Goal: Task Accomplishment & Management: Manage account settings

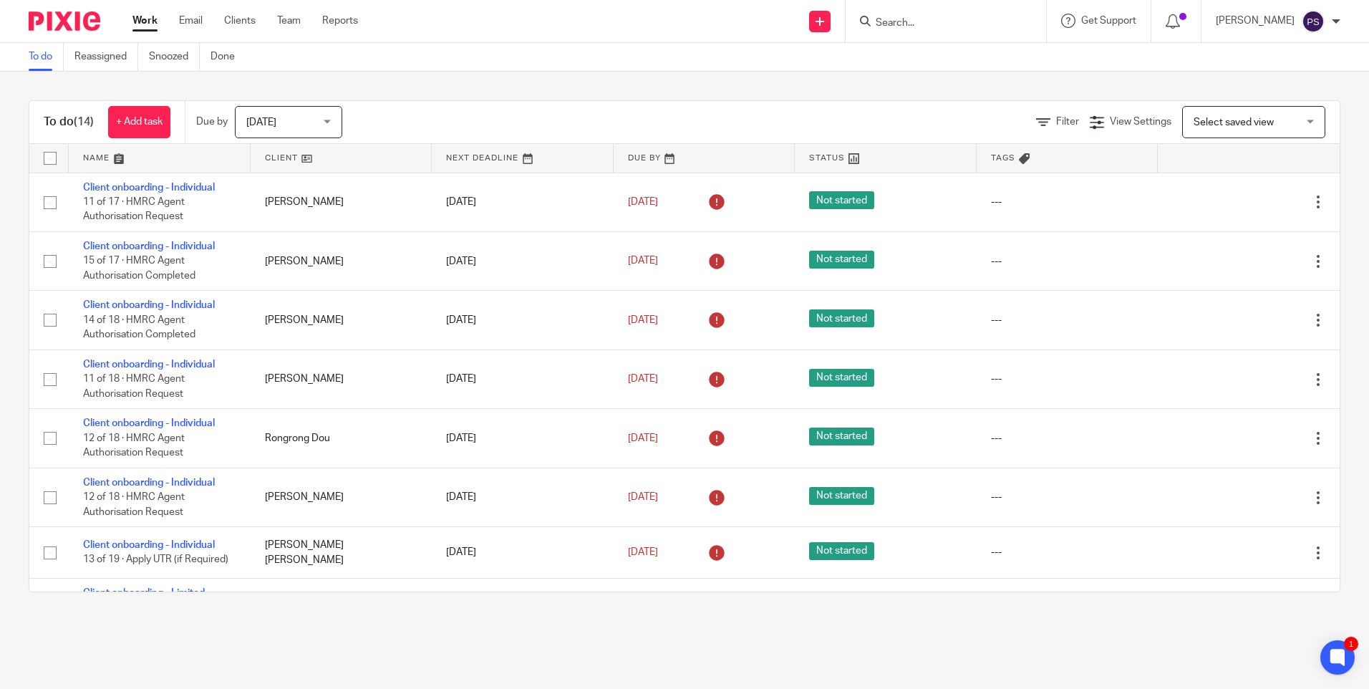
click at [955, 22] on input "Search" at bounding box center [938, 23] width 129 height 13
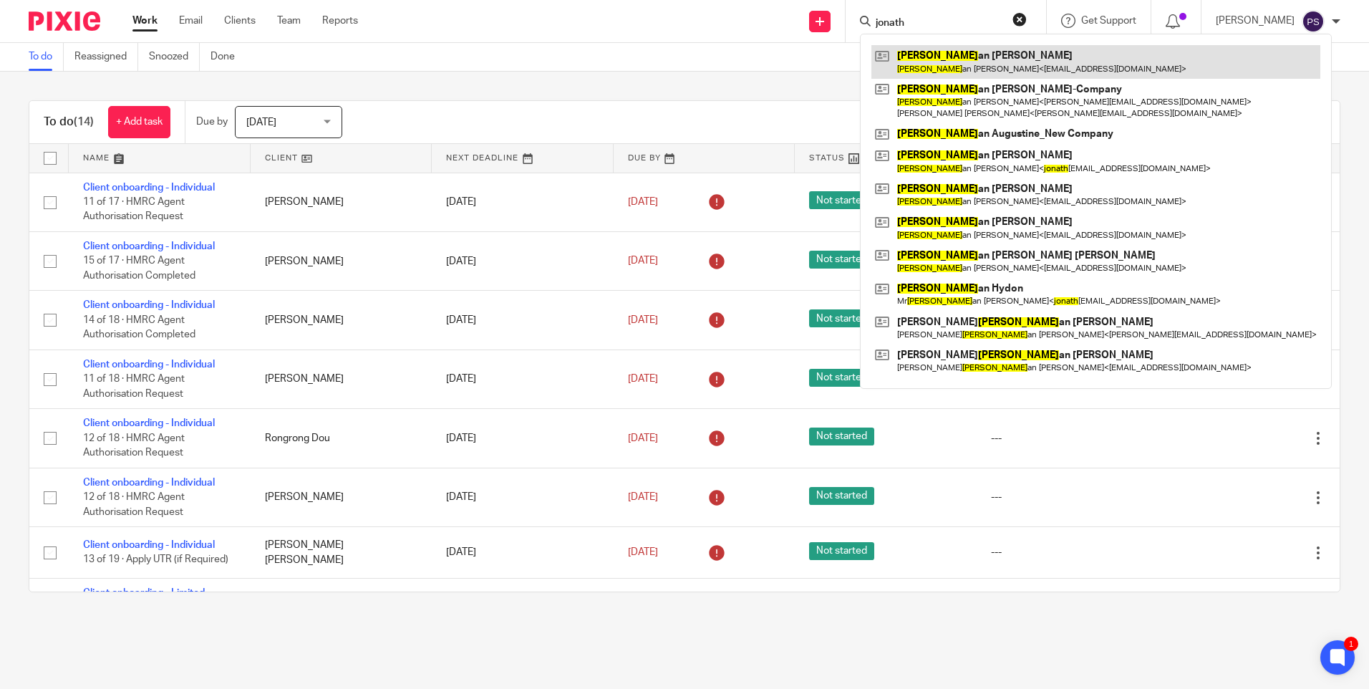
type input "jonath"
click at [978, 57] on link at bounding box center [1096, 61] width 449 height 33
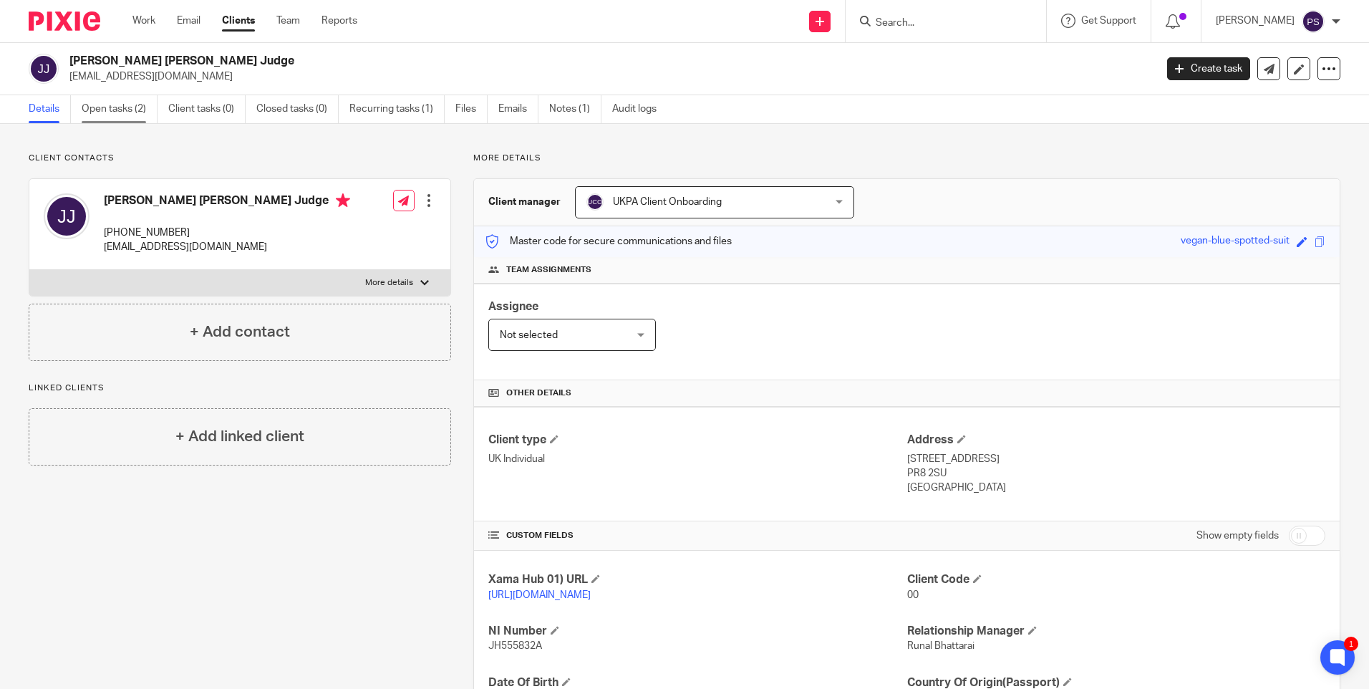
click at [141, 107] on link "Open tasks (2)" at bounding box center [120, 109] width 76 height 28
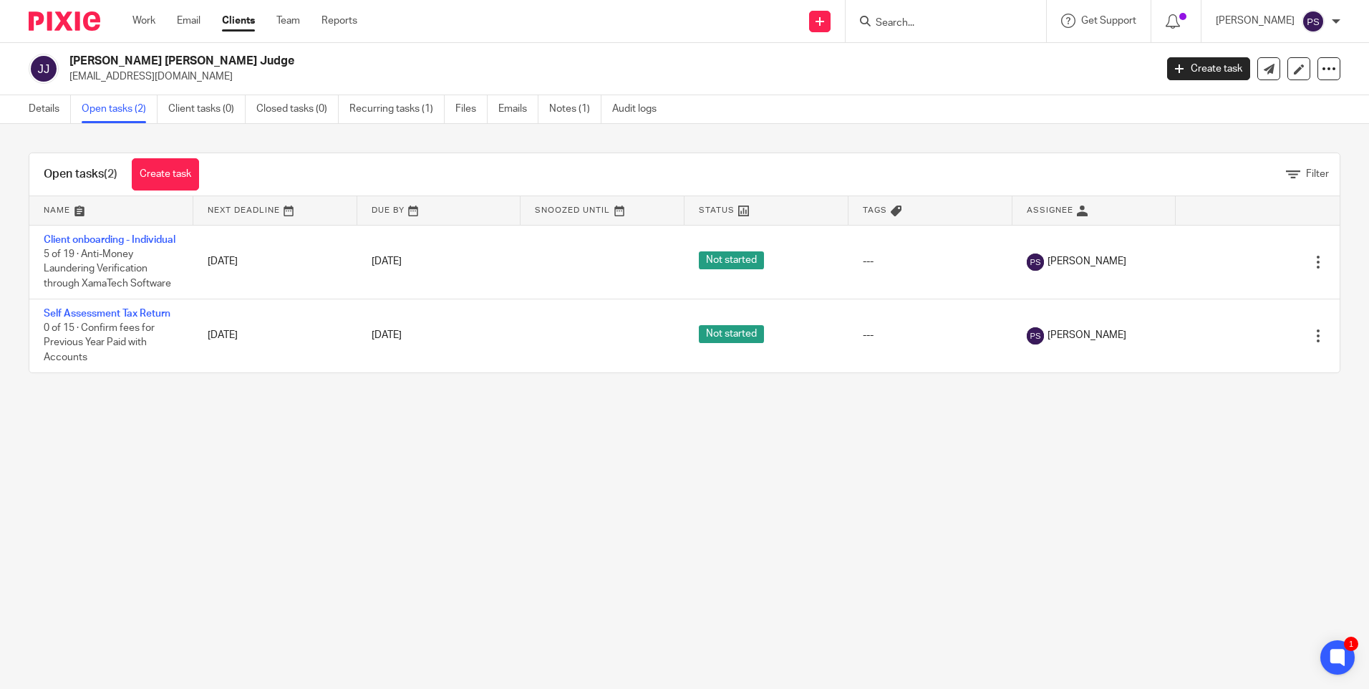
click at [201, 461] on main "Jonathan Peter Joseph Judge tamaldye@hotmail.com Create task Update from Compan…" at bounding box center [684, 344] width 1369 height 689
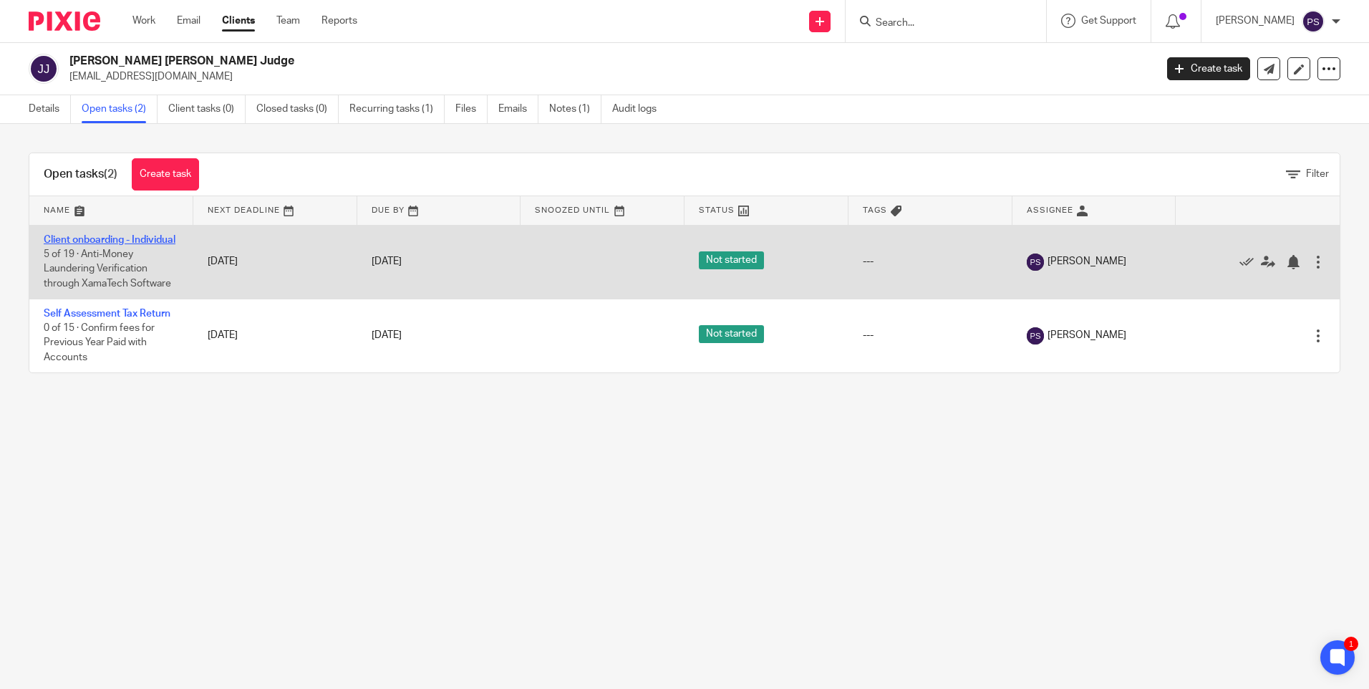
click at [59, 245] on link "Client onboarding - Individual" at bounding box center [110, 240] width 132 height 10
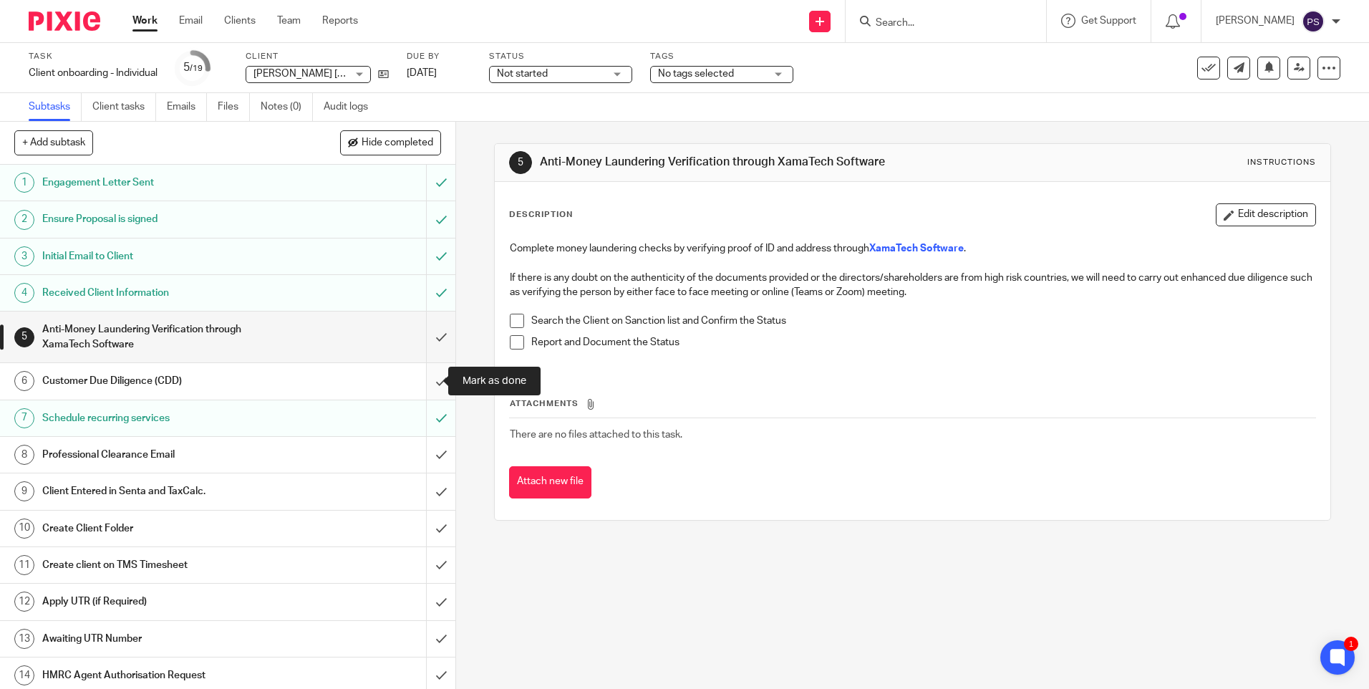
click at [423, 372] on input "submit" at bounding box center [227, 381] width 455 height 36
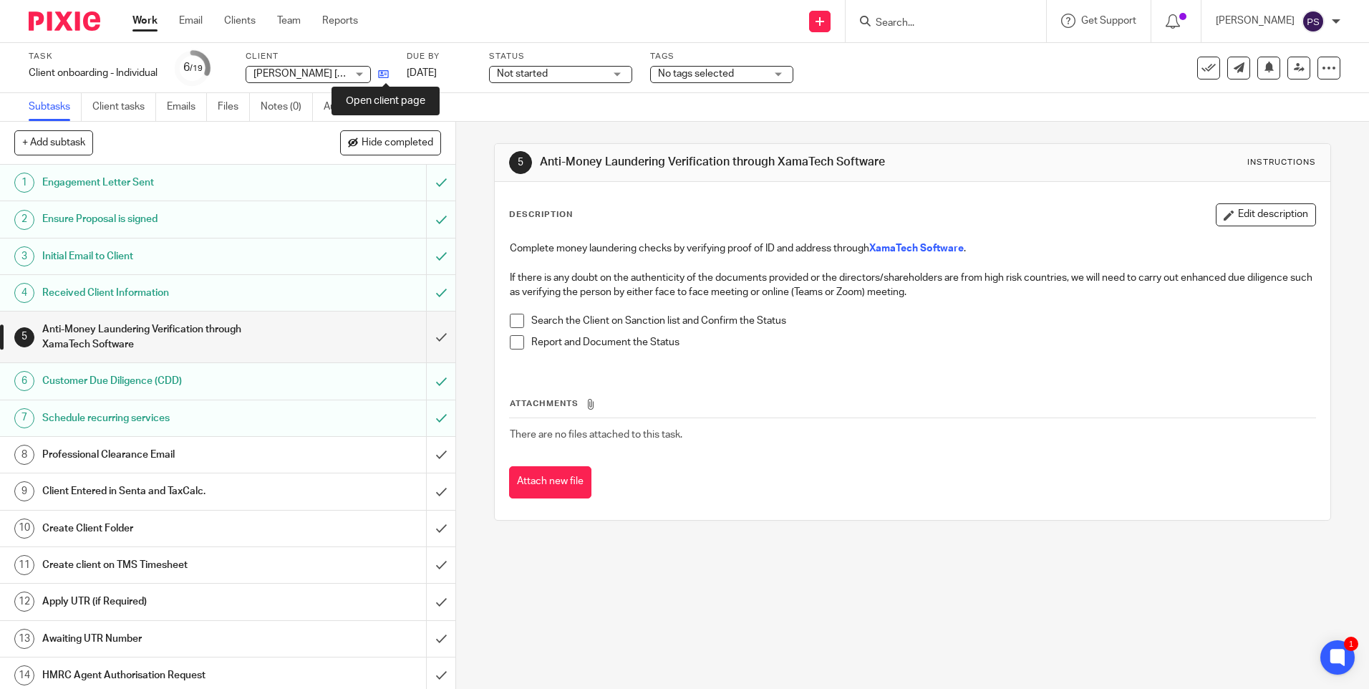
click at [388, 72] on icon at bounding box center [383, 74] width 11 height 11
click at [387, 76] on icon at bounding box center [383, 74] width 11 height 11
click at [423, 327] on input "submit" at bounding box center [227, 337] width 455 height 51
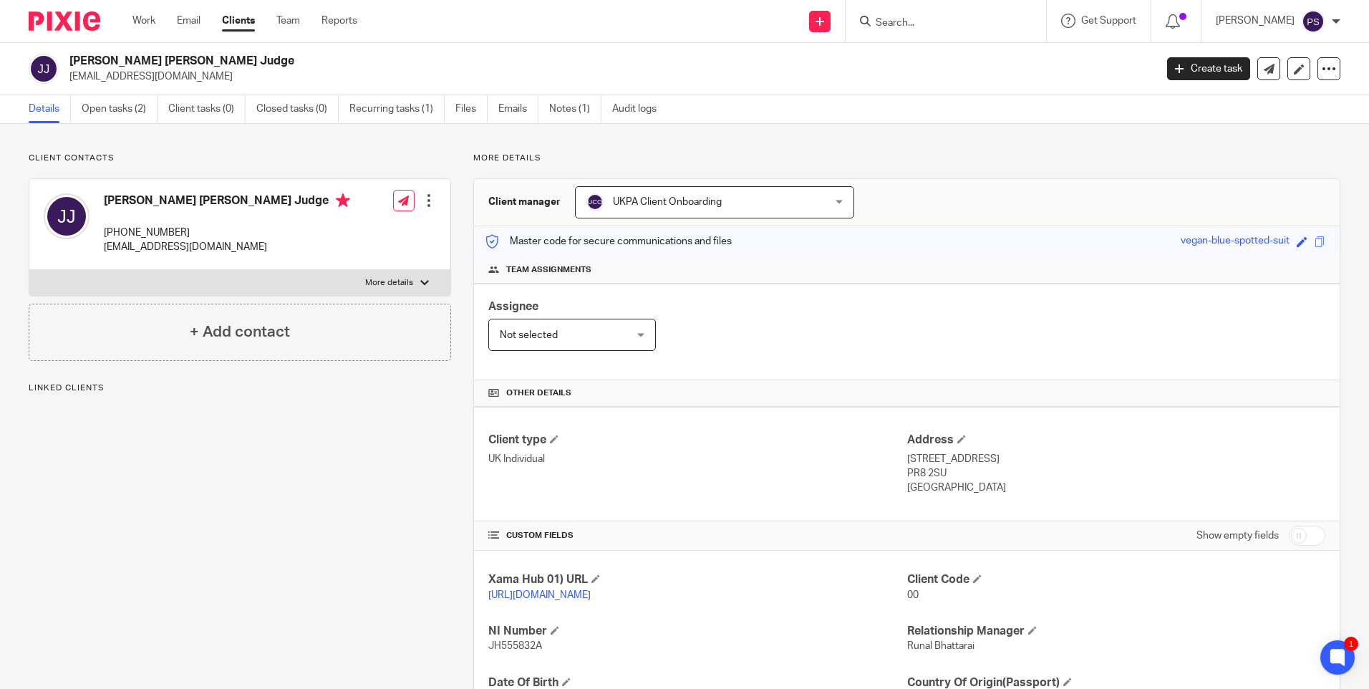
click at [506, 594] on link "[URL][DOMAIN_NAME]" at bounding box center [539, 595] width 102 height 10
click at [514, 597] on link "[URL][DOMAIN_NAME]" at bounding box center [539, 595] width 102 height 10
click at [491, 597] on link "[URL][DOMAIN_NAME]" at bounding box center [539, 595] width 102 height 10
click at [104, 56] on h2 "Jonathan Peter Joseph Judge" at bounding box center [499, 61] width 861 height 15
click at [105, 56] on h2 "Jonathan Peter Joseph Judge" at bounding box center [499, 61] width 861 height 15
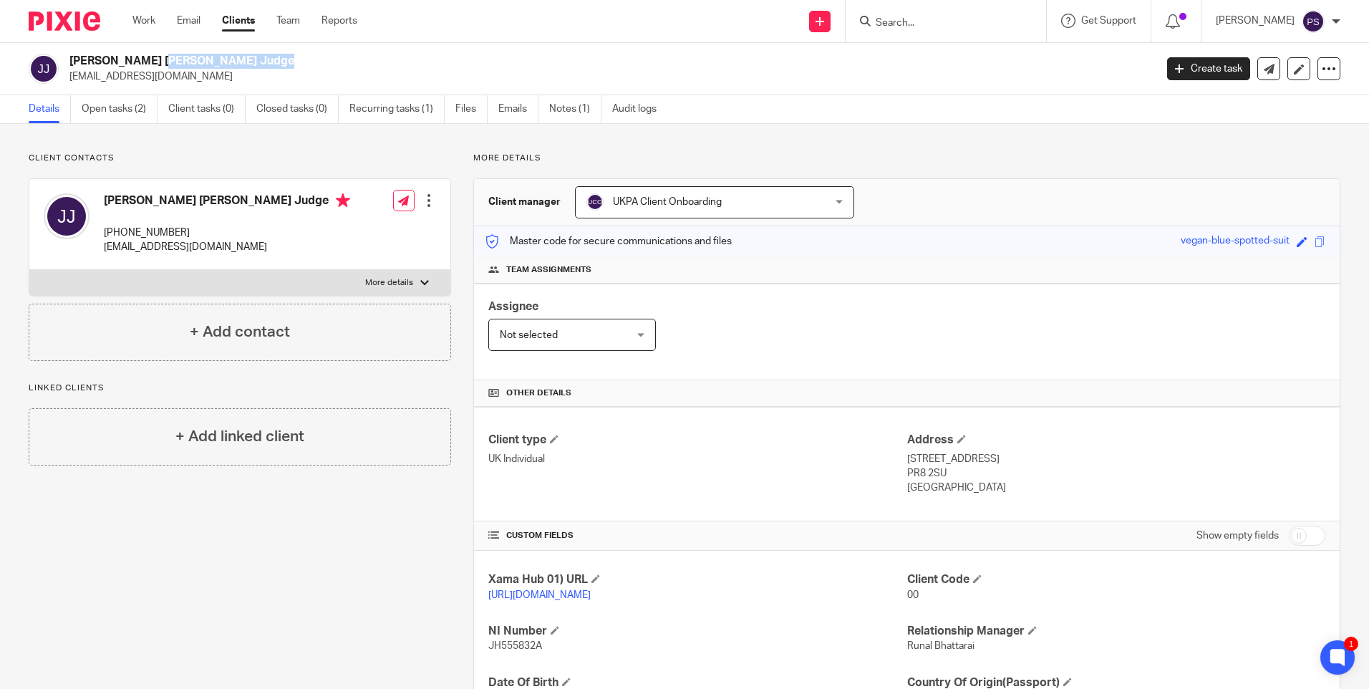
click at [105, 56] on h2 "Jonathan Peter Joseph Judge" at bounding box center [499, 61] width 861 height 15
click at [109, 56] on h2 "Jonathan Peter Joseph Judge" at bounding box center [499, 61] width 861 height 15
click at [90, 62] on h2 "Jonathan Peter Joseph Judge" at bounding box center [499, 61] width 861 height 15
copy h2 "Jonathan"
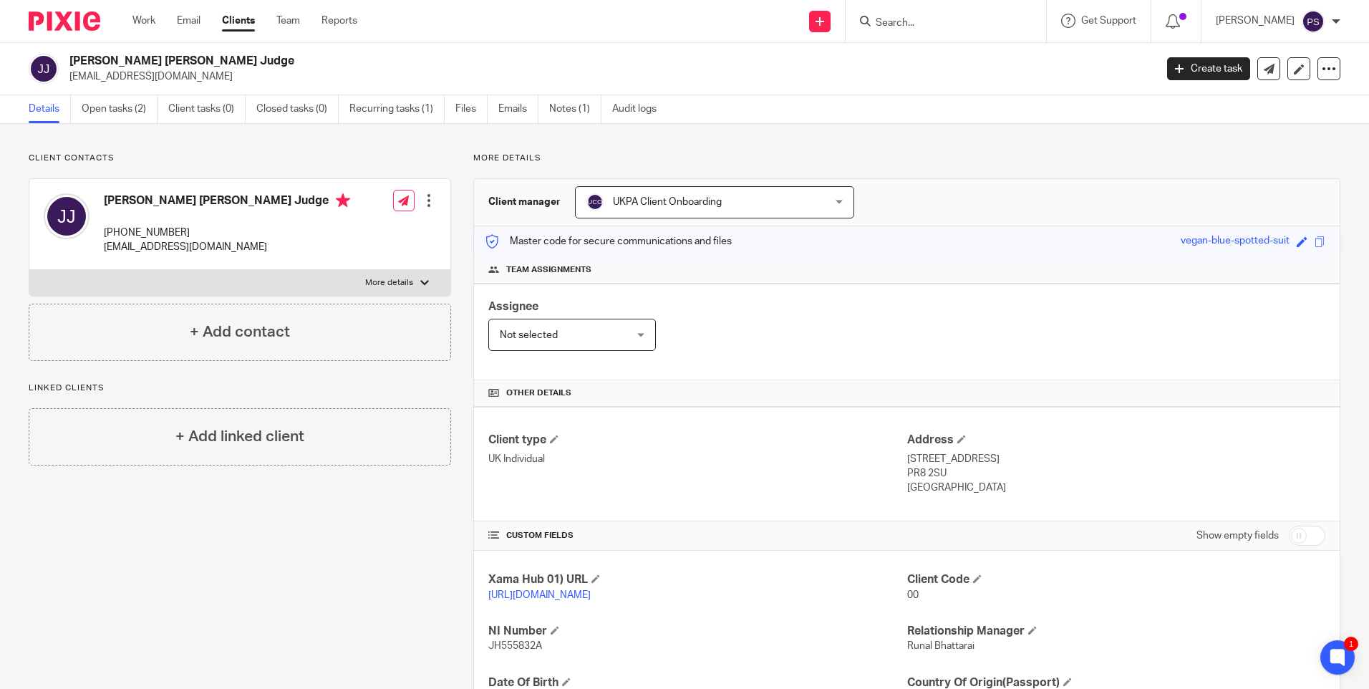
click at [161, 62] on h2 "Jonathan Peter Joseph Judge" at bounding box center [499, 61] width 861 height 15
copy div "Jonathan Peter Joseph Judge"
click at [125, 75] on p "tamaldye@hotmail.com" at bounding box center [607, 76] width 1076 height 14
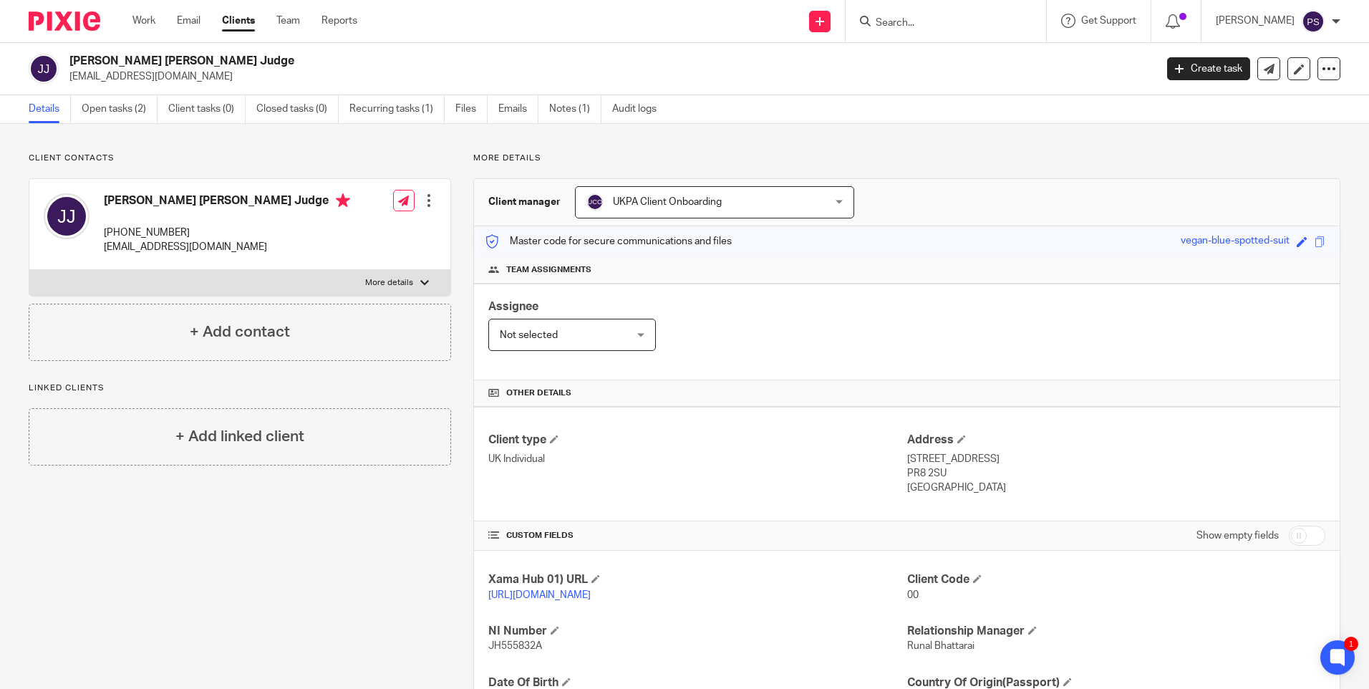
click at [125, 75] on p "tamaldye@hotmail.com" at bounding box center [607, 76] width 1076 height 14
copy main "tamaldye@hotmail.com Create task Update from Companies House Export data Merge …"
click at [143, 233] on p "+44 792 834 8854" at bounding box center [227, 233] width 246 height 14
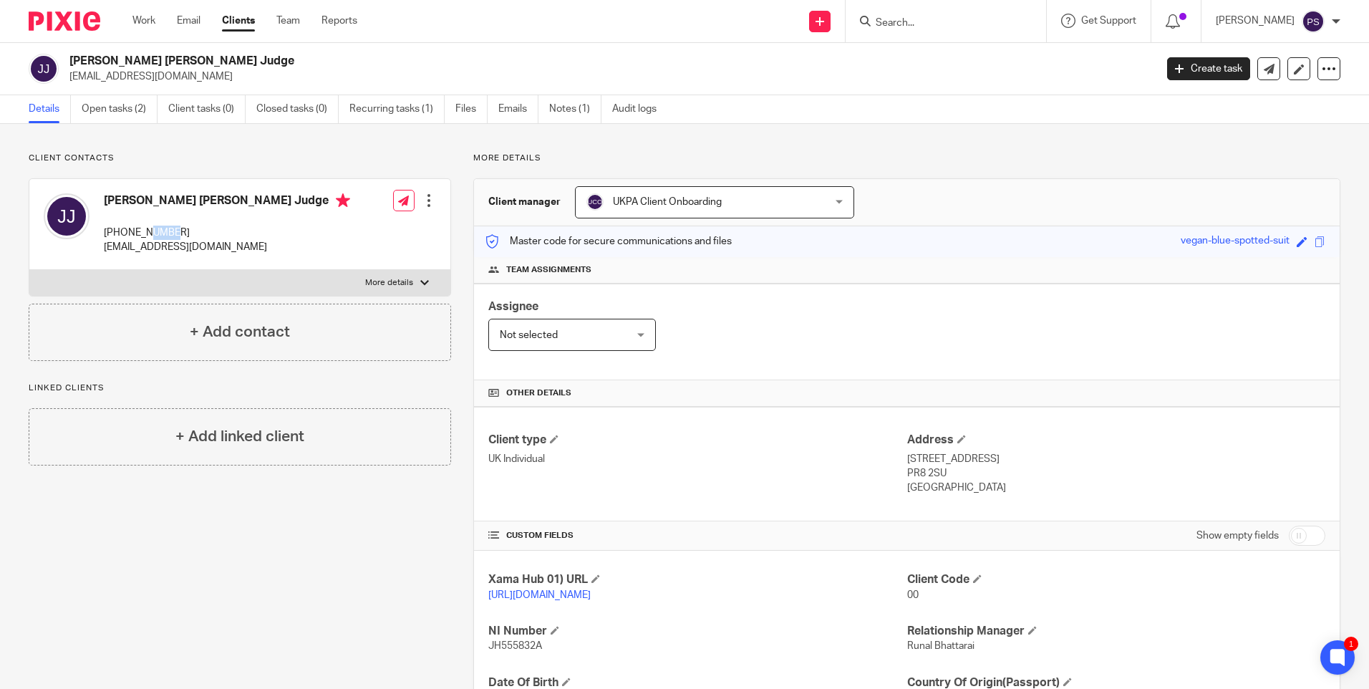
click at [143, 233] on p "+44 792 834 8854" at bounding box center [227, 233] width 246 height 14
copy div "+44 792 834 8854"
click at [898, 459] on p "UK Individual" at bounding box center [697, 459] width 418 height 14
drag, startPoint x: 899, startPoint y: 459, endPoint x: 925, endPoint y: 460, distance: 25.8
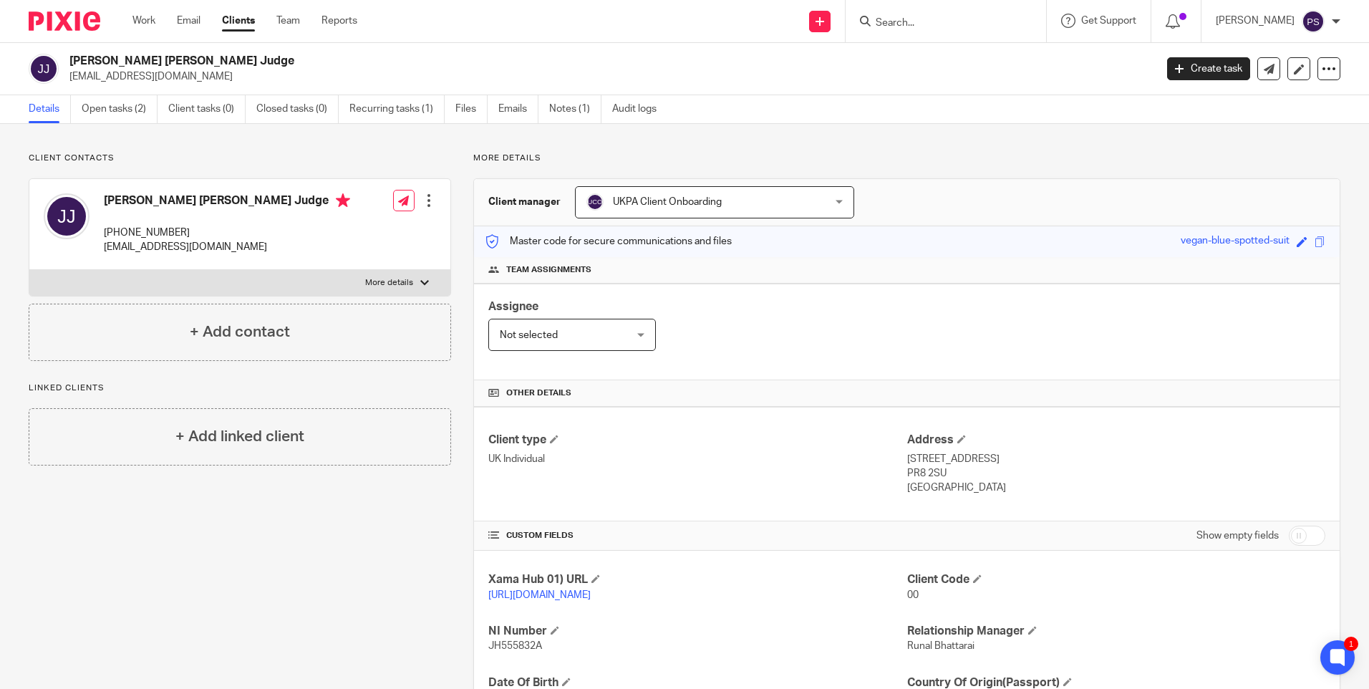
click at [925, 460] on div "Client type UK Individual Address 8 Lighthorne Drive, Southport PR8 2SU United …" at bounding box center [907, 464] width 866 height 115
click at [925, 460] on p "8 Lighthorne Drive, Southport" at bounding box center [1116, 459] width 418 height 14
drag, startPoint x: 900, startPoint y: 460, endPoint x: 982, endPoint y: 463, distance: 82.4
click at [982, 463] on p "8 Lighthorne Drive, Southport" at bounding box center [1116, 459] width 418 height 14
copy p "8 Lighthorne Drive"
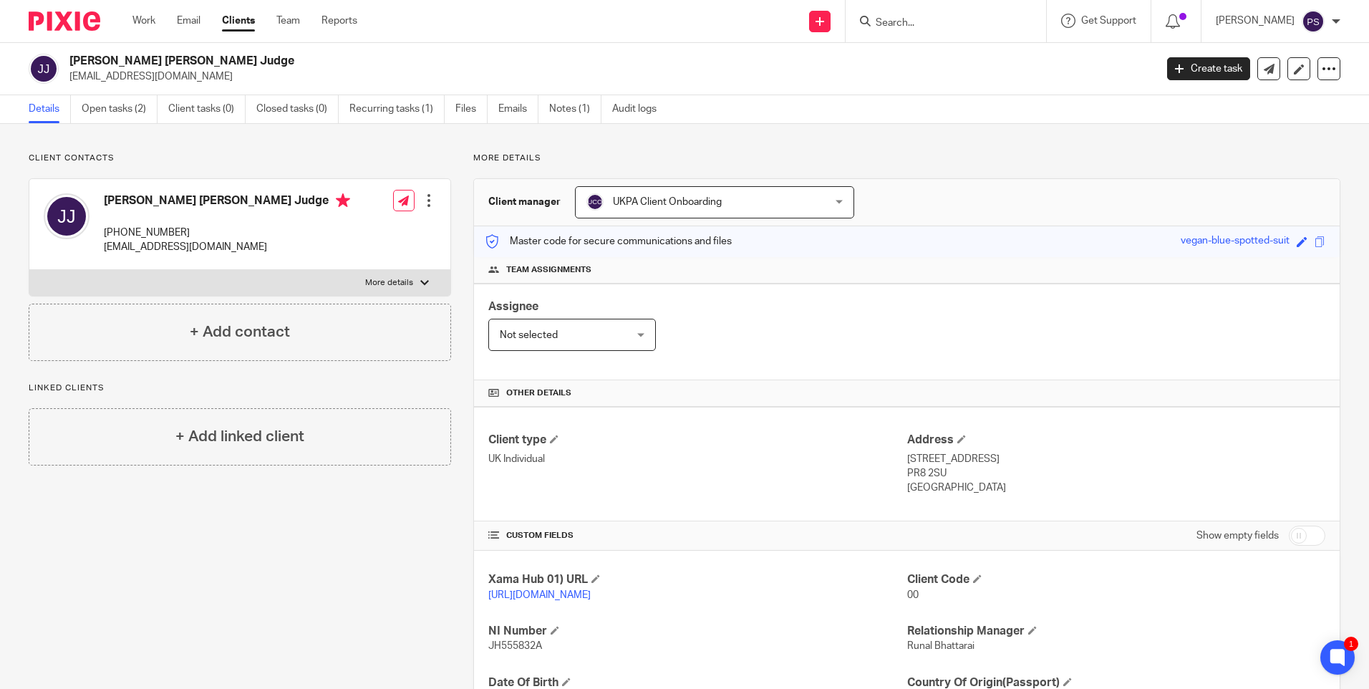
click at [1003, 455] on p "8 Lighthorne Drive, Southport" at bounding box center [1116, 459] width 418 height 14
copy p "Southport"
click at [920, 467] on p "PR8 2SU" at bounding box center [1116, 473] width 418 height 14
click at [920, 468] on p "PR8 2SU" at bounding box center [1116, 473] width 418 height 14
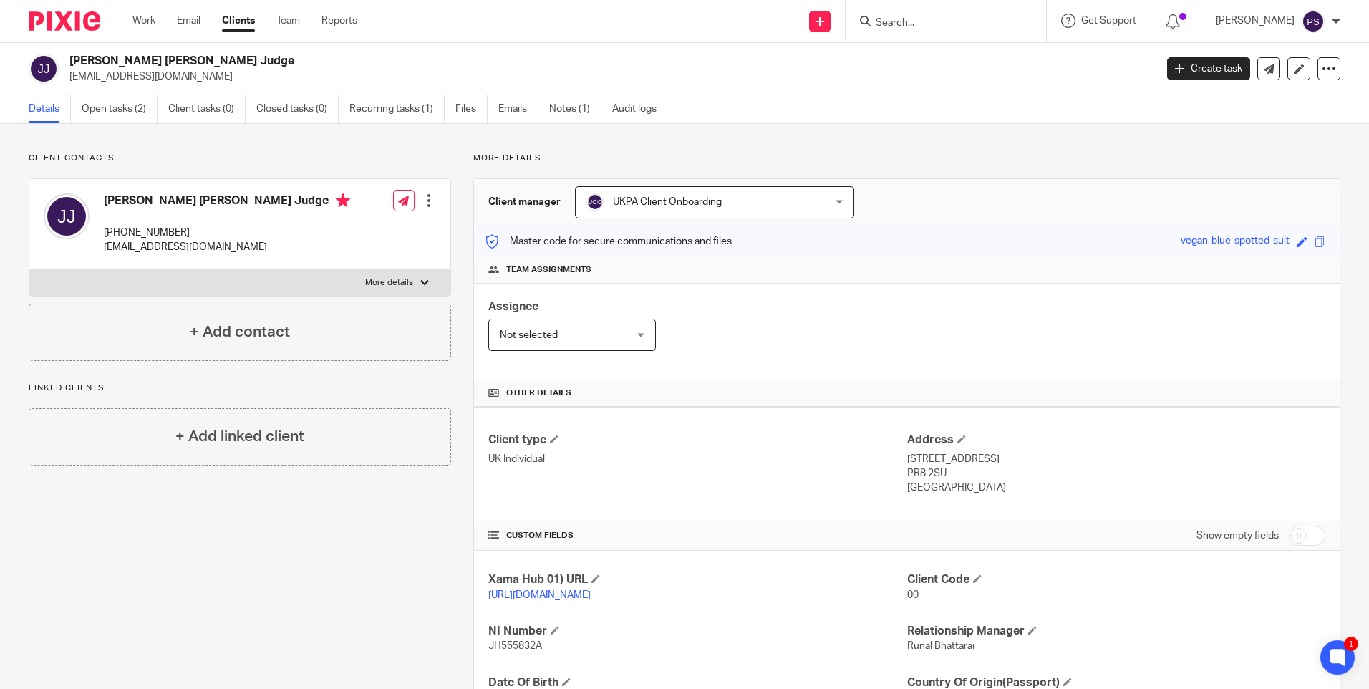
click at [920, 468] on p "PR8 2SU" at bounding box center [1116, 473] width 418 height 14
copy div "PR8 2SU"
click at [135, 74] on p "tamaldye@hotmail.com" at bounding box center [607, 76] width 1076 height 14
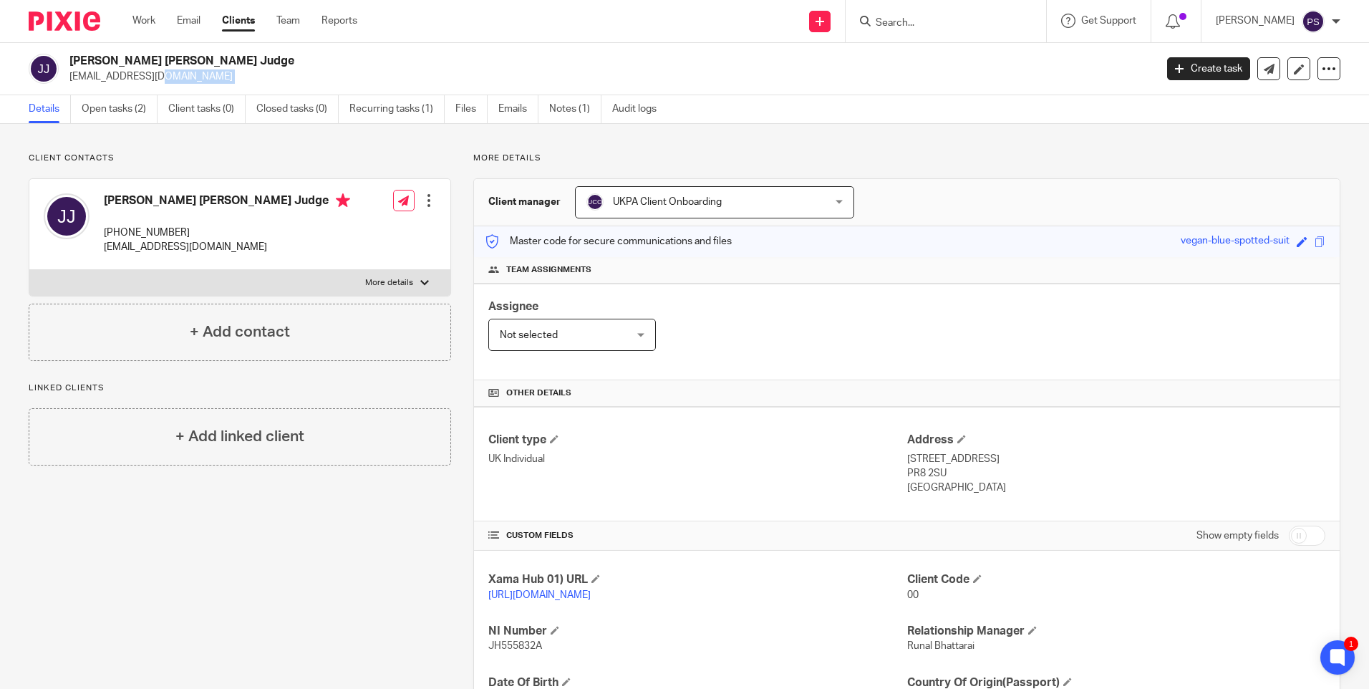
click at [152, 73] on p "tamaldye@hotmail.com" at bounding box center [607, 76] width 1076 height 14
click at [151, 62] on h2 "Jonathan Peter Joseph Judge" at bounding box center [499, 61] width 861 height 15
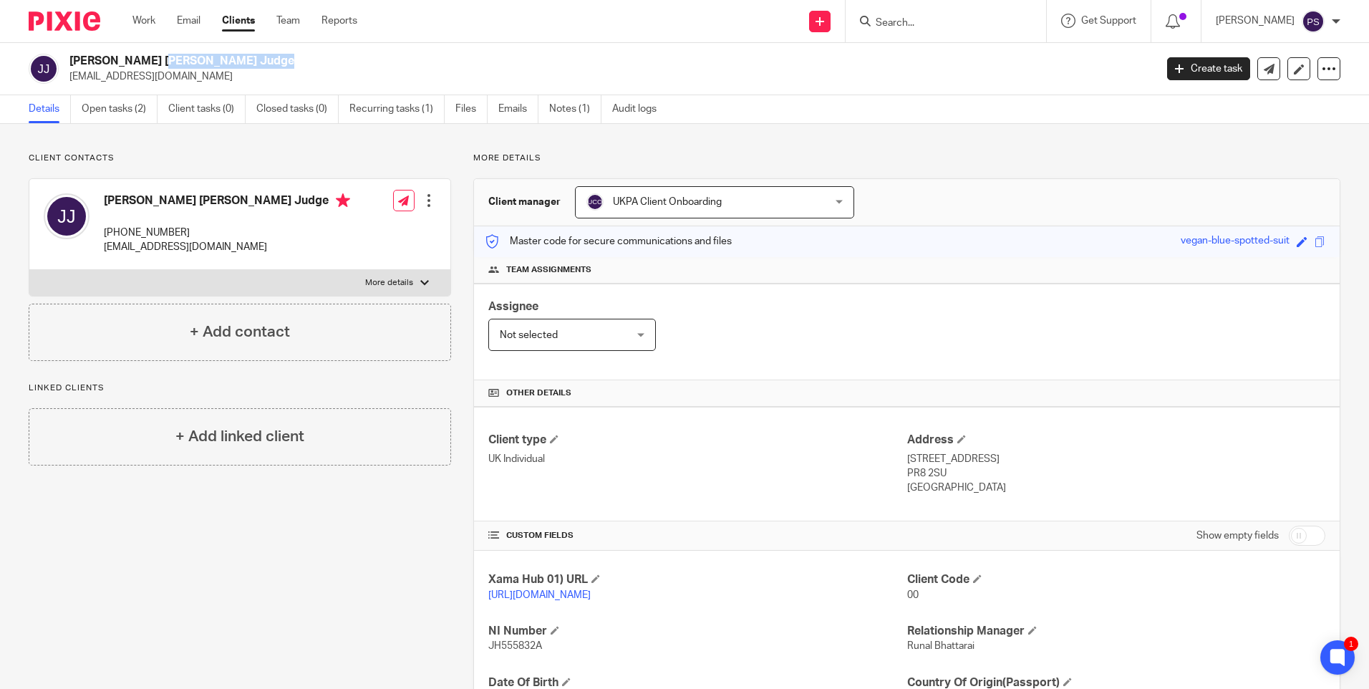
click at [151, 62] on h2 "Jonathan Peter Joseph Judge" at bounding box center [499, 61] width 861 height 15
copy div "Jonathan Peter Joseph Judge"
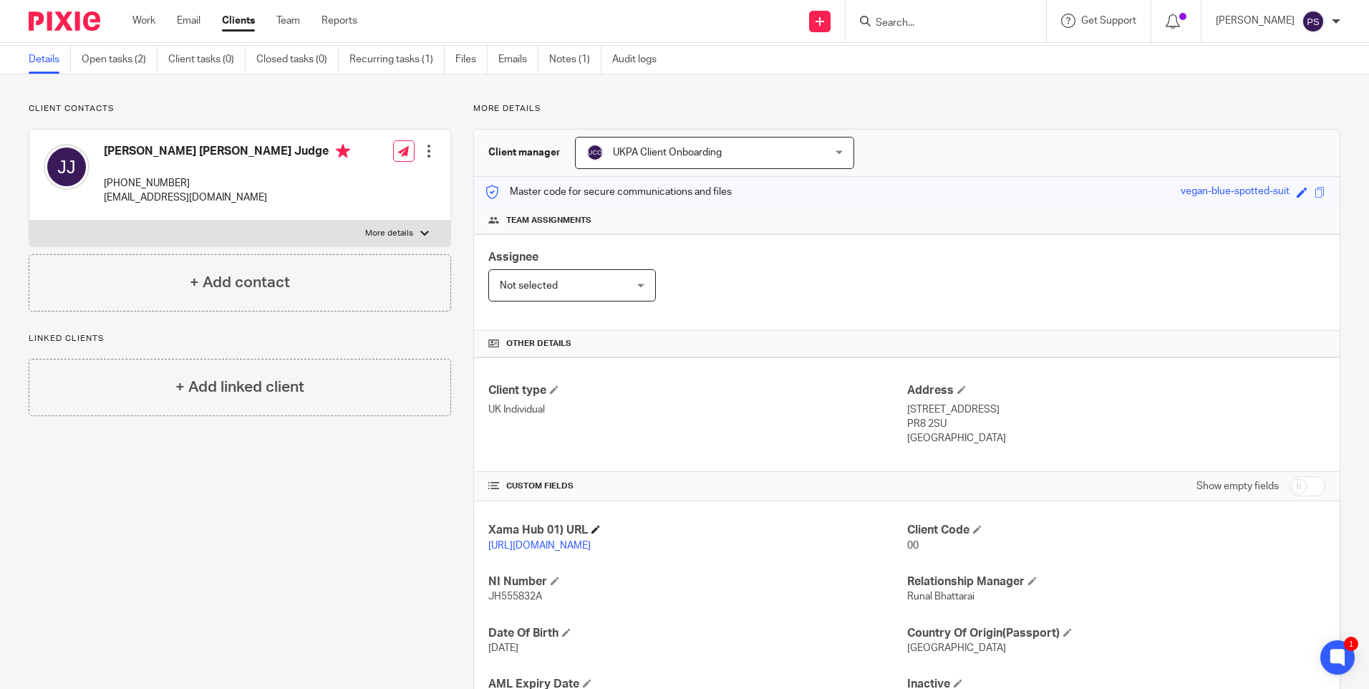
scroll to position [143, 0]
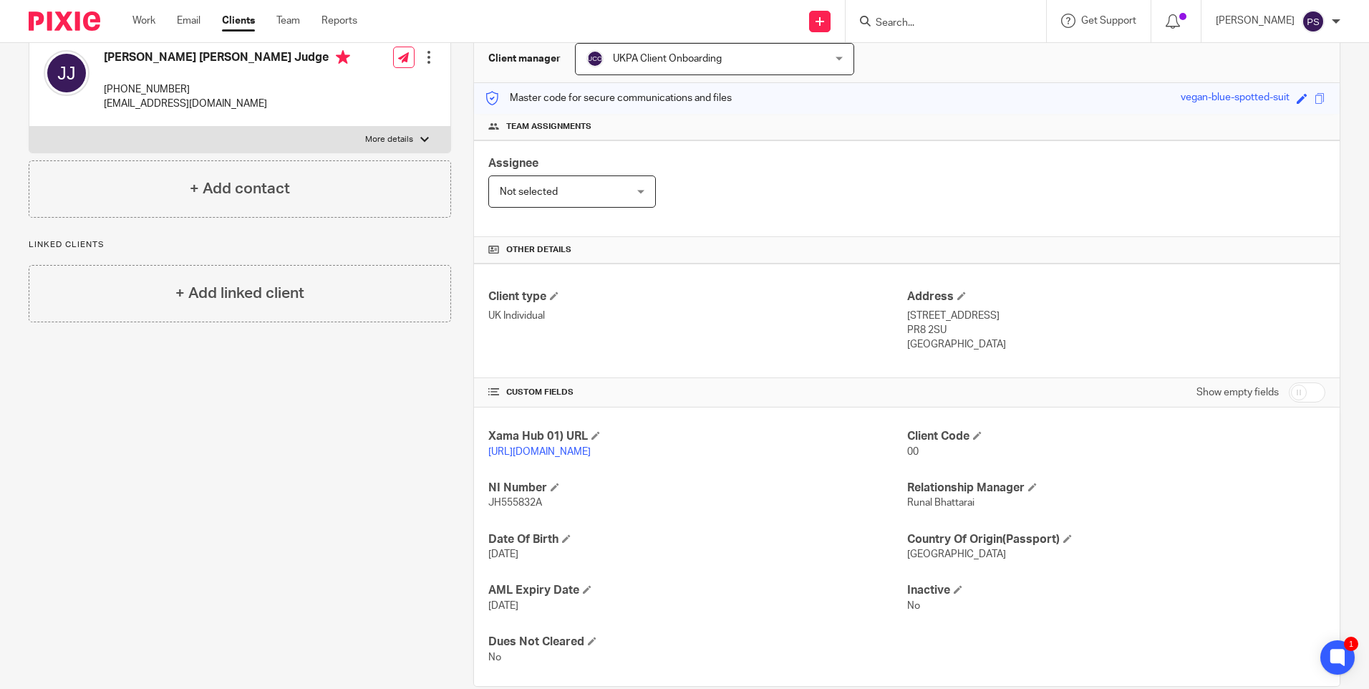
click at [139, 87] on p "+44 792 834 8854" at bounding box center [227, 89] width 246 height 14
copy div "+44 792 834 8854"
drag, startPoint x: 900, startPoint y: 315, endPoint x: 984, endPoint y: 319, distance: 83.9
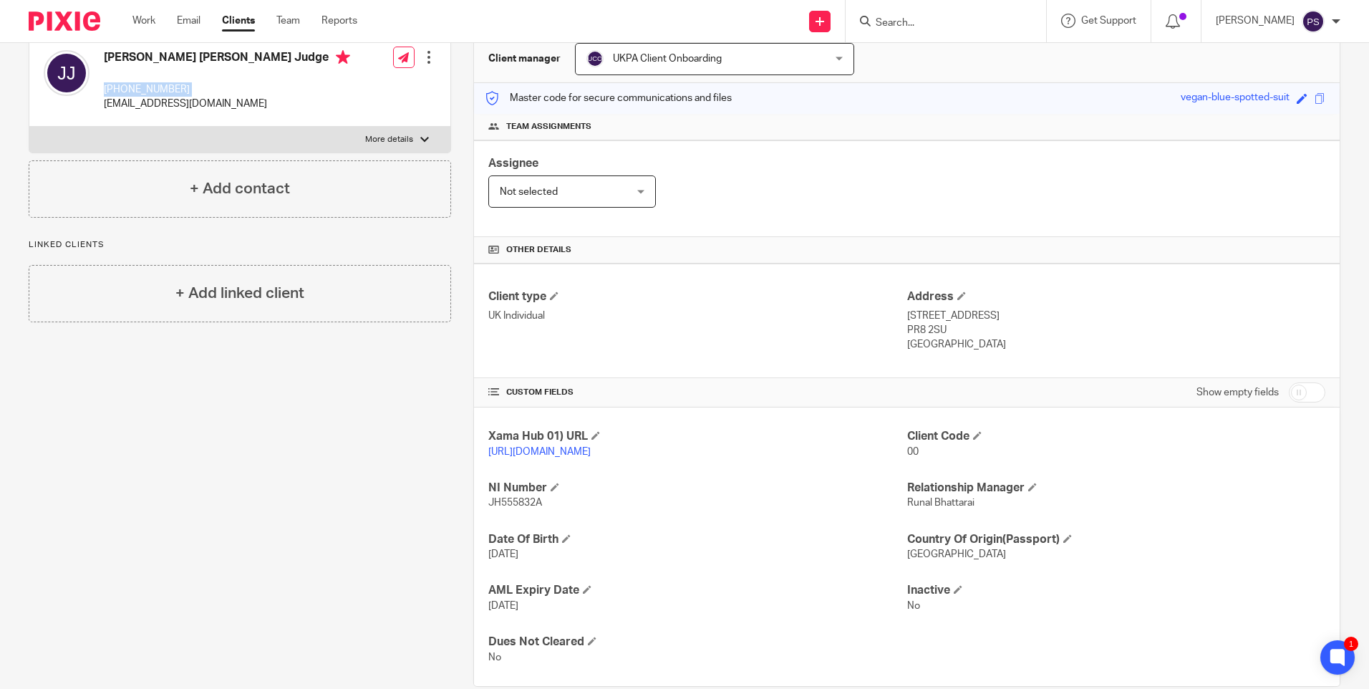
click at [984, 319] on p "8 Lighthorne Drive, Southport" at bounding box center [1116, 316] width 418 height 14
copy p "8 Lighthorne Drive"
click at [1007, 319] on p "8 Lighthorne Drive, Southport" at bounding box center [1116, 316] width 418 height 14
click at [918, 331] on p "PR8 2SU" at bounding box center [1116, 330] width 418 height 14
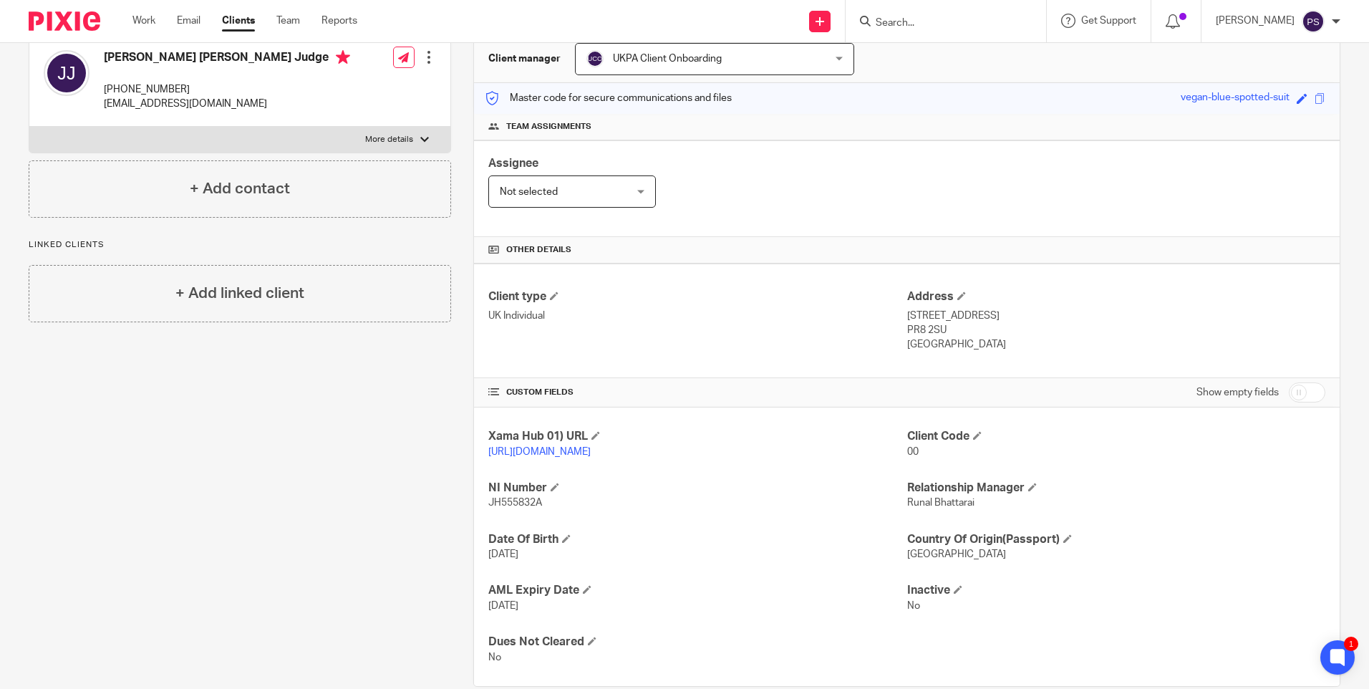
click at [918, 331] on p "PR8 2SU" at bounding box center [1116, 330] width 418 height 14
click at [204, 59] on h4 "[PERSON_NAME] [PERSON_NAME] Judge" at bounding box center [227, 59] width 246 height 18
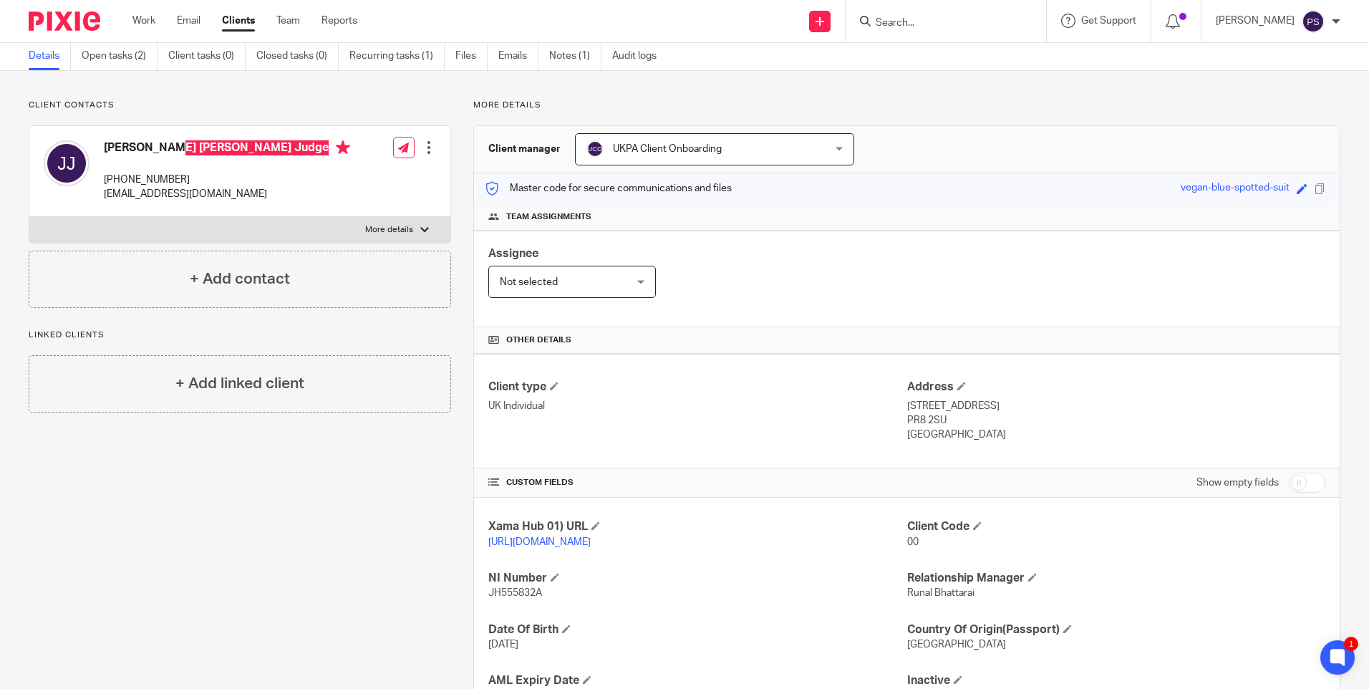
scroll to position [0, 0]
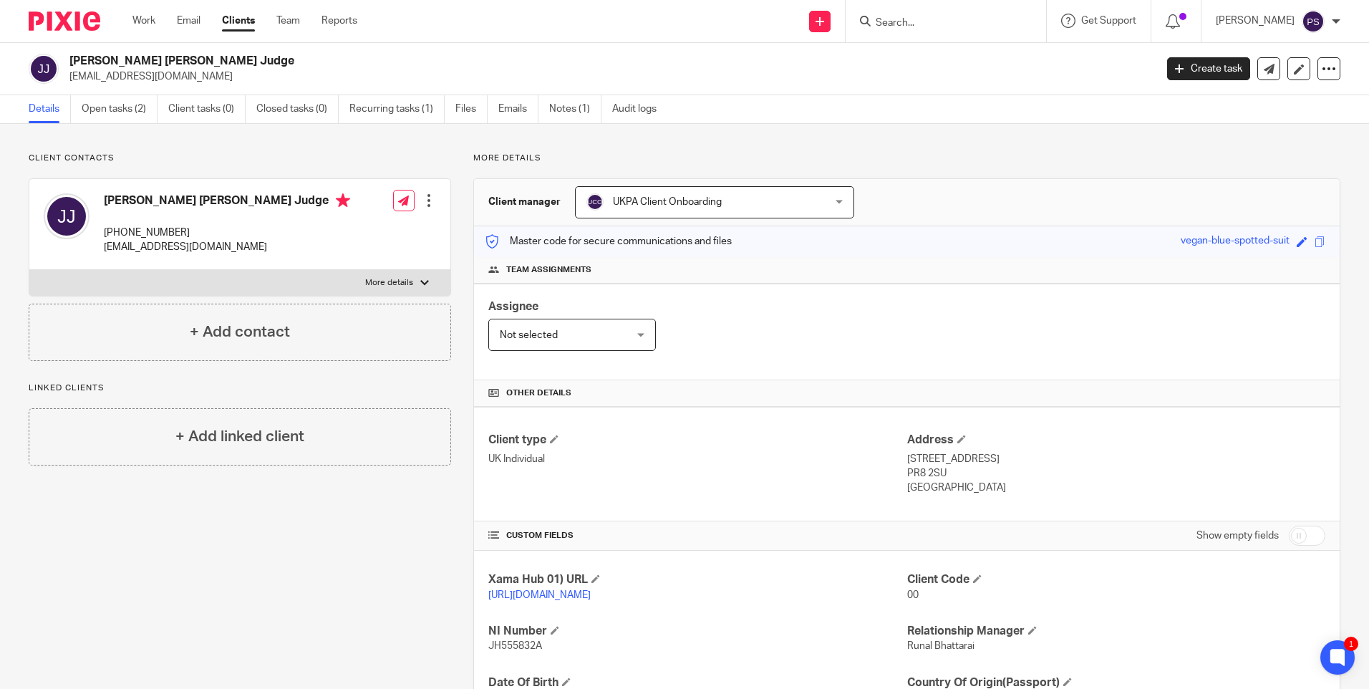
click at [125, 56] on h2 "[PERSON_NAME] [PERSON_NAME] Judge" at bounding box center [499, 61] width 861 height 15
click at [511, 592] on link "https://platform.xamatech.com/portal/crm/clients/2f916780-a786-11f0-8c3c-f3aec9…" at bounding box center [539, 595] width 102 height 10
click at [136, 221] on div "Jonathan Peter Joseph Judge +44 792 834 8854 tamaldye@hotmail.com" at bounding box center [227, 224] width 246 height 62
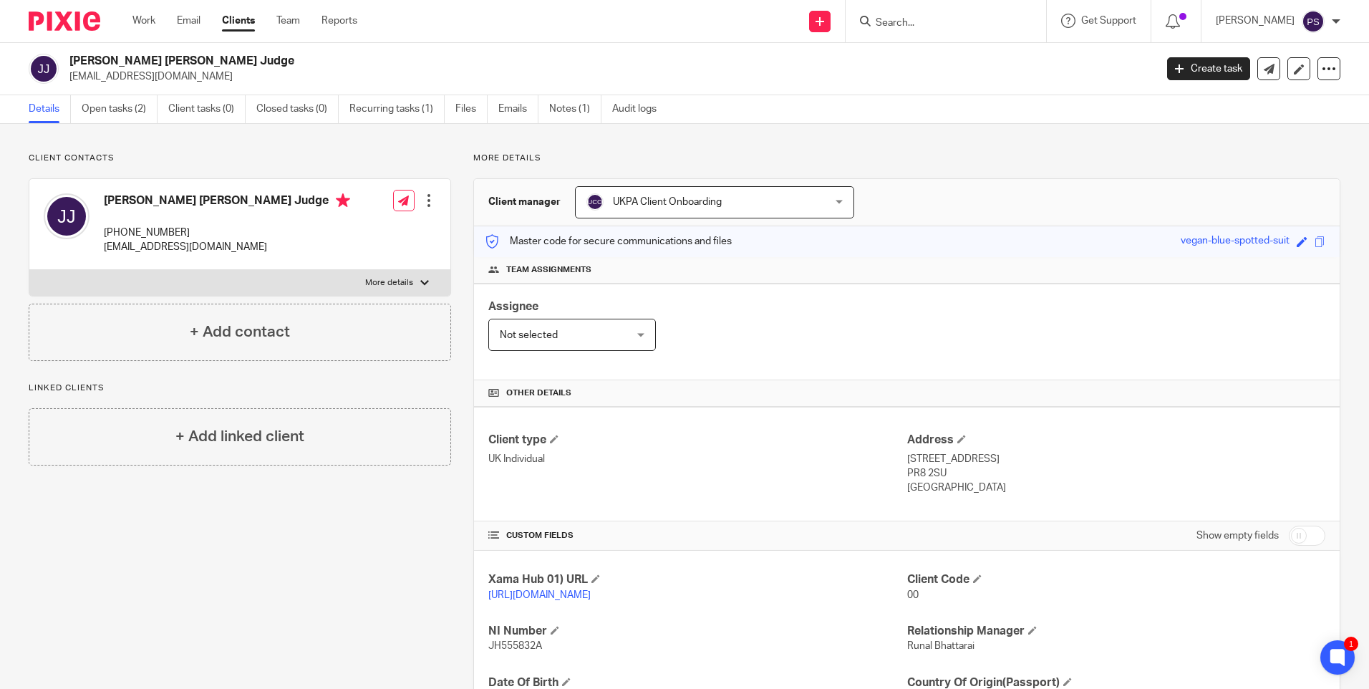
click at [135, 228] on p "+44 792 834 8854" at bounding box center [227, 233] width 246 height 14
click at [135, 228] on p "[PHONE_NUMBER]" at bounding box center [227, 233] width 246 height 14
click at [135, 228] on p "+44 792 834 8854" at bounding box center [227, 233] width 246 height 14
drag, startPoint x: 903, startPoint y: 460, endPoint x: 914, endPoint y: 460, distance: 10.7
click at [914, 460] on p "8 Lighthorne Drive, Southport" at bounding box center [1116, 459] width 418 height 14
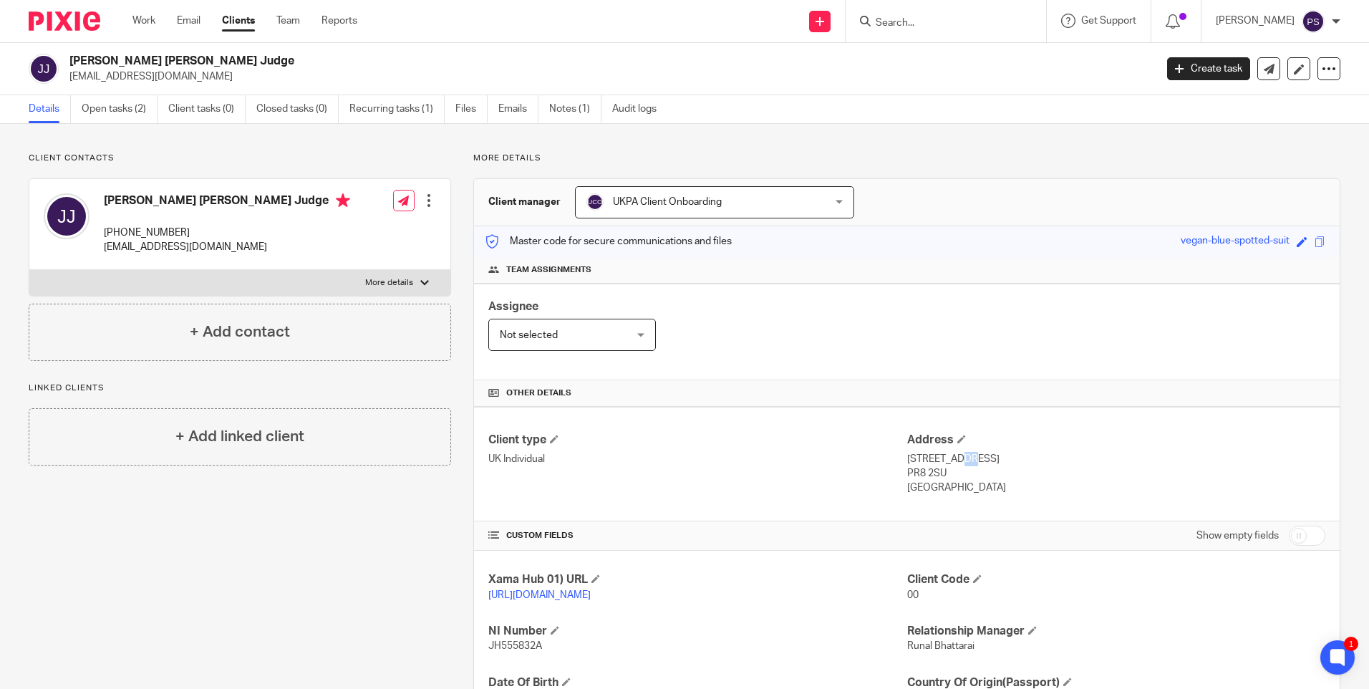
drag, startPoint x: 914, startPoint y: 460, endPoint x: 981, endPoint y: 463, distance: 67.4
click at [981, 463] on p "8 Lighthorne Drive, Southport" at bounding box center [1116, 459] width 418 height 14
click at [1020, 455] on p "8 Lighthorne Drive, Southport" at bounding box center [1116, 459] width 418 height 14
click at [912, 469] on p "PR8 2SU" at bounding box center [1116, 473] width 418 height 14
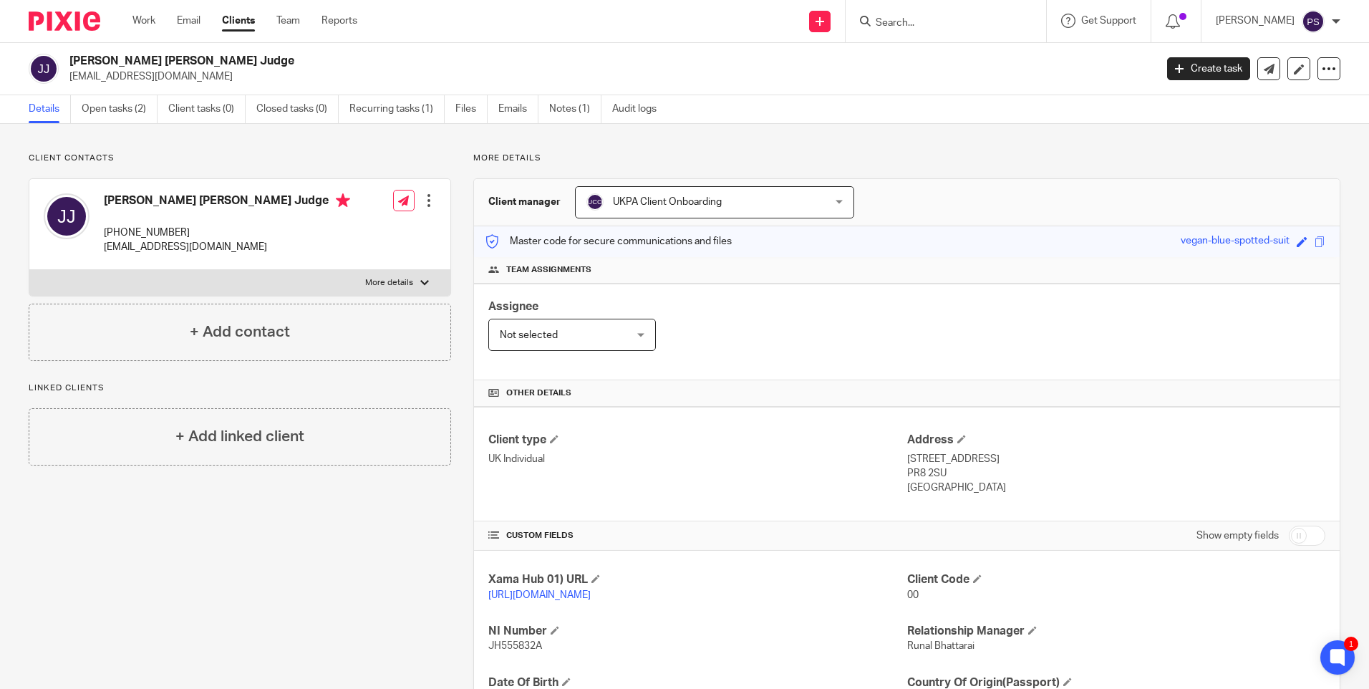
click at [912, 469] on p "PR8 2SU" at bounding box center [1116, 473] width 418 height 14
click at [501, 593] on link "https://platform.xamatech.com/portal/crm/clients/2f916780-a786-11f0-8c3c-f3aec9…" at bounding box center [539, 595] width 102 height 10
click at [900, 12] on form at bounding box center [950, 21] width 153 height 18
click at [930, 21] on input "Search" at bounding box center [938, 23] width 129 height 13
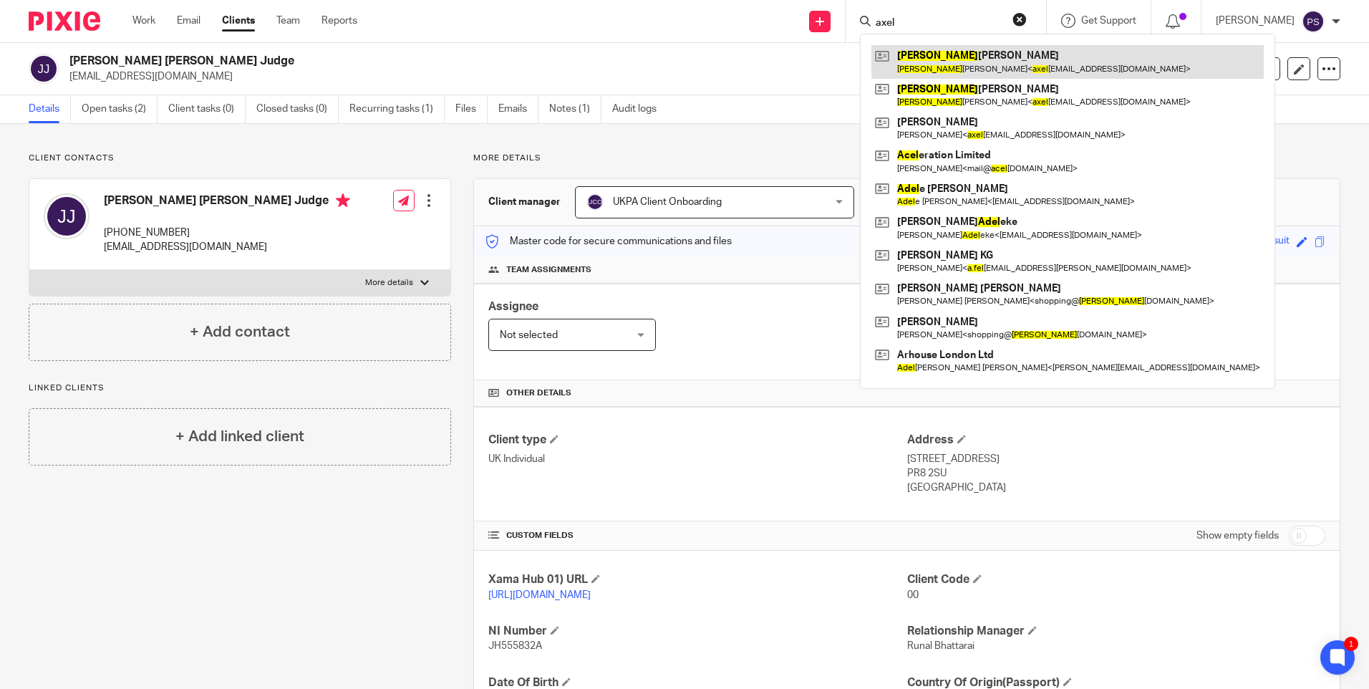
type input "axel"
click at [1010, 59] on link at bounding box center [1068, 61] width 392 height 33
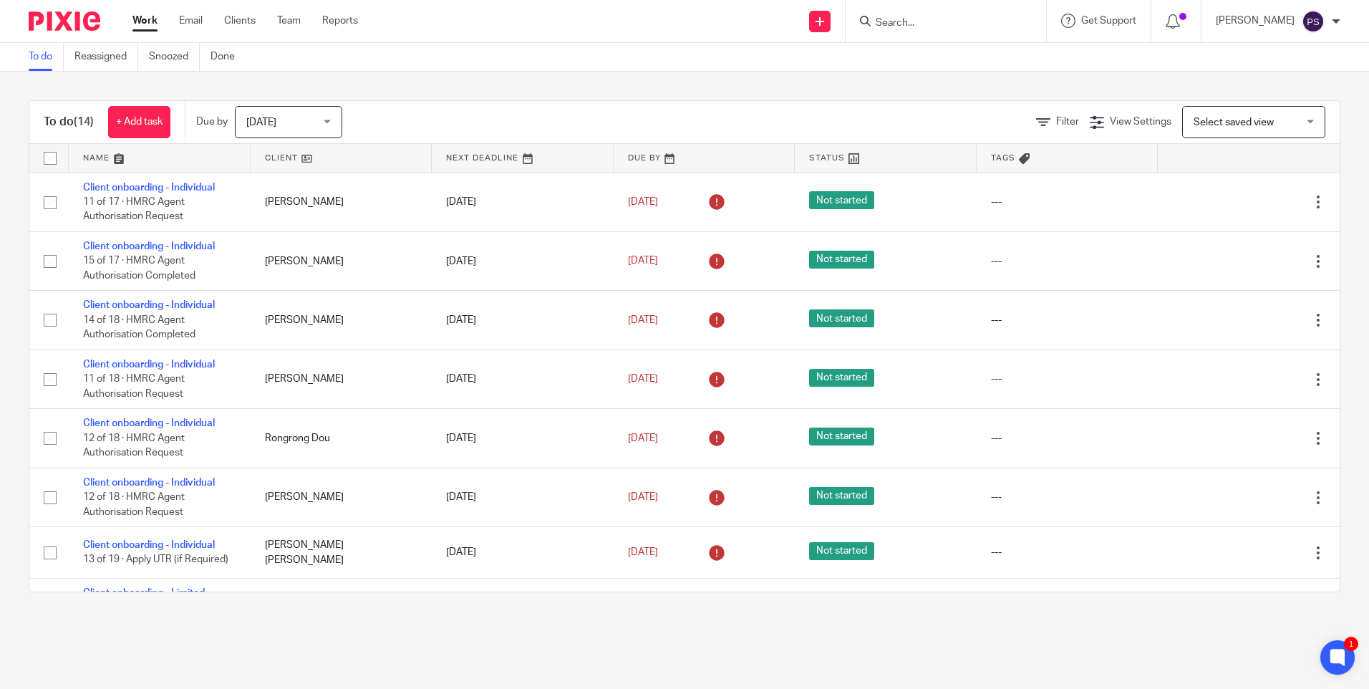
click at [919, 23] on input "Search" at bounding box center [938, 23] width 129 height 13
paste input "[EMAIL_ADDRESS][DOMAIN_NAME]"
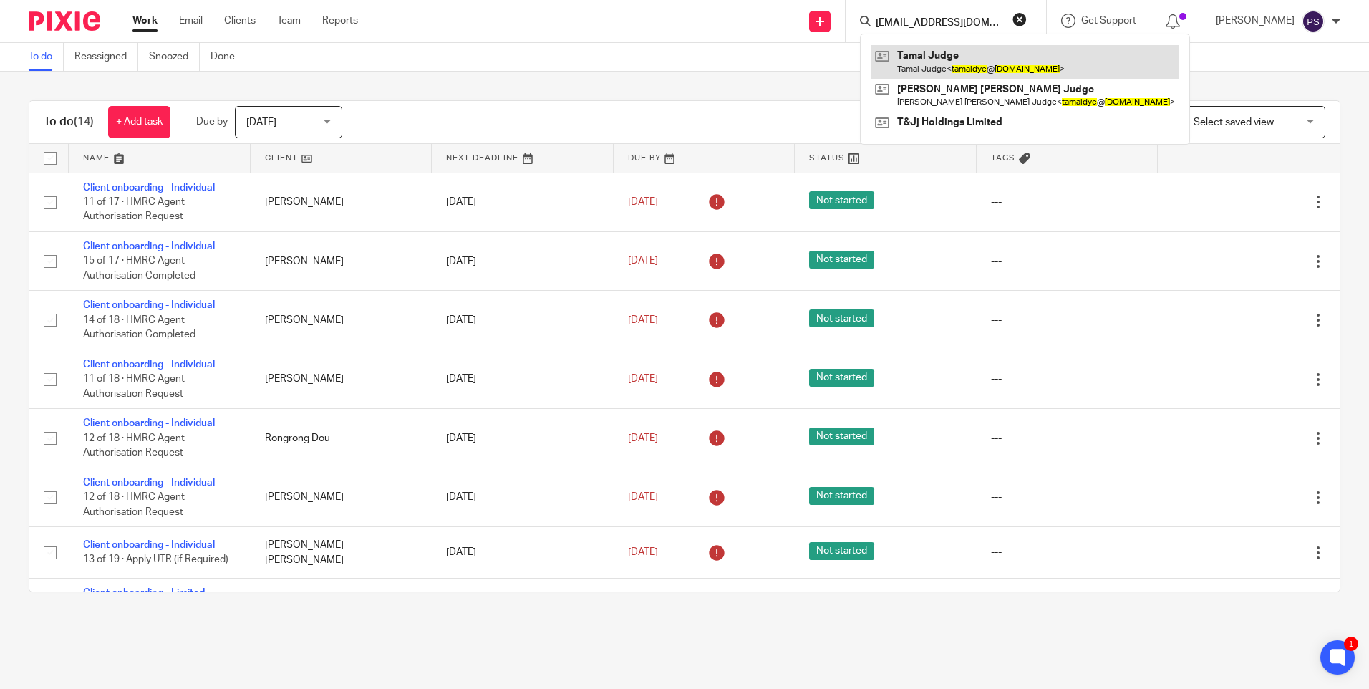
type input "[EMAIL_ADDRESS][DOMAIN_NAME]"
click at [922, 62] on link at bounding box center [1025, 61] width 307 height 33
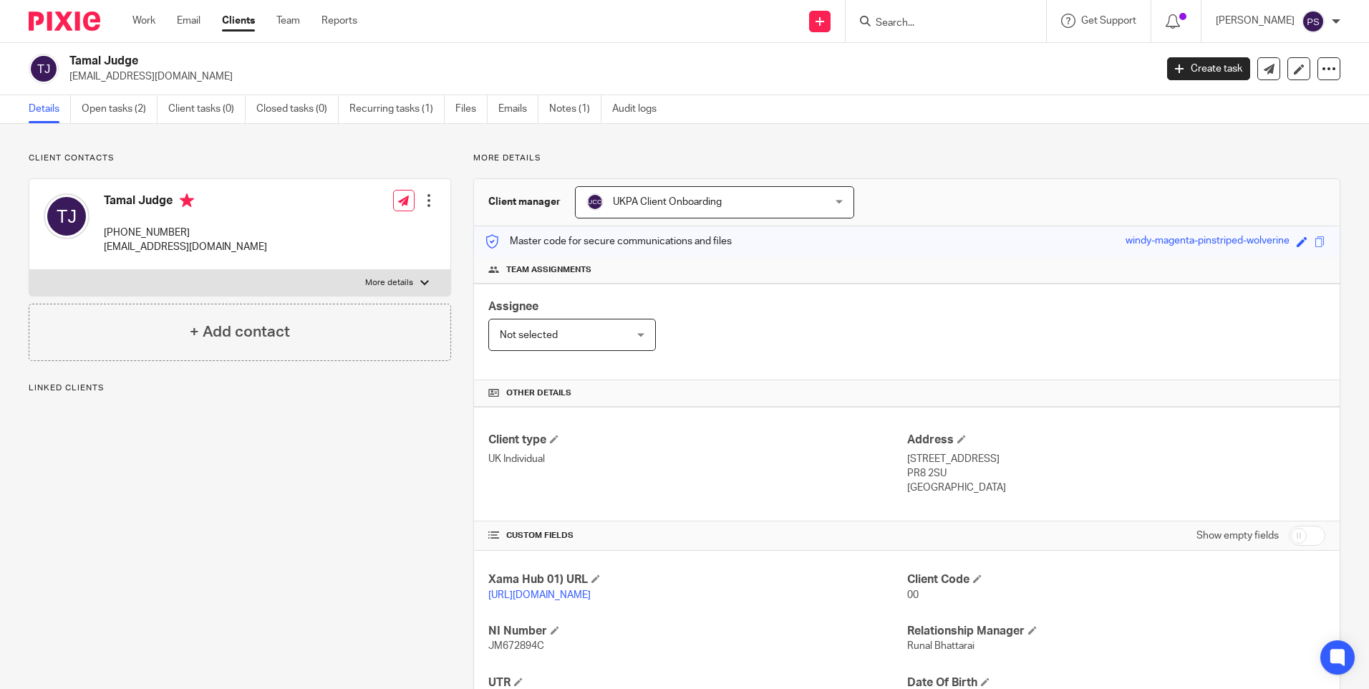
click at [118, 62] on h2 "Tamal Judge" at bounding box center [499, 61] width 861 height 15
drag, startPoint x: 0, startPoint y: 0, endPoint x: 118, endPoint y: 62, distance: 133.6
click at [118, 62] on h2 "Tamal Judge" at bounding box center [499, 61] width 861 height 15
drag, startPoint x: 118, startPoint y: 62, endPoint x: 99, endPoint y: 67, distance: 20.0
click at [99, 67] on h2 "Tamal Judge" at bounding box center [499, 61] width 861 height 15
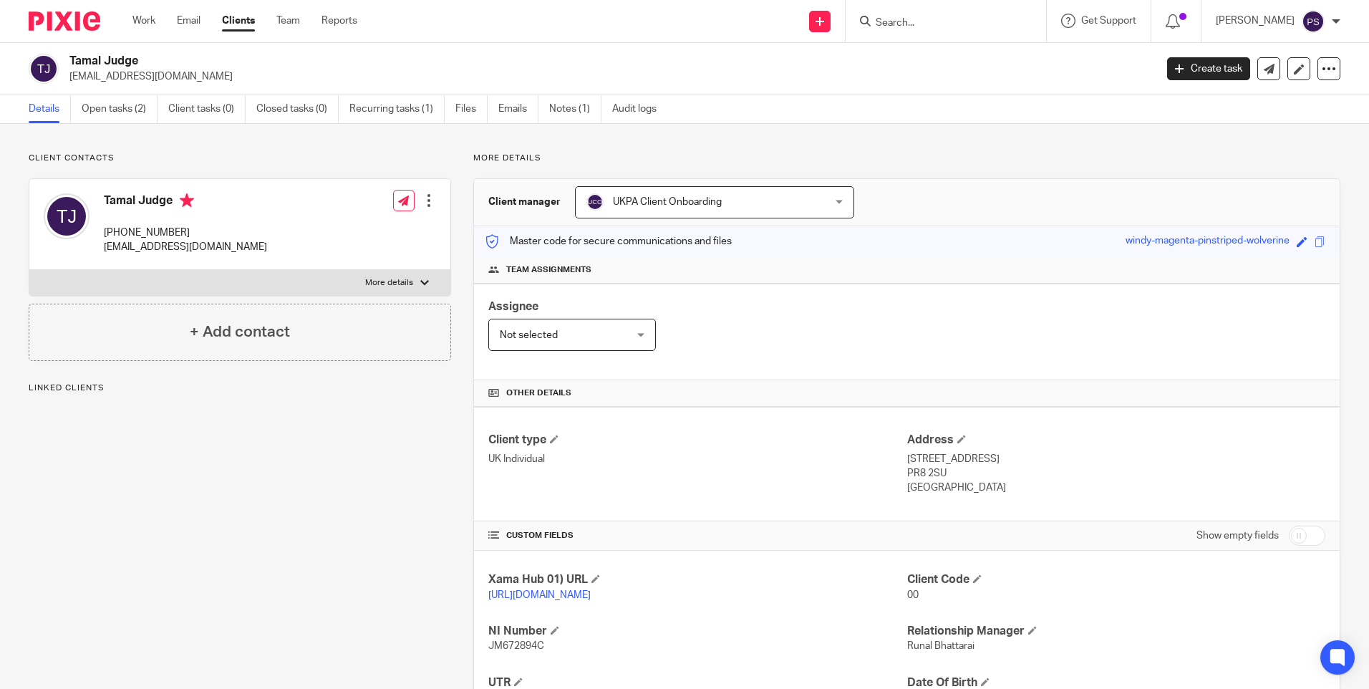
click at [95, 67] on h2 "Tamal Judge" at bounding box center [499, 61] width 861 height 15
click at [101, 64] on h2 "Tamal Judge" at bounding box center [499, 61] width 861 height 15
drag, startPoint x: 101, startPoint y: 64, endPoint x: 67, endPoint y: 62, distance: 34.4
click at [67, 62] on div "Tamal Judge tamaldye@hotmail.com" at bounding box center [587, 69] width 1117 height 30
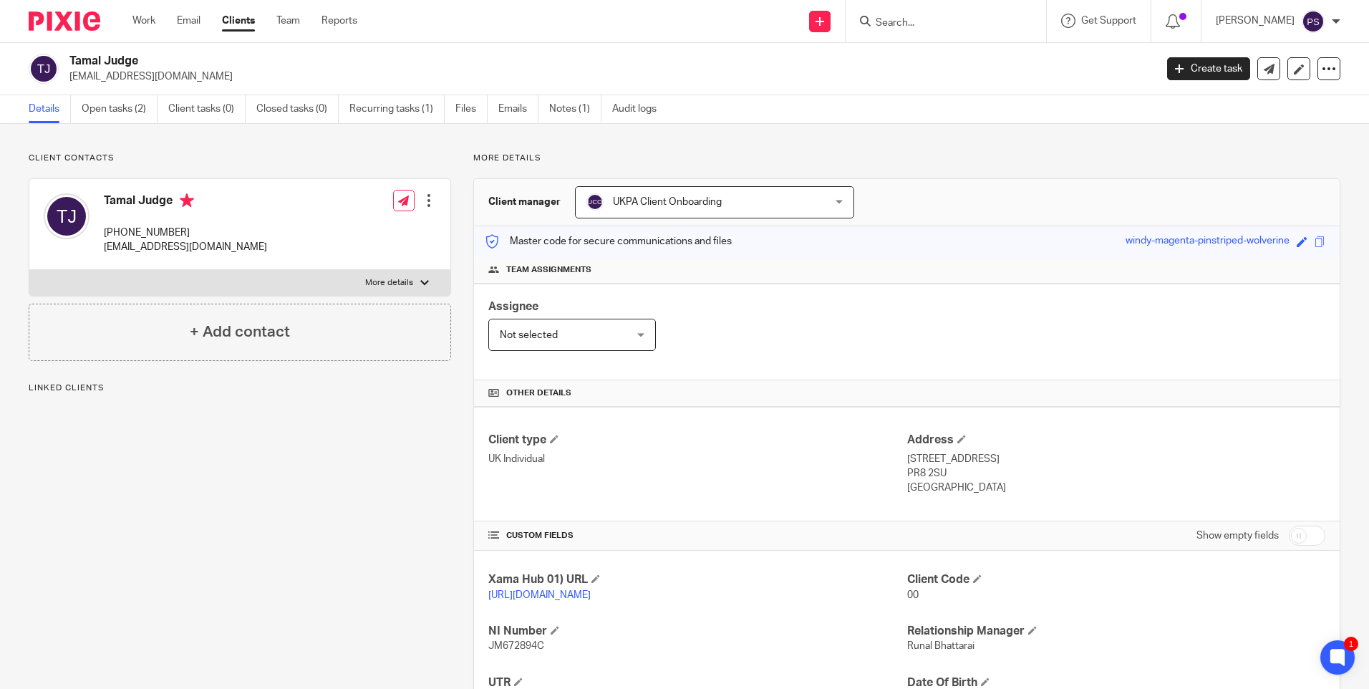
copy h2 "Tamal"
click at [103, 53] on div "Tamal Judge tamaldye@hotmail.com Create task Update from Companies House Export…" at bounding box center [684, 69] width 1369 height 52
click at [105, 57] on h2 "Tamal Judge" at bounding box center [499, 61] width 861 height 15
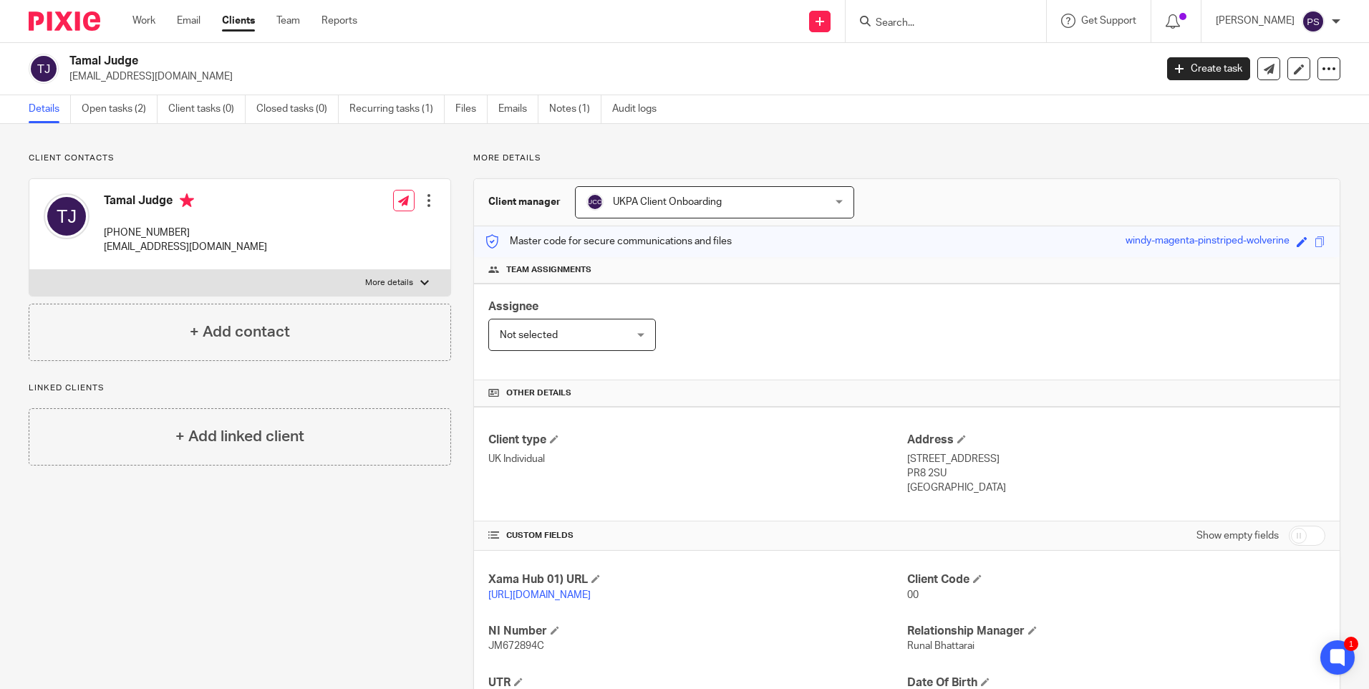
click at [105, 57] on h2 "Tamal Judge" at bounding box center [499, 61] width 861 height 15
click at [546, 597] on link "https://platform.xamatech.com/portal/crm/clients/29b92b30-a787-11f0-8c3c-f3aec9…" at bounding box center [539, 595] width 102 height 10
click at [535, 590] on link "https://platform.xamatech.com/portal/crm/clients/29b92b30-a787-11f0-8c3c-f3aec9…" at bounding box center [539, 595] width 102 height 10
click at [170, 228] on p "+44 792 834 8854" at bounding box center [185, 233] width 163 height 14
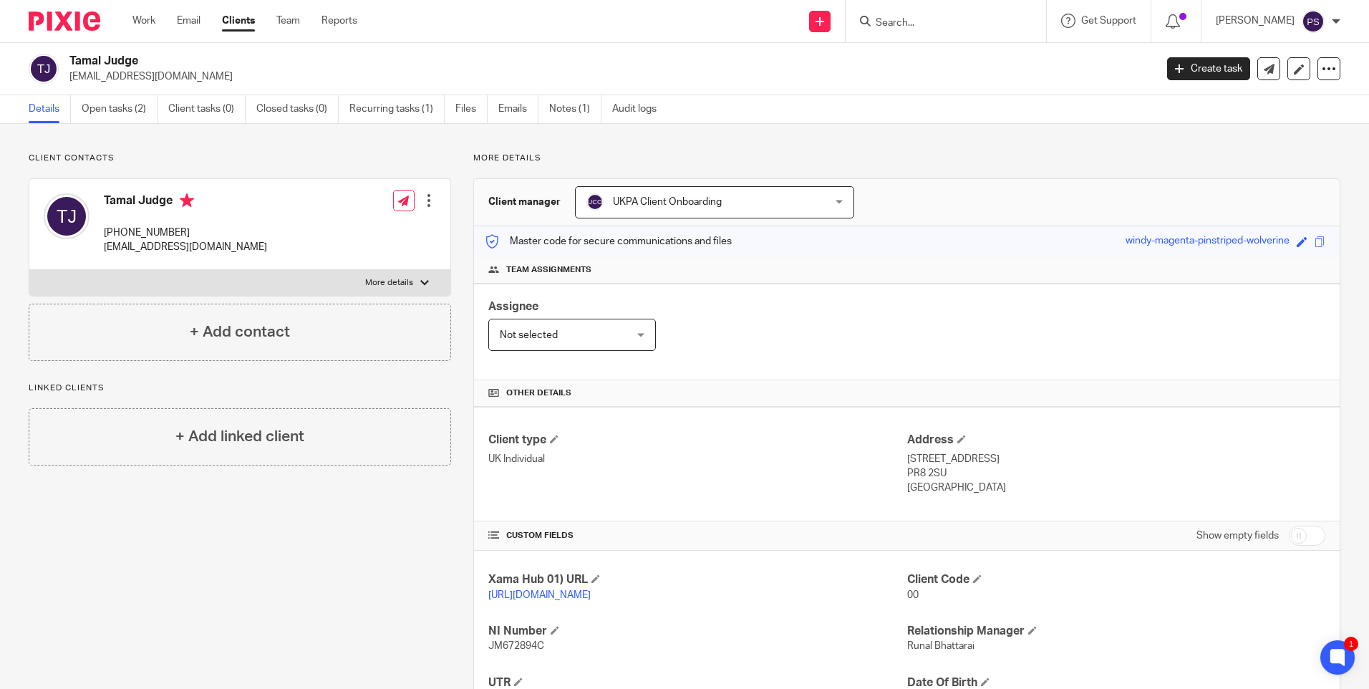
click at [170, 228] on p "+44 792 834 8854" at bounding box center [185, 233] width 163 height 14
copy div "+44 792 834 8854"
drag, startPoint x: 901, startPoint y: 458, endPoint x: 981, endPoint y: 460, distance: 80.2
click at [981, 460] on p "8 Lighthorne Drive, Southport" at bounding box center [1116, 459] width 418 height 14
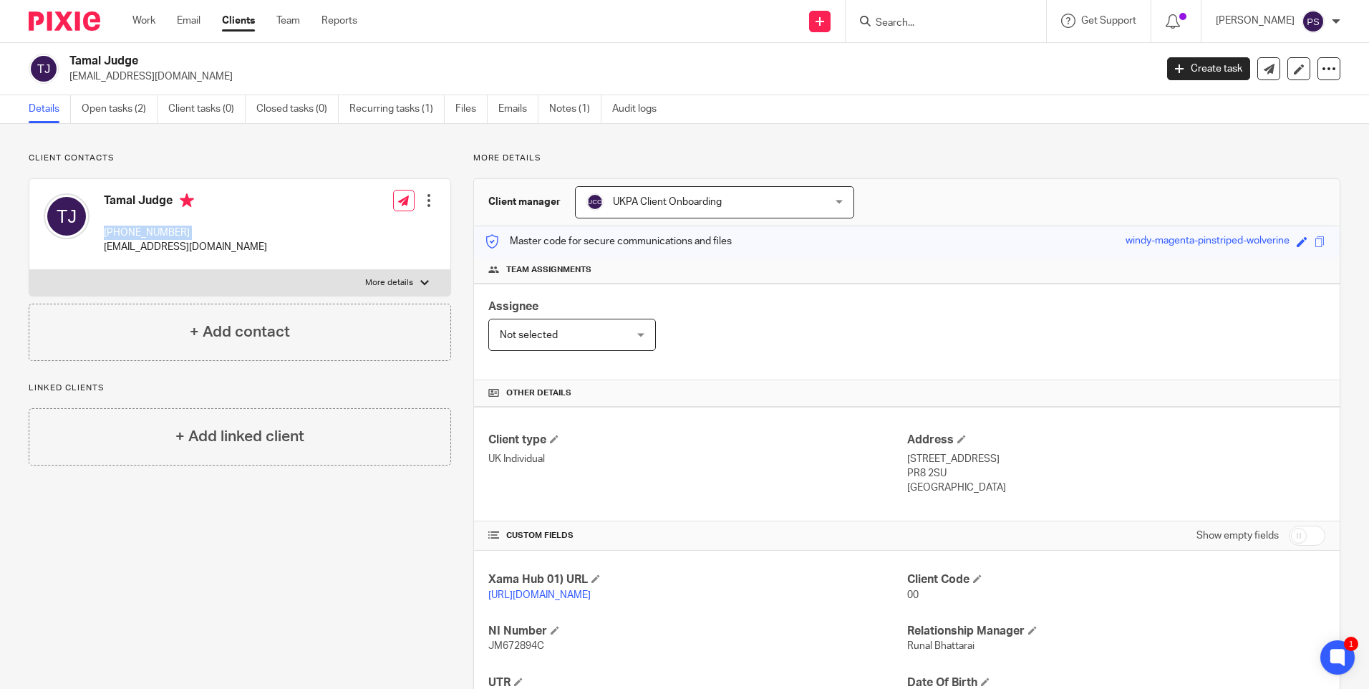
copy p "8 Lighthorne Drive"
click at [1011, 461] on p "8 Lighthorne Drive, Southport" at bounding box center [1116, 459] width 418 height 14
copy p "Southport"
click at [907, 471] on p "PR8 2SU" at bounding box center [1116, 473] width 418 height 14
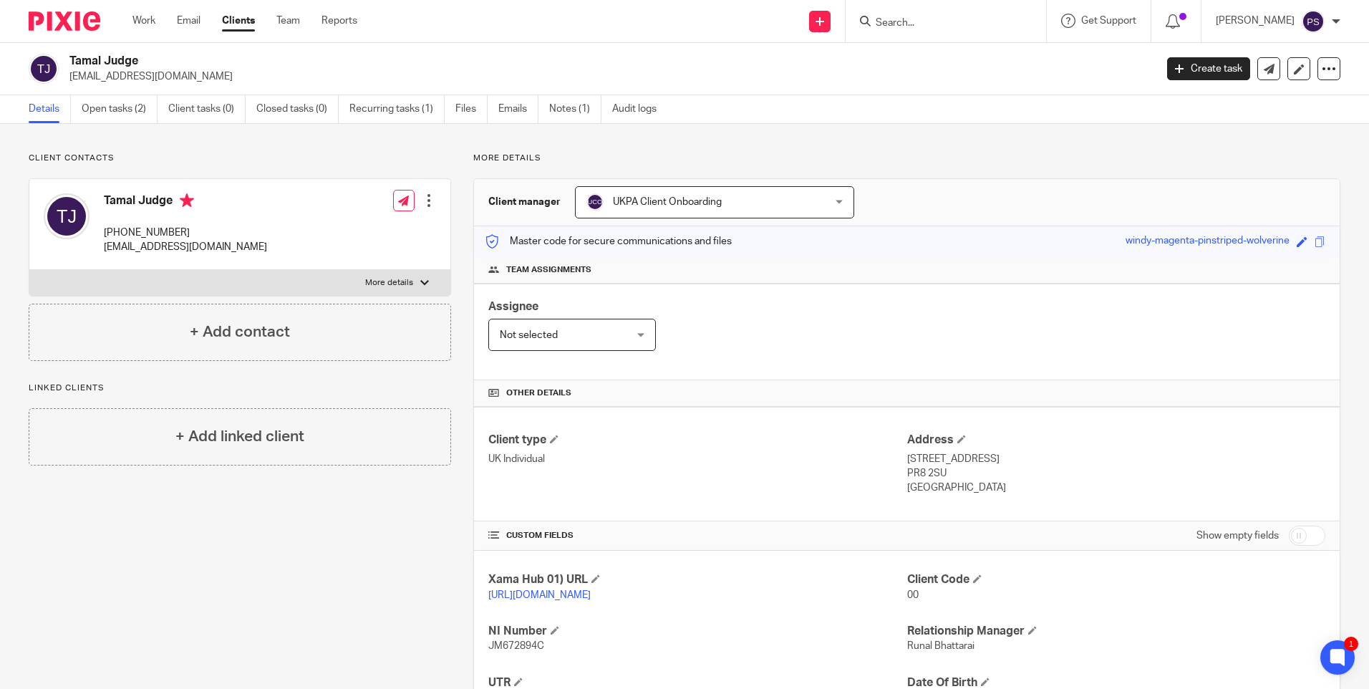
click at [907, 471] on p "PR8 2SU" at bounding box center [1116, 473] width 418 height 14
copy div "PR8 2SU"
click at [87, 59] on h2 "Tamal Judge" at bounding box center [499, 61] width 861 height 15
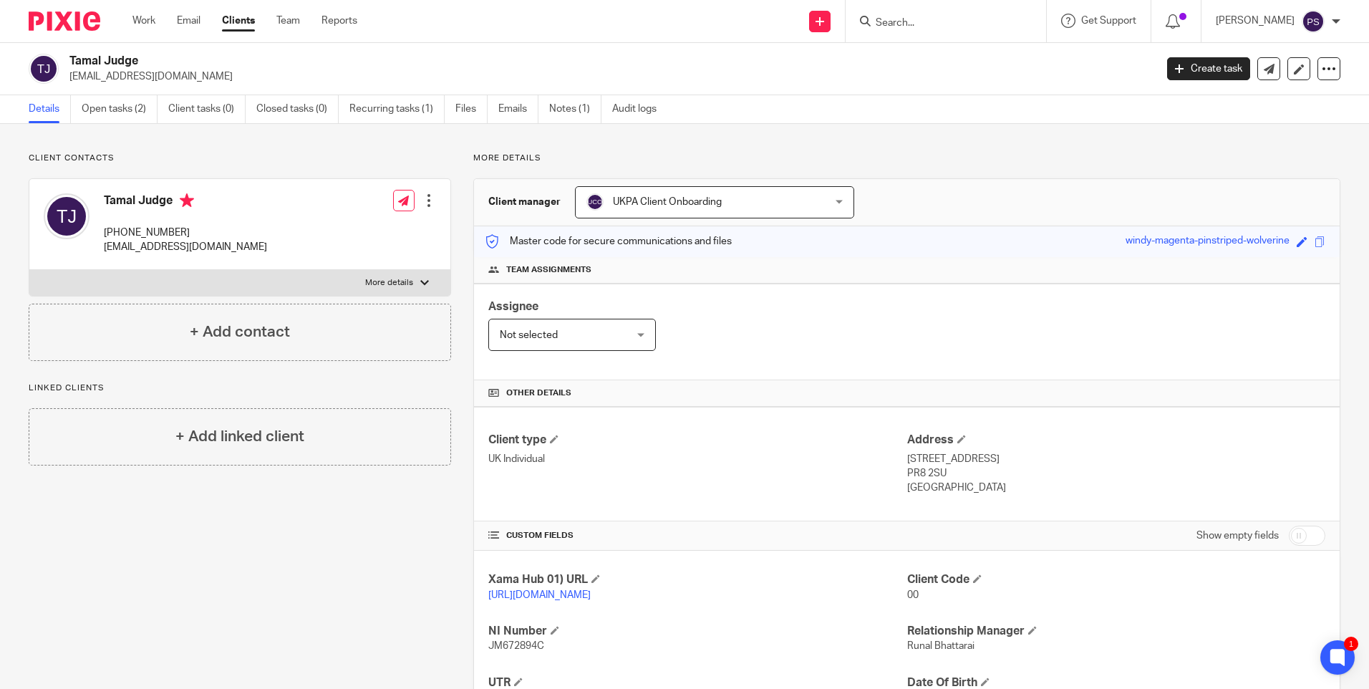
drag, startPoint x: 87, startPoint y: 59, endPoint x: 136, endPoint y: 59, distance: 48.7
click at [136, 59] on h2 "Tamal Judge" at bounding box center [499, 61] width 861 height 15
click at [85, 61] on h2 "Tamal Judge" at bounding box center [499, 61] width 861 height 15
copy h2 "Tamal"
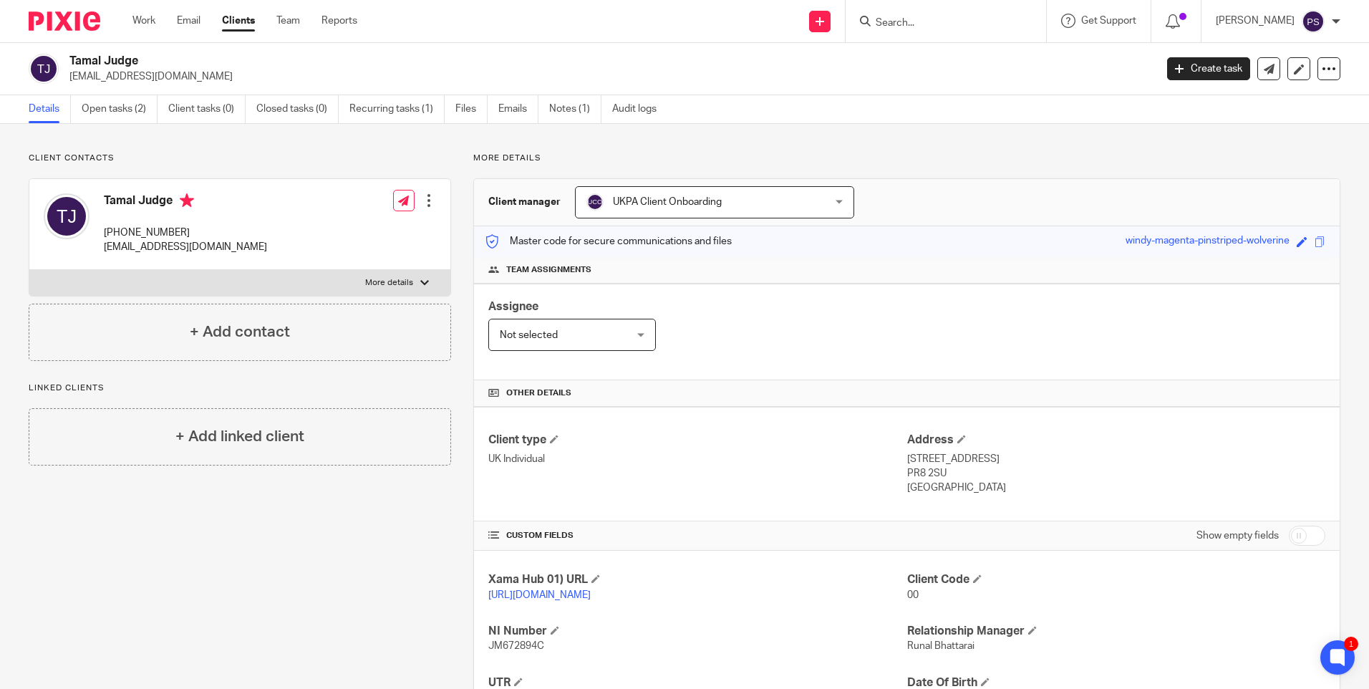
click at [120, 61] on h2 "Tamal Judge" at bounding box center [499, 61] width 861 height 15
copy div "Tamal Judge"
click at [122, 242] on p "tamaldye@hotmail.com" at bounding box center [185, 247] width 163 height 14
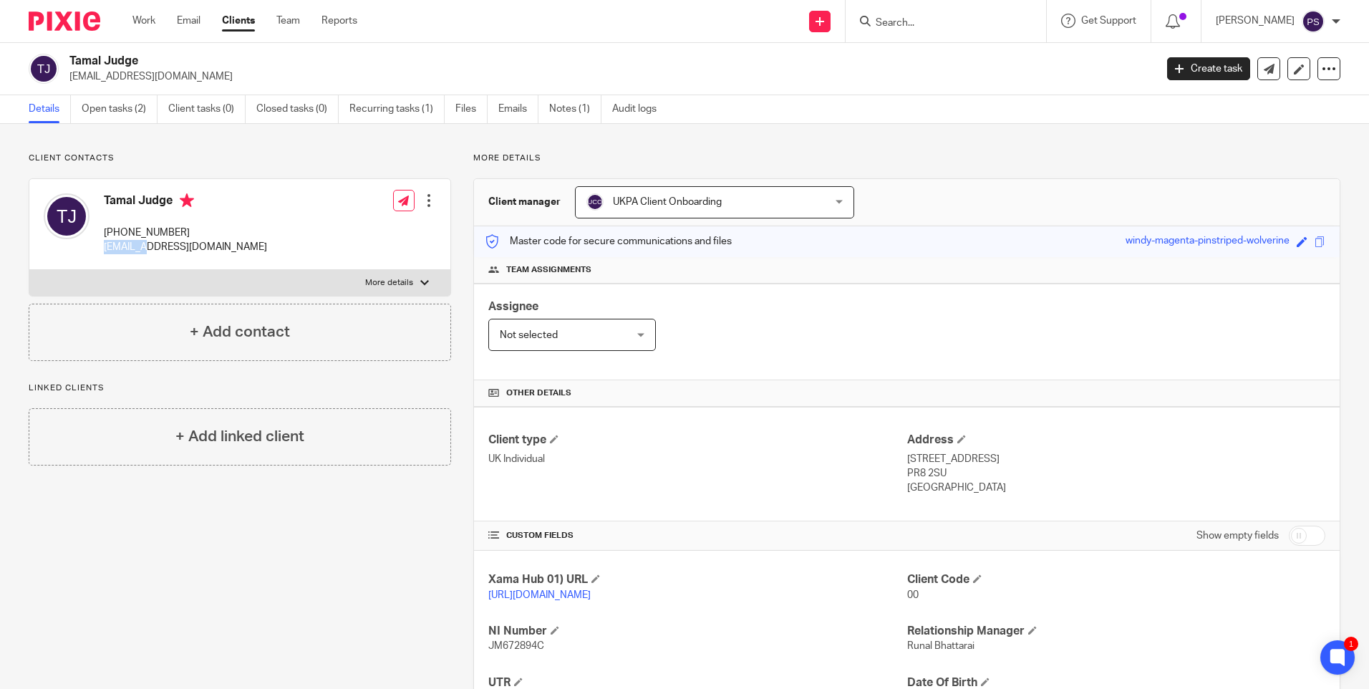
click at [122, 242] on p "tamaldye@hotmail.com" at bounding box center [185, 247] width 163 height 14
copy div "tamaldye@hotmail.com"
click at [143, 228] on p "+44 792 834 8854" at bounding box center [185, 233] width 163 height 14
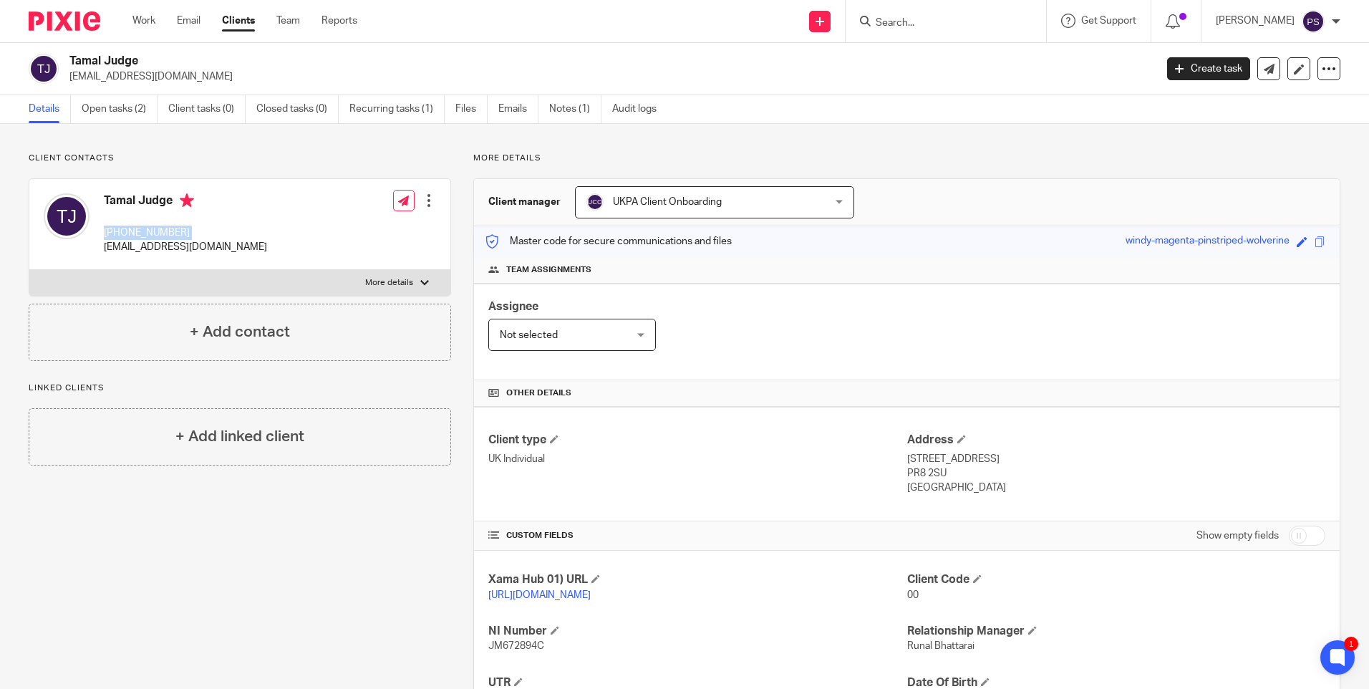
click at [143, 228] on p "+44 792 834 8854" at bounding box center [185, 233] width 163 height 14
copy div "+44 792 834 8854"
drag, startPoint x: 900, startPoint y: 460, endPoint x: 980, endPoint y: 460, distance: 80.9
click at [980, 460] on p "8 Lighthorne Drive, Southport" at bounding box center [1116, 459] width 418 height 14
copy p "8 Lighthorne Drive"
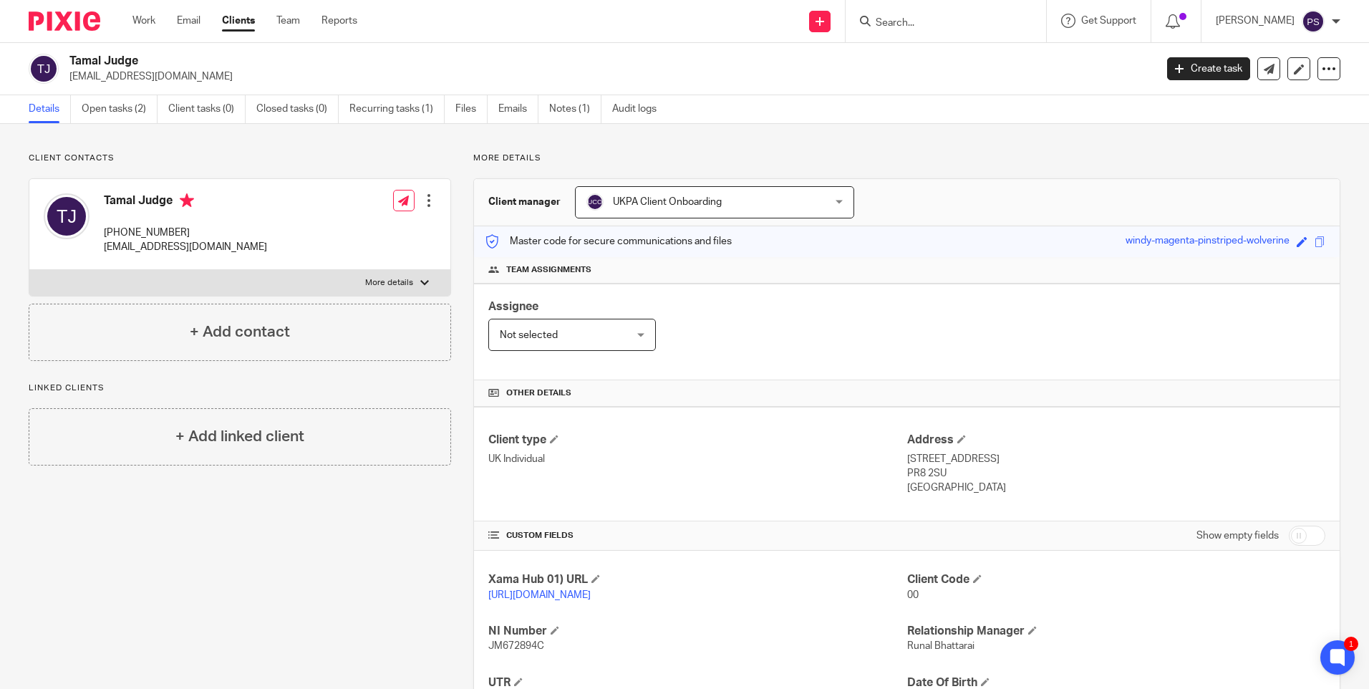
click at [1012, 458] on p "8 Lighthorne Drive, Southport" at bounding box center [1116, 459] width 418 height 14
click at [915, 471] on p "PR8 2SU" at bounding box center [1116, 473] width 418 height 14
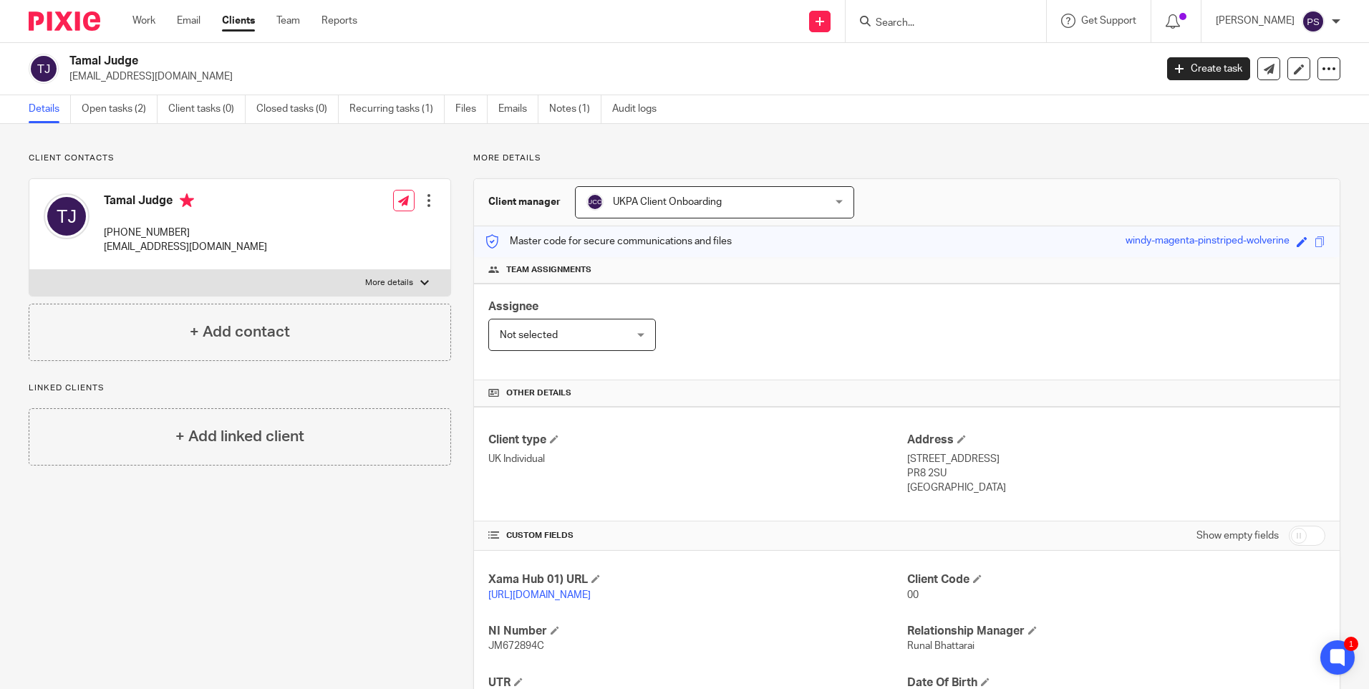
click at [237, 155] on p "Client contacts" at bounding box center [240, 158] width 423 height 11
click at [930, 29] on input "Search" at bounding box center [938, 23] width 129 height 13
paste input "michaela.ernabusch@gmail.com"
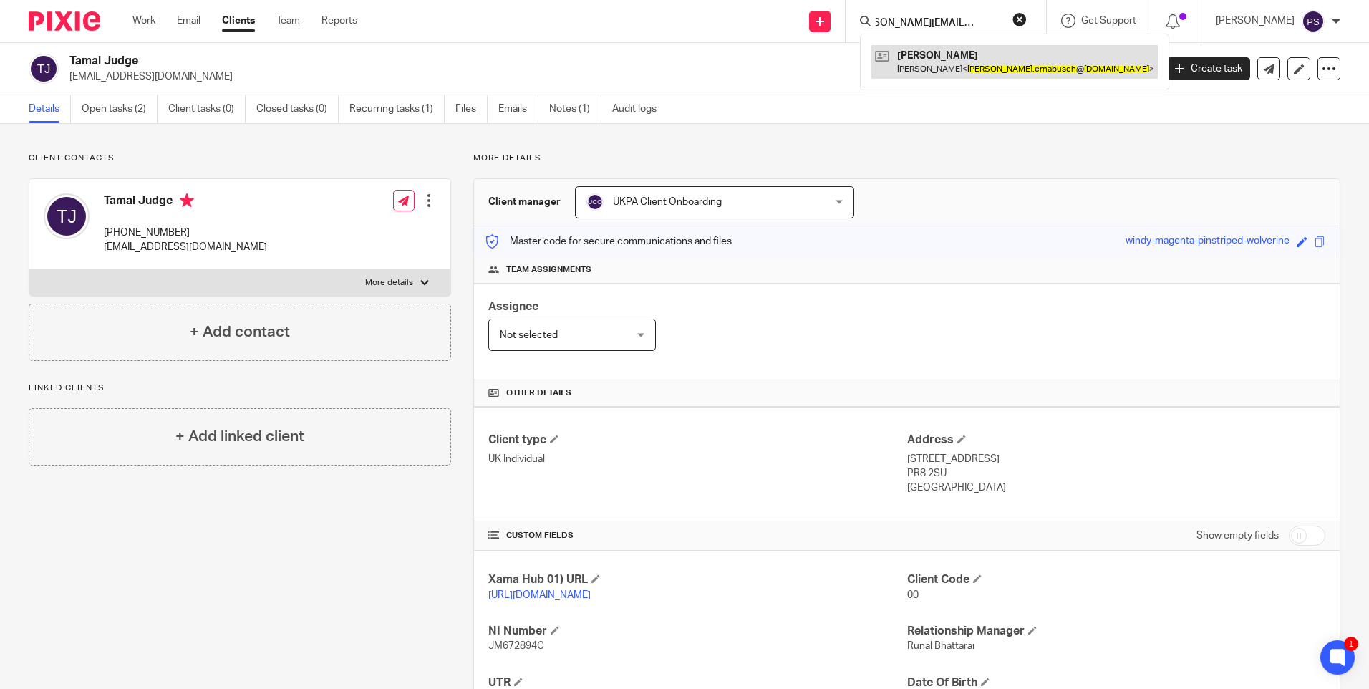
type input "michaela.ernabusch@gmail.com"
click at [935, 57] on link at bounding box center [1015, 61] width 286 height 33
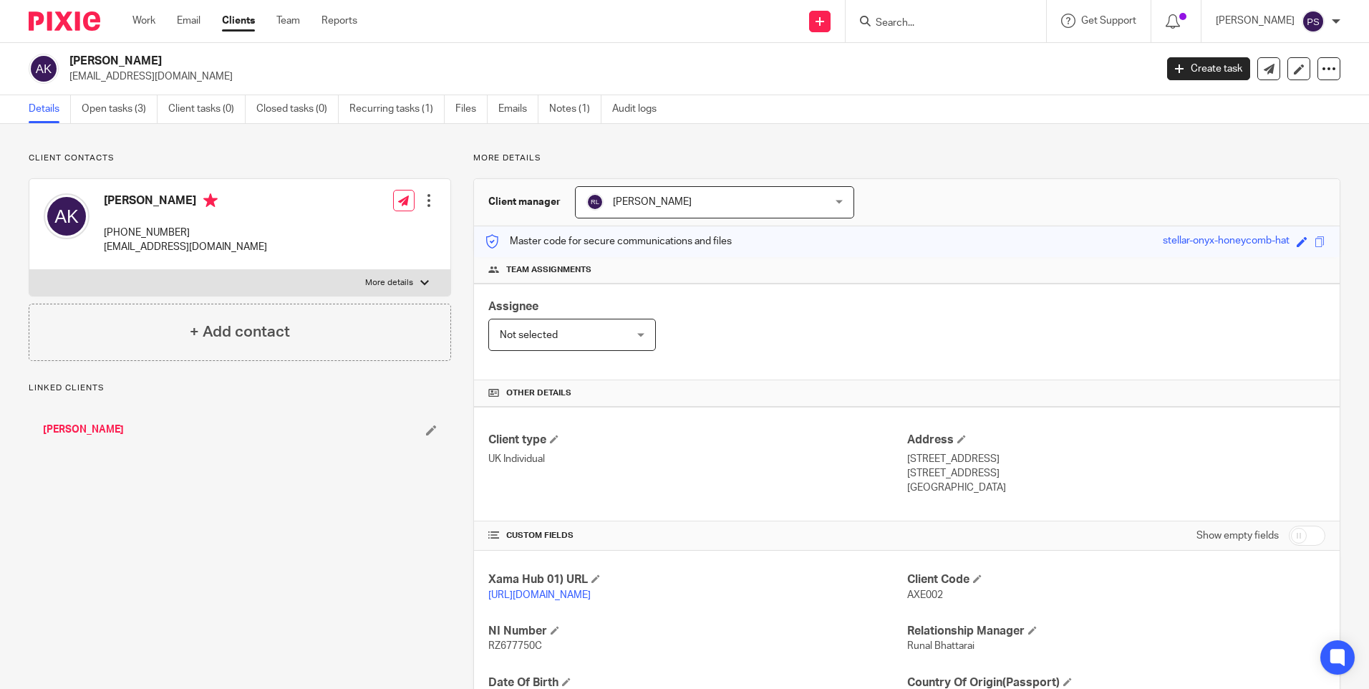
click at [907, 590] on span "AXE002" at bounding box center [925, 595] width 36 height 10
copy span "AXE002"
click at [150, 109] on link "Open tasks (3)" at bounding box center [120, 109] width 76 height 28
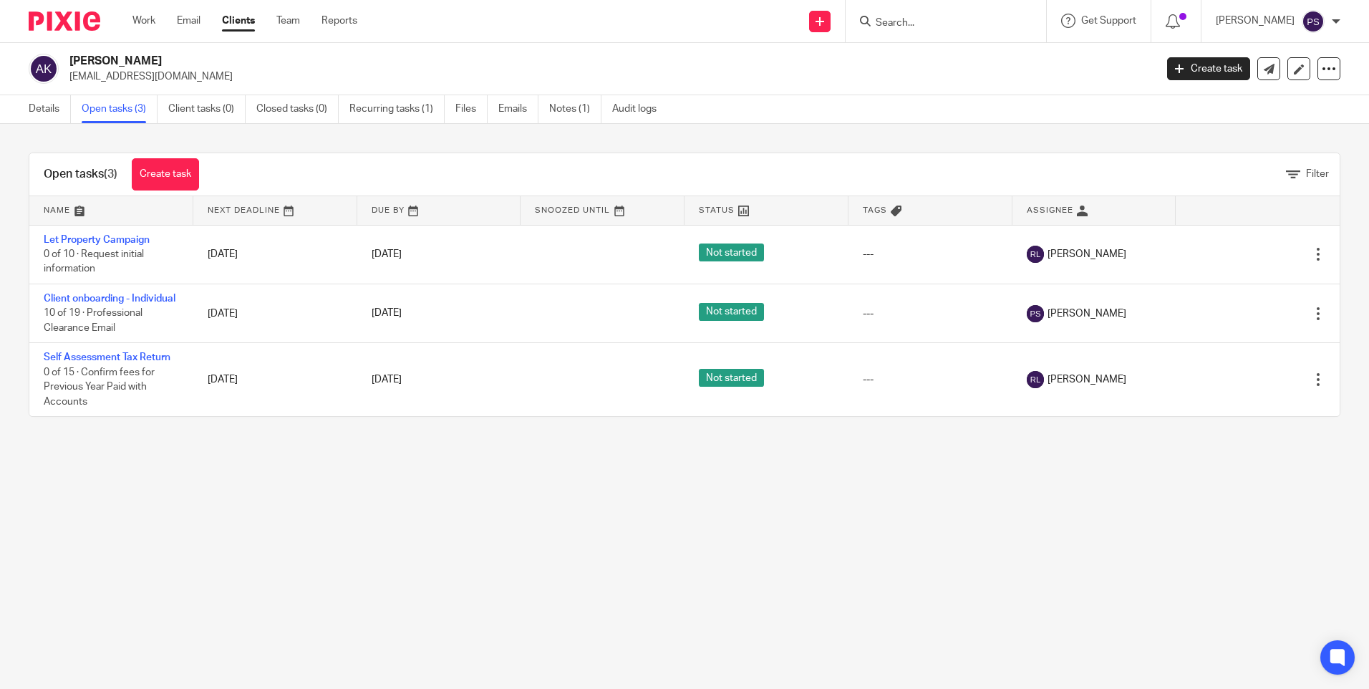
click at [48, 111] on link "Details" at bounding box center [50, 109] width 42 height 28
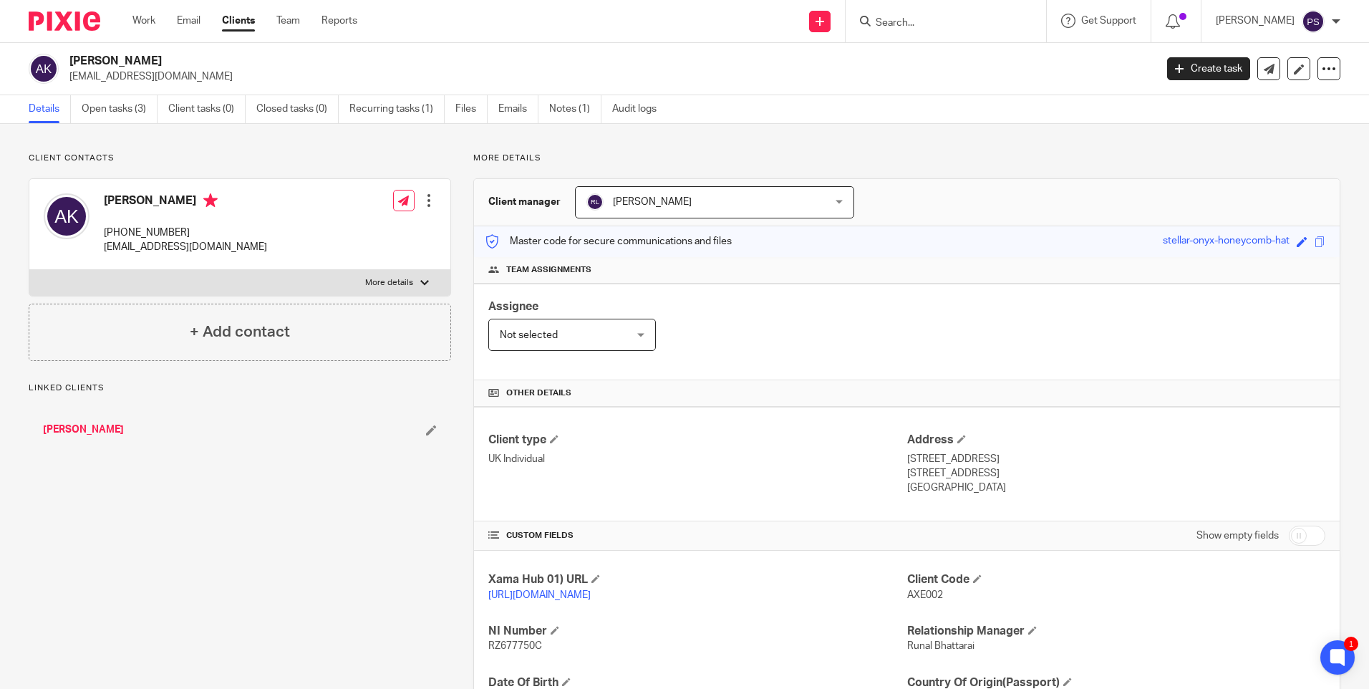
click at [122, 57] on h2 "[PERSON_NAME]" at bounding box center [499, 61] width 861 height 15
click at [123, 57] on h2 "[PERSON_NAME]" at bounding box center [499, 61] width 861 height 15
copy div "[PERSON_NAME]"
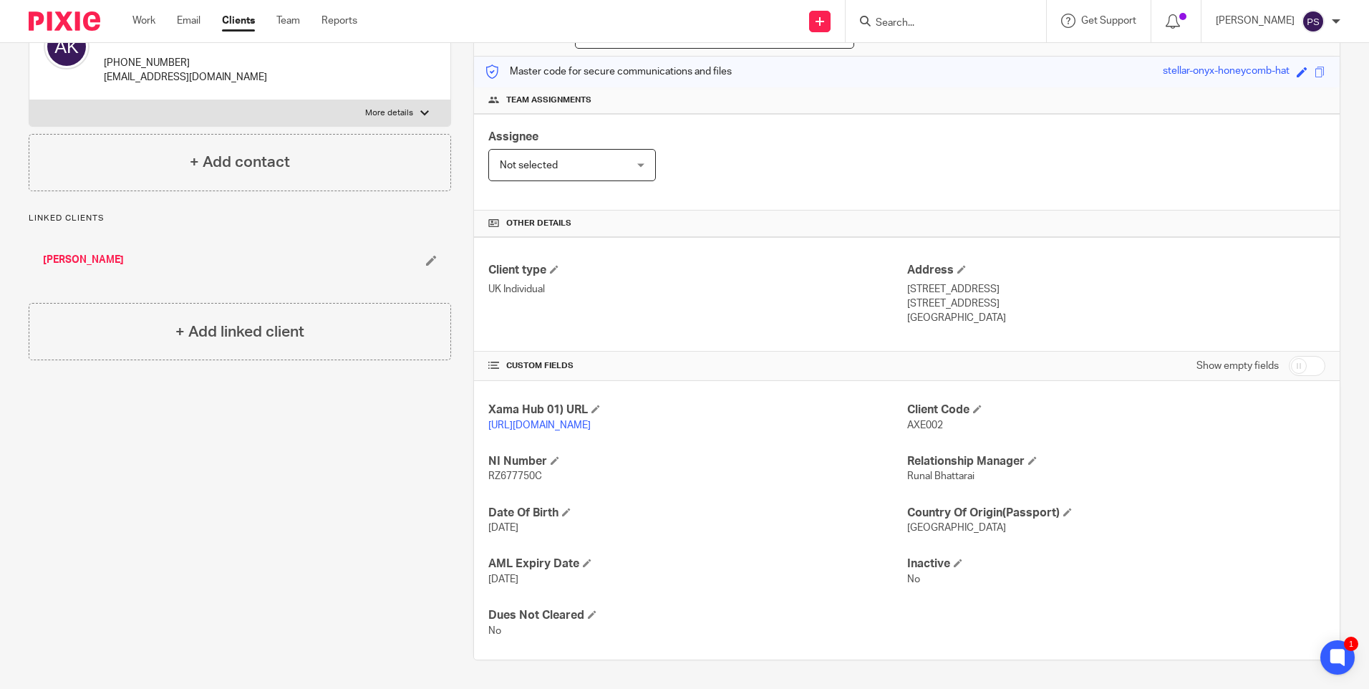
click at [526, 478] on span "RZ677750C" at bounding box center [515, 476] width 54 height 10
copy span "RZ677750C"
drag, startPoint x: 900, startPoint y: 274, endPoint x: 971, endPoint y: 277, distance: 71.0
click at [971, 282] on p "[STREET_ADDRESS]" at bounding box center [1116, 289] width 418 height 14
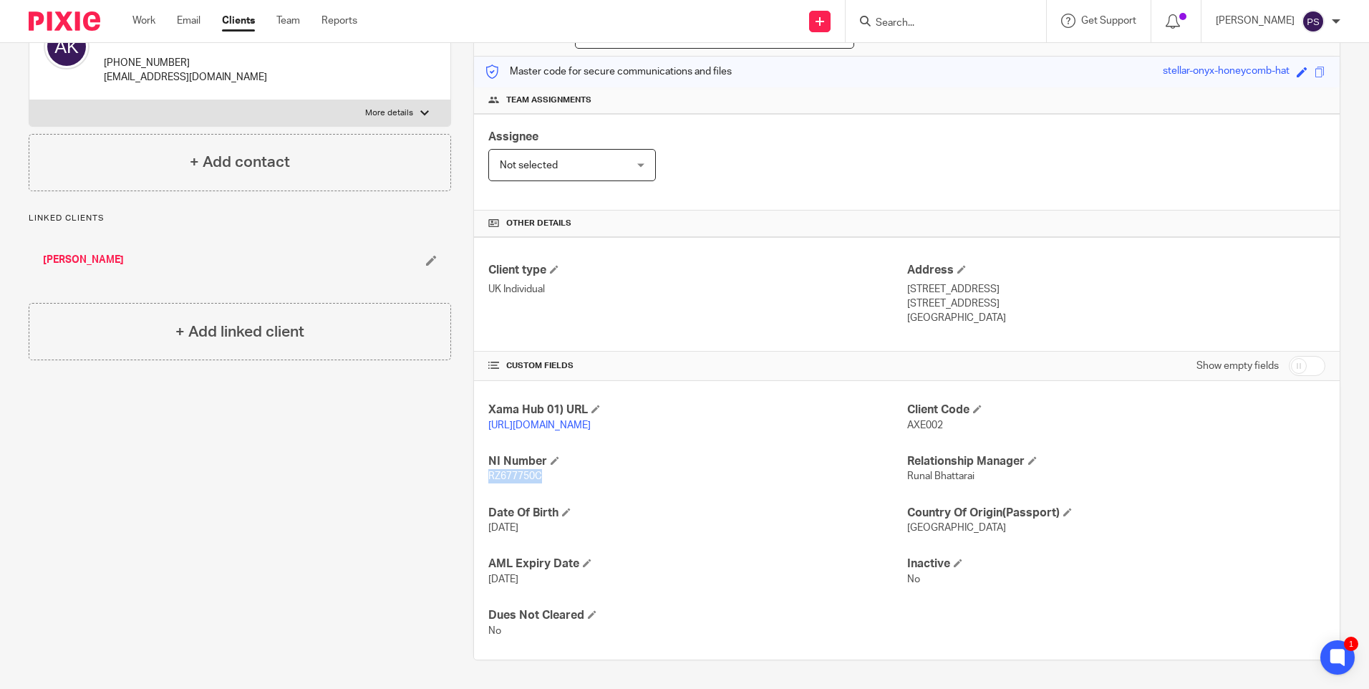
copy p "[STREET_ADDRESS]"
click at [1003, 282] on p "[STREET_ADDRESS]" at bounding box center [1116, 289] width 418 height 14
copy p "Hornsey"
click at [924, 296] on p "[STREET_ADDRESS]" at bounding box center [1116, 303] width 418 height 14
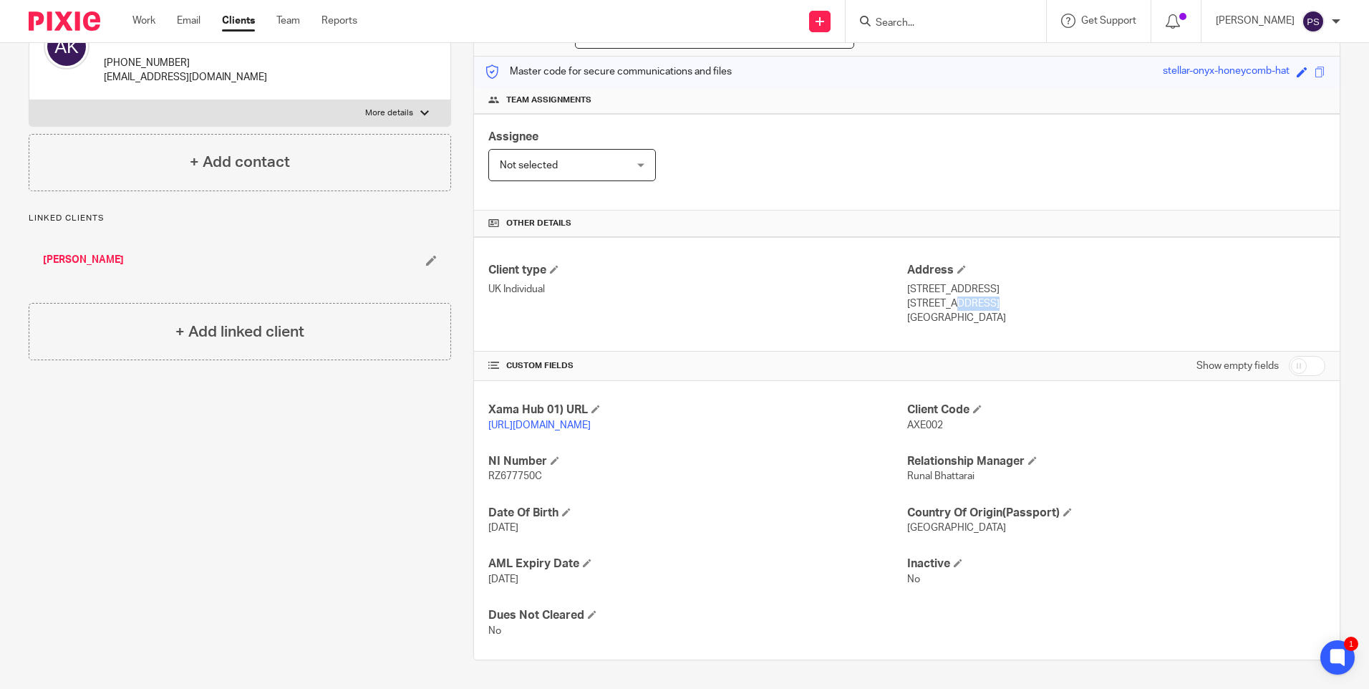
click at [924, 296] on p "[STREET_ADDRESS]" at bounding box center [1116, 303] width 418 height 14
copy p "[GEOGRAPHIC_DATA]"
click at [949, 296] on p "[STREET_ADDRESS]" at bounding box center [1116, 303] width 418 height 14
drag, startPoint x: 944, startPoint y: 288, endPoint x: 980, endPoint y: 284, distance: 36.7
click at [980, 296] on p "[STREET_ADDRESS]" at bounding box center [1116, 303] width 418 height 14
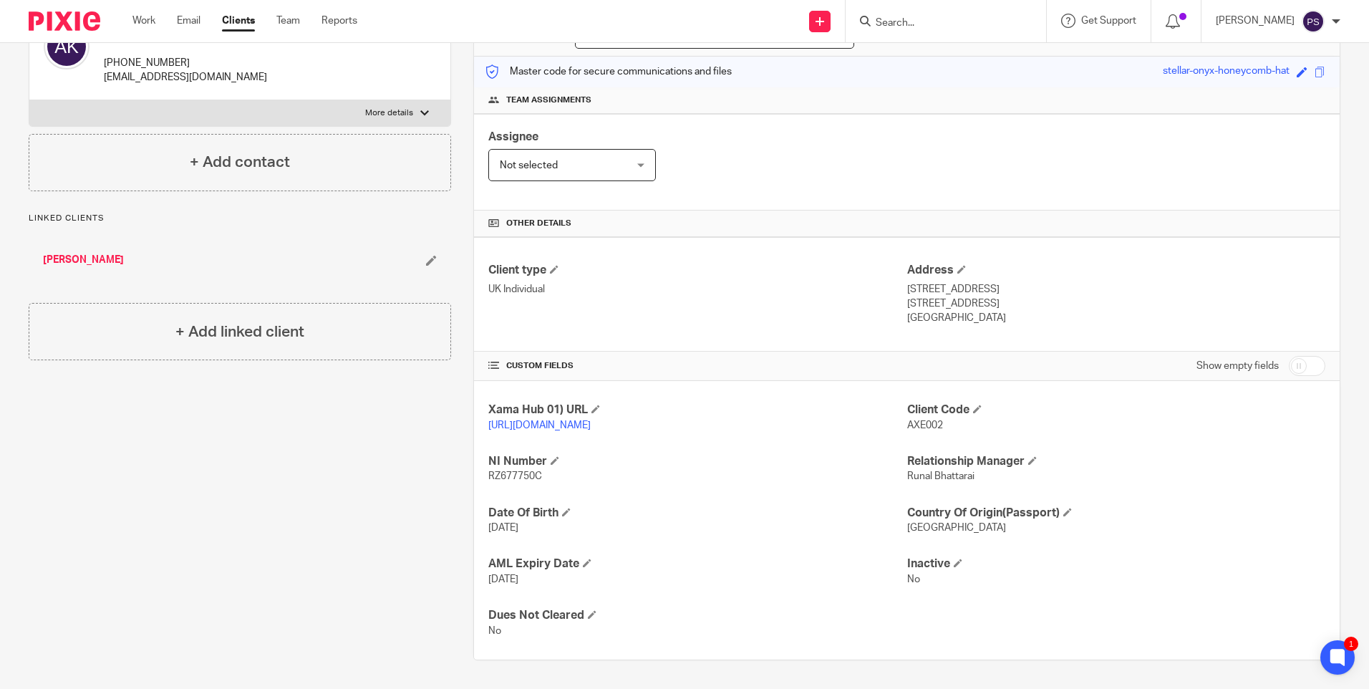
copy p "N8 7NT"
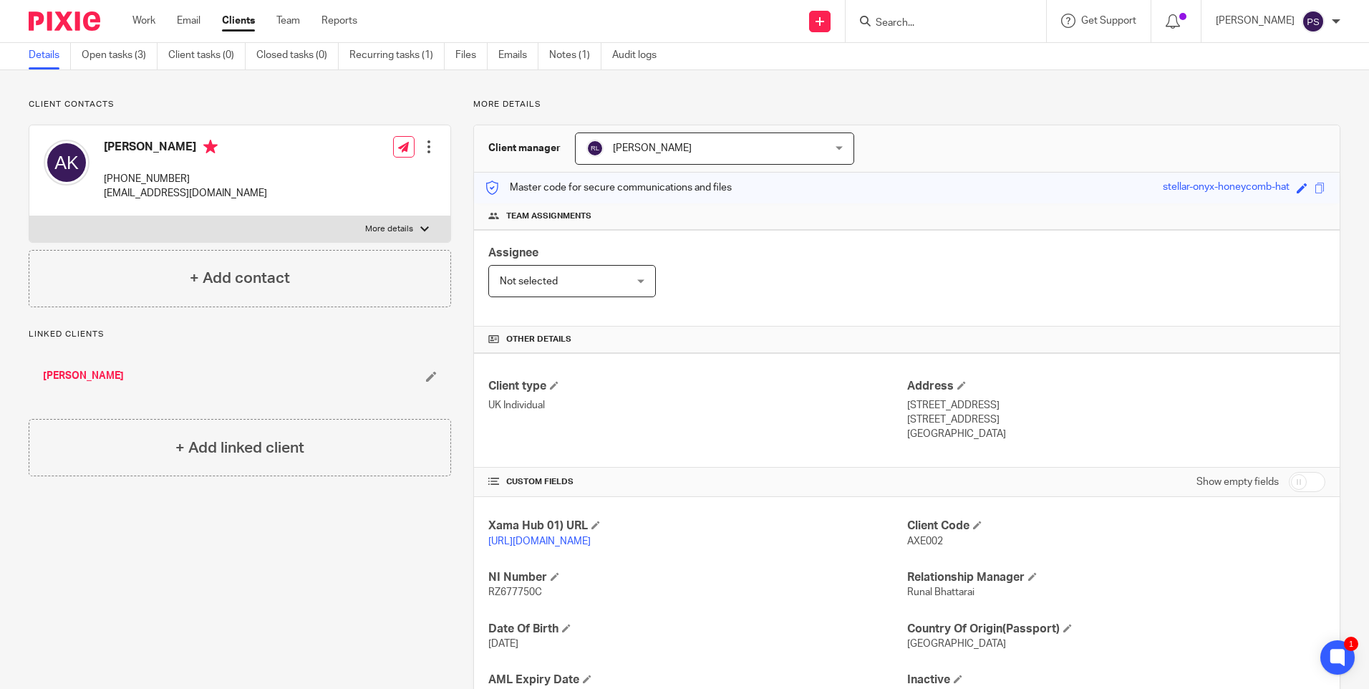
scroll to position [41, 0]
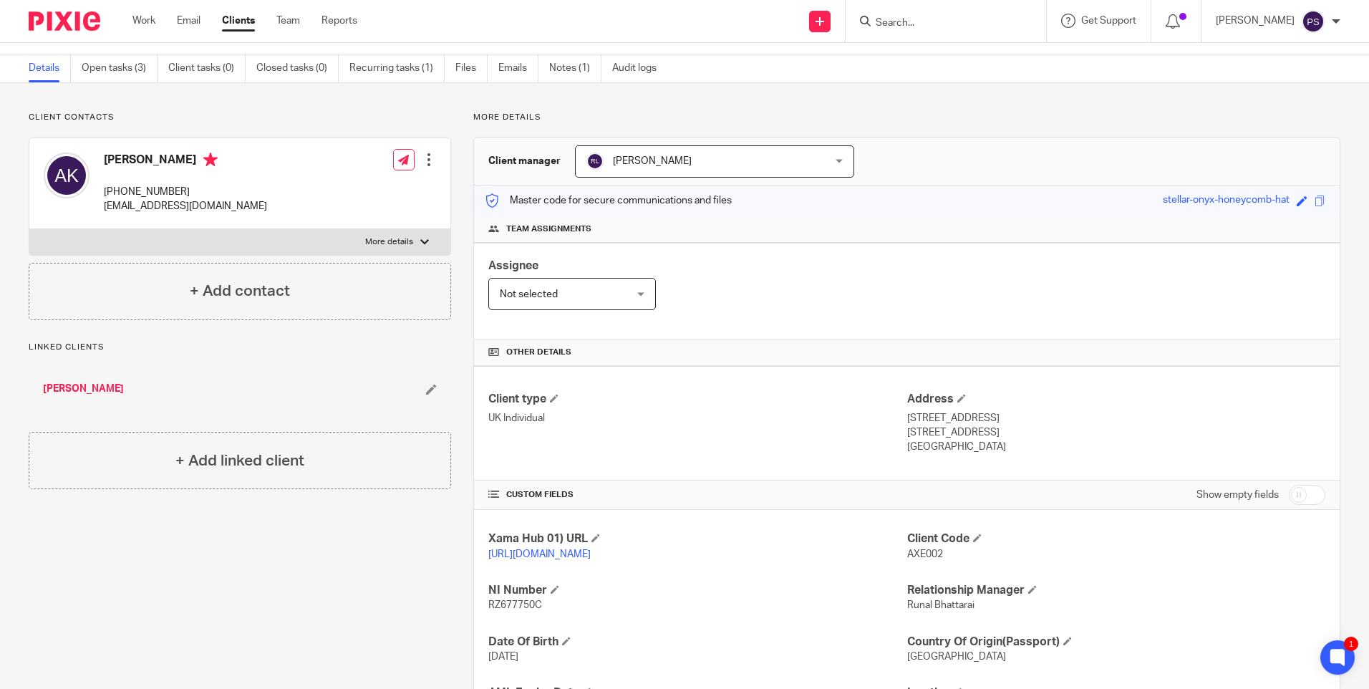
click at [165, 185] on p "[PHONE_NUMBER]" at bounding box center [185, 192] width 163 height 14
copy div "[PHONE_NUMBER]"
click at [166, 205] on p "[EMAIL_ADDRESS][DOMAIN_NAME]" at bounding box center [185, 206] width 163 height 14
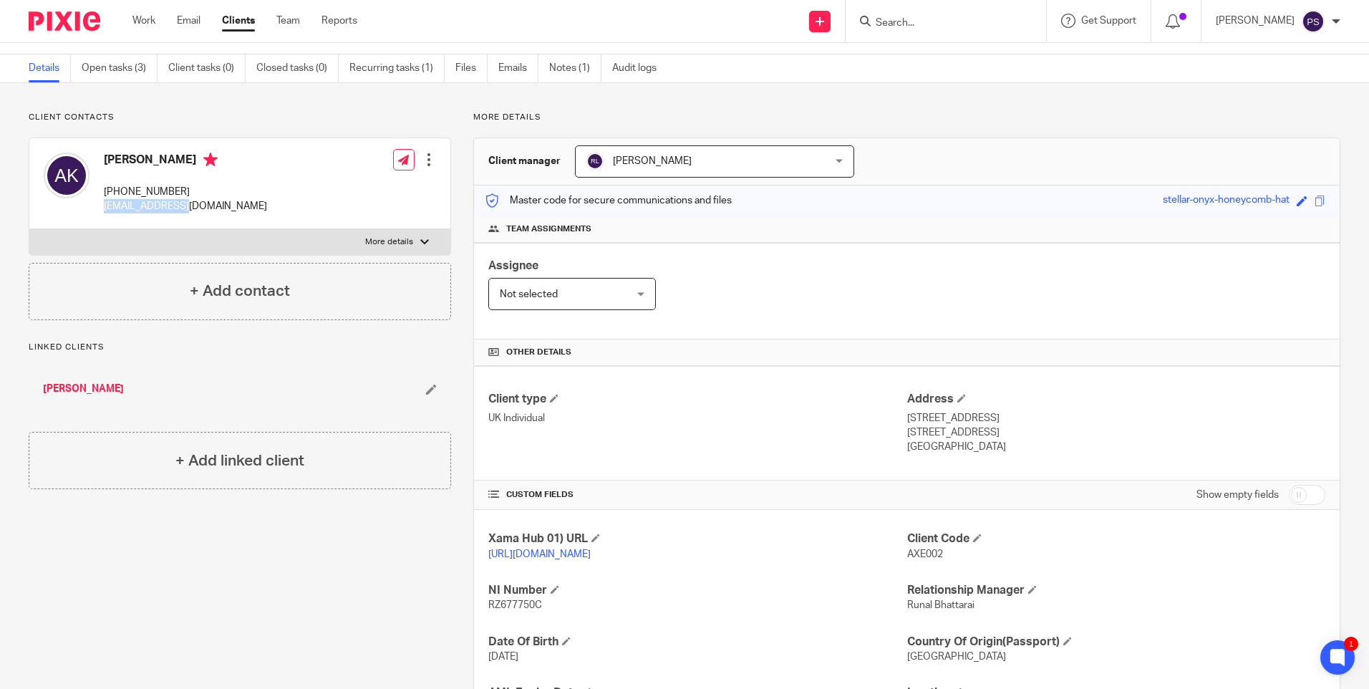
click at [166, 205] on p "[EMAIL_ADDRESS][DOMAIN_NAME]" at bounding box center [185, 206] width 163 height 14
copy div "[EMAIL_ADDRESS][DOMAIN_NAME]"
click at [115, 64] on link "Open tasks (3)" at bounding box center [120, 68] width 76 height 28
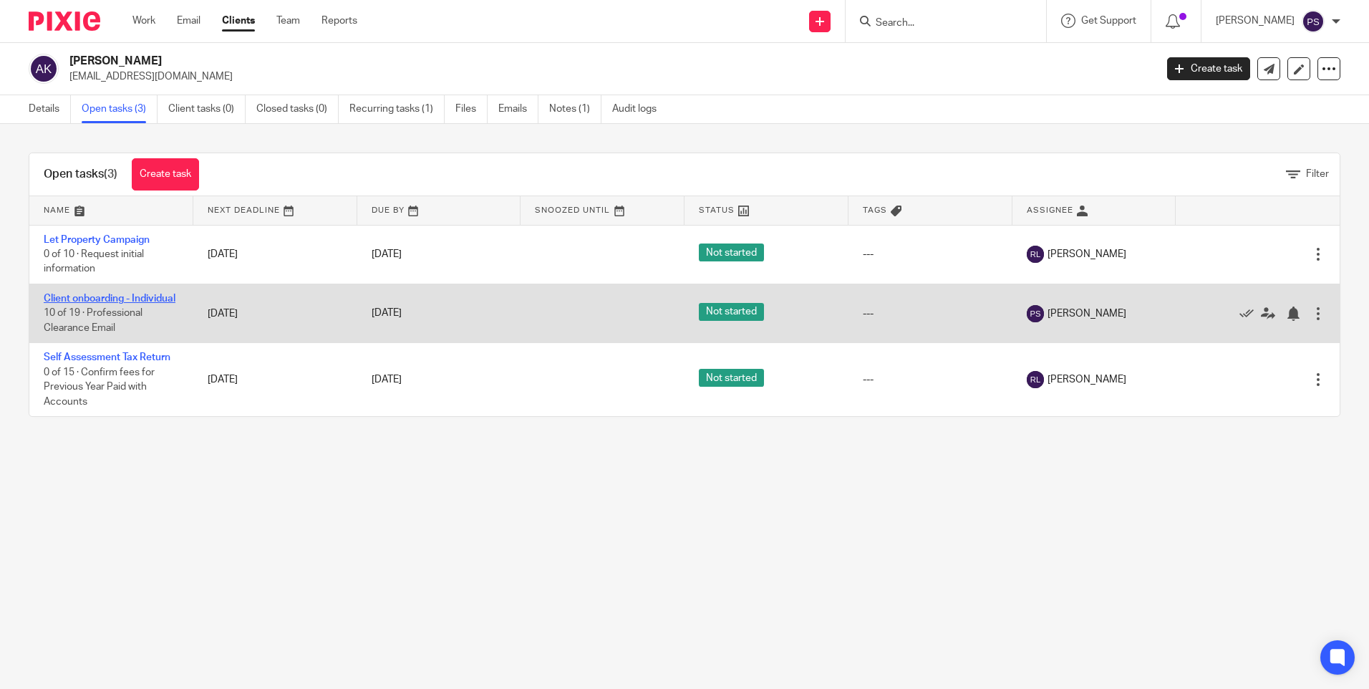
click at [70, 303] on link "Client onboarding - Individual" at bounding box center [110, 299] width 132 height 10
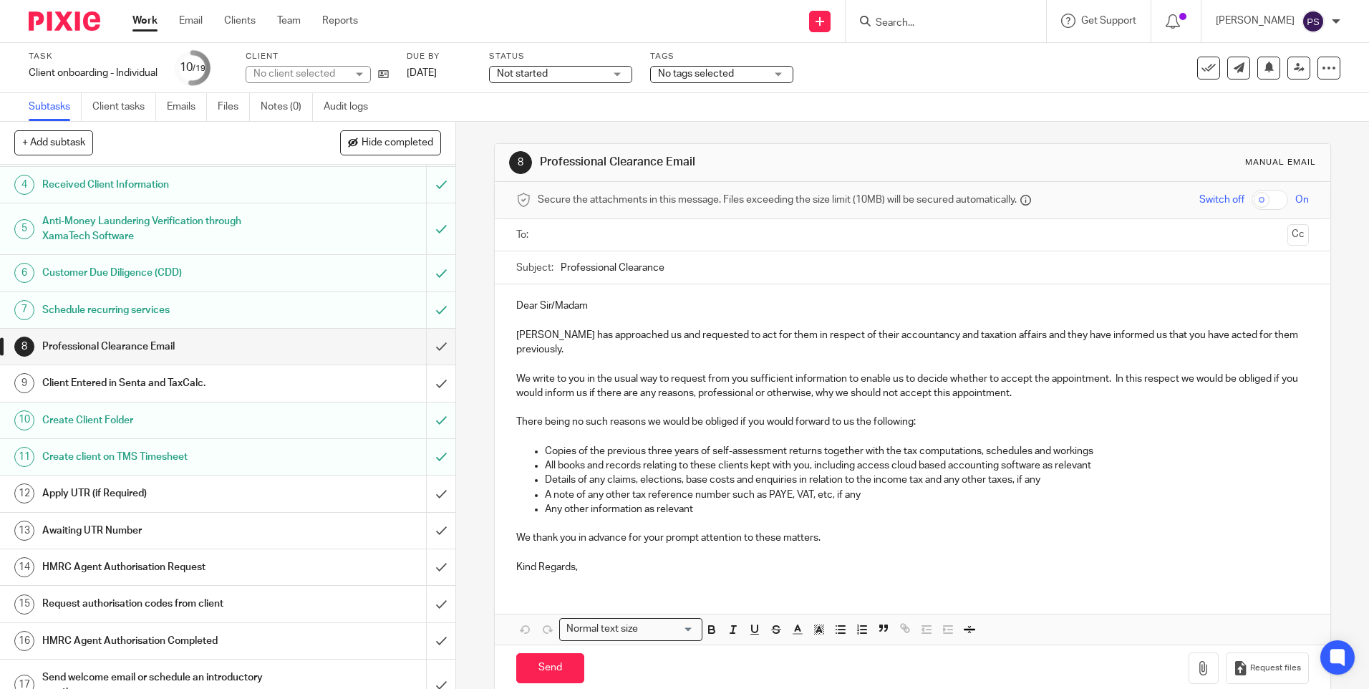
scroll to position [143, 0]
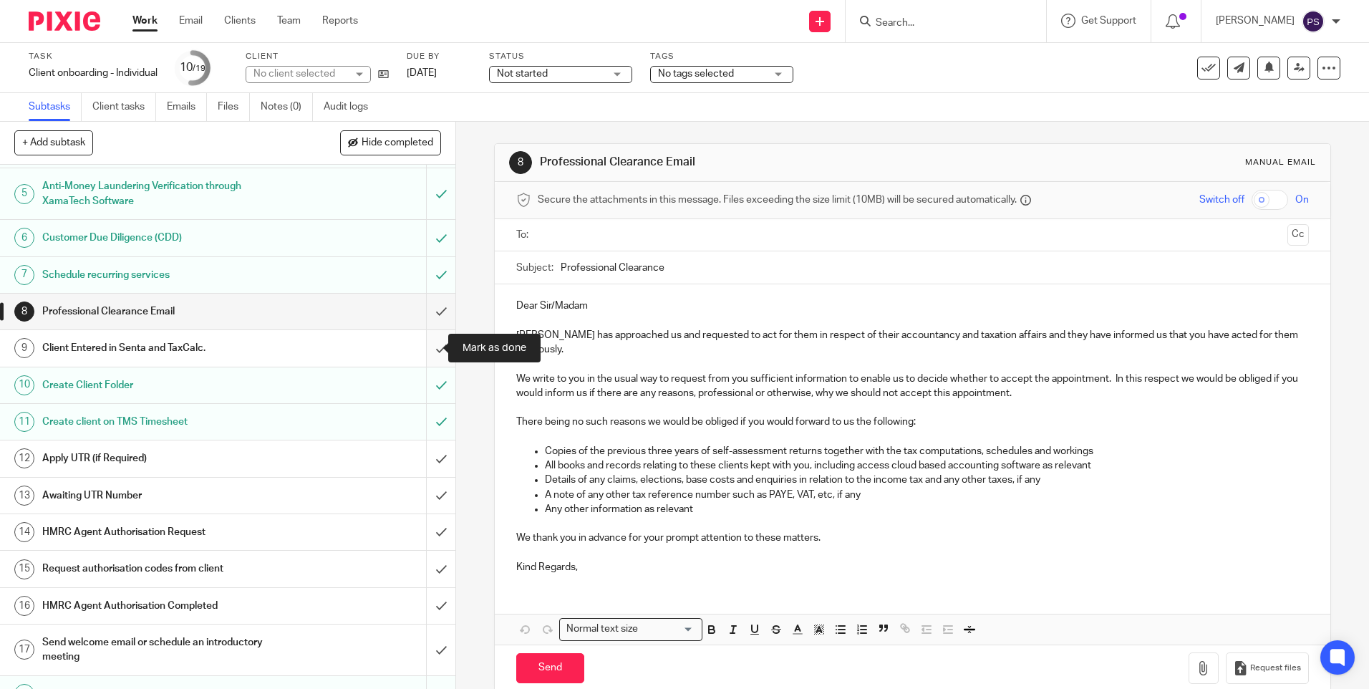
click at [430, 355] on input "submit" at bounding box center [227, 348] width 455 height 36
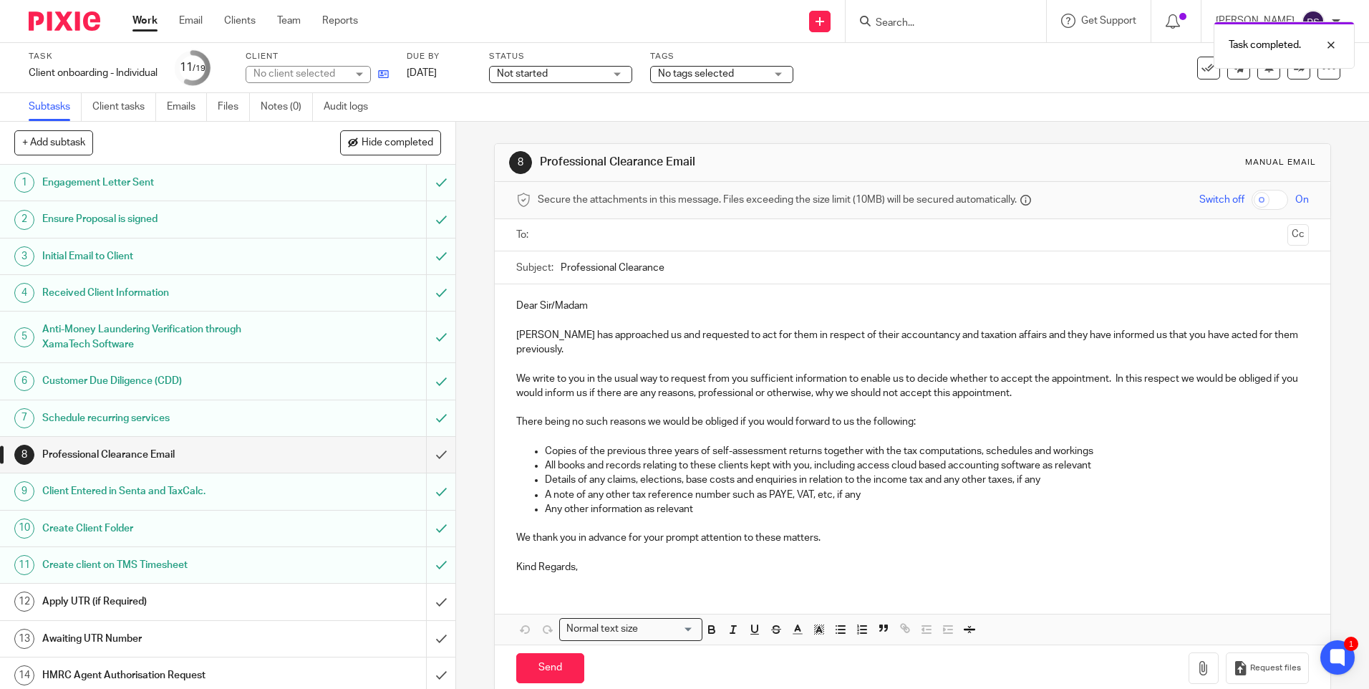
click at [383, 74] on icon at bounding box center [383, 74] width 11 height 11
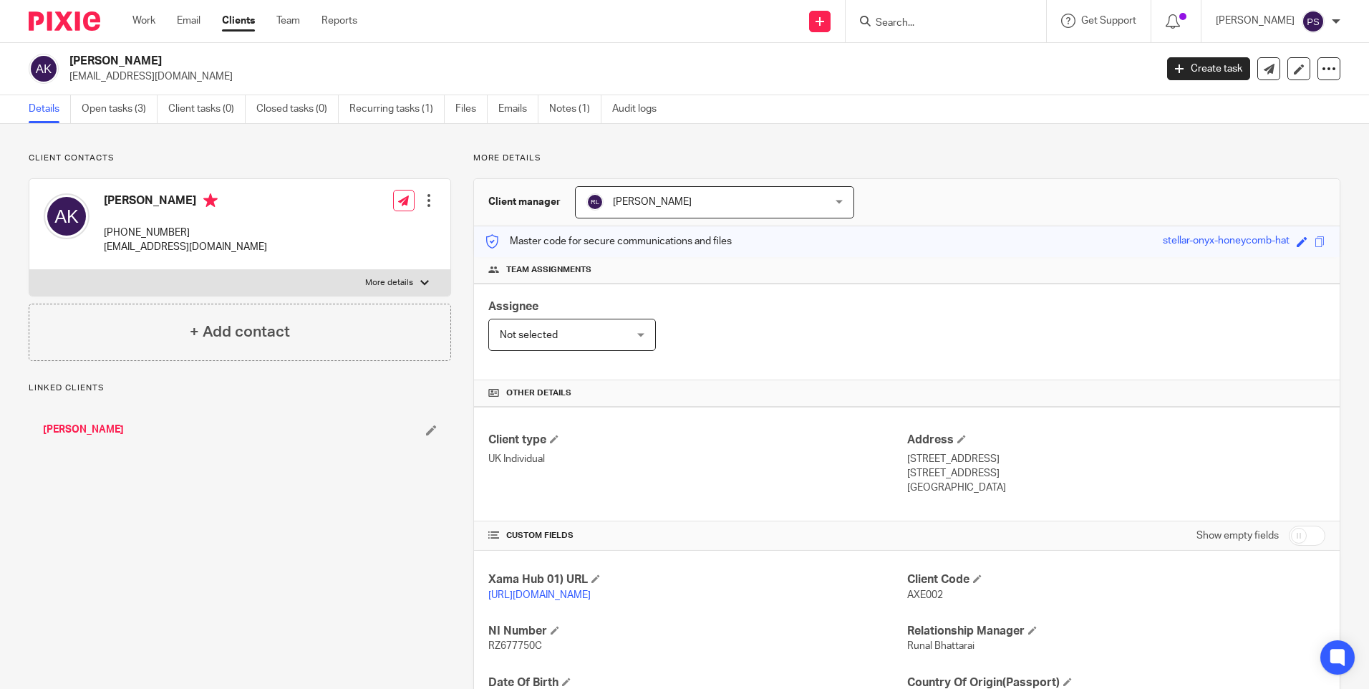
click at [127, 79] on p "[EMAIL_ADDRESS][DOMAIN_NAME]" at bounding box center [607, 76] width 1076 height 14
copy main "[EMAIL_ADDRESS][DOMAIN_NAME] Create task Update from Companies House Export dat…"
click at [937, 28] on input "Search" at bounding box center [938, 23] width 129 height 13
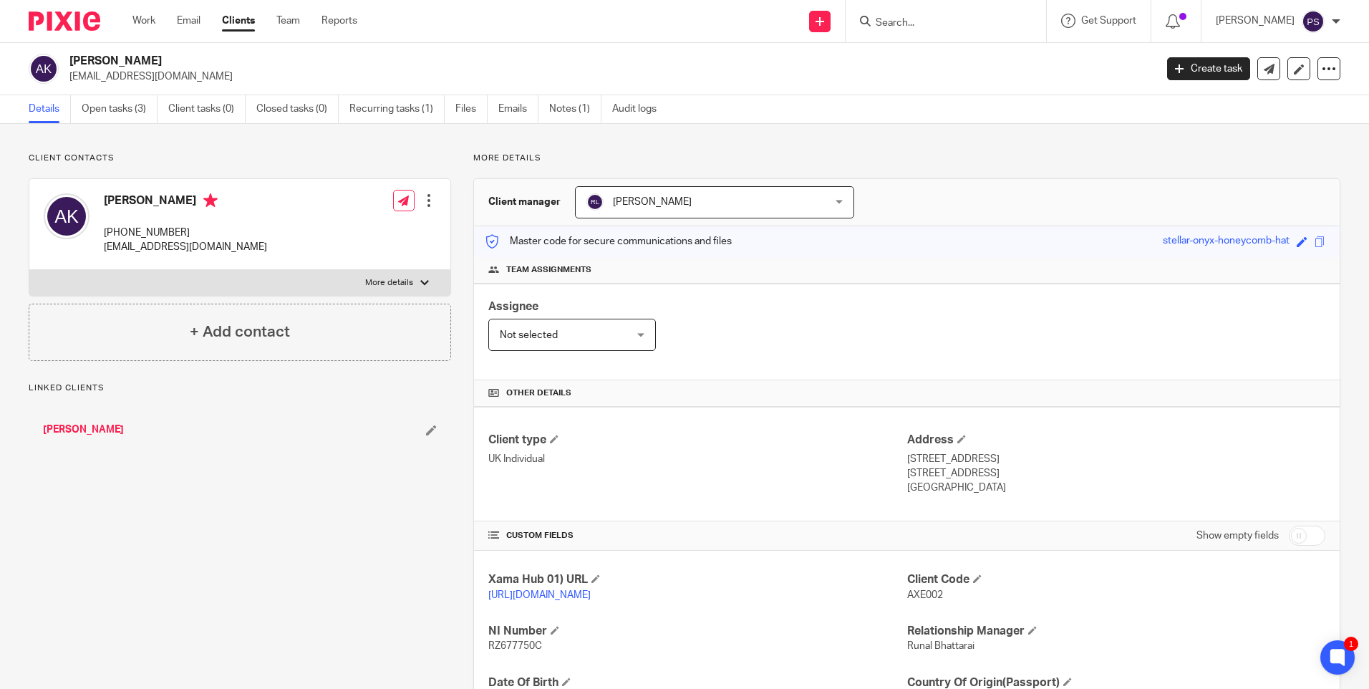
paste input "[EMAIL_ADDRESS][DOMAIN_NAME]"
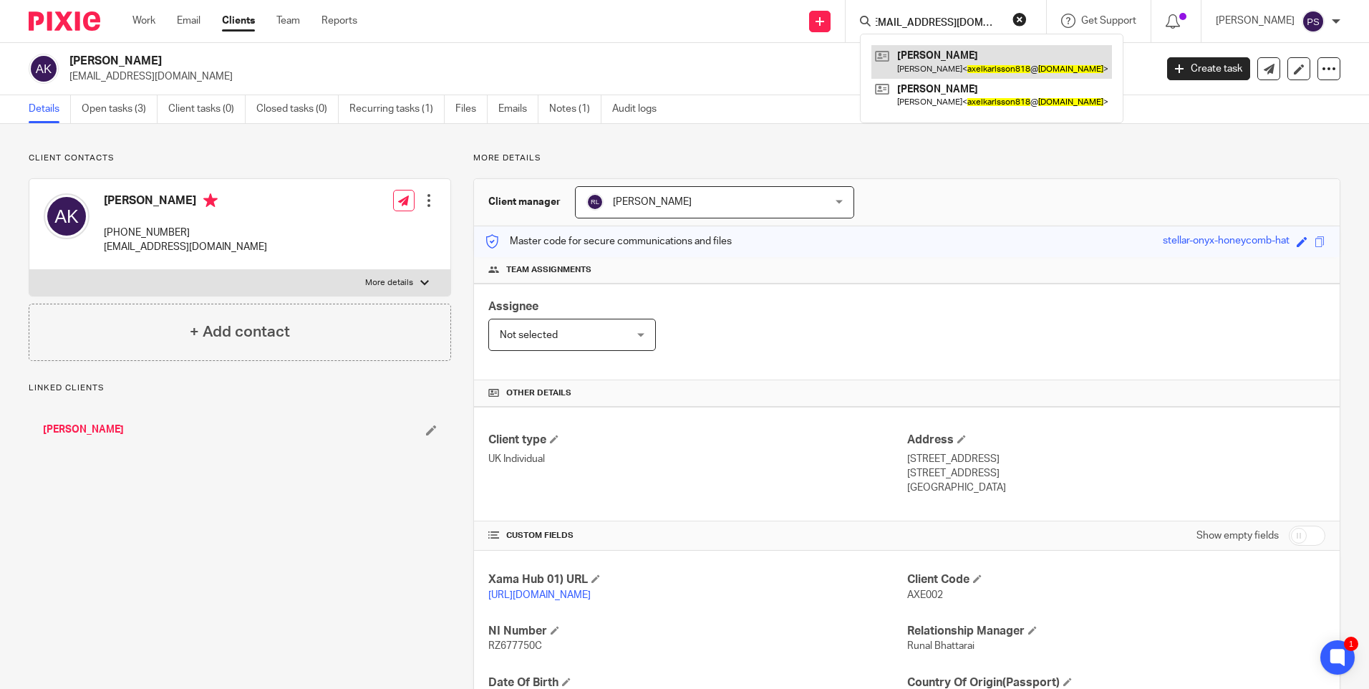
type input "[EMAIL_ADDRESS][DOMAIN_NAME]"
click at [937, 67] on link at bounding box center [992, 61] width 241 height 33
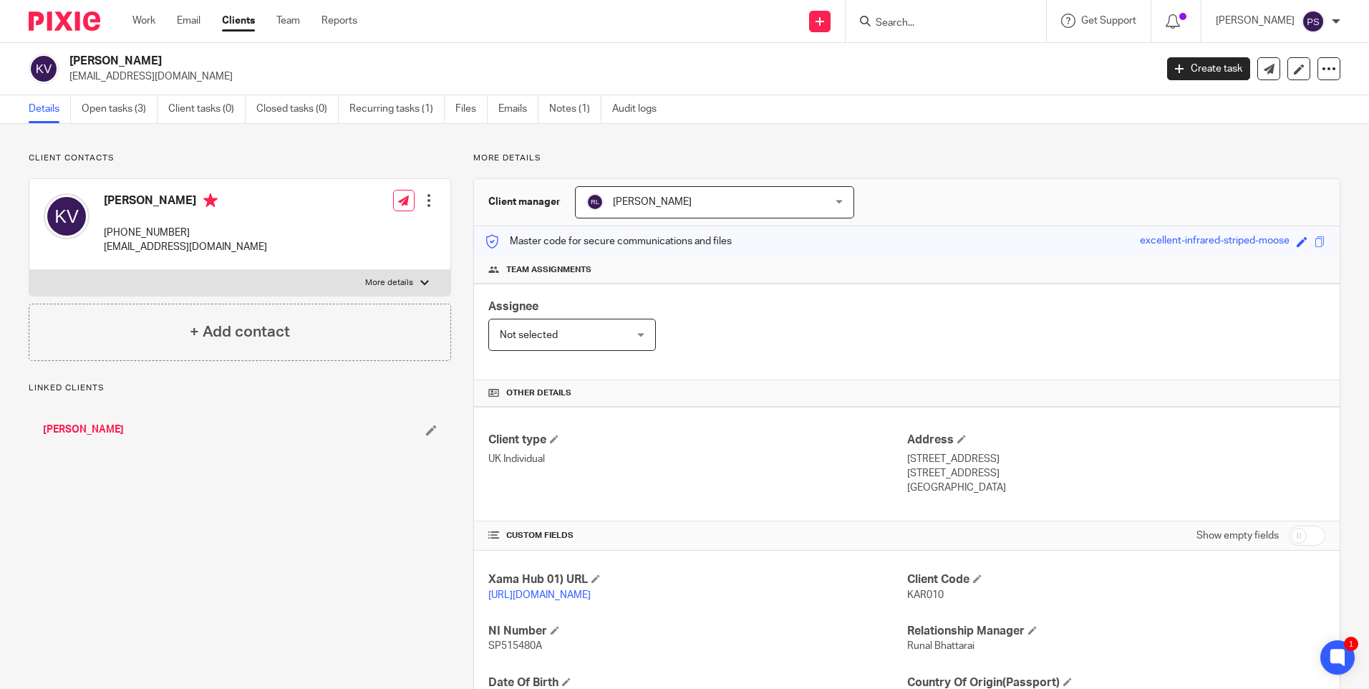
click at [178, 148] on div "Client contacts Karin Vojvodic +44 795 131 5310 axelkarlsson818@gmail.com Edit …" at bounding box center [684, 491] width 1369 height 735
click at [914, 594] on span "KAR010" at bounding box center [925, 595] width 37 height 10
copy span "KAR010"
click at [125, 62] on h2 "[PERSON_NAME]" at bounding box center [499, 61] width 861 height 15
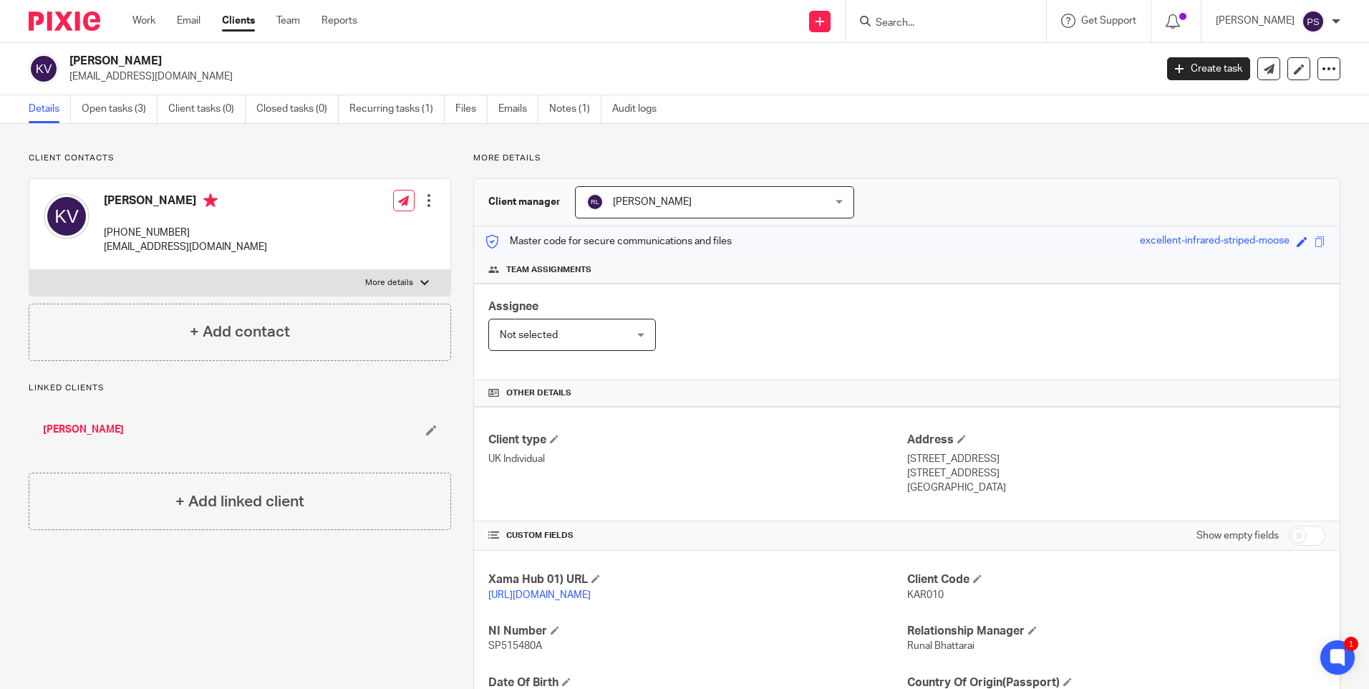
click at [124, 59] on h2 "[PERSON_NAME]" at bounding box center [499, 61] width 861 height 15
click at [124, 58] on h2 "[PERSON_NAME]" at bounding box center [499, 61] width 861 height 15
copy div "[PERSON_NAME]"
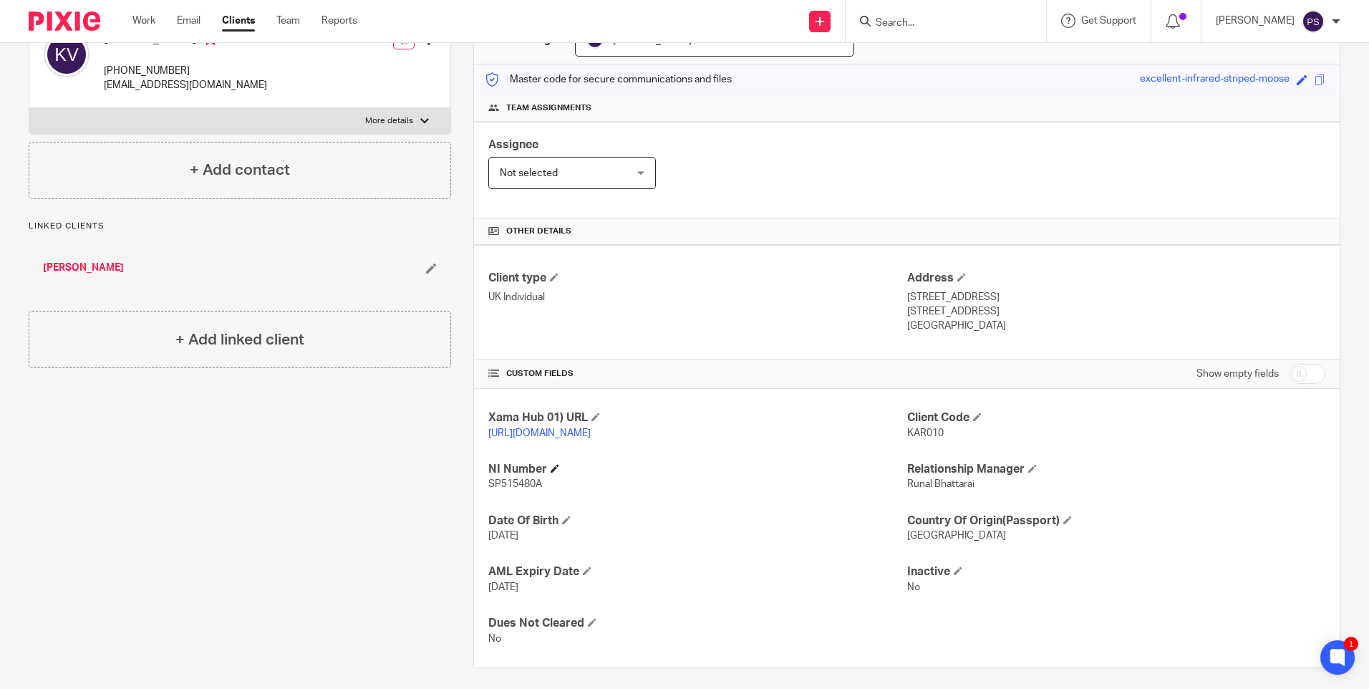
scroll to position [184, 0]
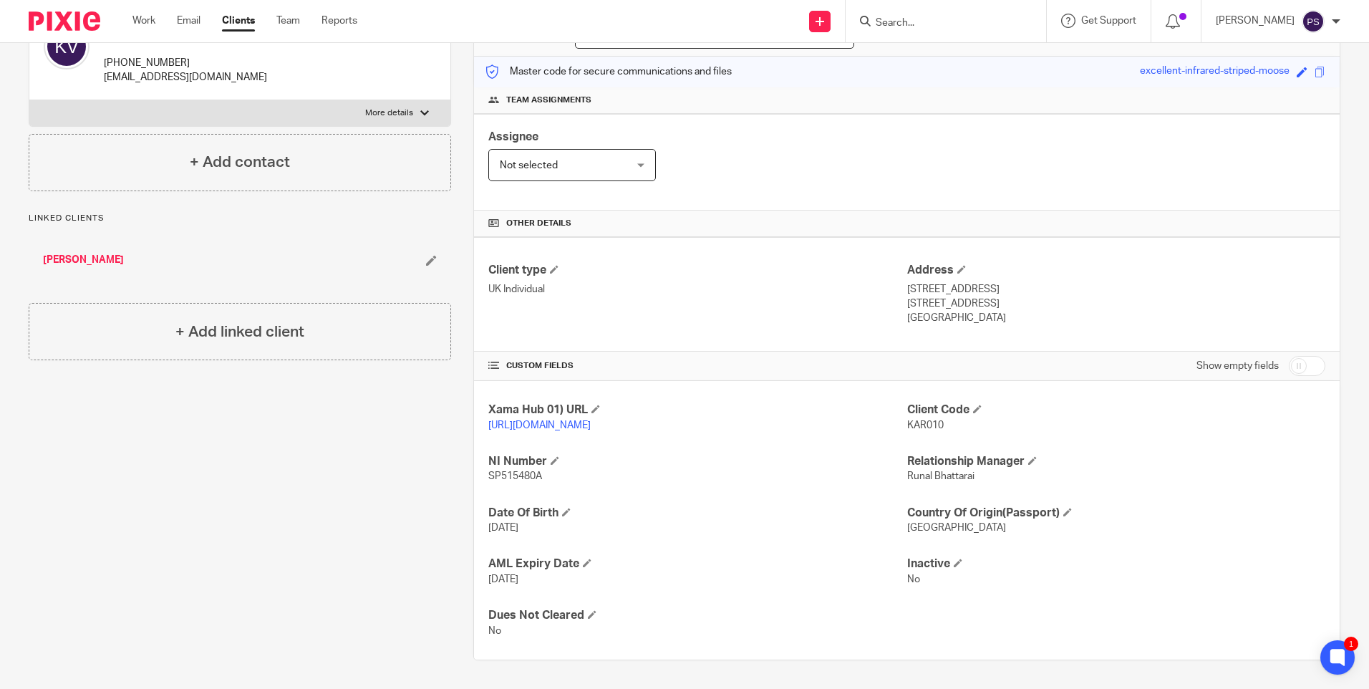
click at [517, 476] on span "SP515480A" at bounding box center [515, 476] width 54 height 10
copy p "SP515480A"
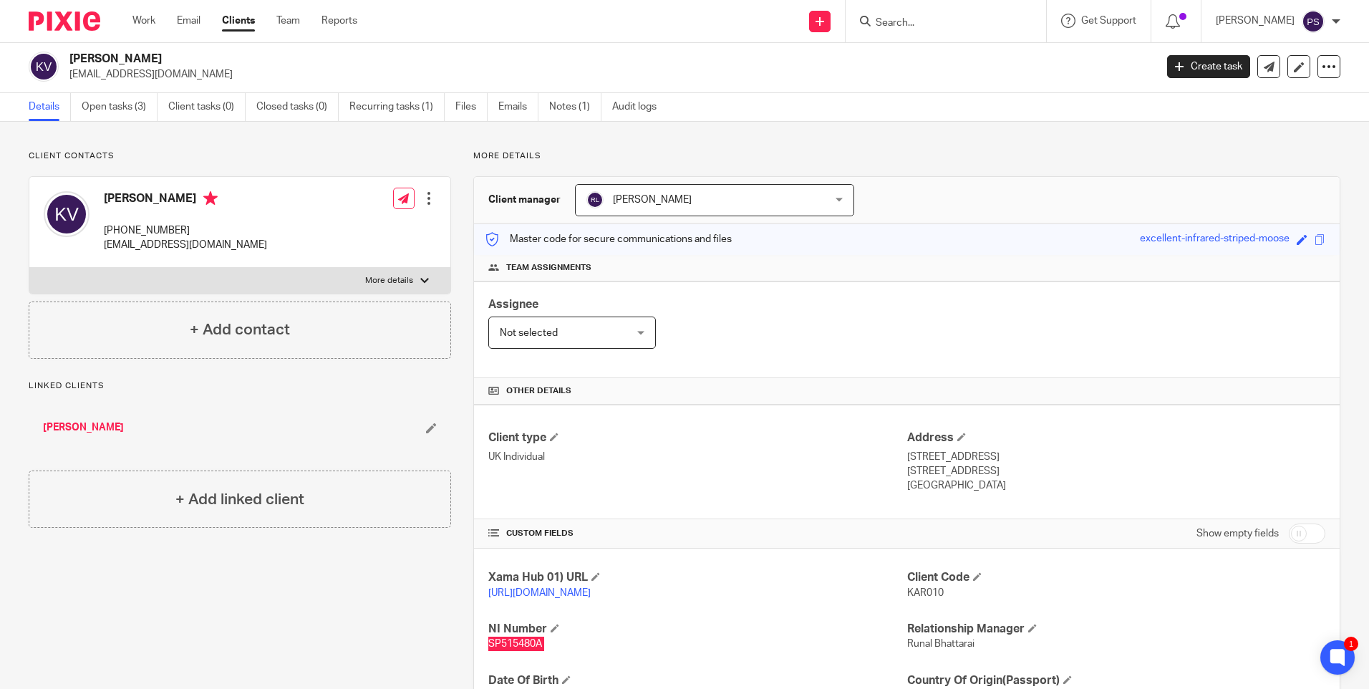
scroll to position [0, 0]
drag, startPoint x: 900, startPoint y: 461, endPoint x: 971, endPoint y: 458, distance: 71.0
click at [971, 458] on p "[STREET_ADDRESS]" at bounding box center [1116, 459] width 418 height 14
copy p "96A High Street"
click at [997, 459] on p "[STREET_ADDRESS]" at bounding box center [1116, 459] width 418 height 14
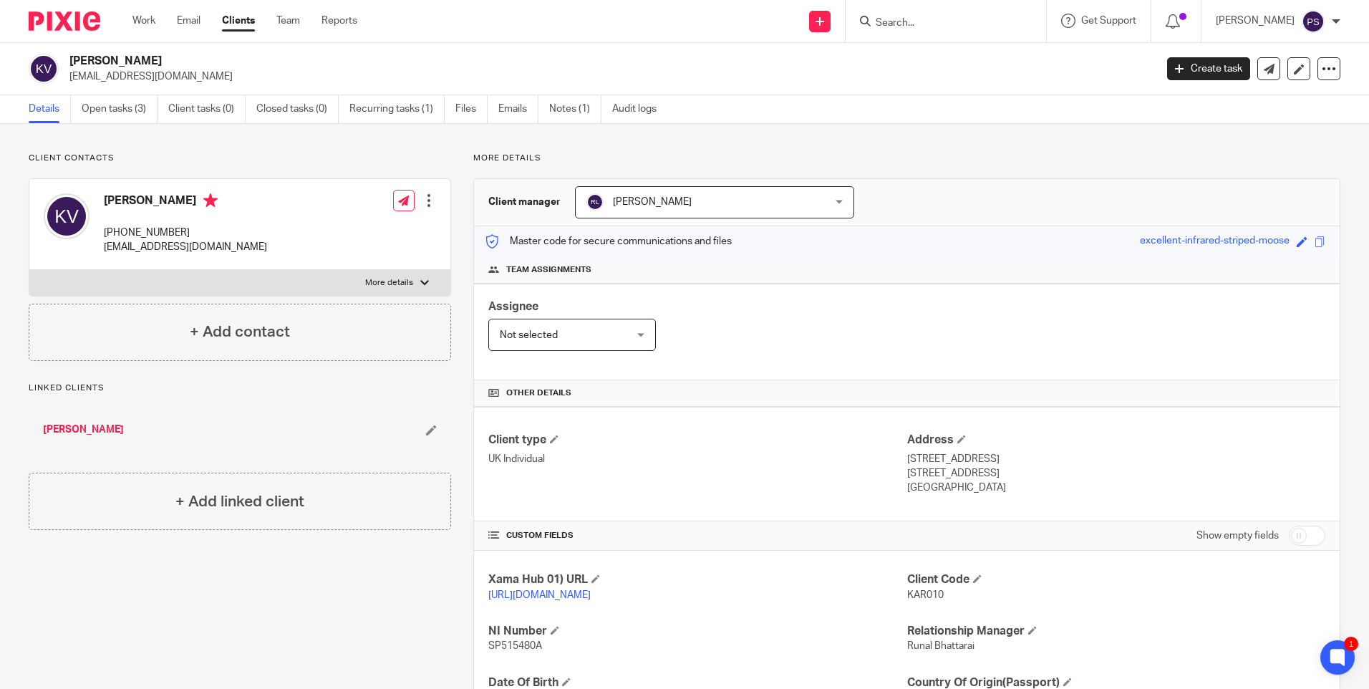
click at [997, 459] on p "[STREET_ADDRESS]" at bounding box center [1116, 459] width 418 height 14
copy p "Hornsey"
click at [920, 471] on p "London, N8 7NT" at bounding box center [1116, 473] width 418 height 14
copy p "London"
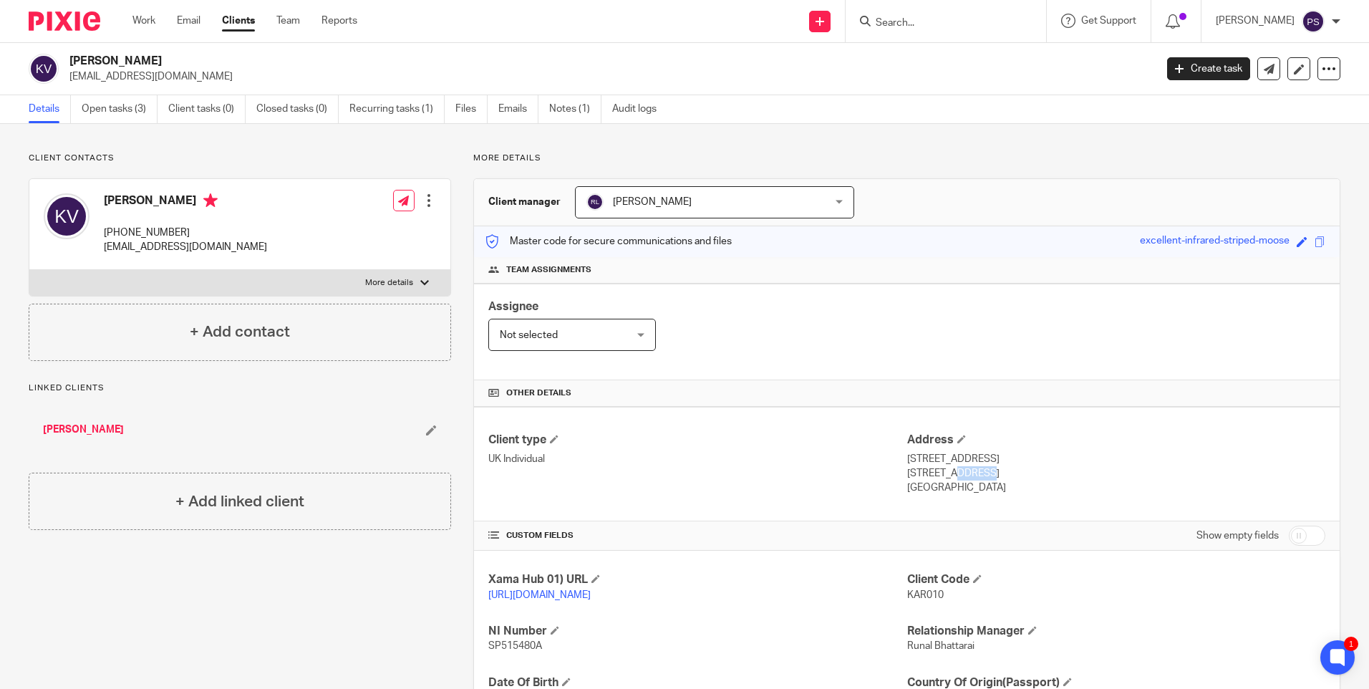
drag, startPoint x: 940, startPoint y: 473, endPoint x: 975, endPoint y: 471, distance: 35.2
click at [975, 471] on p "London, N8 7NT" at bounding box center [1116, 473] width 418 height 14
copy p "N8 7NT"
click at [135, 228] on p "+44 795 131 5310" at bounding box center [185, 233] width 163 height 14
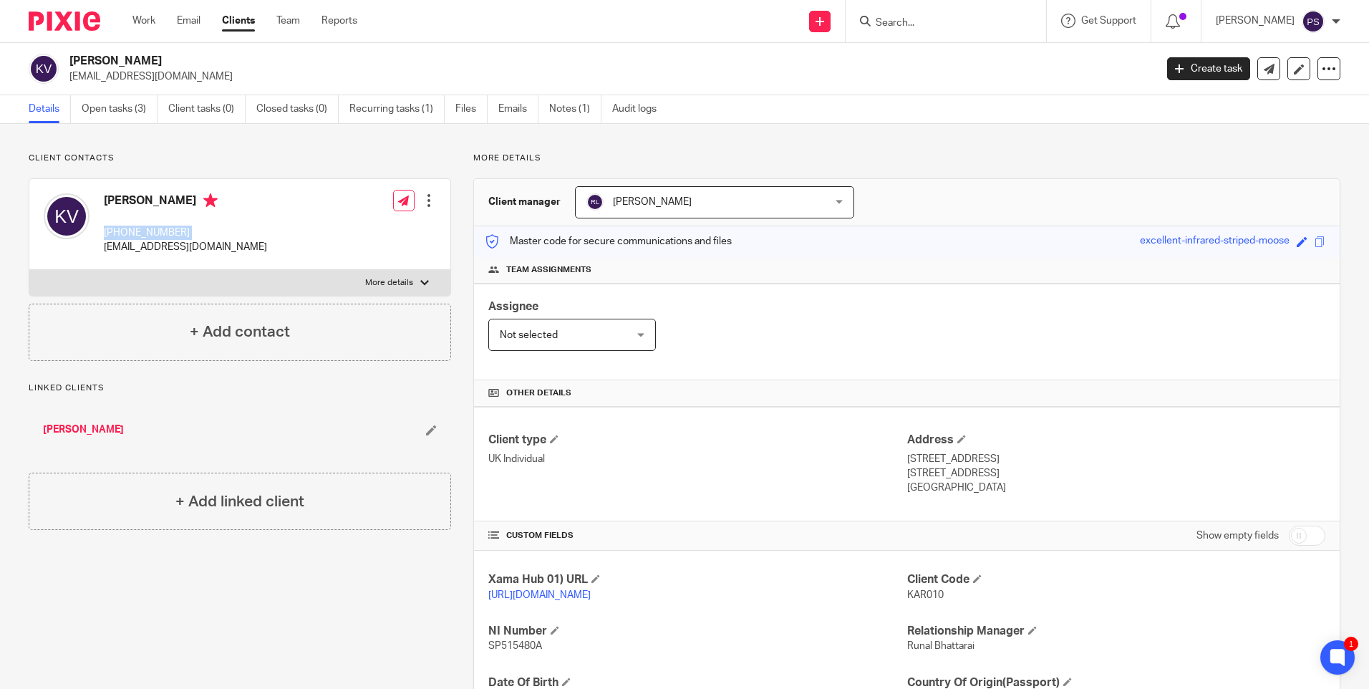
click at [135, 228] on p "+44 795 131 5310" at bounding box center [185, 233] width 163 height 14
copy div "+44 795 131 5310"
click at [186, 249] on p "[EMAIL_ADDRESS][DOMAIN_NAME]" at bounding box center [185, 247] width 163 height 14
click at [187, 247] on p "[EMAIL_ADDRESS][DOMAIN_NAME]" at bounding box center [185, 247] width 163 height 14
click at [188, 246] on p "axelkarlsson818@gmail.com" at bounding box center [185, 247] width 163 height 14
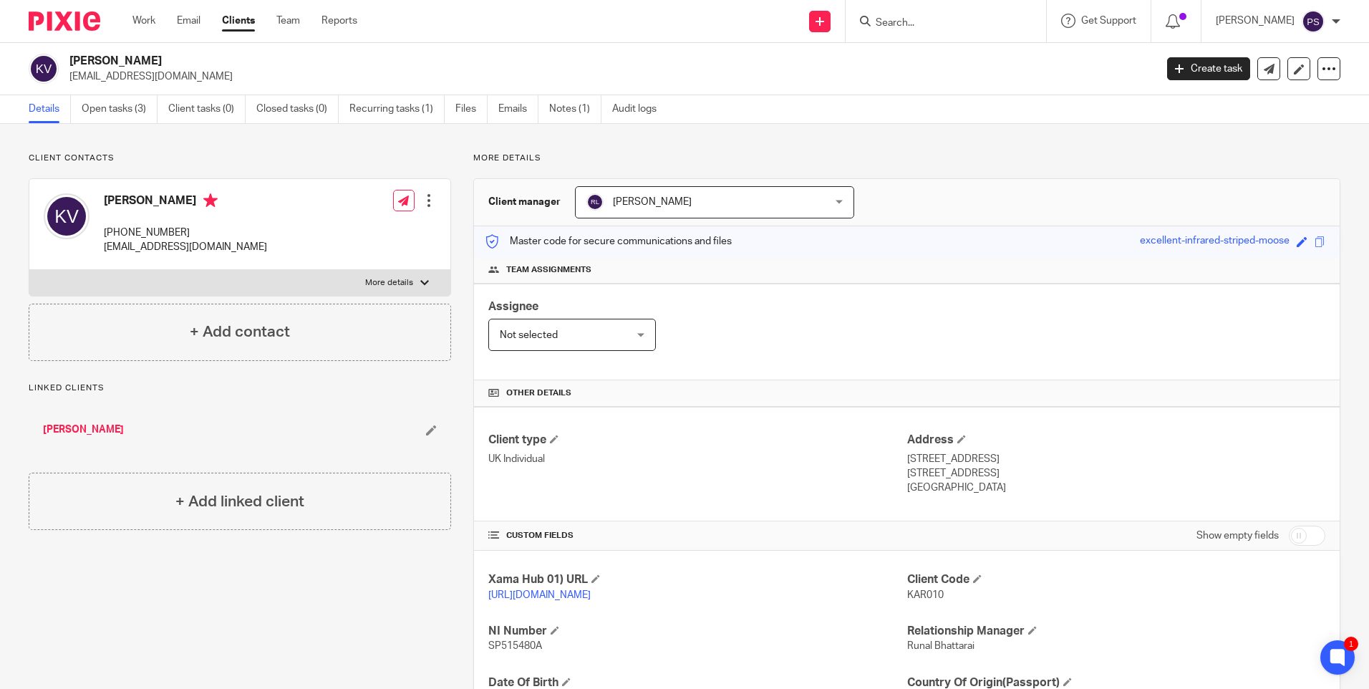
click at [190, 240] on div "Karin Vojvodic +44 795 131 5310 axelkarlsson818@gmail.com" at bounding box center [185, 224] width 163 height 62
click at [190, 244] on p "axelkarlsson818@gmail.com" at bounding box center [185, 247] width 163 height 14
click at [125, 103] on link "Open tasks (3)" at bounding box center [120, 109] width 76 height 28
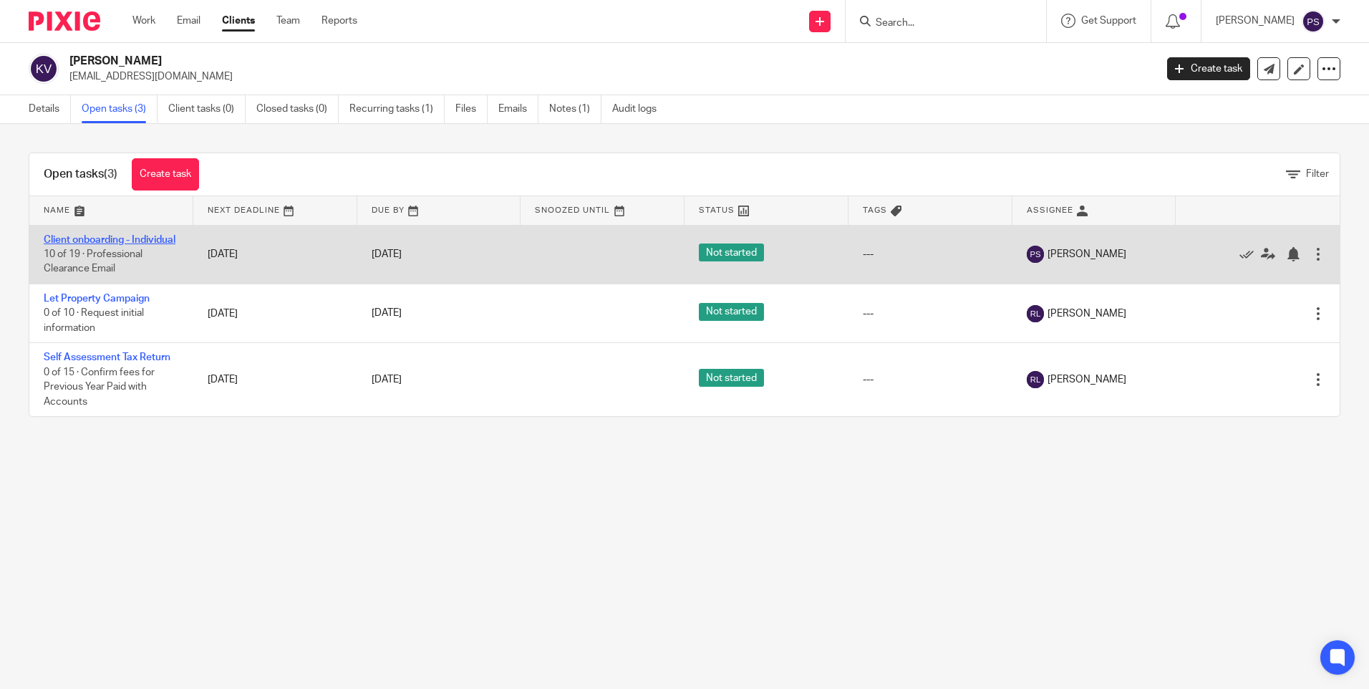
click at [74, 245] on link "Client onboarding - Individual" at bounding box center [110, 240] width 132 height 10
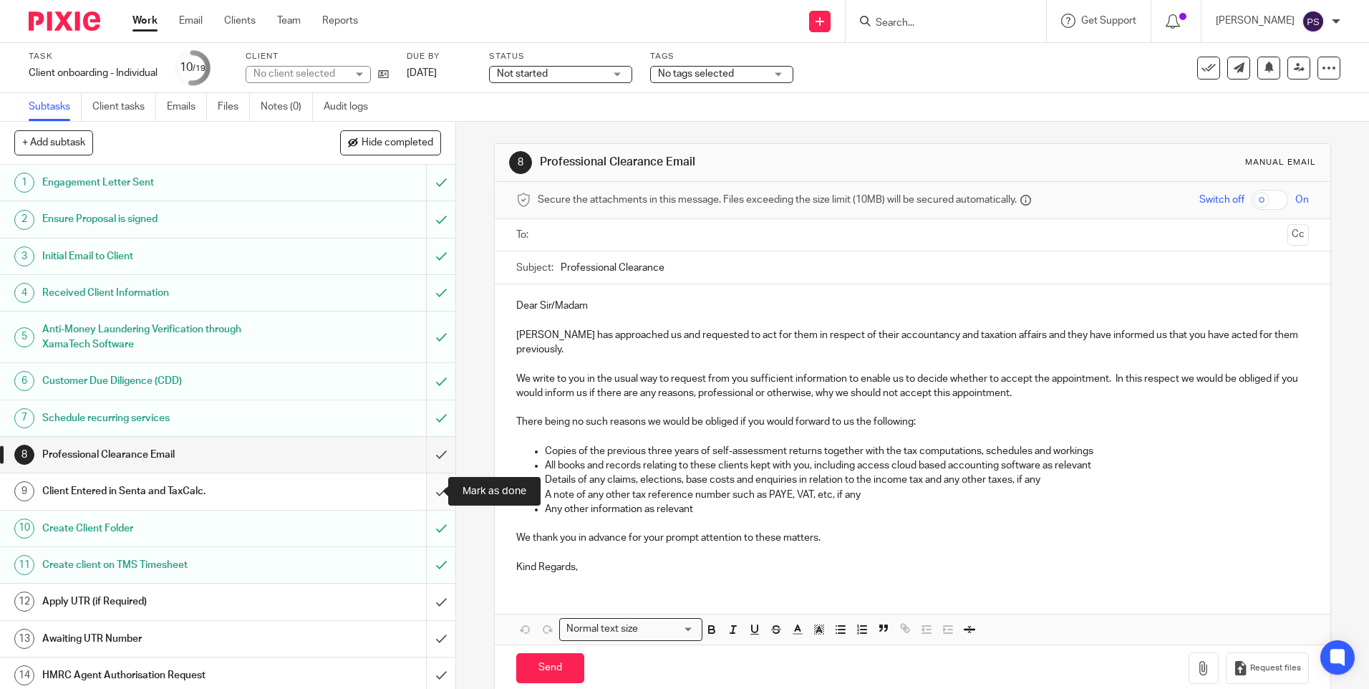
click at [435, 492] on input "submit" at bounding box center [227, 491] width 455 height 36
click at [946, 25] on input "Search" at bounding box center [938, 23] width 129 height 13
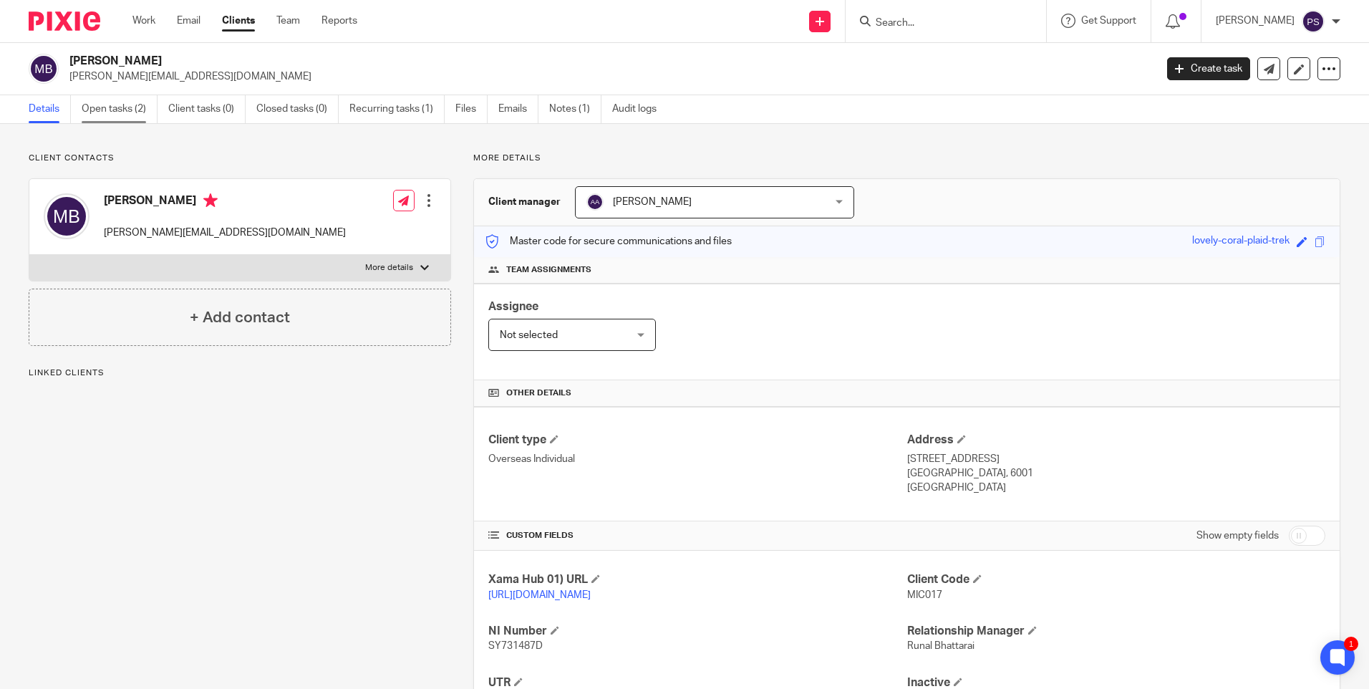
click at [105, 106] on link "Open tasks (2)" at bounding box center [120, 109] width 76 height 28
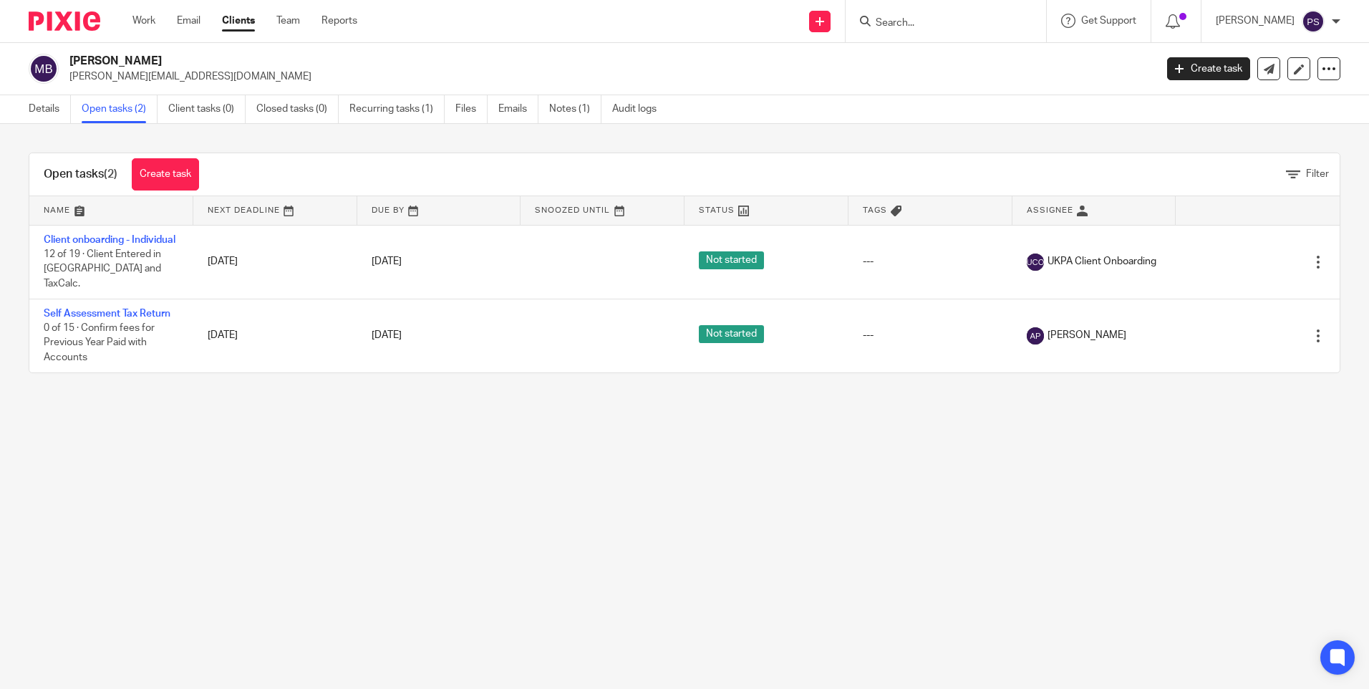
click at [77, 246] on td "Client onboarding - Individual 12 of 19 · Client Entered in Senta and TaxCalc." at bounding box center [111, 262] width 164 height 74
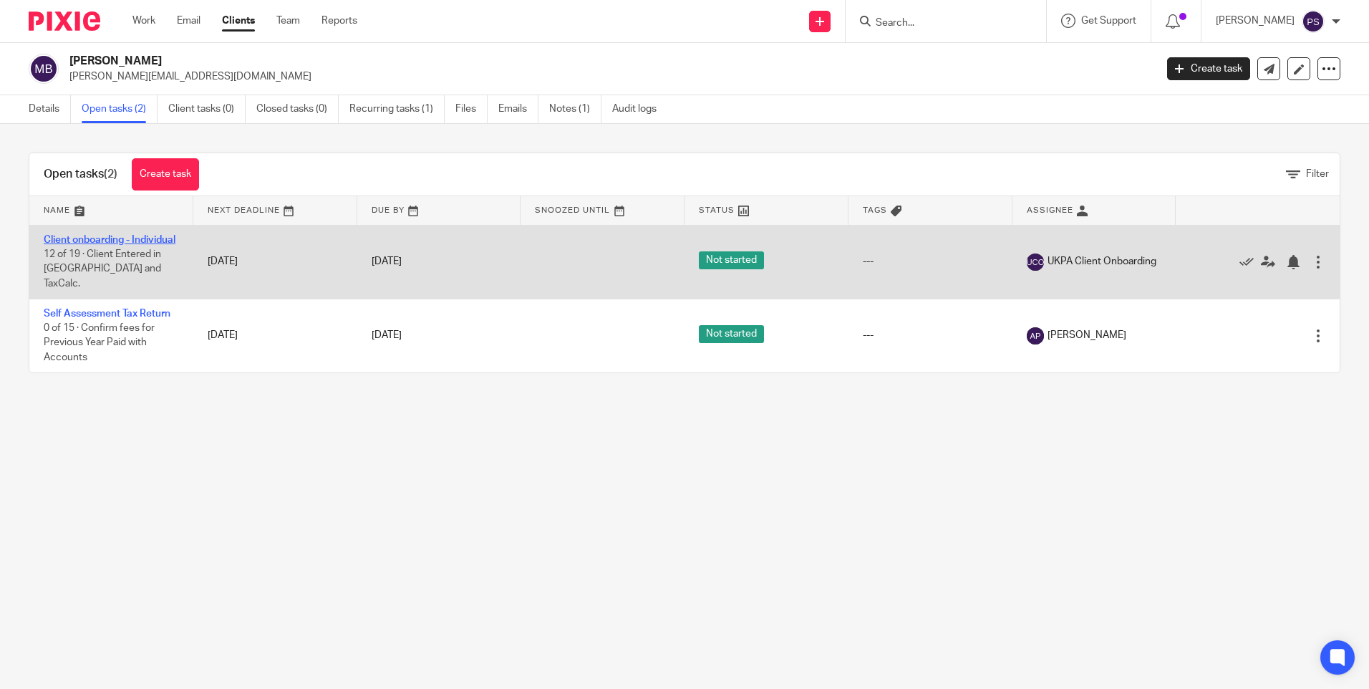
click at [77, 241] on link "Client onboarding - Individual" at bounding box center [110, 240] width 132 height 10
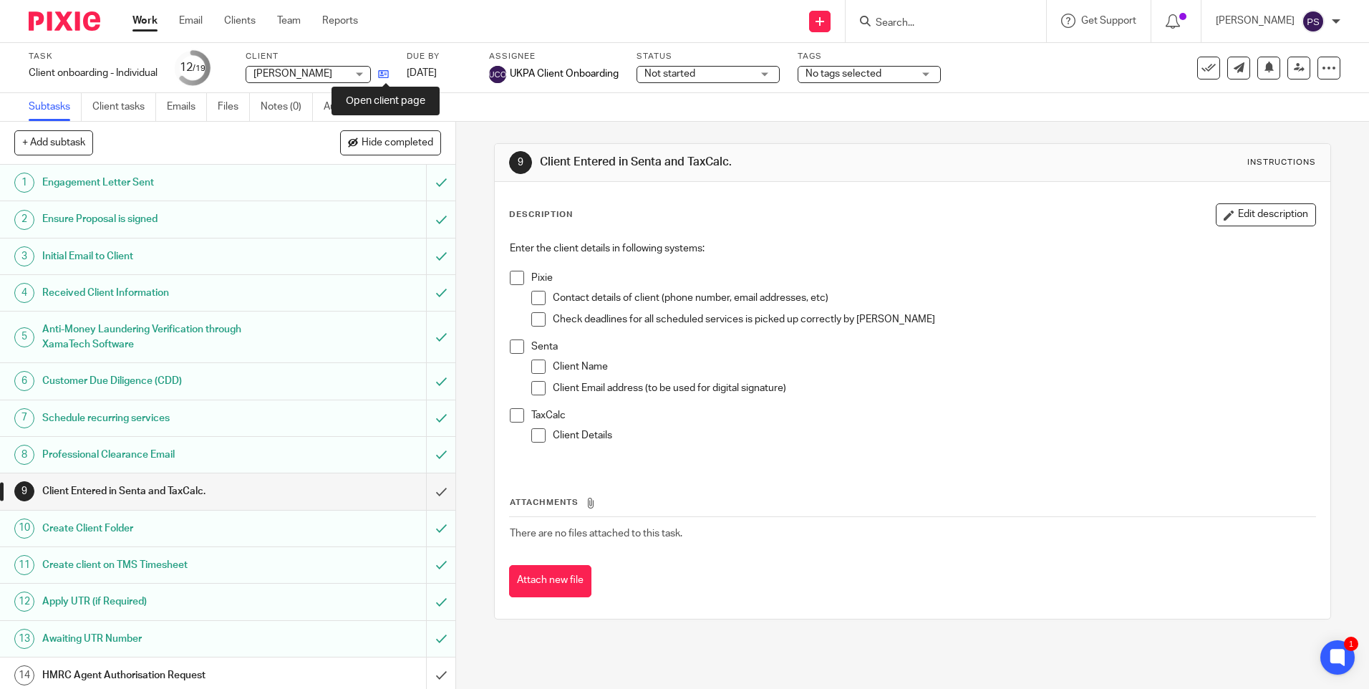
click at [382, 71] on icon at bounding box center [383, 74] width 11 height 11
click at [414, 490] on input "submit" at bounding box center [227, 491] width 455 height 36
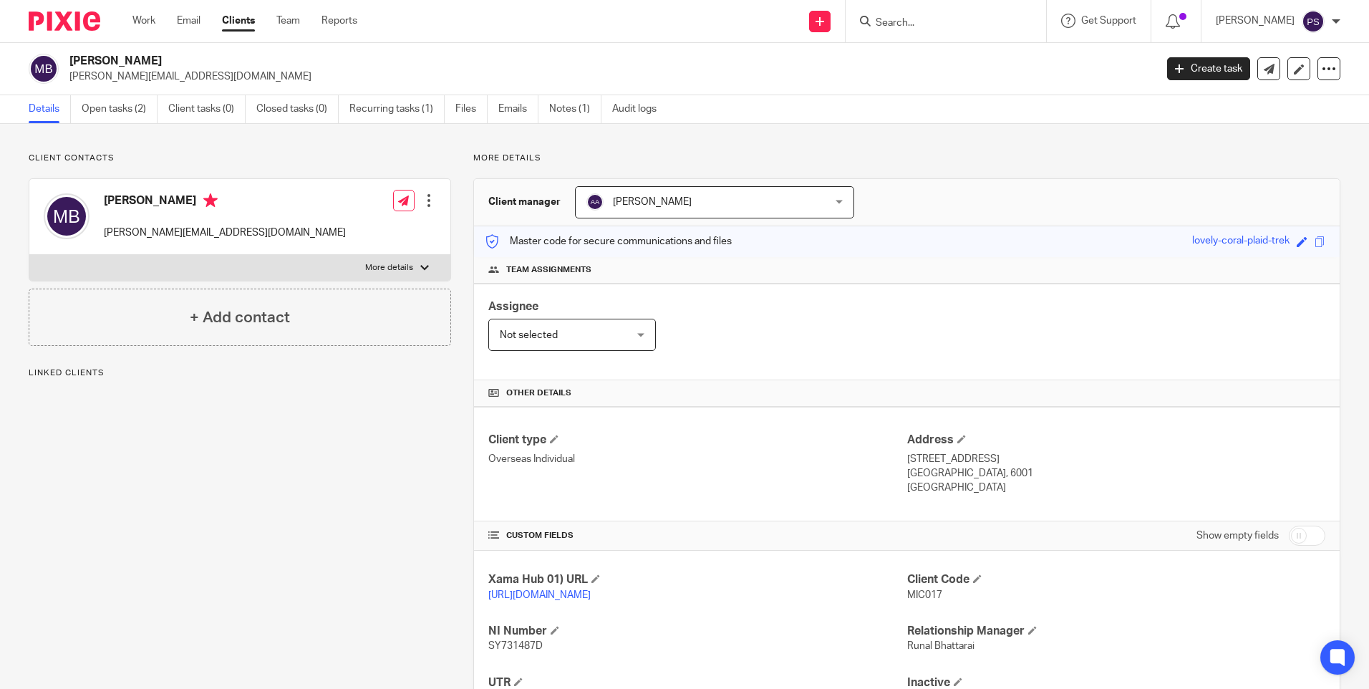
click at [917, 598] on span "MIC017" at bounding box center [924, 595] width 35 height 10
copy p "MIC017"
click at [127, 62] on h2 "[PERSON_NAME]" at bounding box center [499, 61] width 861 height 15
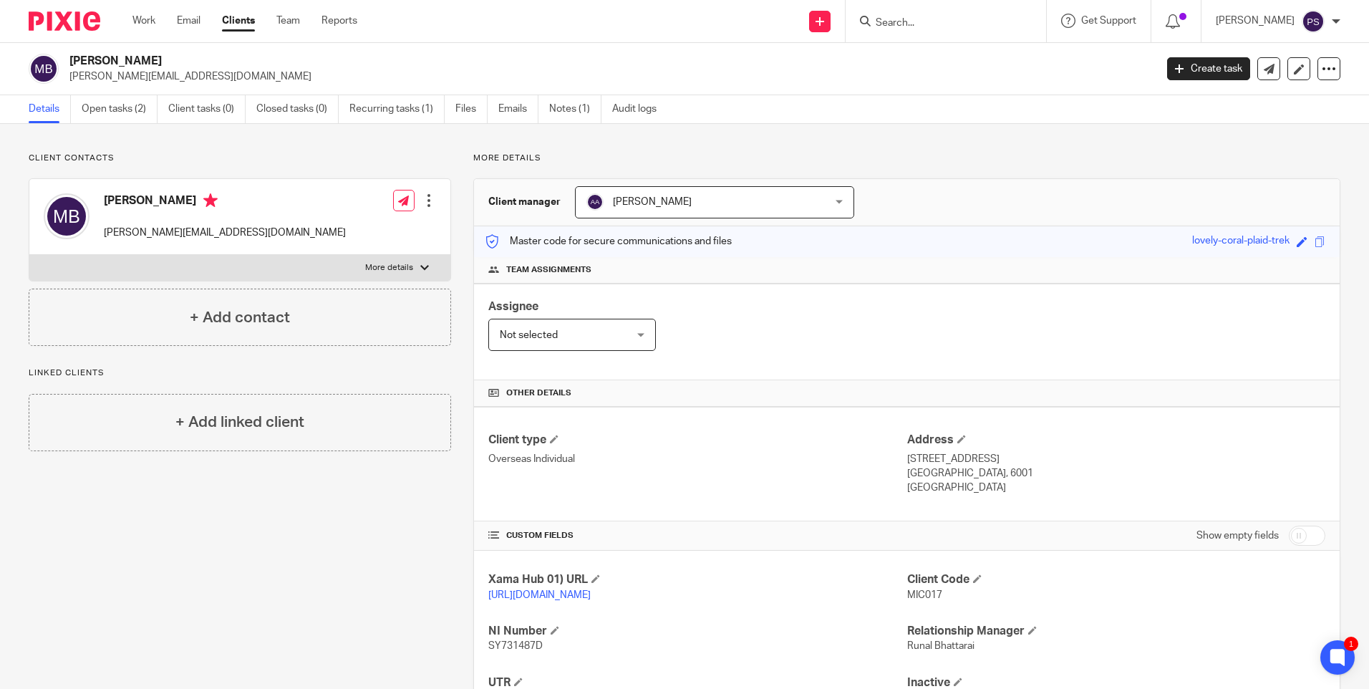
click at [127, 62] on h2 "[PERSON_NAME]" at bounding box center [499, 61] width 861 height 15
copy div "[PERSON_NAME]"
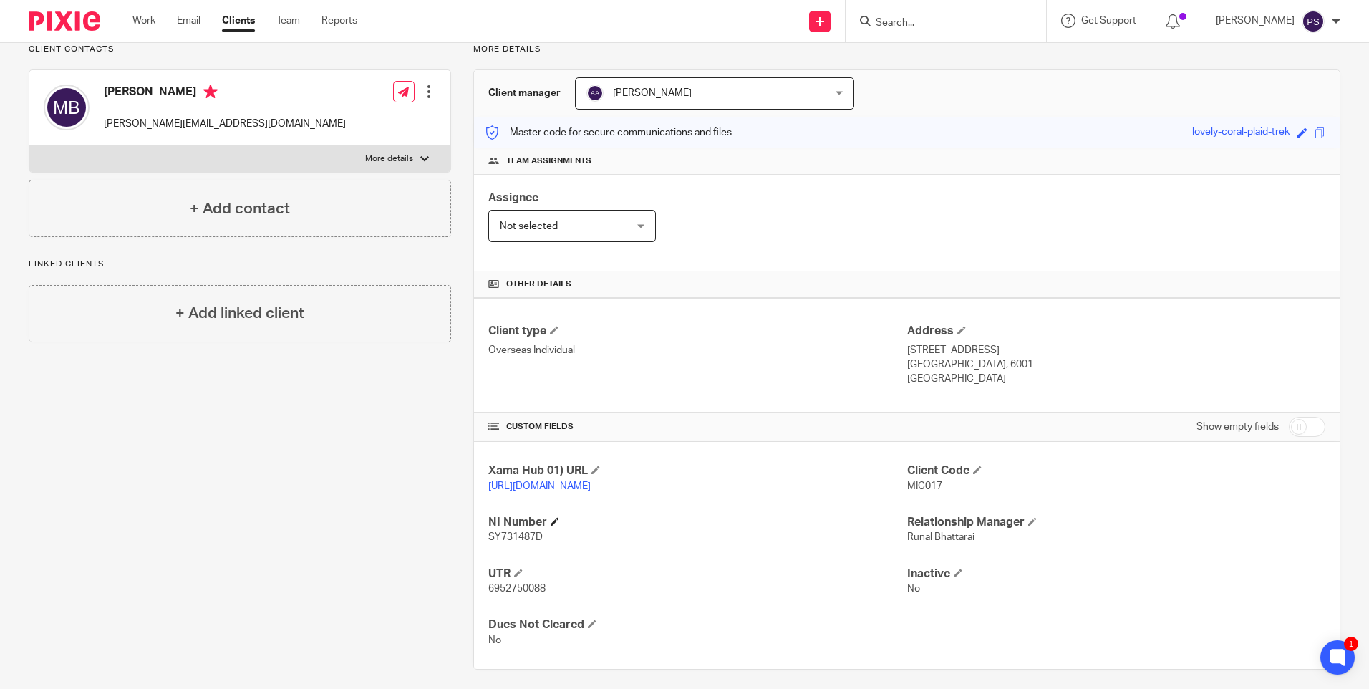
scroll to position [133, 0]
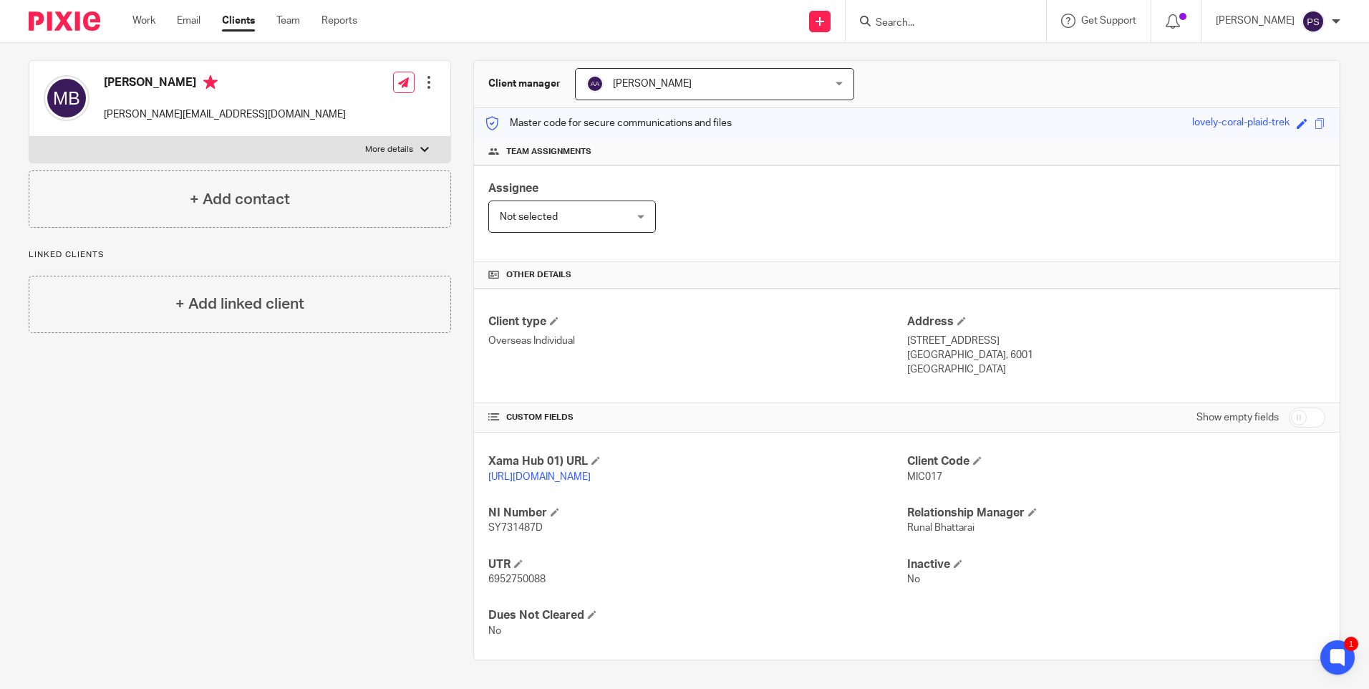
click at [524, 525] on span "SY731487D" at bounding box center [515, 528] width 54 height 10
click at [524, 524] on span "SY731487D" at bounding box center [515, 528] width 54 height 10
click at [525, 523] on span "SY731487D" at bounding box center [515, 528] width 54 height 10
click at [526, 523] on span "SY731487D" at bounding box center [515, 528] width 54 height 10
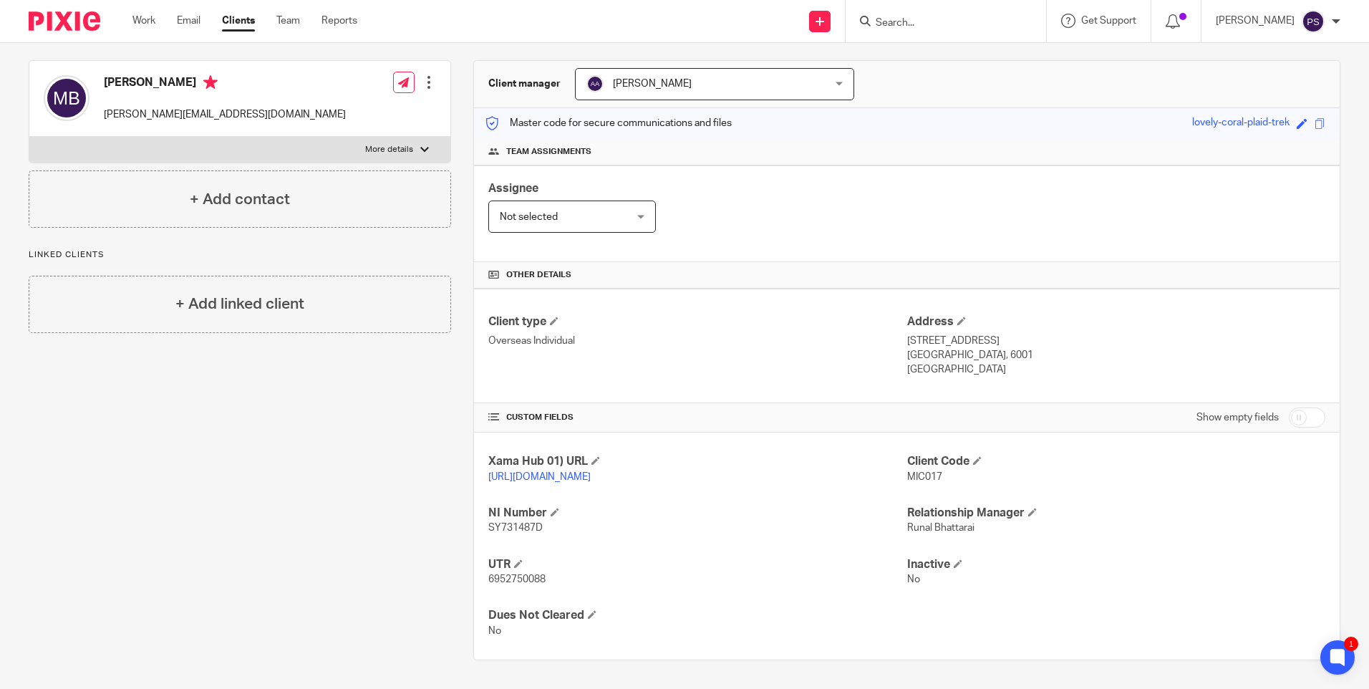
click at [532, 577] on span "6952750088" at bounding box center [516, 579] width 57 height 10
click at [532, 576] on span "6952750088" at bounding box center [516, 579] width 57 height 10
copy p "6952750088"
drag, startPoint x: 902, startPoint y: 327, endPoint x: 981, endPoint y: 329, distance: 79.5
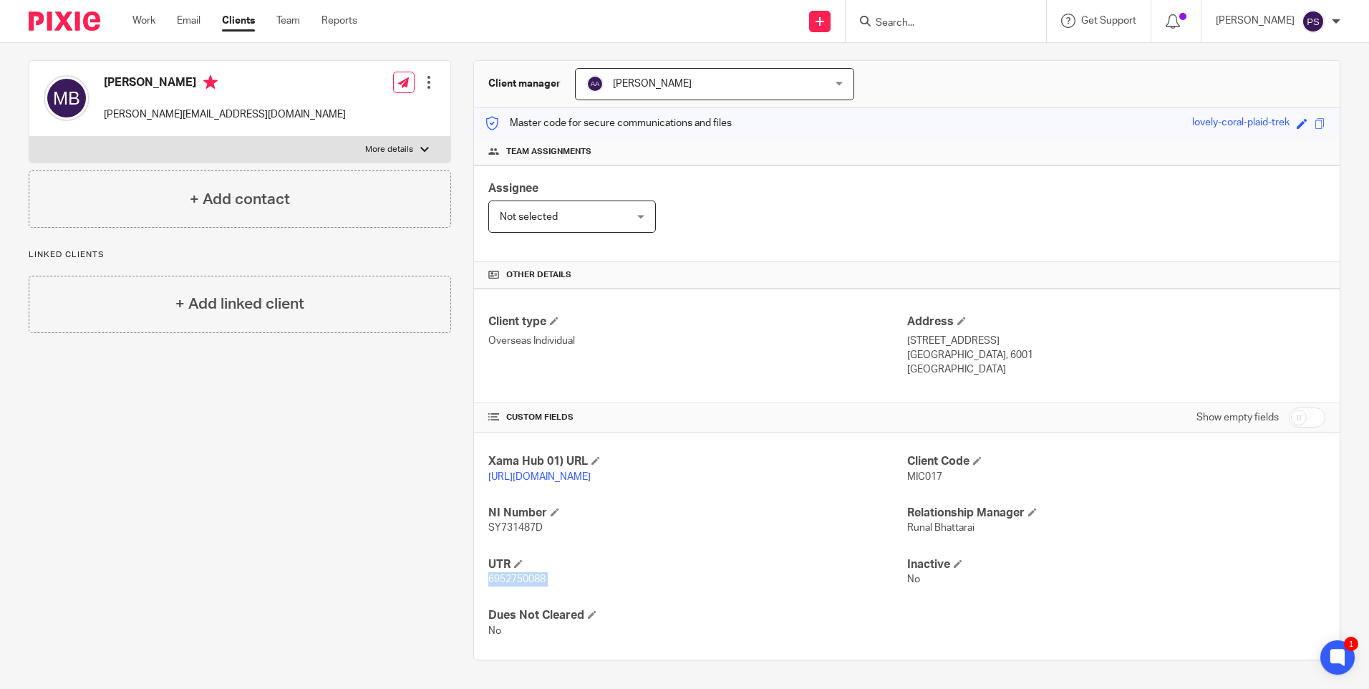
click at [981, 334] on p "4 14 Prince Street, Mount Victoria" at bounding box center [1116, 341] width 418 height 14
copy p "4 14 Prince Street"
drag, startPoint x: 988, startPoint y: 326, endPoint x: 1061, endPoint y: 322, distance: 72.5
click at [1061, 334] on p "4 14 Prince Street, Mount Victoria" at bounding box center [1116, 341] width 418 height 14
copy p "Mount Victoria"
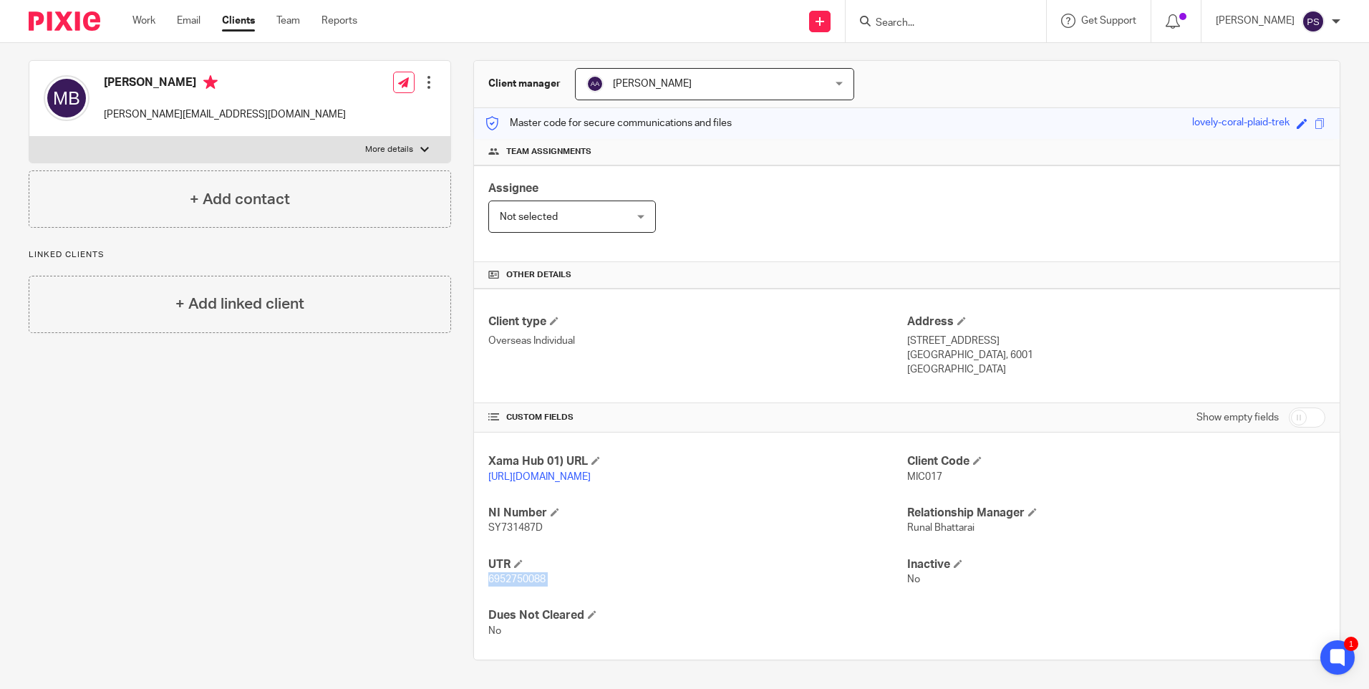
drag, startPoint x: 902, startPoint y: 325, endPoint x: 980, endPoint y: 328, distance: 78.1
click at [980, 334] on p "4 14 Prince Street, Mount Victoria" at bounding box center [1116, 341] width 418 height 14
copy p "4 14 Prince Street"
click at [924, 348] on p "Welington, 6001" at bounding box center [1116, 355] width 418 height 14
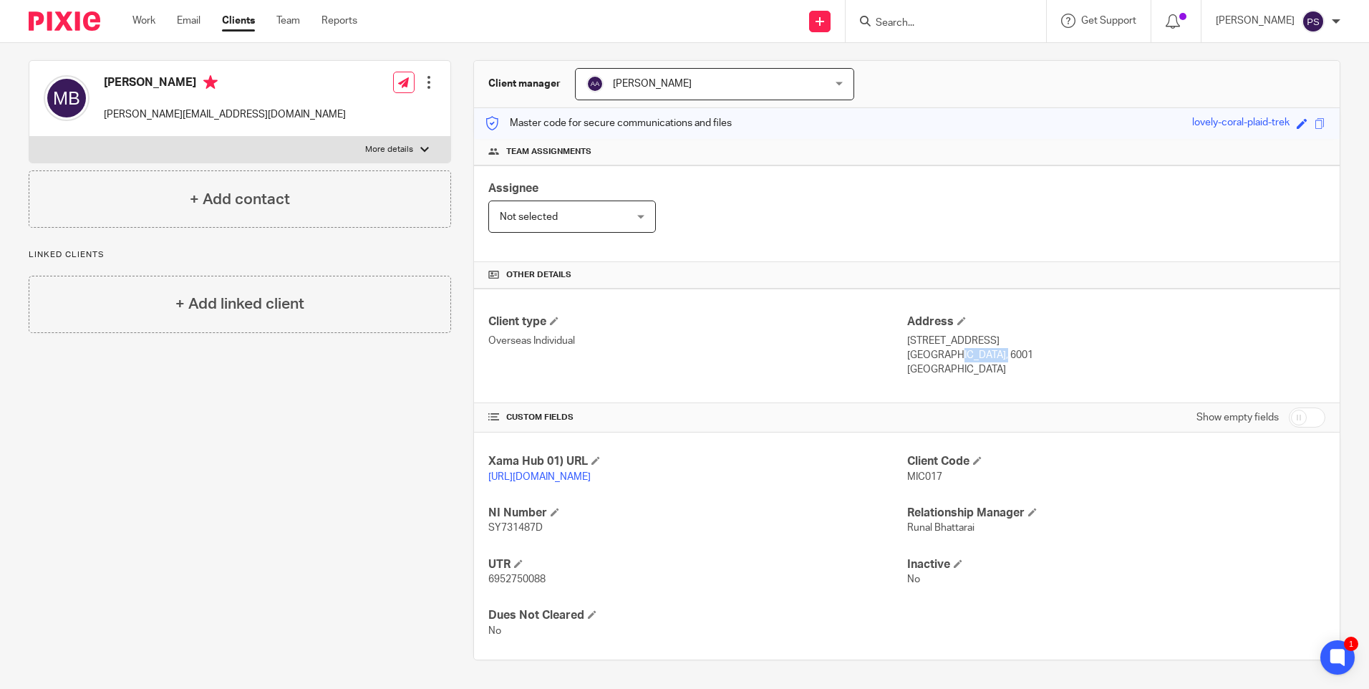
copy p "Welington"
drag, startPoint x: 951, startPoint y: 339, endPoint x: 980, endPoint y: 340, distance: 29.4
click at [980, 348] on p "Welington, 6001" at bounding box center [1116, 355] width 418 height 14
copy p "6001"
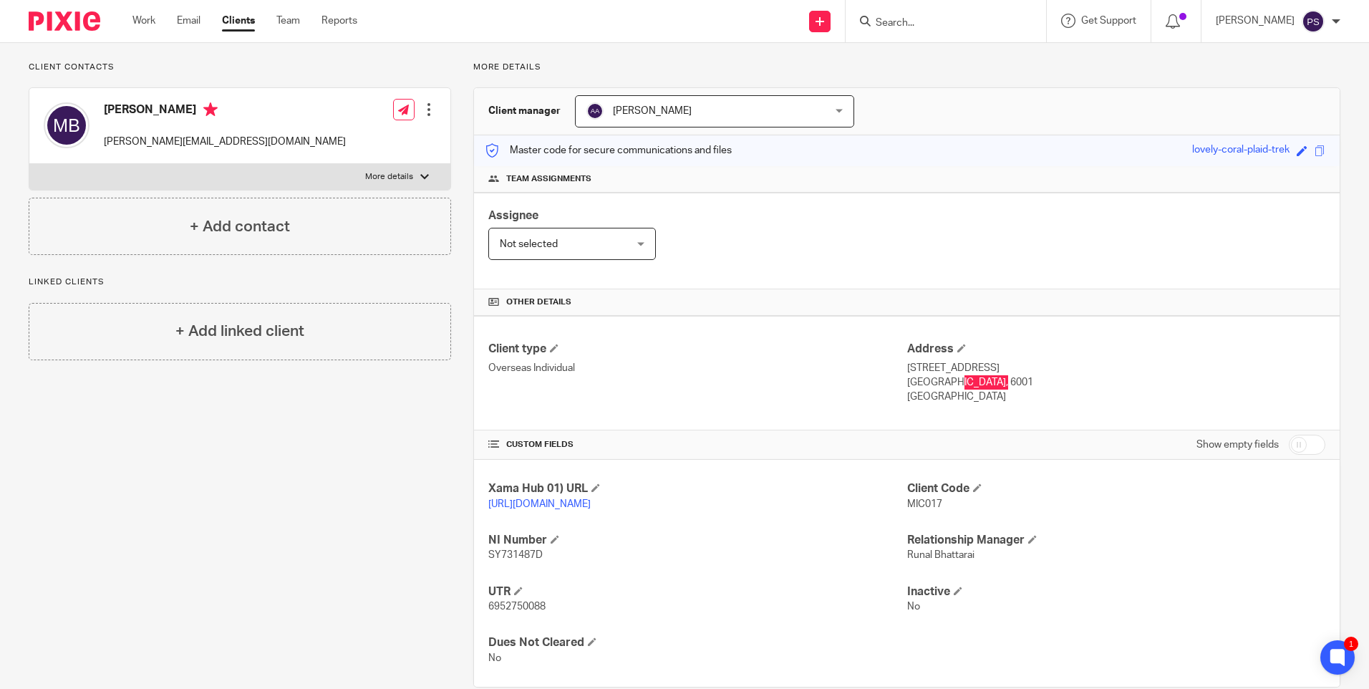
scroll to position [0, 0]
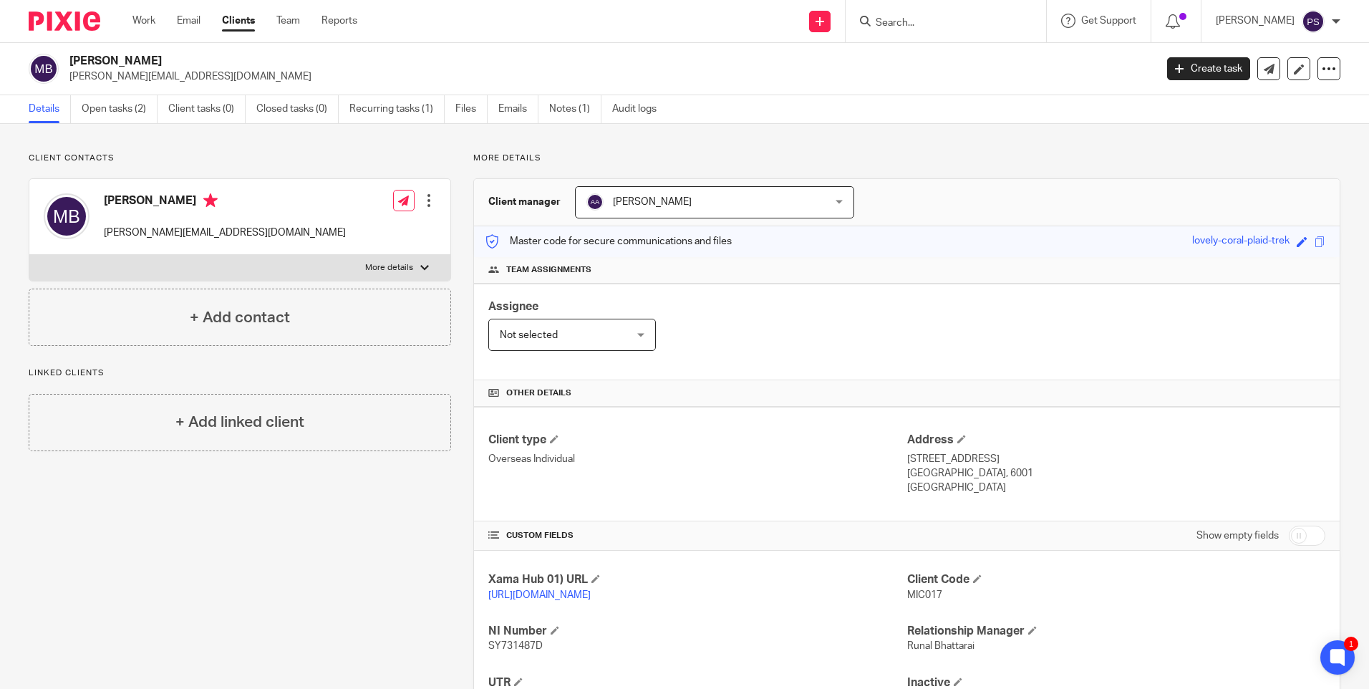
click at [224, 231] on p "michaela.ernabusch@gmail.com" at bounding box center [225, 233] width 242 height 14
copy div "michaela.ernabusch@gmail.com"
click at [130, 68] on h2 "[PERSON_NAME]" at bounding box center [499, 61] width 861 height 15
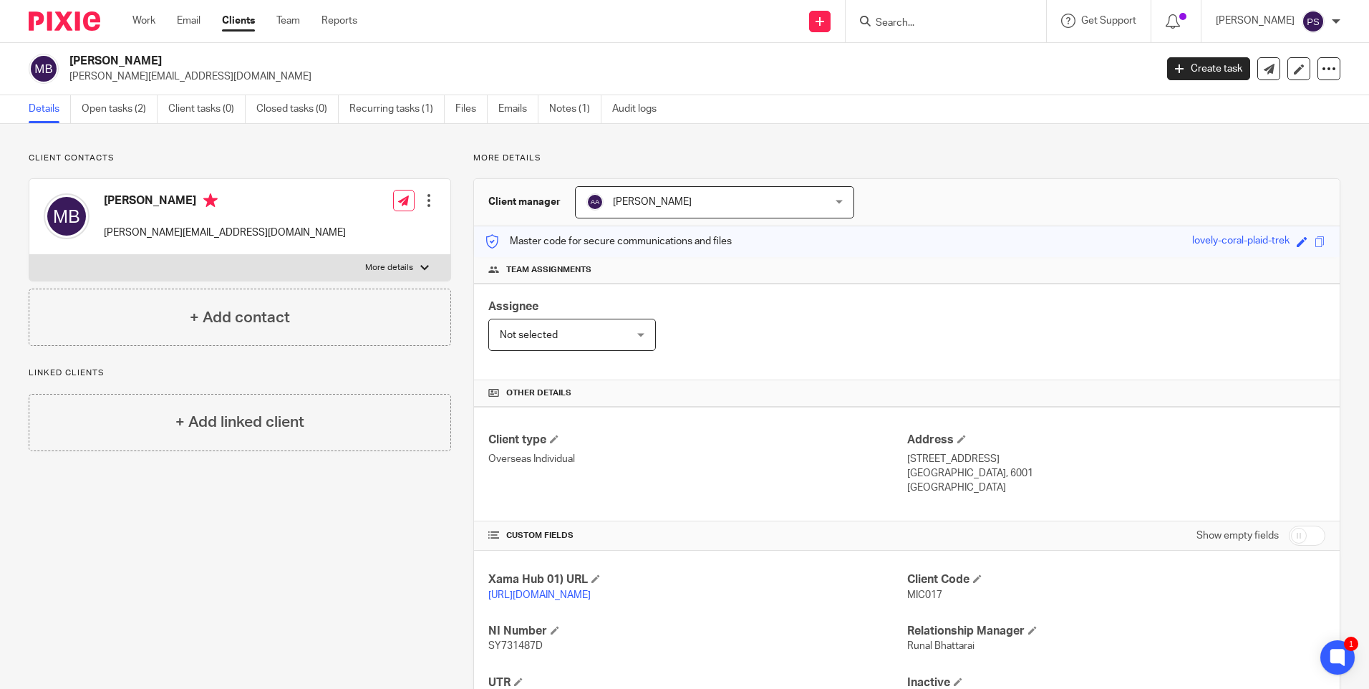
click at [130, 61] on h2 "[PERSON_NAME]" at bounding box center [499, 61] width 861 height 15
copy div "[PERSON_NAME]"
click at [217, 228] on p "michaela.ernabusch@gmail.com" at bounding box center [225, 233] width 242 height 14
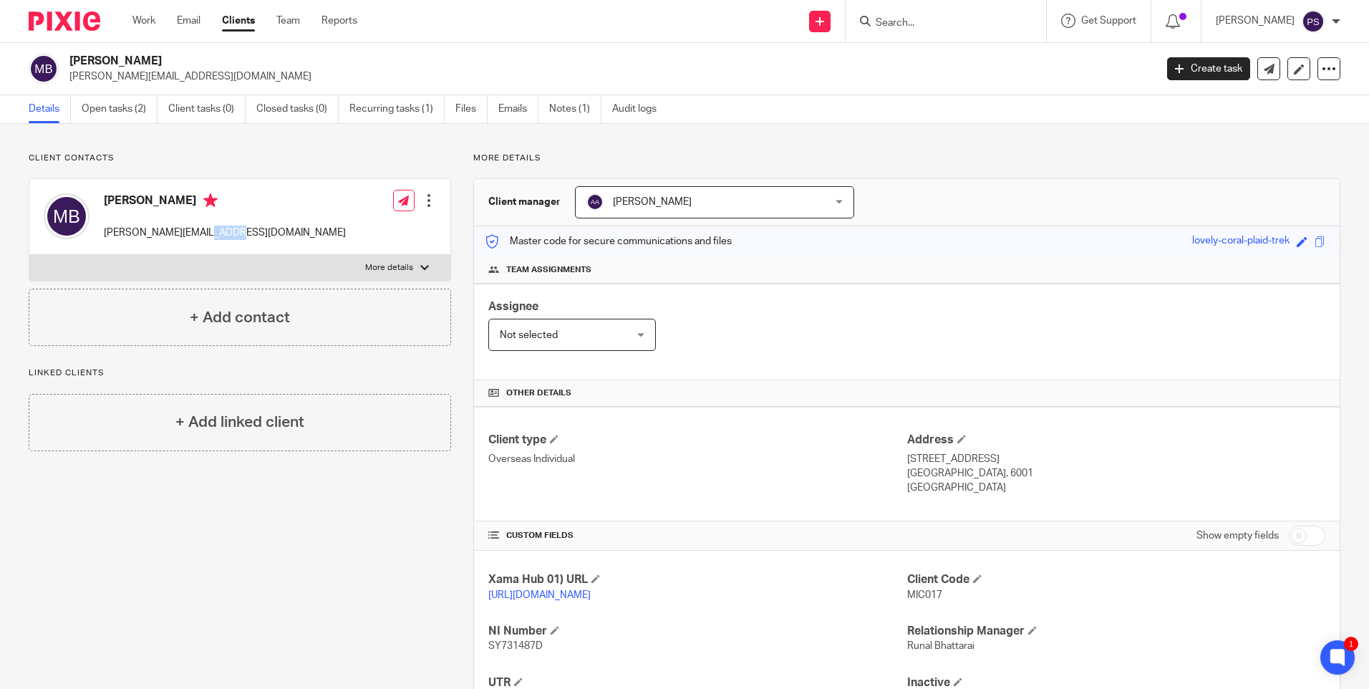
click at [217, 228] on p "michaela.ernabusch@gmail.com" at bounding box center [225, 233] width 242 height 14
click at [963, 25] on input "Search" at bounding box center [938, 23] width 129 height 13
paste input "rich.paps@ntlworld.com"
type input "rich.paps@ntlworld.com"
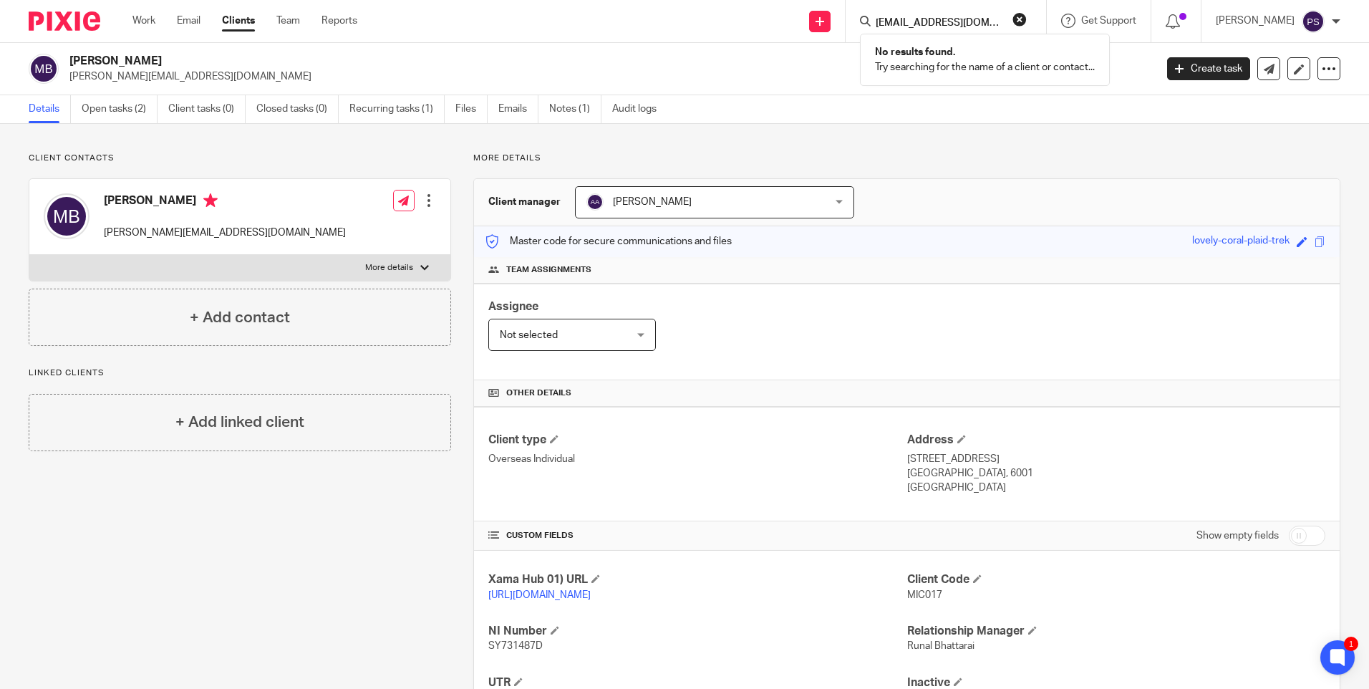
click at [1027, 21] on button "reset" at bounding box center [1020, 19] width 14 height 14
click at [917, 25] on input "Search" at bounding box center [938, 23] width 129 height 13
paste input "leegutcher@hotmail.co.uk"
type input "leegutcher@hotmail.co.uk"
click at [1005, 64] on link at bounding box center [982, 61] width 221 height 33
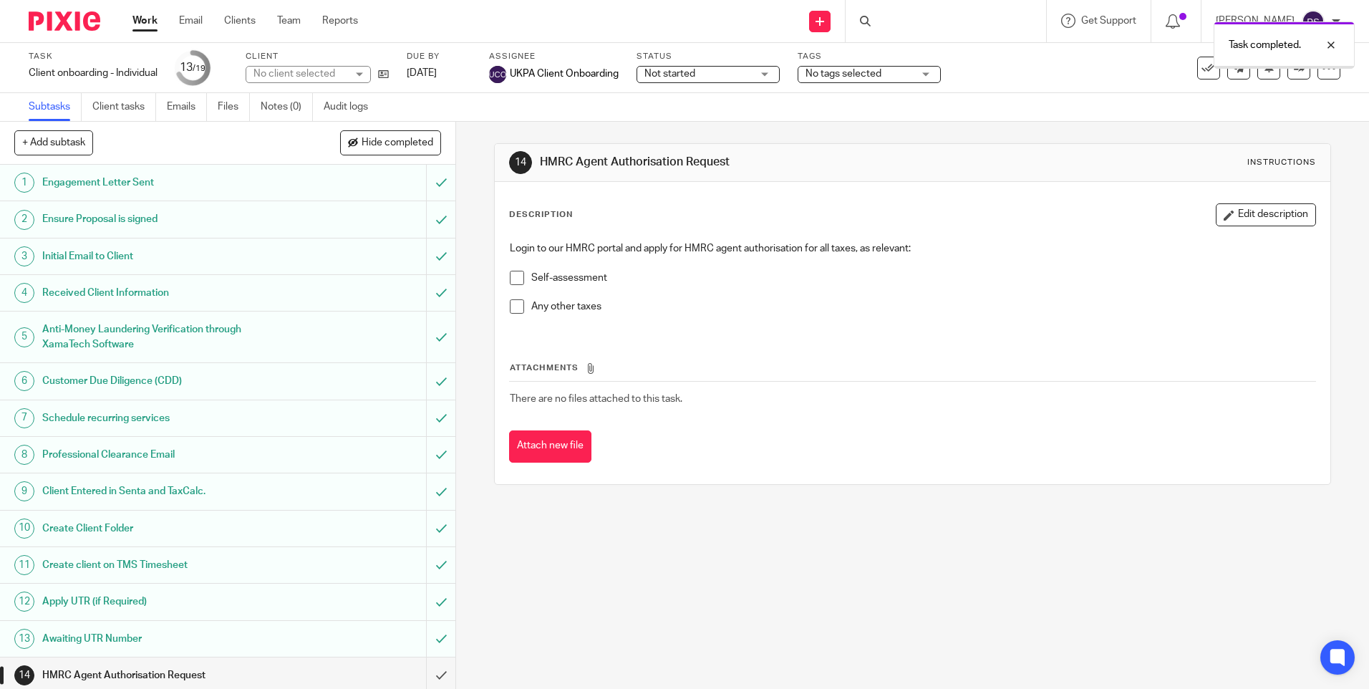
scroll to position [204, 0]
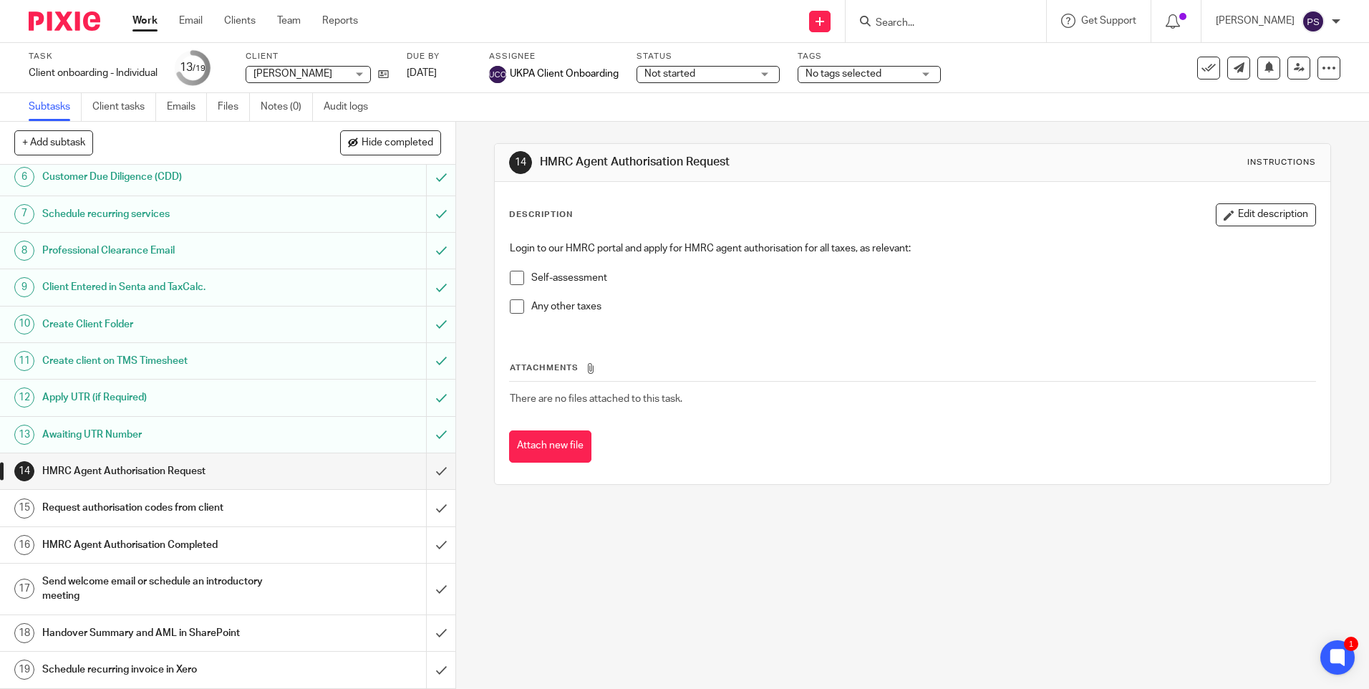
click at [916, 24] on input "Search" at bounding box center [938, 23] width 129 height 13
paste input "[EMAIL_ADDRESS][DOMAIN_NAME]"
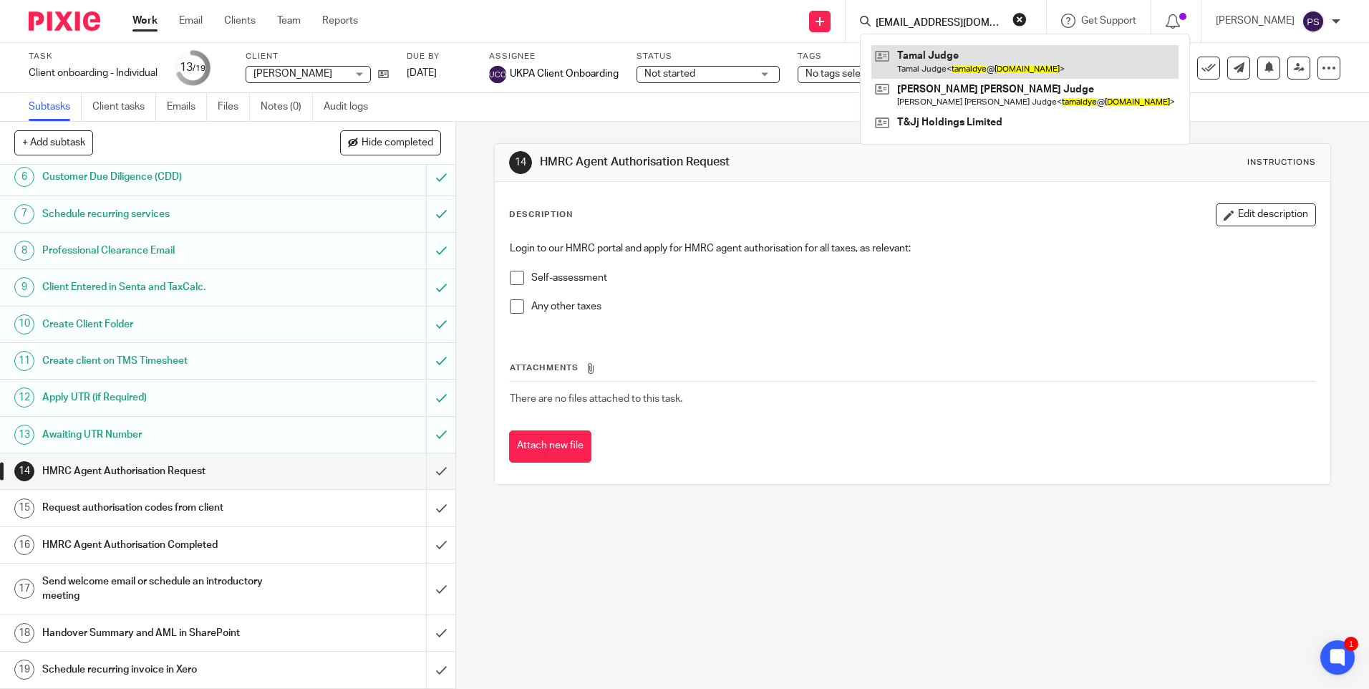
type input "[EMAIL_ADDRESS][DOMAIN_NAME]"
click at [925, 55] on link at bounding box center [1025, 61] width 307 height 33
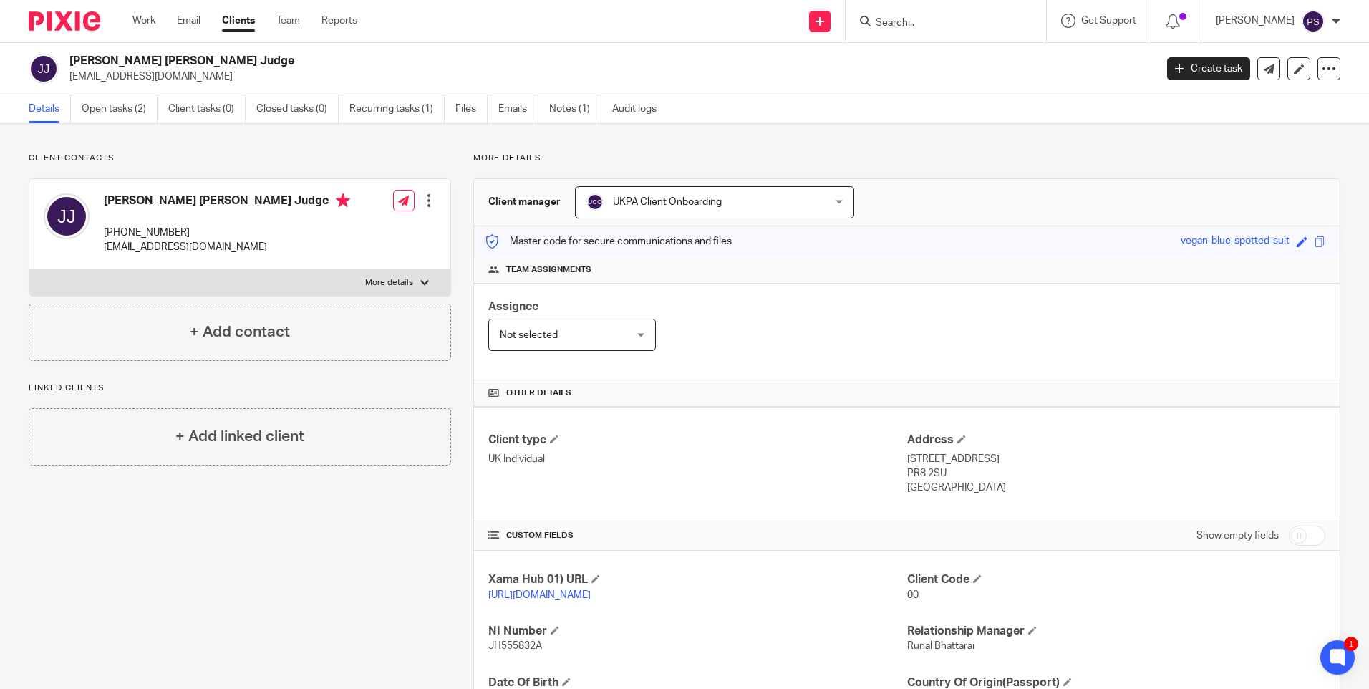
click at [140, 75] on p "[EMAIL_ADDRESS][DOMAIN_NAME]" at bounding box center [607, 76] width 1076 height 14
copy main "tamaldye@hotmail.com Create task Update from Companies House Export data Merge …"
click at [587, 141] on div "Client contacts Jonathan Peter Joseph Judge +44 792 834 8854 tamaldye@hotmail.c…" at bounding box center [684, 491] width 1369 height 735
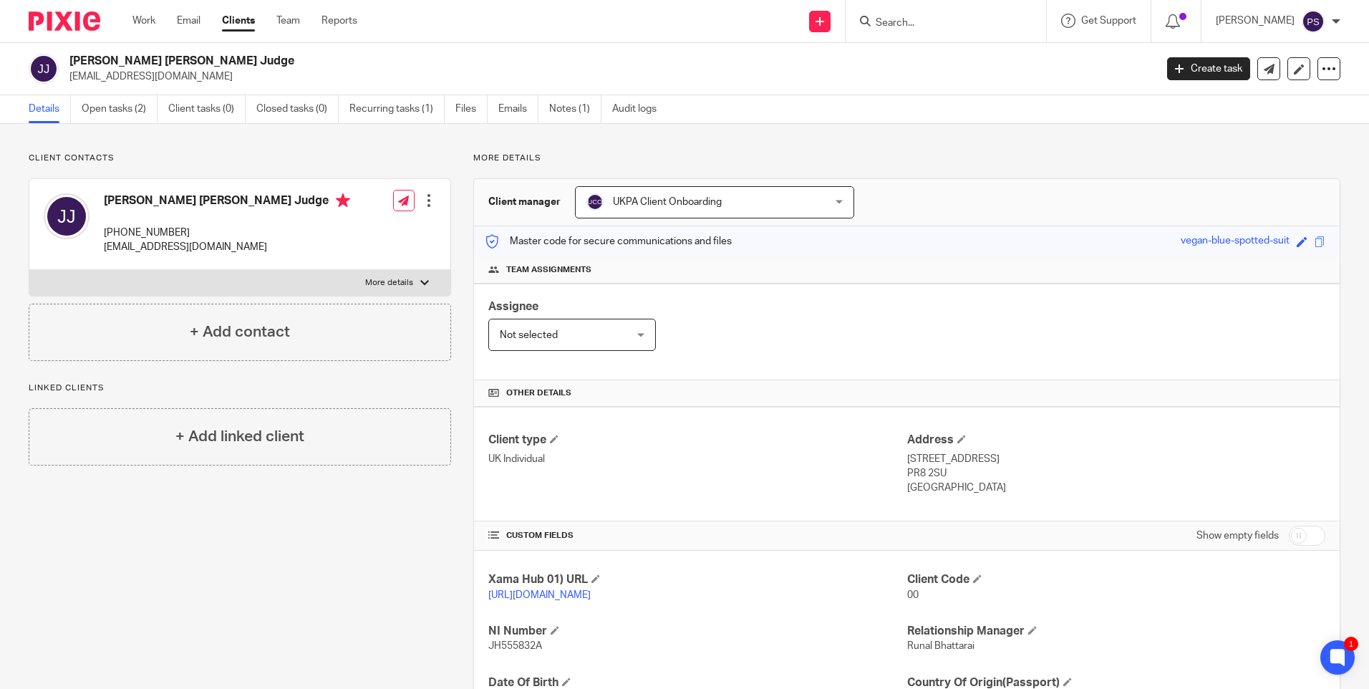
click at [443, 150] on div "Client contacts Jonathan Peter Joseph Judge +44 792 834 8854 tamaldye@hotmail.c…" at bounding box center [684, 491] width 1369 height 735
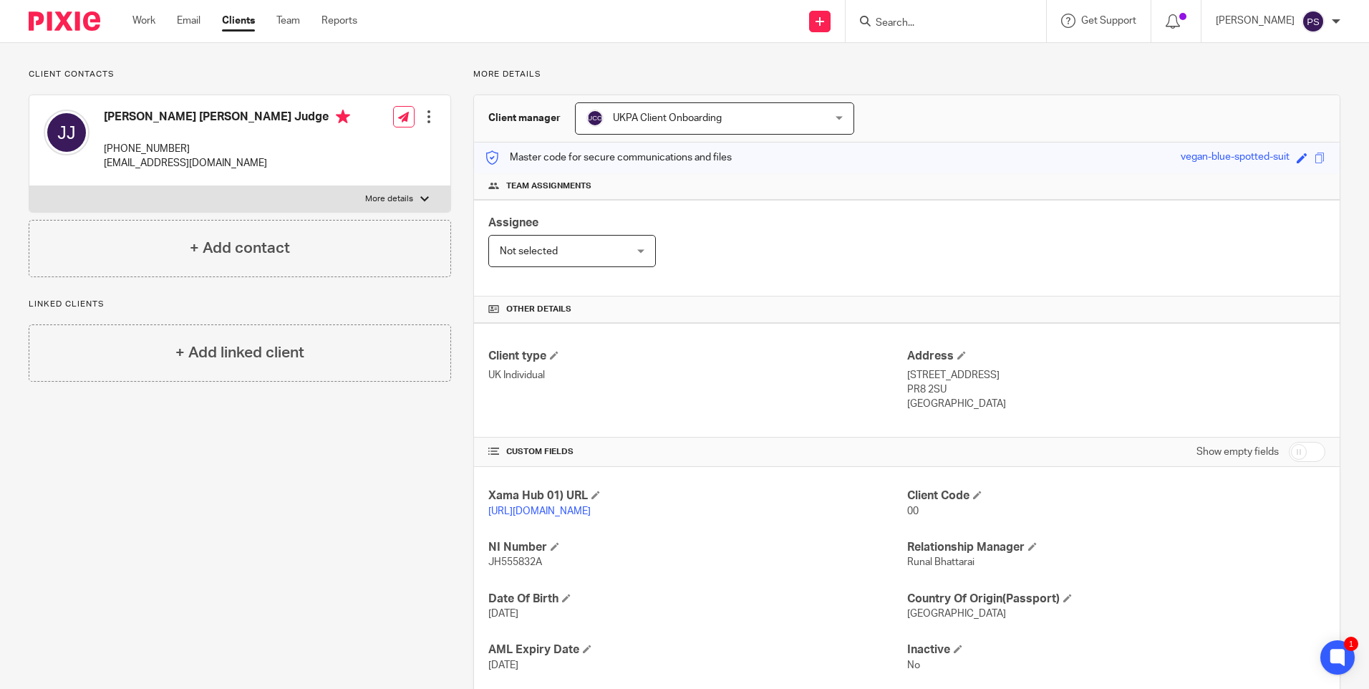
scroll to position [184, 0]
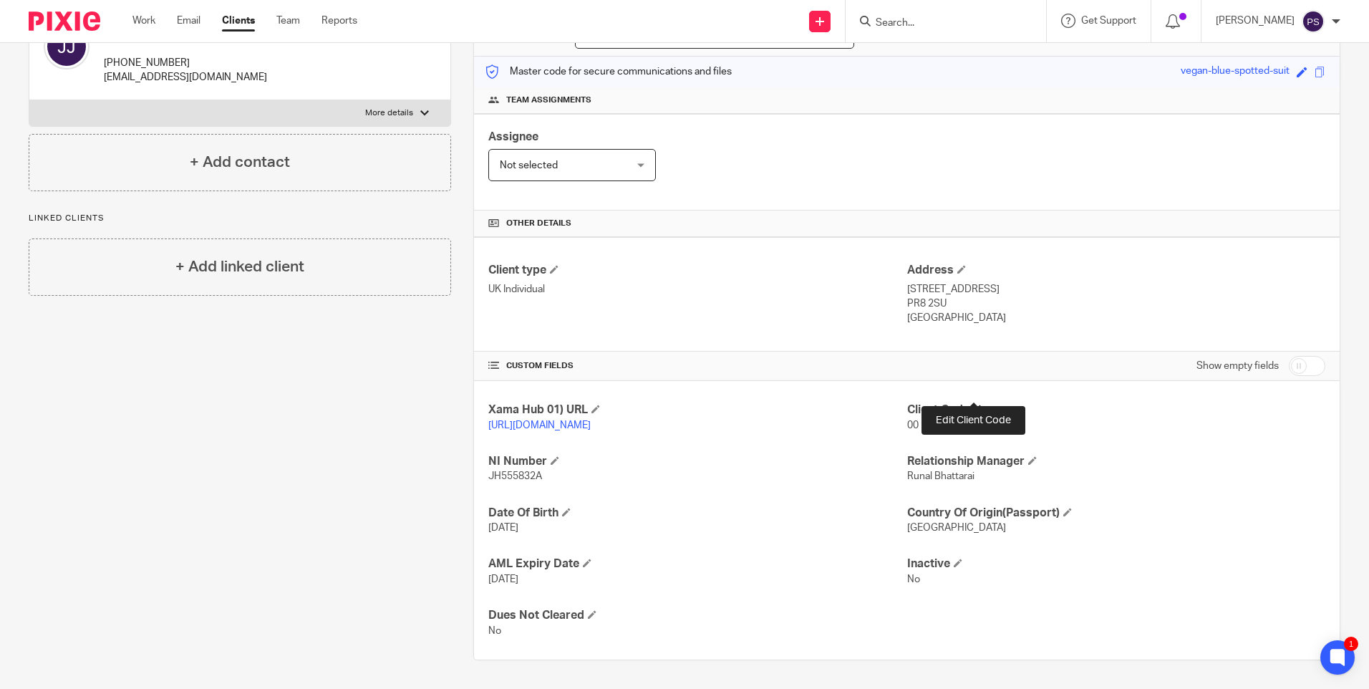
click at [973, 405] on span at bounding box center [977, 409] width 9 height 9
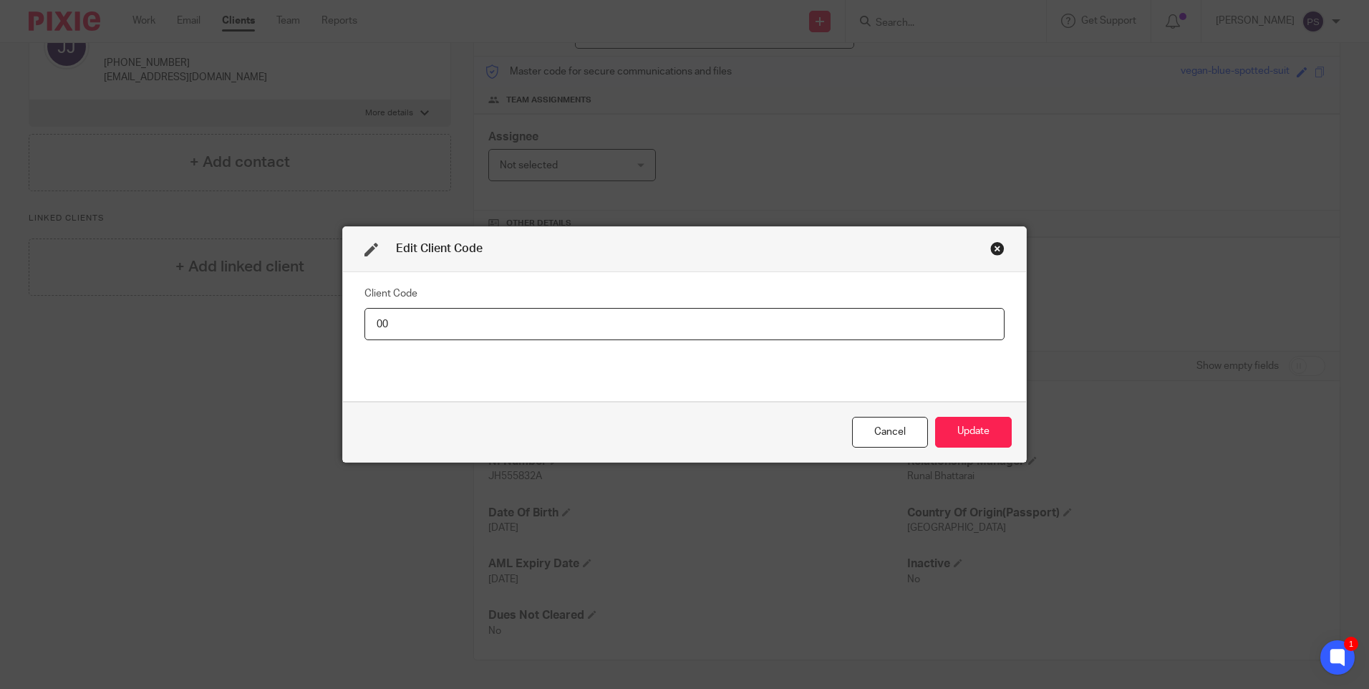
click at [392, 324] on input "00" at bounding box center [685, 324] width 640 height 32
type input "JON013"
click at [995, 433] on button "Update" at bounding box center [973, 432] width 77 height 31
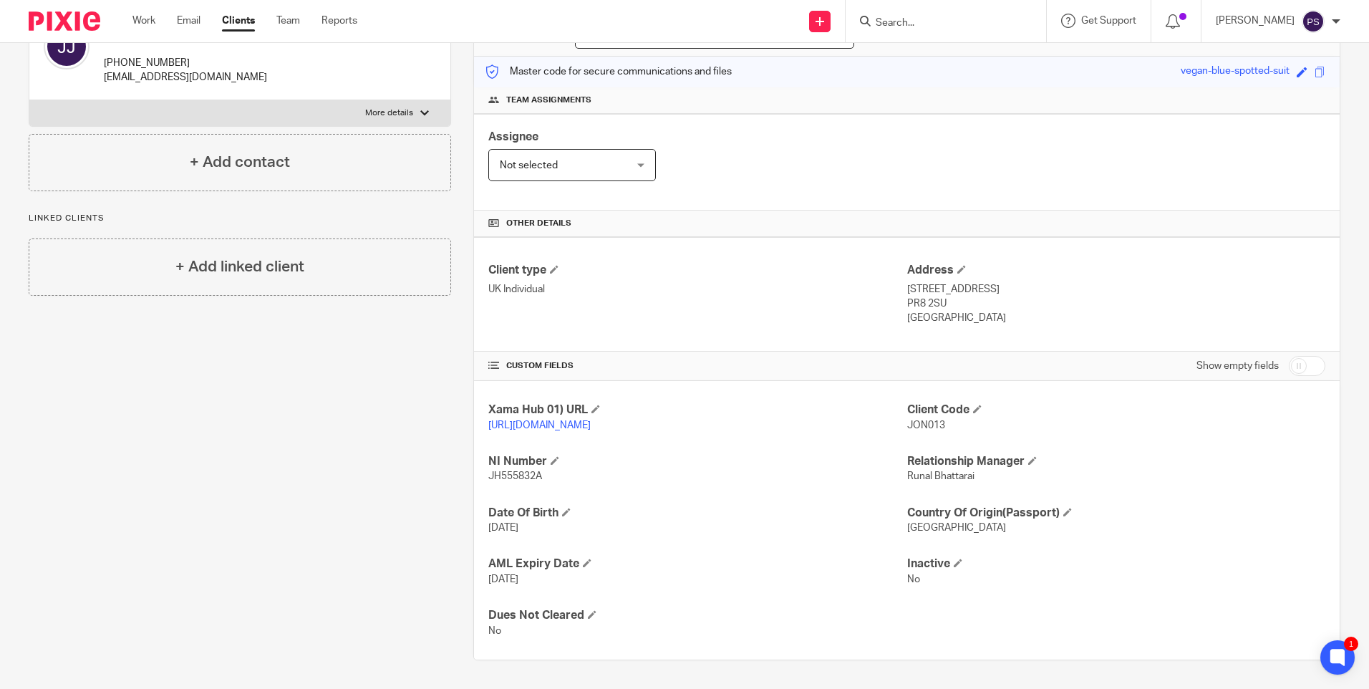
click at [291, 453] on div "Client contacts Jonathan Peter Joseph Judge +44 792 834 8854 tamaldye@hotmail.c…" at bounding box center [228, 321] width 445 height 677
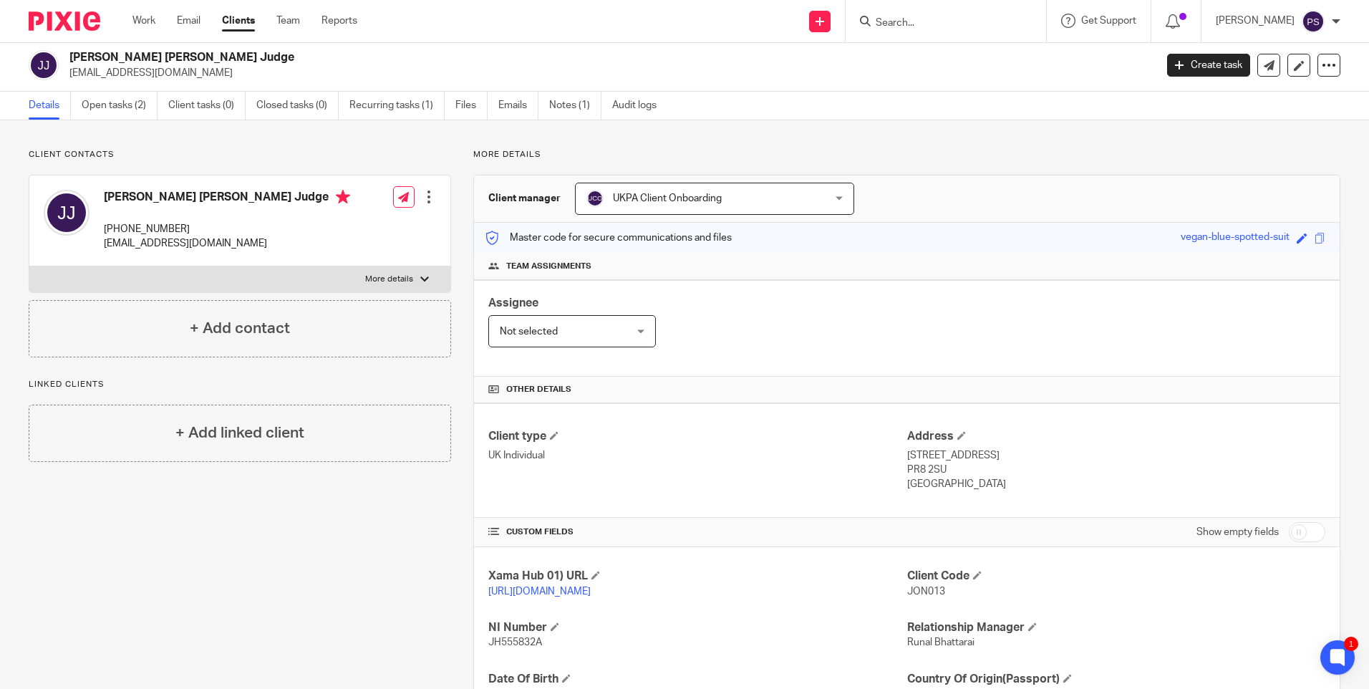
scroll to position [0, 0]
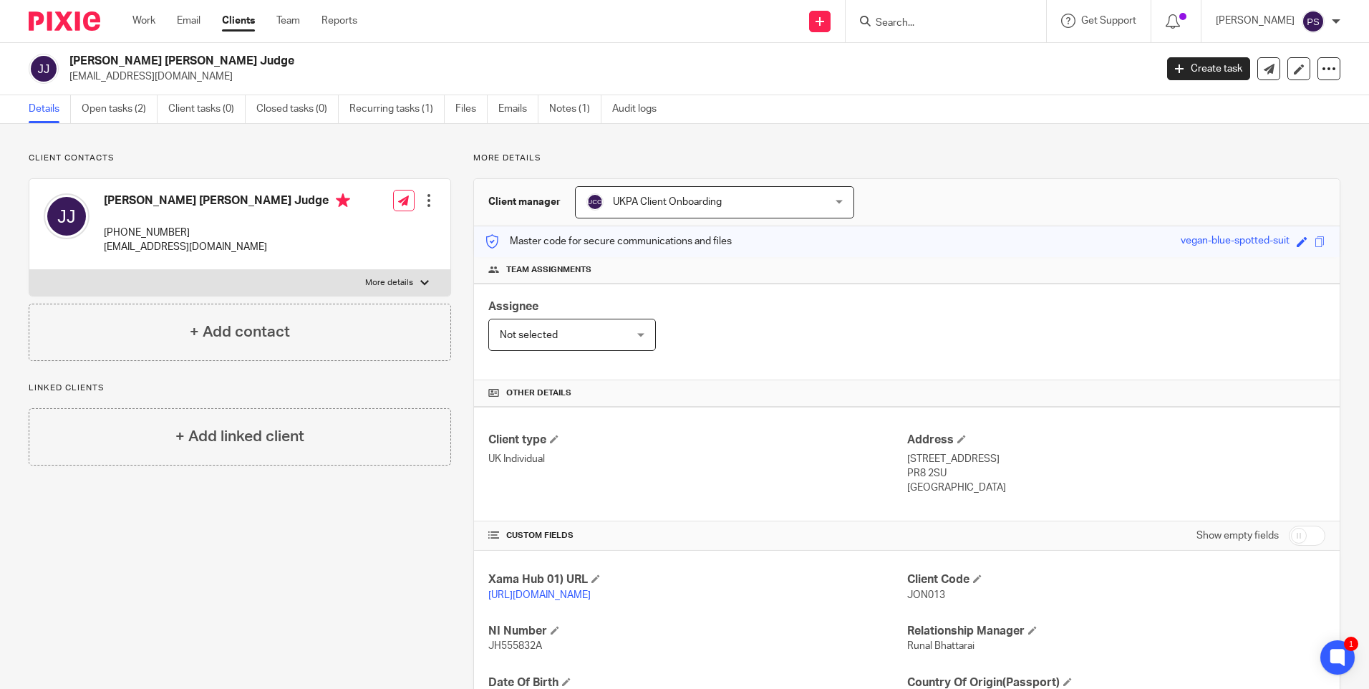
click at [181, 71] on p "[EMAIL_ADDRESS][DOMAIN_NAME]" at bounding box center [607, 76] width 1076 height 14
click at [165, 71] on p "tamaldye@hotmail.com" at bounding box center [607, 76] width 1076 height 14
copy main "tamaldye@hotmail.com Create task Update from Companies House Export data Merge …"
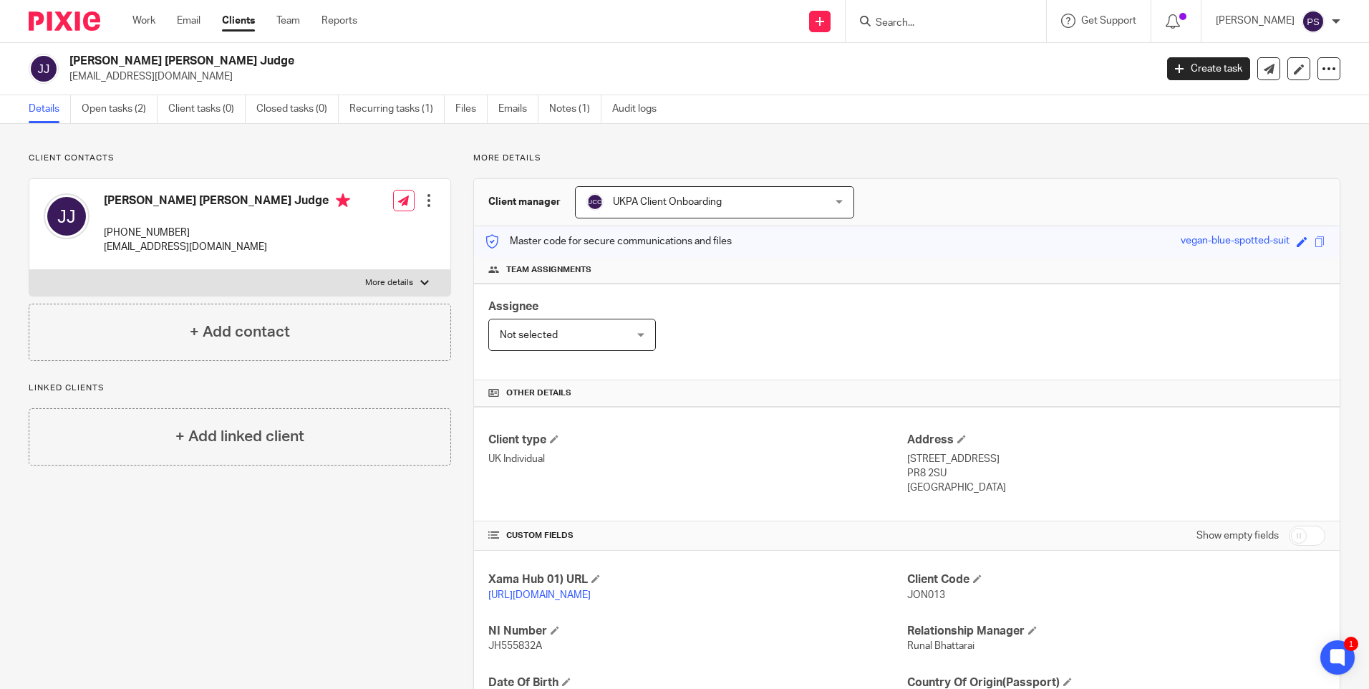
click at [913, 594] on span "JON013" at bounding box center [926, 595] width 38 height 10
copy span "JON013"
click at [163, 63] on h2 "[PERSON_NAME] [PERSON_NAME] Judge" at bounding box center [499, 61] width 861 height 15
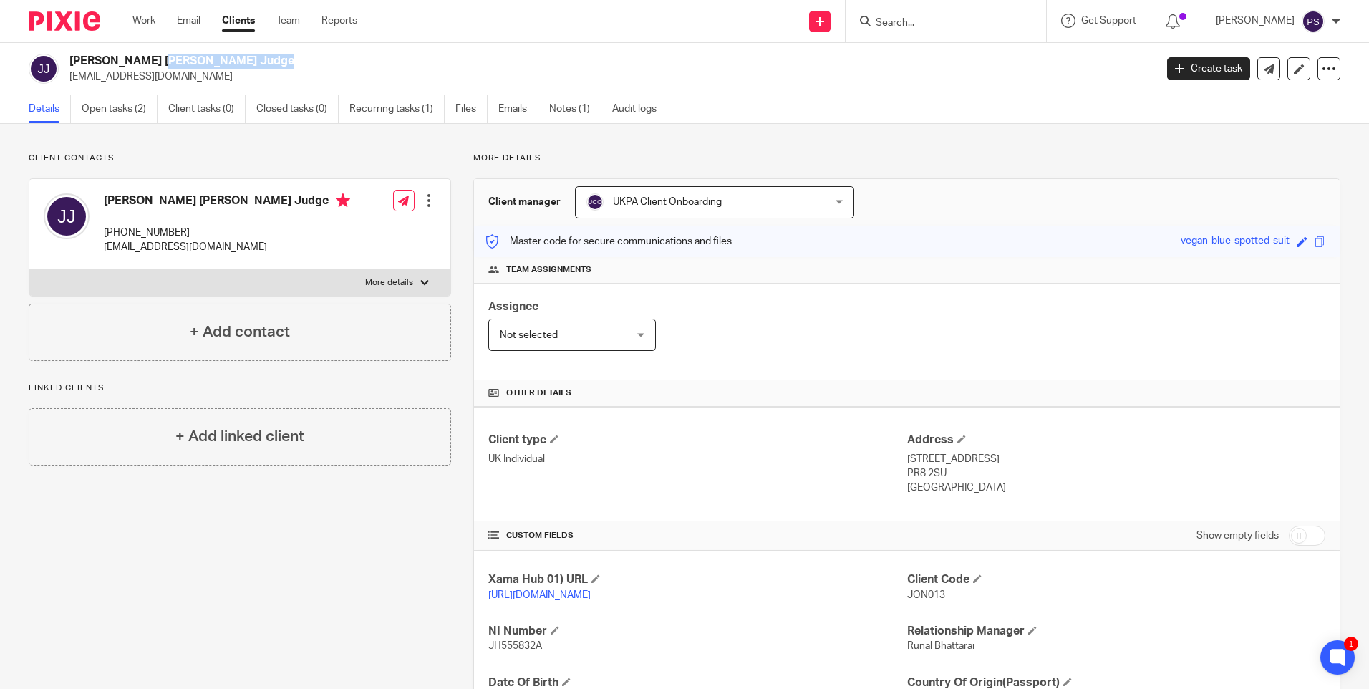
click at [163, 63] on h2 "[PERSON_NAME] [PERSON_NAME] Judge" at bounding box center [499, 61] width 861 height 15
copy div "[PERSON_NAME] [PERSON_NAME] Judge"
click at [584, 151] on div "Client contacts Jonathan Peter Joseph Judge +44 792 834 8854 tamaldye@hotmail.c…" at bounding box center [684, 491] width 1369 height 735
click at [245, 167] on div "Client contacts Jonathan Peter Joseph Judge +44 792 834 8854 tamaldye@hotmail.c…" at bounding box center [240, 257] width 423 height 208
click at [931, 593] on span "JON013" at bounding box center [926, 595] width 38 height 10
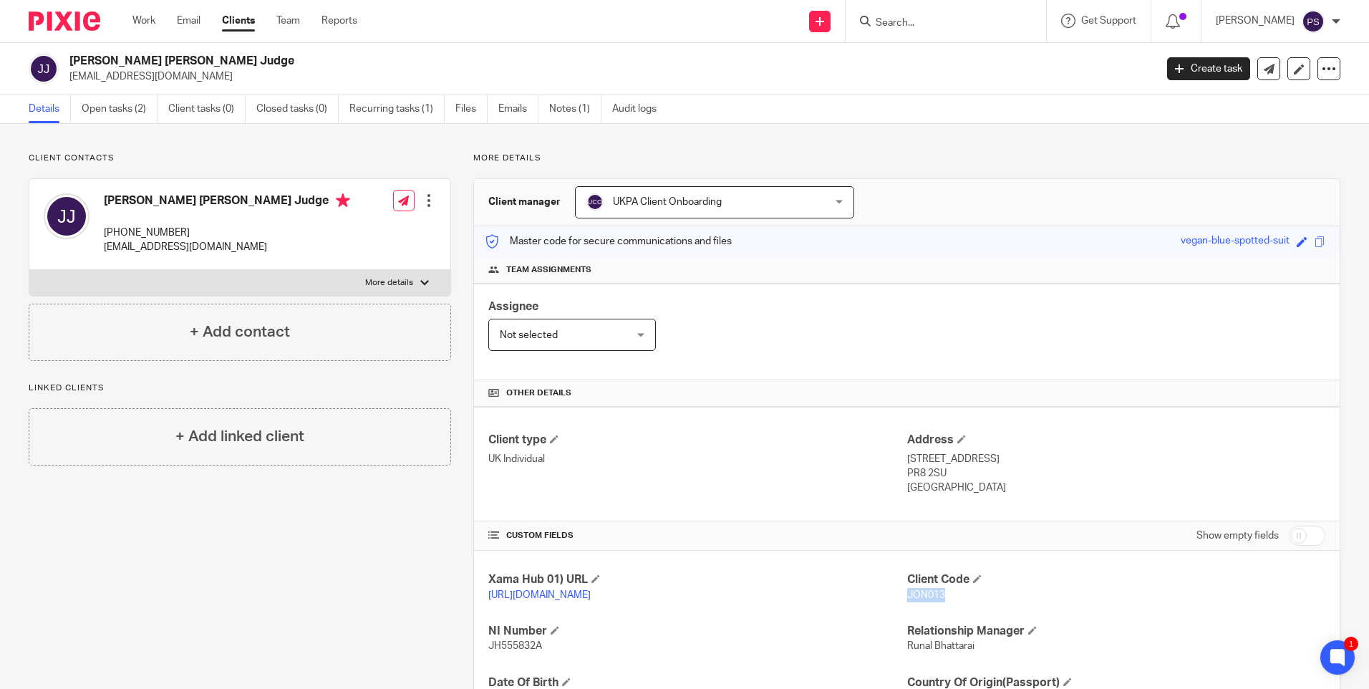
click at [931, 593] on span "JON013" at bounding box center [926, 595] width 38 height 10
copy span "JON013"
click at [207, 62] on h2 "Jonathan Peter Joseph Judge" at bounding box center [499, 61] width 861 height 15
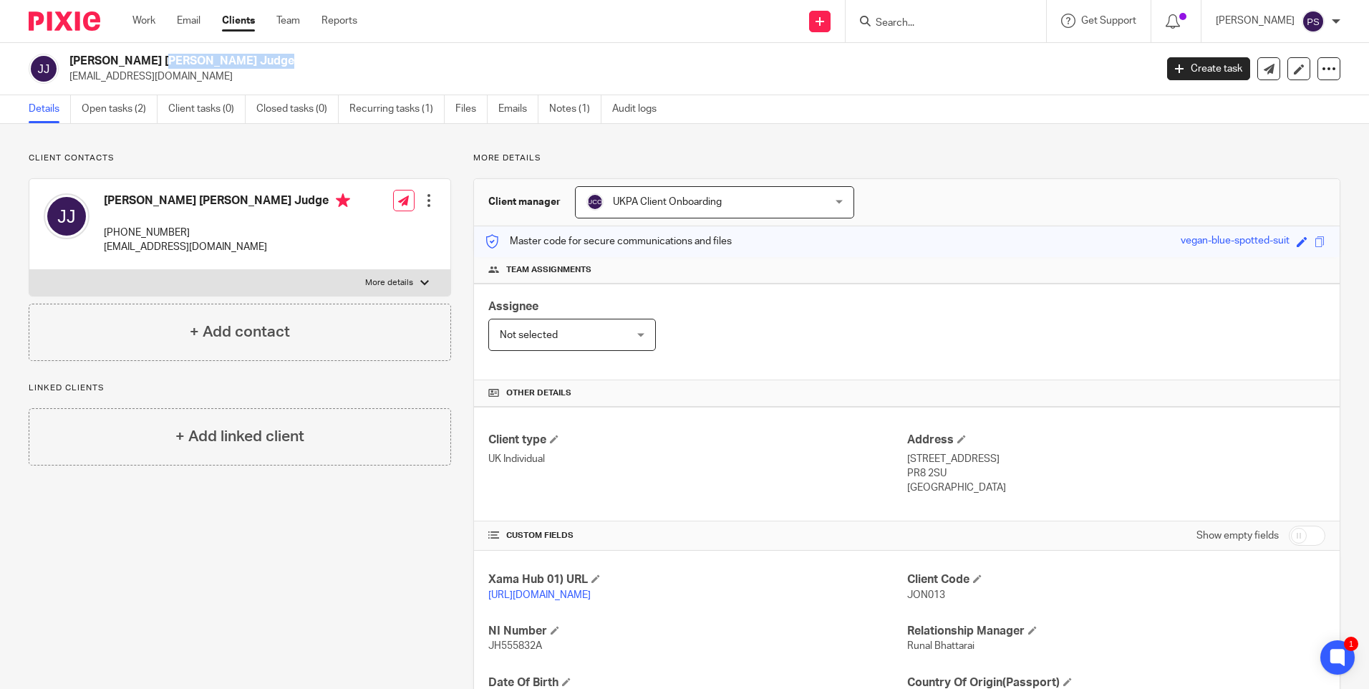
copy div "Jonathan Peter Joseph Judge"
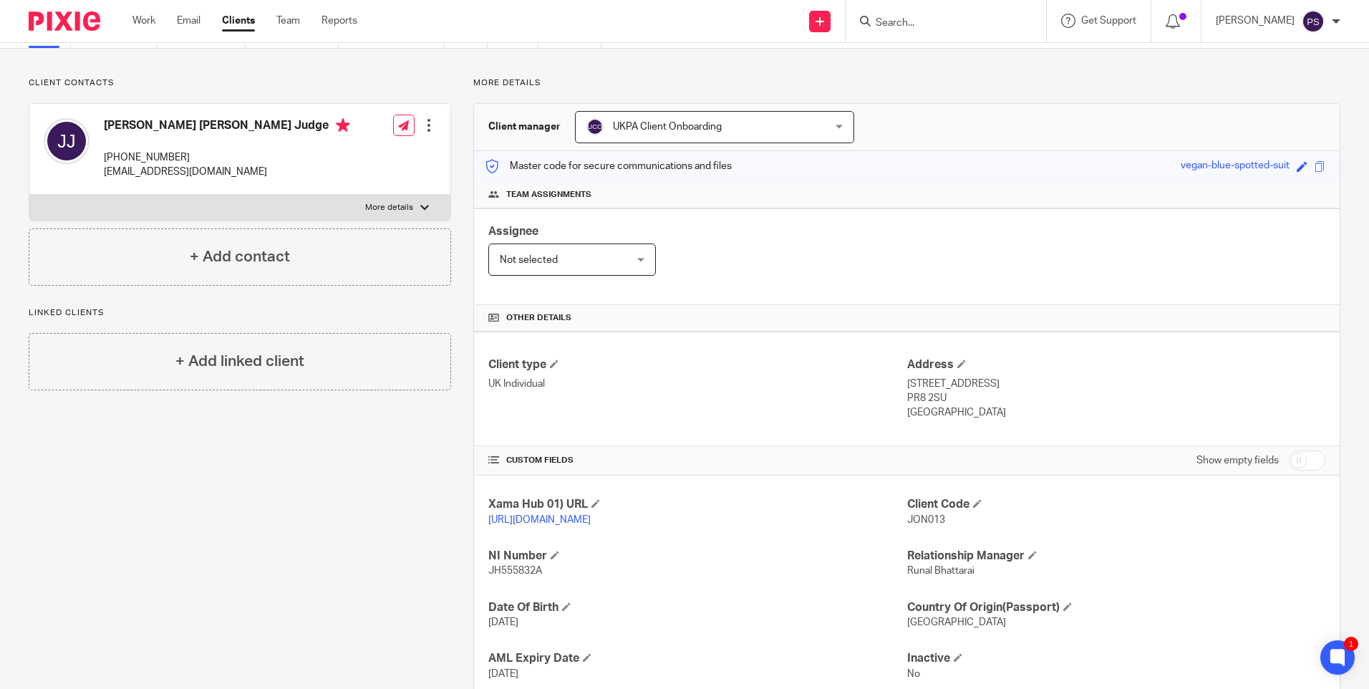
scroll to position [184, 0]
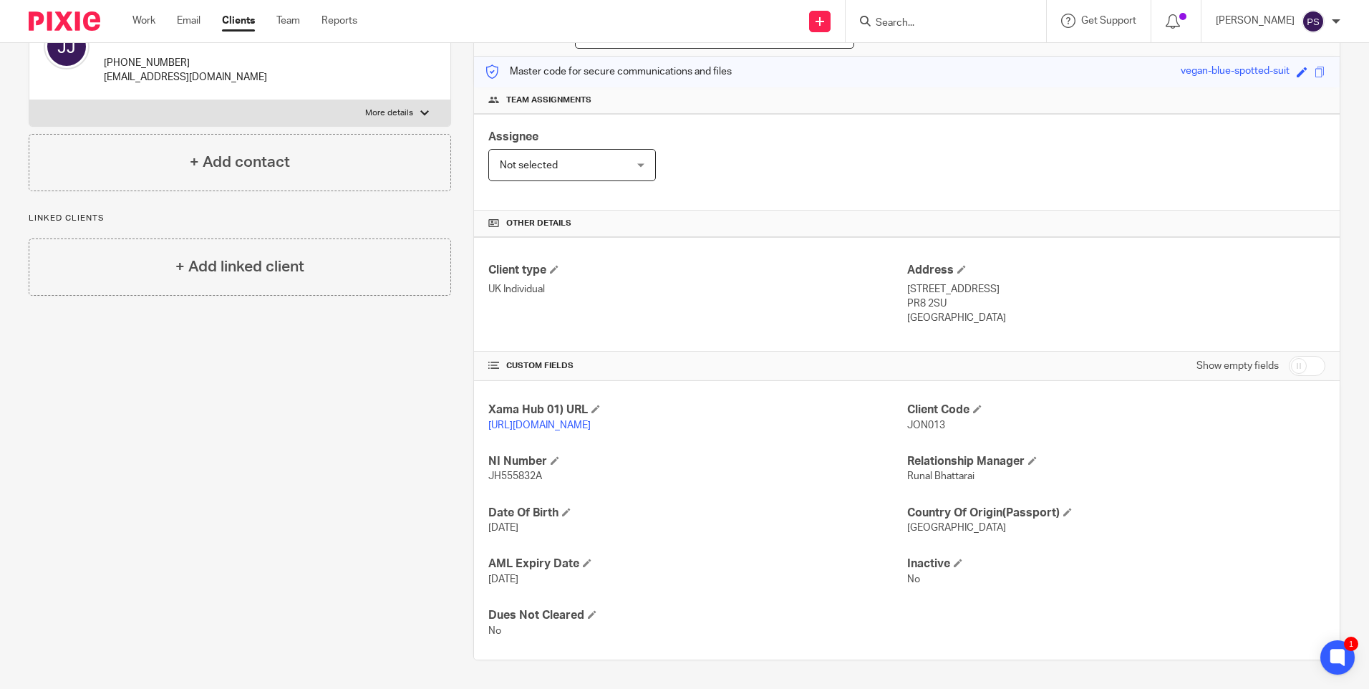
click at [501, 477] on span "JH555832A" at bounding box center [515, 476] width 54 height 10
copy span "JH555832A"
drag, startPoint x: 897, startPoint y: 274, endPoint x: 948, endPoint y: 279, distance: 51.0
click at [948, 279] on div "Client type UK Individual Address 8 Lighthorne Drive, Southport PR8 2SU United …" at bounding box center [907, 294] width 866 height 115
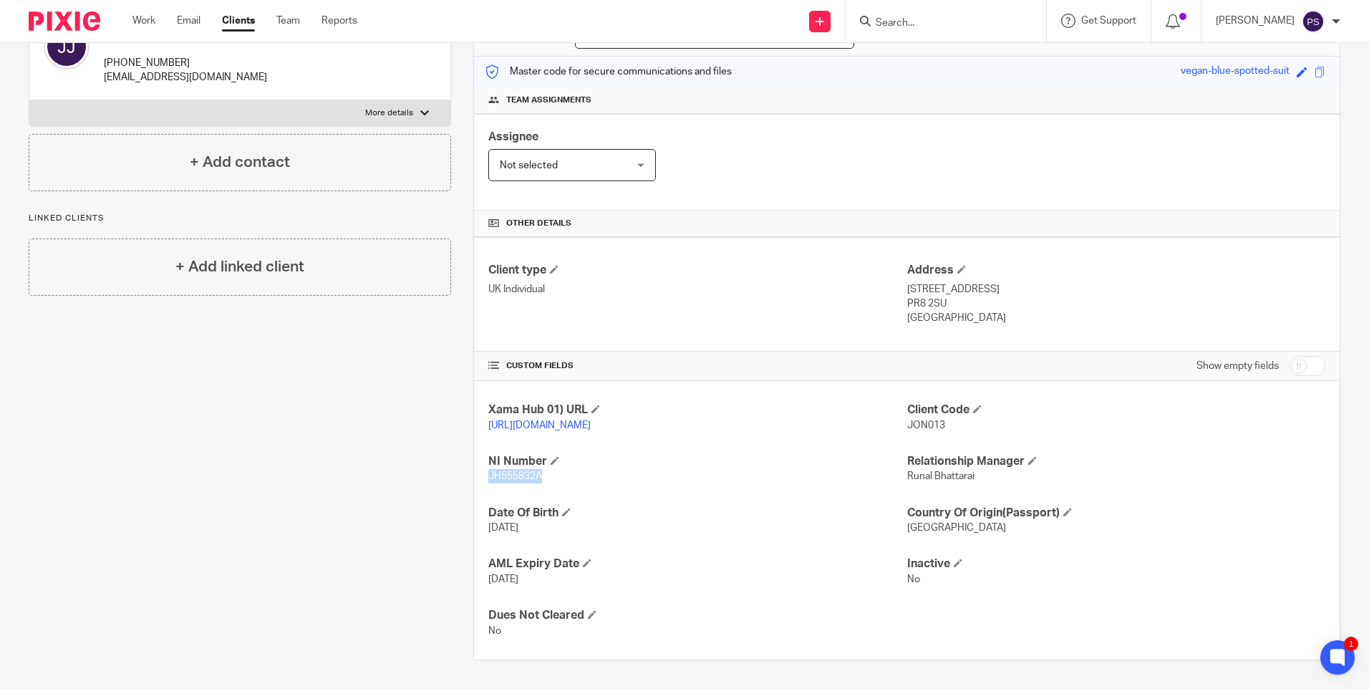
click at [948, 282] on p "8 Lighthorne Drive, Southport" at bounding box center [1116, 289] width 418 height 14
drag, startPoint x: 901, startPoint y: 277, endPoint x: 982, endPoint y: 281, distance: 81.0
click at [982, 282] on p "8 Lighthorne Drive, Southport" at bounding box center [1116, 289] width 418 height 14
copy p "8 Lighthorne Drive"
click at [1024, 282] on p "8 Lighthorne Drive, Southport" at bounding box center [1116, 289] width 418 height 14
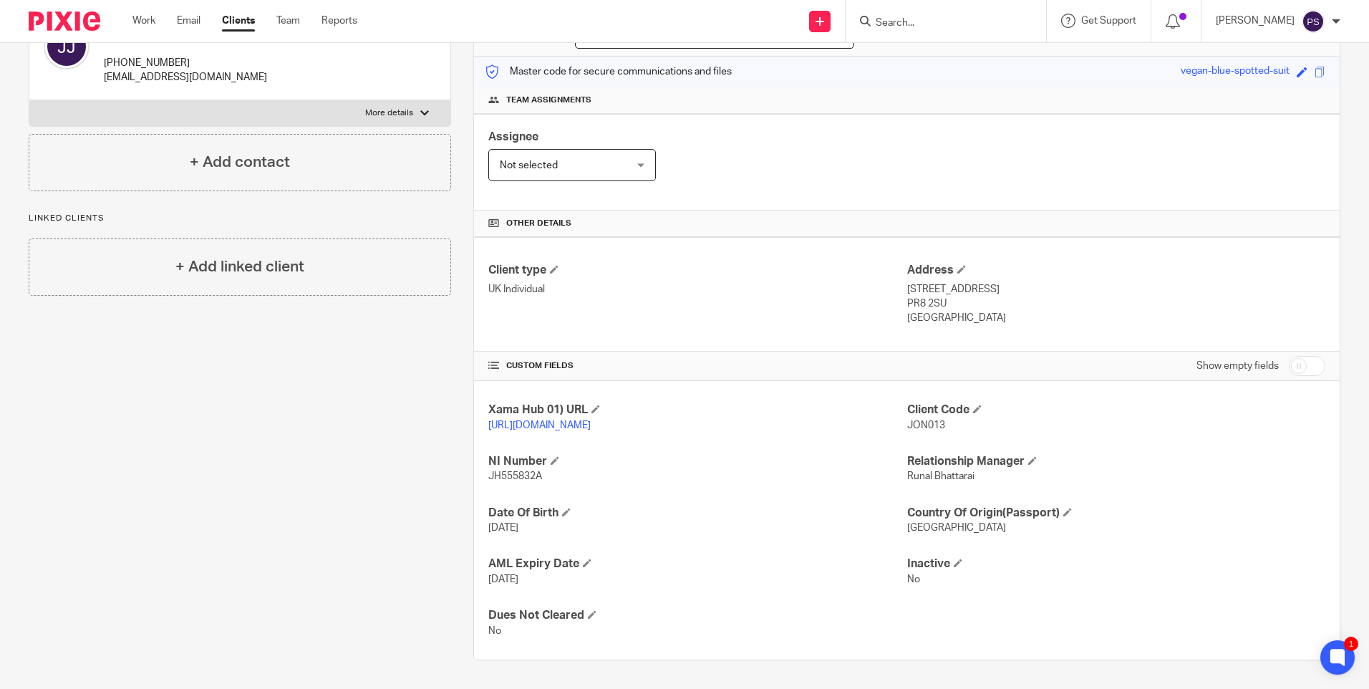
click at [1024, 282] on p "8 Lighthorne Drive, Southport" at bounding box center [1116, 289] width 418 height 14
copy p "Southport"
click at [912, 296] on p "PR8 2SU" at bounding box center [1116, 303] width 418 height 14
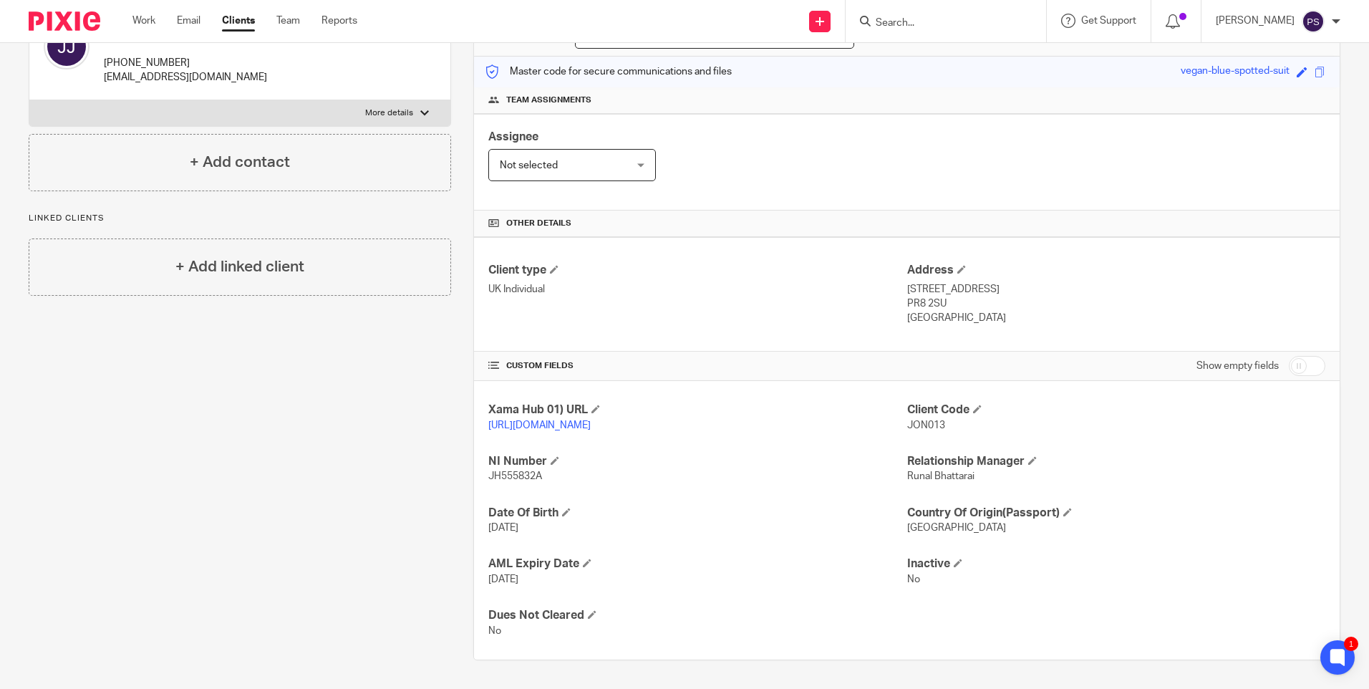
copy div "PR8 2SU"
click at [175, 56] on p "+44 792 834 8854" at bounding box center [227, 63] width 246 height 14
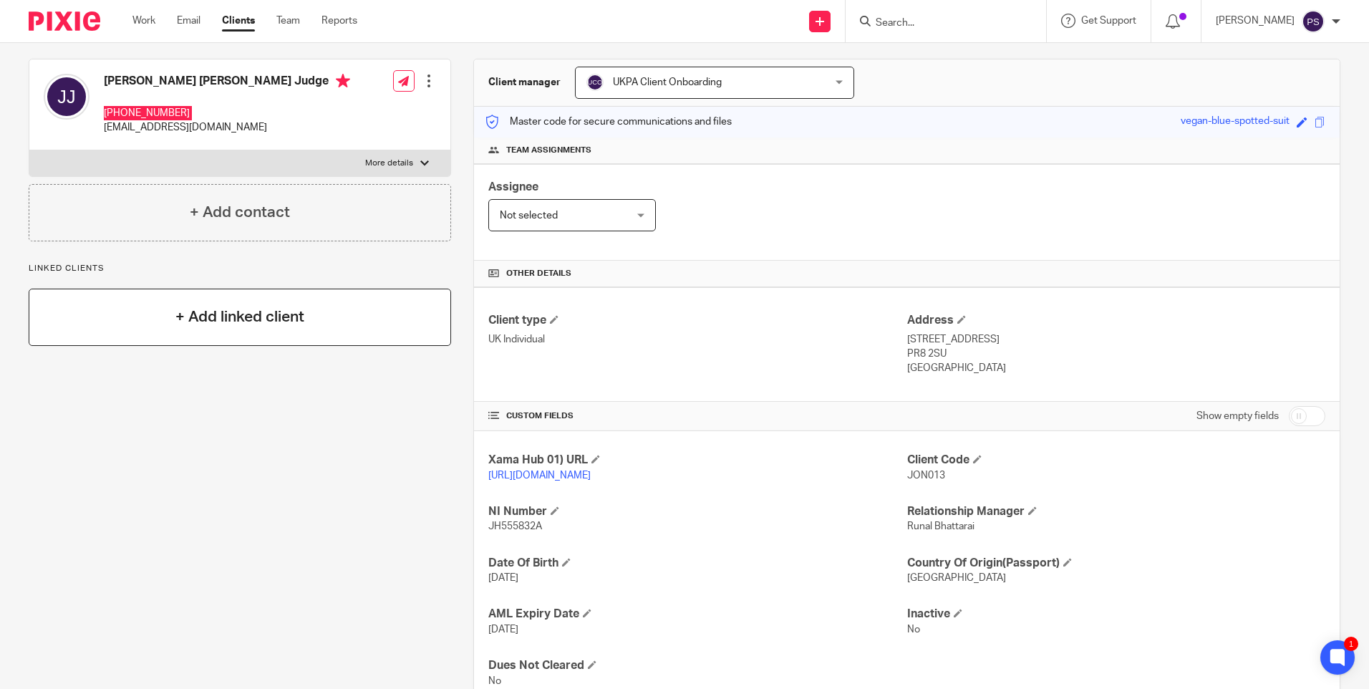
scroll to position [41, 0]
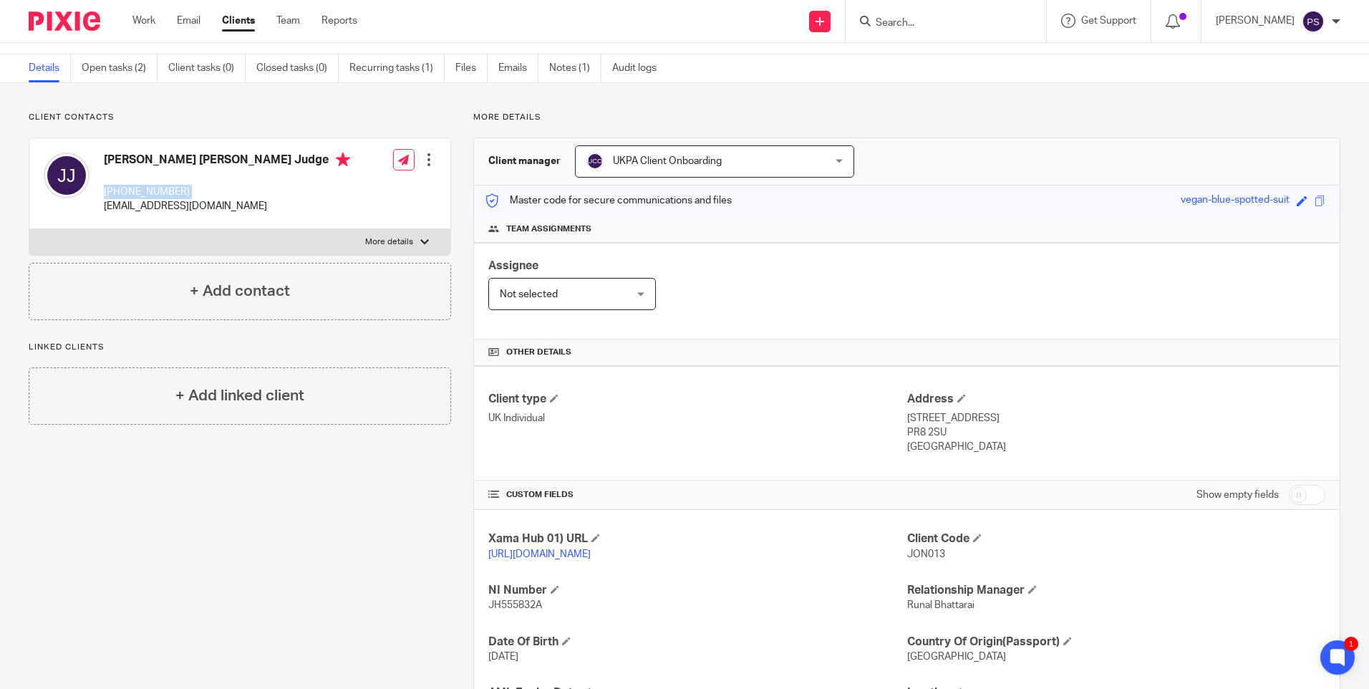
click at [196, 208] on p "tamaldye@hotmail.com" at bounding box center [227, 206] width 246 height 14
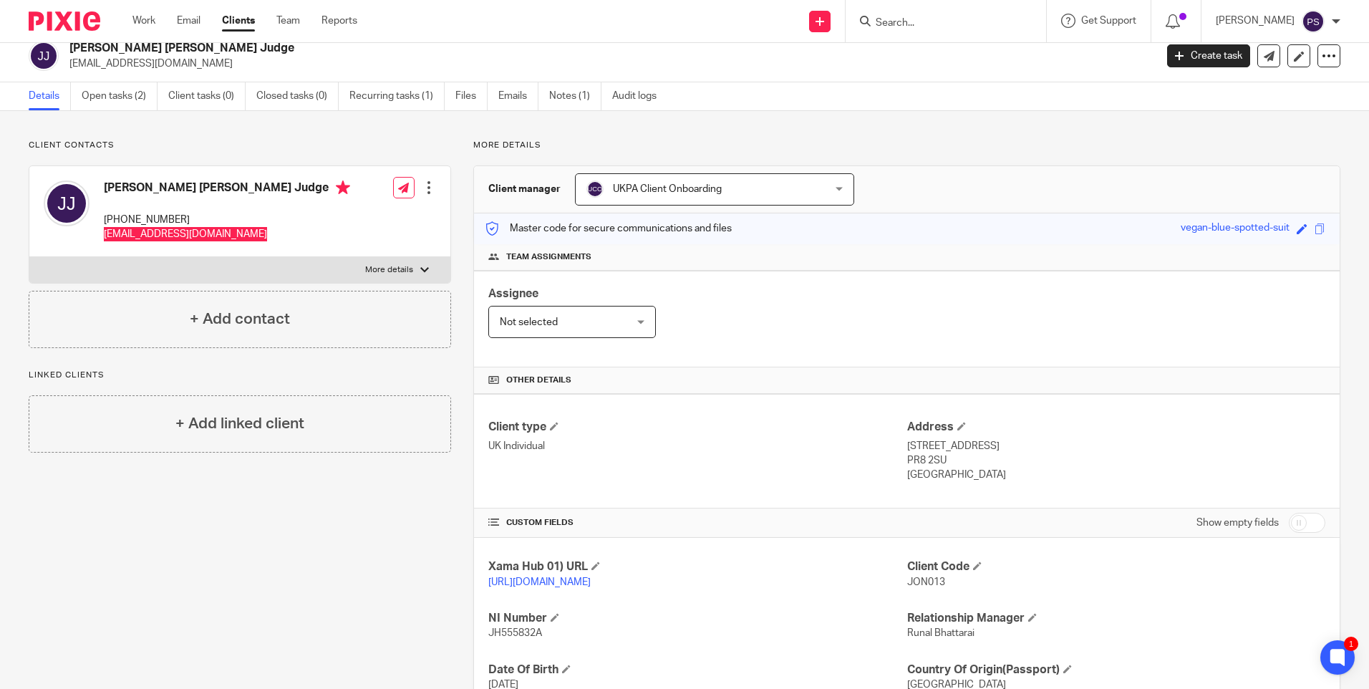
scroll to position [0, 0]
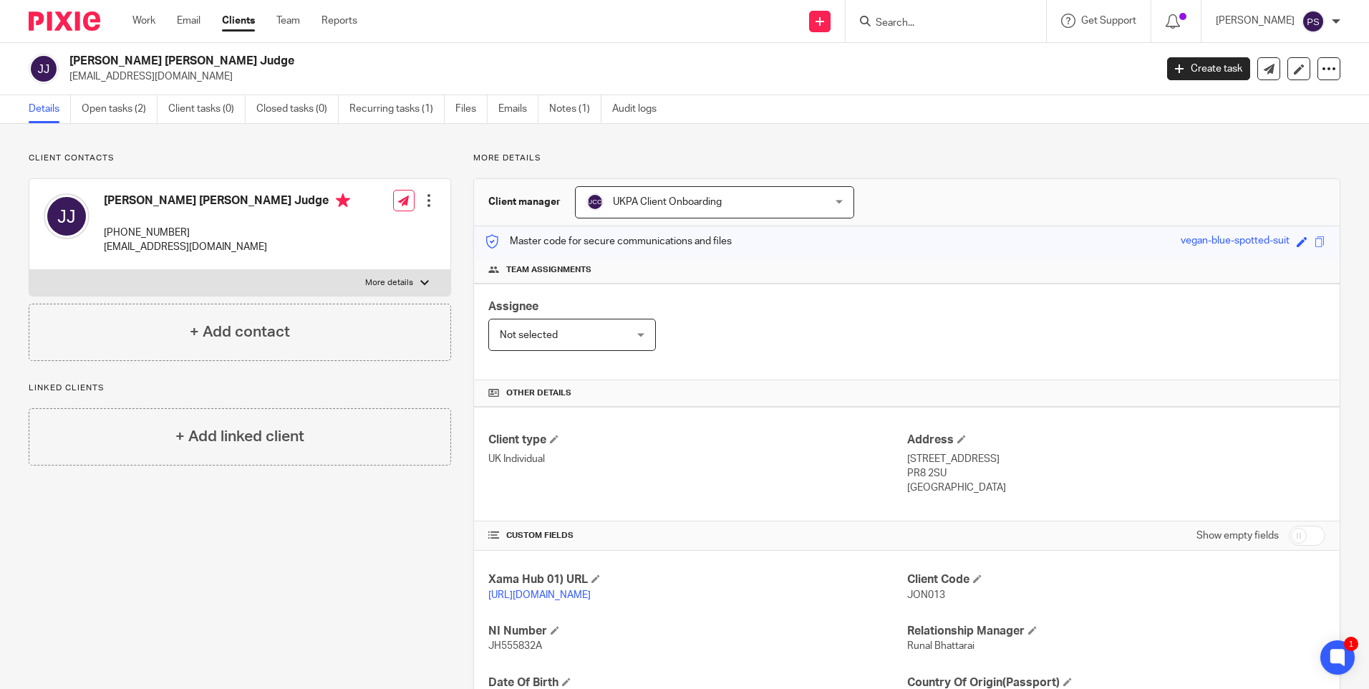
click at [122, 59] on h2 "[PERSON_NAME] [PERSON_NAME] Judge" at bounding box center [499, 61] width 861 height 15
click at [140, 77] on p "tamaldye@hotmail.com" at bounding box center [607, 76] width 1076 height 14
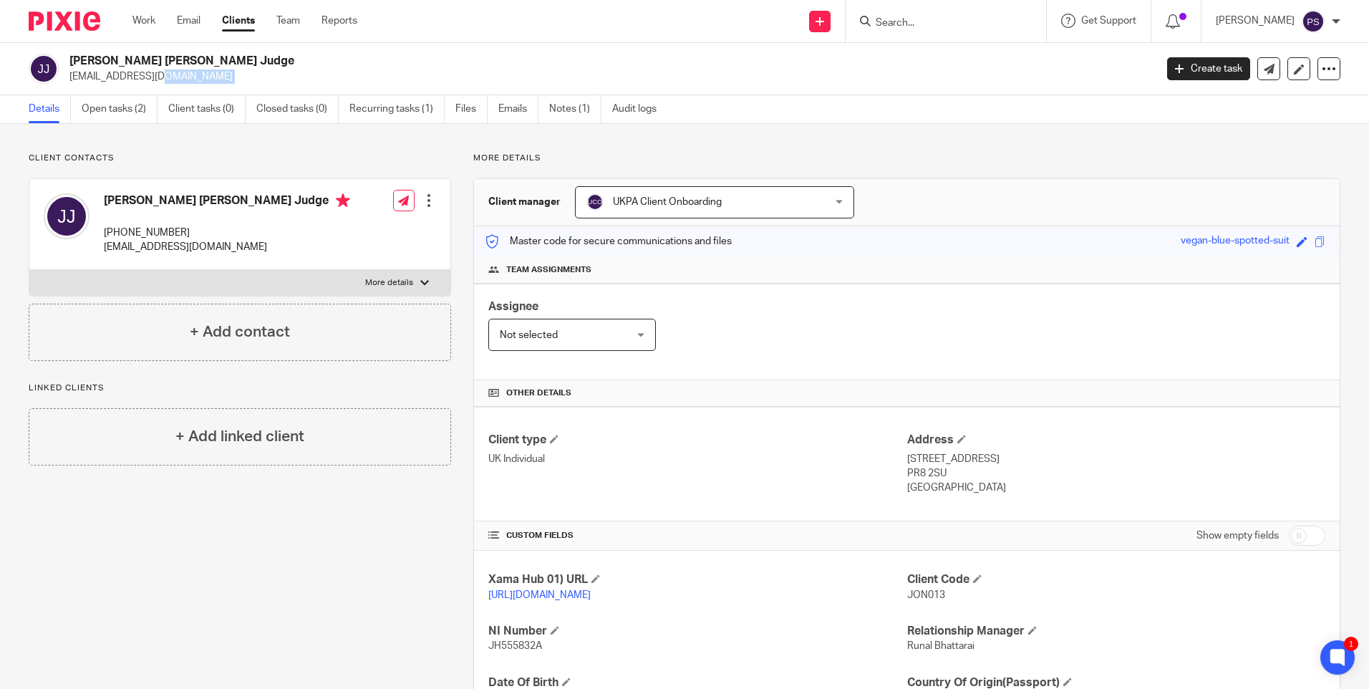
click at [140, 77] on p "tamaldye@hotmail.com" at bounding box center [607, 76] width 1076 height 14
click at [150, 75] on p "tamaldye@hotmail.com" at bounding box center [607, 76] width 1076 height 14
click at [140, 81] on p "tamaldye@hotmail.com" at bounding box center [607, 76] width 1076 height 14
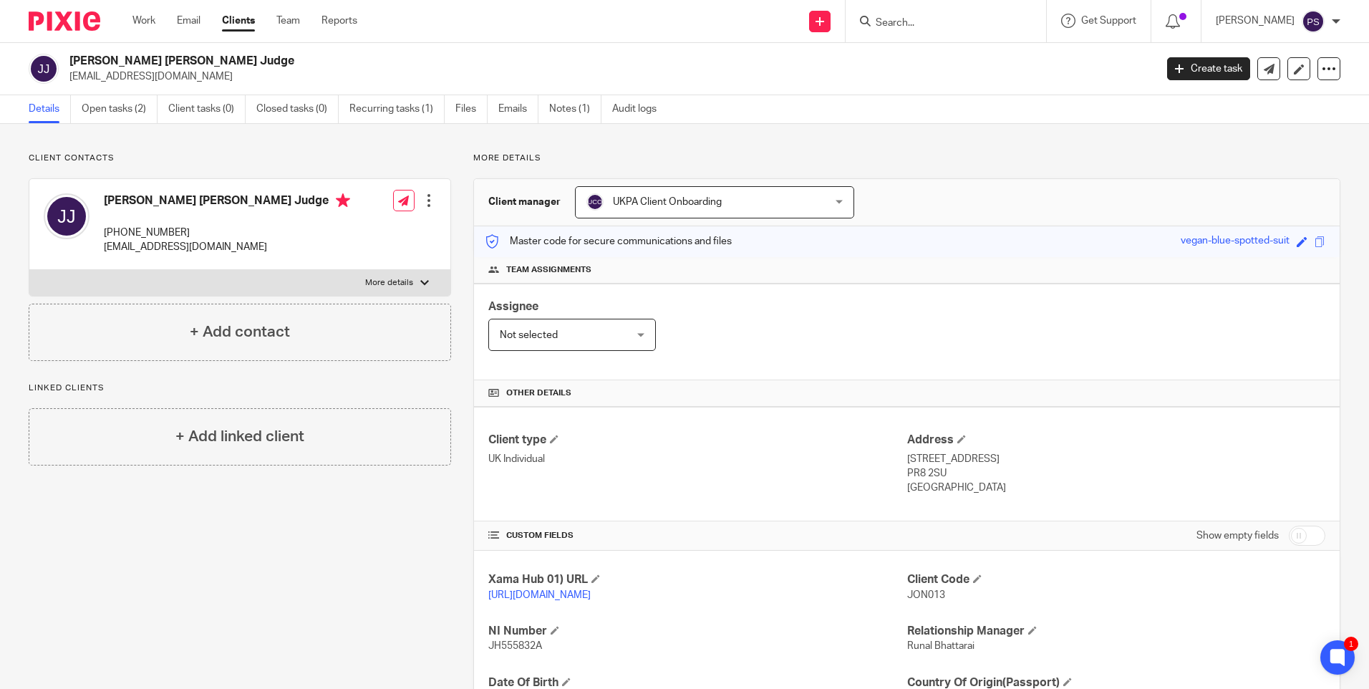
click at [140, 81] on p "tamaldye@hotmail.com" at bounding box center [607, 76] width 1076 height 14
click at [917, 21] on input "Search" at bounding box center [938, 23] width 129 height 13
paste input "tamaldye@hotmail.com"
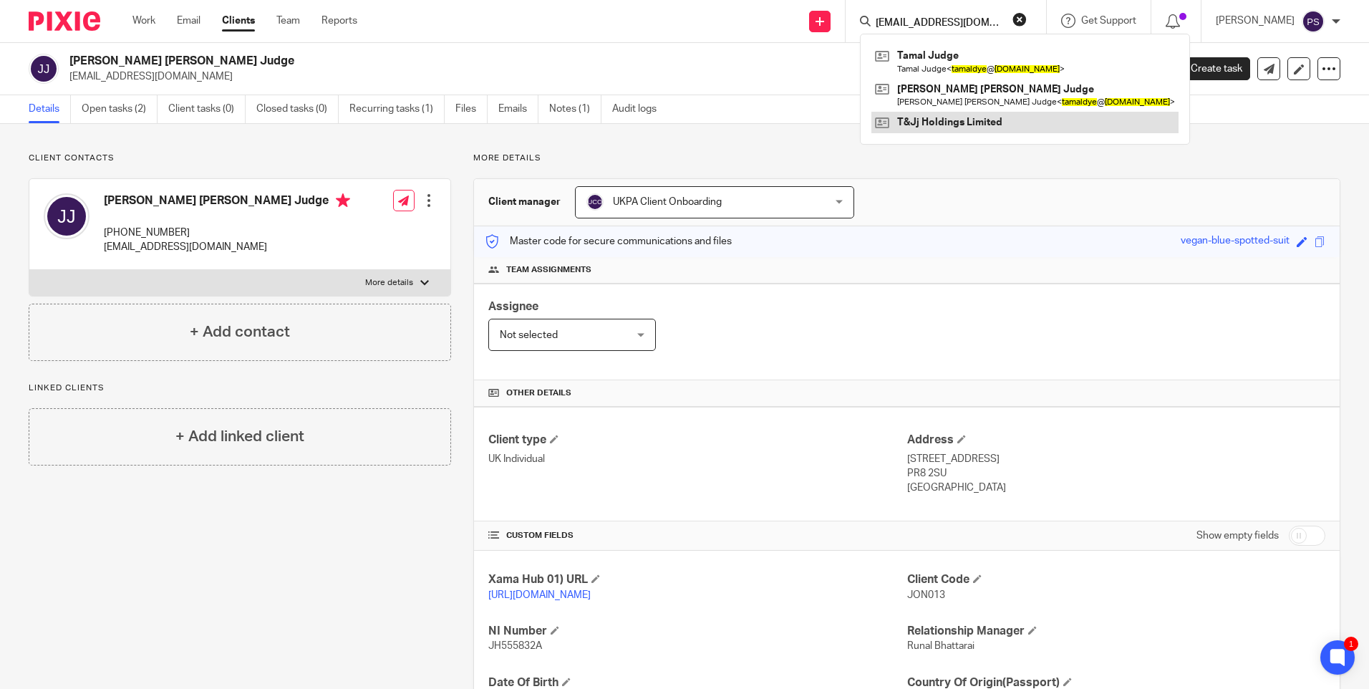
type input "tamaldye@hotmail.com"
click at [943, 120] on link at bounding box center [1025, 122] width 307 height 21
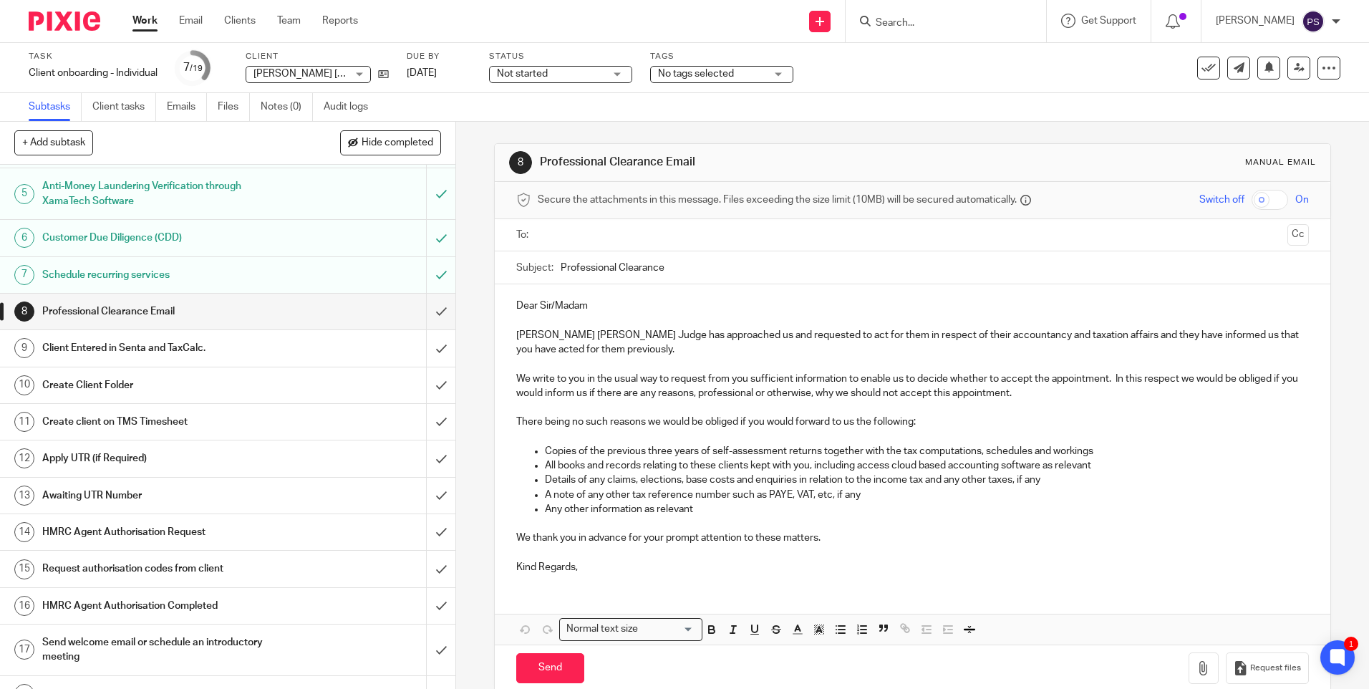
scroll to position [204, 0]
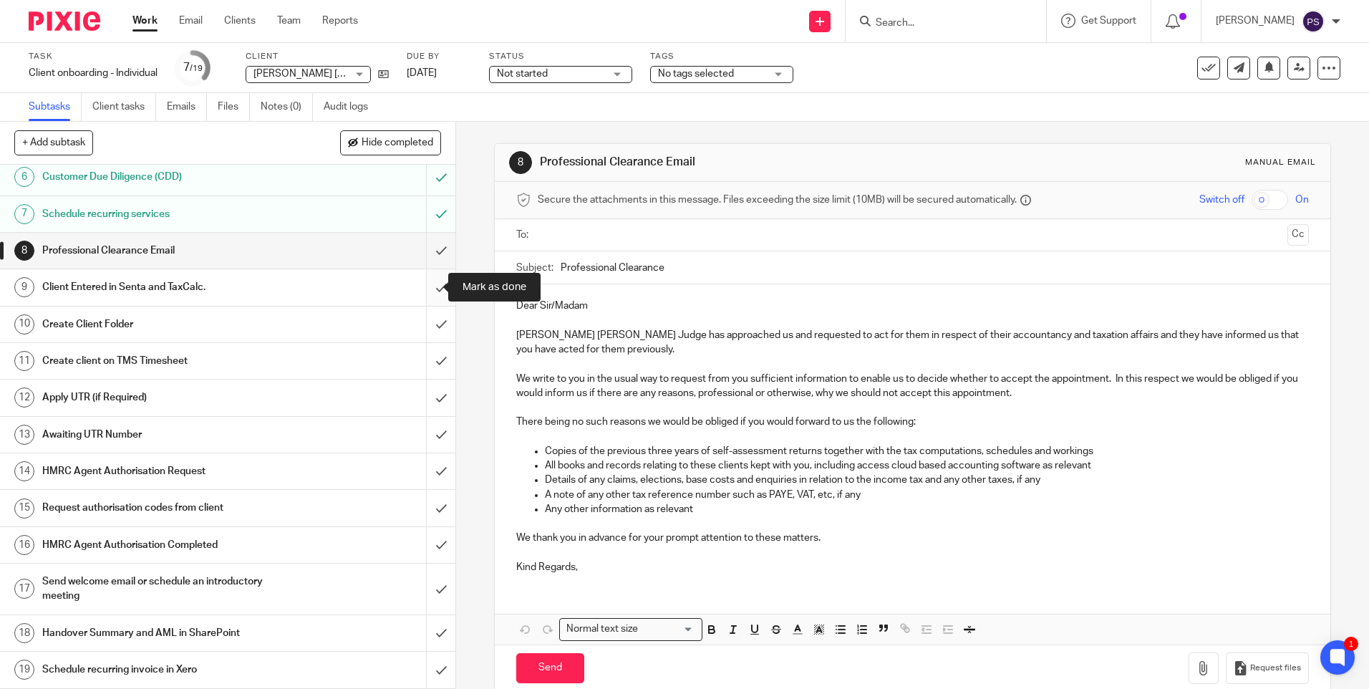
click at [419, 281] on input "submit" at bounding box center [227, 287] width 455 height 36
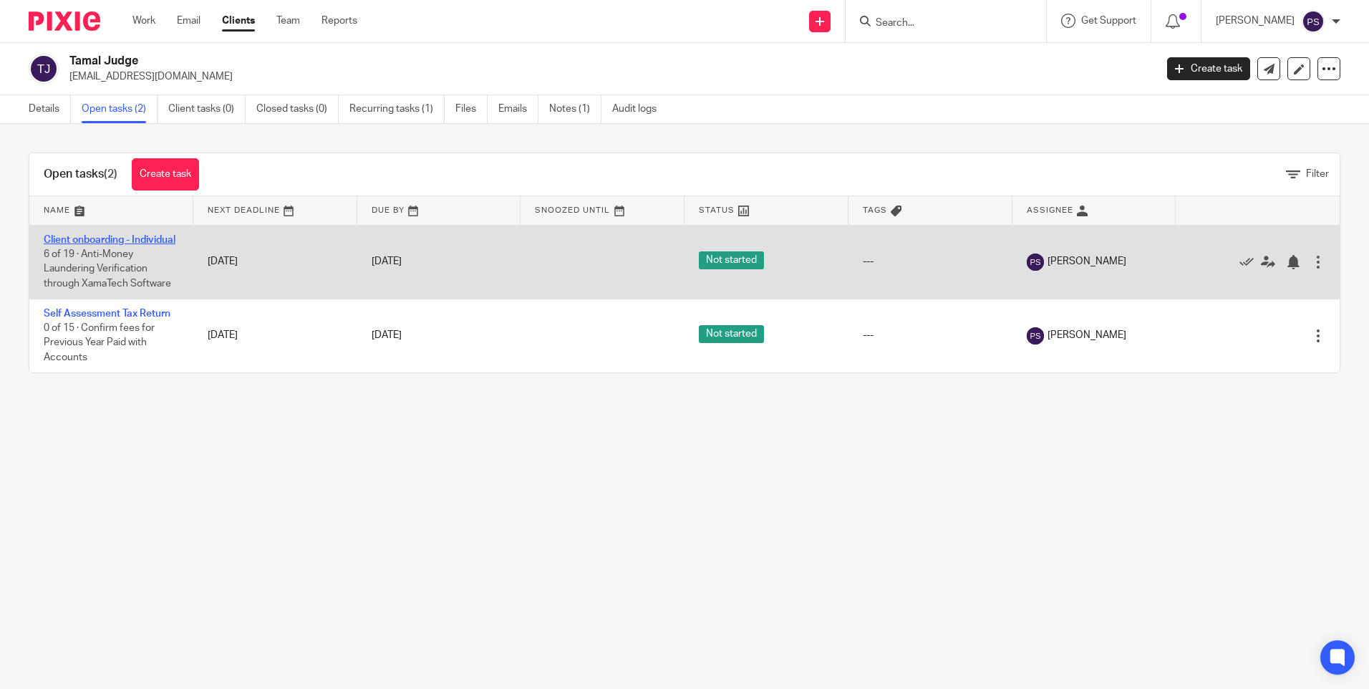
click at [82, 241] on link "Client onboarding - Individual" at bounding box center [110, 240] width 132 height 10
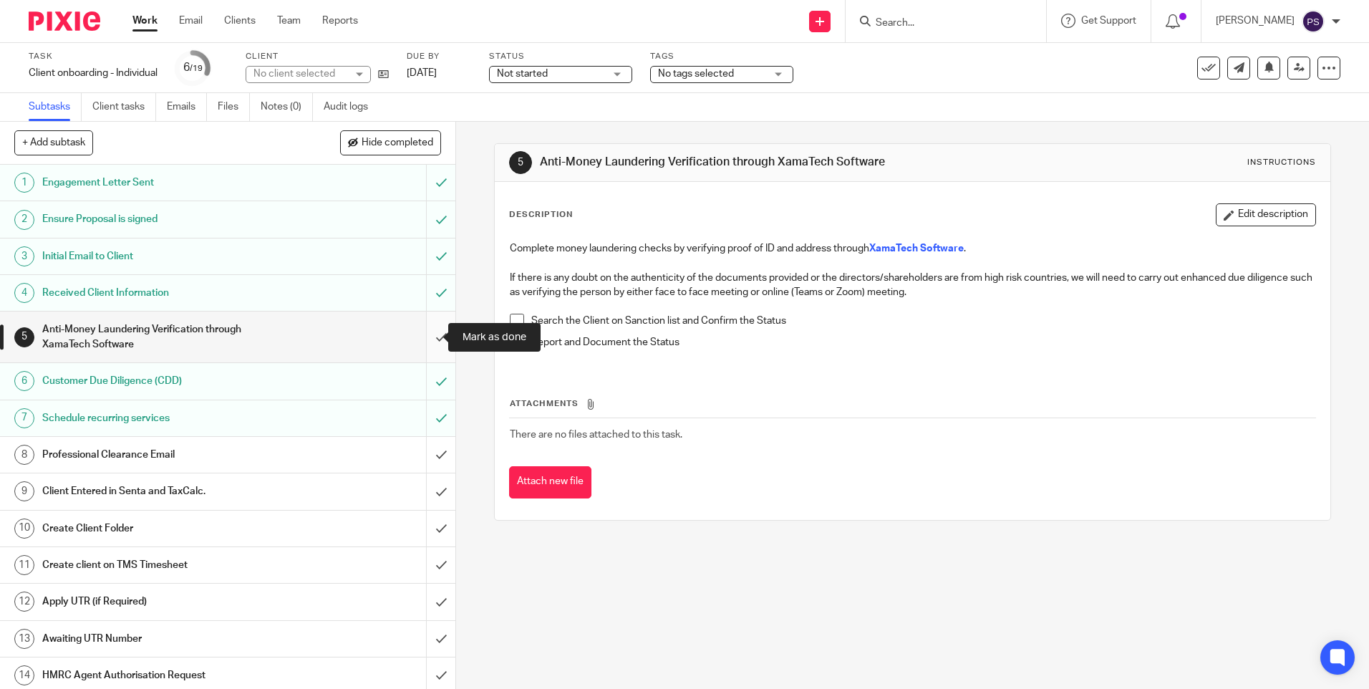
click at [438, 329] on input "submit" at bounding box center [227, 337] width 455 height 51
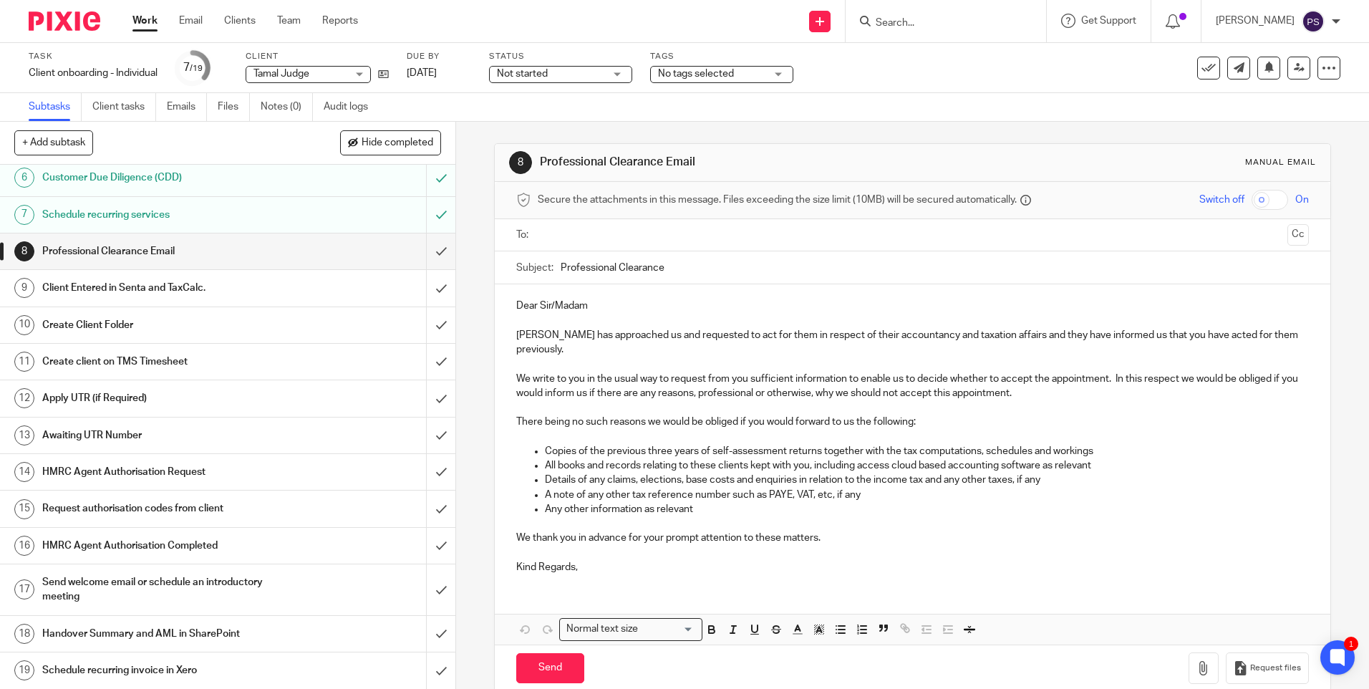
scroll to position [204, 0]
click at [377, 71] on link at bounding box center [380, 74] width 18 height 14
click at [422, 289] on input "submit" at bounding box center [227, 287] width 455 height 36
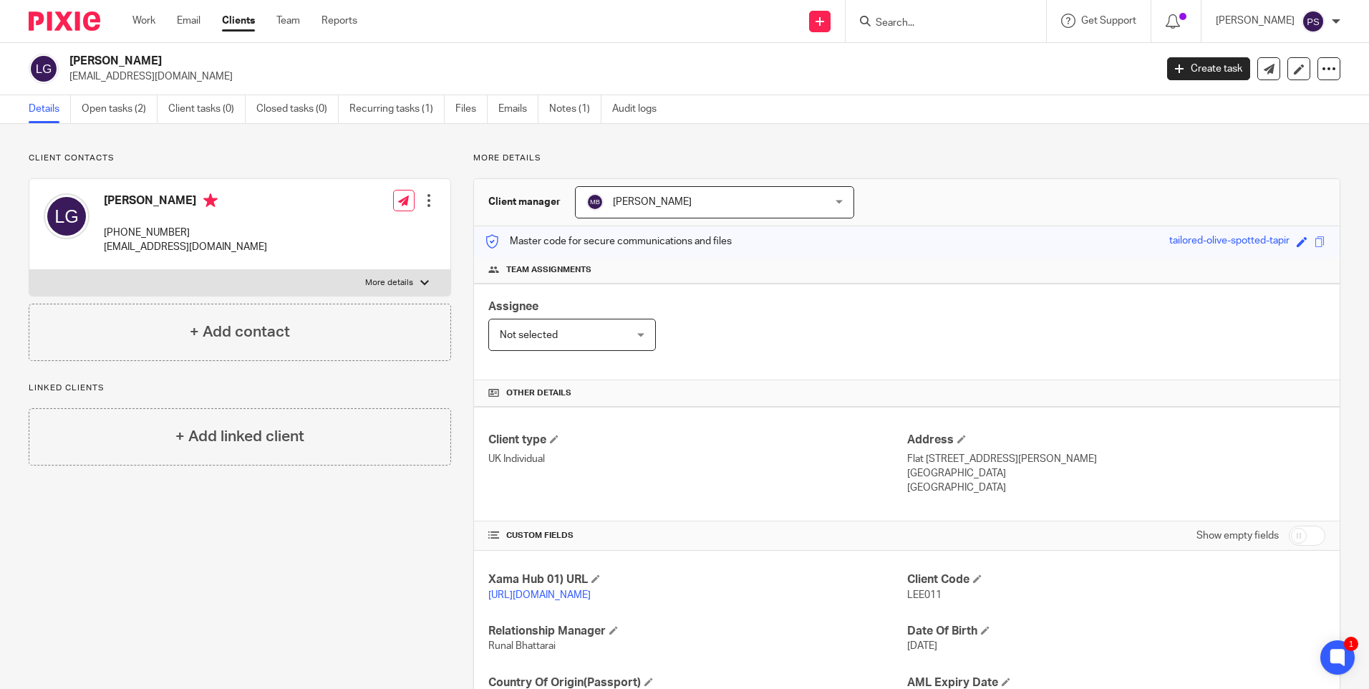
click at [917, 594] on span "LEE011" at bounding box center [924, 595] width 34 height 10
copy span "LEE011"
click at [114, 61] on h2 "[PERSON_NAME]" at bounding box center [499, 61] width 861 height 15
click at [114, 60] on h2 "[PERSON_NAME]" at bounding box center [499, 61] width 861 height 15
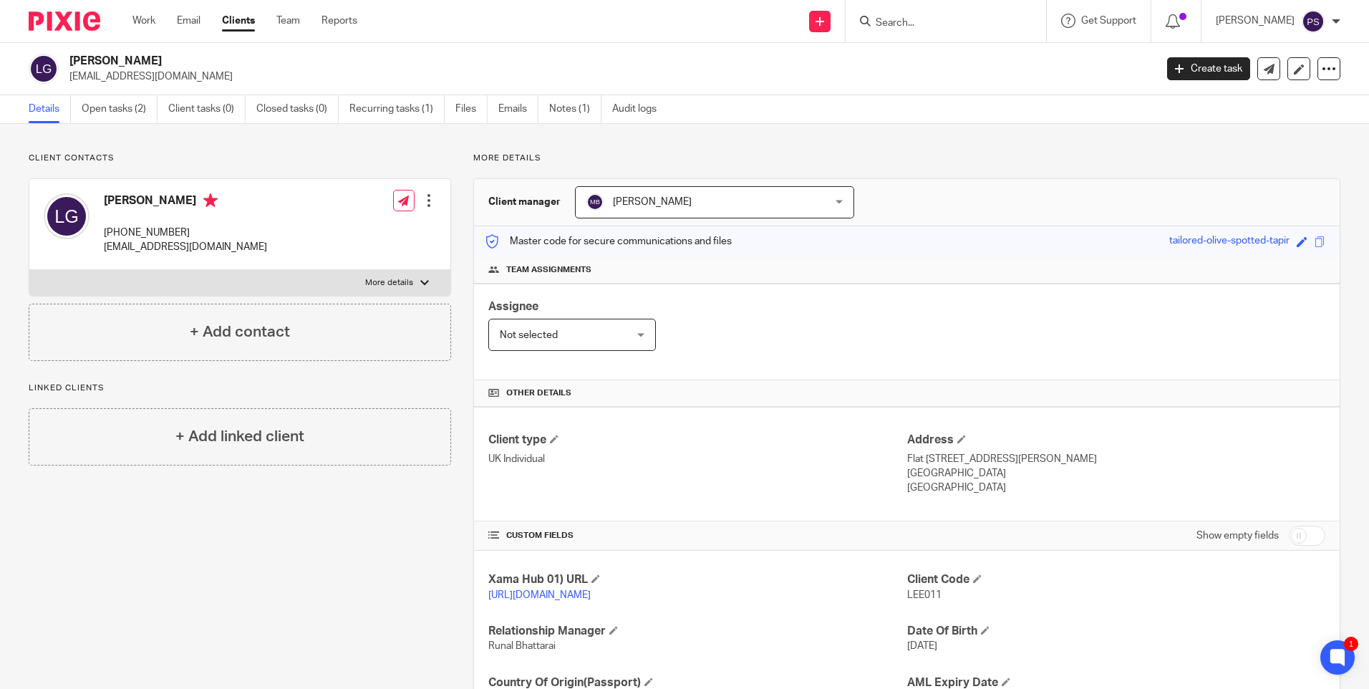
click at [114, 60] on h2 "[PERSON_NAME]" at bounding box center [499, 61] width 861 height 15
copy div "[PERSON_NAME]"
click at [136, 118] on link "Open tasks (2)" at bounding box center [120, 109] width 76 height 28
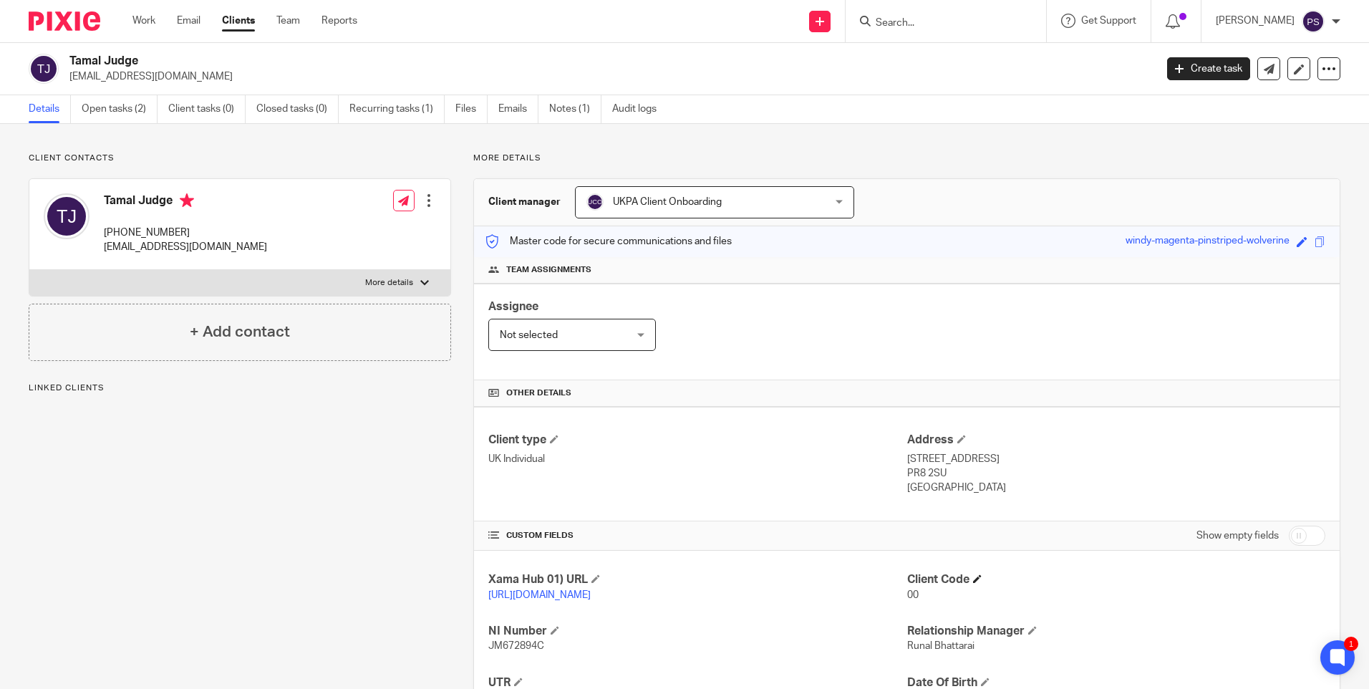
click at [966, 578] on h4 "Client Code" at bounding box center [1116, 579] width 418 height 15
click at [973, 579] on span at bounding box center [977, 578] width 9 height 9
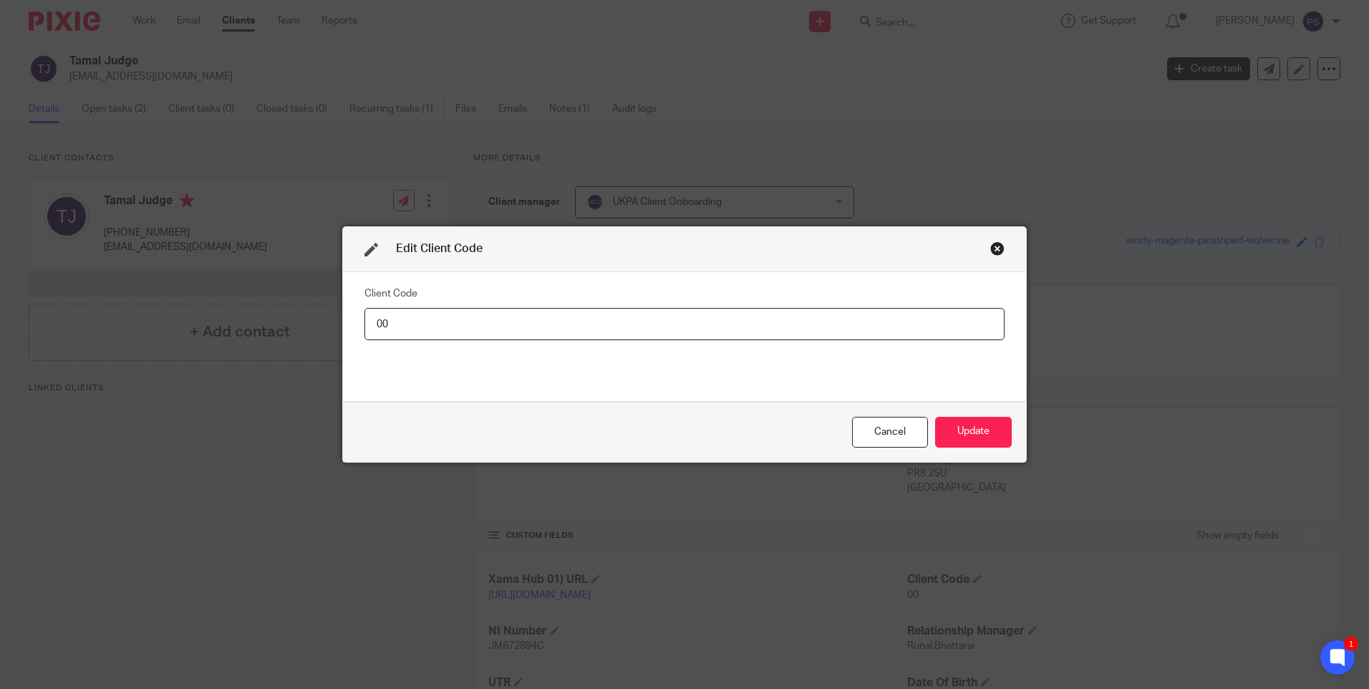
click at [471, 325] on input "00" at bounding box center [685, 324] width 640 height 32
click at [456, 325] on input "00" at bounding box center [685, 324] width 640 height 32
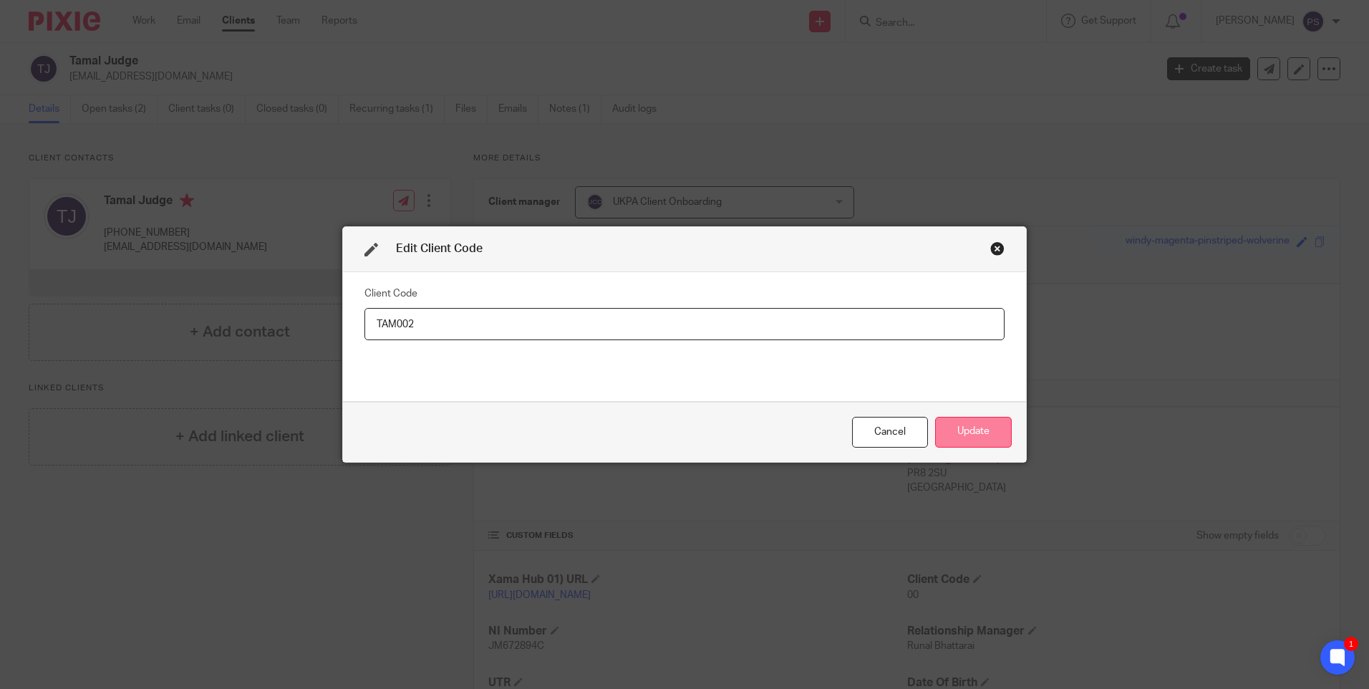
type input "TAM002"
click at [1003, 438] on button "Update" at bounding box center [973, 432] width 77 height 31
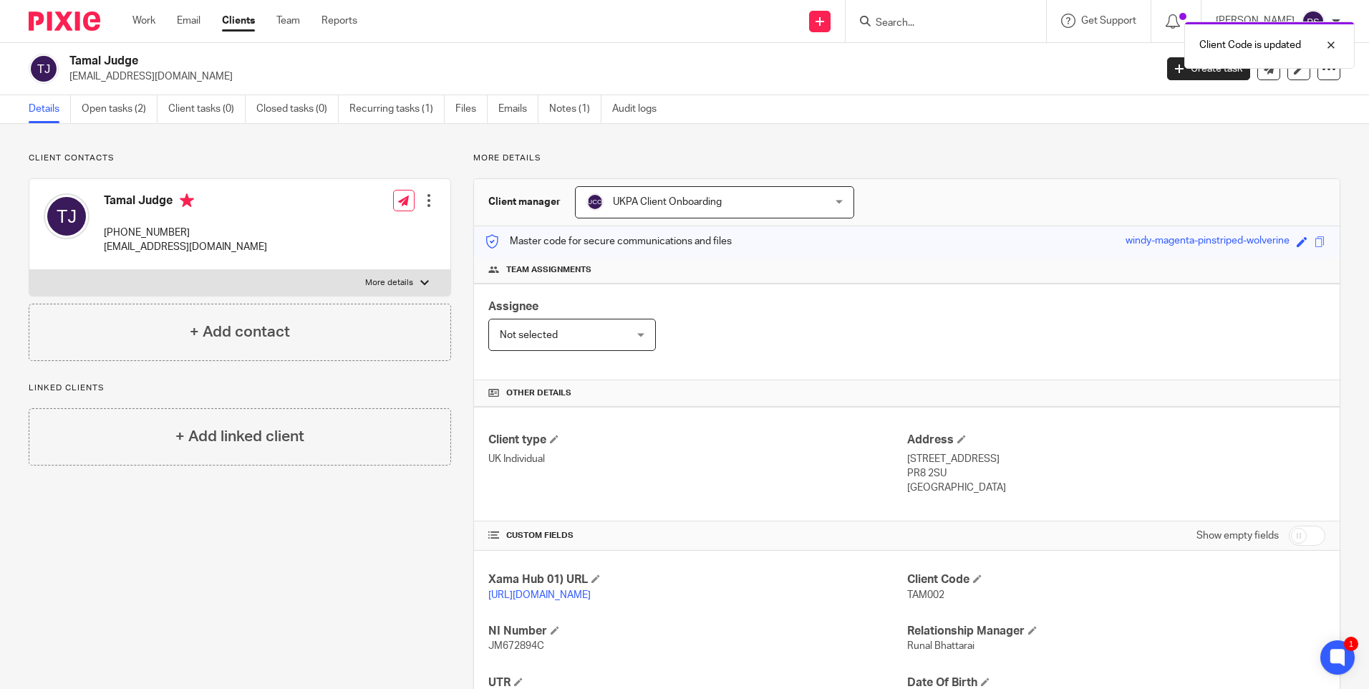
click at [246, 148] on div "Client contacts Tamal Judge +44 792 834 8854 tamaldye@hotmail.com Edit contact …" at bounding box center [684, 491] width 1369 height 735
click at [915, 592] on span "TAM002" at bounding box center [925, 595] width 37 height 10
copy span "TAM002"
click at [125, 60] on h2 "Tamal Judge" at bounding box center [499, 61] width 861 height 15
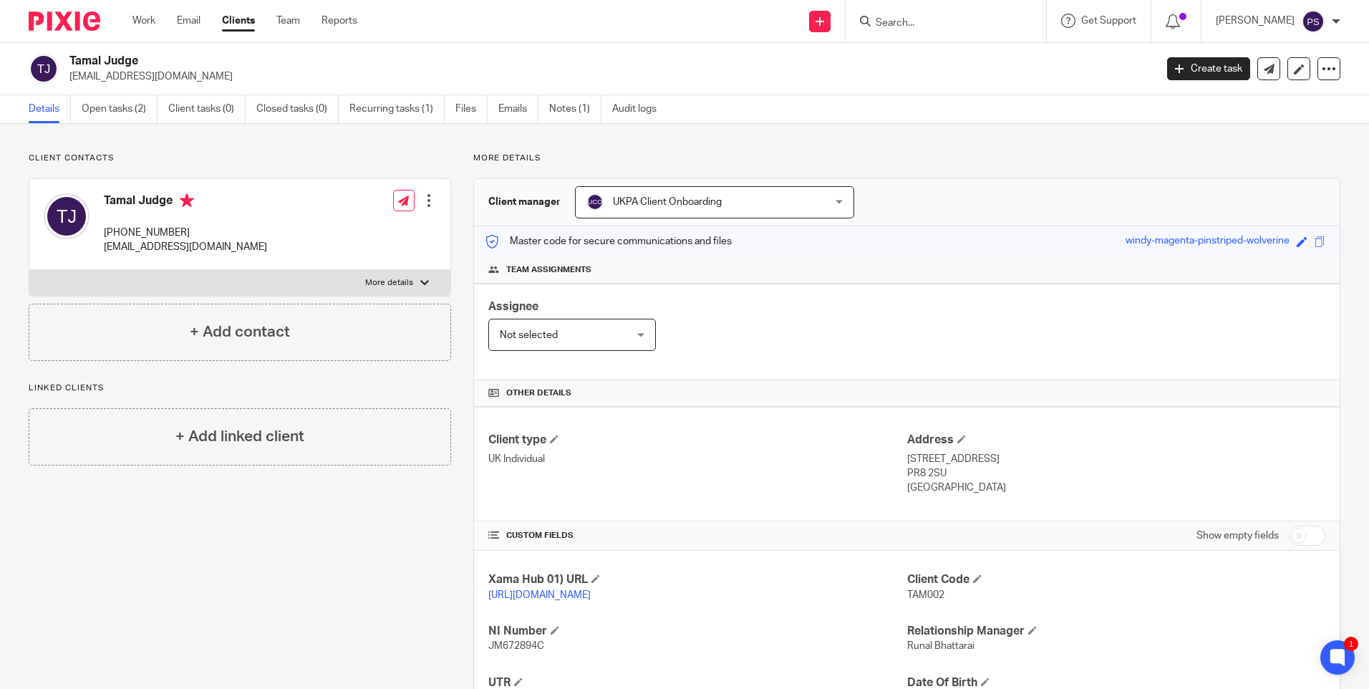
click at [125, 60] on h2 "Tamal Judge" at bounding box center [499, 61] width 861 height 15
copy div "Tamal Judge"
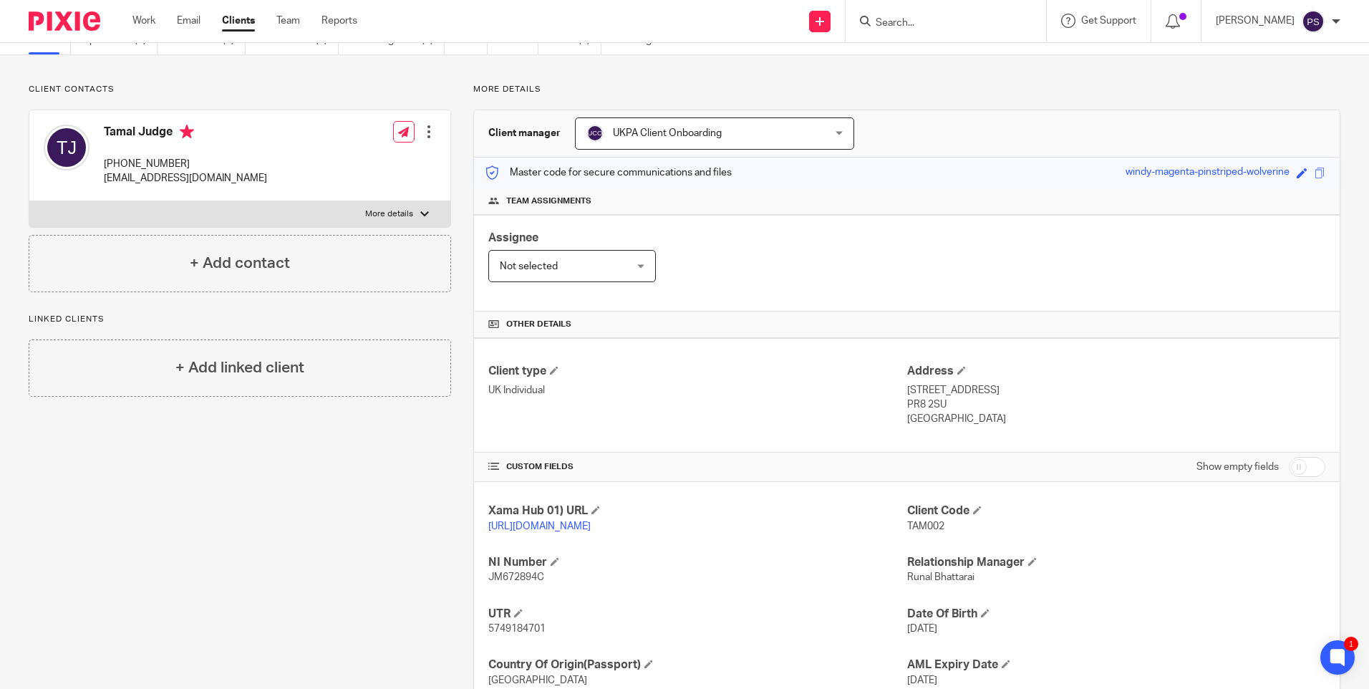
scroll to position [184, 0]
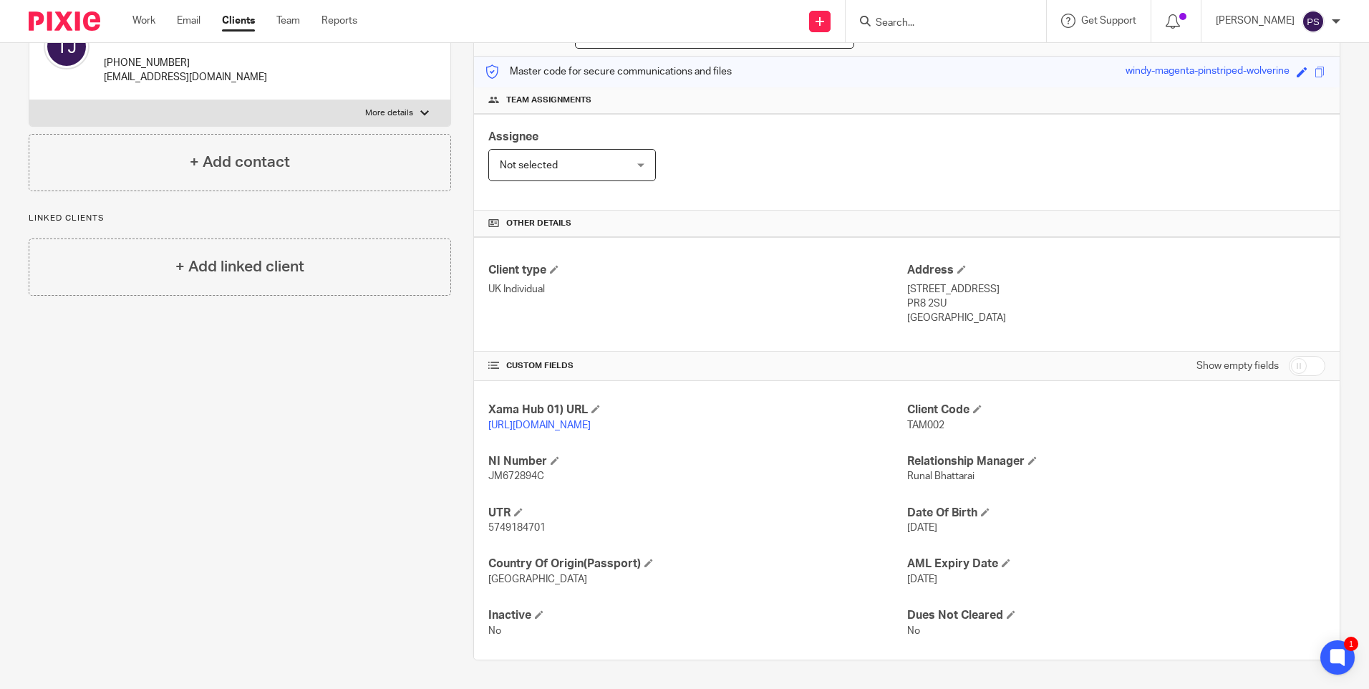
click at [521, 478] on span "JM672894C" at bounding box center [516, 476] width 56 height 10
copy span "JM672894C"
click at [496, 525] on span "5749184701" at bounding box center [516, 528] width 57 height 10
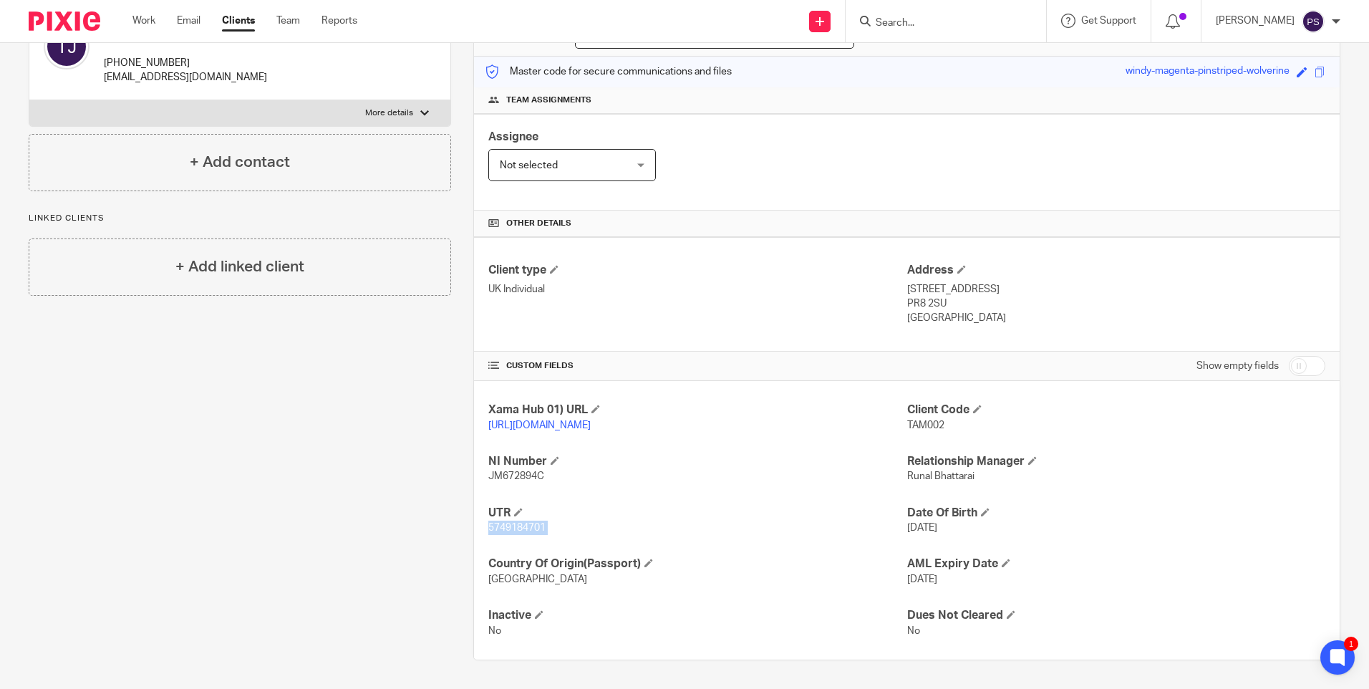
click at [496, 525] on span "5749184701" at bounding box center [516, 528] width 57 height 10
copy p "5749184701"
drag, startPoint x: 901, startPoint y: 276, endPoint x: 982, endPoint y: 277, distance: 80.9
click at [982, 282] on p "8 Lighthorne Drive, Southport" at bounding box center [1116, 289] width 418 height 14
copy p "8 Lighthorne Drive"
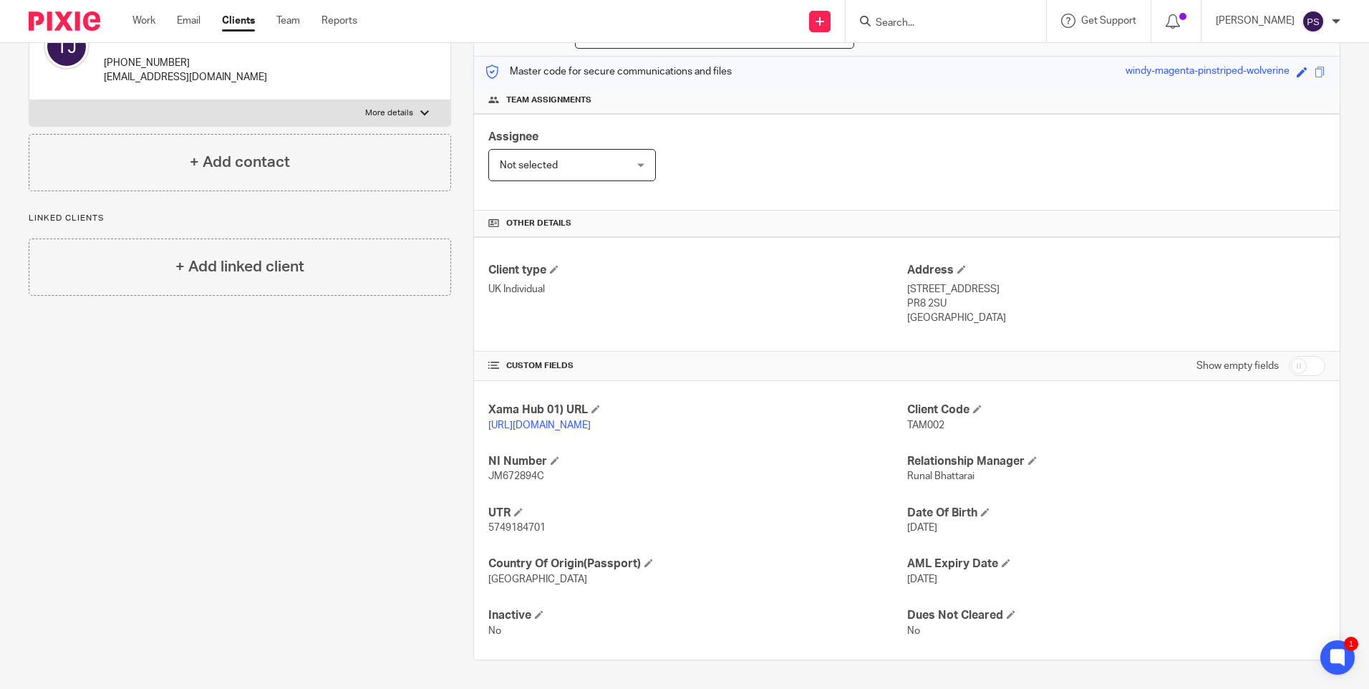
click at [1011, 282] on p "8 Lighthorne Drive, Southport" at bounding box center [1116, 289] width 418 height 14
click at [1010, 282] on p "8 Lighthorne Drive, Southport" at bounding box center [1116, 289] width 418 height 14
copy p "Southport"
click at [926, 296] on p "PR8 2SU" at bounding box center [1116, 303] width 418 height 14
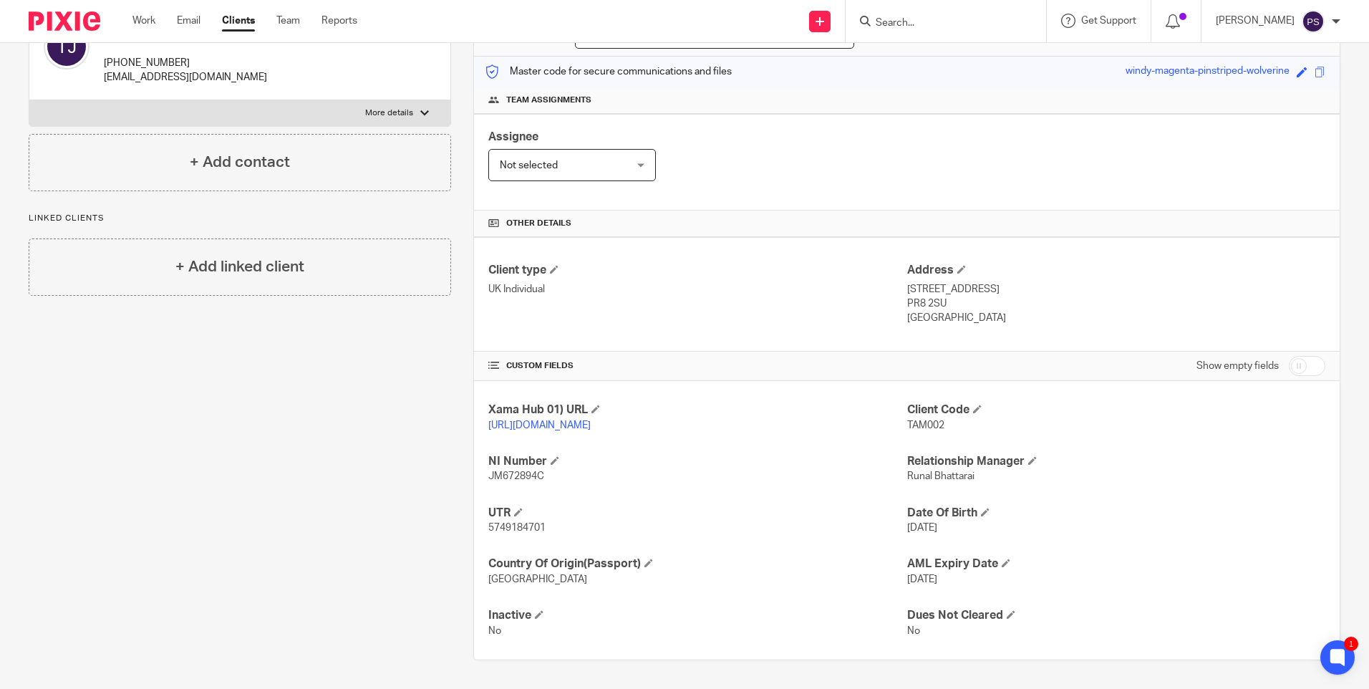
click at [926, 296] on p "PR8 2SU" at bounding box center [1116, 303] width 418 height 14
copy div "PR8 2SU"
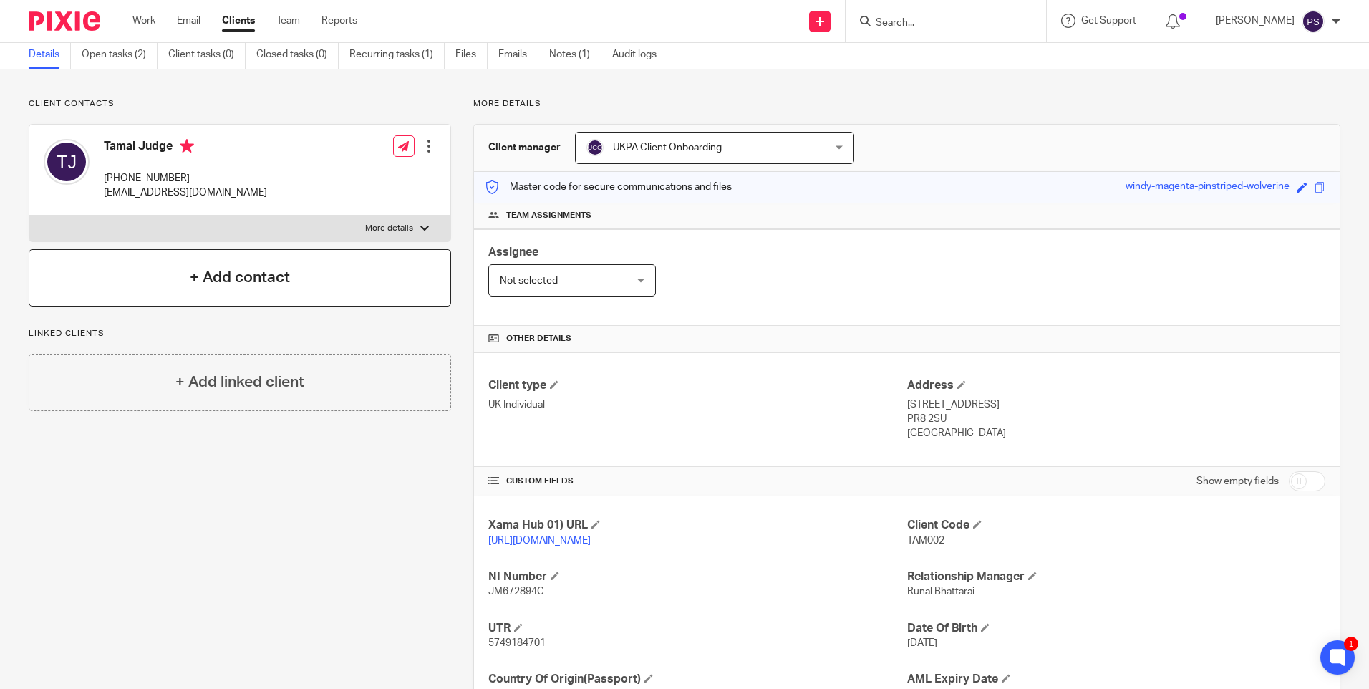
scroll to position [41, 0]
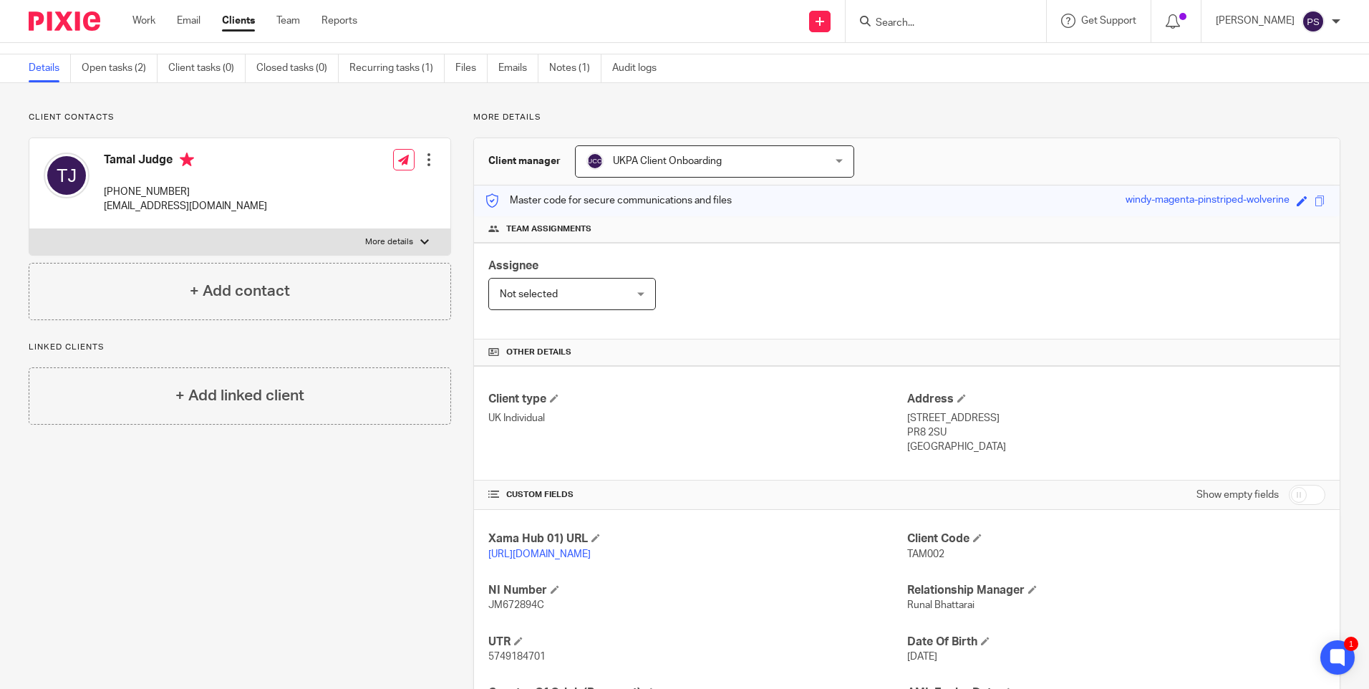
click at [175, 193] on p "+44 792 834 8854" at bounding box center [185, 192] width 163 height 14
copy div "+44 792 834 8854"
click at [129, 207] on p "tamaldye@hotmail.com" at bounding box center [185, 206] width 163 height 14
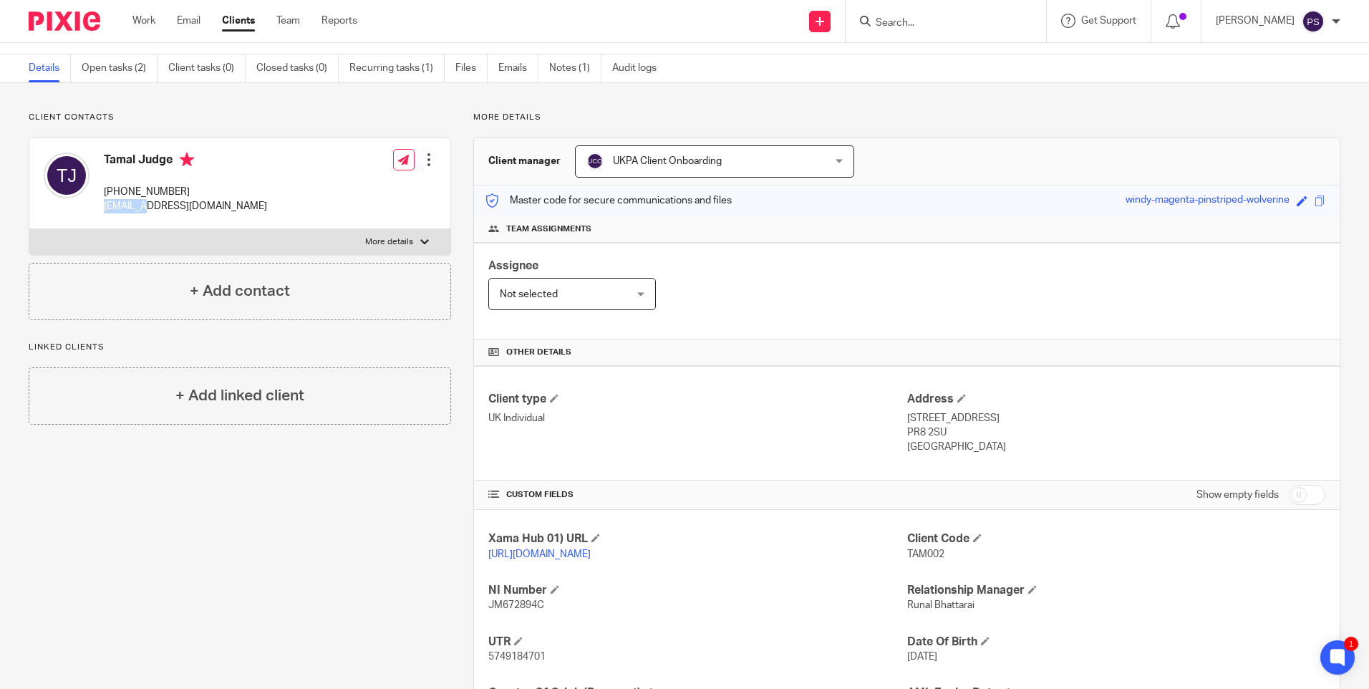
click at [129, 207] on p "tamaldye@hotmail.com" at bounding box center [185, 206] width 163 height 14
copy div "tamaldye@hotmail.com"
click at [153, 160] on h4 "Tamal Judge" at bounding box center [185, 162] width 163 height 18
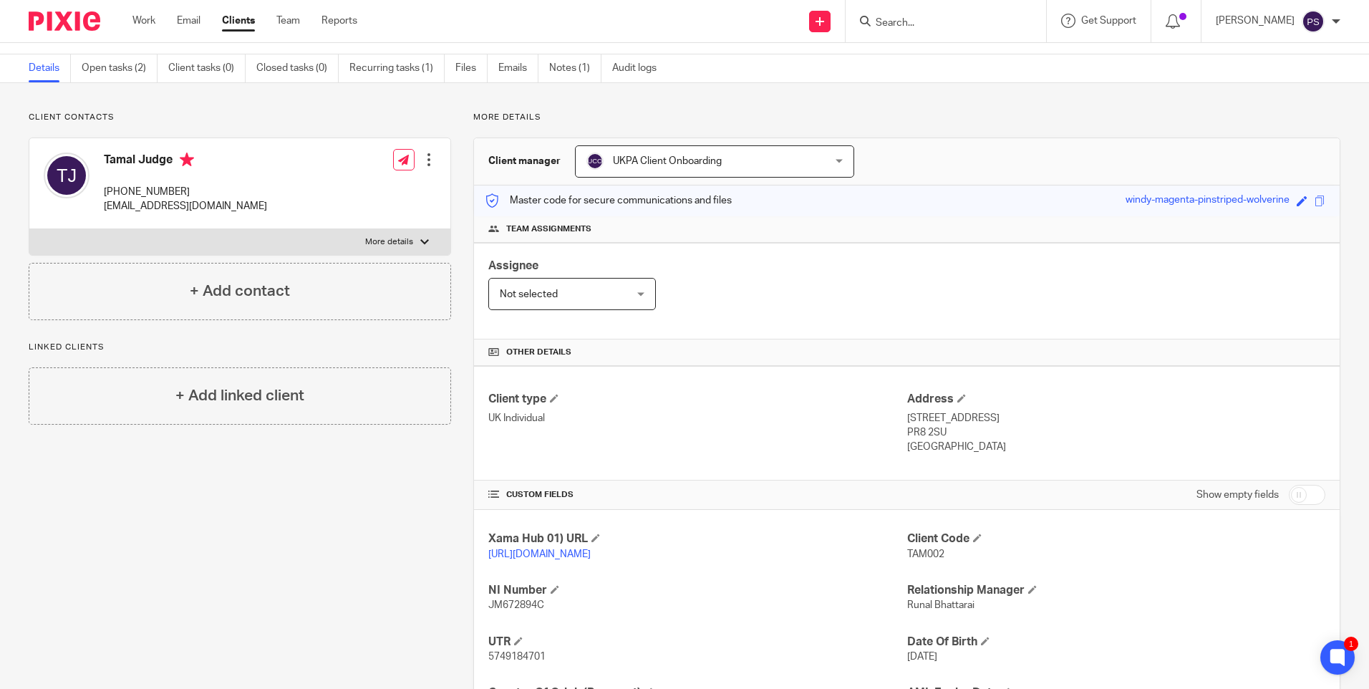
click at [153, 160] on h4 "Tamal Judge" at bounding box center [185, 162] width 163 height 18
copy h4 "Tamal Judge"
click at [130, 213] on p "tamaldye@hotmail.com" at bounding box center [185, 206] width 163 height 14
click at [130, 213] on p "[EMAIL_ADDRESS][DOMAIN_NAME]" at bounding box center [185, 206] width 163 height 14
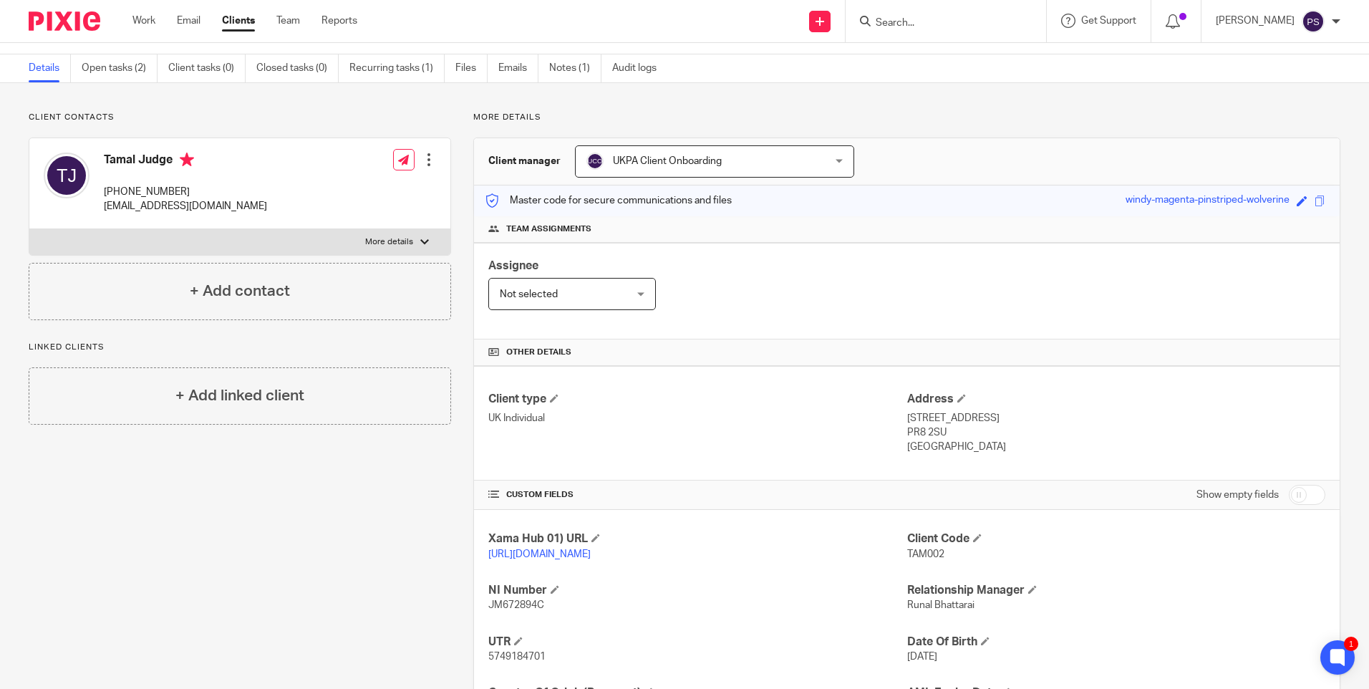
click at [939, 19] on input "Search" at bounding box center [938, 23] width 129 height 13
paste input "nabil.amin@outlook.com"
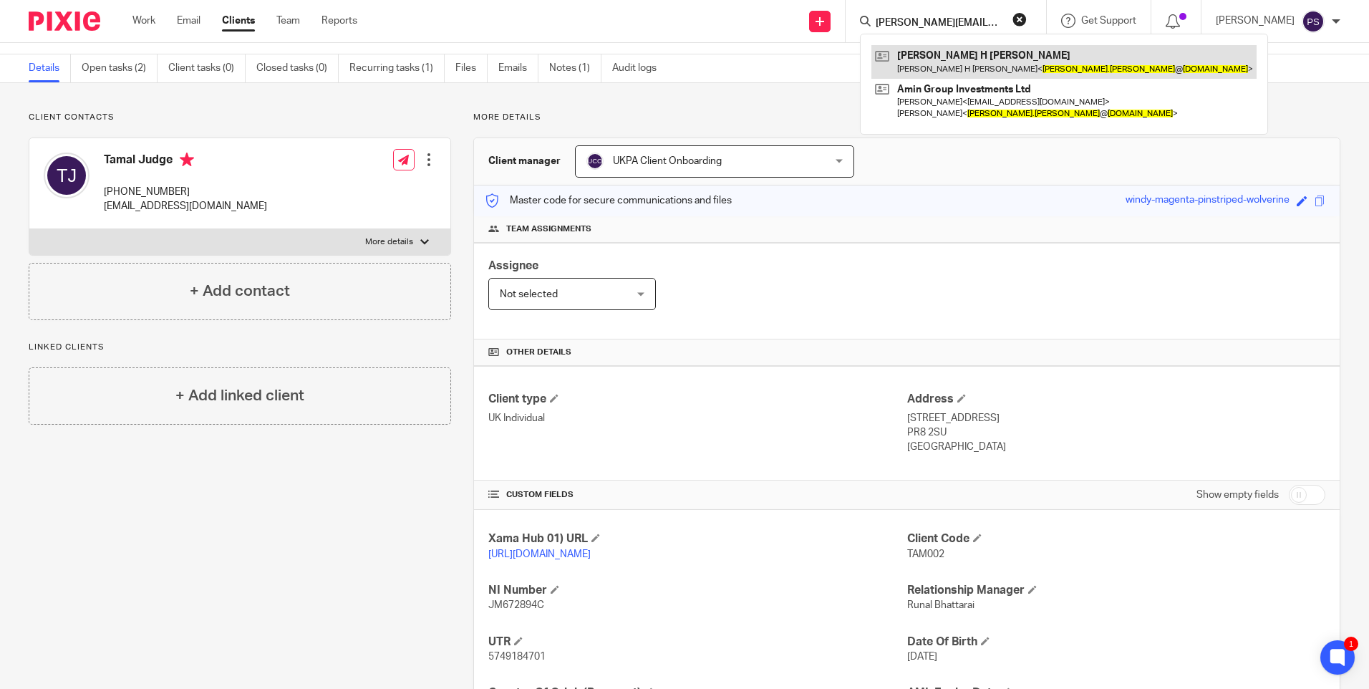
type input "nabil.amin@outlook.com"
click at [1010, 69] on link at bounding box center [1064, 61] width 385 height 33
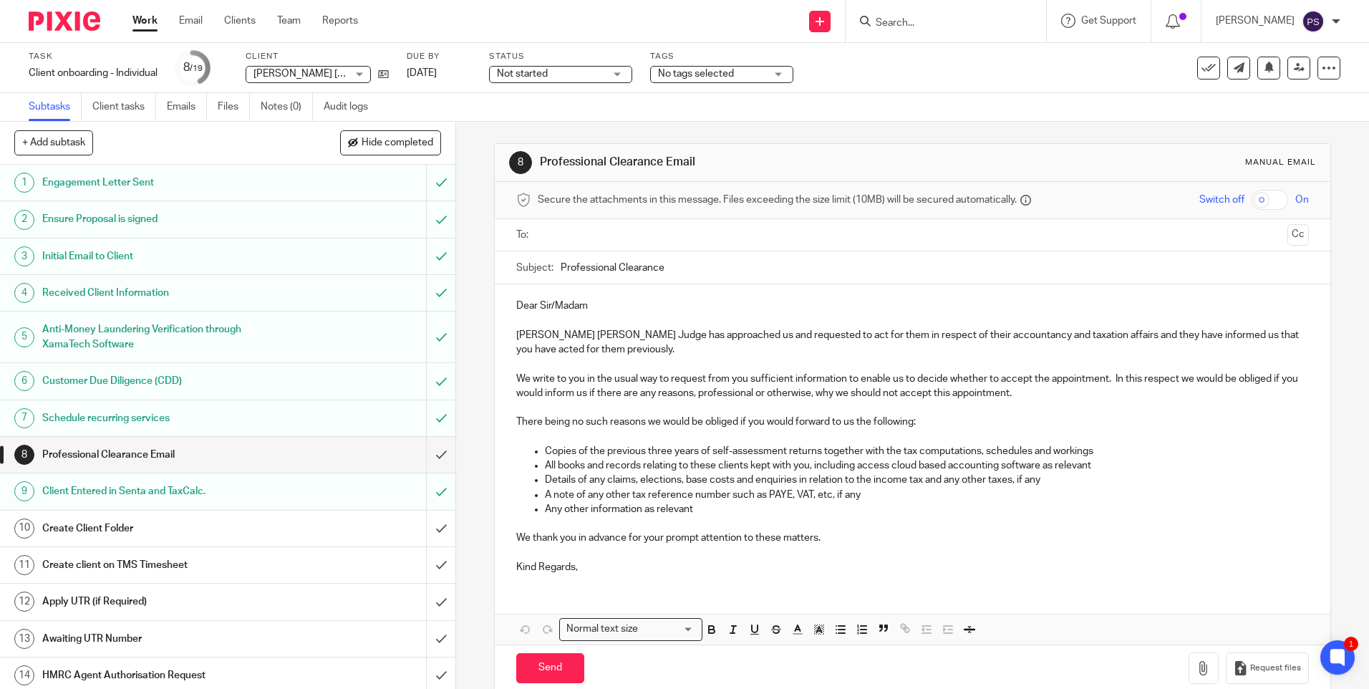
click at [463, 154] on div "8 Professional Clearance Email Manual email Secure the attachments in this mess…" at bounding box center [912, 405] width 913 height 567
click at [473, 154] on div "8 Professional Clearance Email Manual email Secure the attachments in this mess…" at bounding box center [912, 405] width 913 height 567
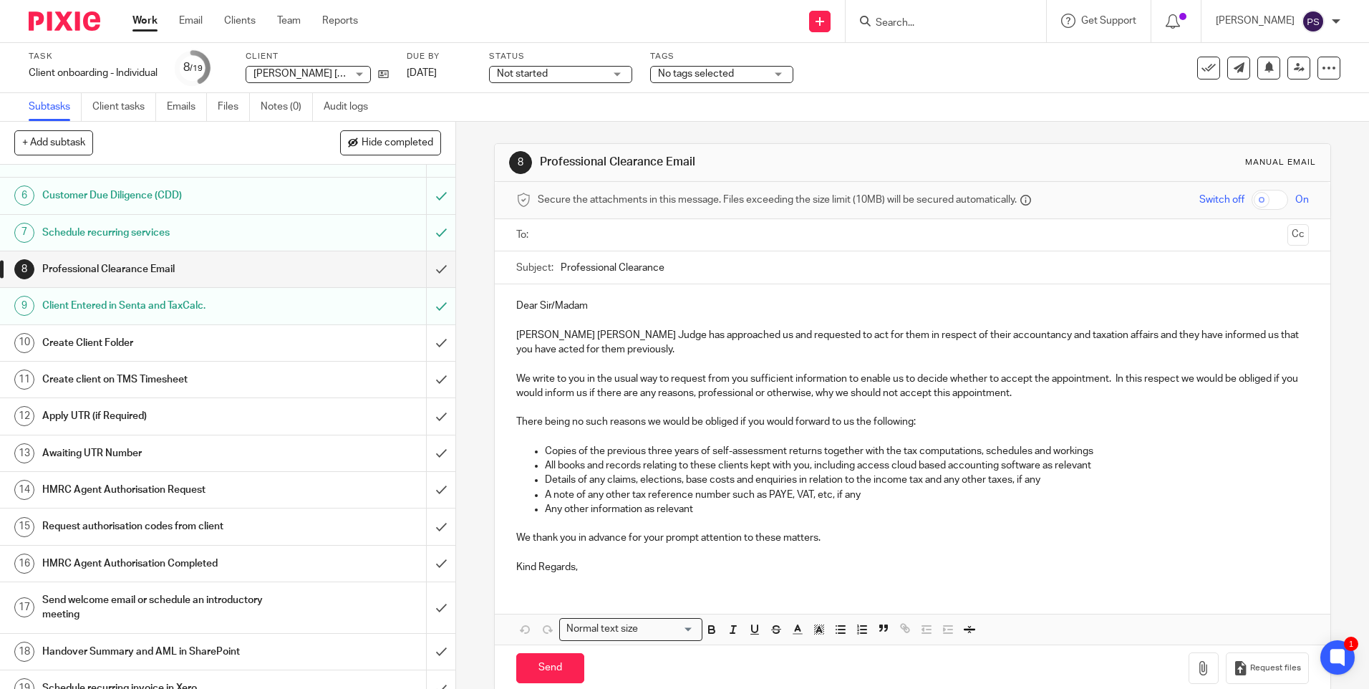
scroll to position [204, 0]
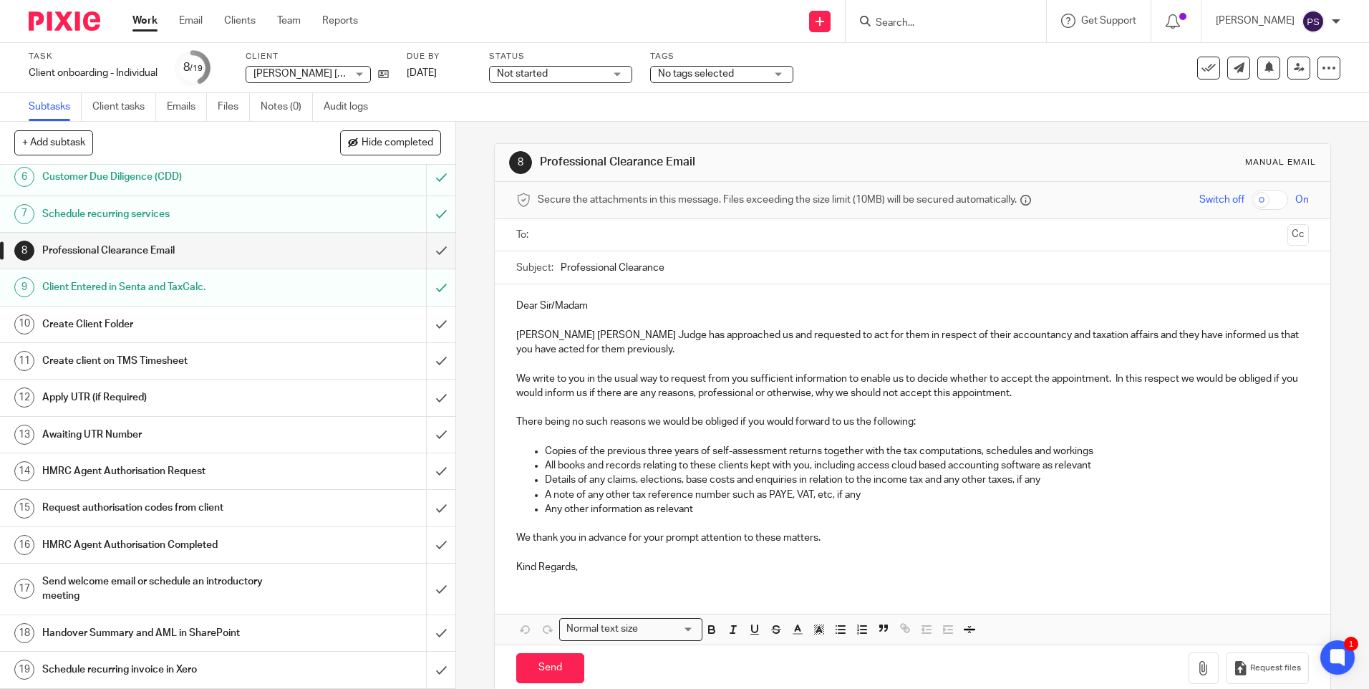
click at [473, 232] on div "8 Professional Clearance Email Manual email Secure the attachments in this mess…" at bounding box center [912, 405] width 913 height 567
click at [387, 72] on icon at bounding box center [383, 74] width 11 height 11
click at [425, 327] on input "submit" at bounding box center [227, 325] width 455 height 36
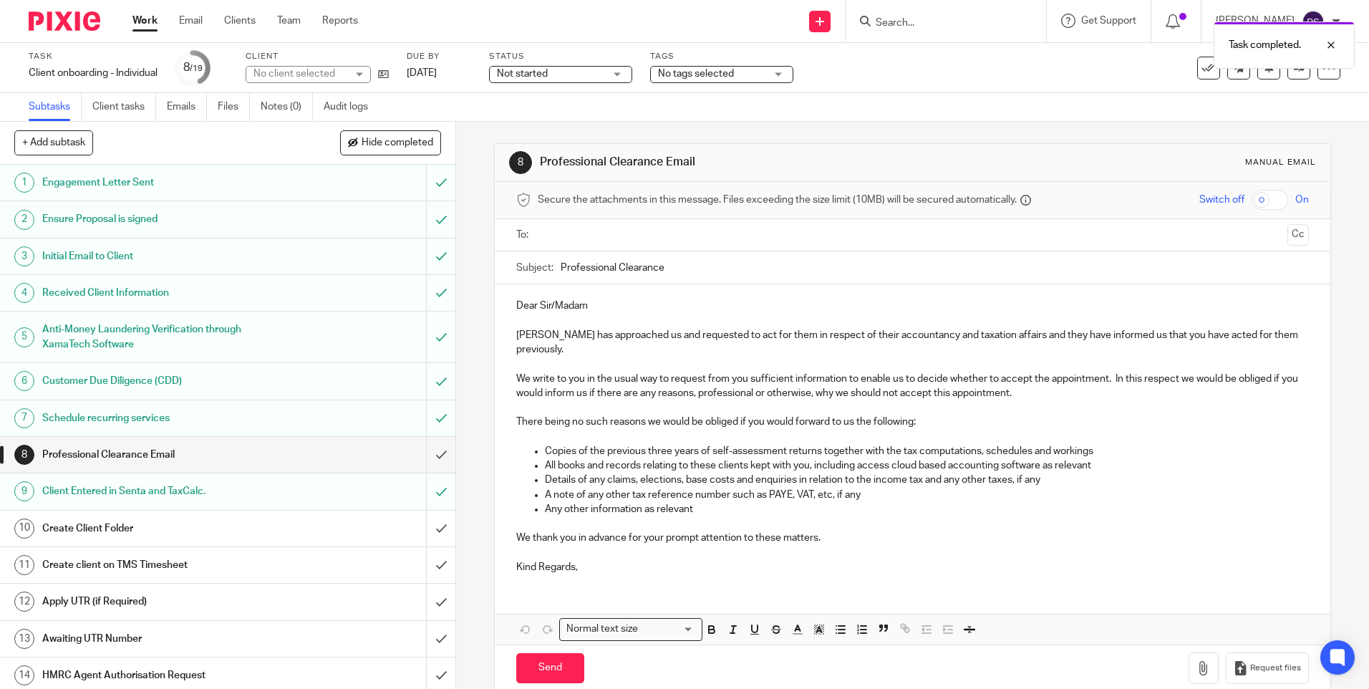
scroll to position [204, 0]
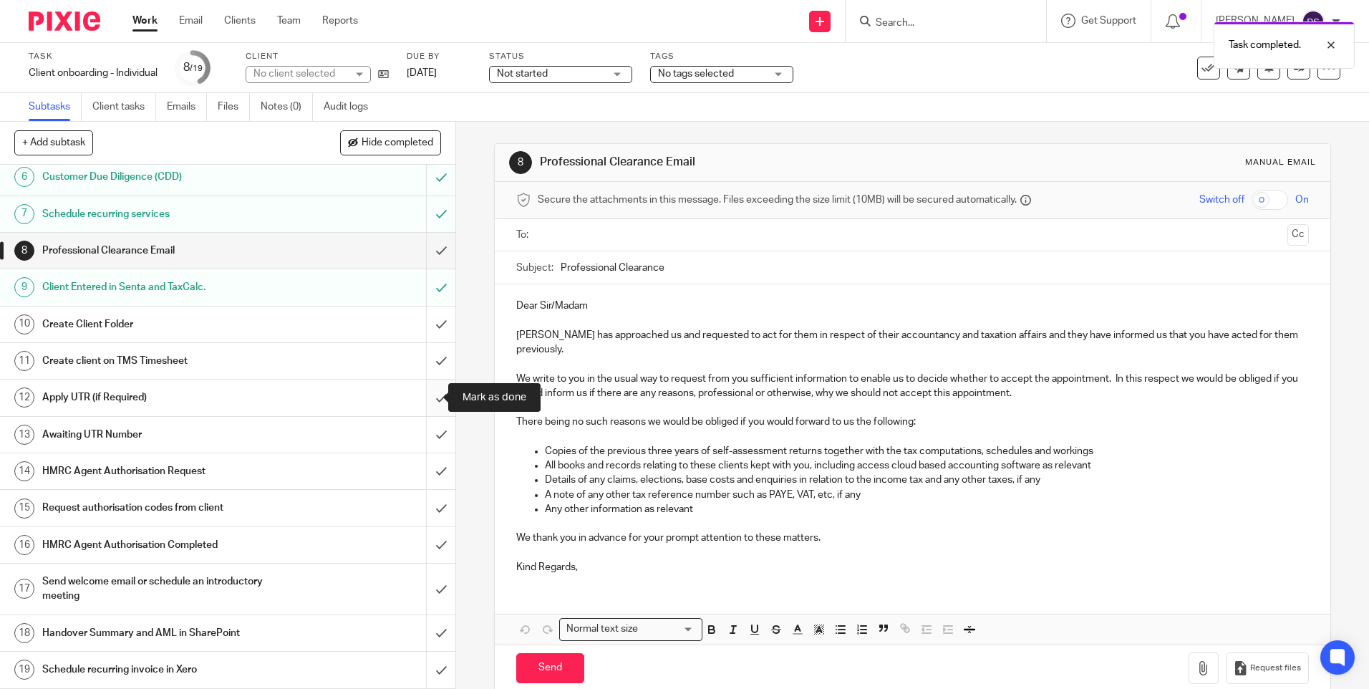
click at [423, 400] on input "submit" at bounding box center [227, 398] width 455 height 36
click at [426, 436] on input "submit" at bounding box center [227, 435] width 455 height 36
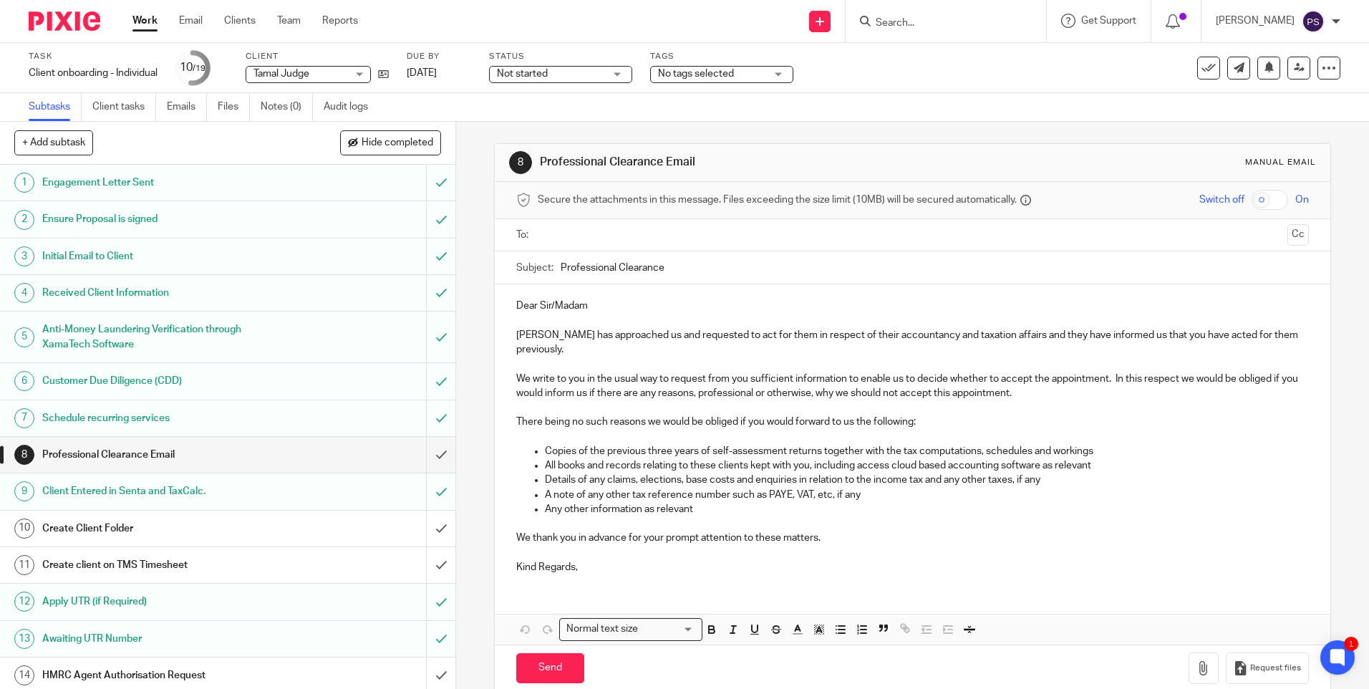
scroll to position [204, 0]
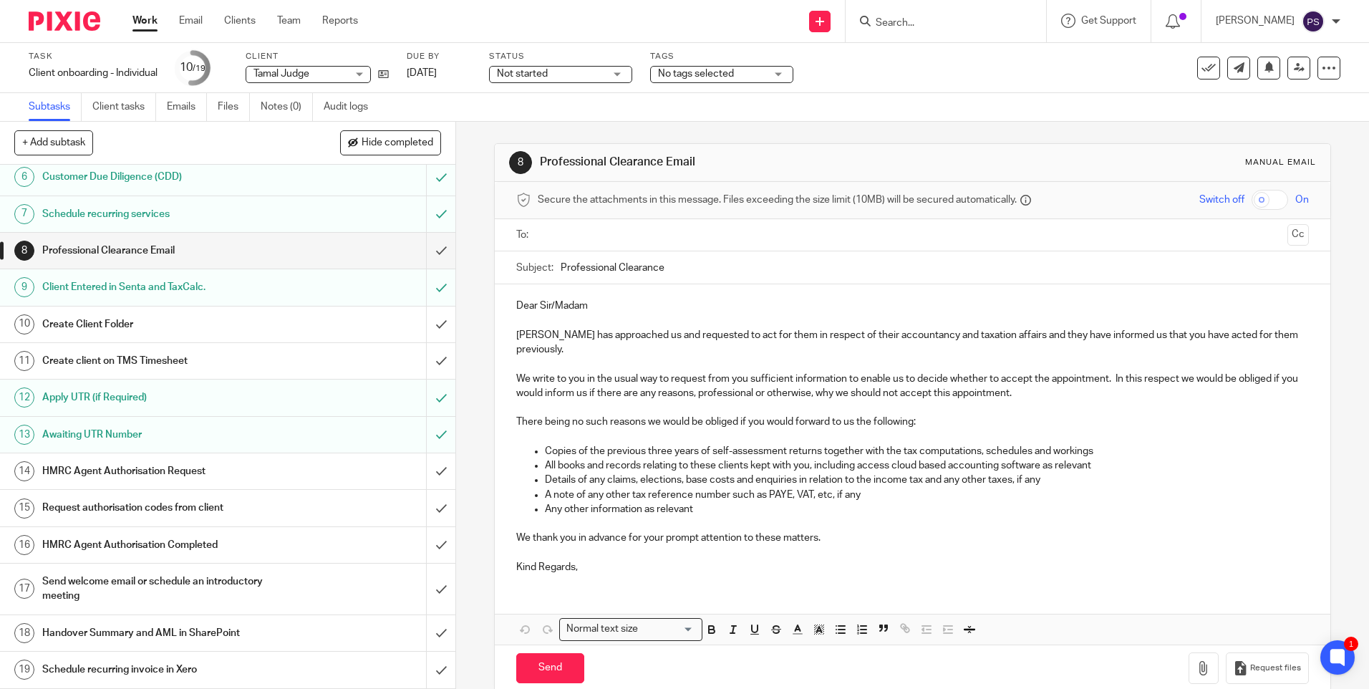
click at [470, 254] on div "8 Professional Clearance Email Manual email Secure the attachments in this mess…" at bounding box center [912, 405] width 913 height 567
click at [935, 21] on input "Search" at bounding box center [938, 23] width 129 height 13
paste input "[EMAIL_ADDRESS][DOMAIN_NAME]"
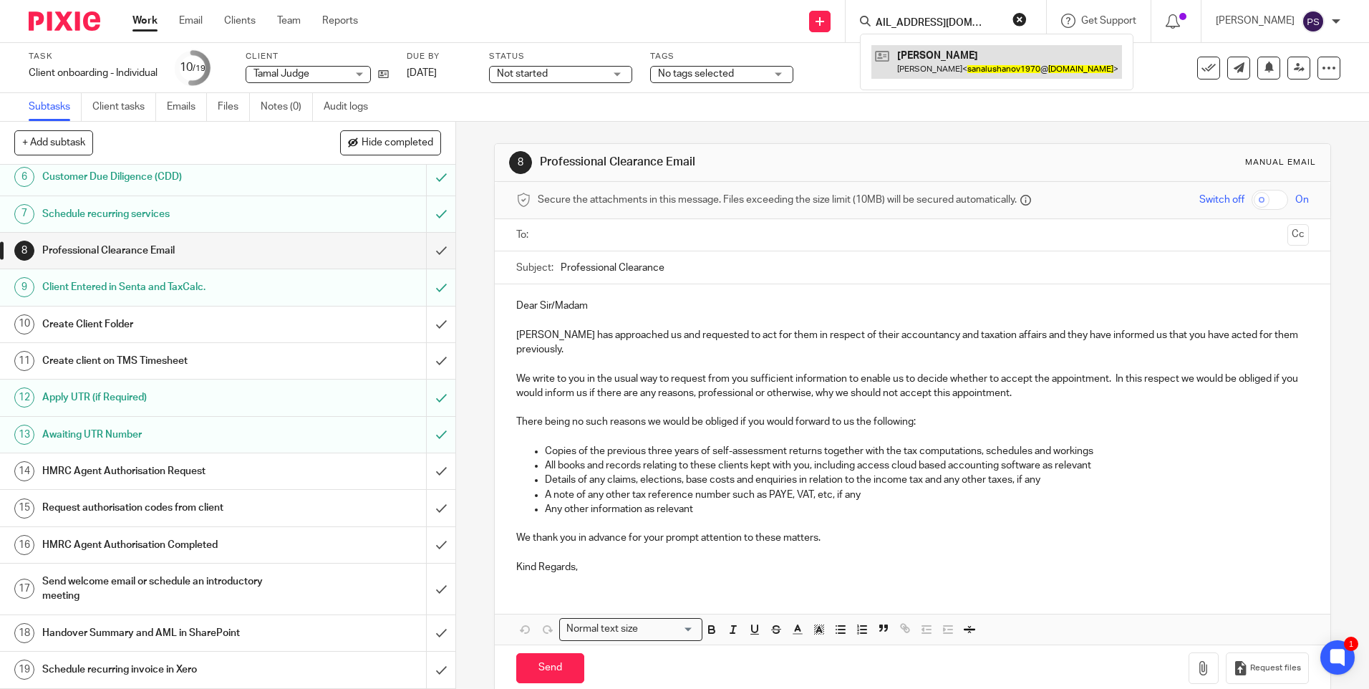
type input "[EMAIL_ADDRESS][DOMAIN_NAME]"
click at [942, 50] on link at bounding box center [997, 61] width 251 height 33
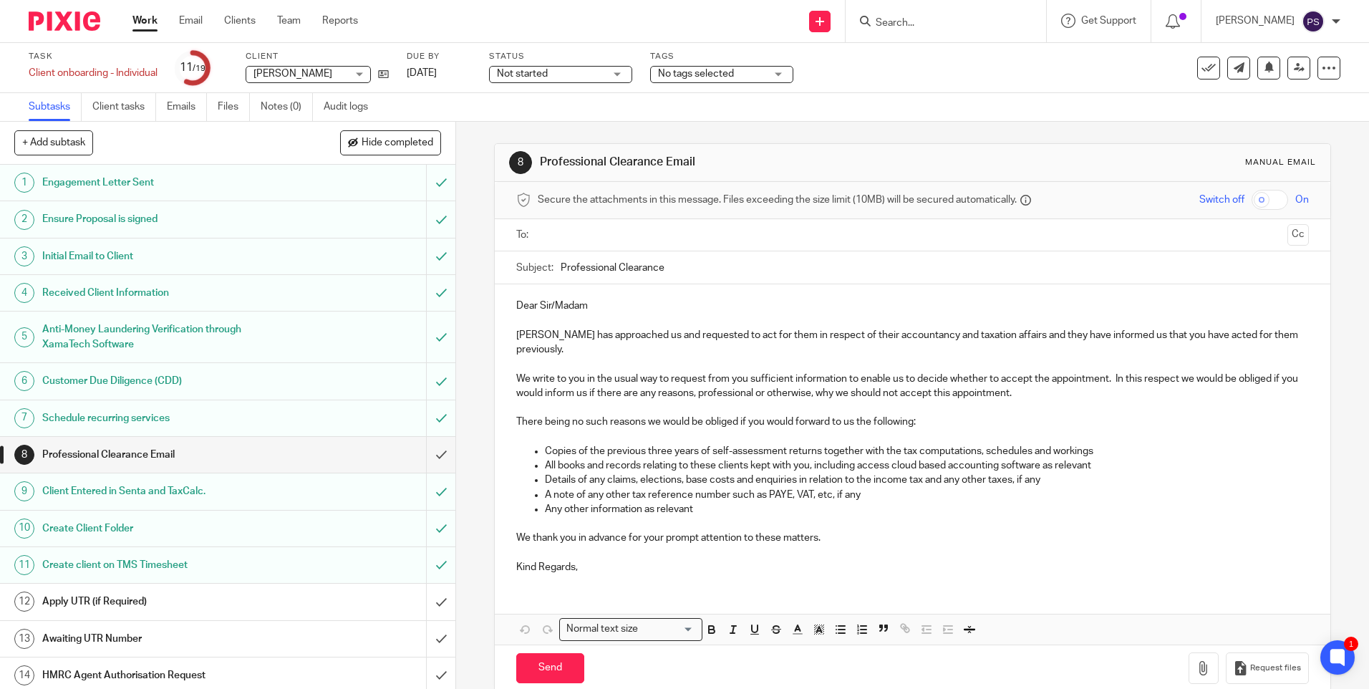
click at [940, 30] on form at bounding box center [950, 21] width 153 height 18
click at [940, 24] on input "Search" at bounding box center [938, 23] width 129 height 13
type input "faith"
click at [945, 59] on link at bounding box center [961, 55] width 178 height 21
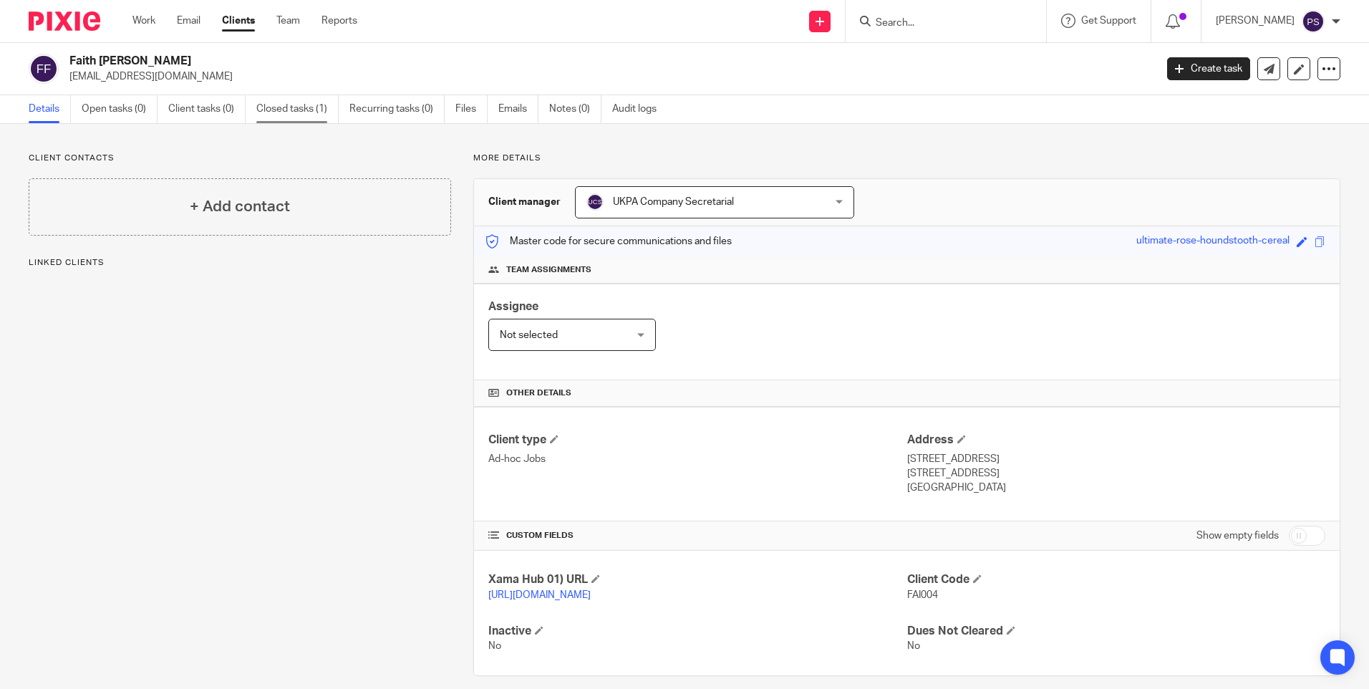
click at [283, 112] on link "Closed tasks (1)" at bounding box center [297, 109] width 82 height 28
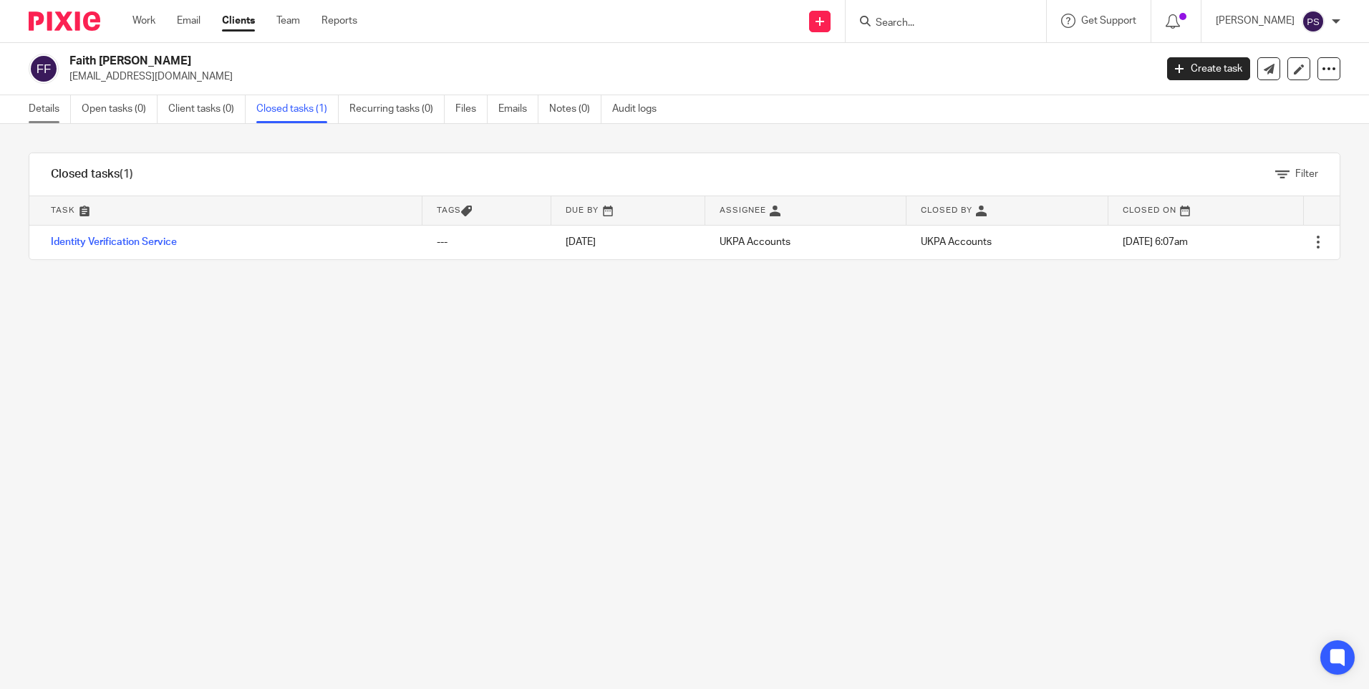
click at [57, 100] on link "Details" at bounding box center [50, 109] width 42 height 28
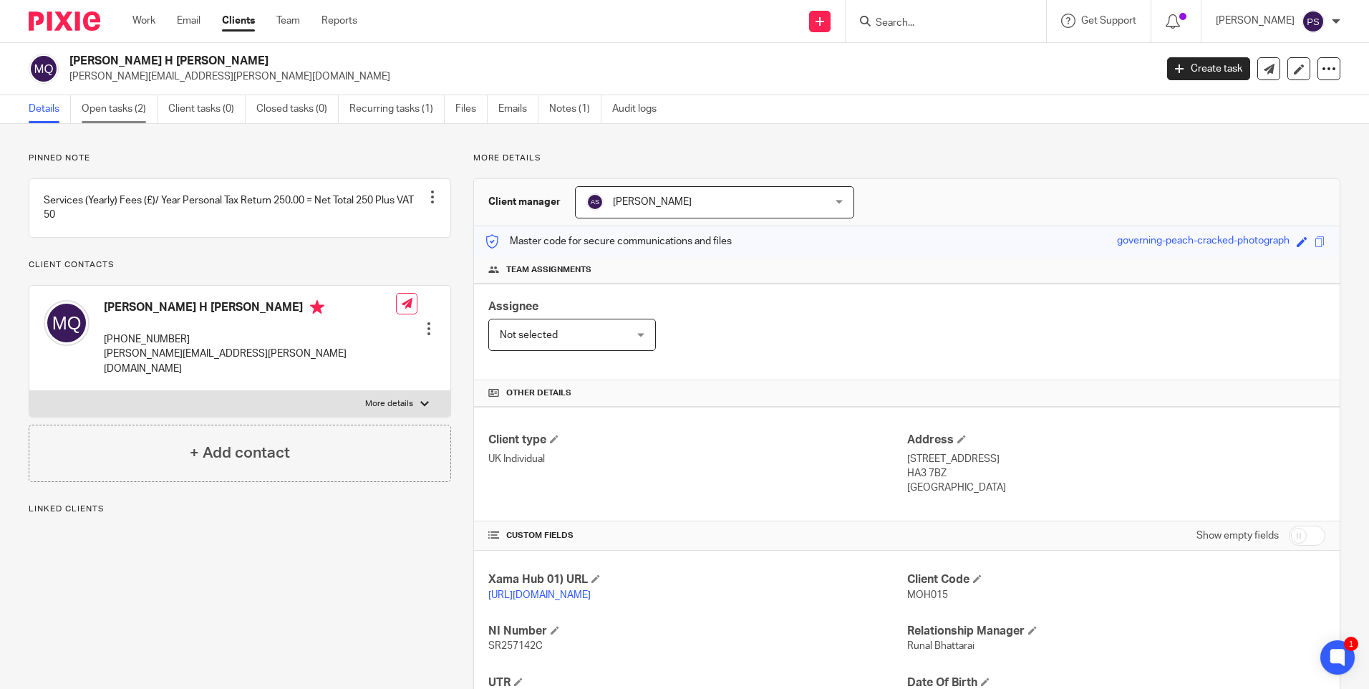
click at [125, 96] on link "Open tasks (2)" at bounding box center [120, 109] width 76 height 28
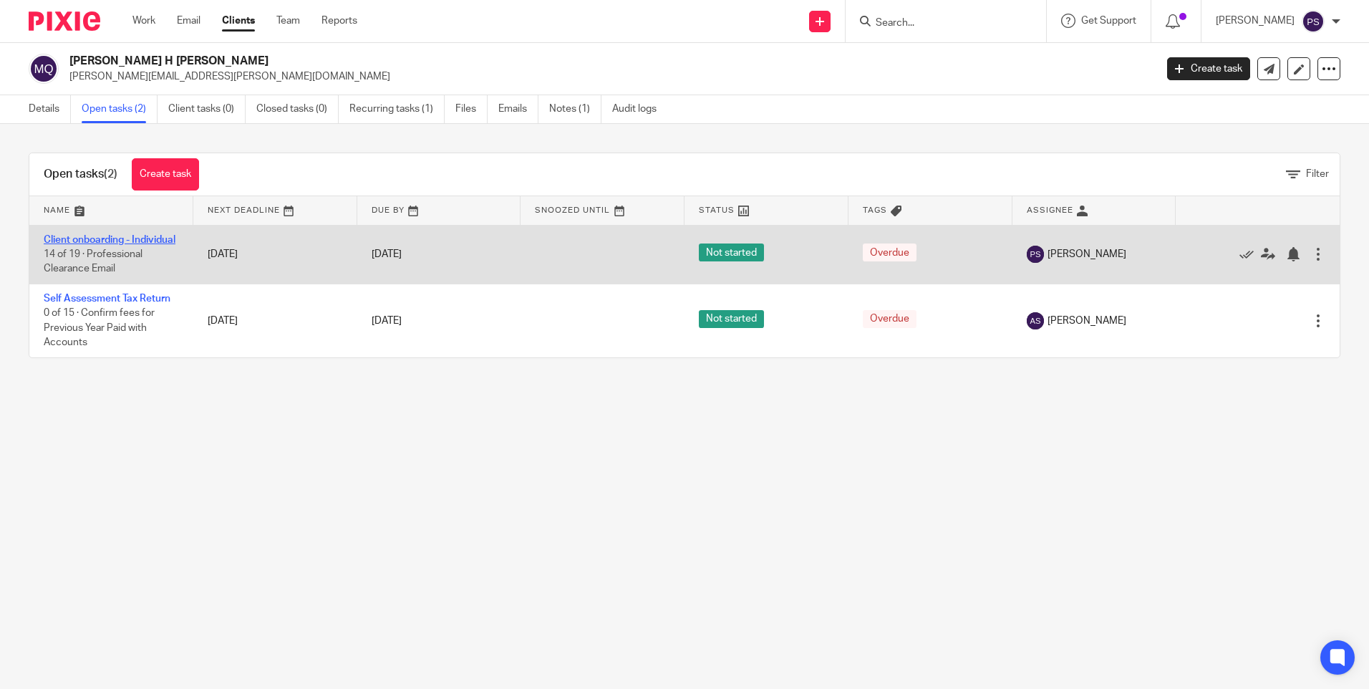
click at [100, 239] on link "Client onboarding - Individual" at bounding box center [110, 240] width 132 height 10
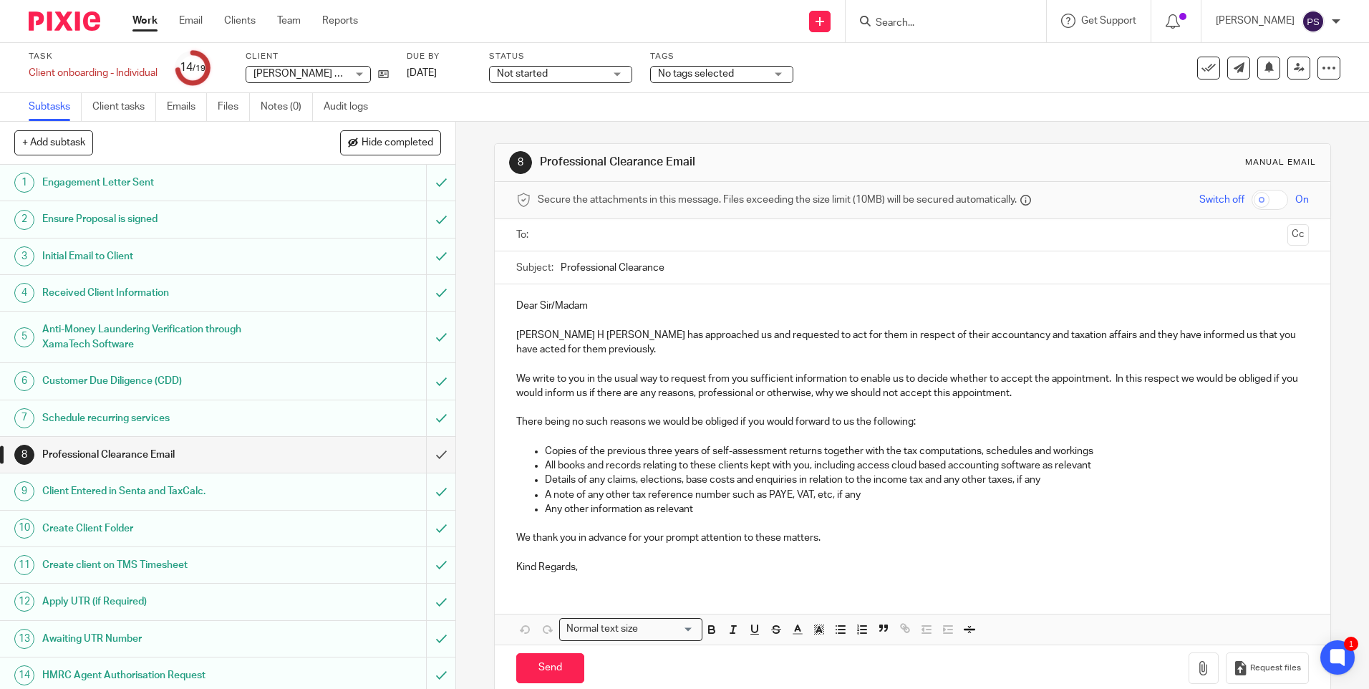
click at [972, 19] on input "Search" at bounding box center [938, 23] width 129 height 13
paste input "jcdm2025@yahoo.com"
type input "jcdm2025@yahoo.com"
click at [971, 54] on link at bounding box center [980, 61] width 217 height 33
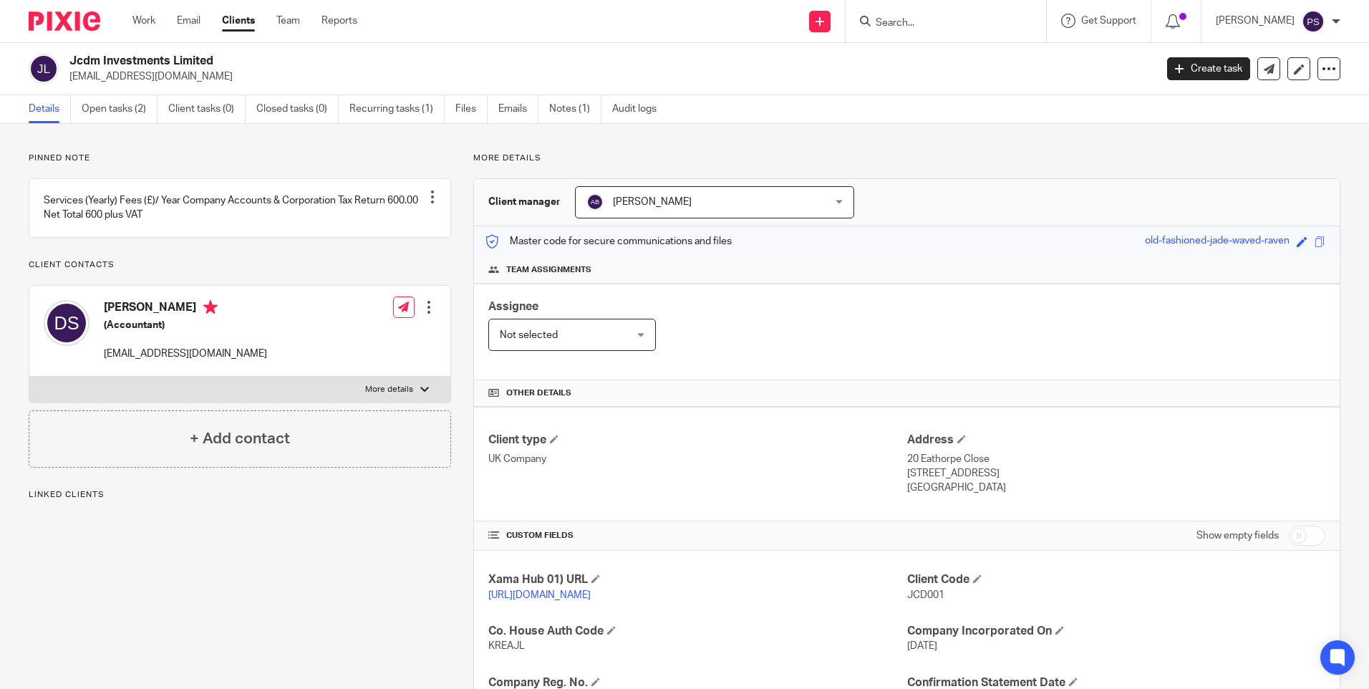
click at [138, 119] on link "Open tasks (2)" at bounding box center [120, 109] width 76 height 28
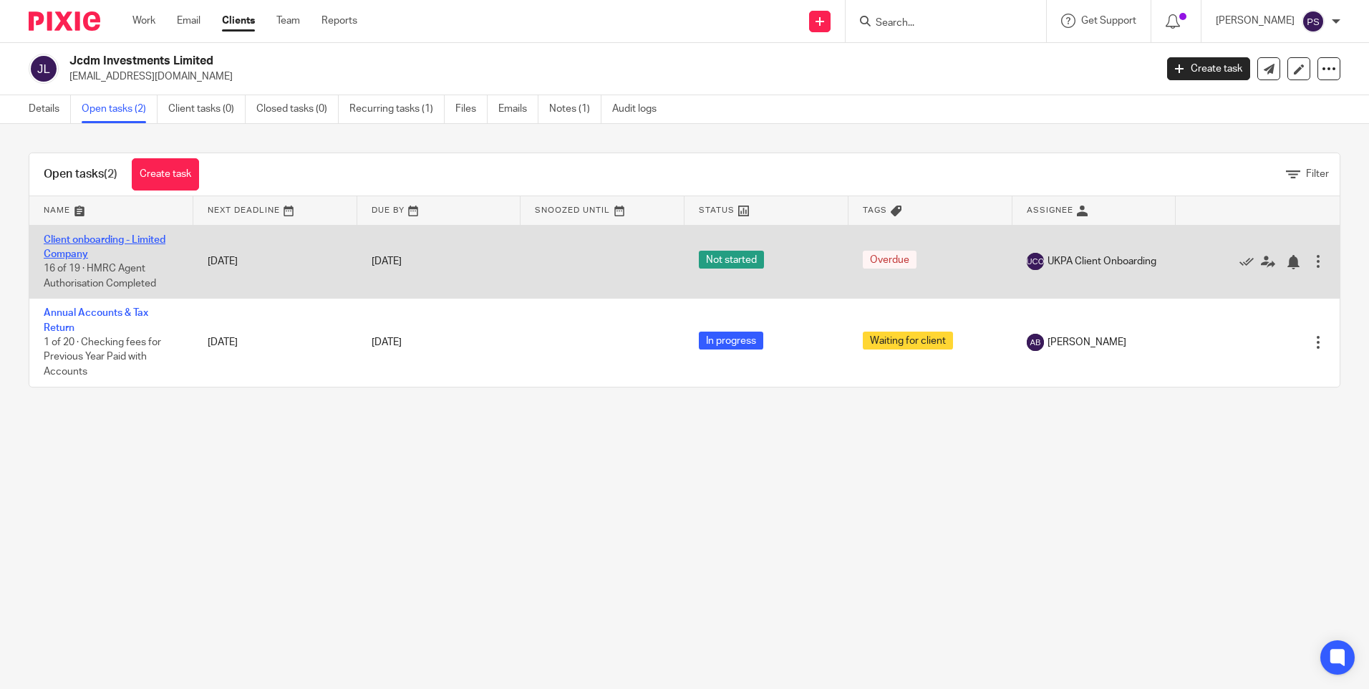
click at [95, 239] on link "Client onboarding - Limited Company" at bounding box center [105, 247] width 122 height 24
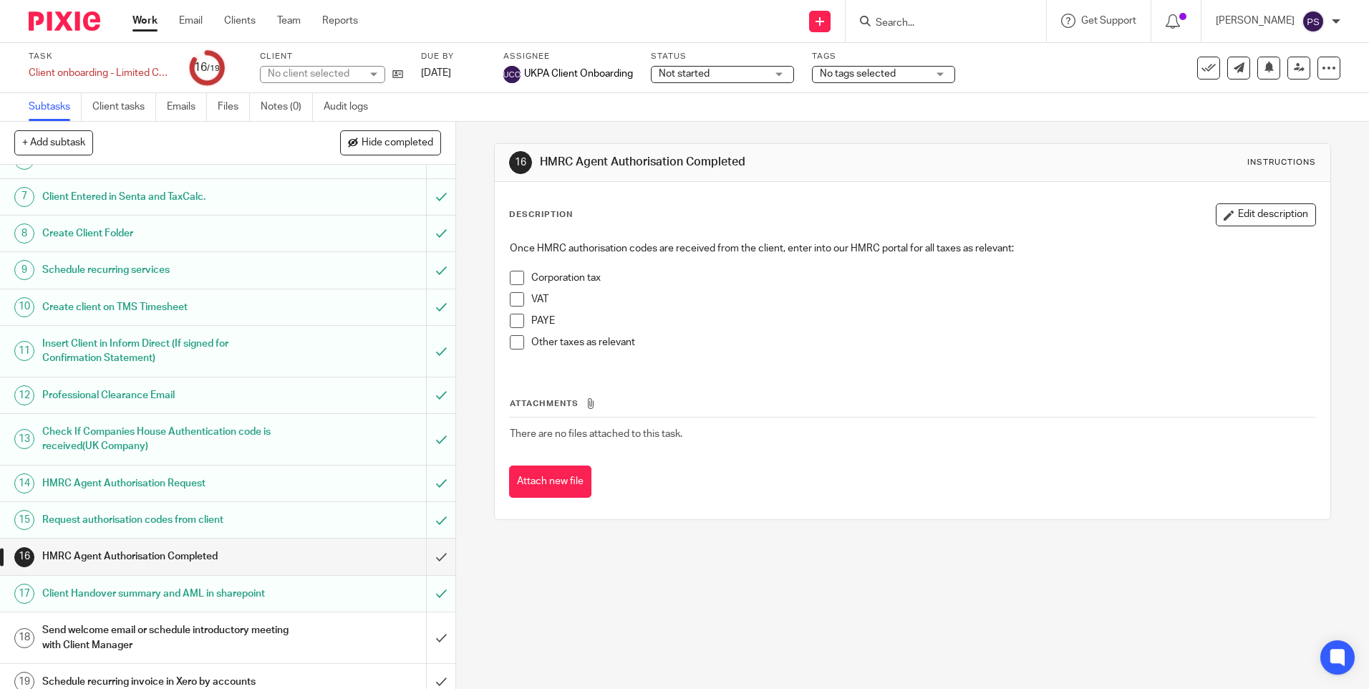
scroll to position [233, 0]
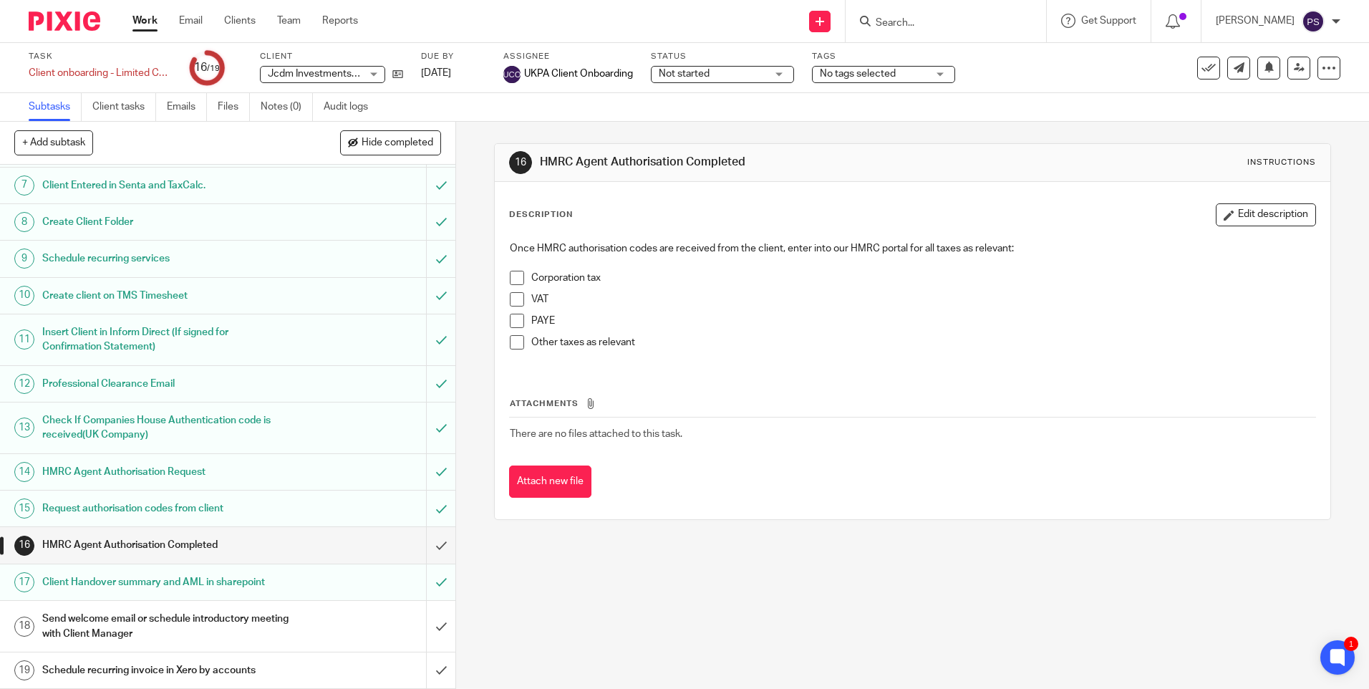
click at [928, 26] on input "Search" at bounding box center [938, 23] width 129 height 13
paste input "justinugboro@gmail.com"
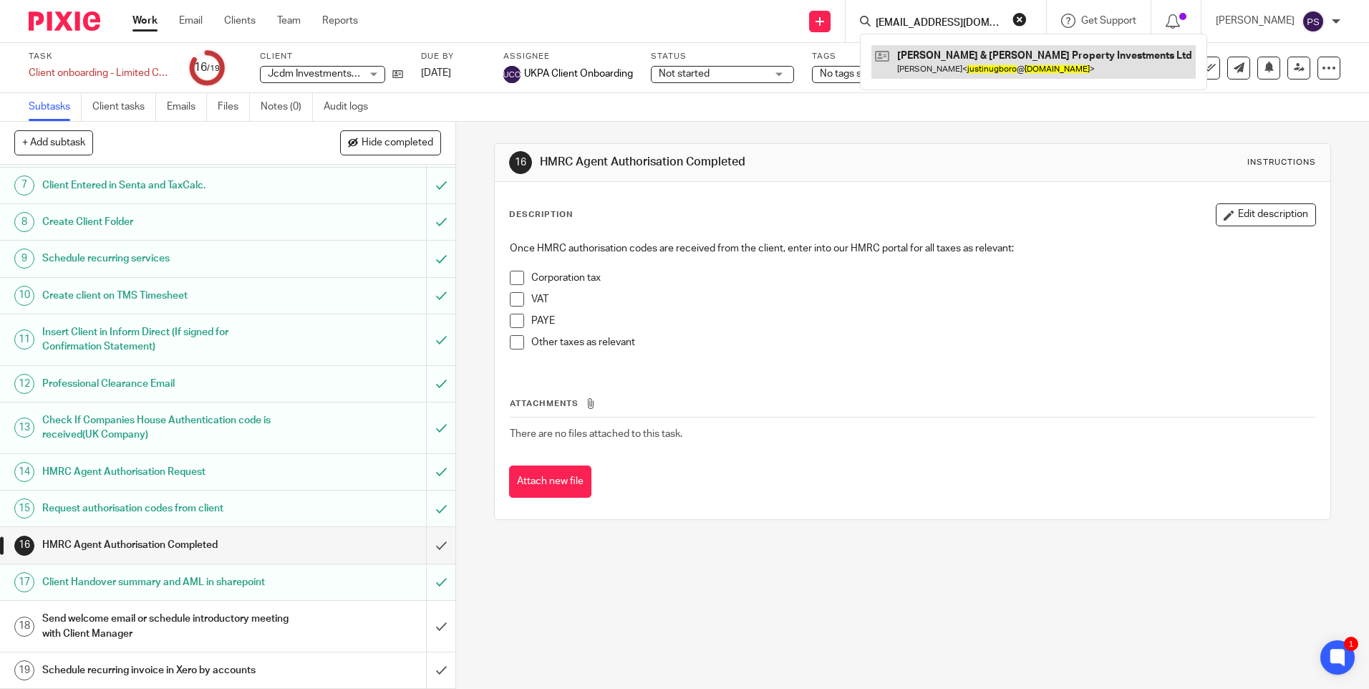
type input "[EMAIL_ADDRESS][DOMAIN_NAME]"
click at [935, 59] on link at bounding box center [1034, 61] width 324 height 33
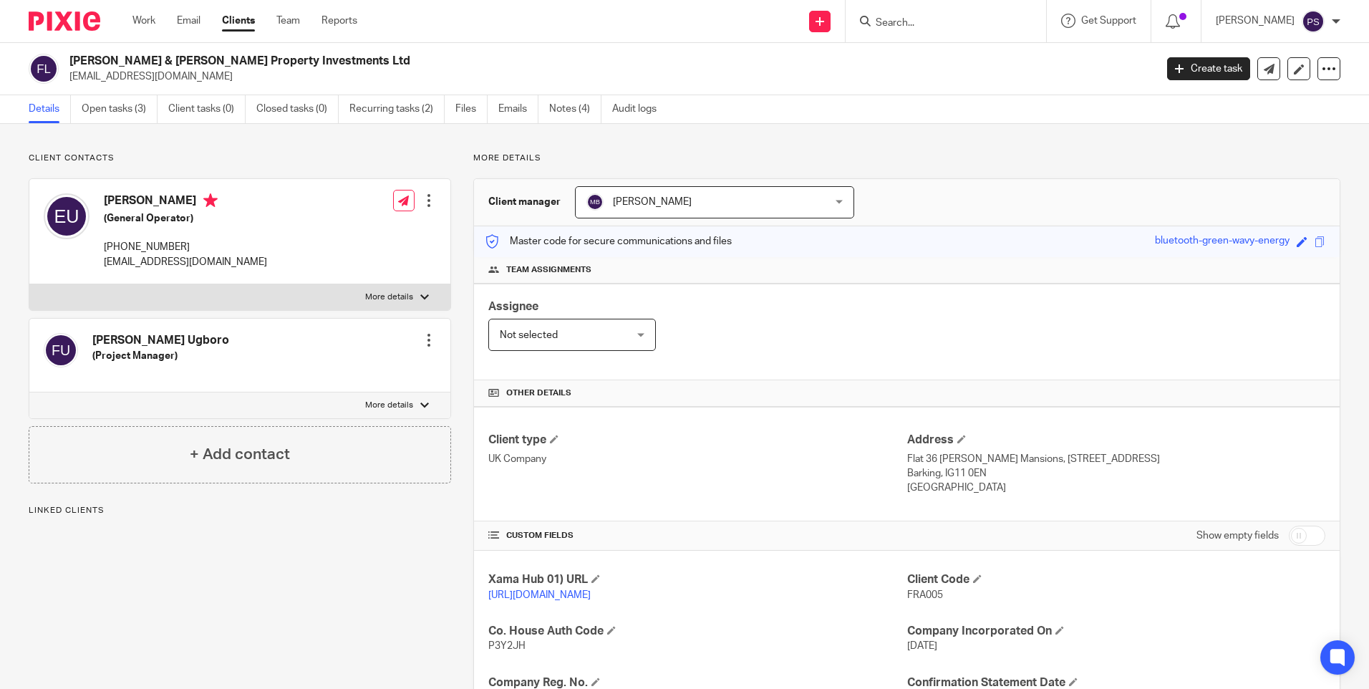
click at [128, 157] on p "Client contacts" at bounding box center [240, 158] width 423 height 11
click at [127, 117] on link "Open tasks (3)" at bounding box center [120, 109] width 76 height 28
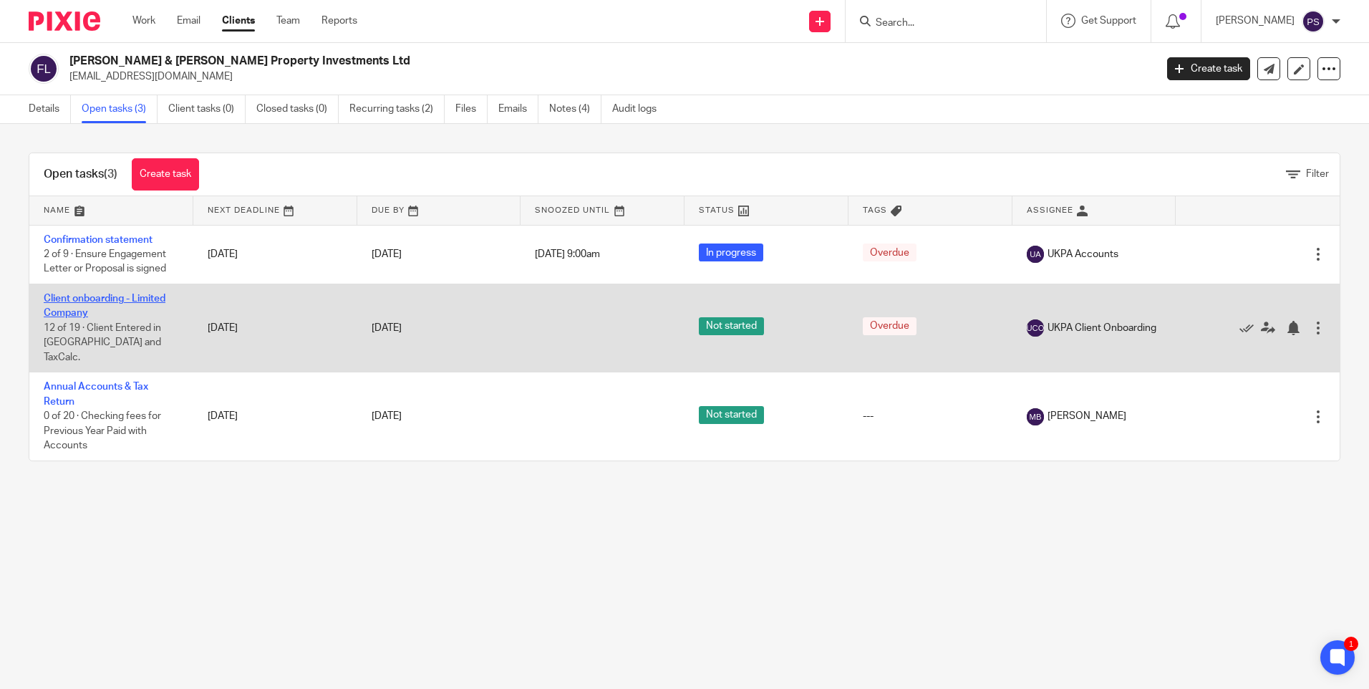
click at [81, 298] on link "Client onboarding - Limited Company" at bounding box center [105, 306] width 122 height 24
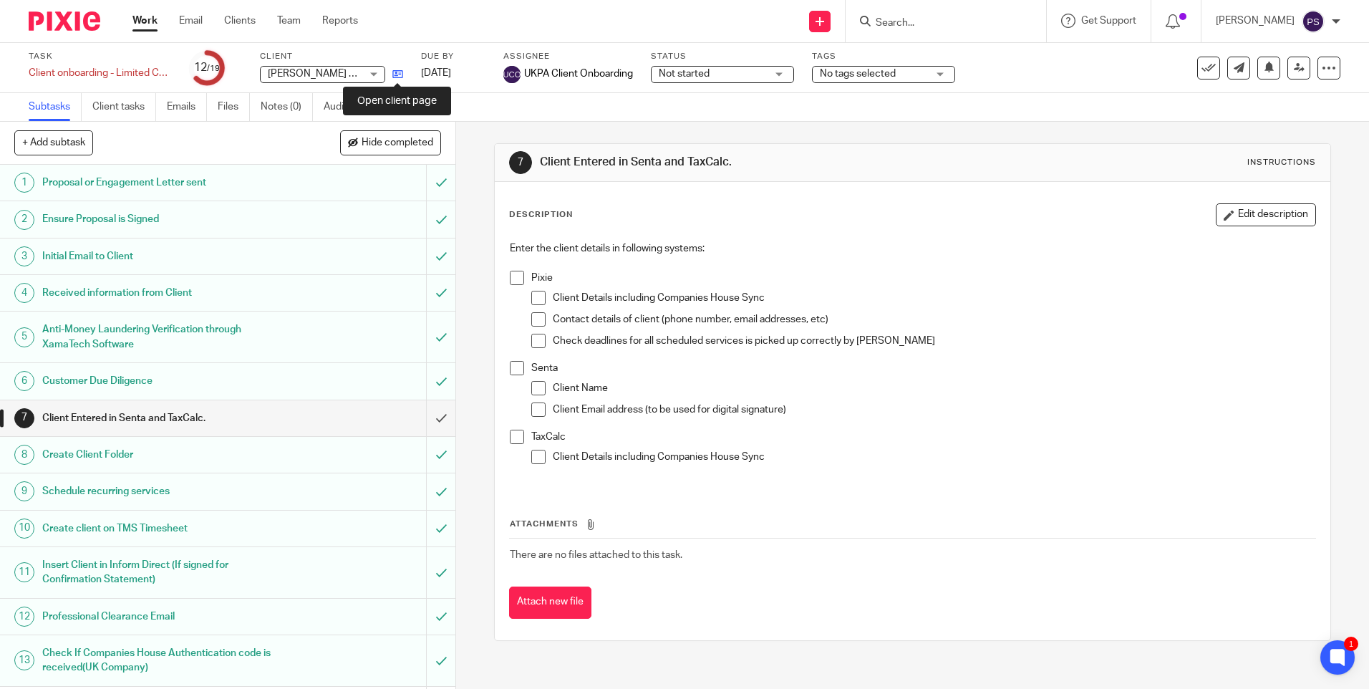
click at [397, 74] on icon at bounding box center [397, 74] width 11 height 11
click at [419, 418] on input "submit" at bounding box center [227, 418] width 455 height 36
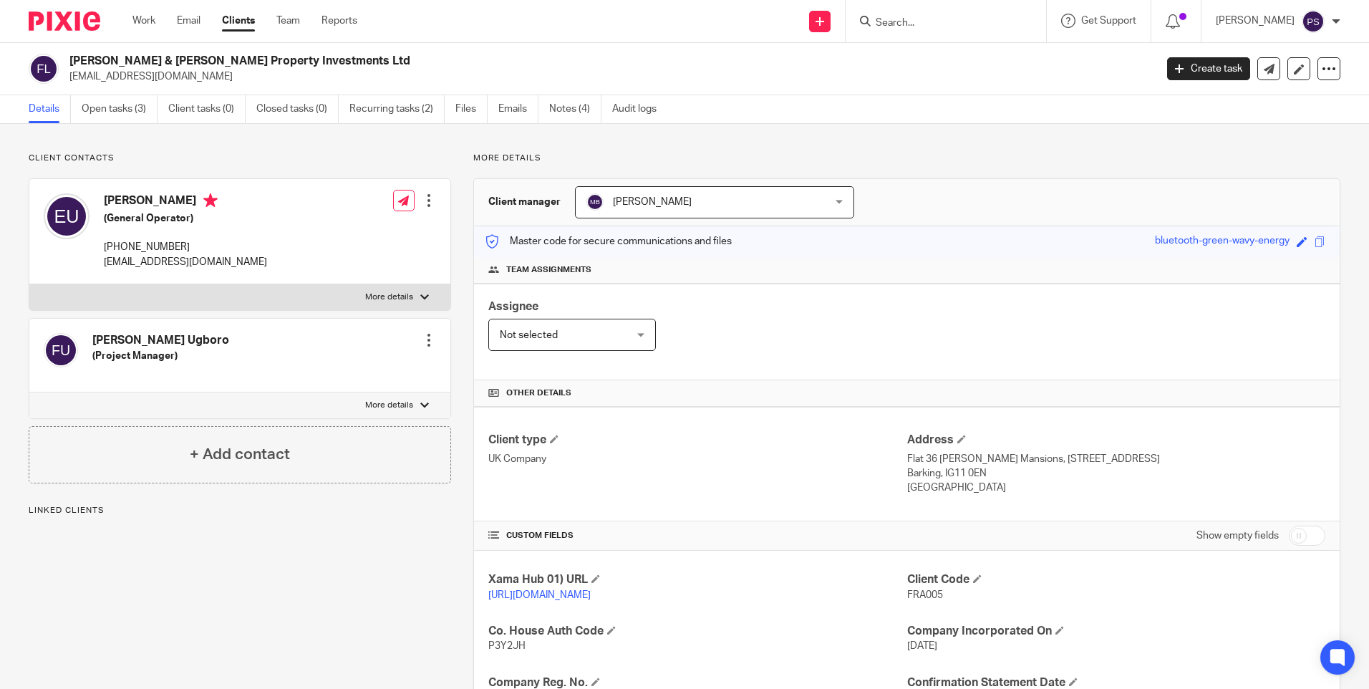
click at [930, 594] on span "FRA005" at bounding box center [925, 595] width 36 height 10
copy span "FRA005"
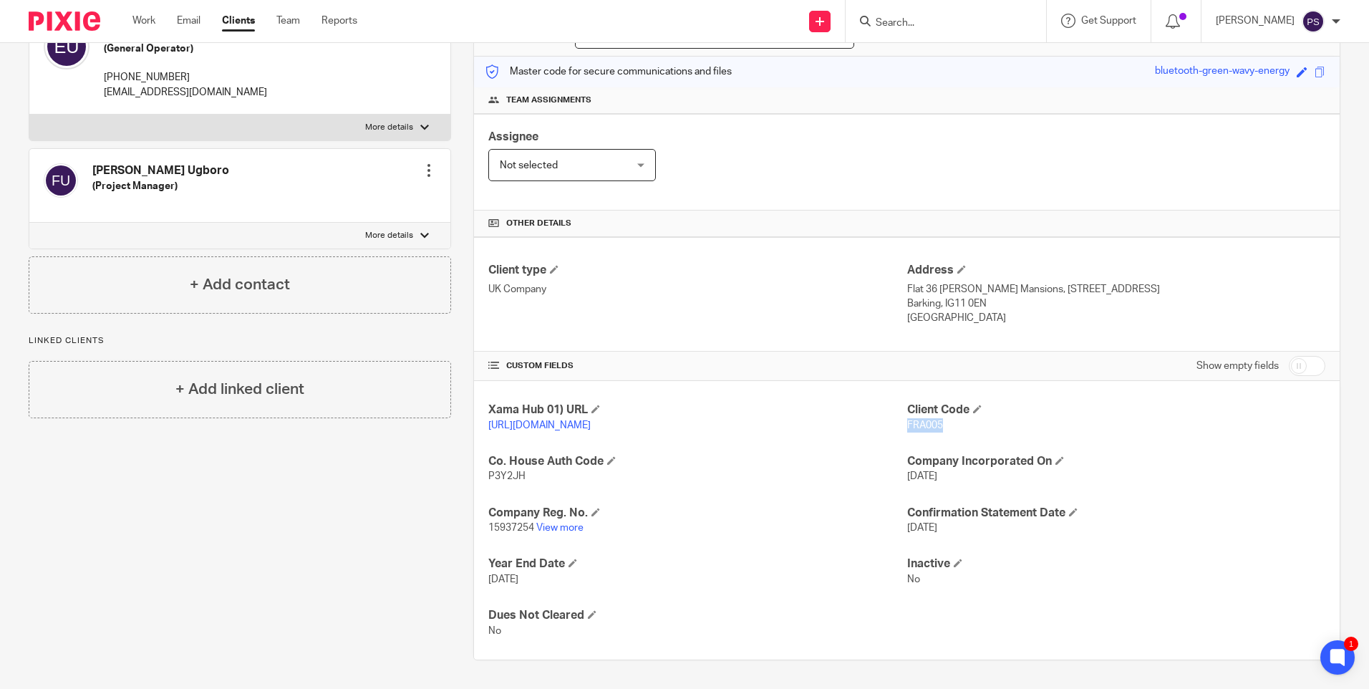
click at [512, 528] on span "15937254" at bounding box center [511, 528] width 46 height 10
click at [512, 527] on span "15937254" at bounding box center [511, 528] width 46 height 10
copy p "15937254"
click at [693, 579] on p "[DATE]" at bounding box center [697, 579] width 418 height 14
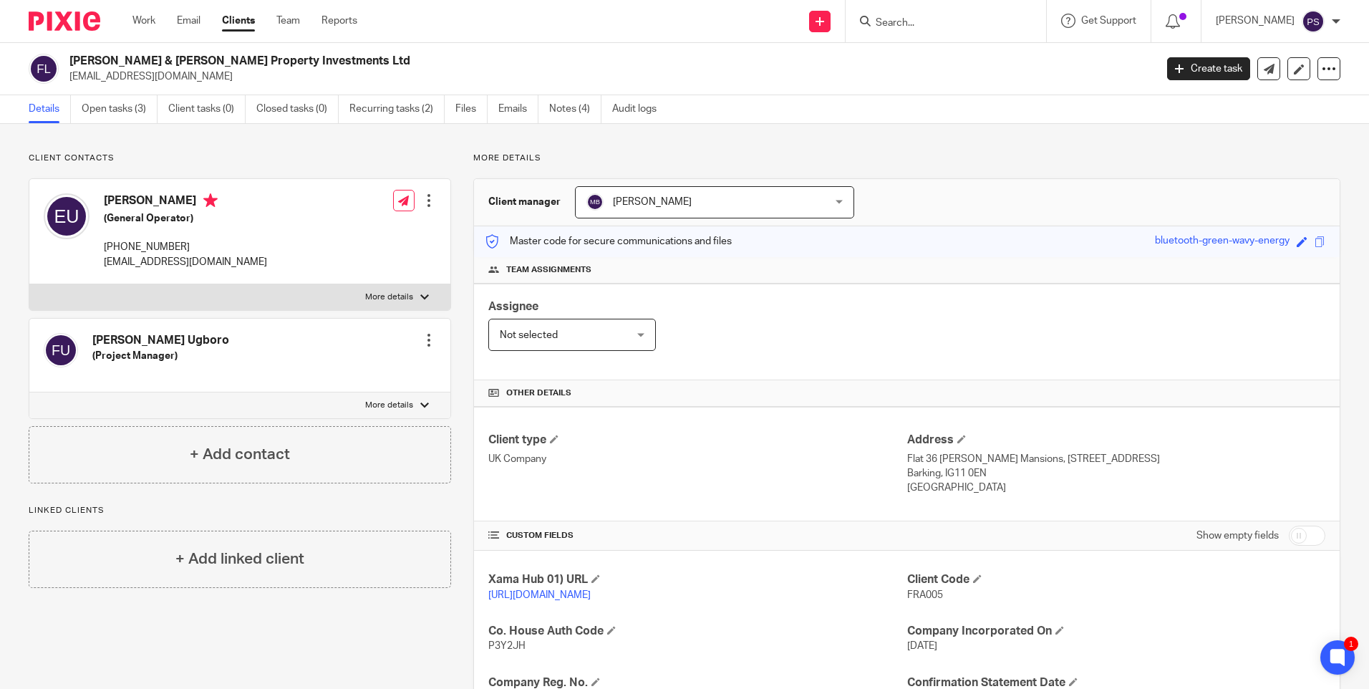
click at [168, 59] on h2 "[PERSON_NAME] & [PERSON_NAME] Property Investments Ltd" at bounding box center [499, 61] width 861 height 15
copy div "[PERSON_NAME] & [PERSON_NAME] Property Investments Ltd"
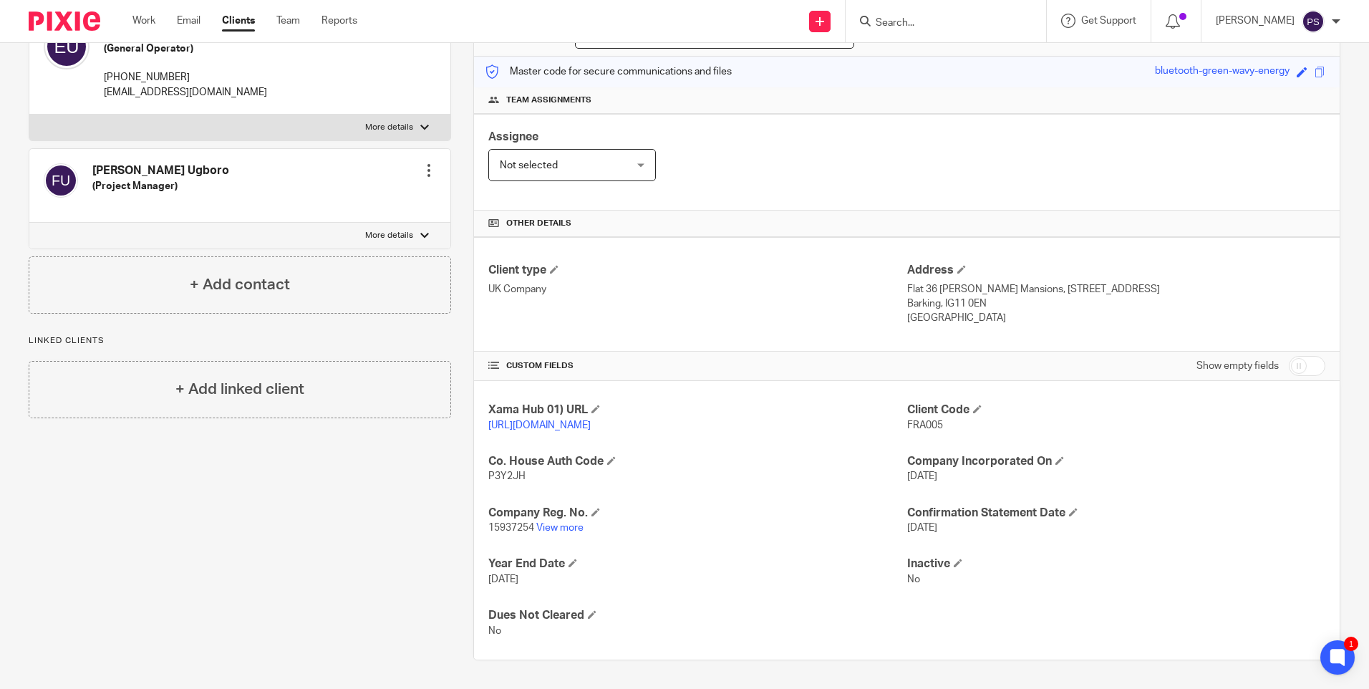
scroll to position [184, 0]
click at [512, 527] on span "15937254" at bounding box center [511, 528] width 46 height 10
copy p "15937254"
click at [125, 85] on p "justinugboro@gmail.com" at bounding box center [185, 92] width 163 height 14
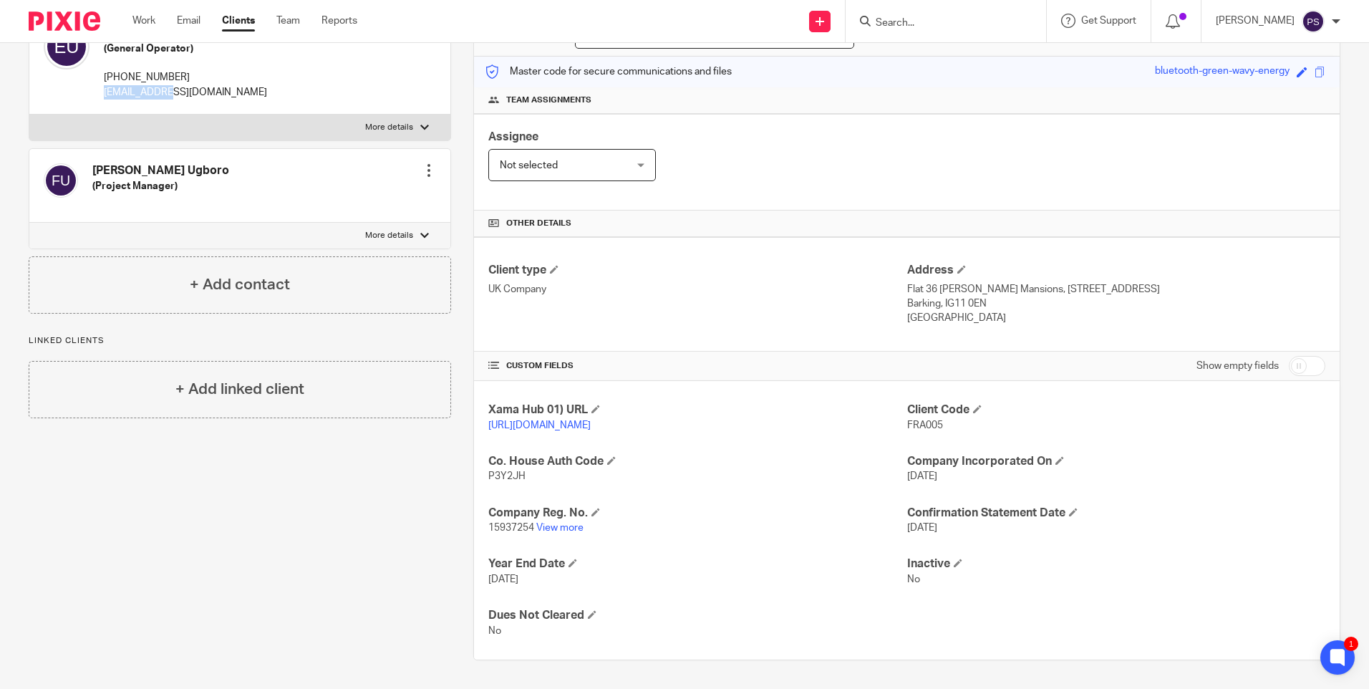
click at [125, 85] on p "justinugboro@gmail.com" at bounding box center [185, 92] width 163 height 14
copy div "justinugboro@gmail.com"
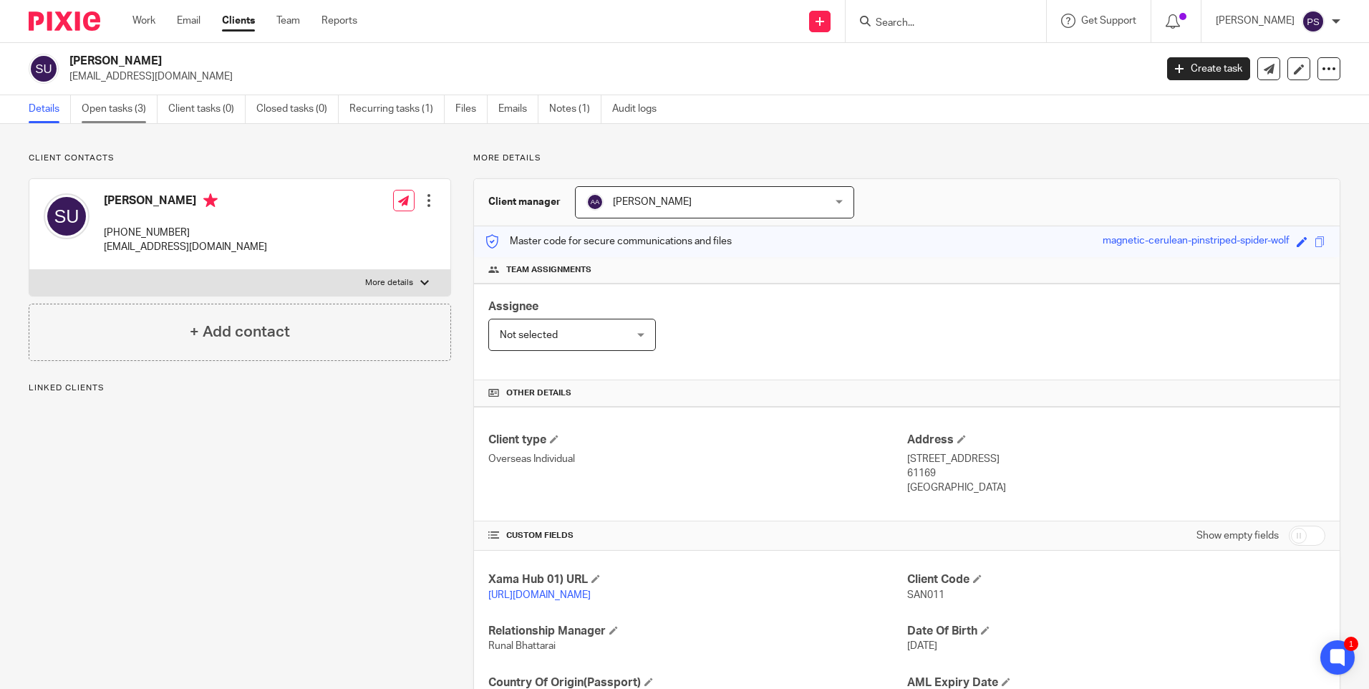
click at [146, 110] on link "Open tasks (3)" at bounding box center [120, 109] width 76 height 28
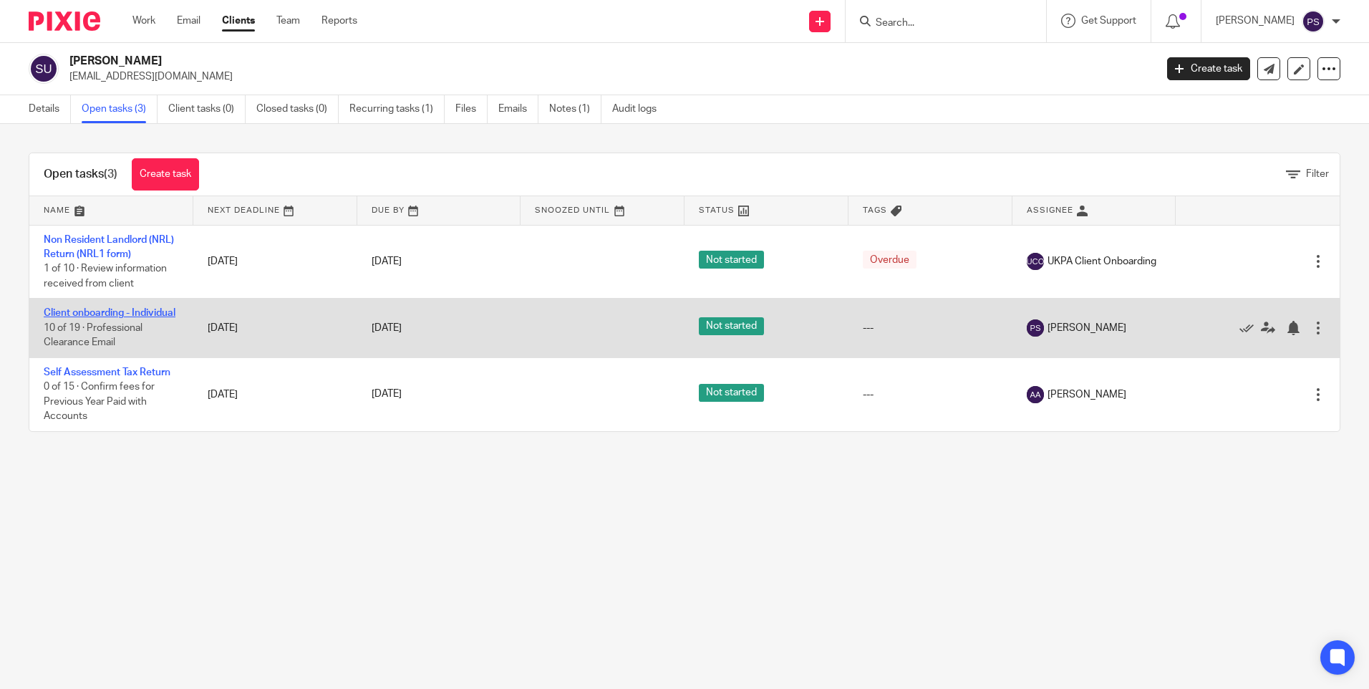
click at [70, 310] on link "Client onboarding - Individual" at bounding box center [110, 313] width 132 height 10
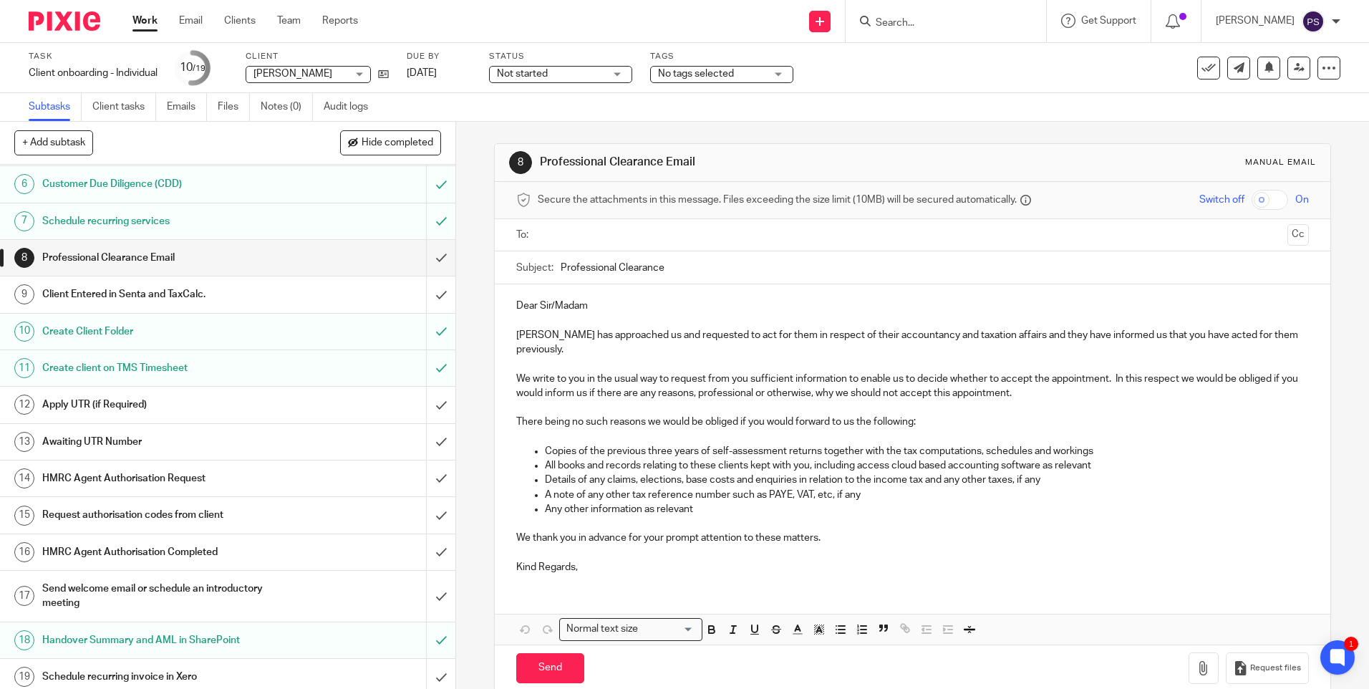
scroll to position [204, 0]
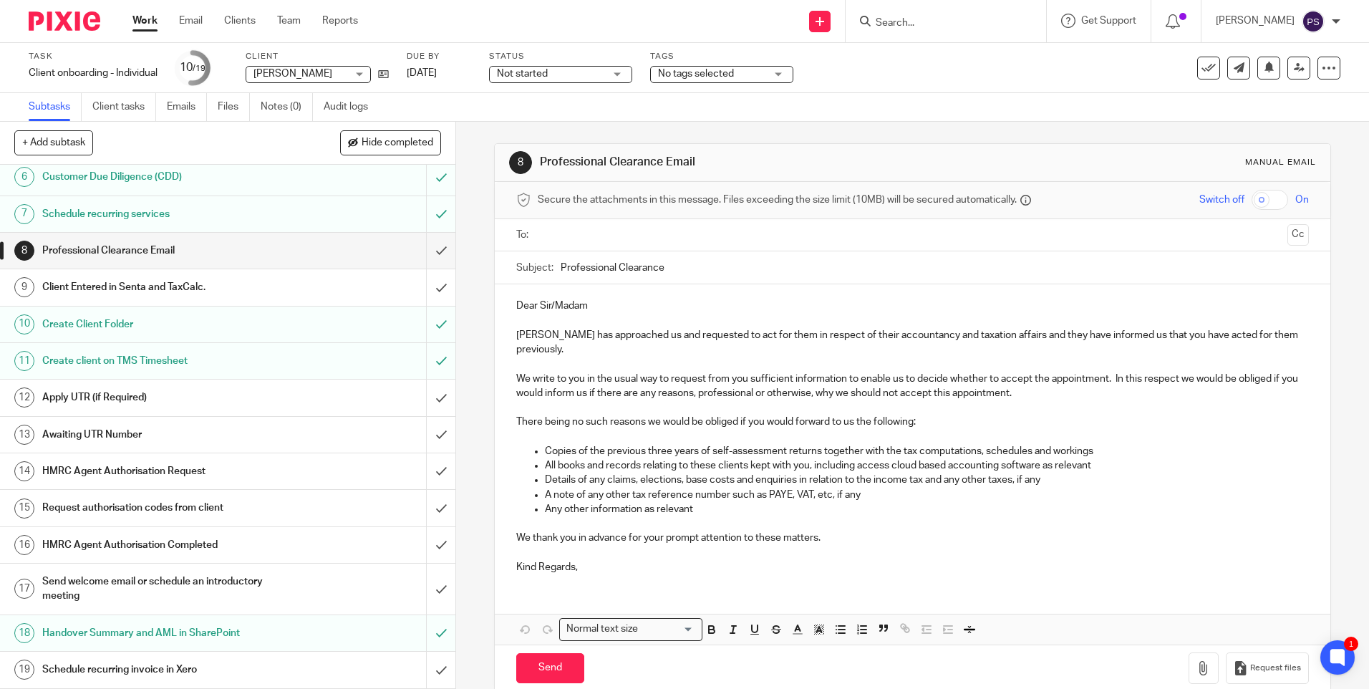
click at [476, 249] on div "8 Professional Clearance Email Manual email Secure the attachments in this mess…" at bounding box center [912, 405] width 913 height 567
click at [388, 73] on icon at bounding box center [383, 74] width 11 height 11
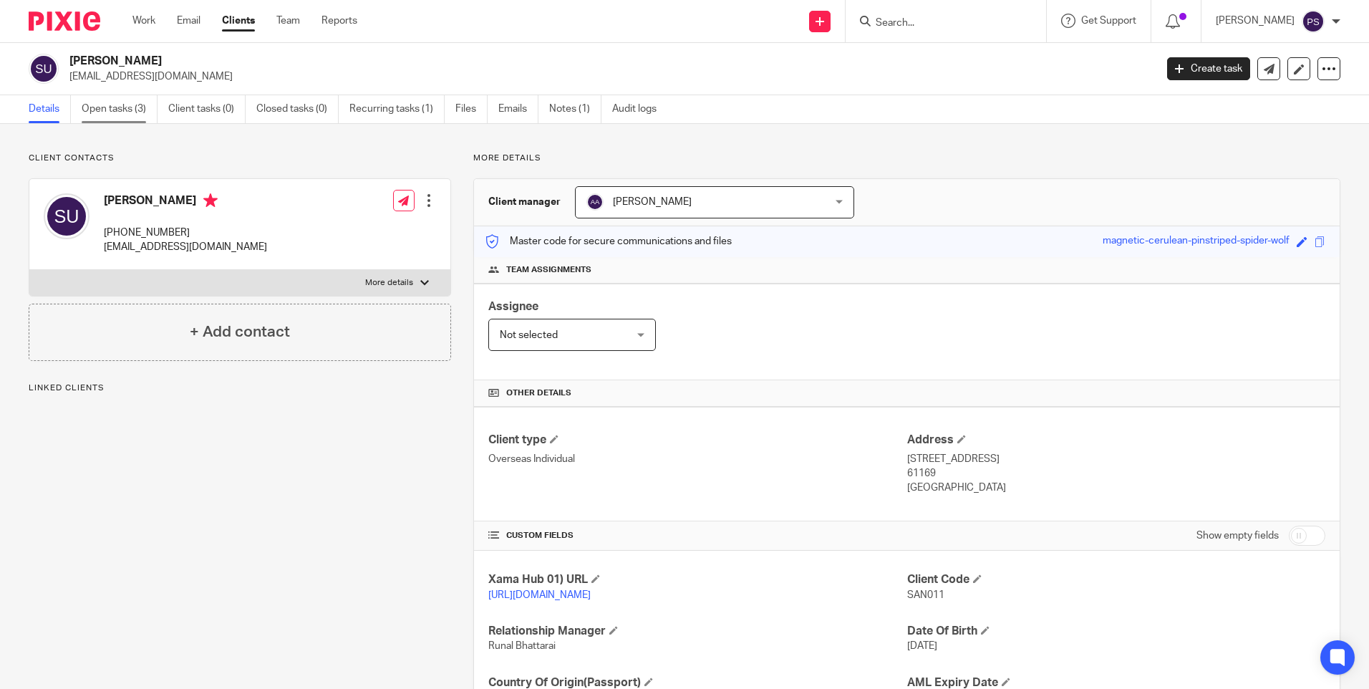
click at [140, 120] on link "Open tasks (3)" at bounding box center [120, 109] width 76 height 28
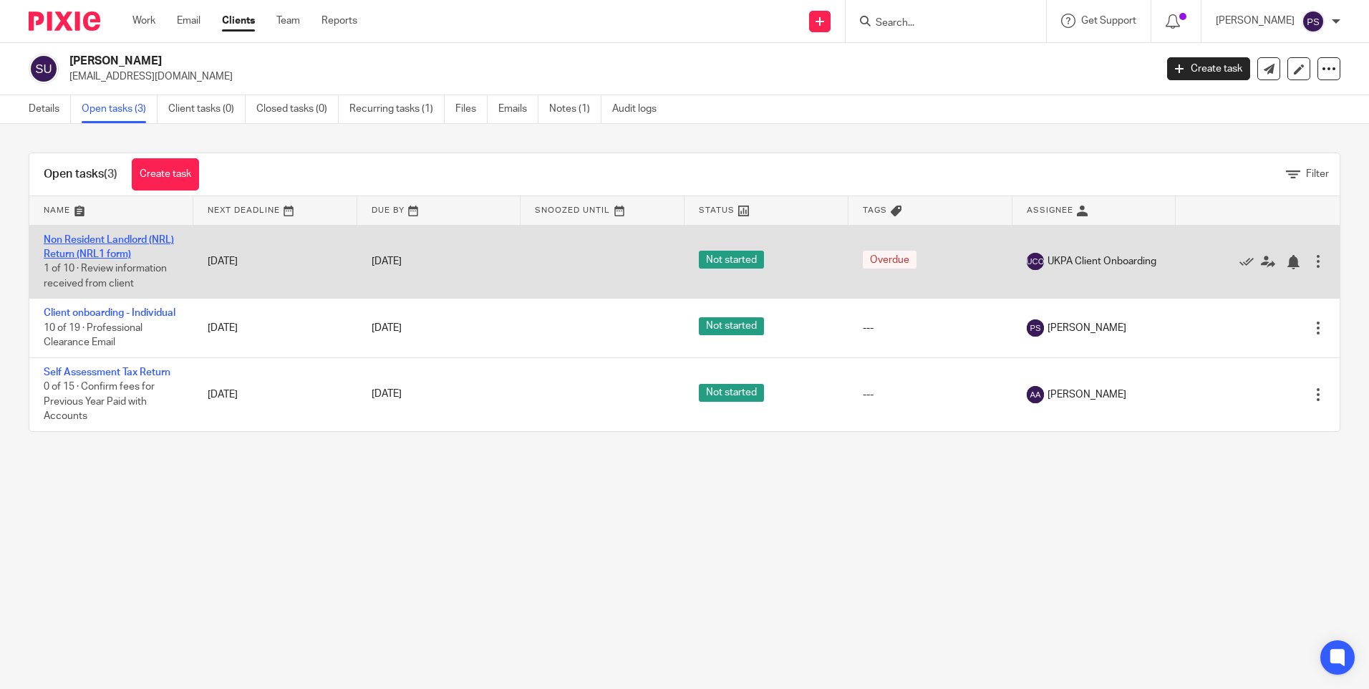
click at [87, 238] on link "Non Resident Landlord (NRL) Return (NRL1 form)" at bounding box center [109, 247] width 130 height 24
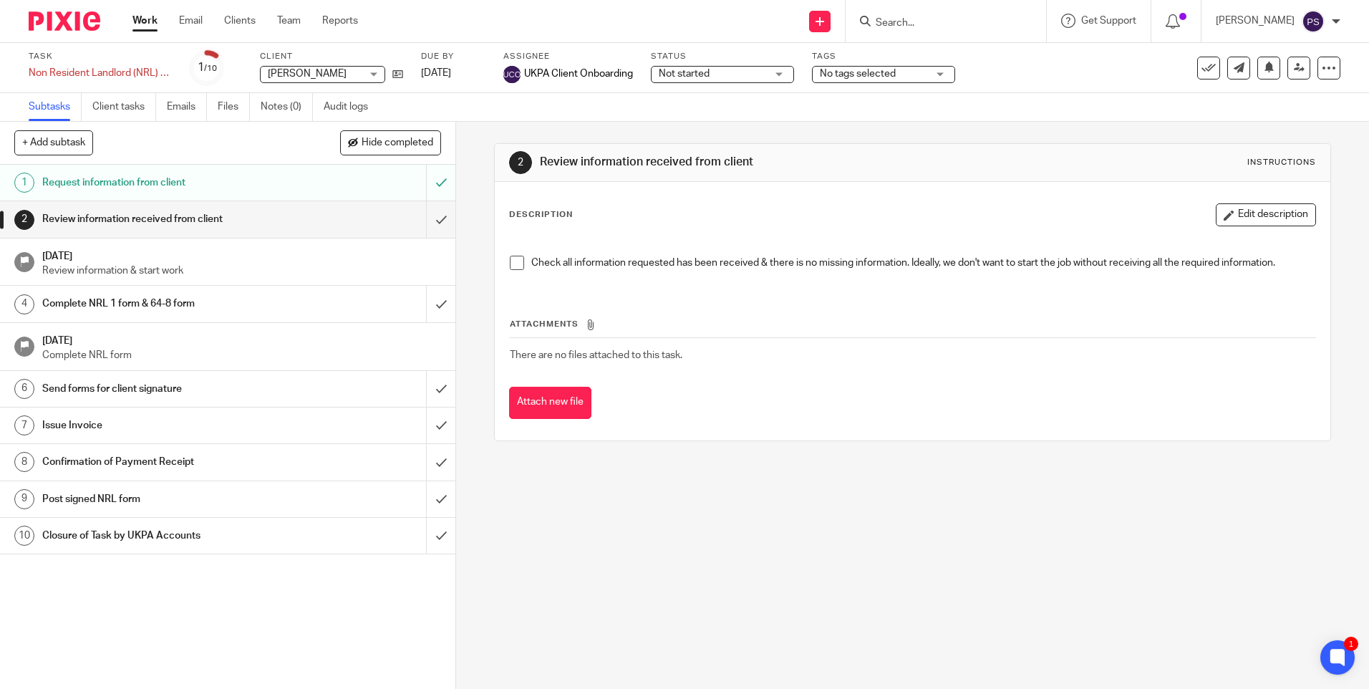
click at [645, 498] on div "2 Review information received from client Instructions Description Edit descrip…" at bounding box center [912, 405] width 913 height 567
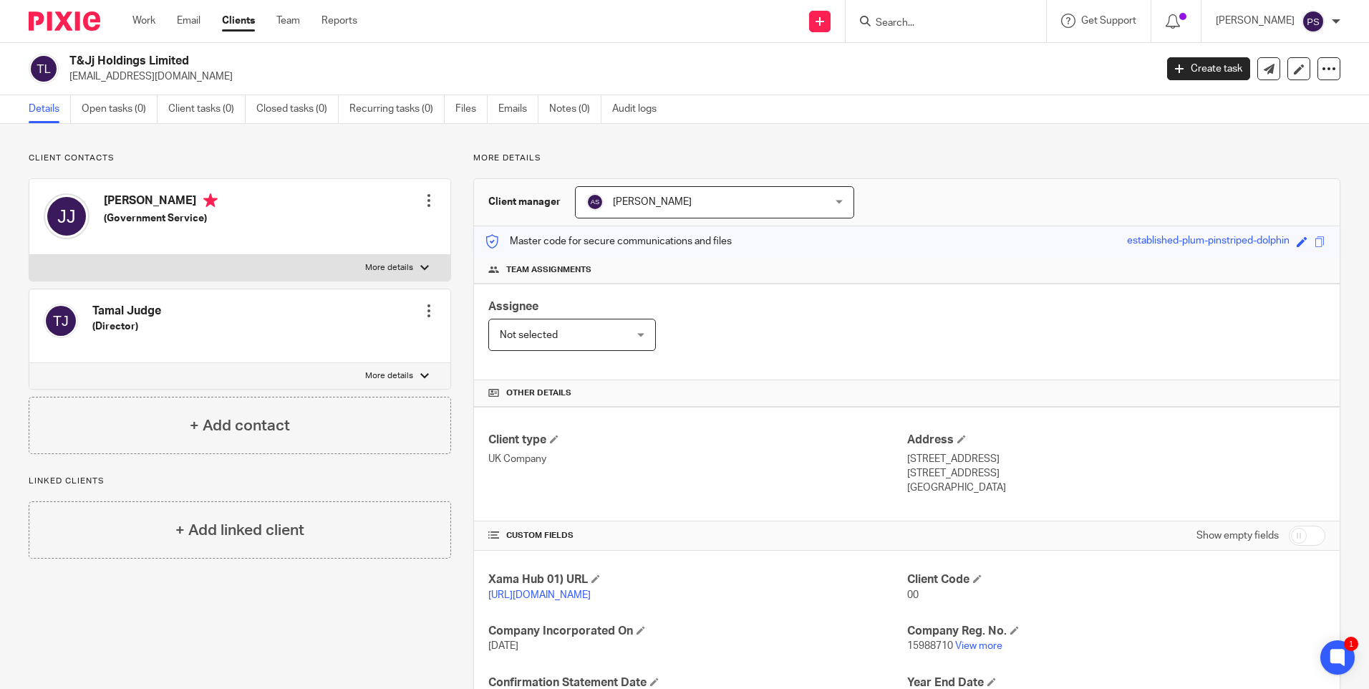
click at [132, 78] on p "[EMAIL_ADDRESS][DOMAIN_NAME]" at bounding box center [607, 76] width 1076 height 14
drag, startPoint x: 132, startPoint y: 78, endPoint x: 124, endPoint y: 72, distance: 9.7
click at [124, 72] on p "[EMAIL_ADDRESS][DOMAIN_NAME]" at bounding box center [607, 76] width 1076 height 14
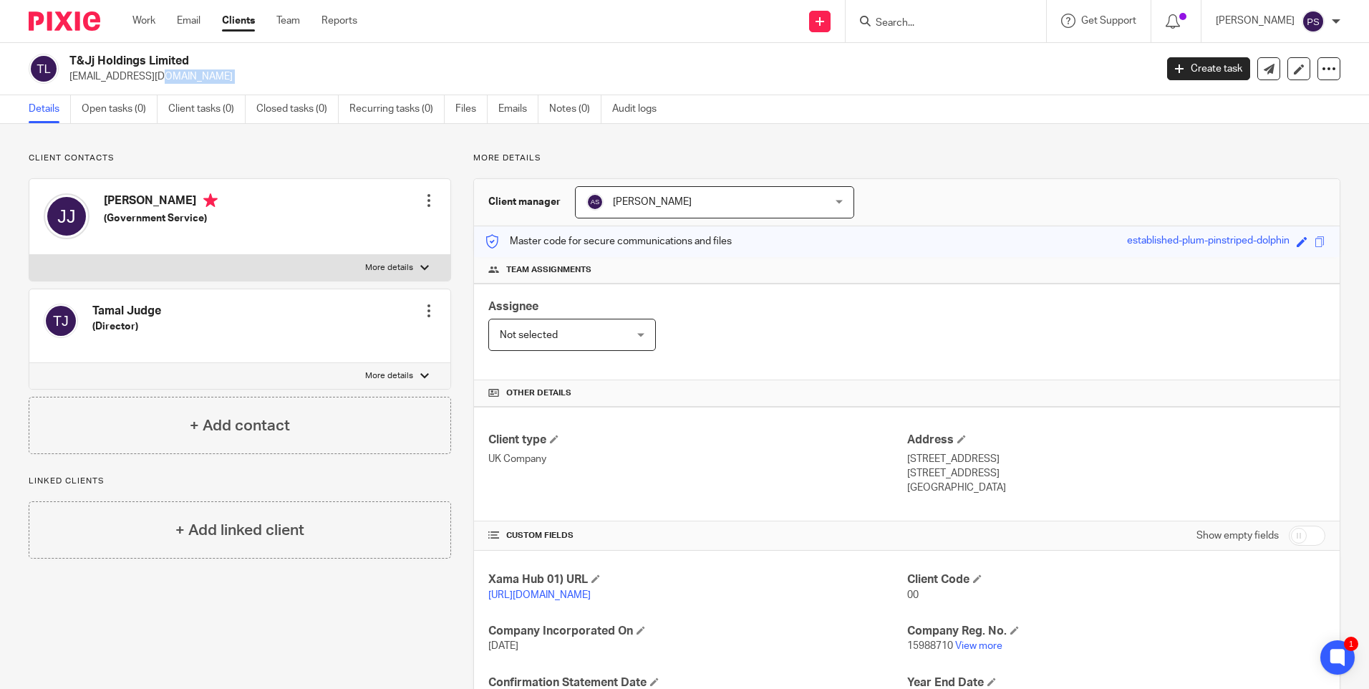
click at [124, 72] on p "[EMAIL_ADDRESS][DOMAIN_NAME]" at bounding box center [607, 76] width 1076 height 14
click at [942, 24] on input "Search" at bounding box center [938, 23] width 129 height 13
paste input "[EMAIL_ADDRESS][DOMAIN_NAME]"
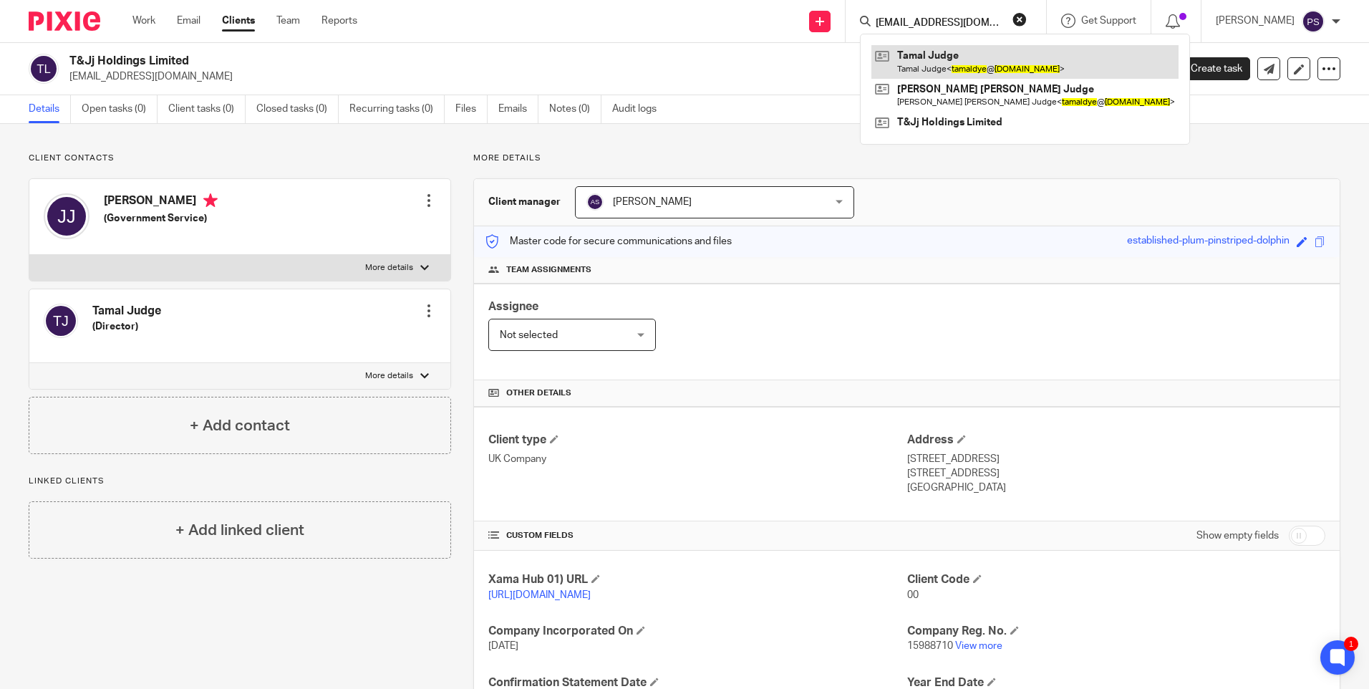
type input "[EMAIL_ADDRESS][DOMAIN_NAME]"
click at [957, 62] on link at bounding box center [1025, 61] width 307 height 33
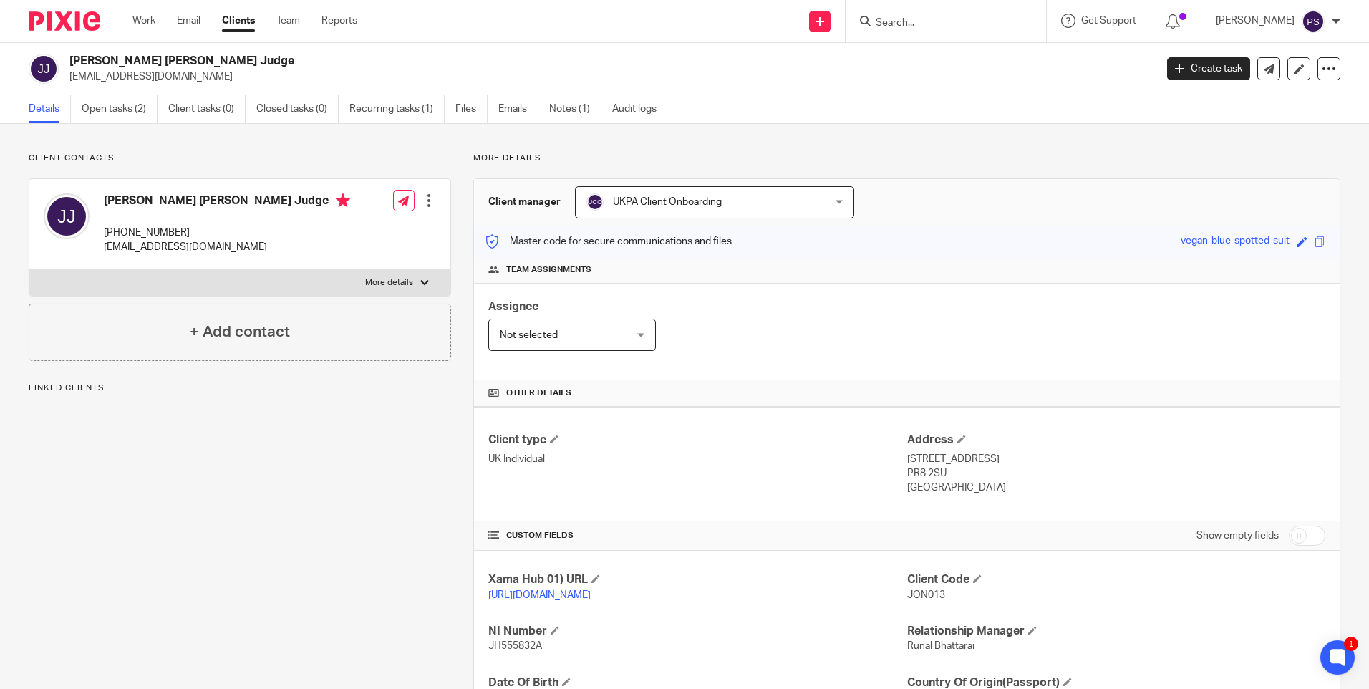
click at [693, 195] on span "UKPA Client Onboarding" at bounding box center [693, 202] width 213 height 30
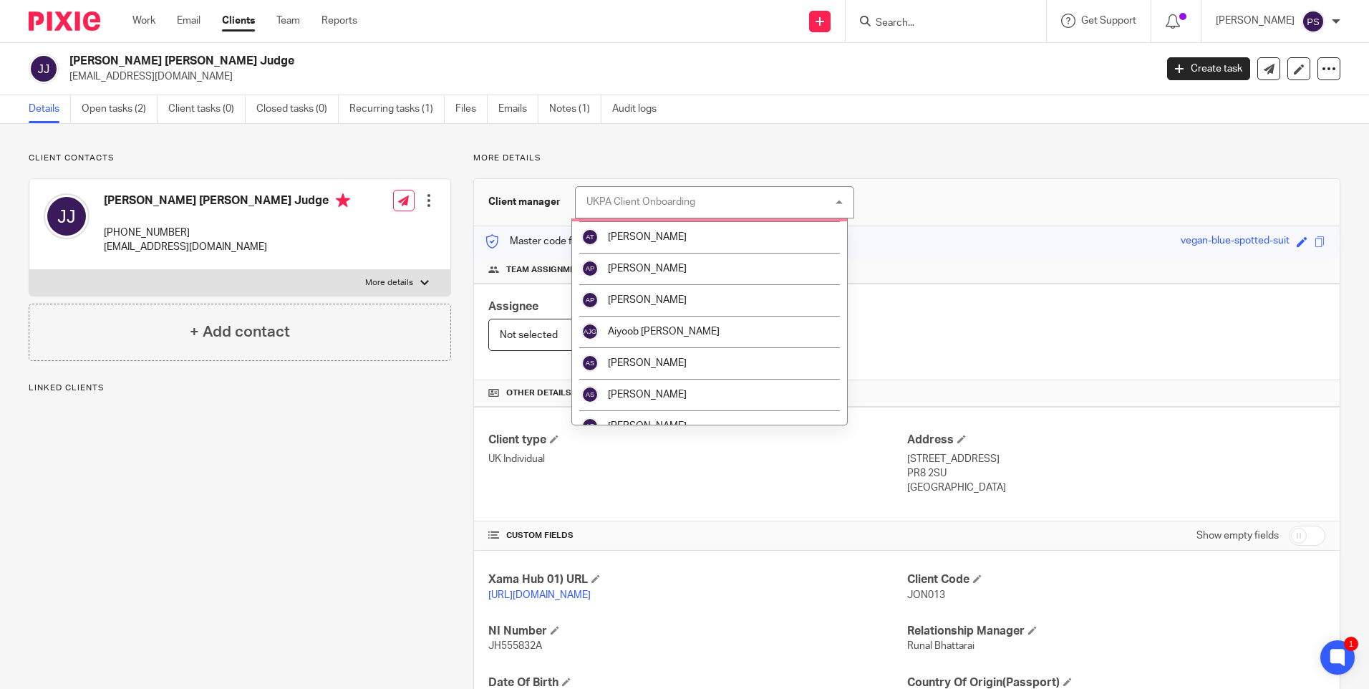
scroll to position [143, 0]
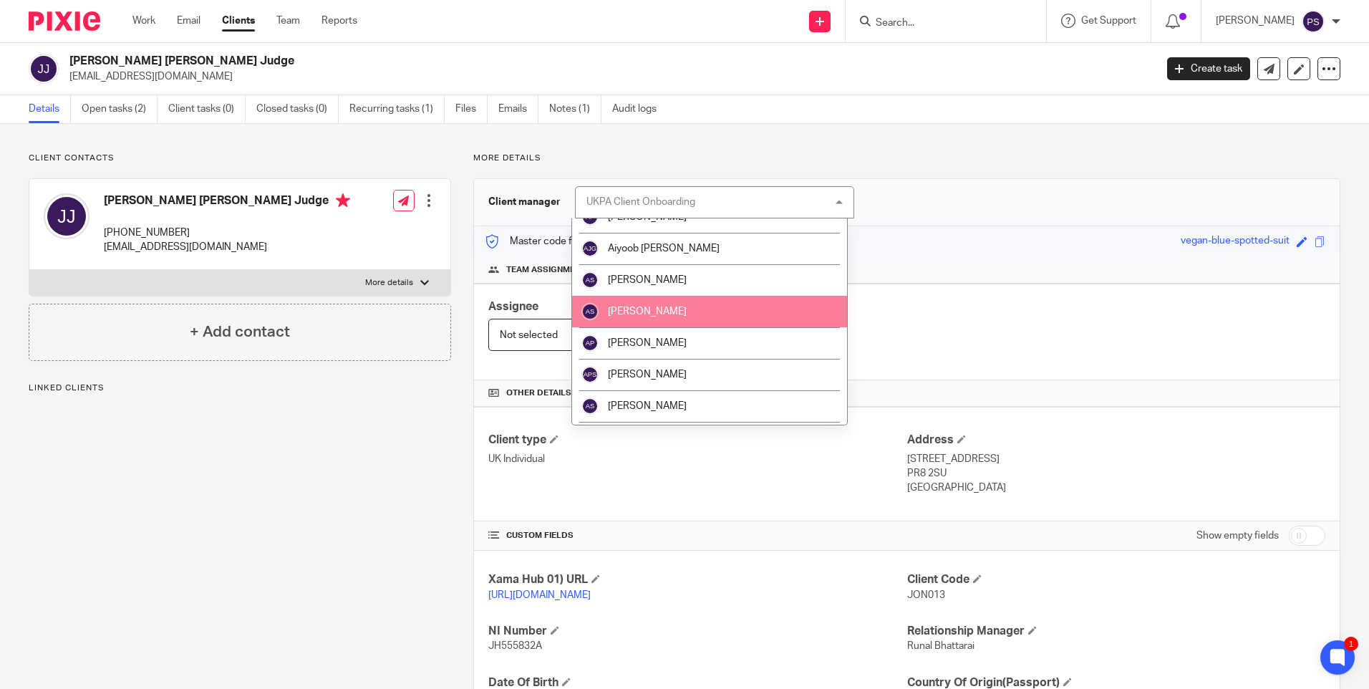
click at [646, 309] on span "[PERSON_NAME]" at bounding box center [647, 312] width 79 height 10
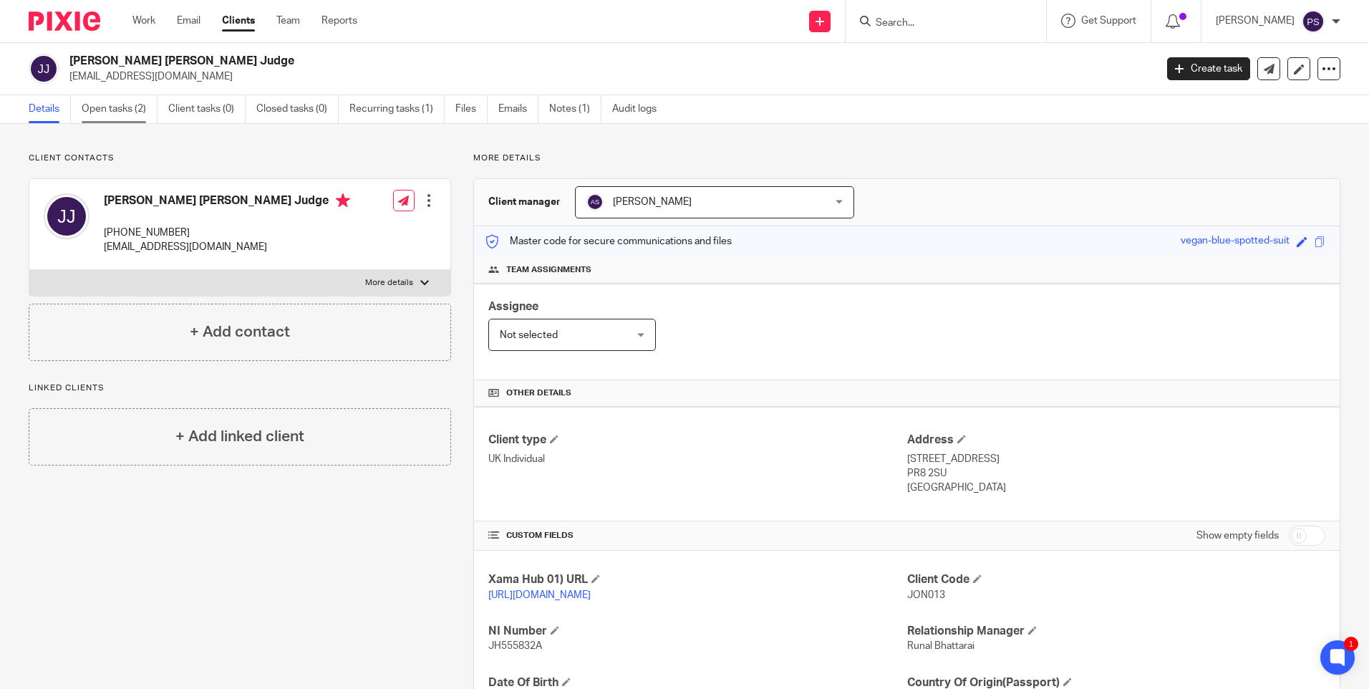
click at [124, 111] on link "Open tasks (2)" at bounding box center [120, 109] width 76 height 28
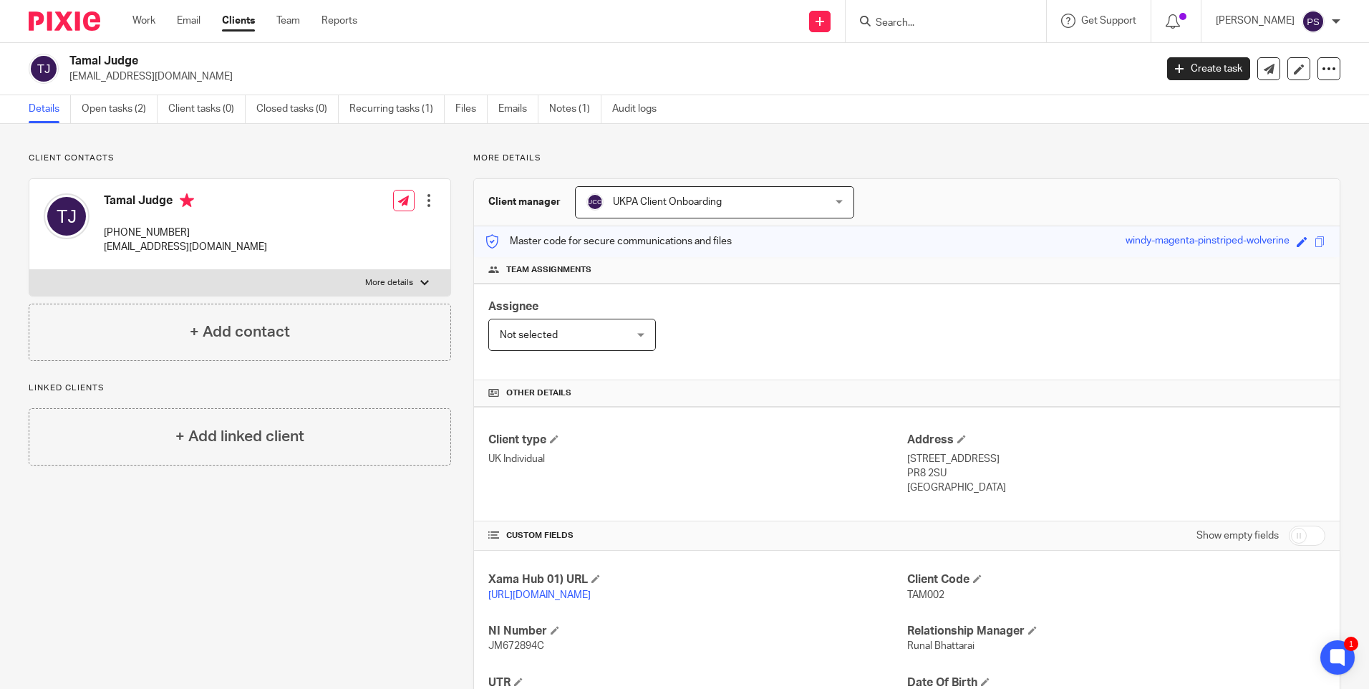
click at [274, 67] on h2 "Tamal Judge" at bounding box center [499, 61] width 861 height 15
click at [158, 156] on p "Client contacts" at bounding box center [240, 158] width 423 height 11
click at [120, 112] on link "Open tasks (2)" at bounding box center [120, 109] width 76 height 28
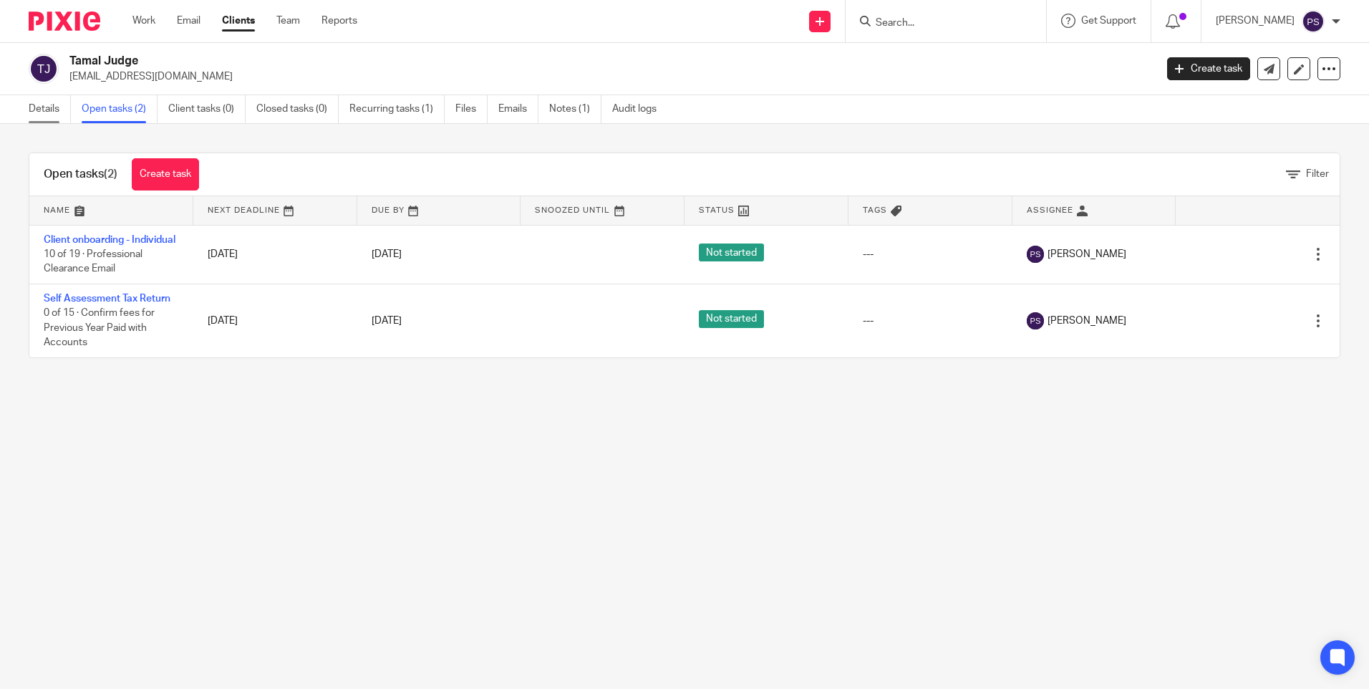
click at [57, 116] on link "Details" at bounding box center [50, 109] width 42 height 28
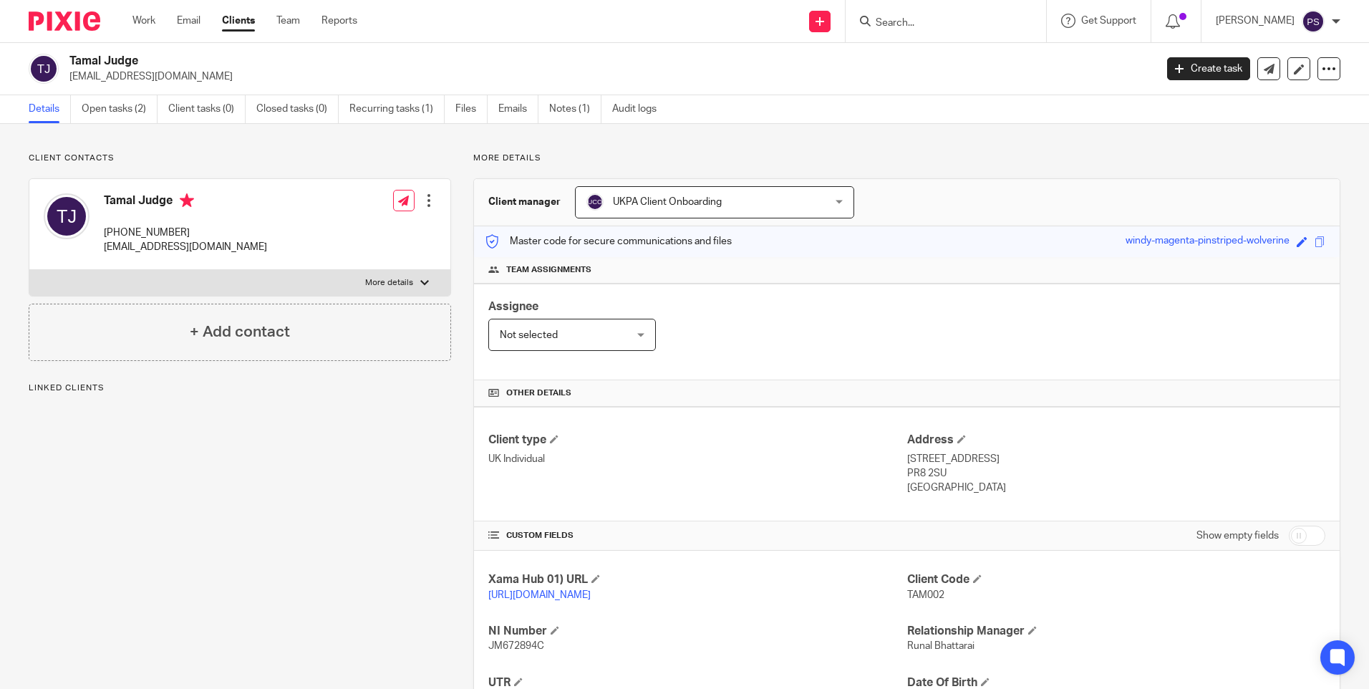
click at [624, 196] on span "UKPA Client Onboarding" at bounding box center [693, 202] width 213 height 30
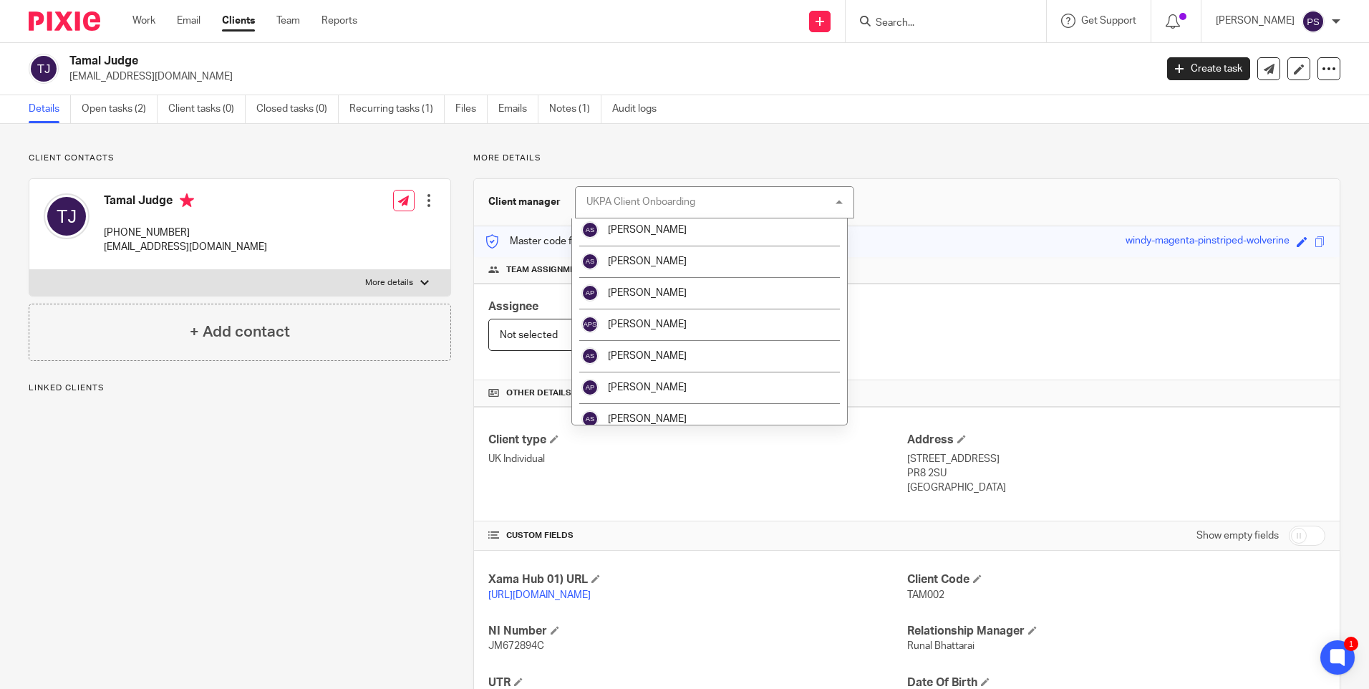
scroll to position [143, 0]
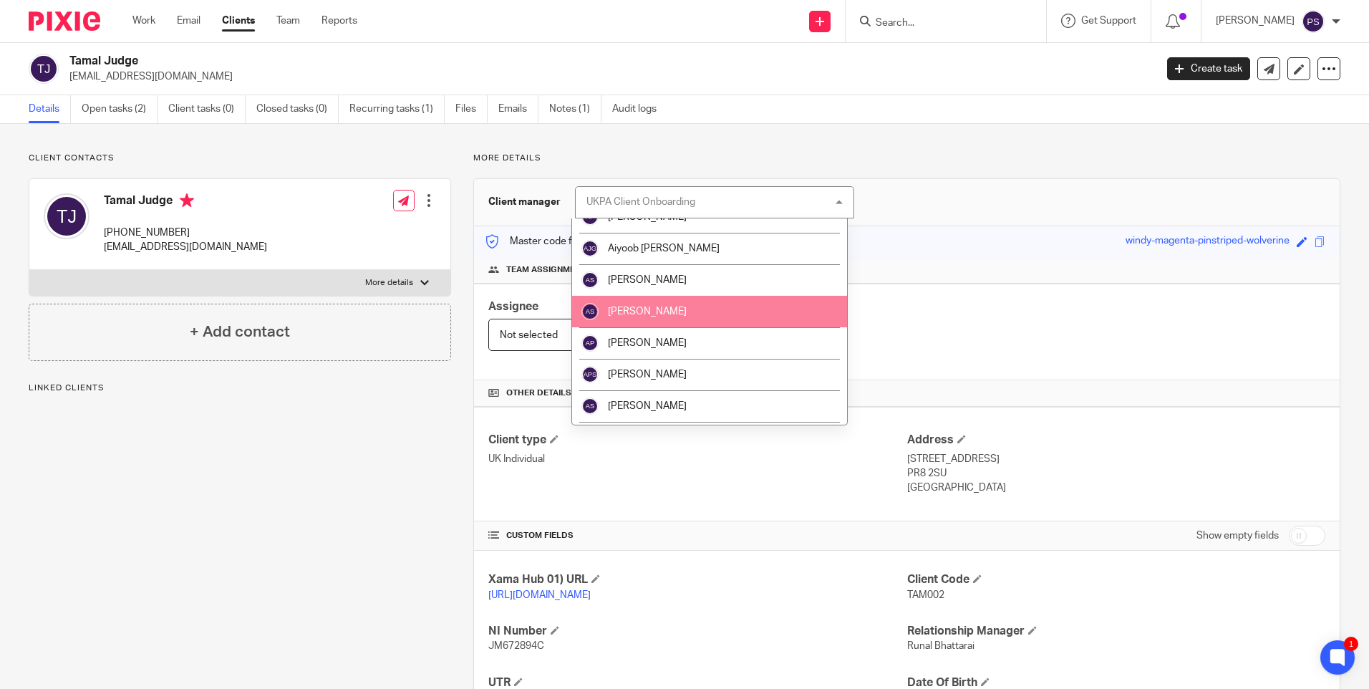
click at [632, 314] on span "Alisha Shrestha" at bounding box center [647, 312] width 79 height 10
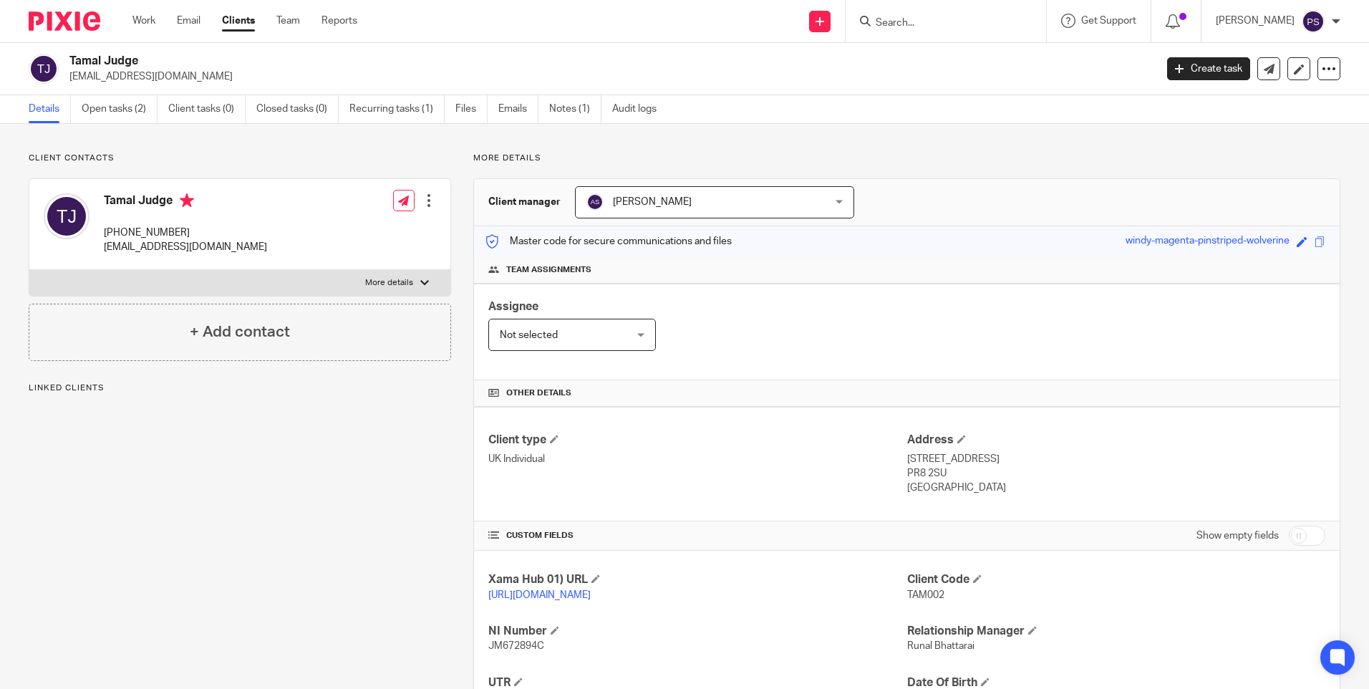
click at [219, 144] on div "Client contacts Tamal Judge +44 792 834 8854 tamaldye@hotmail.com Edit contact …" at bounding box center [684, 491] width 1369 height 735
click at [110, 107] on link "Open tasks (2)" at bounding box center [120, 109] width 76 height 28
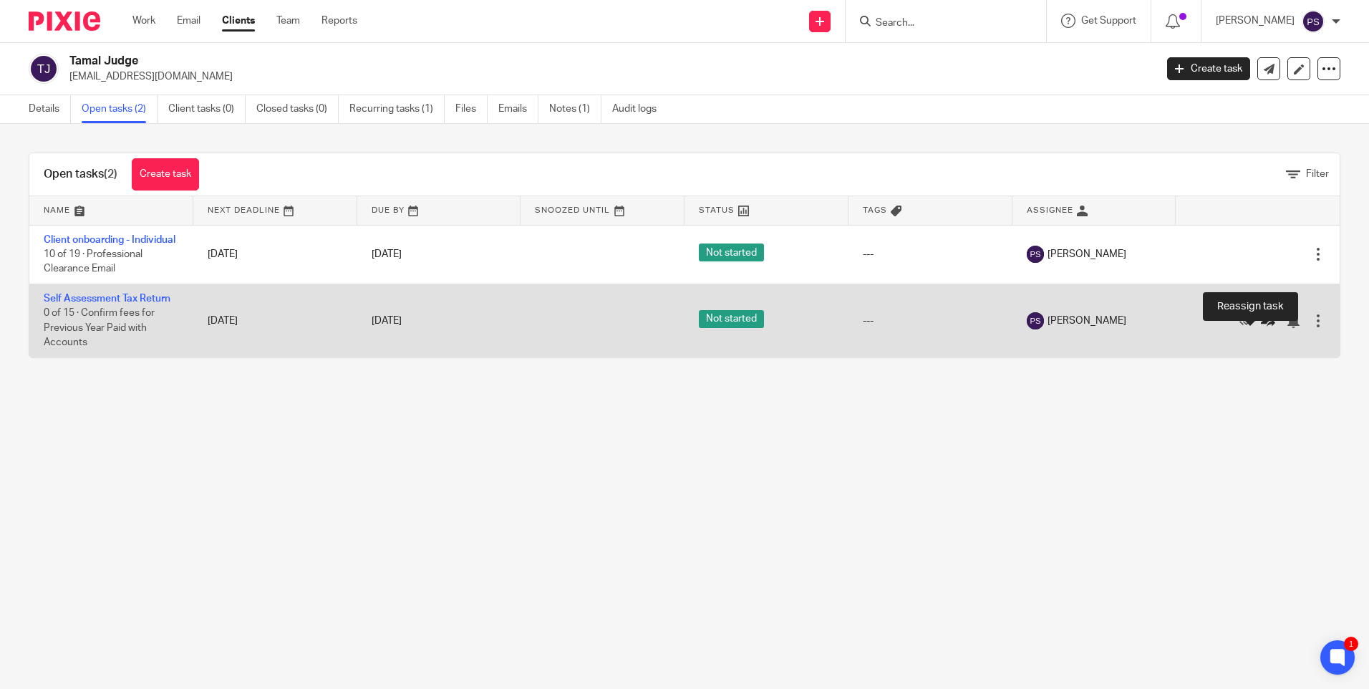
click at [1261, 328] on icon at bounding box center [1268, 321] width 14 height 14
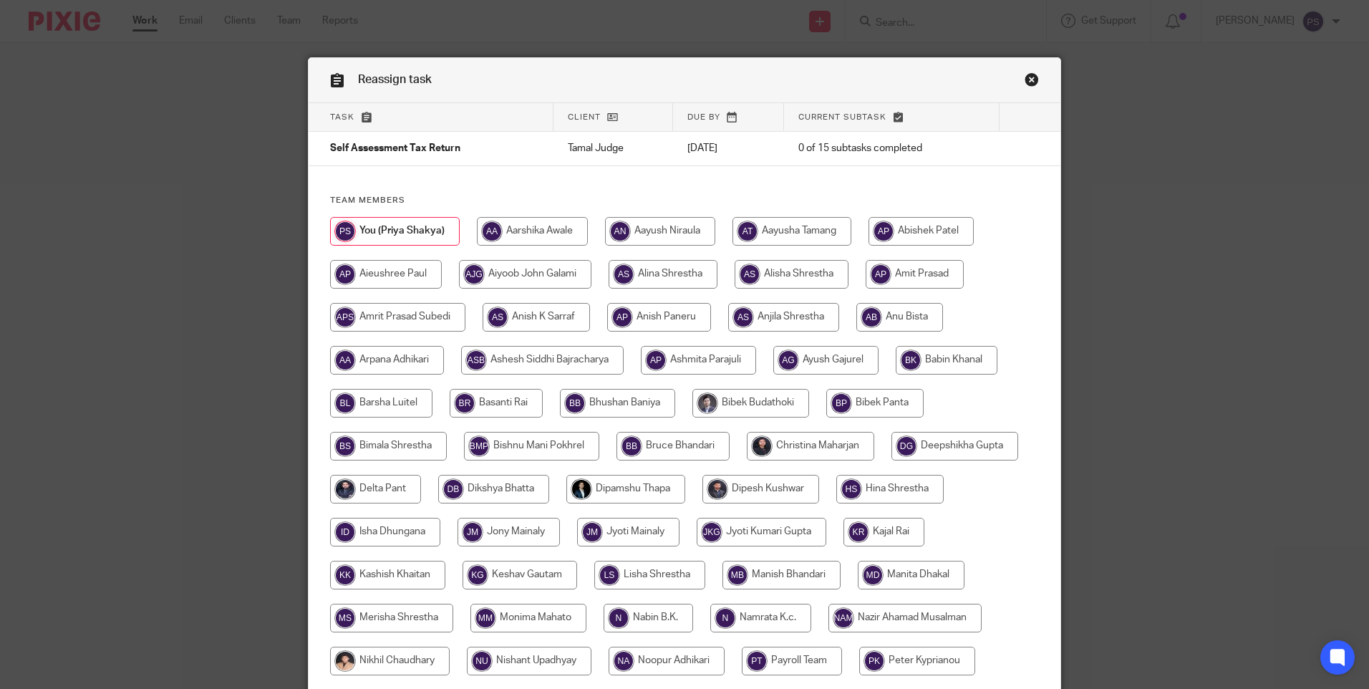
click at [784, 271] on input "radio" at bounding box center [792, 274] width 114 height 29
radio input "true"
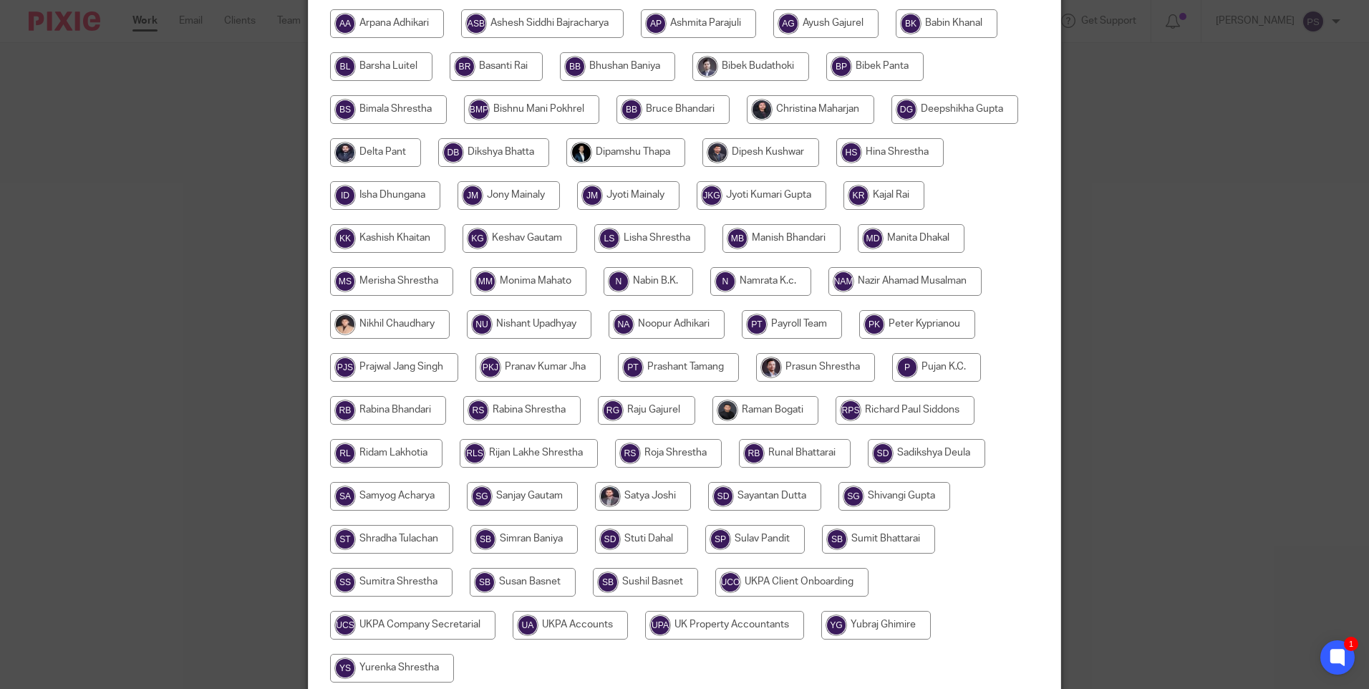
scroll to position [463, 0]
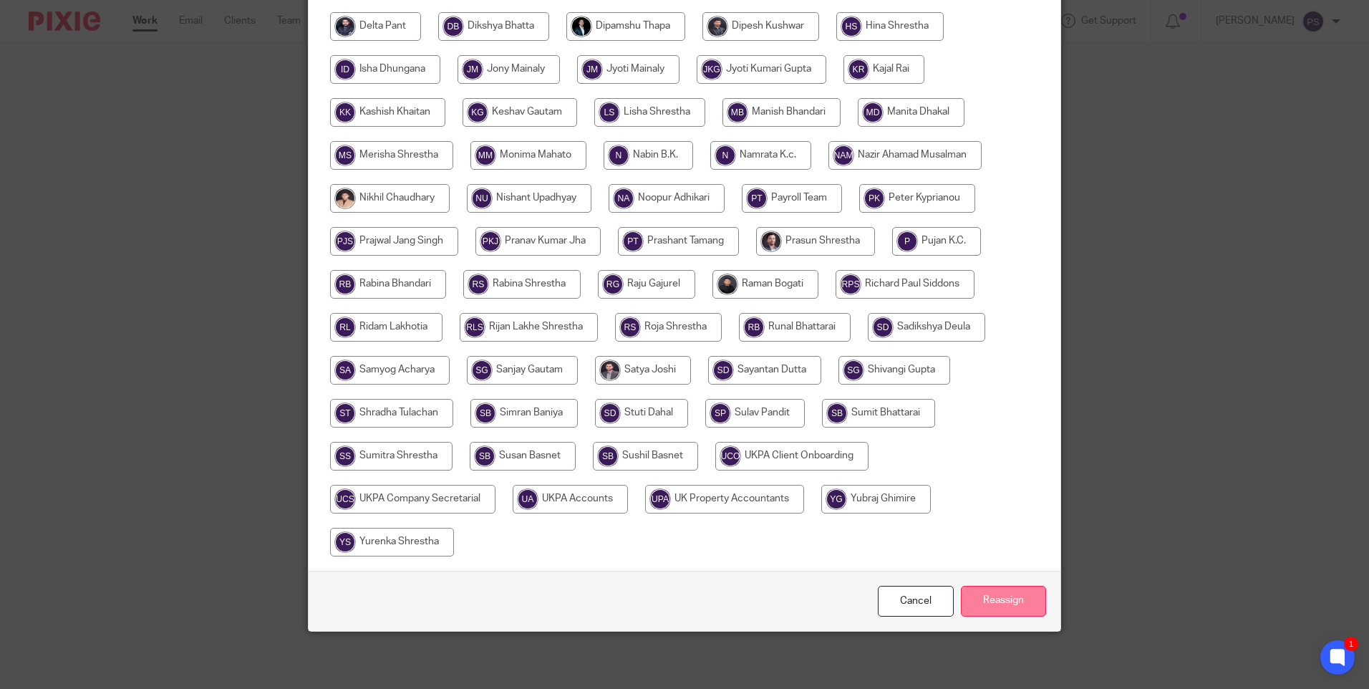
click at [1008, 600] on input "Reassign" at bounding box center [1003, 601] width 85 height 31
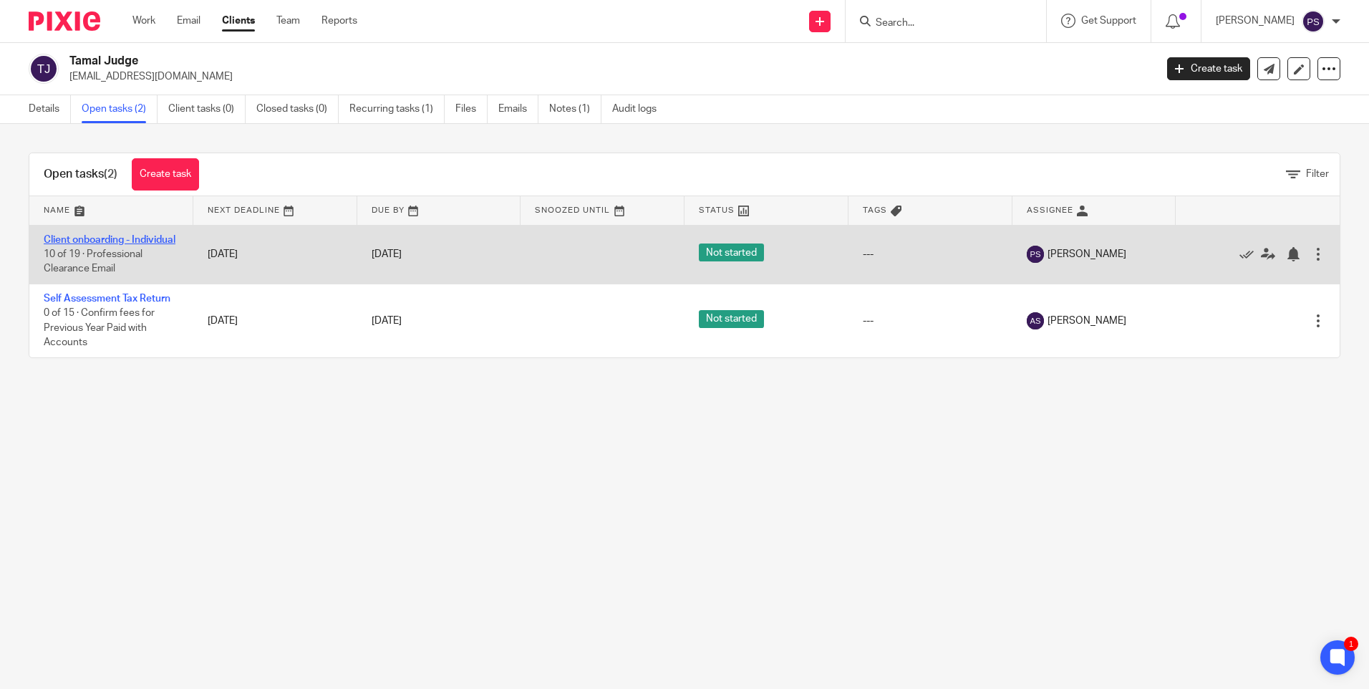
click at [86, 236] on link "Client onboarding - Individual" at bounding box center [110, 240] width 132 height 10
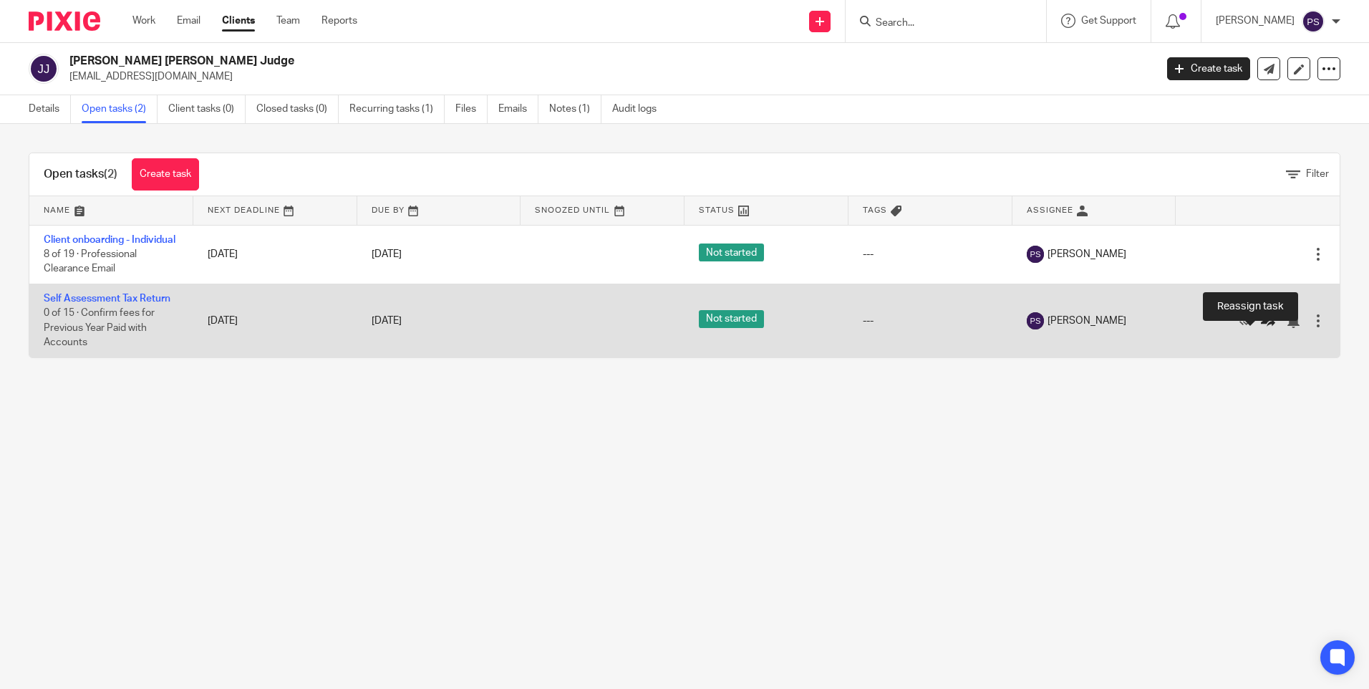
click at [1261, 328] on icon at bounding box center [1268, 321] width 14 height 14
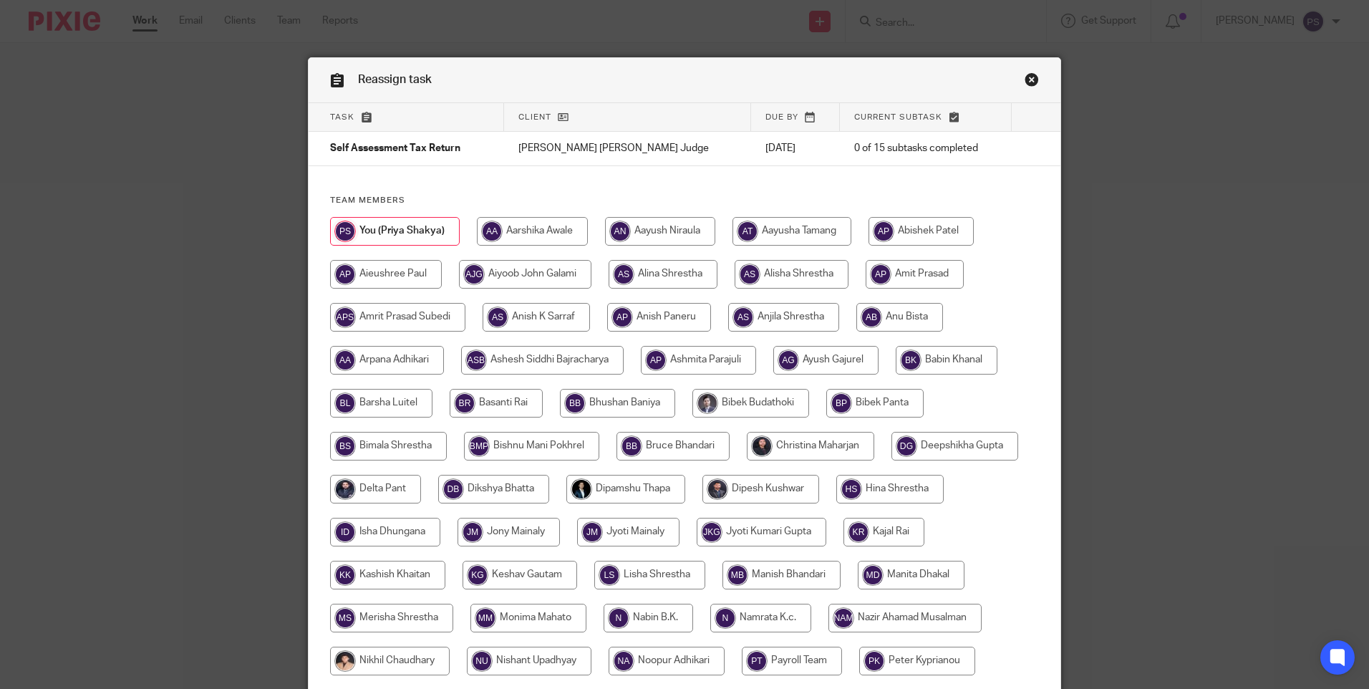
click at [647, 267] on input "radio" at bounding box center [663, 274] width 109 height 29
radio input "true"
click at [766, 265] on input "radio" at bounding box center [794, 274] width 114 height 29
radio input "true"
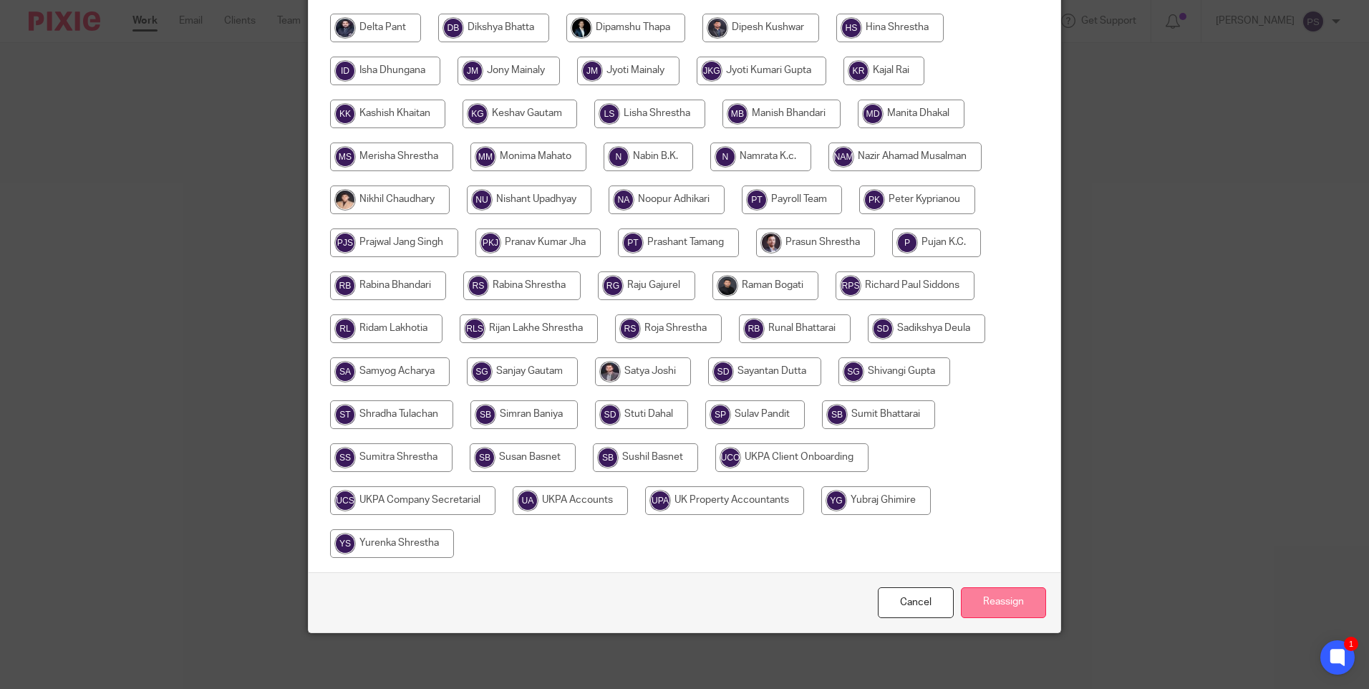
scroll to position [463, 0]
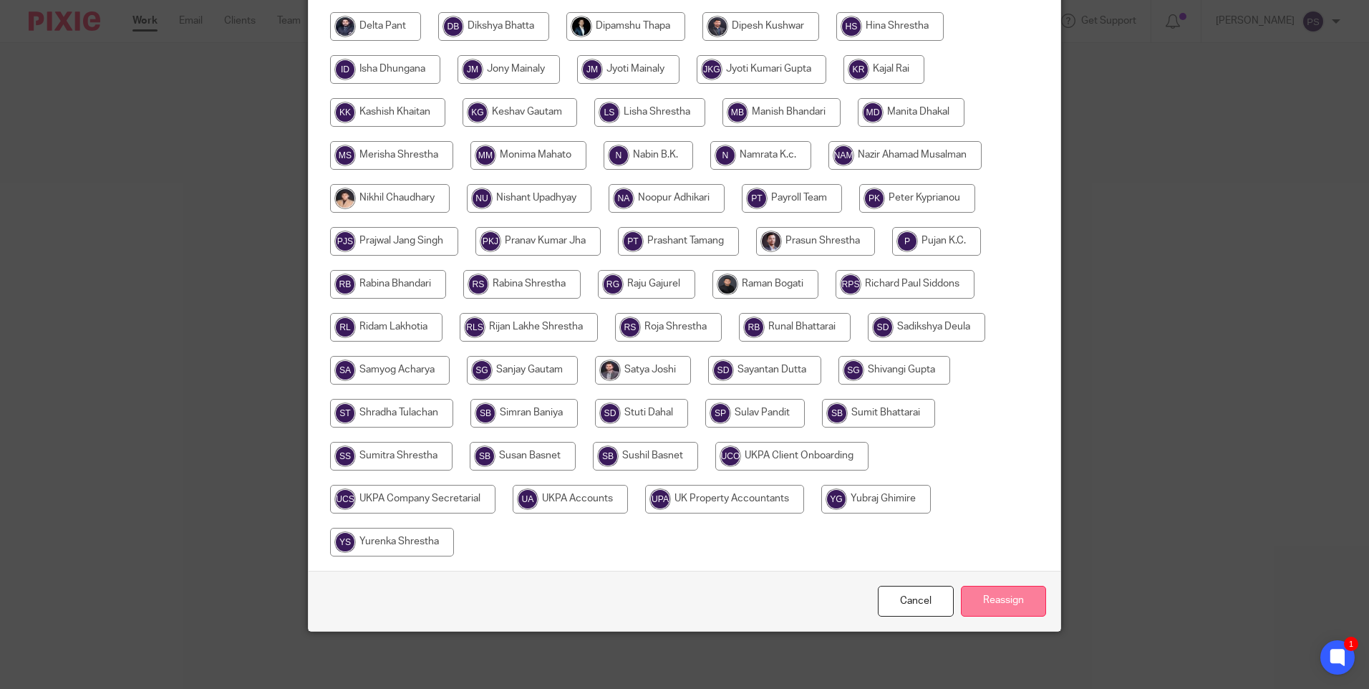
click at [992, 605] on input "Reassign" at bounding box center [1003, 601] width 85 height 31
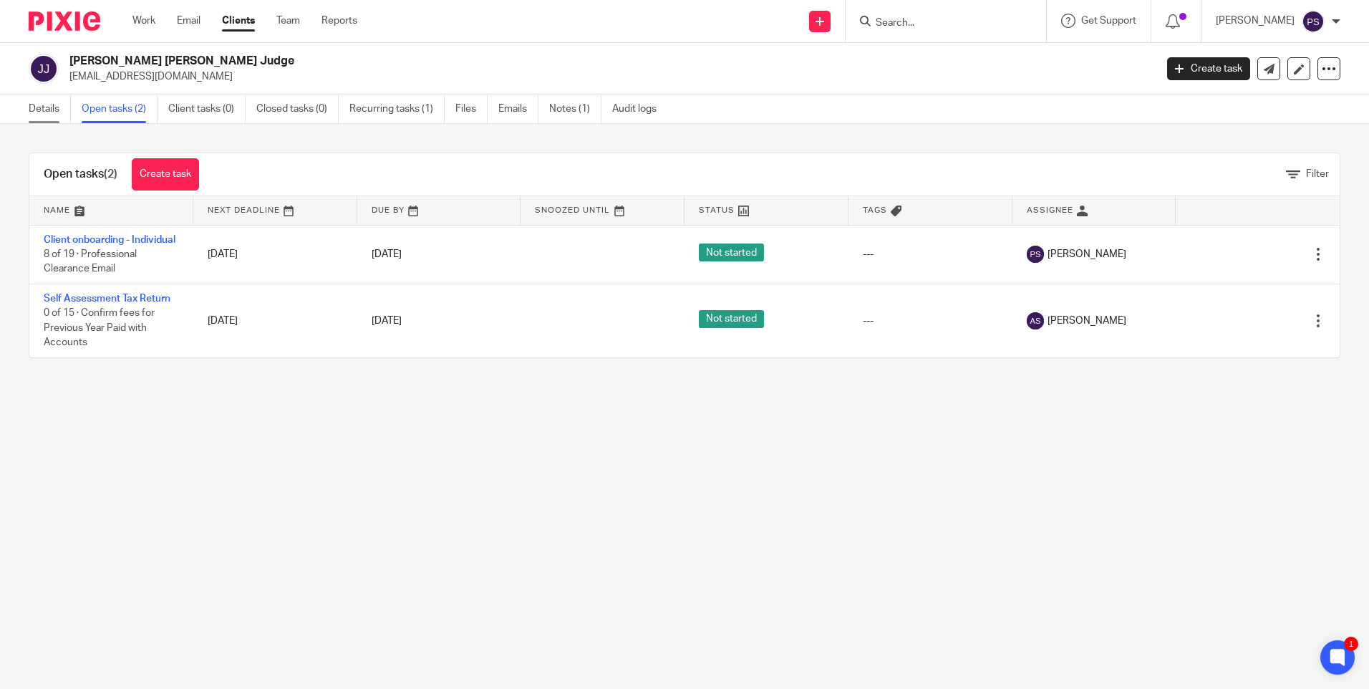
click at [56, 115] on link "Details" at bounding box center [50, 109] width 42 height 28
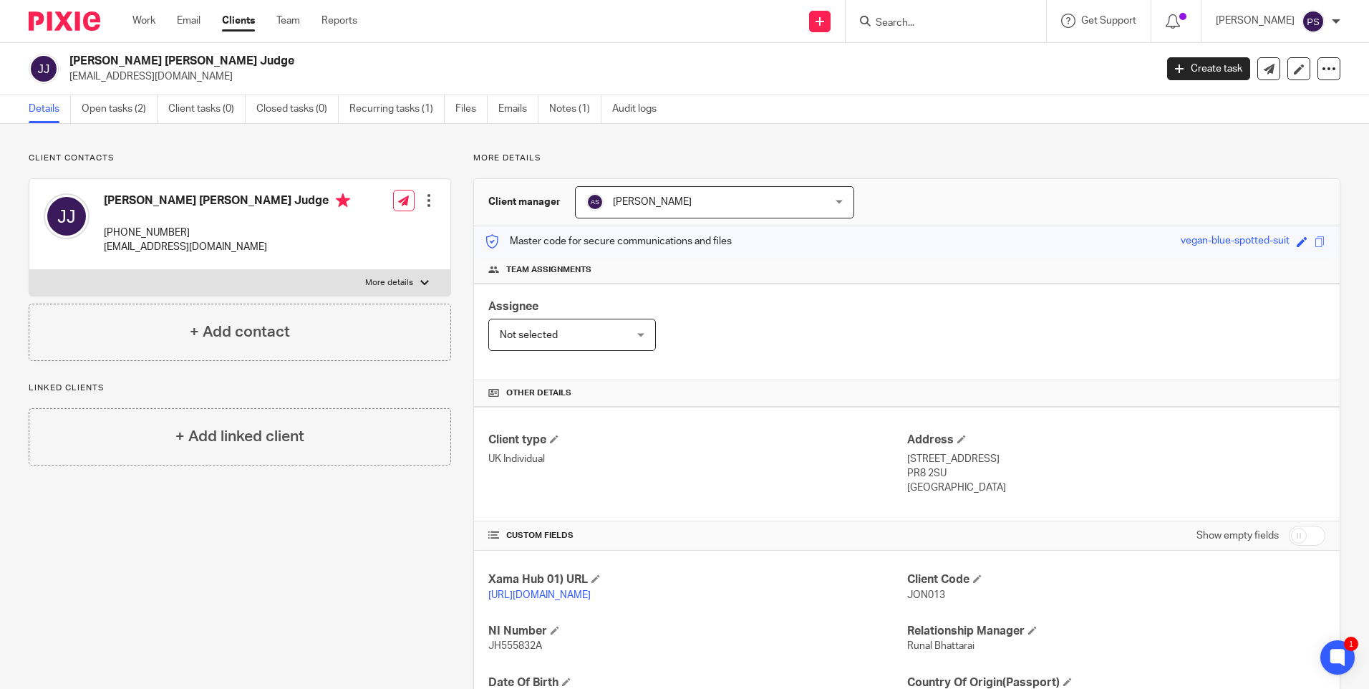
click at [927, 593] on span "JON013" at bounding box center [926, 595] width 38 height 10
copy span "JON013"
click at [177, 62] on h2 "[PERSON_NAME] [PERSON_NAME] Judge" at bounding box center [499, 61] width 861 height 15
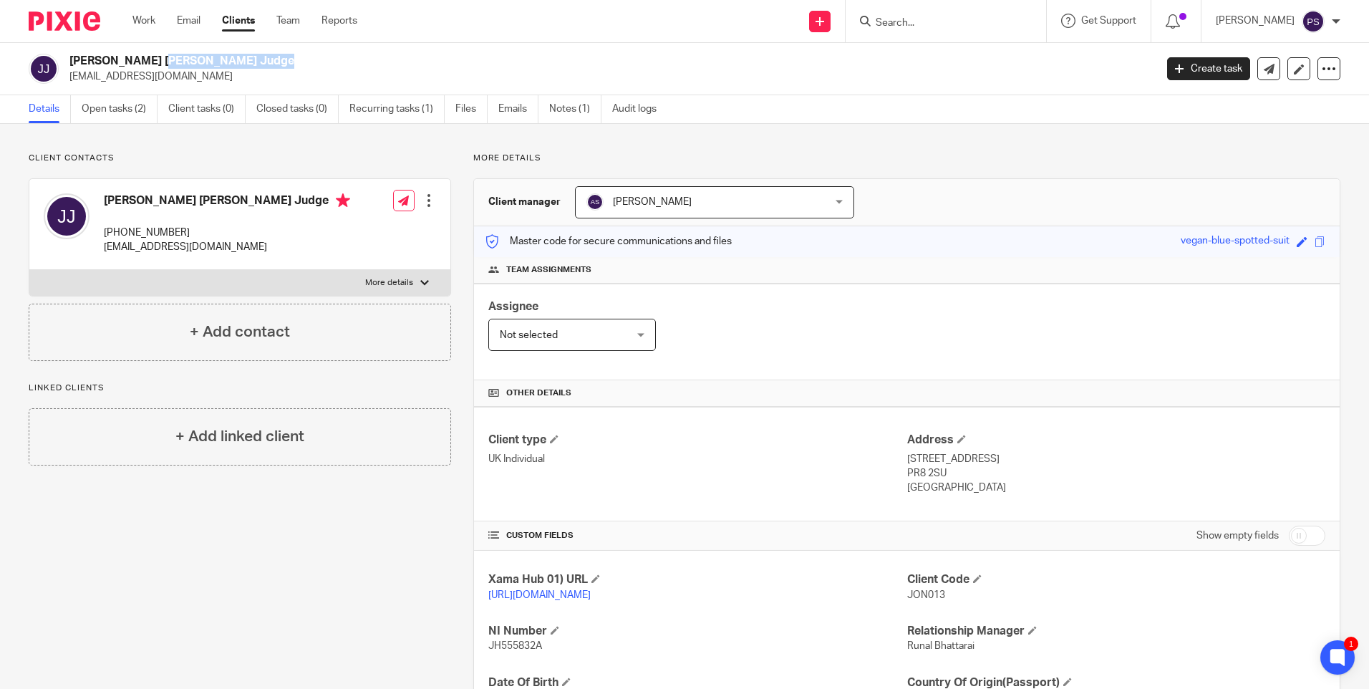
click at [177, 62] on h2 "[PERSON_NAME] [PERSON_NAME] Judge" at bounding box center [499, 61] width 861 height 15
copy div "[PERSON_NAME] [PERSON_NAME] Judge"
click at [918, 24] on input "Search" at bounding box center [938, 23] width 129 height 13
paste input "ishebel lund"
type input "ishebel lund"
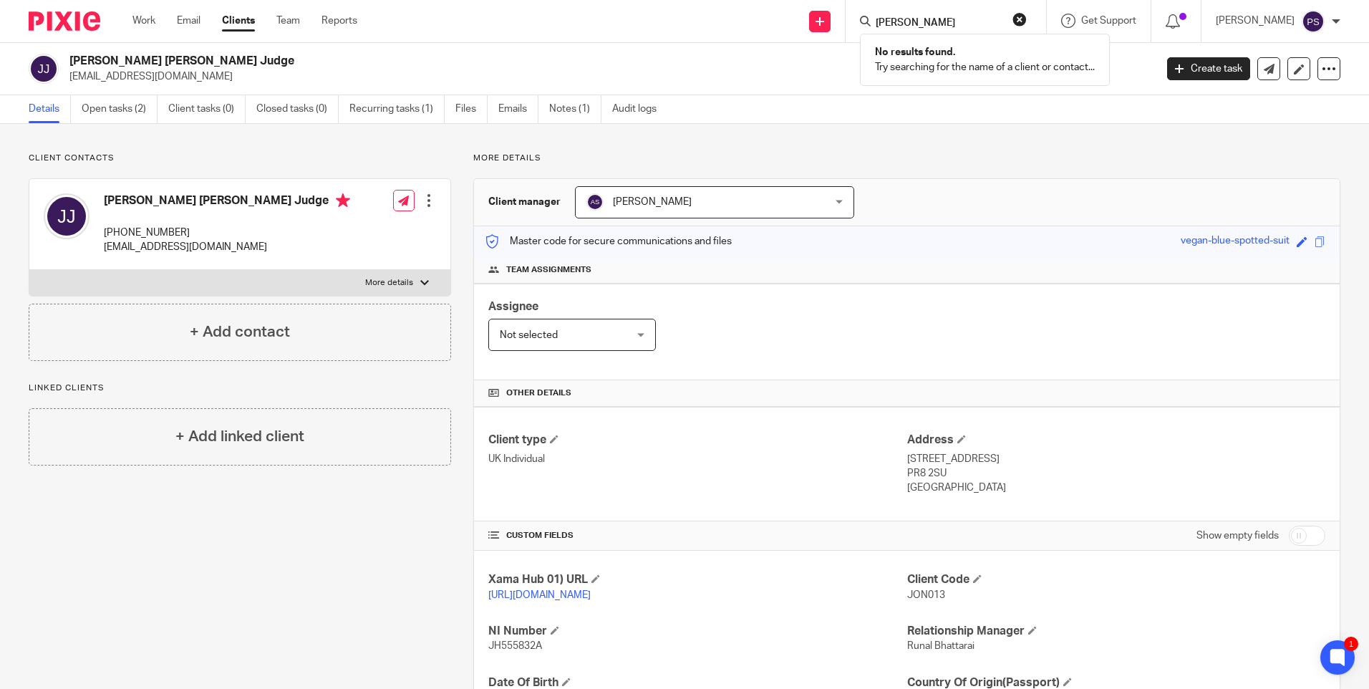
click at [1027, 15] on button "reset" at bounding box center [1020, 19] width 14 height 14
click at [932, 17] on input "Search" at bounding box center [938, 23] width 129 height 13
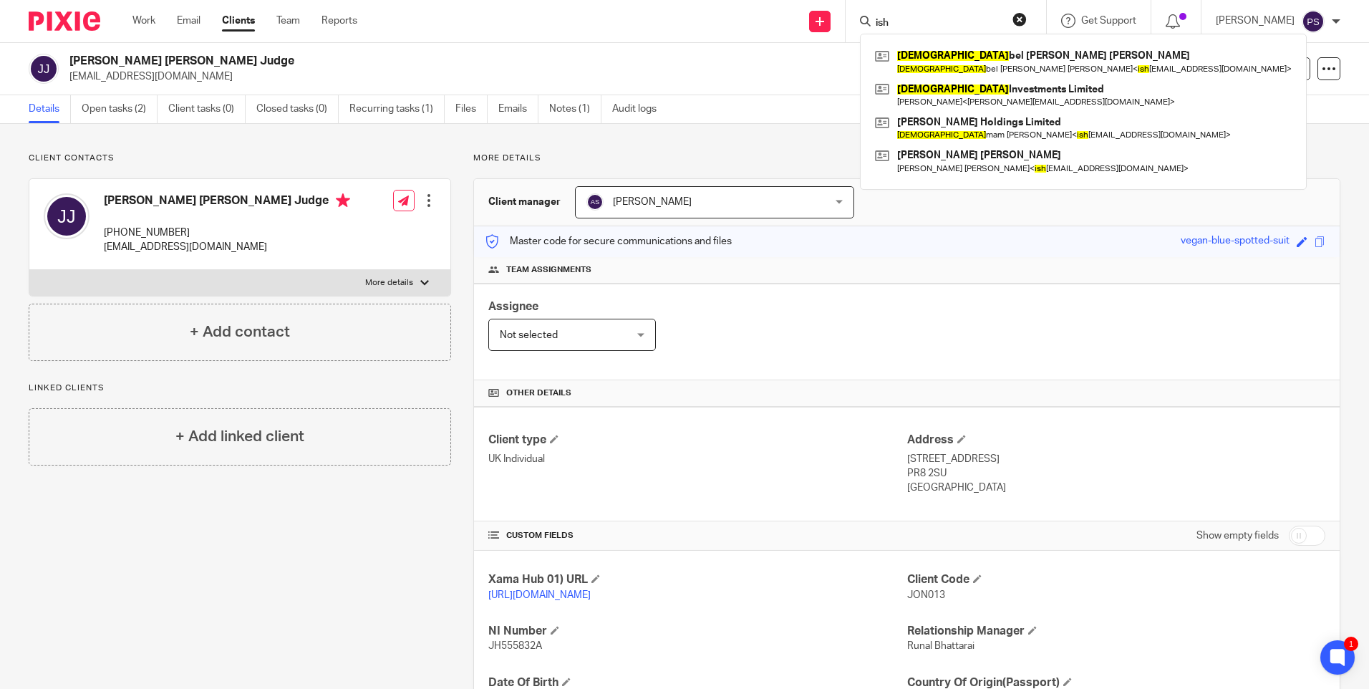
type input "ish"
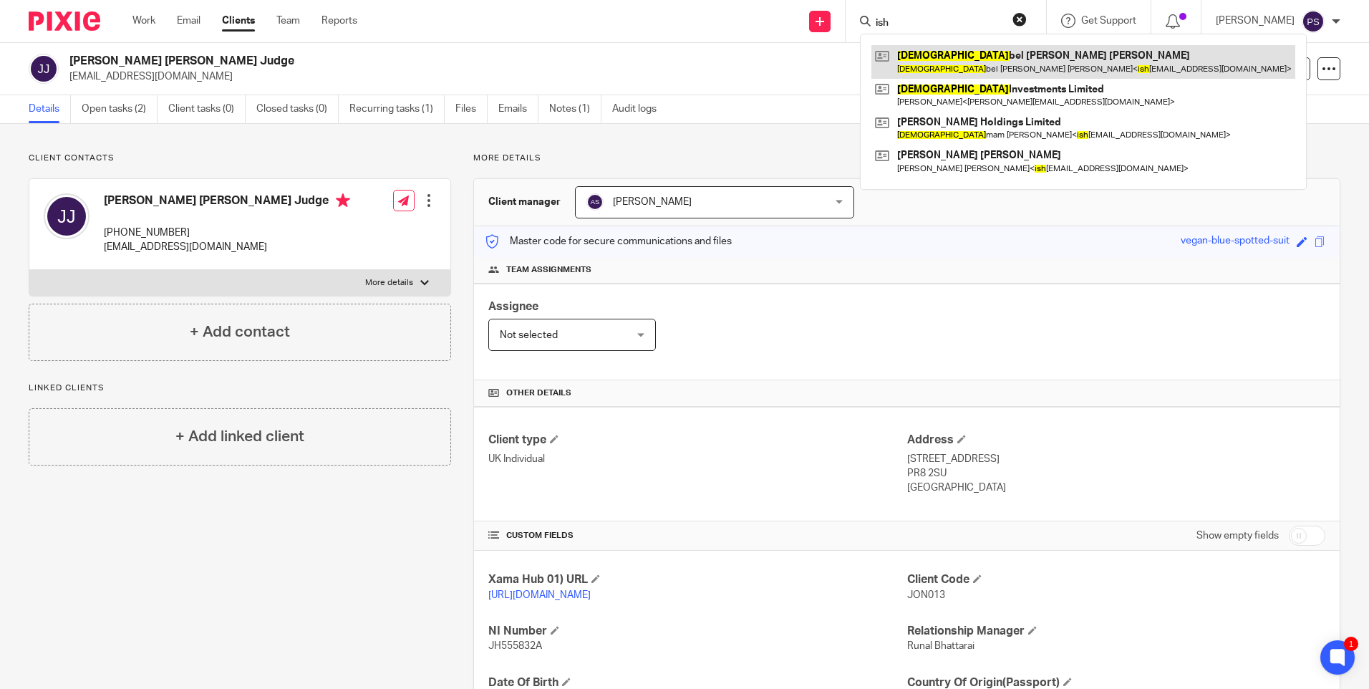
click at [1005, 63] on link at bounding box center [1084, 61] width 424 height 33
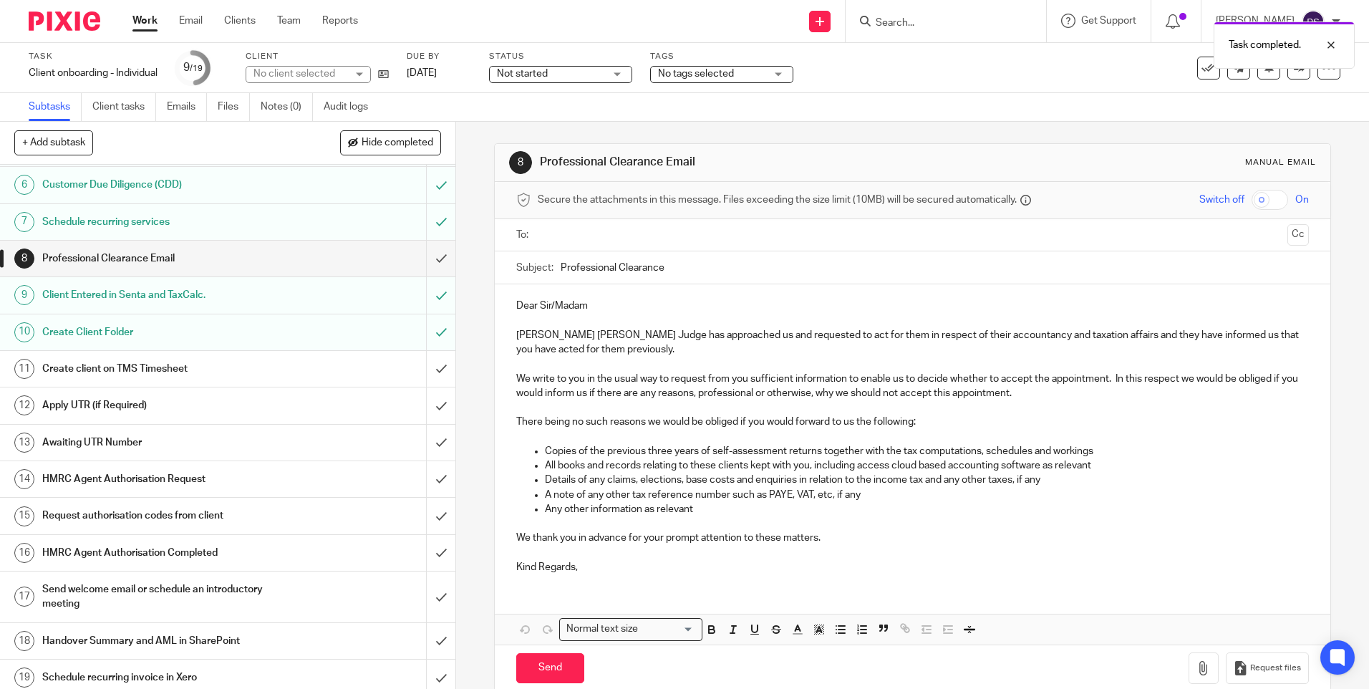
scroll to position [204, 0]
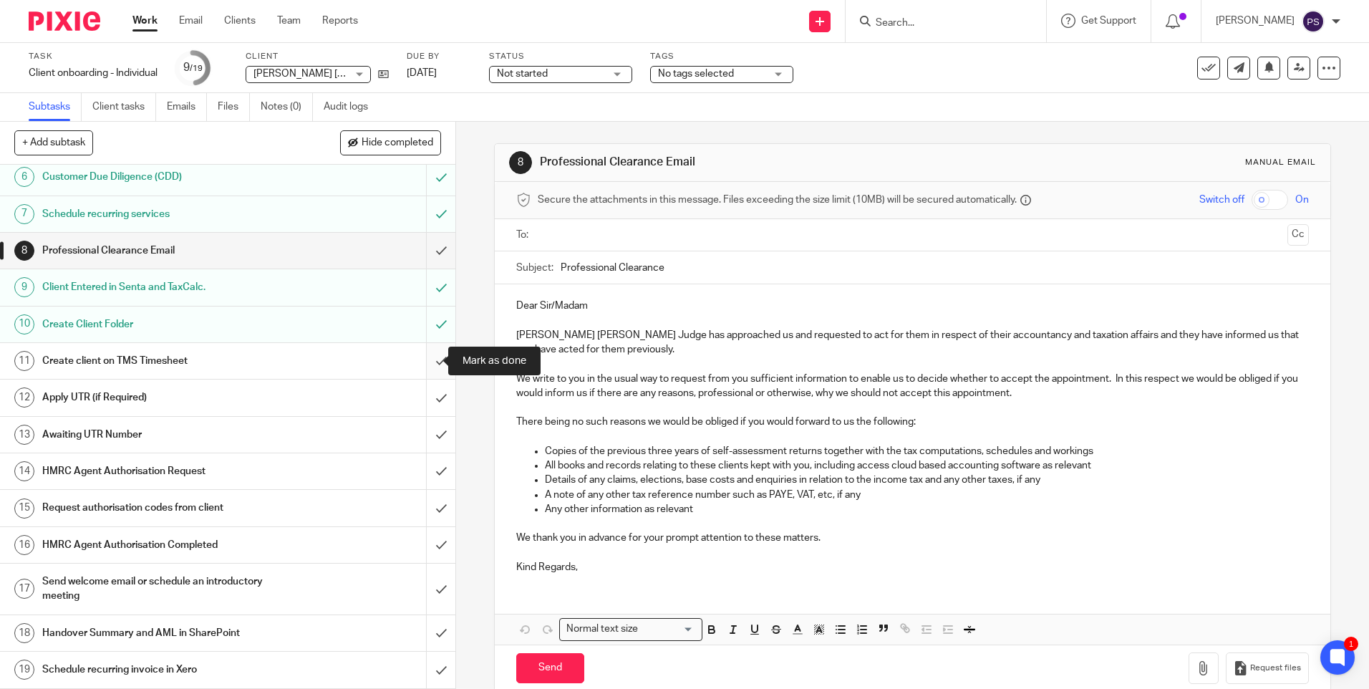
click at [422, 361] on input "submit" at bounding box center [227, 361] width 455 height 36
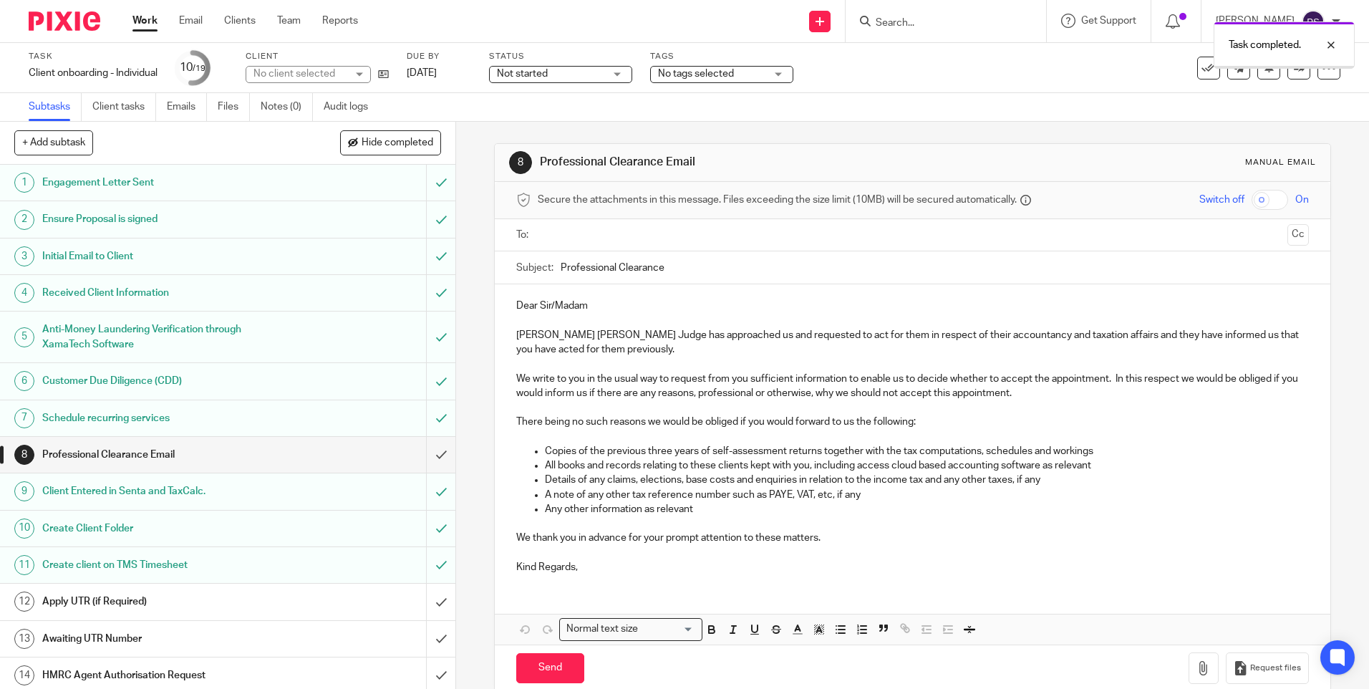
scroll to position [204, 0]
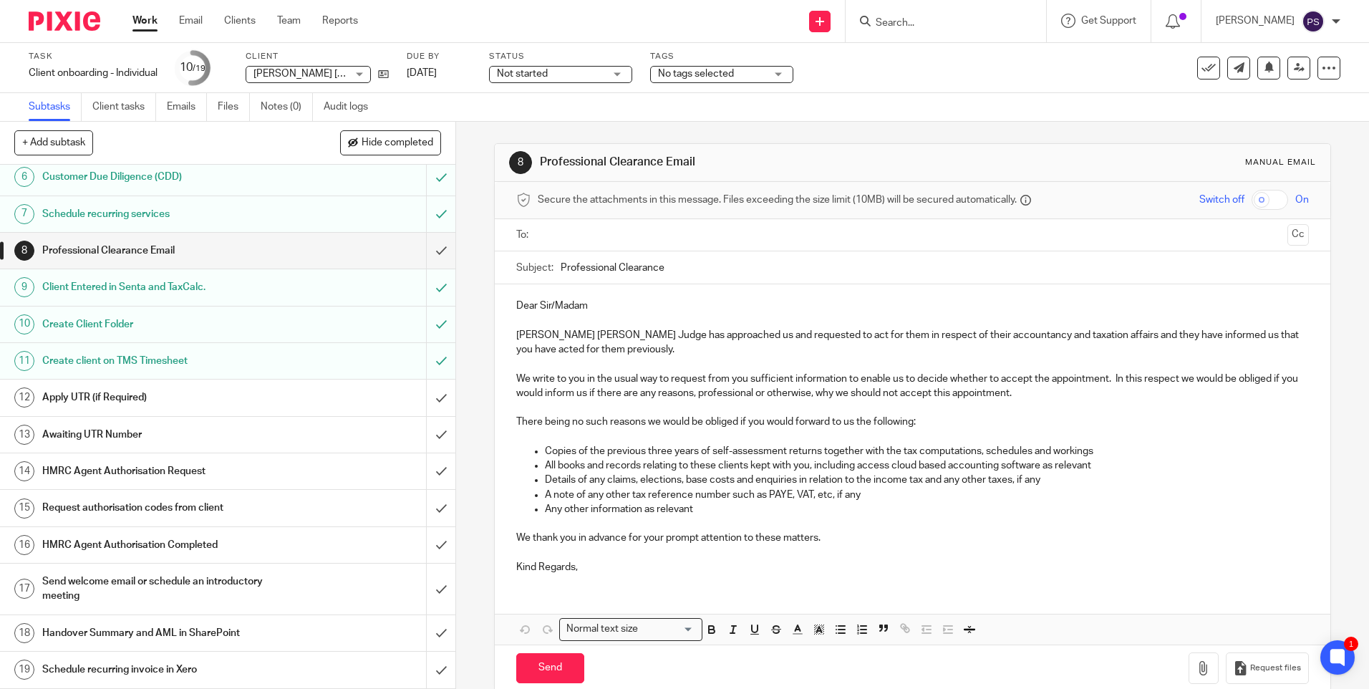
click at [478, 357] on div "8 Professional Clearance Email Manual email Secure the attachments in this mess…" at bounding box center [912, 405] width 913 height 567
click at [424, 628] on input "submit" at bounding box center [227, 633] width 455 height 36
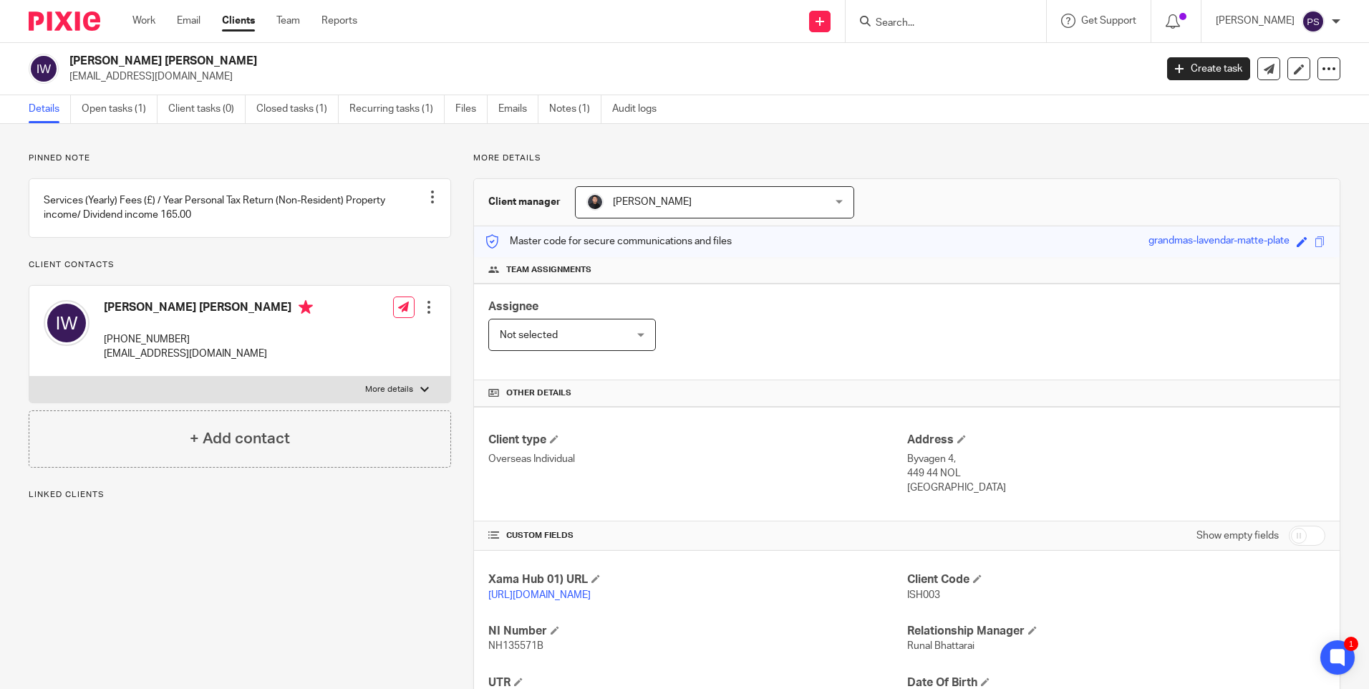
click at [138, 137] on div "Pinned note Services (Yearly) Fees (£) / Year Personal Tax Return (Non-Resident…" at bounding box center [684, 491] width 1369 height 735
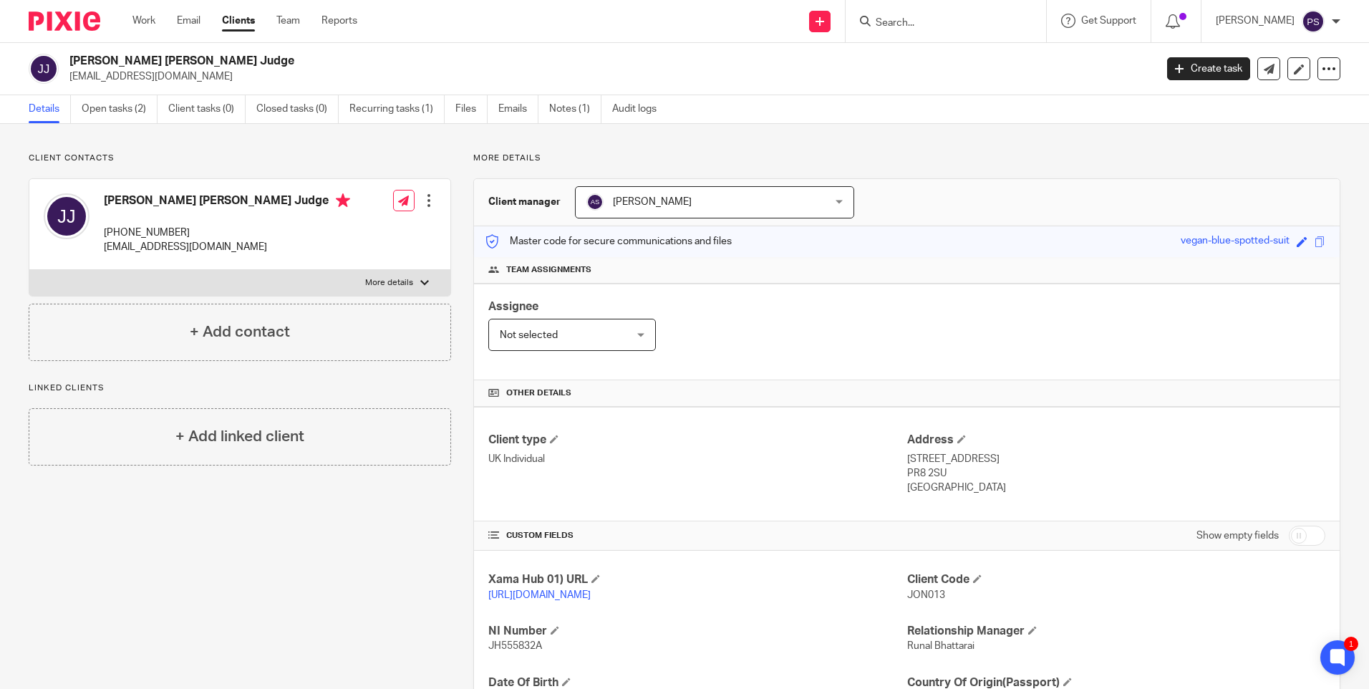
click at [930, 21] on input "Search" at bounding box center [938, 23] width 129 height 13
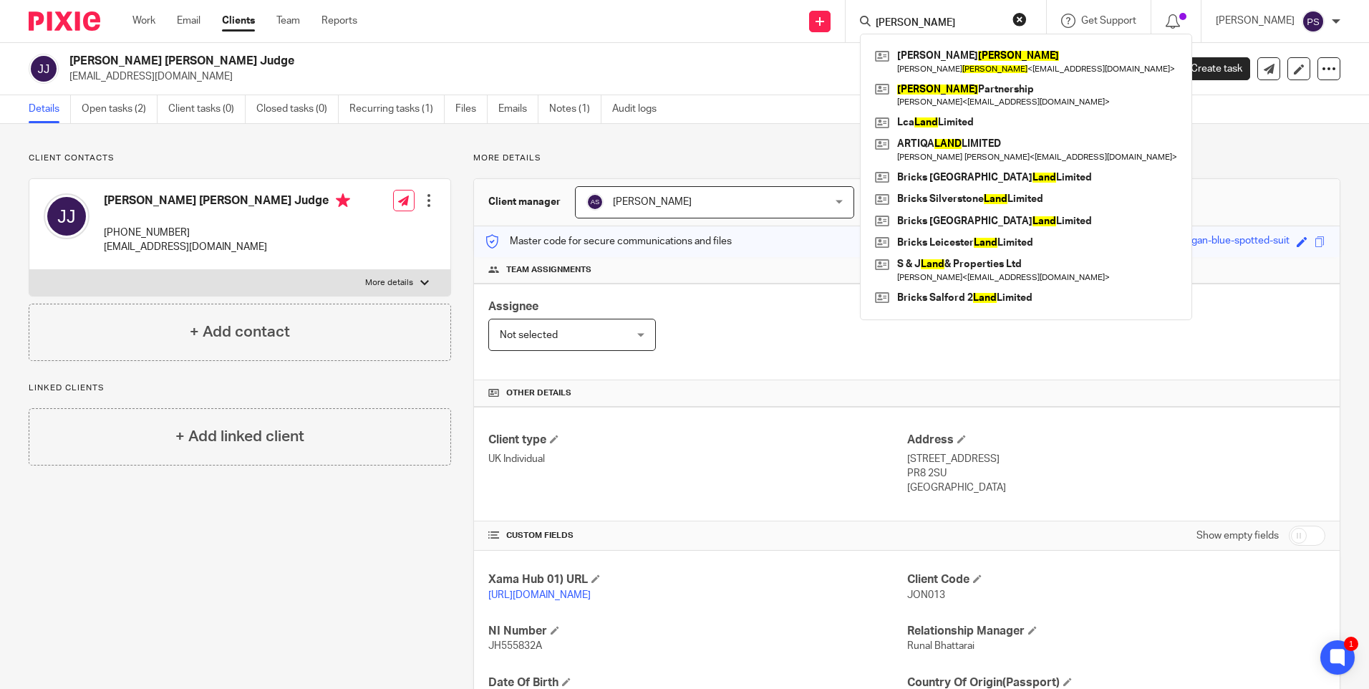
type input "[PERSON_NAME]"
click at [778, 167] on div "More details Client manager [PERSON_NAME] [PERSON_NAME] [PERSON_NAME] [PERSON_N…" at bounding box center [895, 491] width 889 height 677
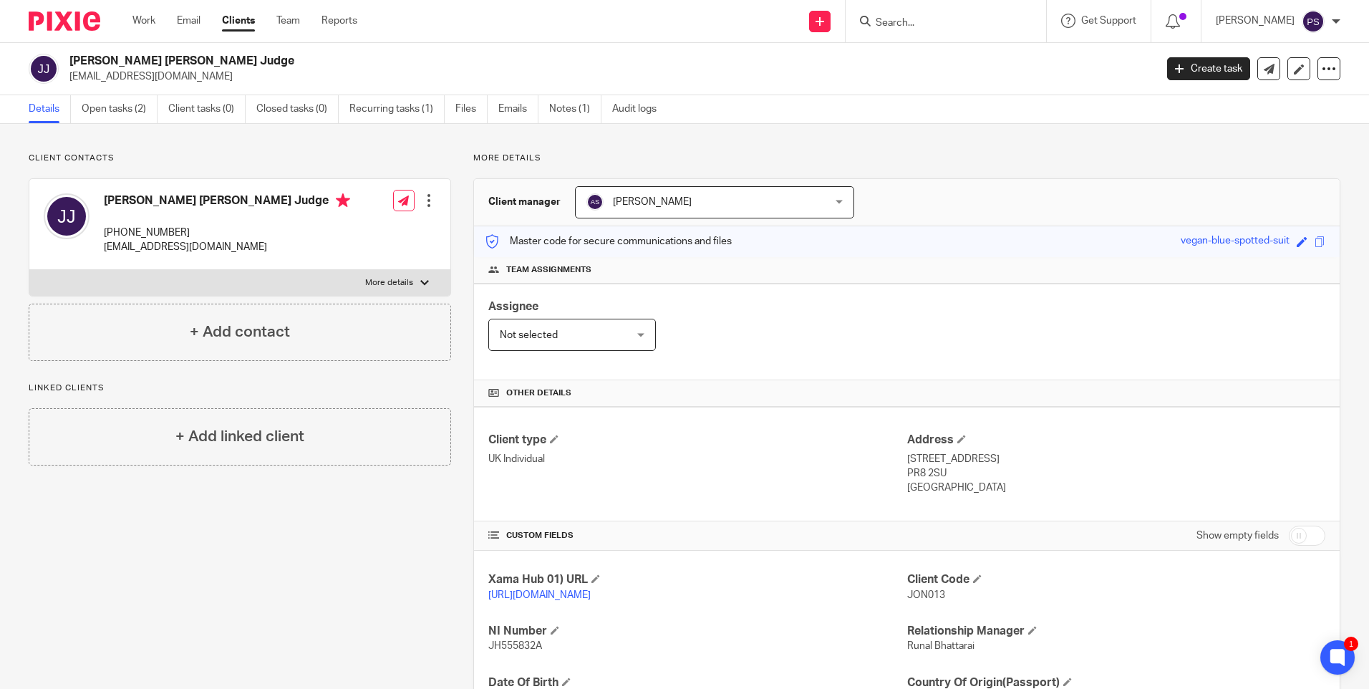
click at [115, 62] on h2 "[PERSON_NAME] [PERSON_NAME] Judge" at bounding box center [499, 61] width 861 height 15
copy div "[PERSON_NAME] [PERSON_NAME] Judge"
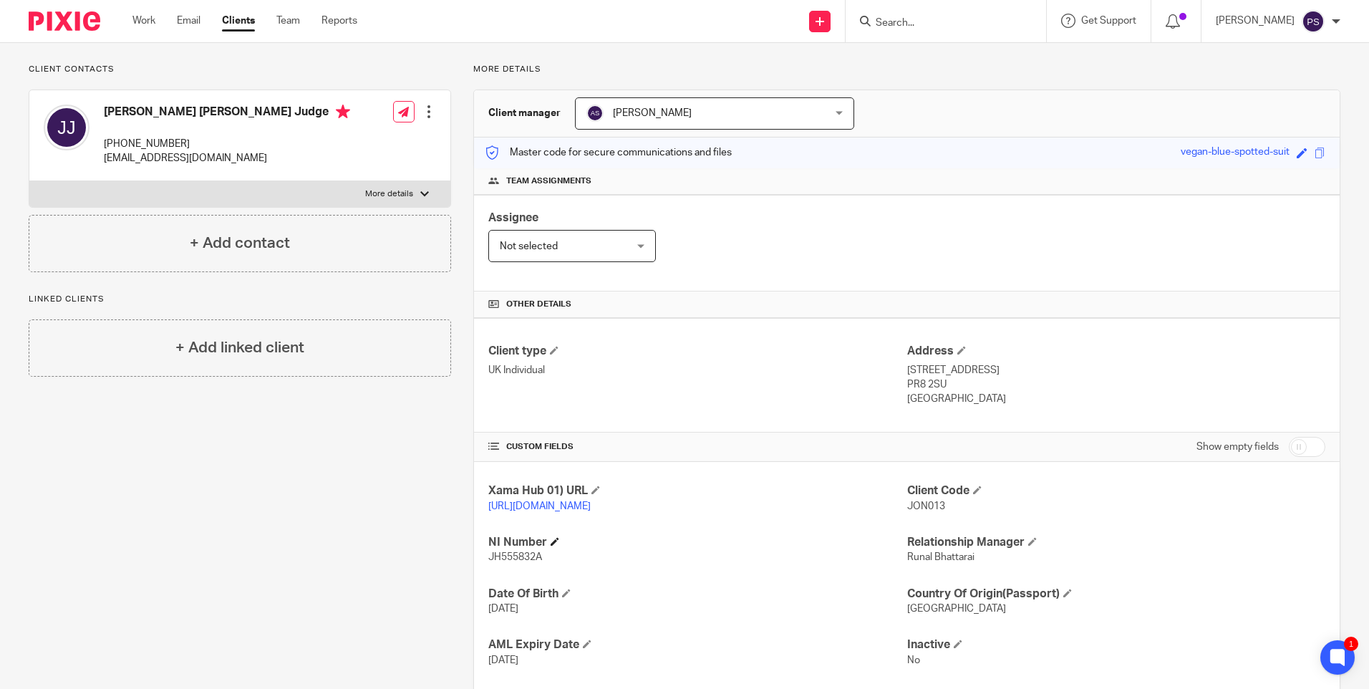
scroll to position [184, 0]
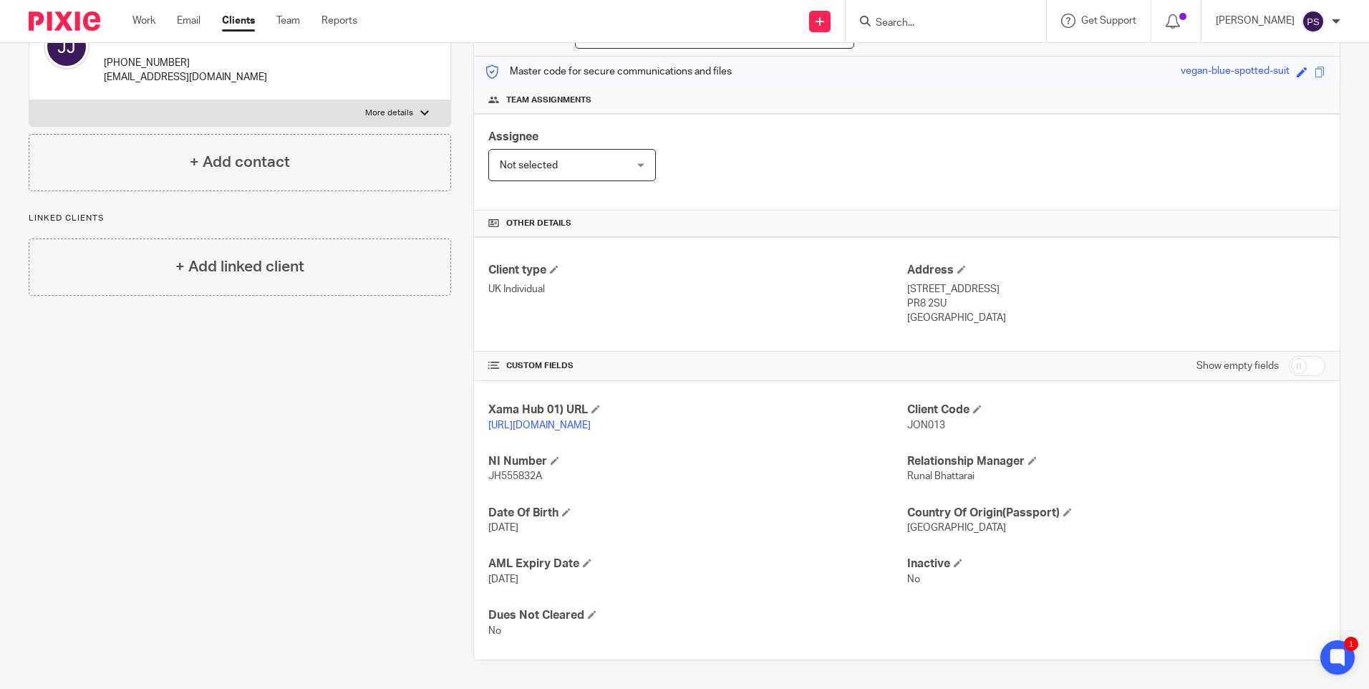
click at [524, 473] on span "JH555832A" at bounding box center [515, 476] width 54 height 10
copy p "JH555832A"
drag, startPoint x: 902, startPoint y: 278, endPoint x: 982, endPoint y: 275, distance: 80.3
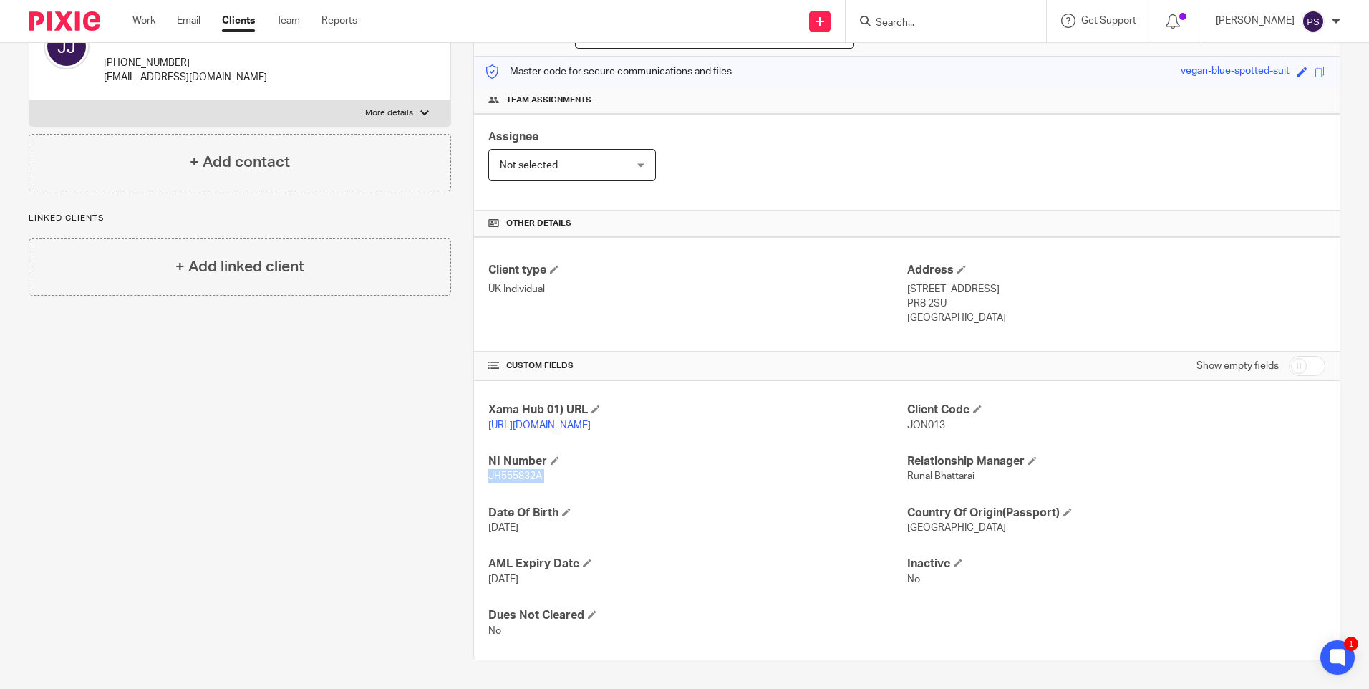
click at [982, 282] on p "8 Lighthorne Drive, Southport" at bounding box center [1116, 289] width 418 height 14
copy p "8 Lighthorne Drive"
click at [1021, 282] on p "8 Lighthorne Drive, Southport" at bounding box center [1116, 289] width 418 height 14
copy p "Southport"
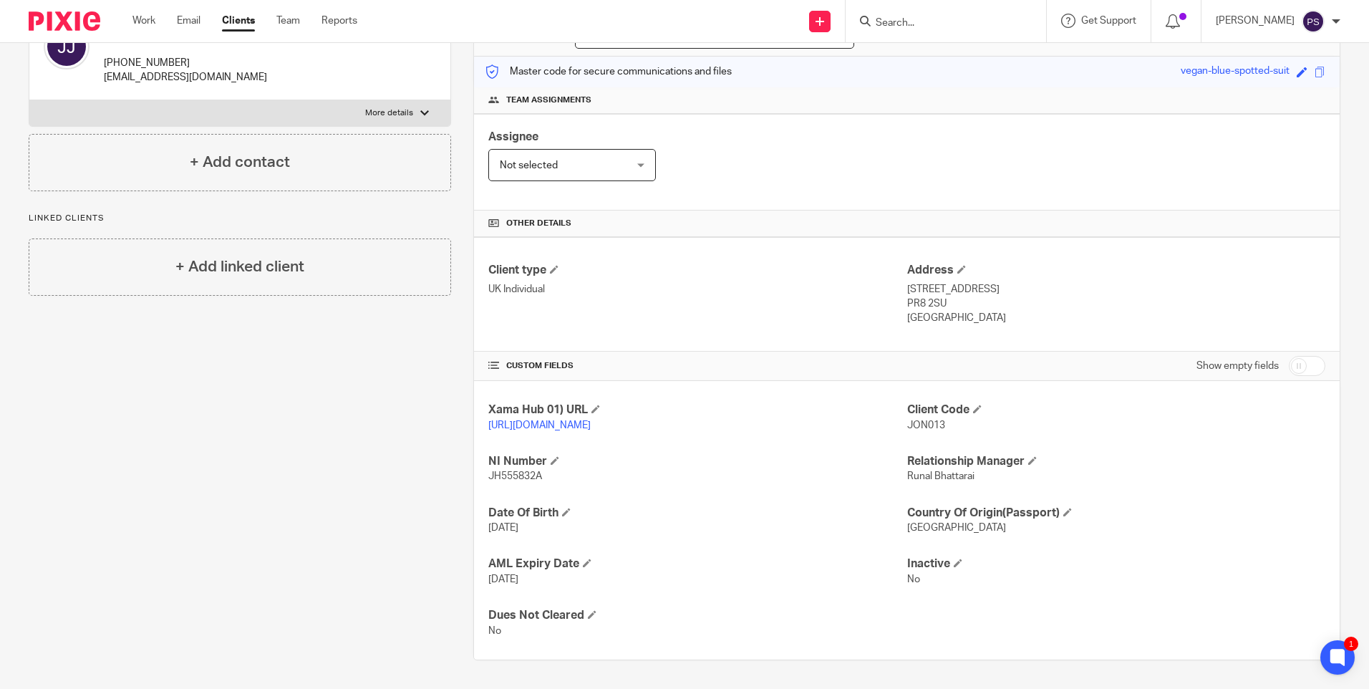
click at [930, 296] on p "PR8 2SU" at bounding box center [1116, 303] width 418 height 14
copy div "PR8 2SU"
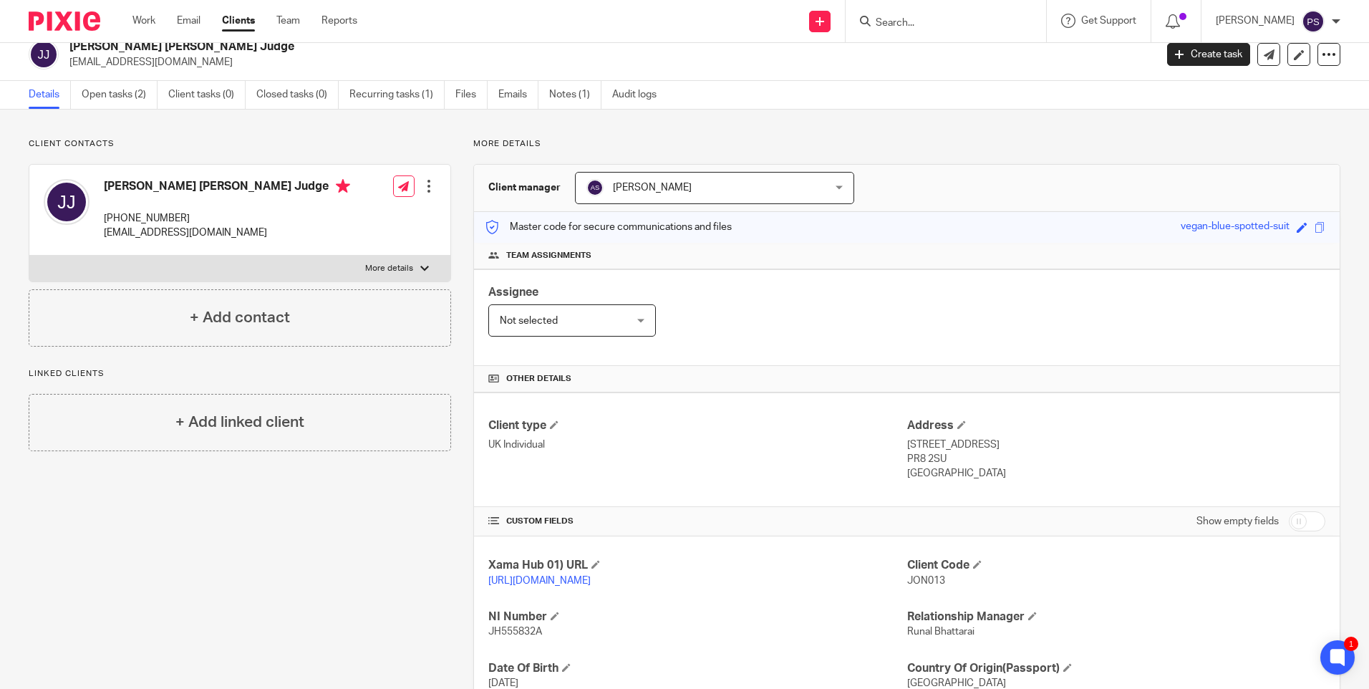
scroll to position [0, 0]
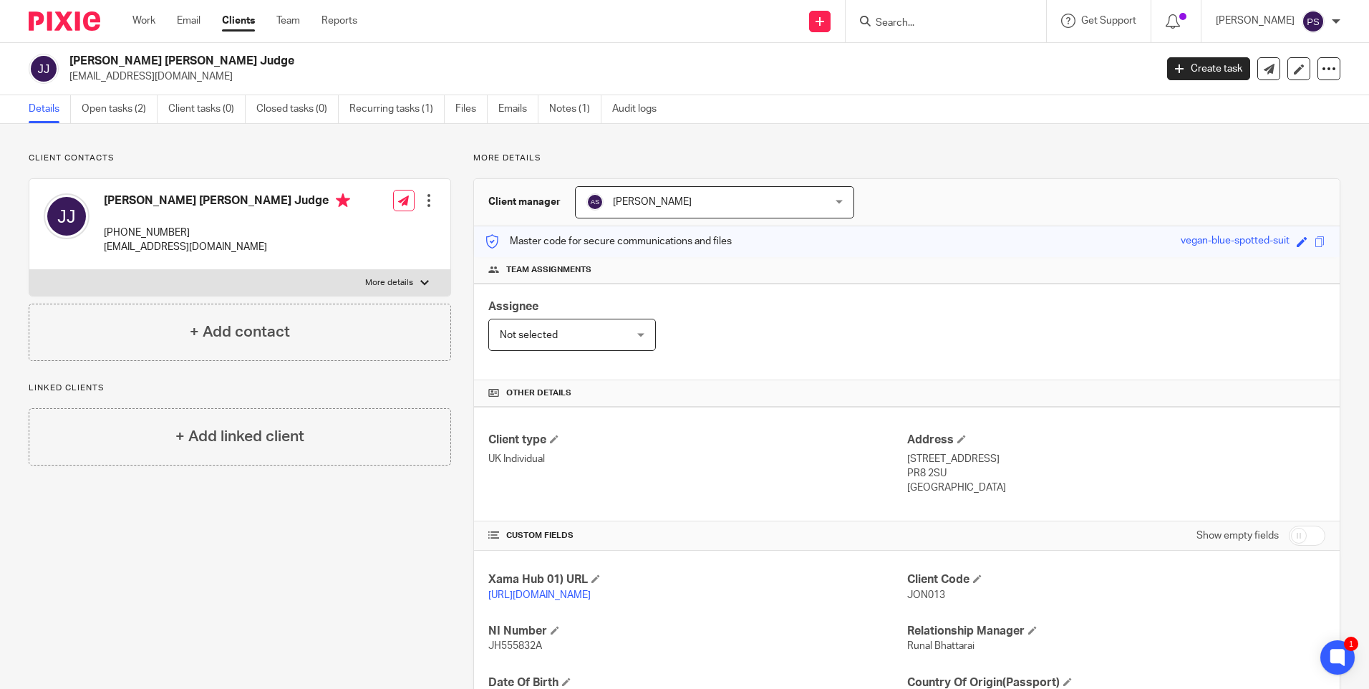
click at [138, 236] on p "[PHONE_NUMBER]" at bounding box center [227, 233] width 246 height 14
click at [138, 234] on p "[PHONE_NUMBER]" at bounding box center [227, 233] width 246 height 14
copy div "[PHONE_NUMBER]"
click at [147, 194] on h4 "Jonathan Peter Joseph Judge" at bounding box center [227, 202] width 246 height 18
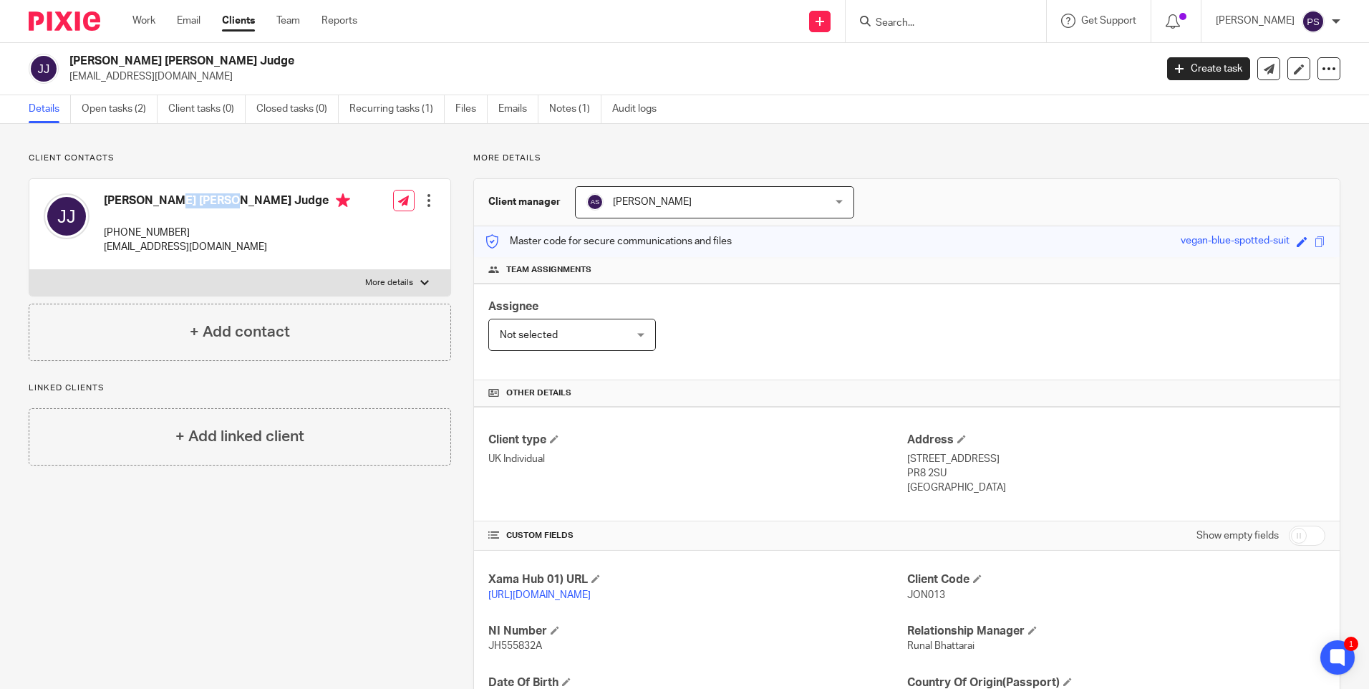
click at [147, 194] on h4 "Jonathan Peter Joseph Judge" at bounding box center [227, 202] width 246 height 18
copy h4 "Jonathan Peter Joseph Judge"
click at [636, 62] on h2 "Jonathan Peter Joseph Judge" at bounding box center [499, 61] width 861 height 15
click at [125, 101] on link "Open tasks (2)" at bounding box center [120, 109] width 76 height 28
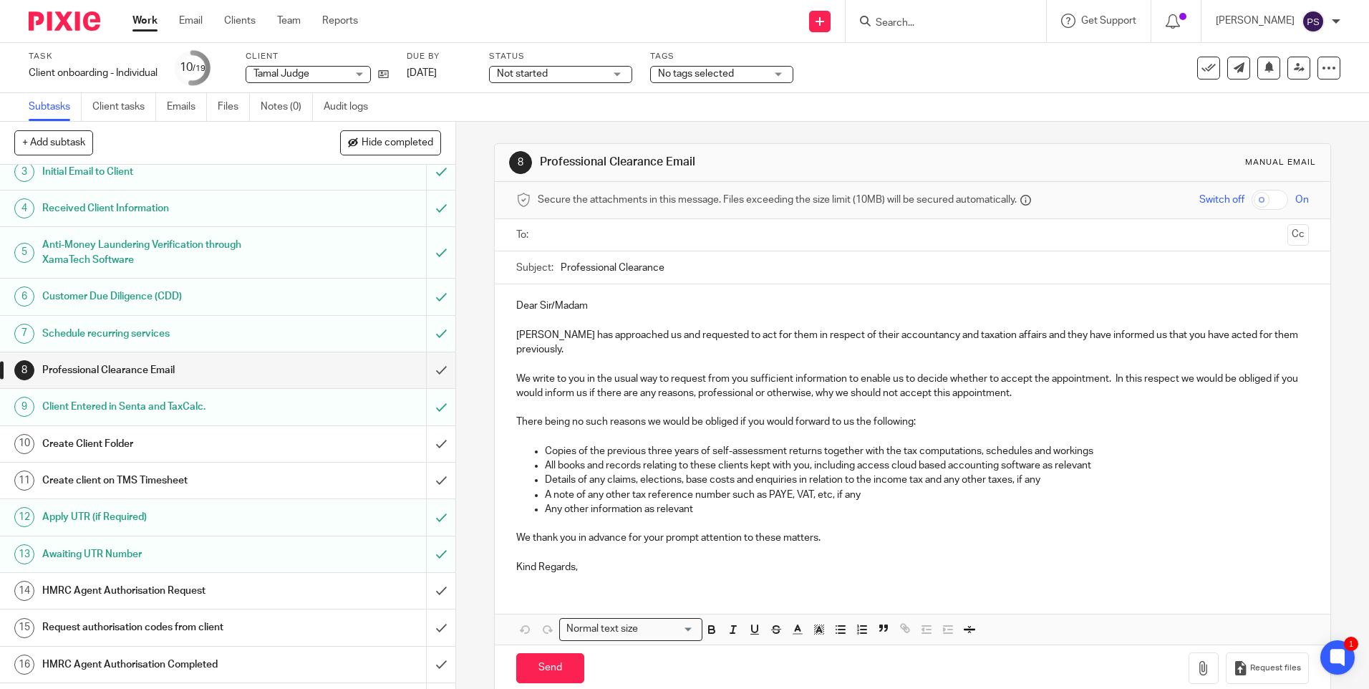
scroll to position [204, 0]
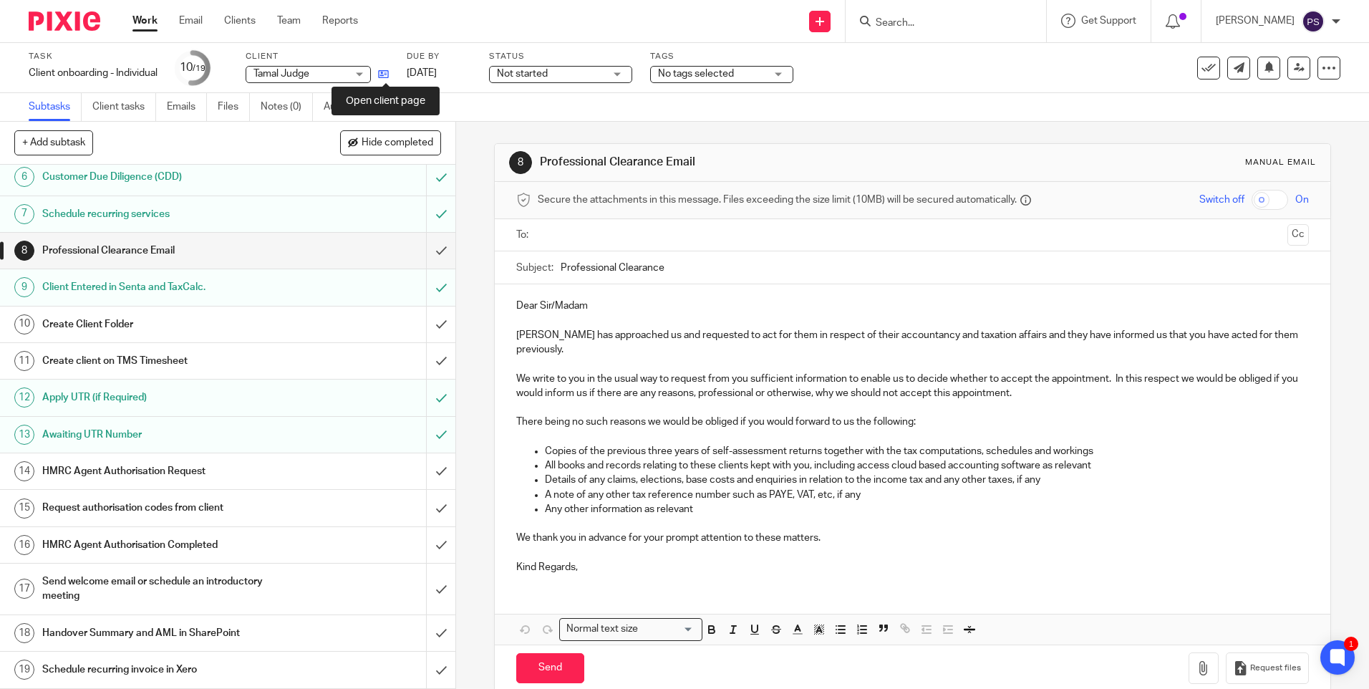
click at [387, 77] on icon at bounding box center [383, 74] width 11 height 11
click at [425, 316] on input "submit" at bounding box center [227, 325] width 455 height 36
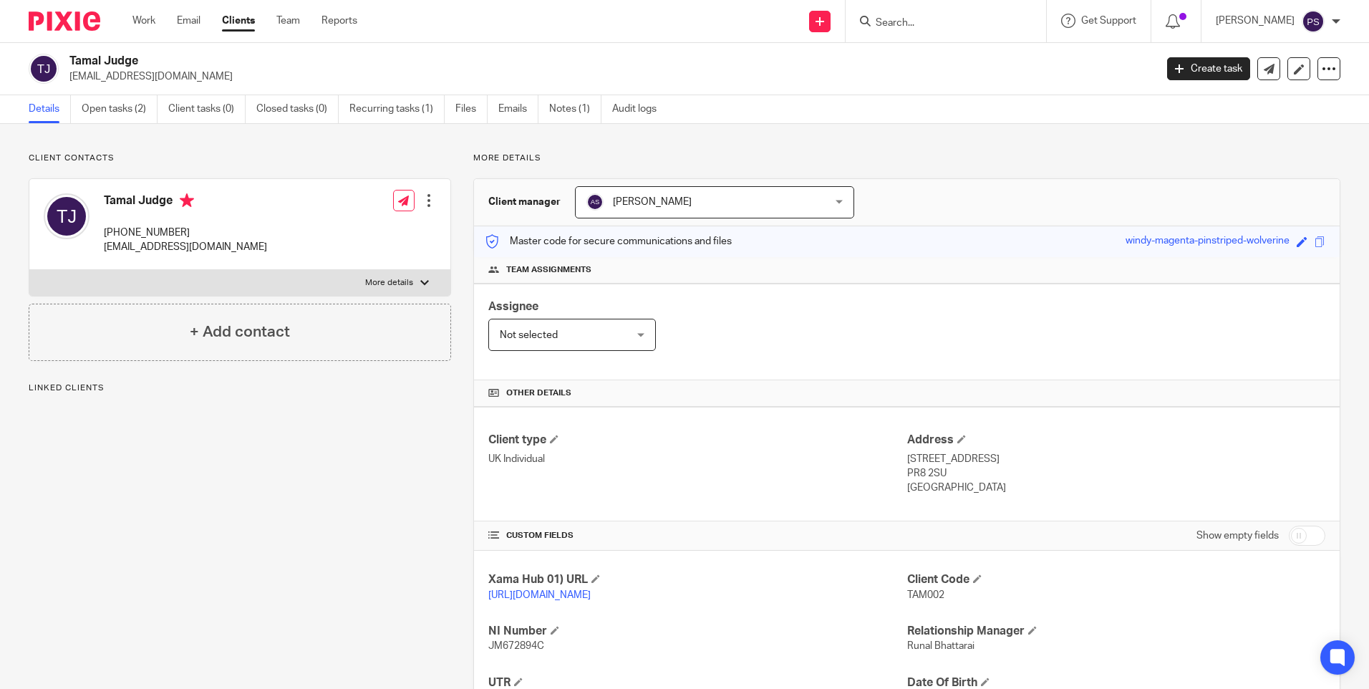
click at [915, 594] on span "TAM002" at bounding box center [925, 595] width 37 height 10
copy span "TAM002"
click at [125, 59] on h2 "Tamal Judge" at bounding box center [499, 61] width 861 height 15
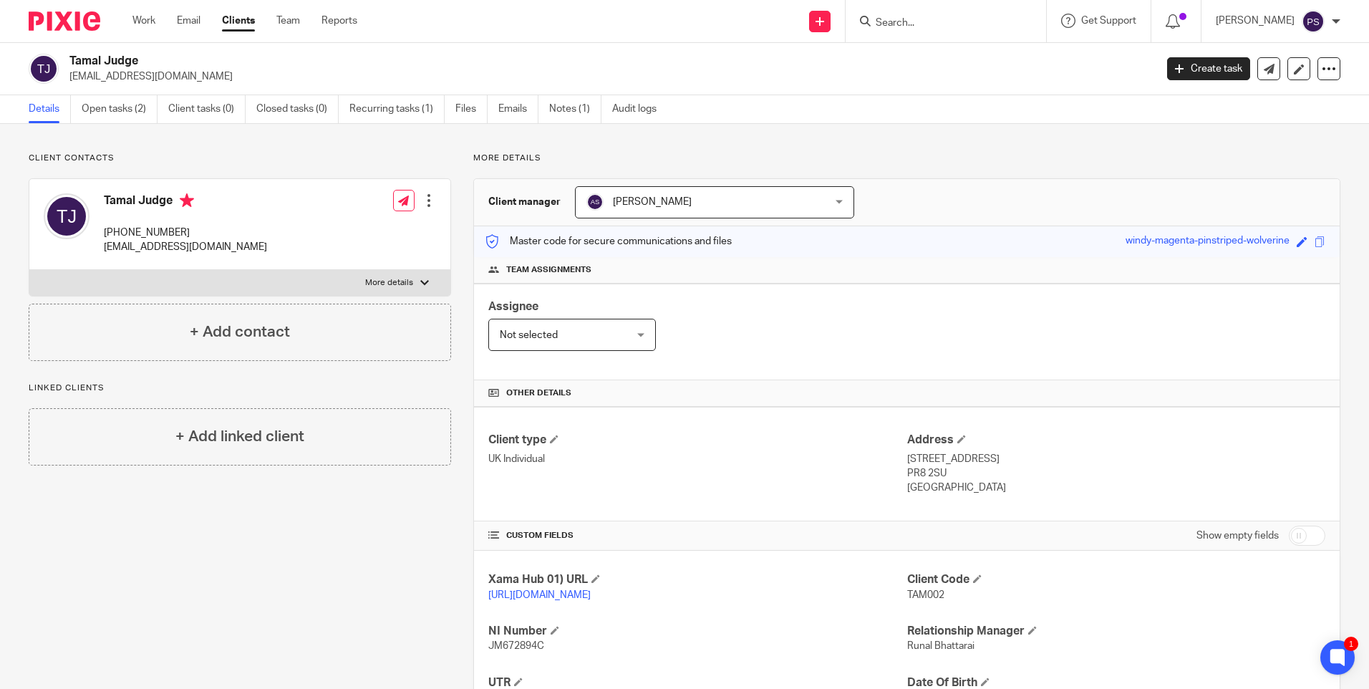
click at [125, 59] on h2 "Tamal Judge" at bounding box center [499, 61] width 861 height 15
copy div "Tamal Judge"
click at [915, 597] on span "TAM002" at bounding box center [925, 595] width 37 height 10
copy span "TAM002"
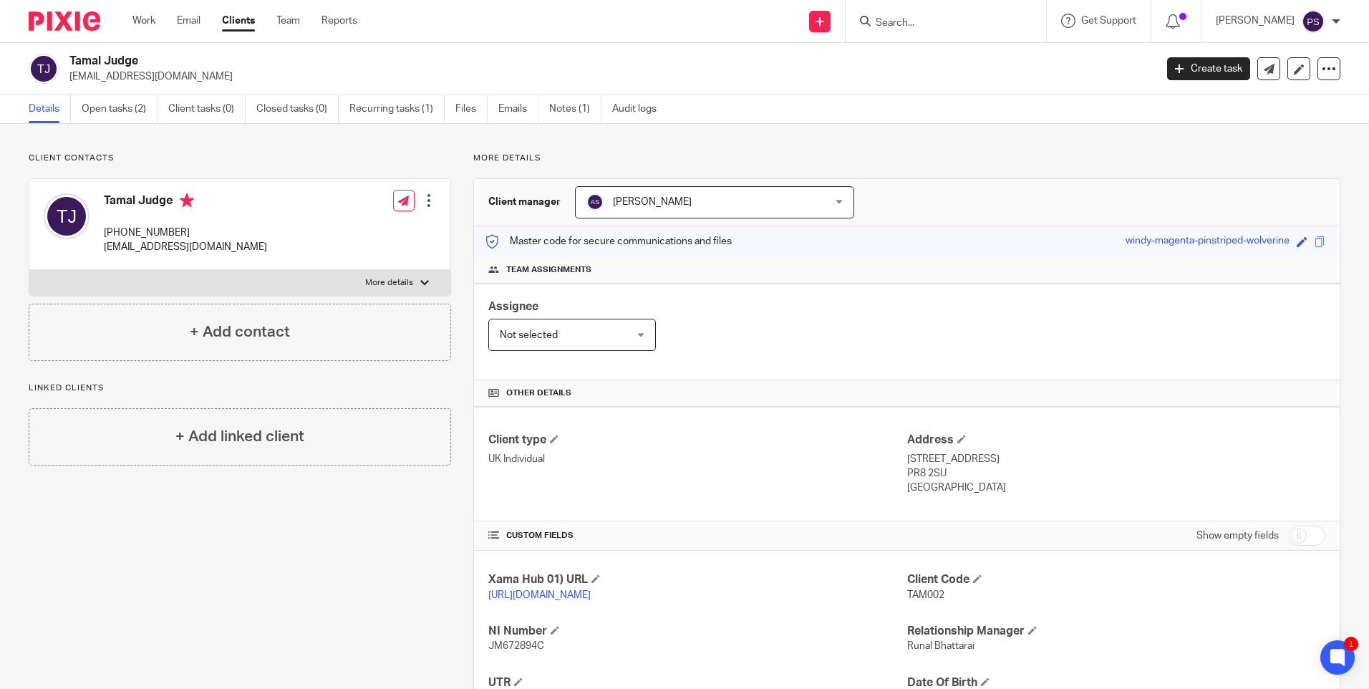
click at [127, 52] on div "Tamal Judge tamaldye@hotmail.com Create task Update from Companies House Export…" at bounding box center [684, 69] width 1369 height 52
click at [125, 52] on div "Tamal Judge tamaldye@hotmail.com Create task Update from Companies House Export…" at bounding box center [684, 69] width 1369 height 52
copy div "Tamal Judge"
click at [926, 19] on input "Search" at bounding box center [938, 23] width 129 height 13
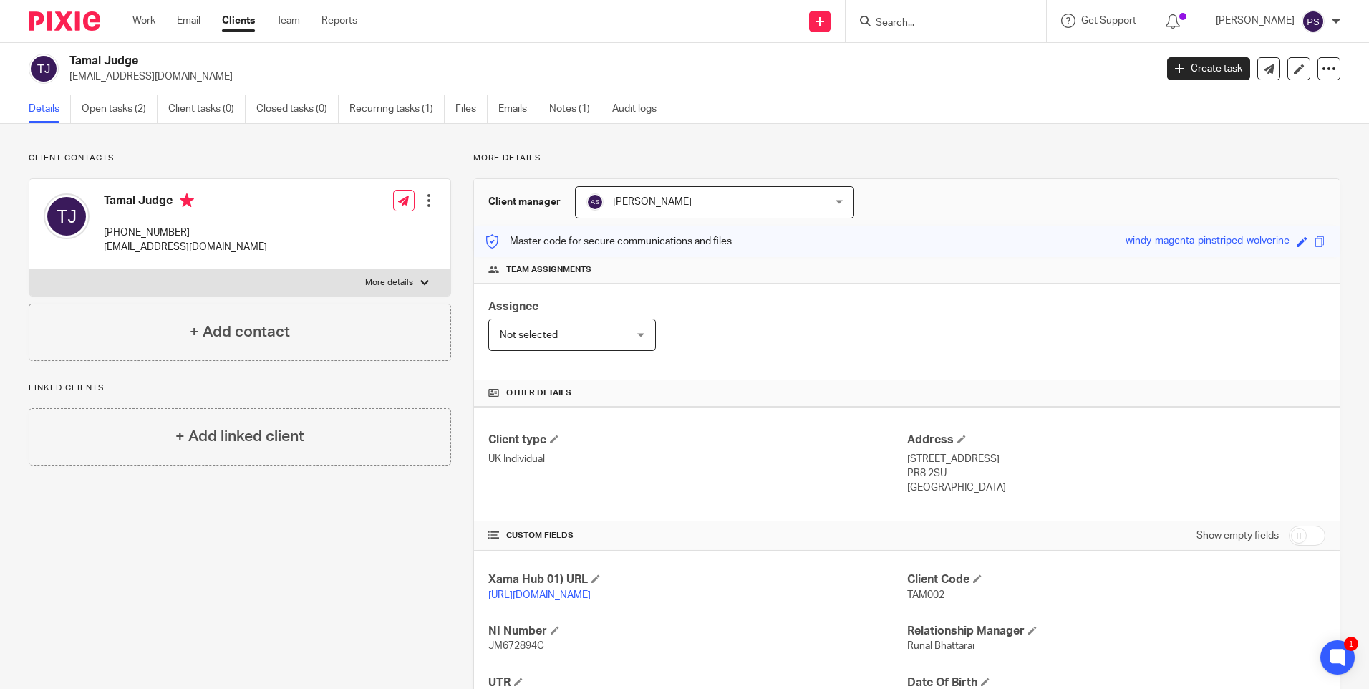
paste input "ssharman66@gmail.com"
type input "ssharman66@gmail.com"
click at [1027, 22] on button "reset" at bounding box center [1020, 19] width 14 height 14
click at [814, 316] on div "Assignee Not selected Not selected Not selected Aarshika Awale Aayush Niraula A…" at bounding box center [907, 332] width 866 height 97
click at [269, 161] on p "Client contacts" at bounding box center [240, 158] width 423 height 11
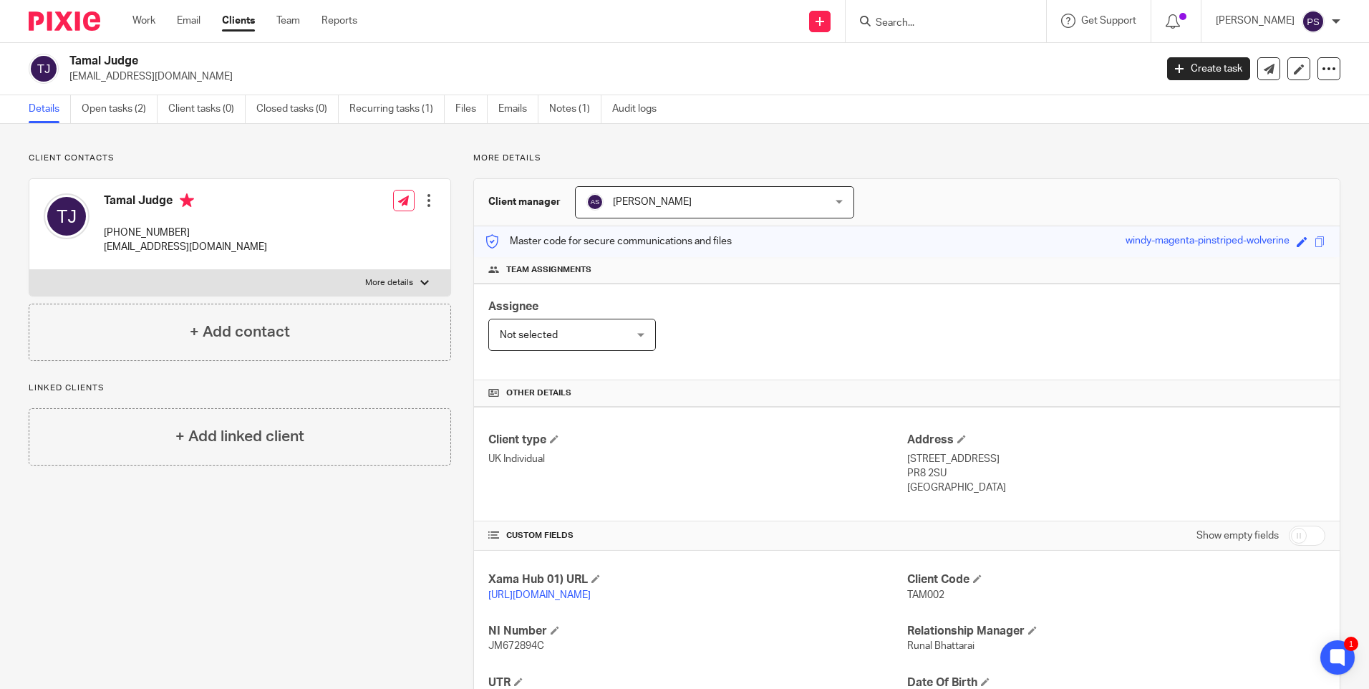
click at [296, 153] on p "Client contacts" at bounding box center [240, 158] width 423 height 11
click at [982, 166] on div "More details Client manager Alisha Shrestha Alisha Shrestha Aarshika Awale Aayu…" at bounding box center [895, 491] width 889 height 677
click at [988, 17] on input "Search" at bounding box center [938, 23] width 129 height 13
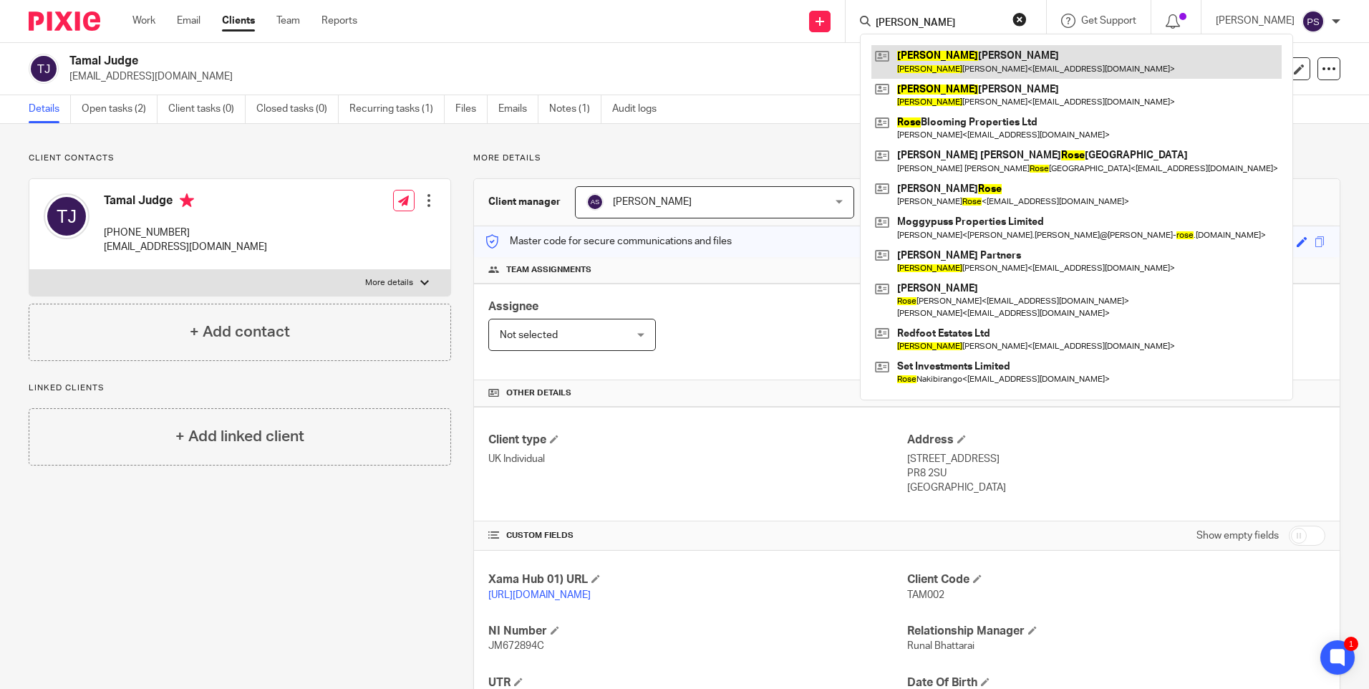
type input "rosa"
click at [968, 59] on link at bounding box center [1077, 61] width 410 height 33
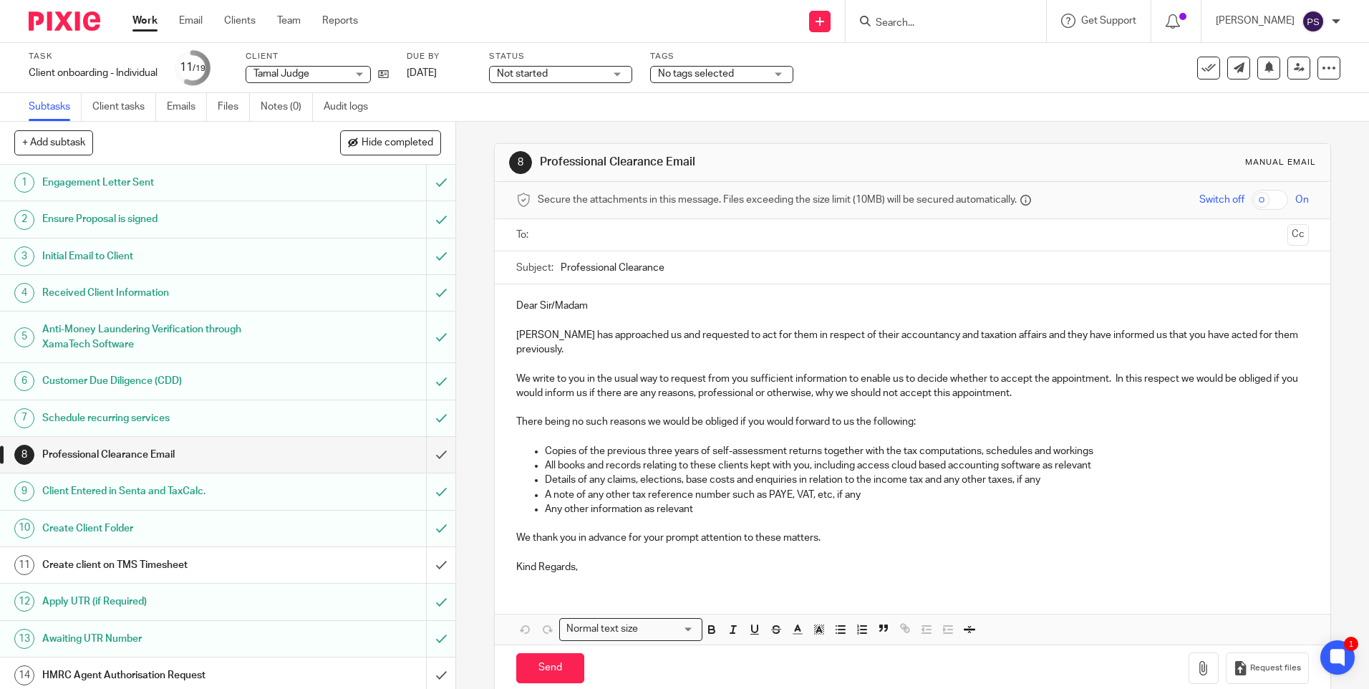
scroll to position [72, 0]
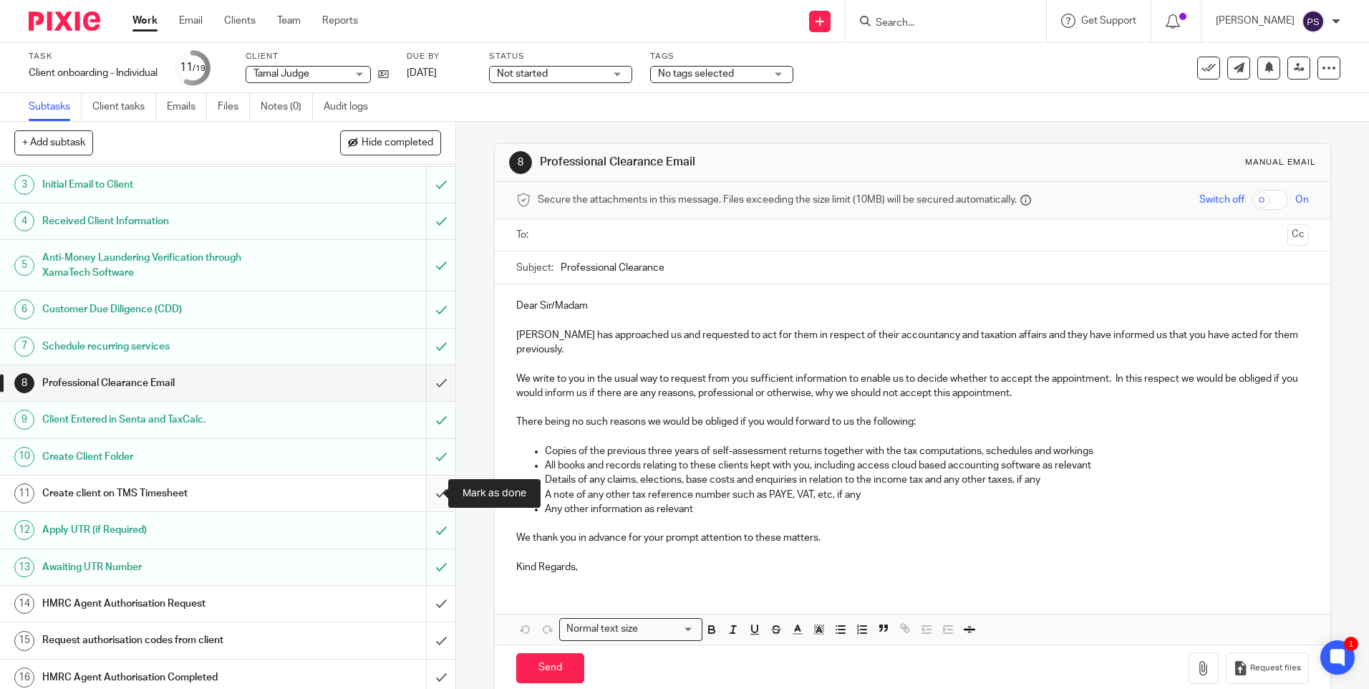
click at [422, 490] on input "submit" at bounding box center [227, 494] width 455 height 36
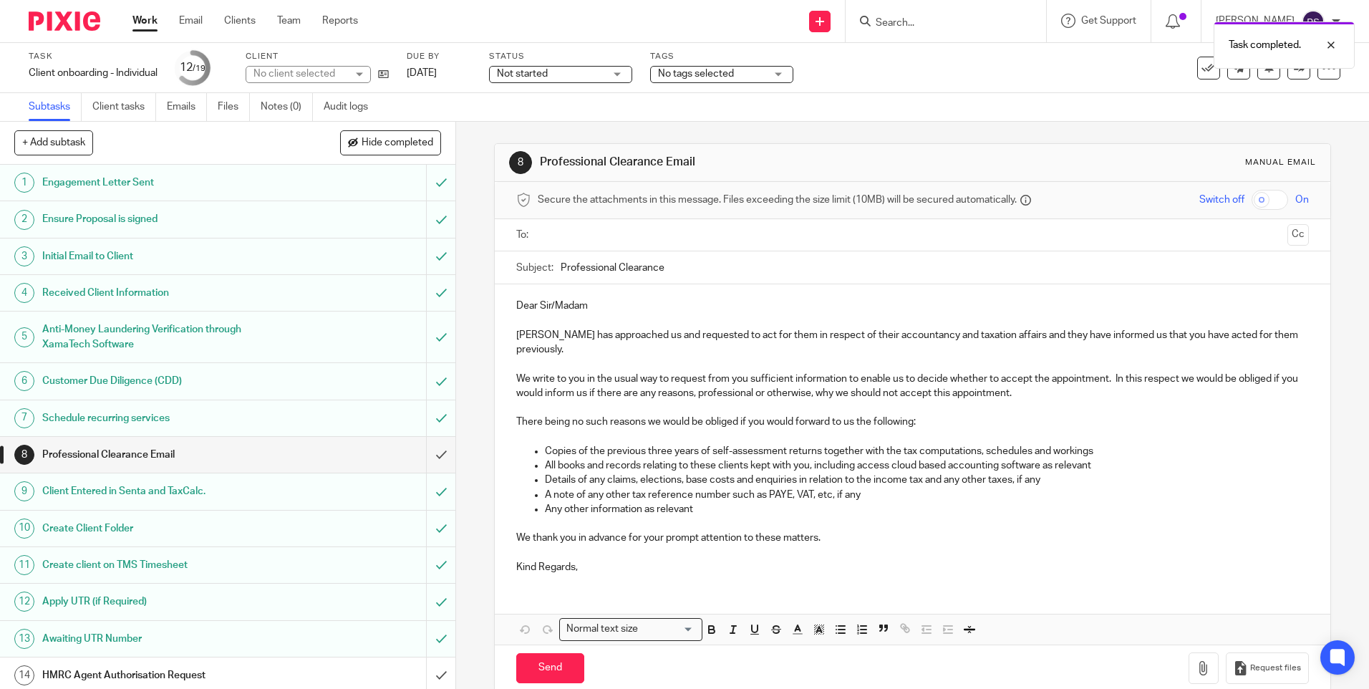
scroll to position [204, 0]
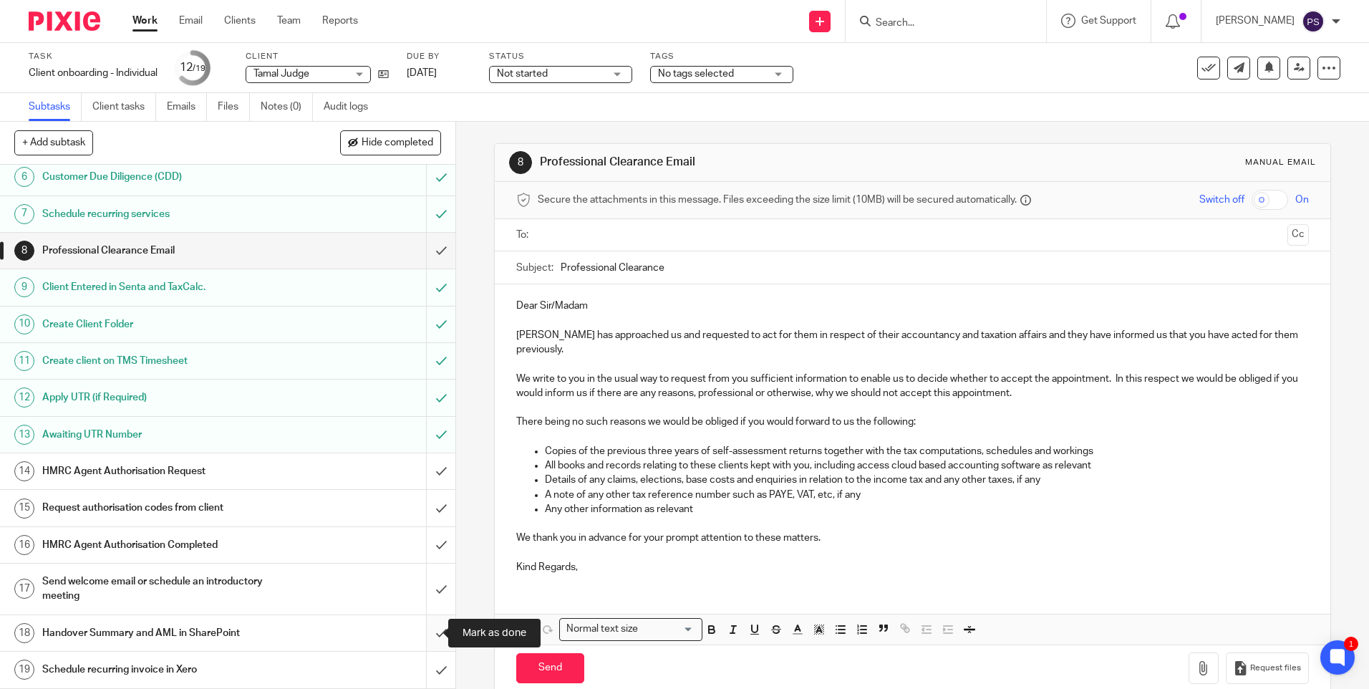
click at [419, 637] on input "submit" at bounding box center [227, 633] width 455 height 36
click at [468, 474] on div "8 Professional Clearance Email Manual email Secure the attachments in this mess…" at bounding box center [912, 405] width 913 height 567
click at [956, 24] on input "Search" at bounding box center [938, 23] width 129 height 13
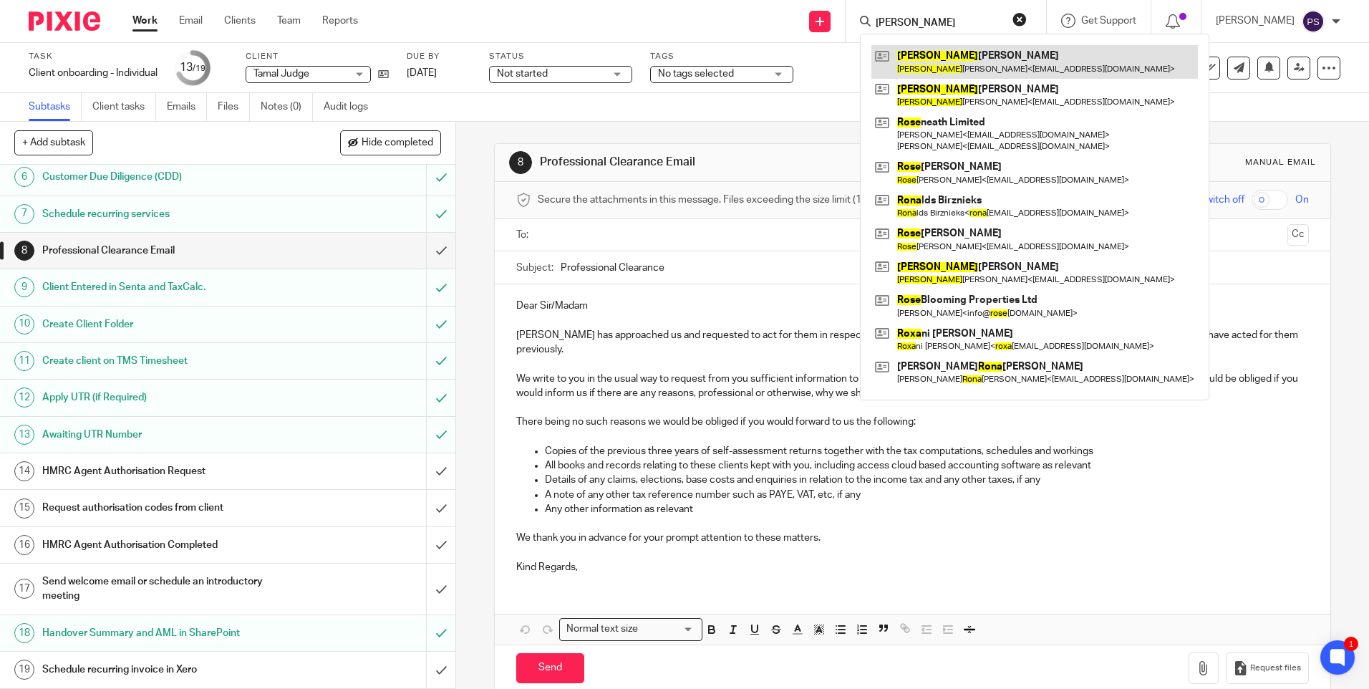
type input "rosa"
click at [946, 58] on link at bounding box center [1035, 61] width 327 height 33
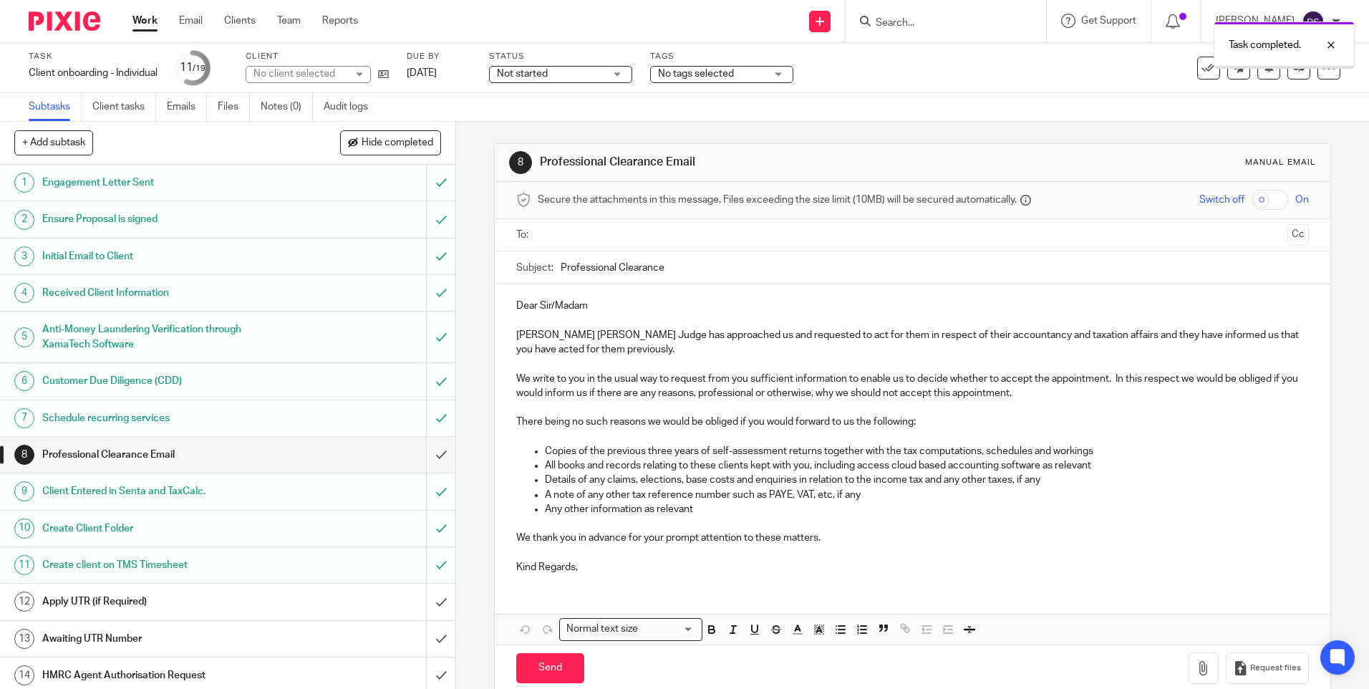
scroll to position [204, 0]
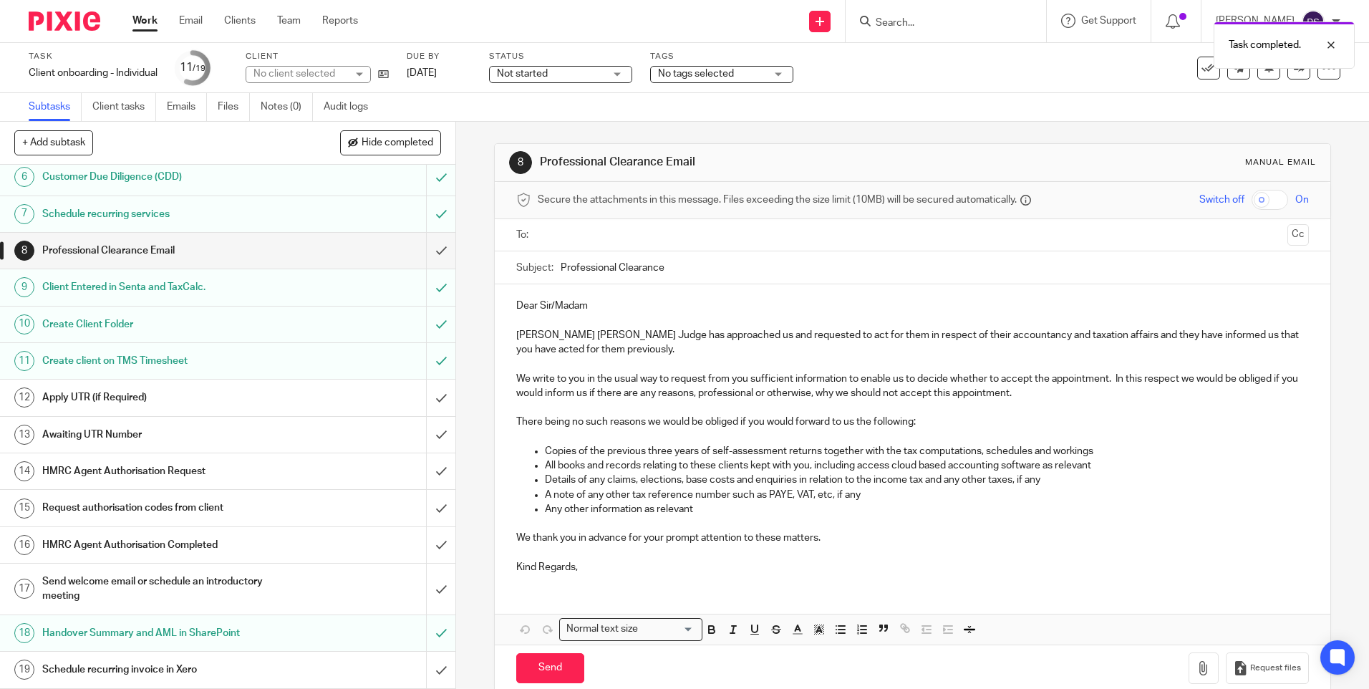
click at [474, 299] on div "8 Professional Clearance Email Manual email Secure the attachments in this mess…" at bounding box center [912, 405] width 913 height 567
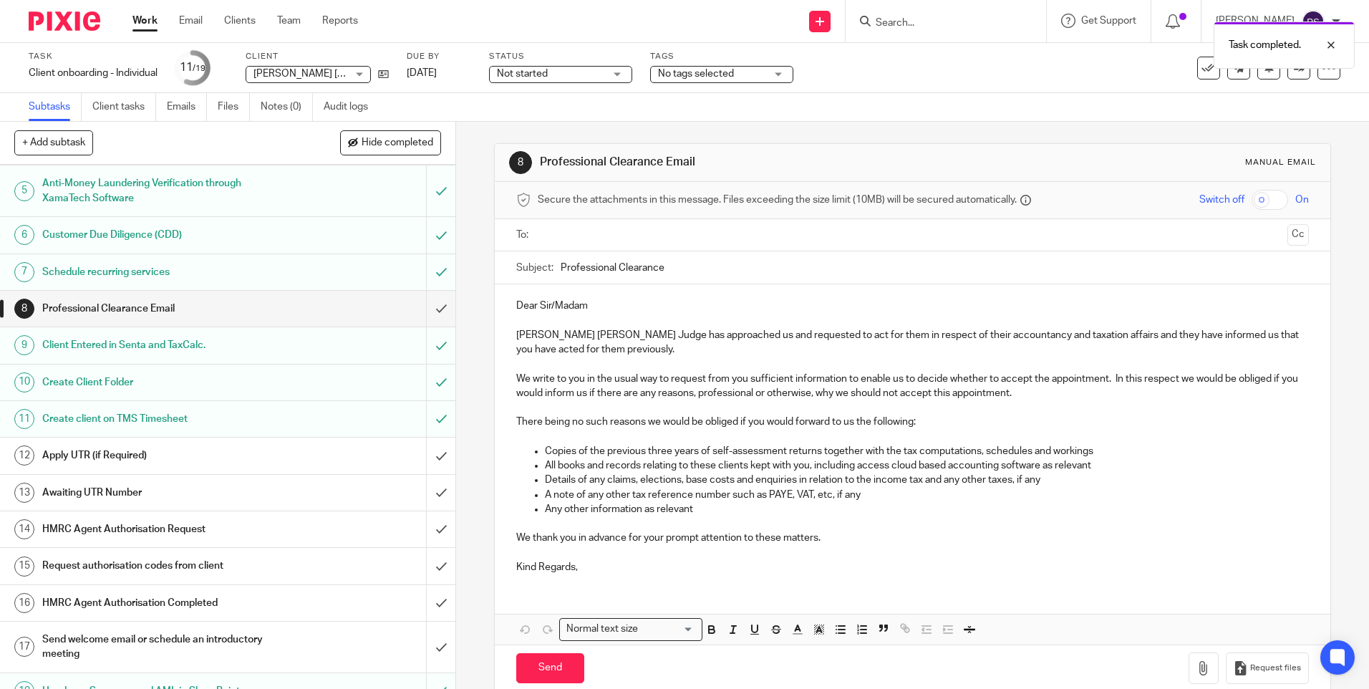
scroll to position [0, 0]
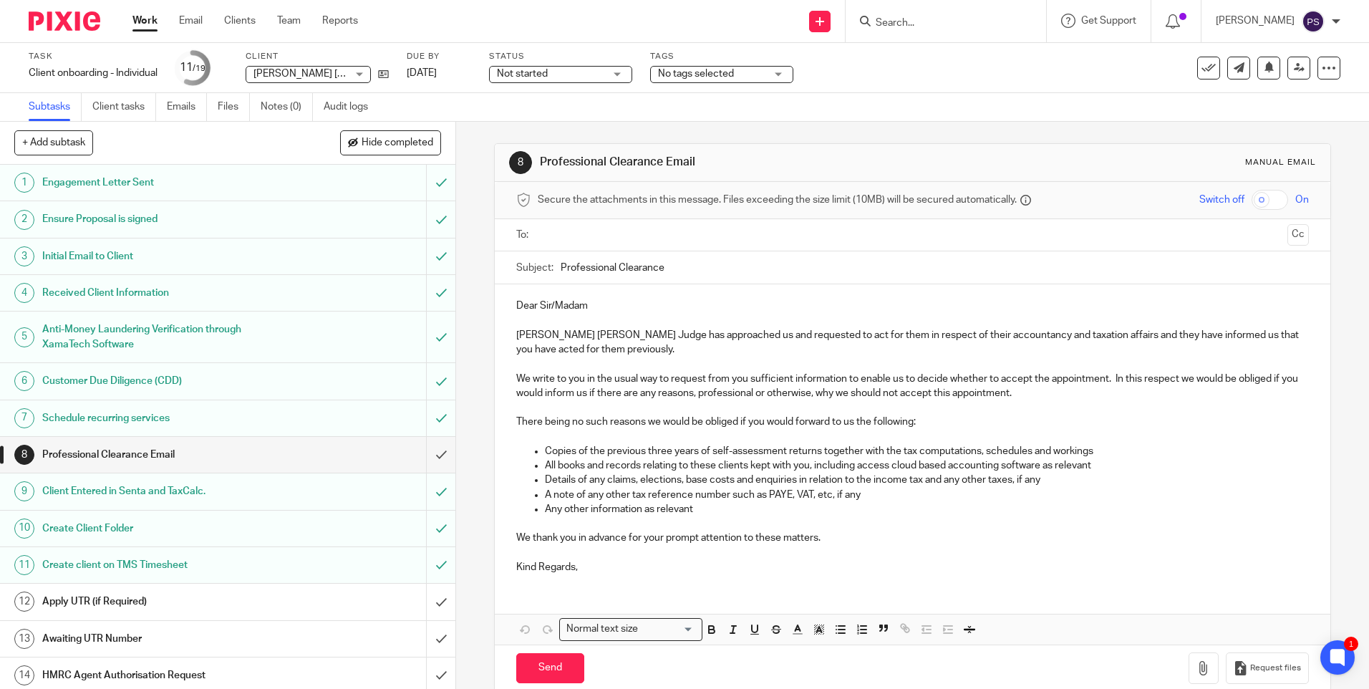
click at [917, 25] on input "Search" at bounding box center [938, 23] width 129 height 13
paste input "Zen with jen ltd"
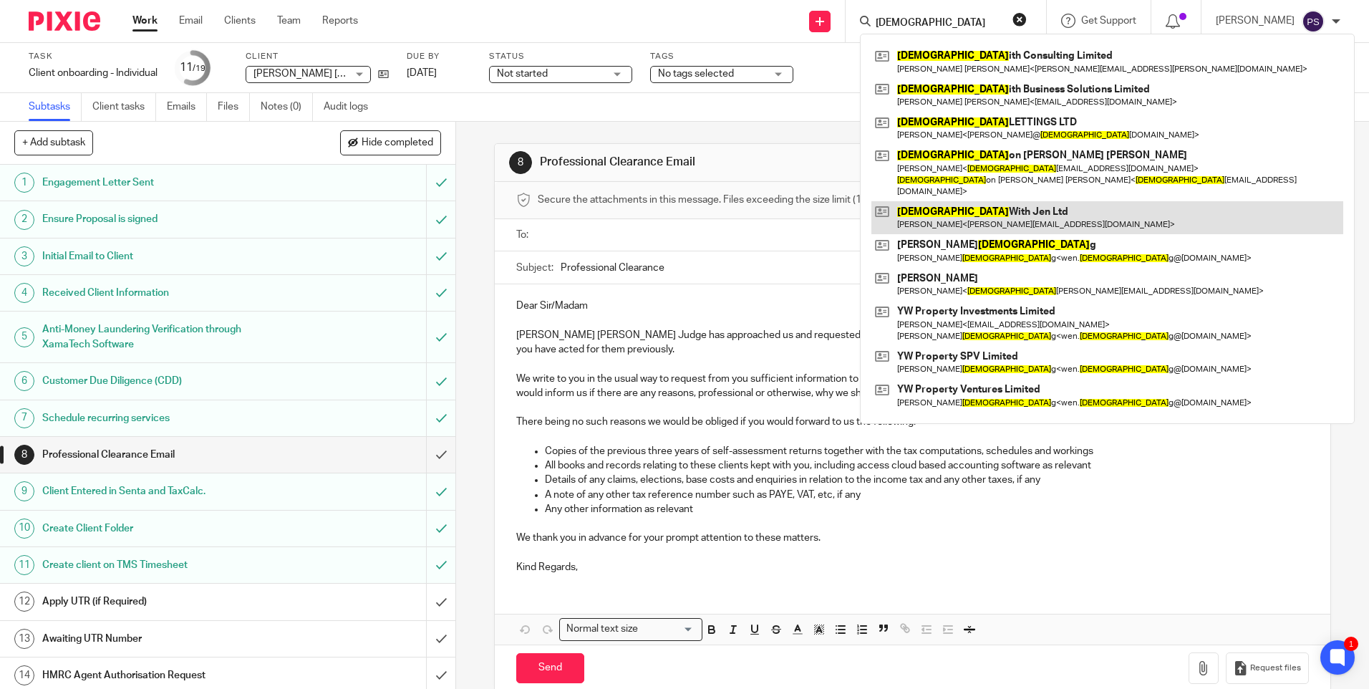
type input "Zen"
click at [963, 206] on link at bounding box center [1108, 217] width 472 height 33
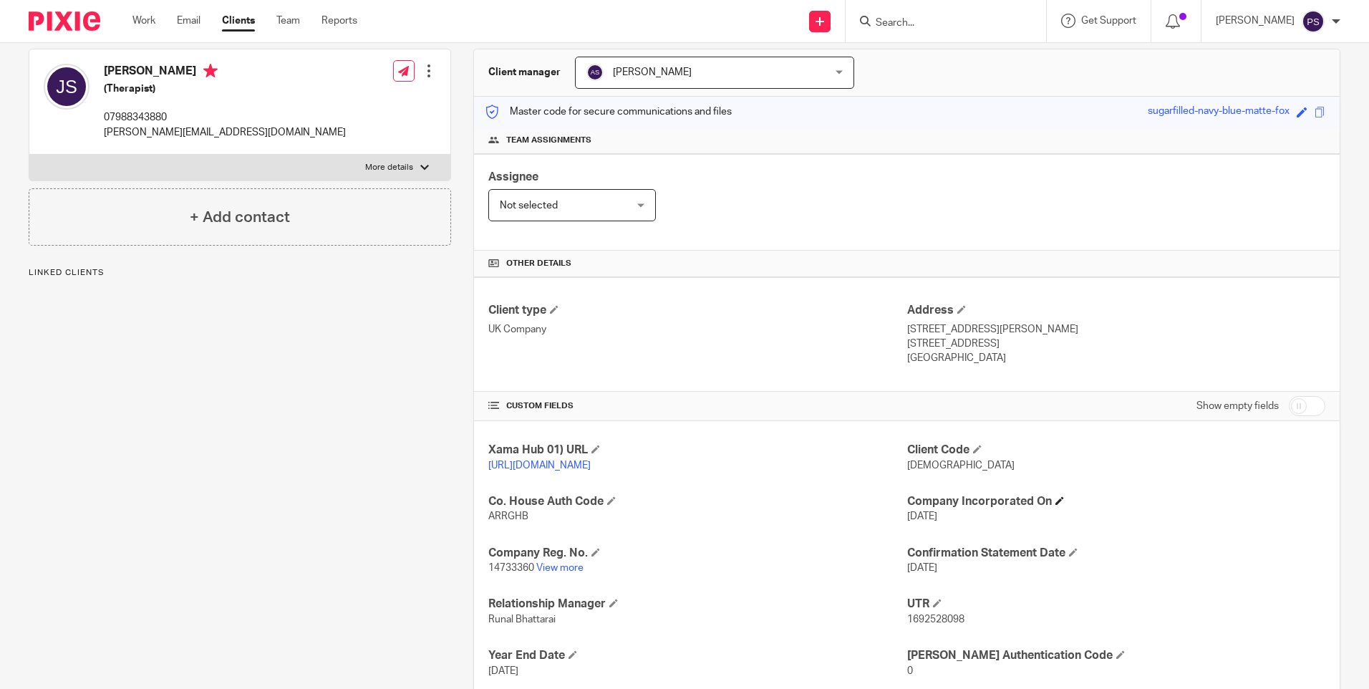
scroll to position [143, 0]
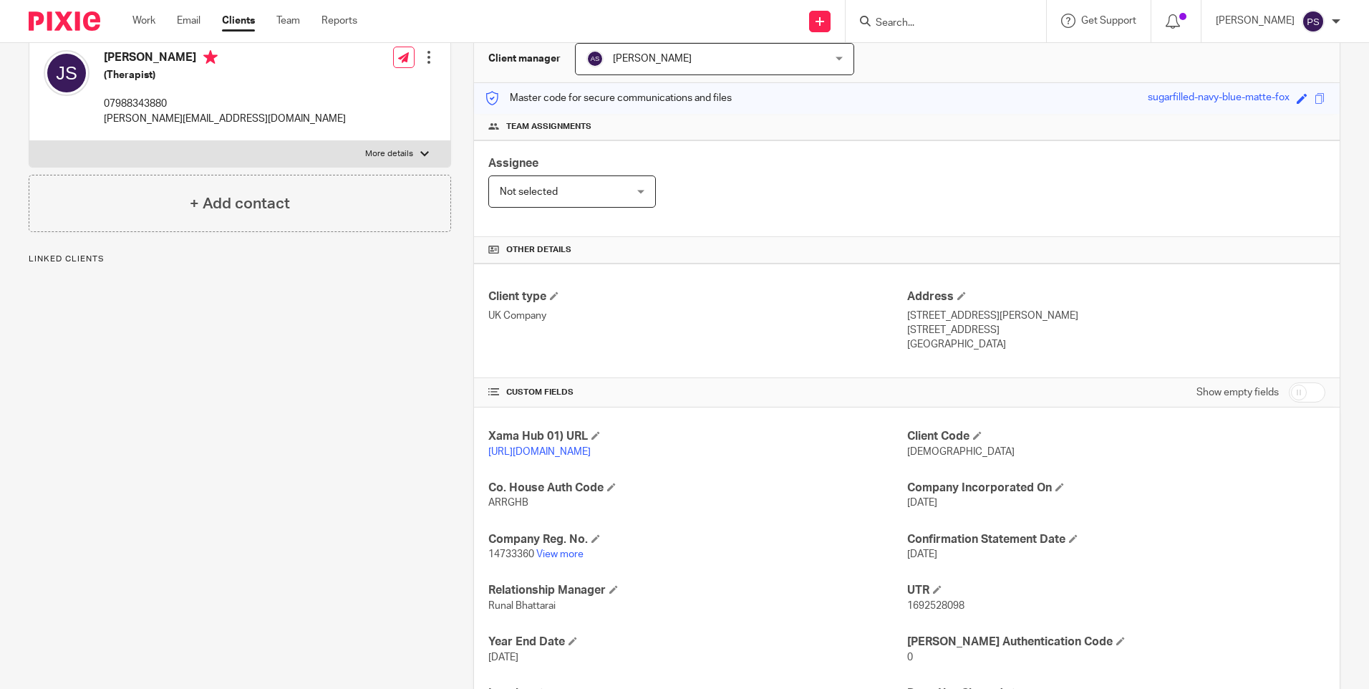
click at [930, 454] on span "[DEMOGRAPHIC_DATA]" at bounding box center [960, 452] width 107 height 10
copy span "[DEMOGRAPHIC_DATA]"
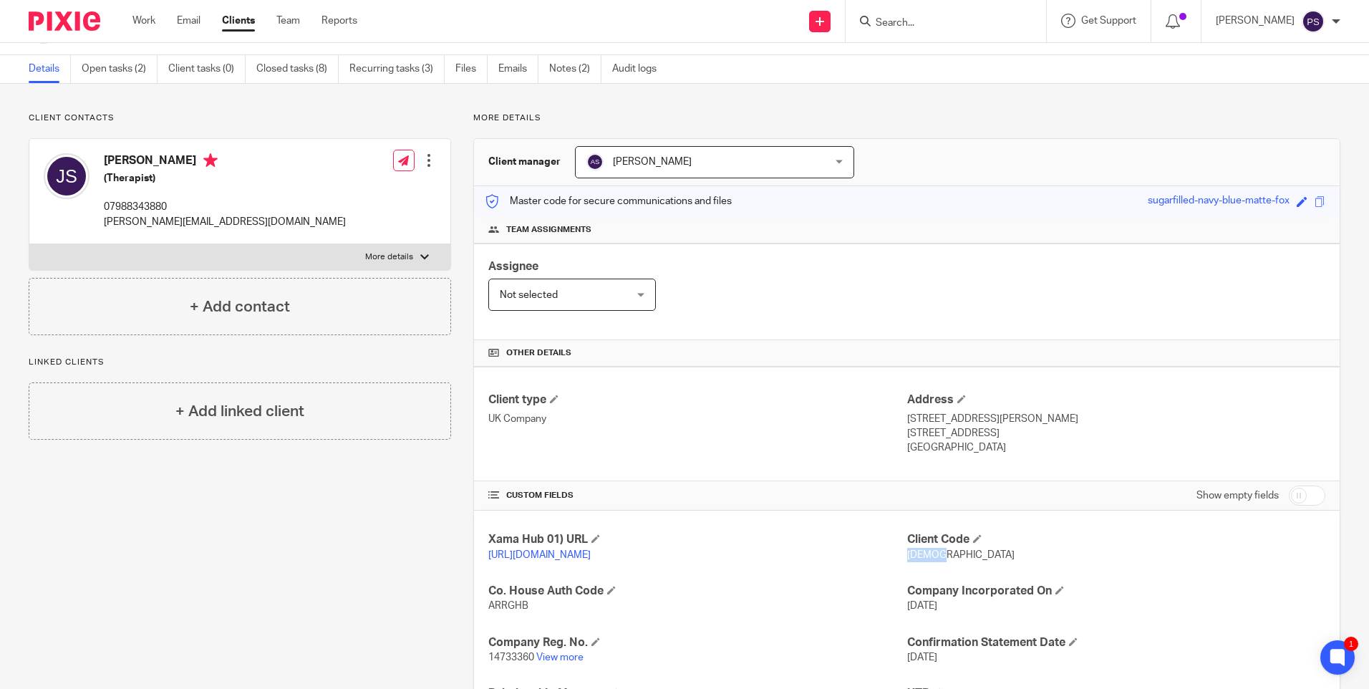
scroll to position [0, 0]
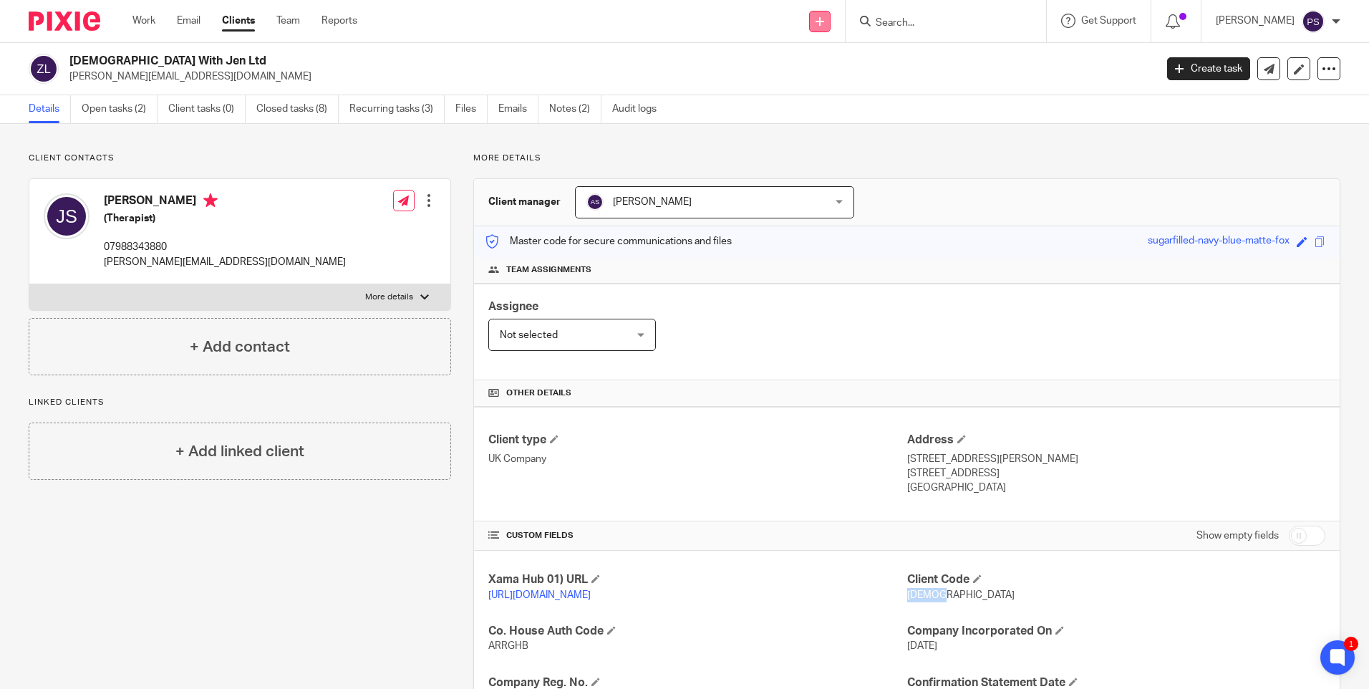
click at [831, 21] on link at bounding box center [819, 21] width 21 height 21
click at [831, 110] on link "Add client" at bounding box center [840, 109] width 88 height 21
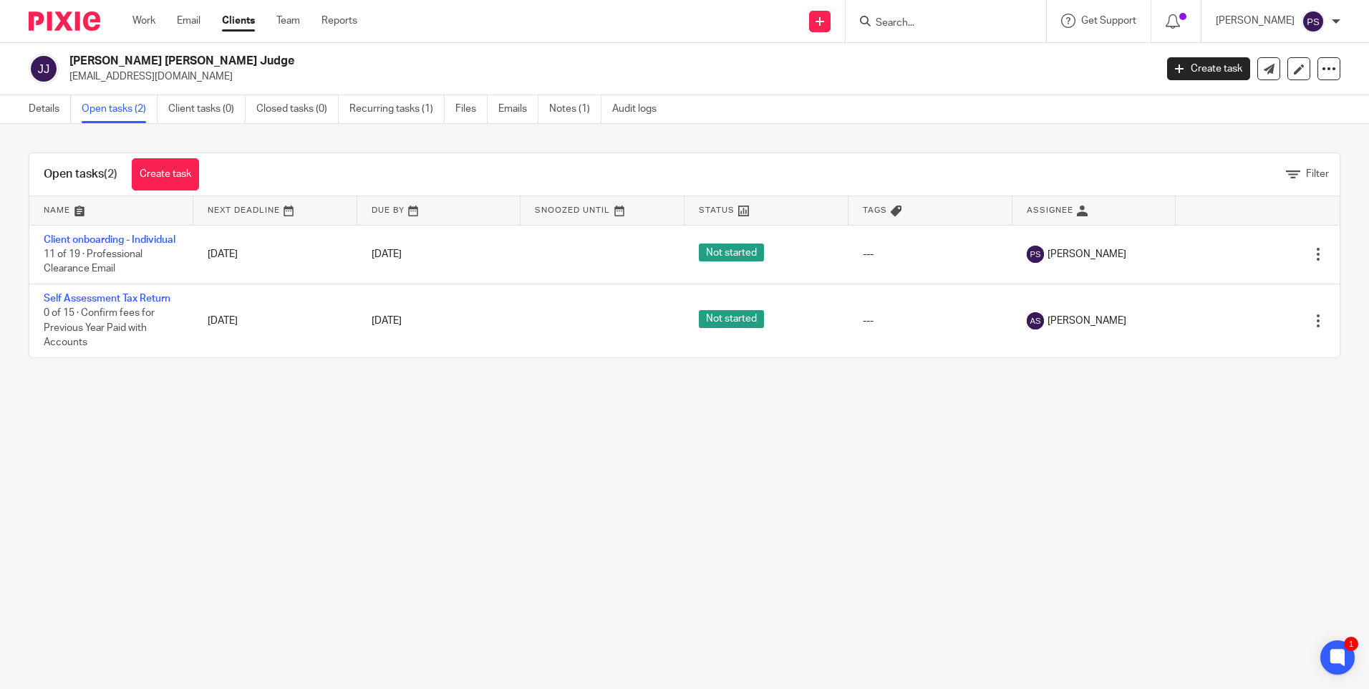
click at [932, 23] on input "Search" at bounding box center [938, 23] width 129 height 13
paste input "ssharman66@gmail.com"
type input "ssharman66@gmail.com"
drag, startPoint x: 1041, startPoint y: 20, endPoint x: 894, endPoint y: 4, distance: 148.4
click at [1027, 19] on button "reset" at bounding box center [1020, 19] width 14 height 14
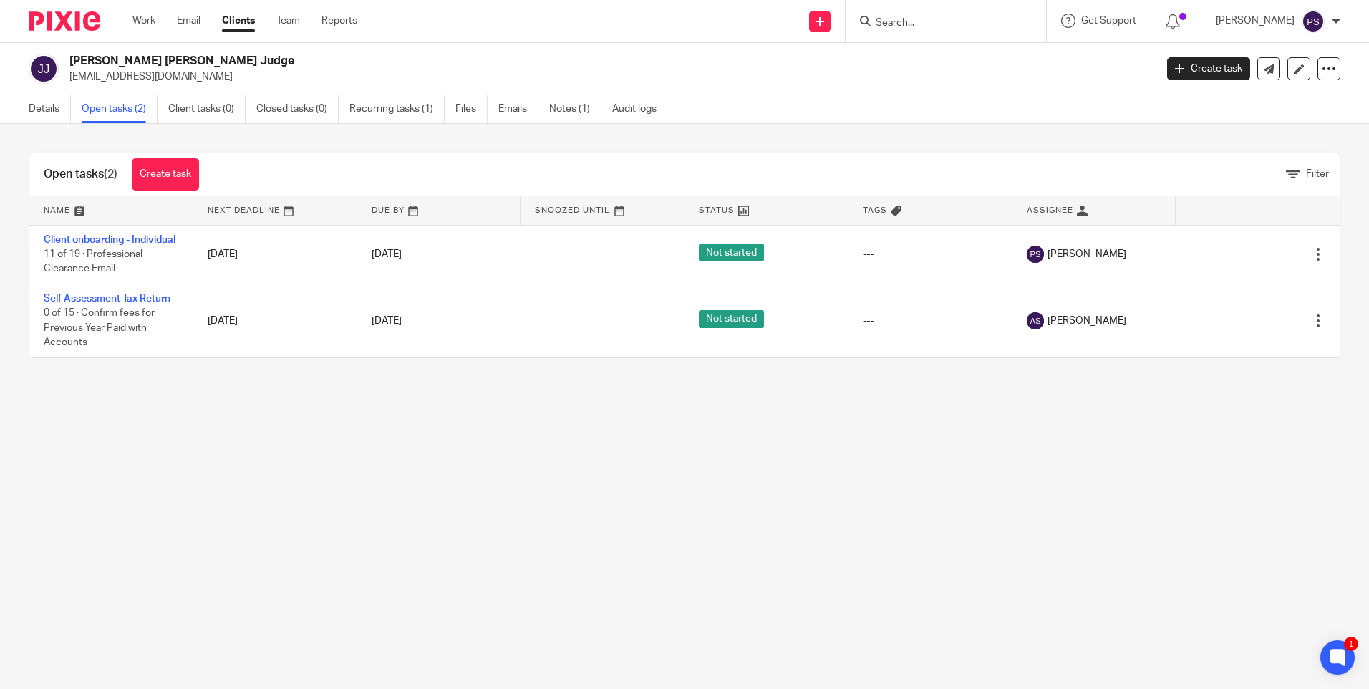
click at [357, 137] on div "Open tasks (2) Create task Filter Name Next Deadline Due By Snoozed Until Statu…" at bounding box center [684, 255] width 1369 height 263
click at [939, 39] on div at bounding box center [946, 21] width 201 height 42
click at [928, 19] on input "Search" at bounding box center [938, 23] width 129 height 13
paste input "promuk@gmail.com"
type input "promuk@gmail.com"
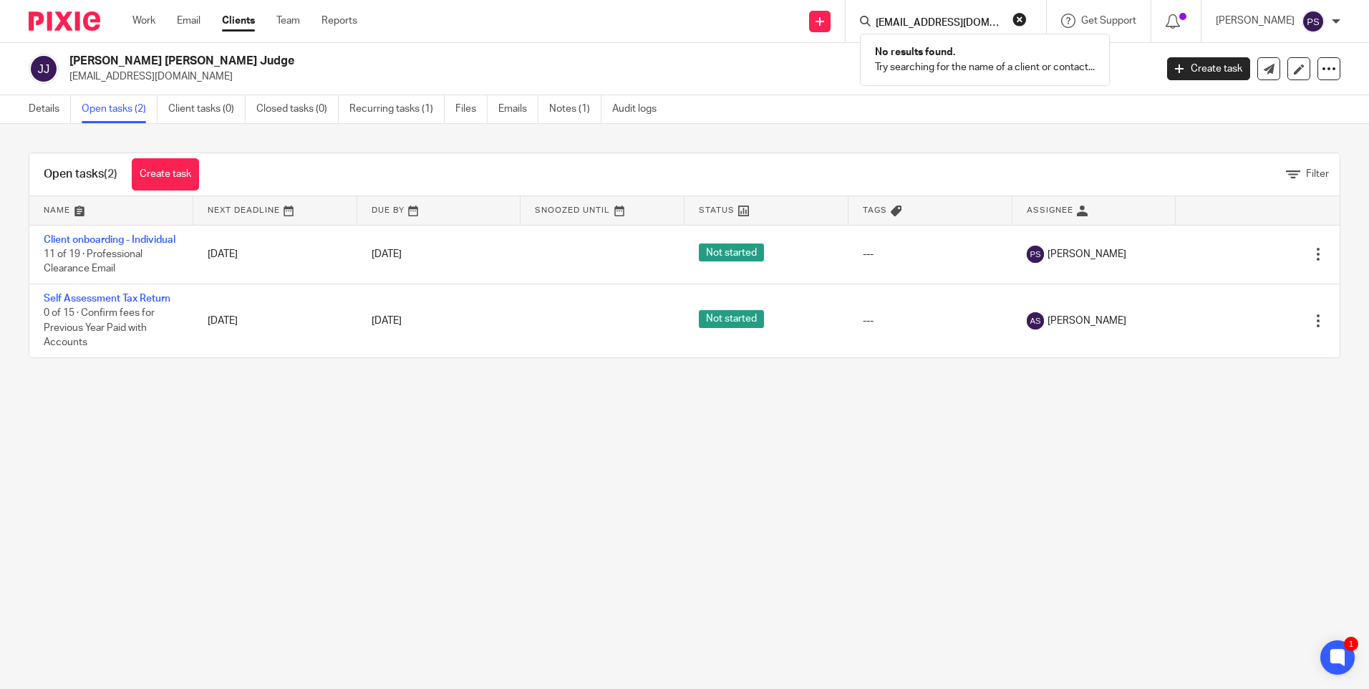
drag, startPoint x: 809, startPoint y: 56, endPoint x: 795, endPoint y: 60, distance: 14.3
click at [803, 59] on h2 "[PERSON_NAME] [PERSON_NAME] Judge" at bounding box center [499, 61] width 861 height 15
click at [922, 25] on input "Search" at bounding box center [938, 23] width 129 height 13
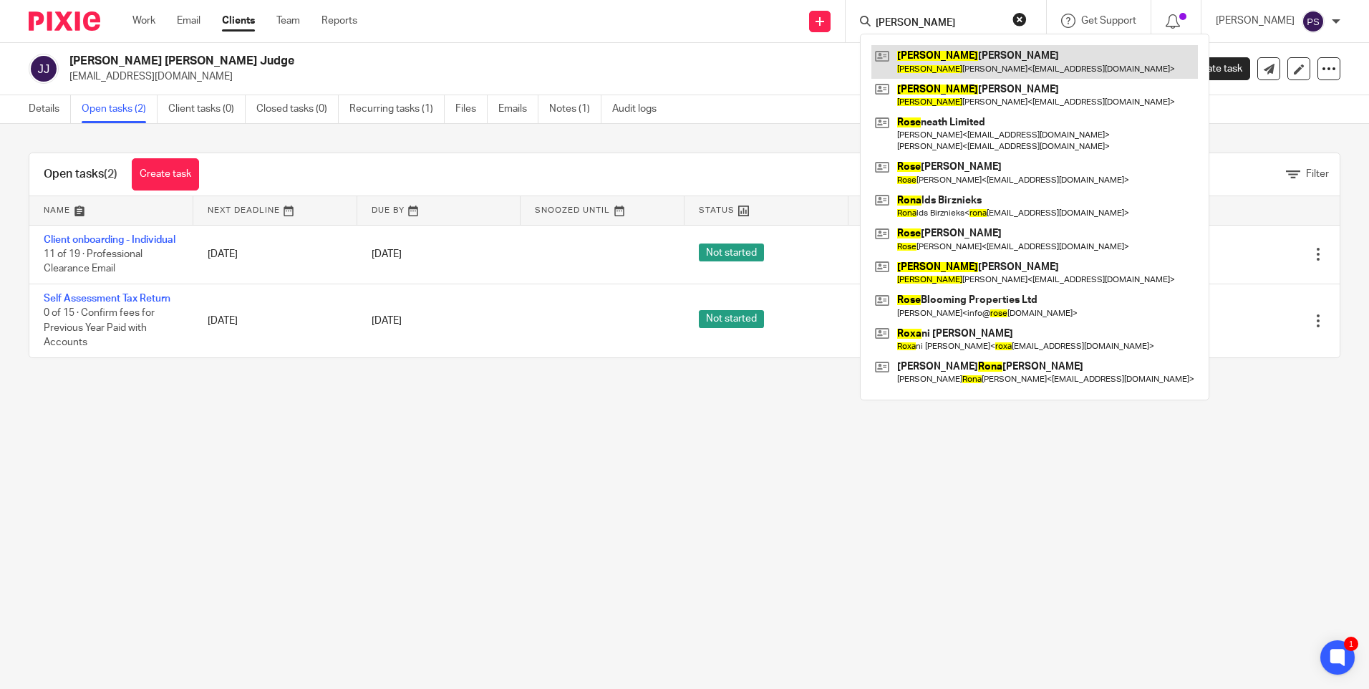
type input "rosa"
click at [922, 72] on link at bounding box center [1035, 61] width 327 height 33
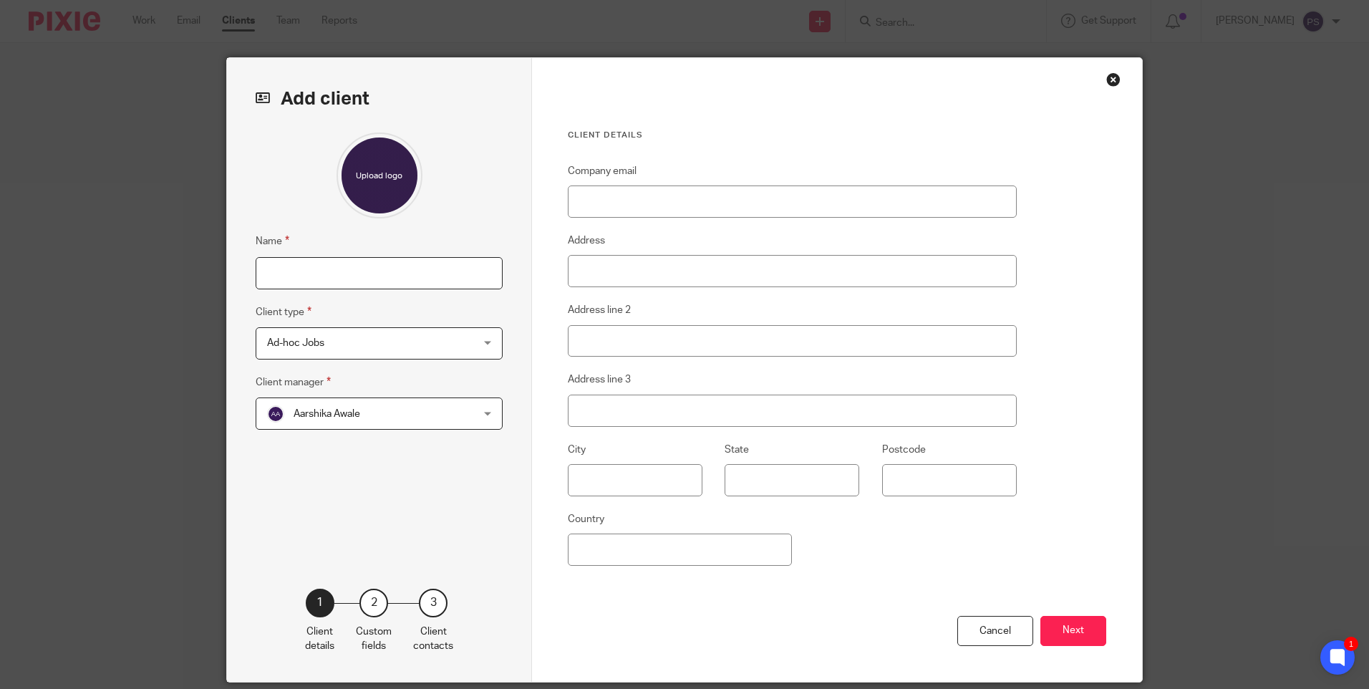
click at [372, 280] on input "Name" at bounding box center [379, 273] width 247 height 32
paste input "[PERSON_NAME]"
type input "[PERSON_NAME]"
click at [376, 423] on span "Aarshika Awale" at bounding box center [361, 413] width 188 height 30
drag, startPoint x: 391, startPoint y: 271, endPoint x: 239, endPoint y: 261, distance: 152.1
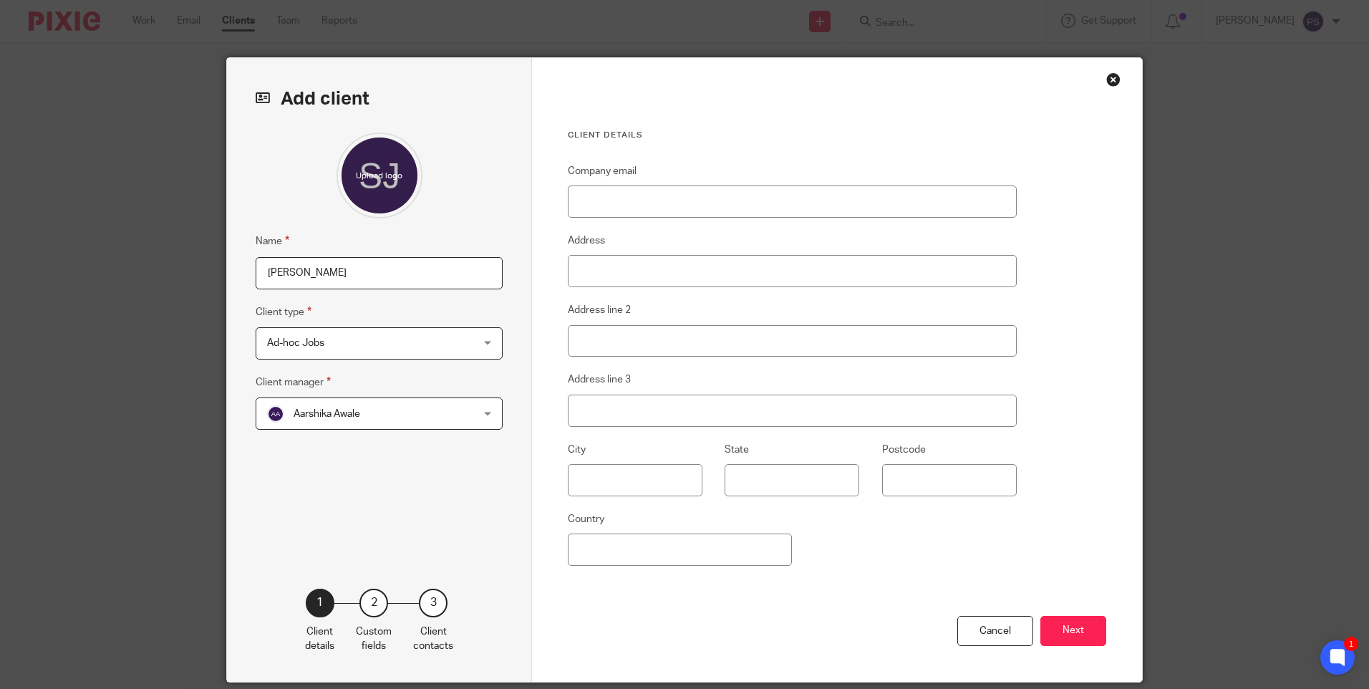
click at [239, 261] on div "Add client Name Sarah Jayne sharman Client type Ad-hoc Jobs Ad-hoc Jobs Ad-hoc …" at bounding box center [379, 370] width 305 height 624
click at [308, 280] on input "Name" at bounding box center [379, 273] width 247 height 32
type input "[PERSON_NAME]"
drag, startPoint x: 294, startPoint y: 405, endPoint x: 317, endPoint y: 410, distance: 23.5
click at [295, 406] on span "Aarshika Awale" at bounding box center [361, 413] width 188 height 30
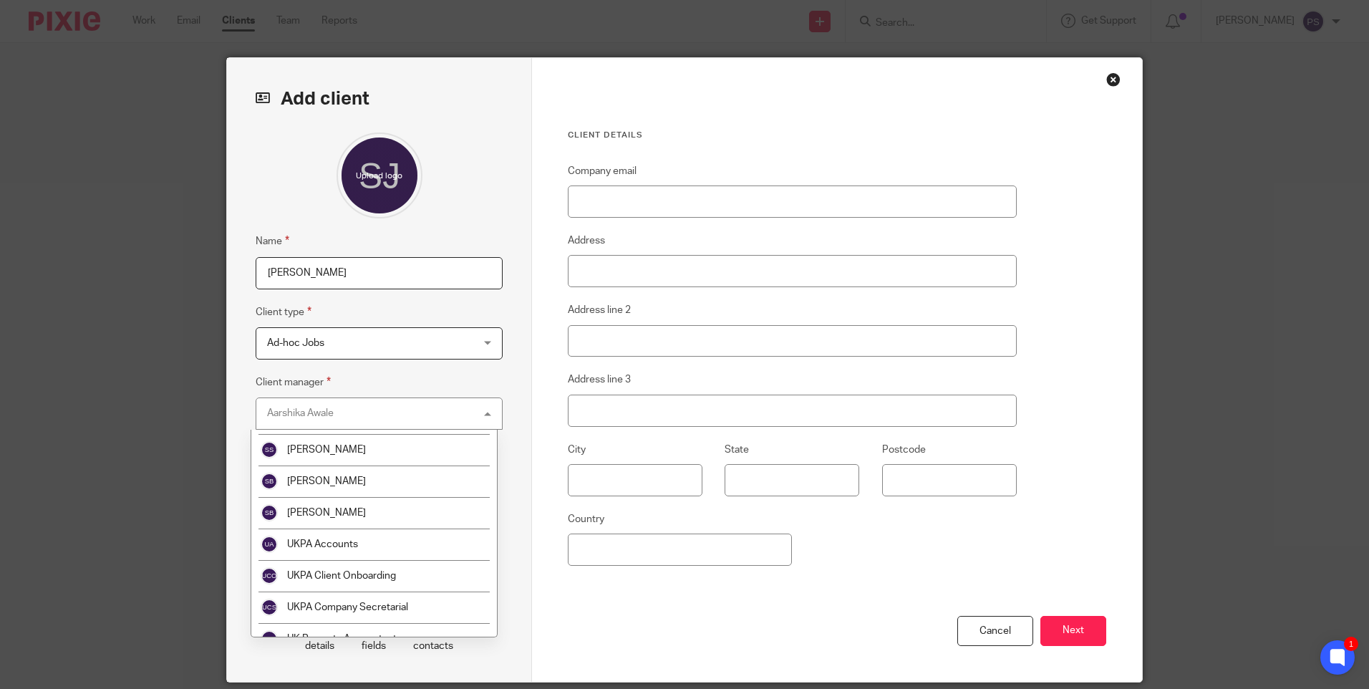
scroll to position [2598, 0]
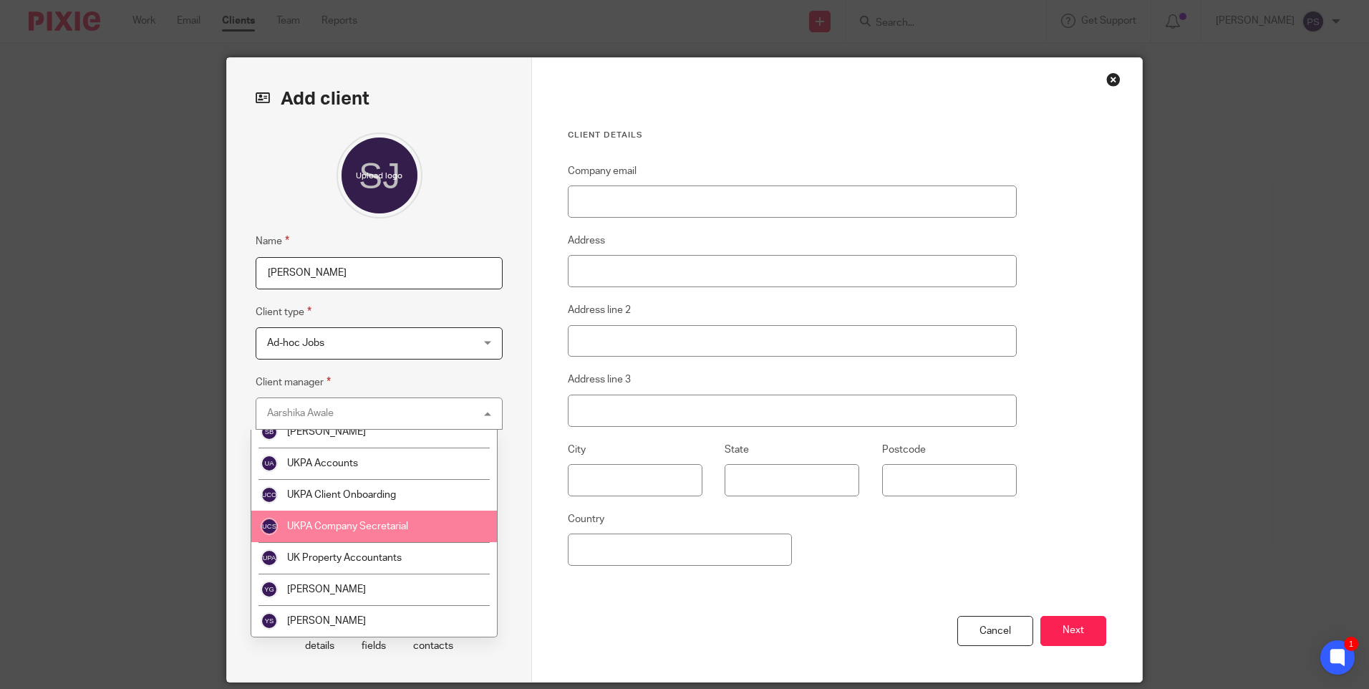
click at [364, 529] on span "UKPA Company Secretarial" at bounding box center [347, 526] width 121 height 10
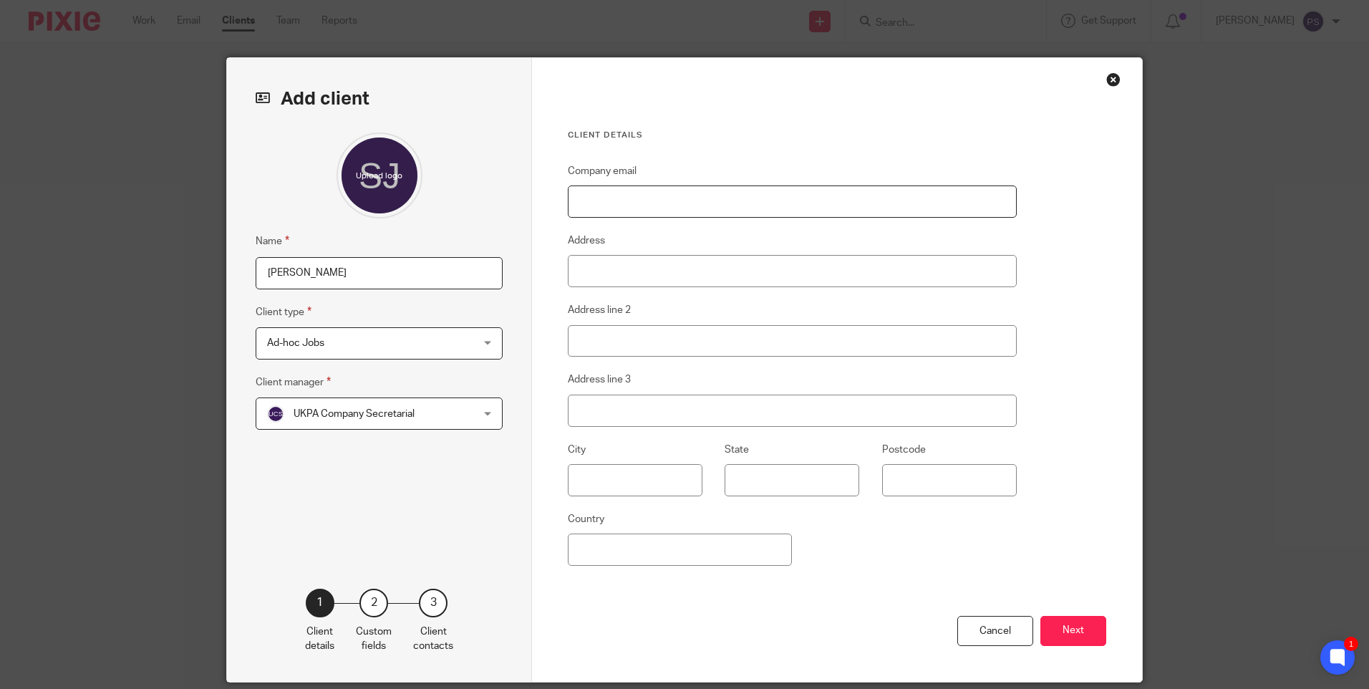
click at [594, 197] on input "Company email" at bounding box center [792, 201] width 449 height 32
paste input "[EMAIL_ADDRESS][DOMAIN_NAME]"
type input "[EMAIL_ADDRESS][DOMAIN_NAME]"
click at [1069, 618] on button "Next" at bounding box center [1074, 631] width 66 height 31
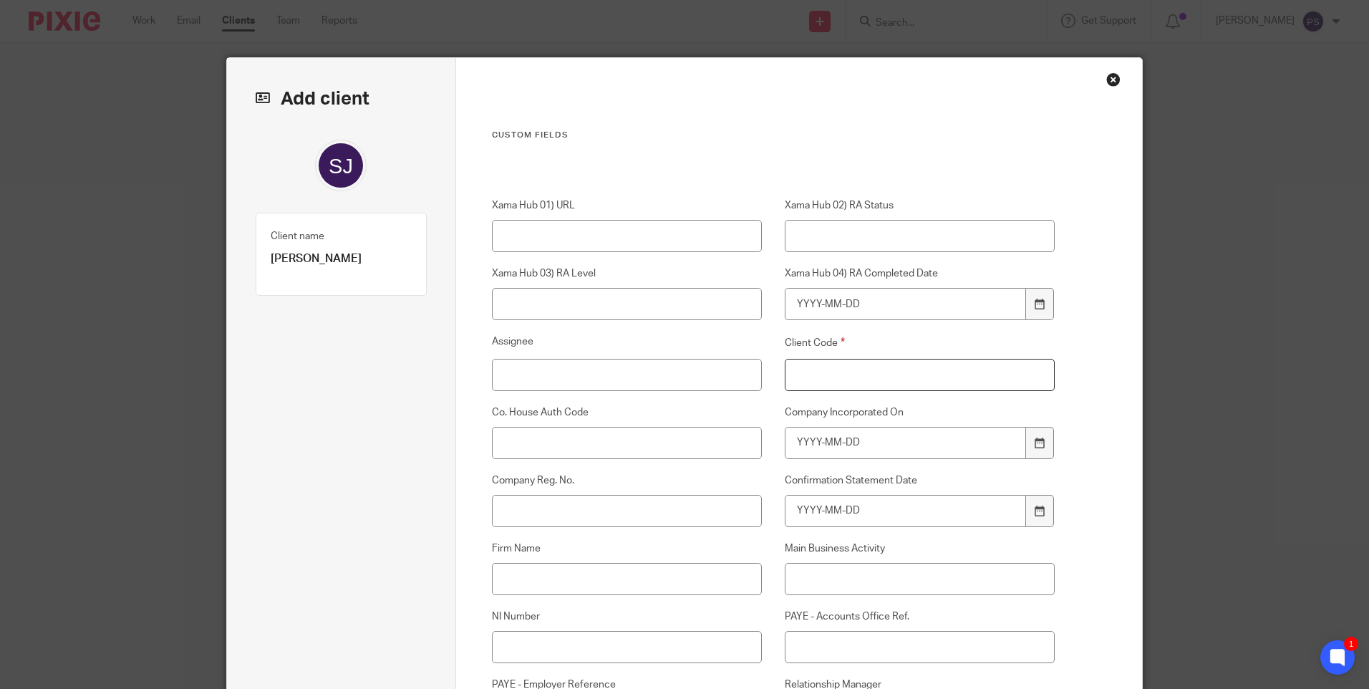
click at [869, 384] on input "Client Code" at bounding box center [920, 375] width 271 height 32
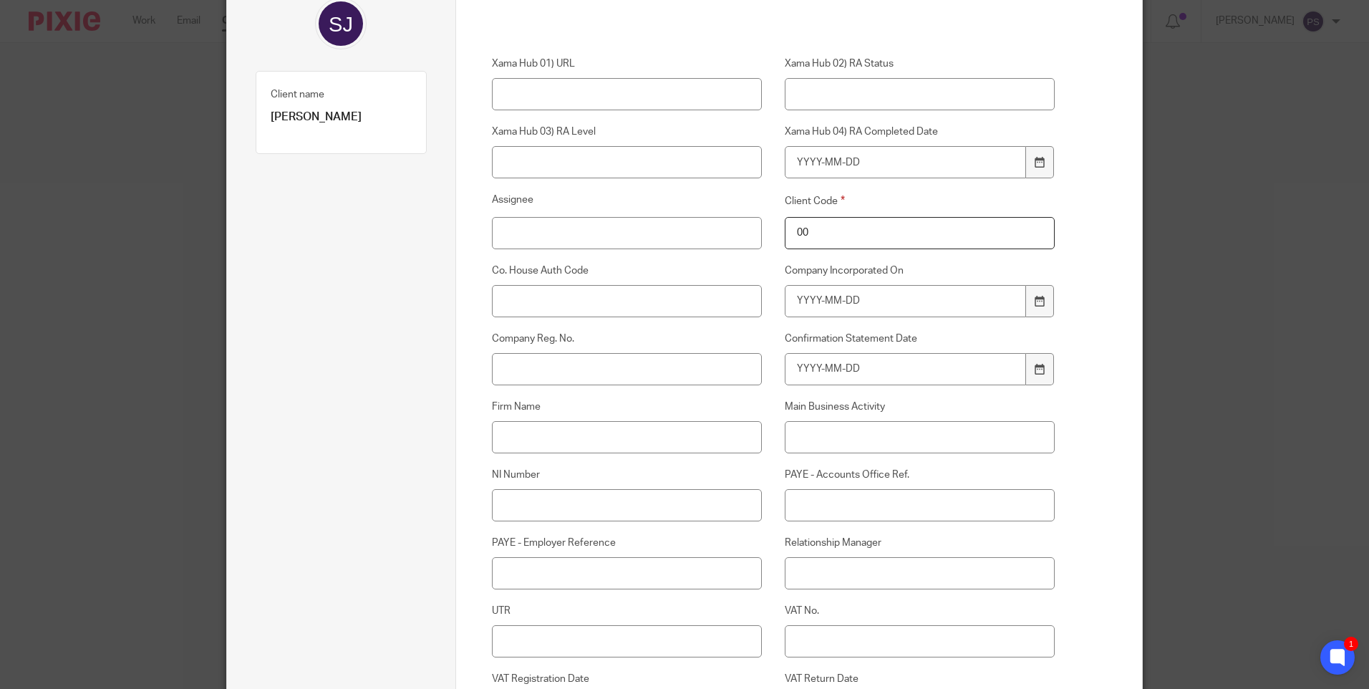
scroll to position [143, 0]
type input "00"
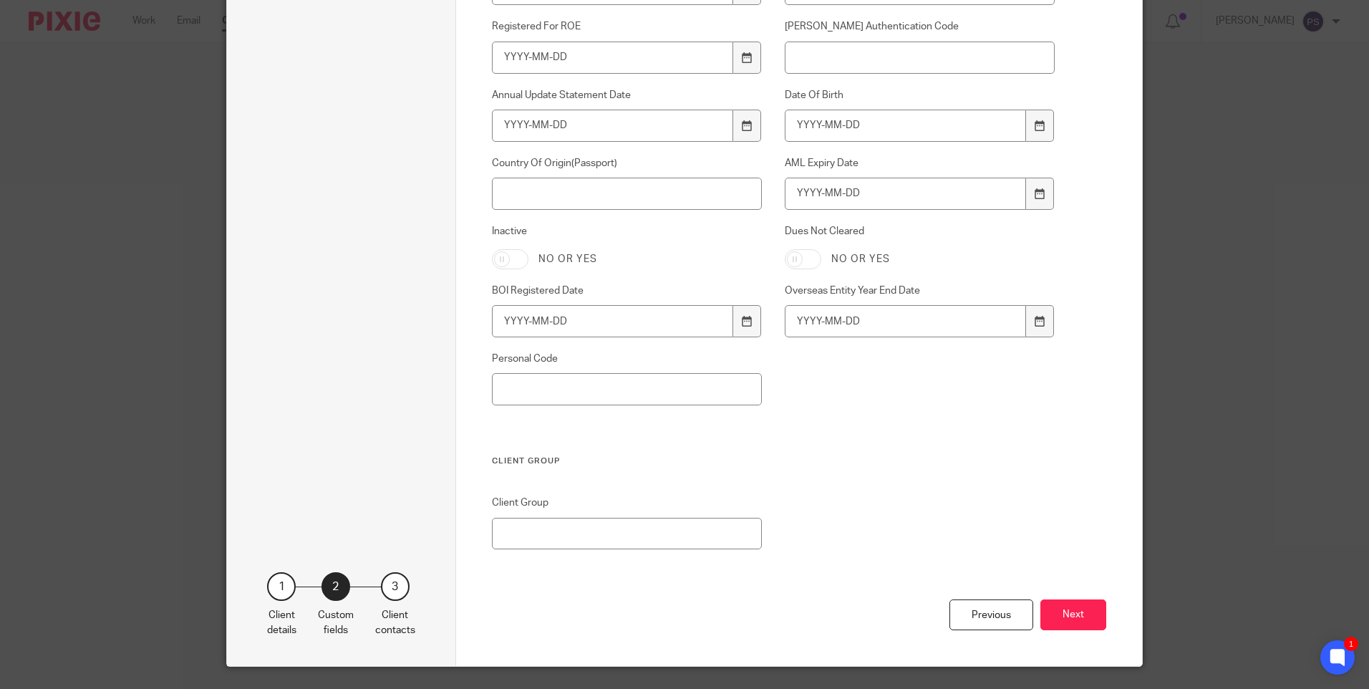
scroll to position [931, 0]
click at [1085, 620] on button "Next" at bounding box center [1074, 614] width 66 height 31
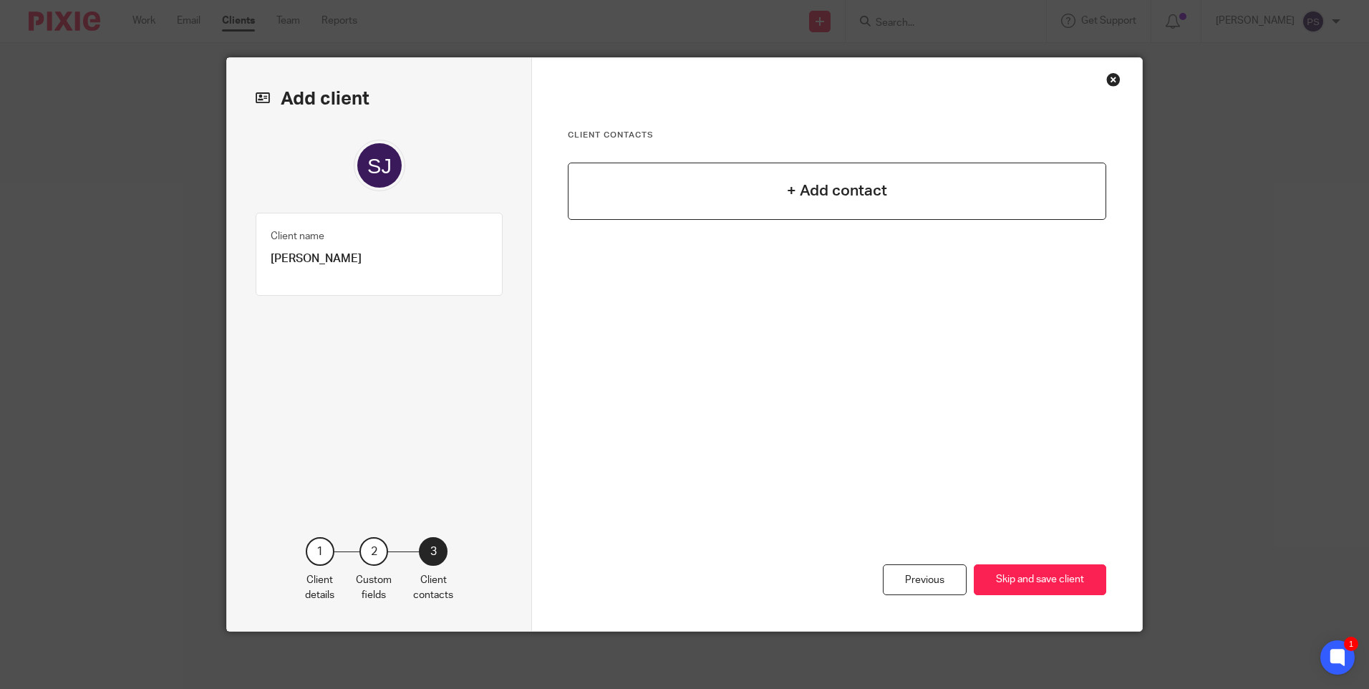
click at [849, 201] on h4 "+ Add contact" at bounding box center [837, 191] width 100 height 22
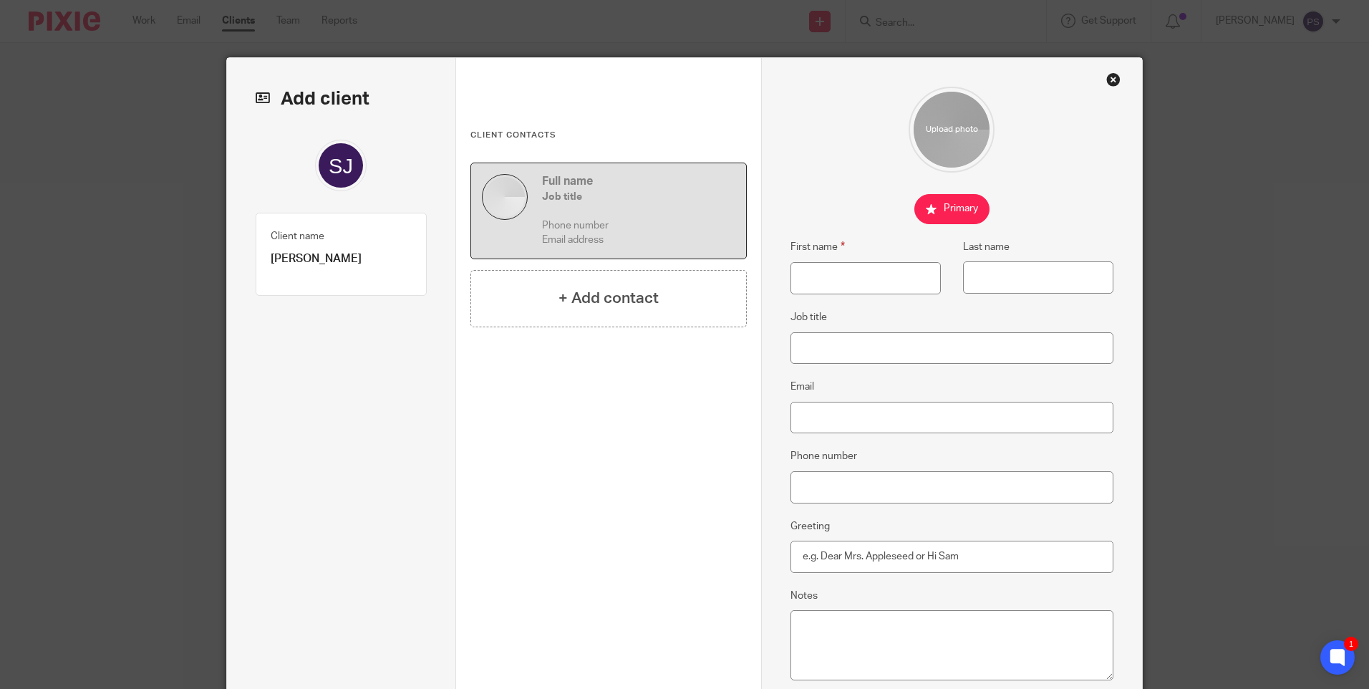
drag, startPoint x: 344, startPoint y: 253, endPoint x: 344, endPoint y: 261, distance: 7.9
click at [344, 256] on p "[PERSON_NAME]" at bounding box center [341, 258] width 141 height 15
click at [344, 261] on p "[PERSON_NAME]" at bounding box center [341, 258] width 141 height 15
click at [345, 261] on p "[PERSON_NAME]" at bounding box center [341, 258] width 141 height 15
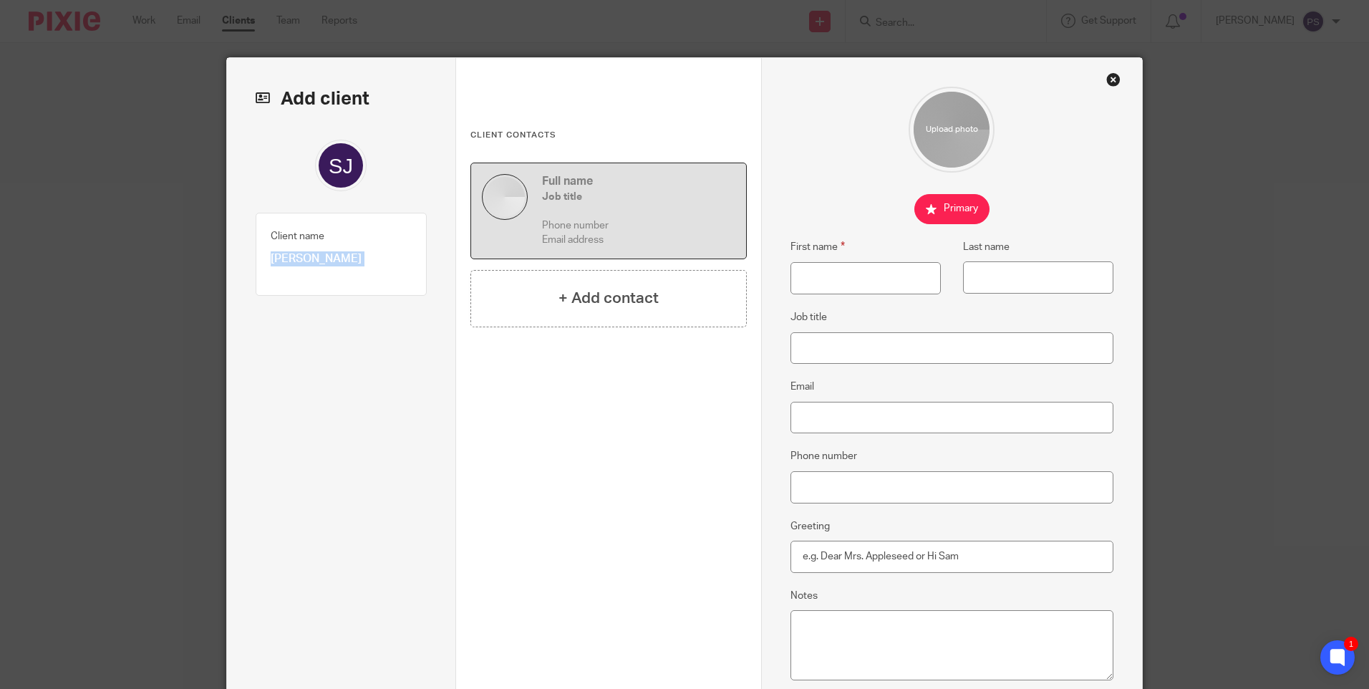
copy div "Sarah Jayne Sharma Client type 1"
click at [804, 274] on input "First name" at bounding box center [866, 278] width 150 height 32
paste input "[PERSON_NAME]"
click at [880, 284] on input "[PERSON_NAME]" at bounding box center [866, 278] width 150 height 32
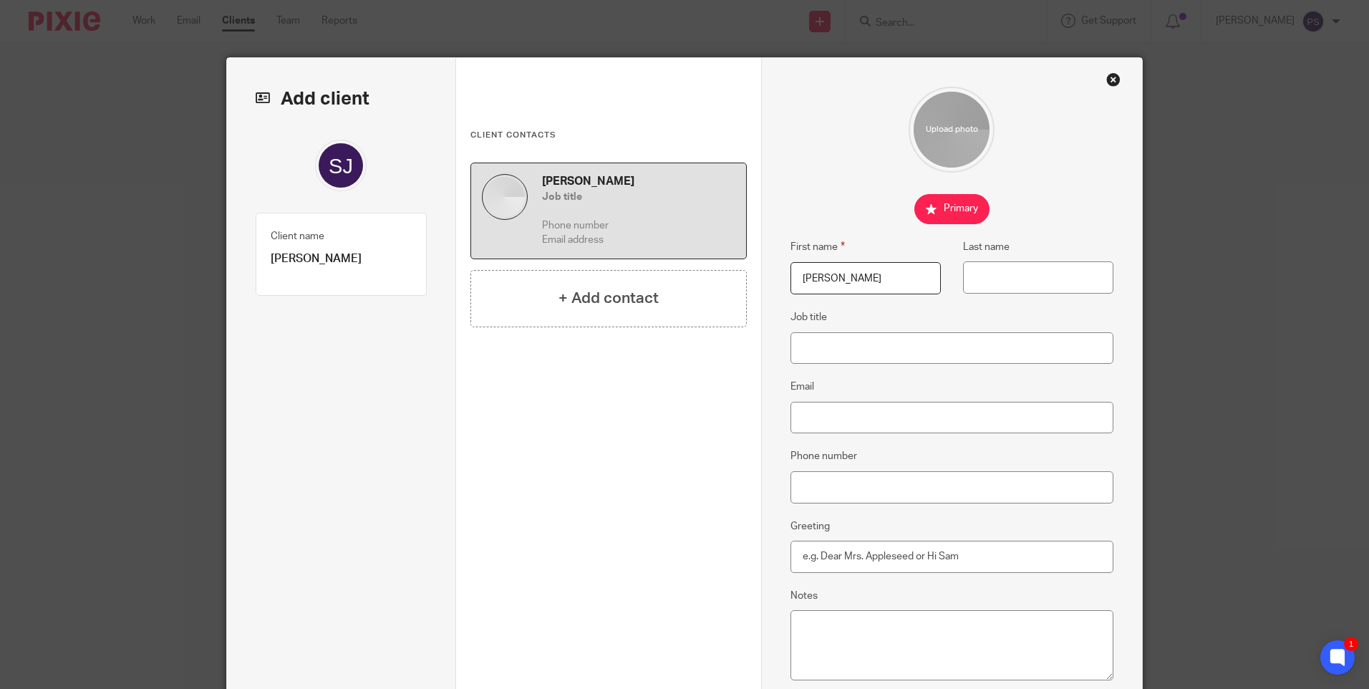
type input "[PERSON_NAME]"
click at [1016, 274] on input "Last name" at bounding box center [1038, 277] width 150 height 32
paste input "Sharma"
type input "Sharma"
click at [844, 413] on input "Email" at bounding box center [953, 418] width 324 height 32
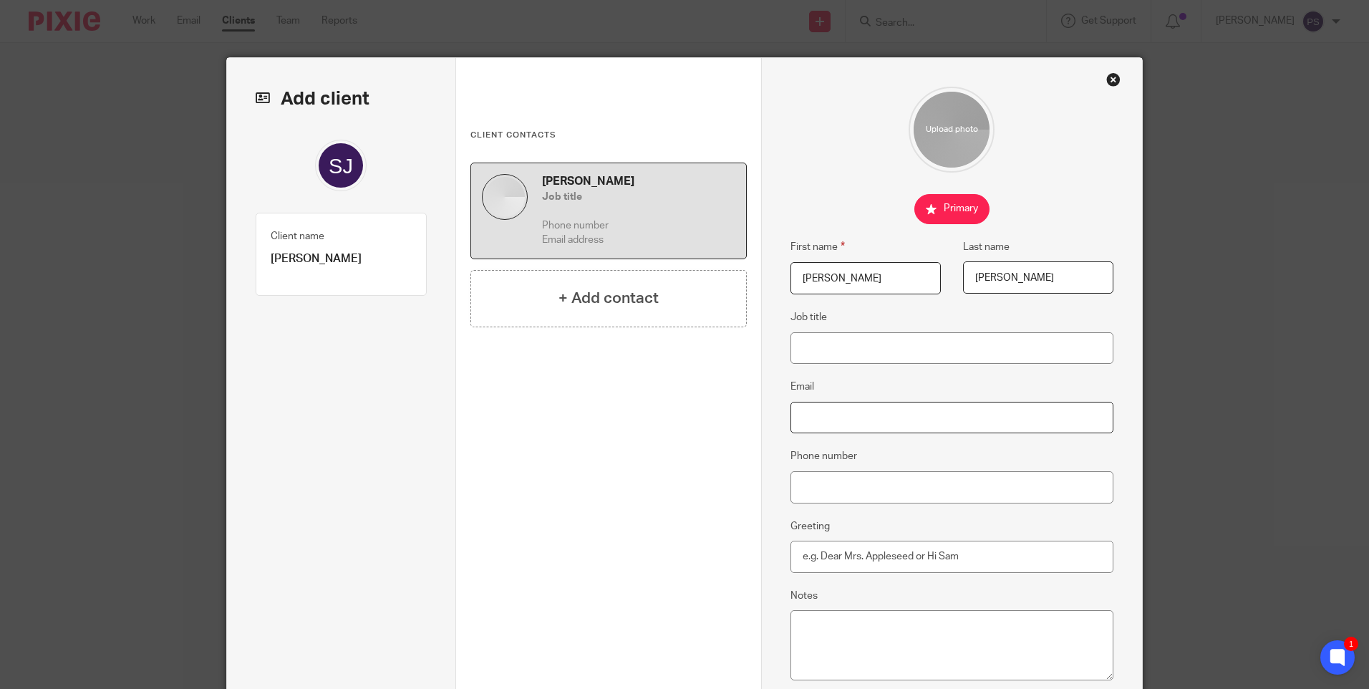
paste input "ssharman66@gmail.com"
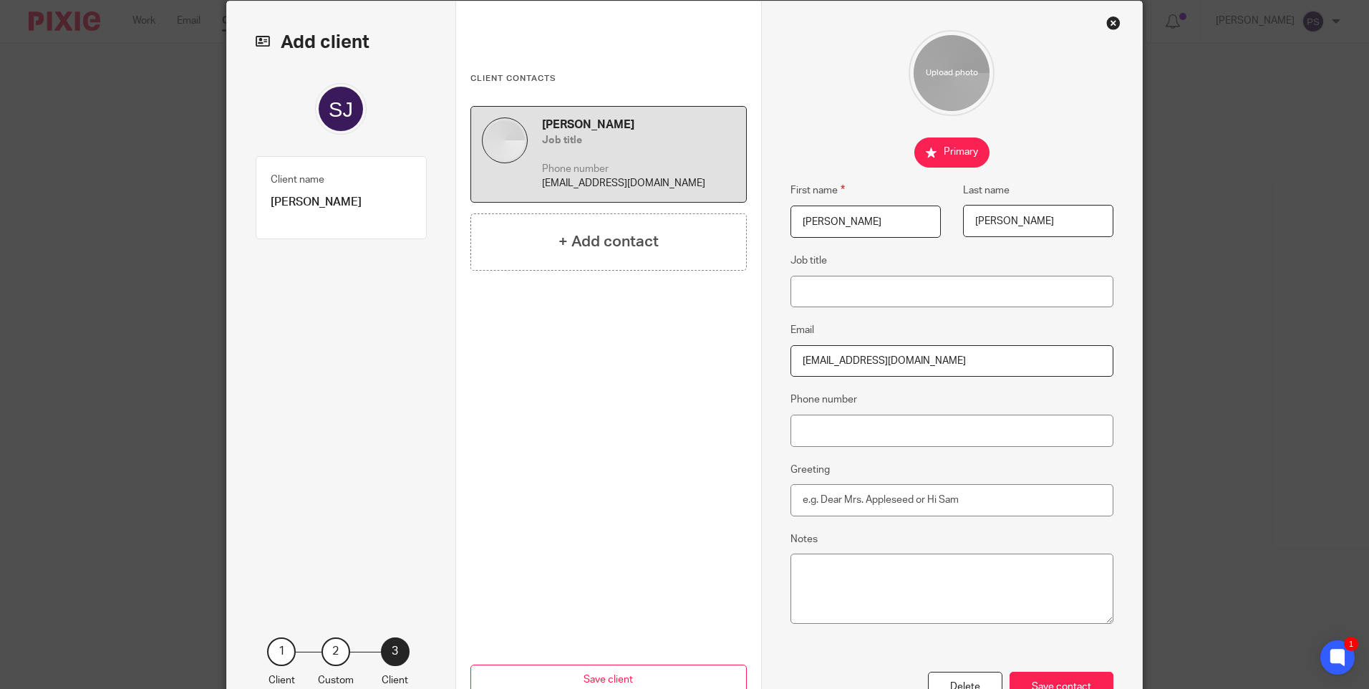
scroll to position [157, 0]
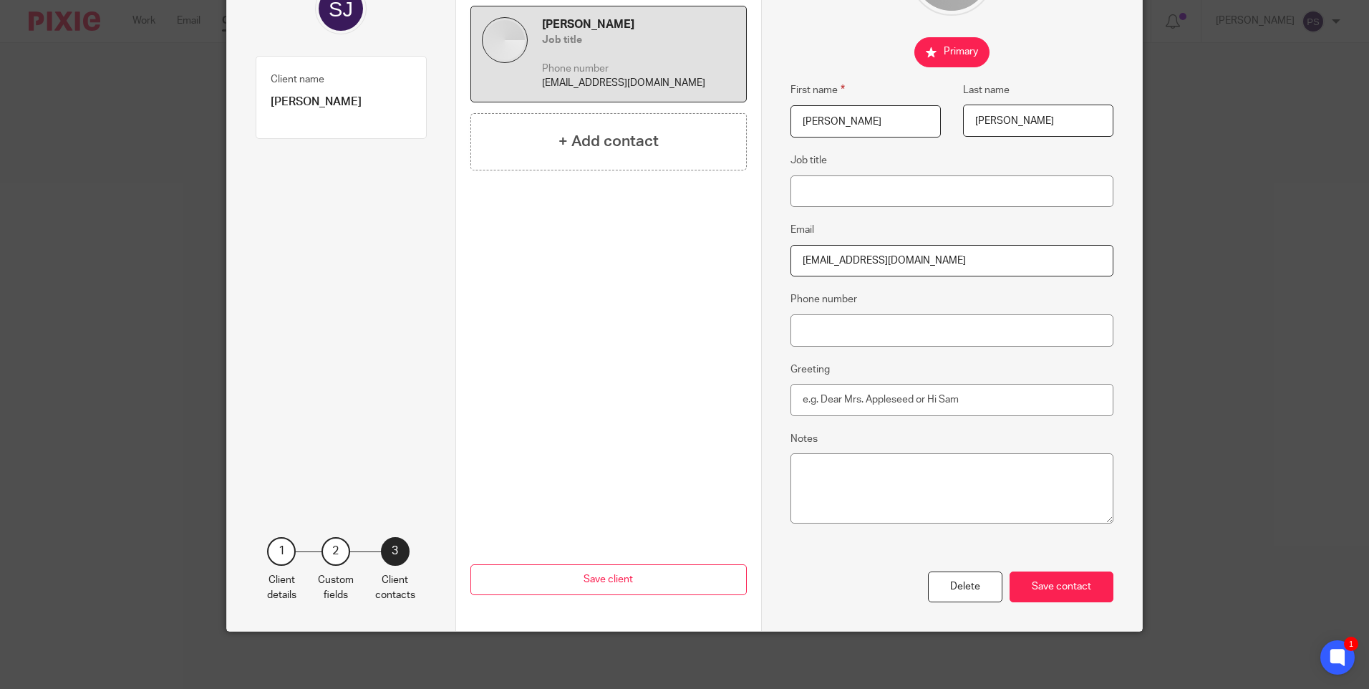
type input "ssharman66@gmail.com"
click at [710, 463] on div "Previous Save client" at bounding box center [609, 503] width 276 height 256
click at [1055, 586] on div "Save contact" at bounding box center [1062, 586] width 104 height 31
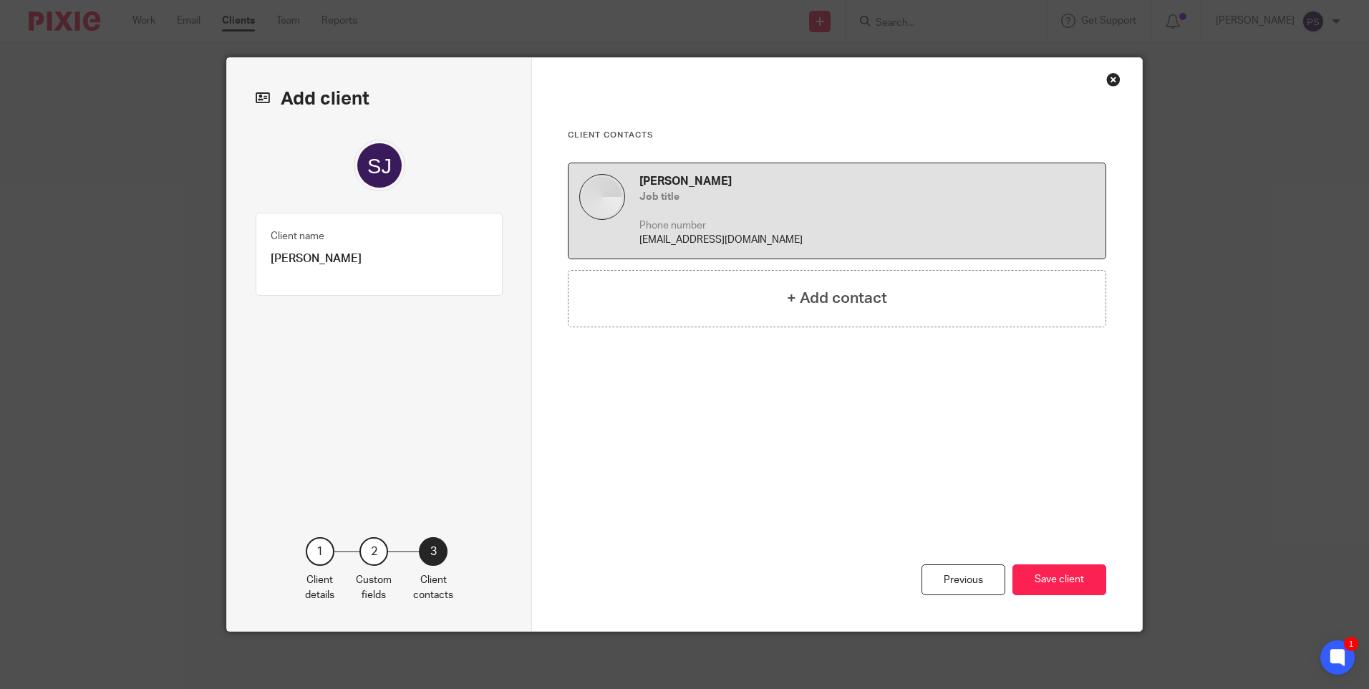
scroll to position [0, 0]
click at [1071, 575] on button "Save client" at bounding box center [1060, 579] width 94 height 31
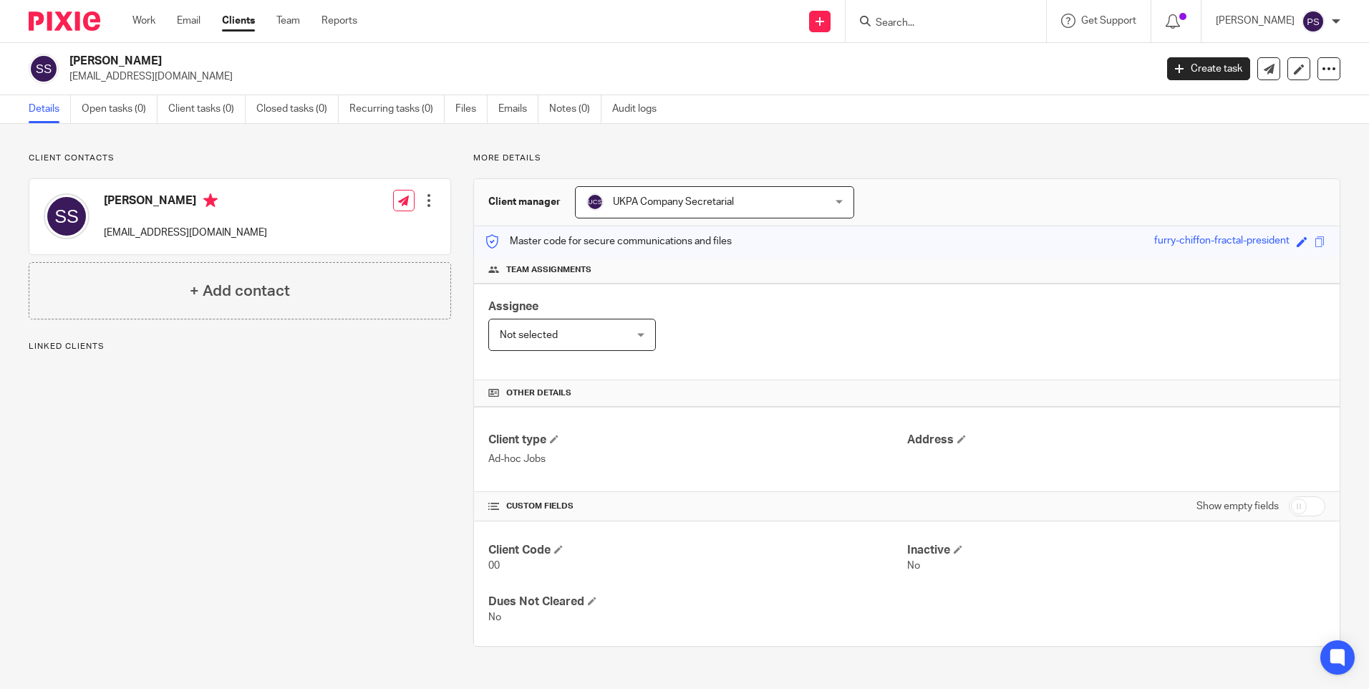
click at [270, 458] on div "Client contacts [PERSON_NAME] [EMAIL_ADDRESS][DOMAIN_NAME] Edit contact Create …" at bounding box center [228, 400] width 445 height 494
click at [137, 97] on link "Open tasks (0)" at bounding box center [120, 109] width 76 height 28
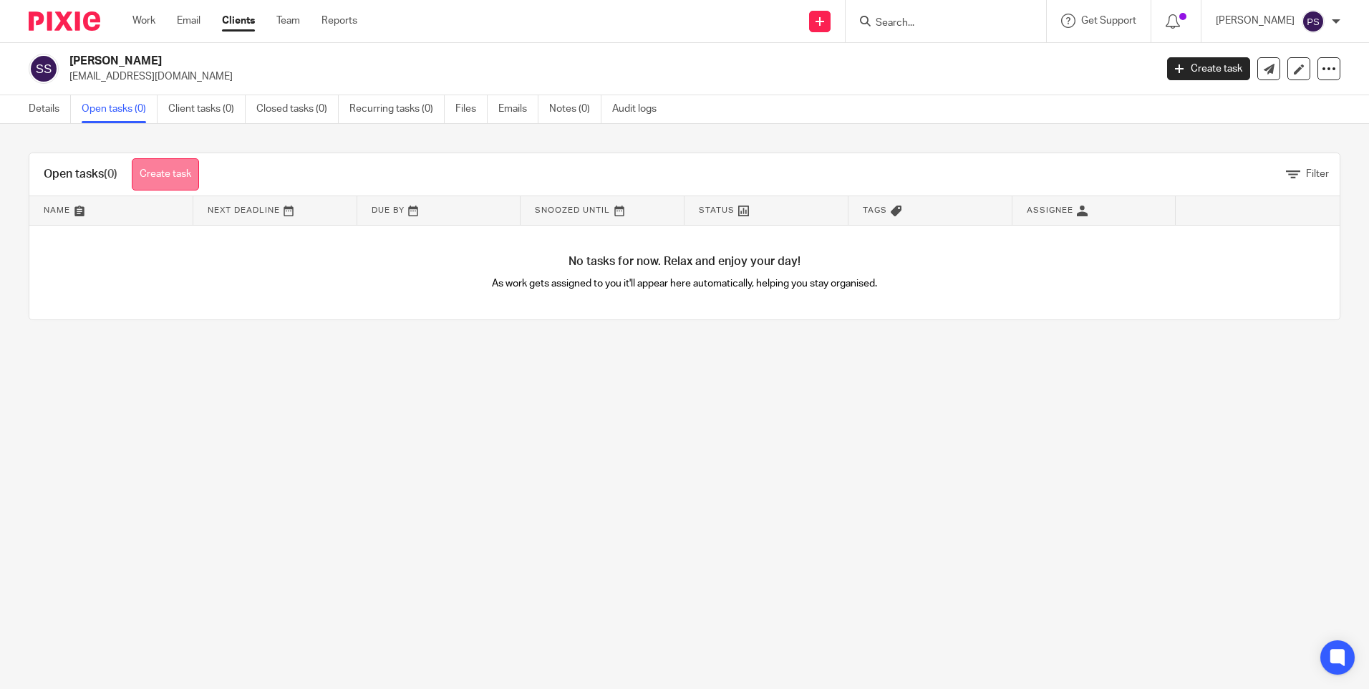
click at [174, 182] on link "Create task" at bounding box center [165, 174] width 67 height 32
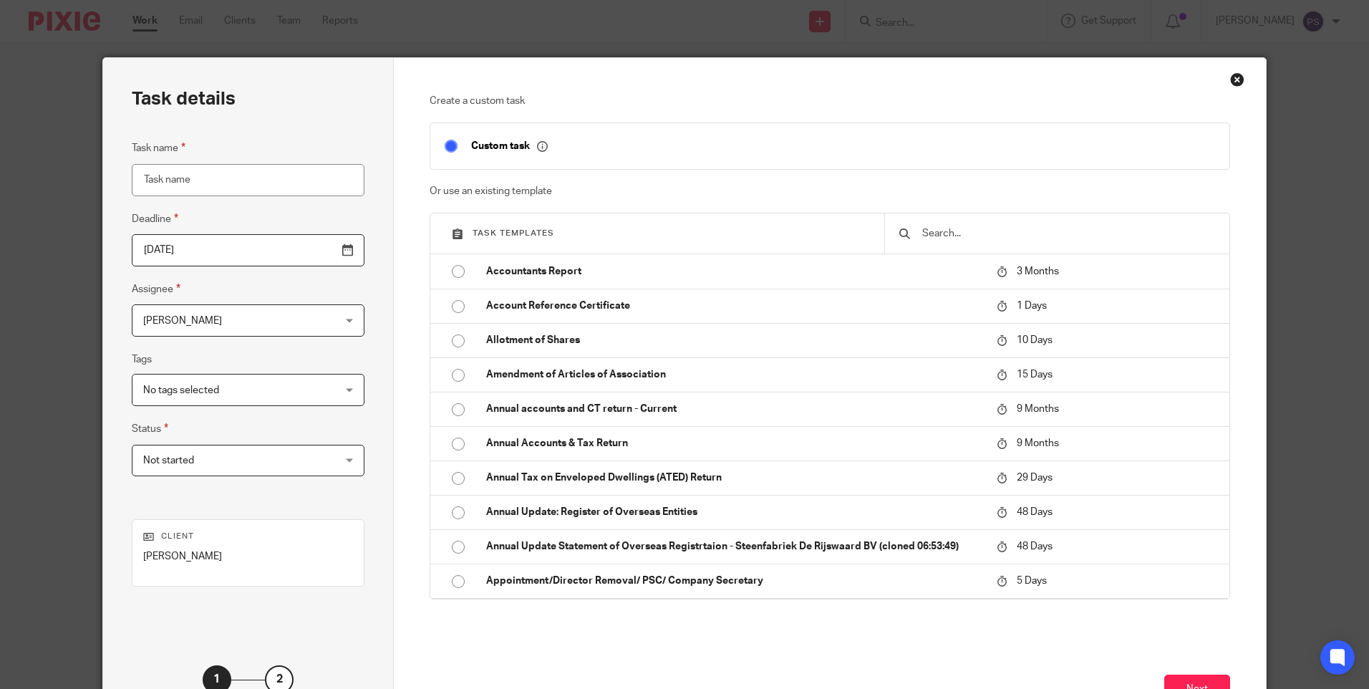
click at [960, 228] on input "text" at bounding box center [1068, 234] width 294 height 16
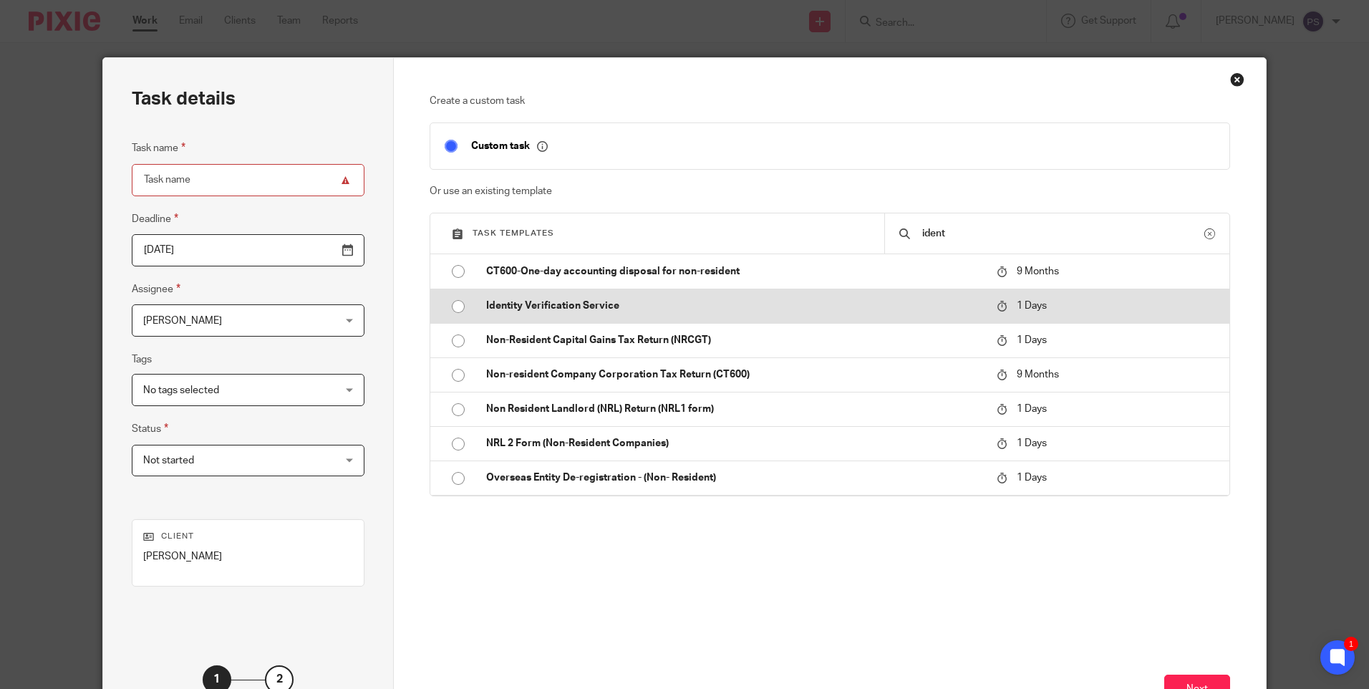
type input "ident"
drag, startPoint x: 454, startPoint y: 301, endPoint x: 470, endPoint y: 320, distance: 24.9
click at [454, 302] on input "radio" at bounding box center [458, 306] width 27 height 27
type input "[DATE]"
type input "Identity Verification Service"
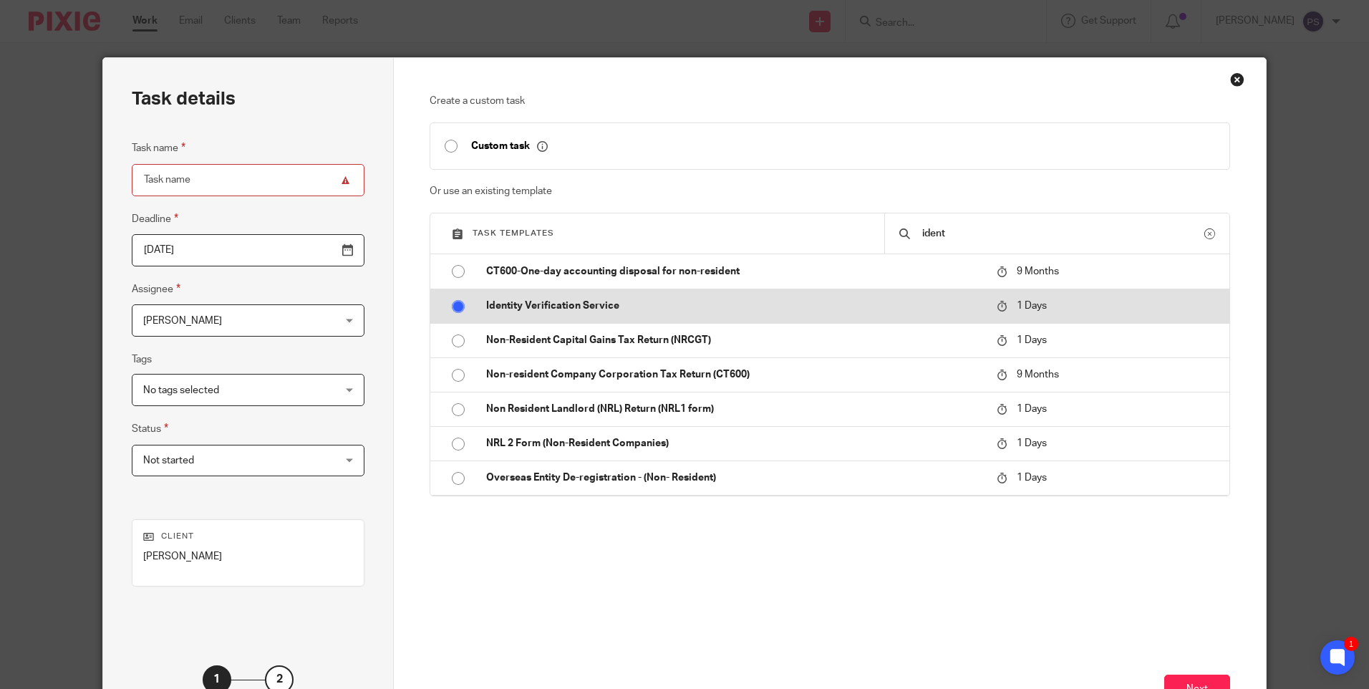
checkbox input "false"
radio input "false"
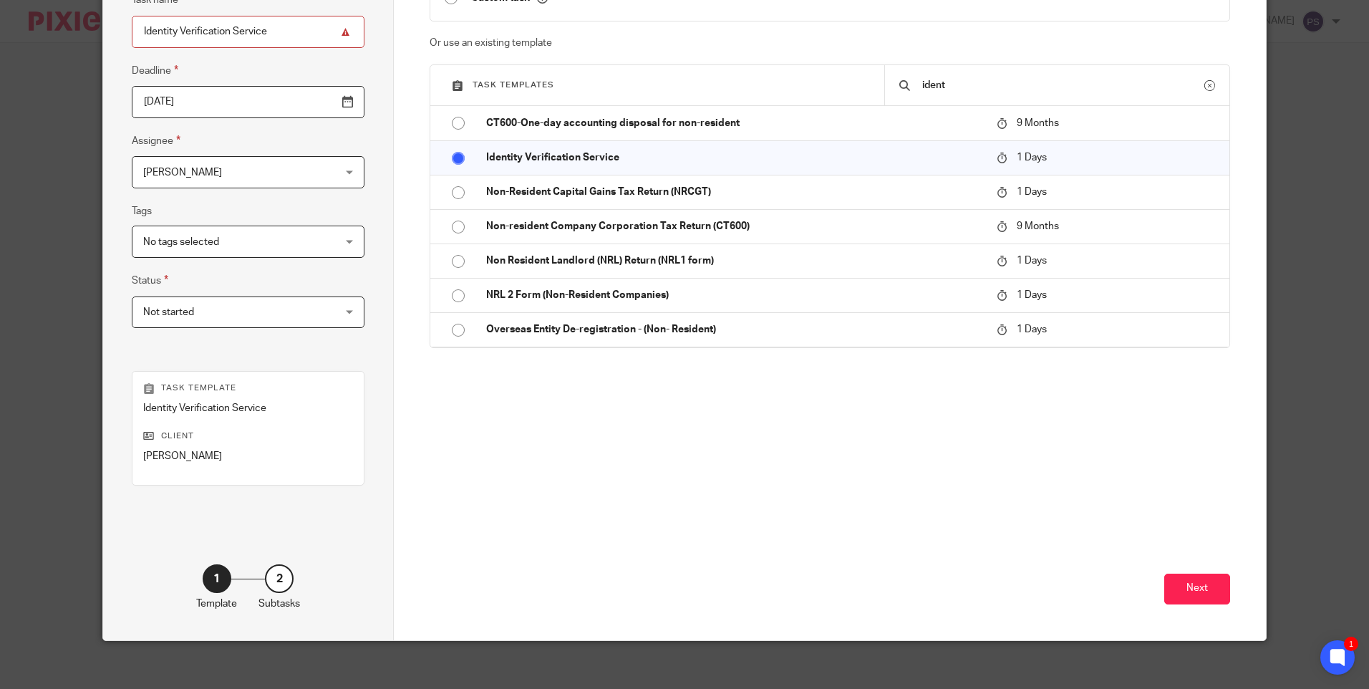
scroll to position [158, 0]
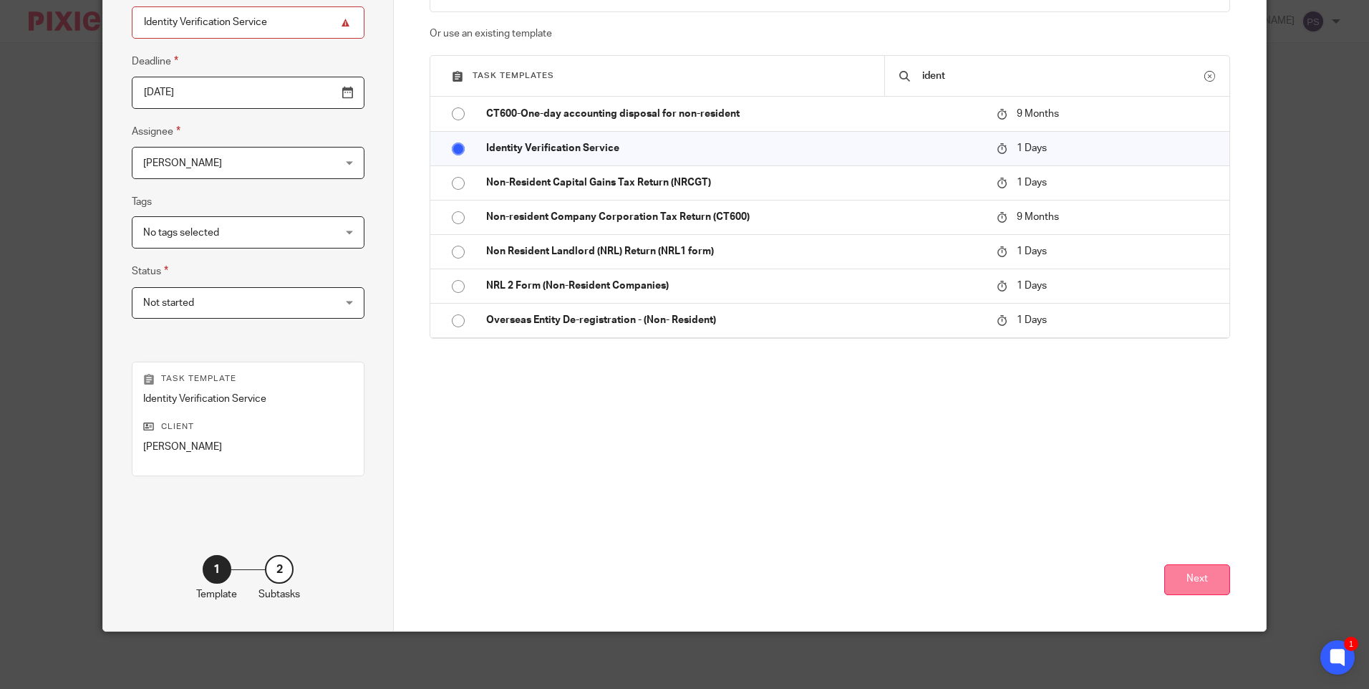
click at [1190, 589] on button "Next" at bounding box center [1197, 579] width 66 height 31
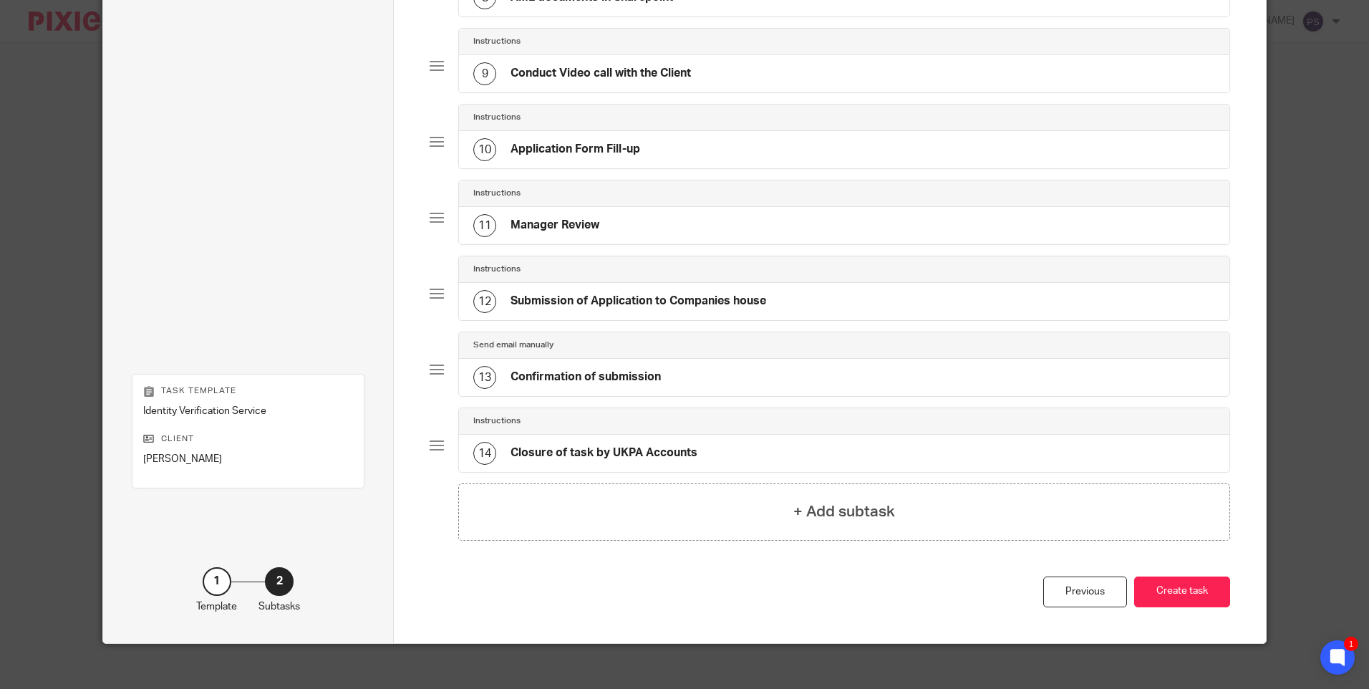
scroll to position [723, 0]
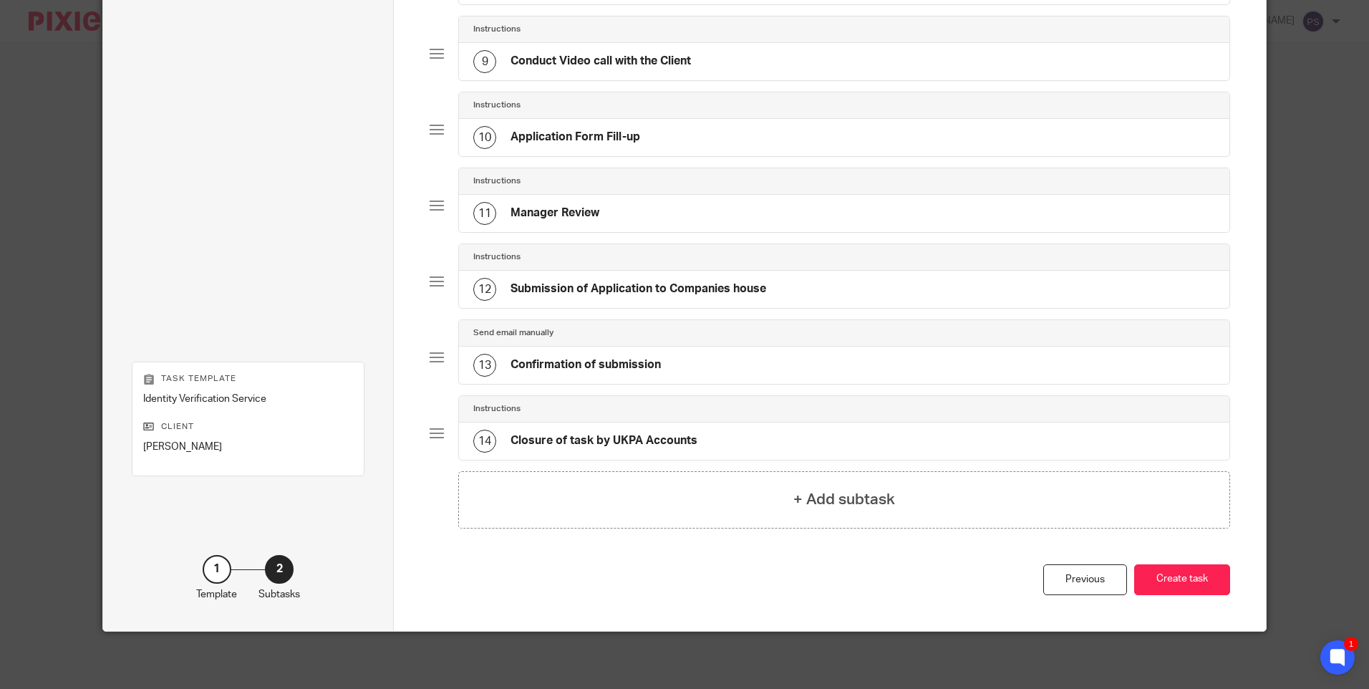
click at [1190, 589] on button "Create task" at bounding box center [1182, 579] width 96 height 31
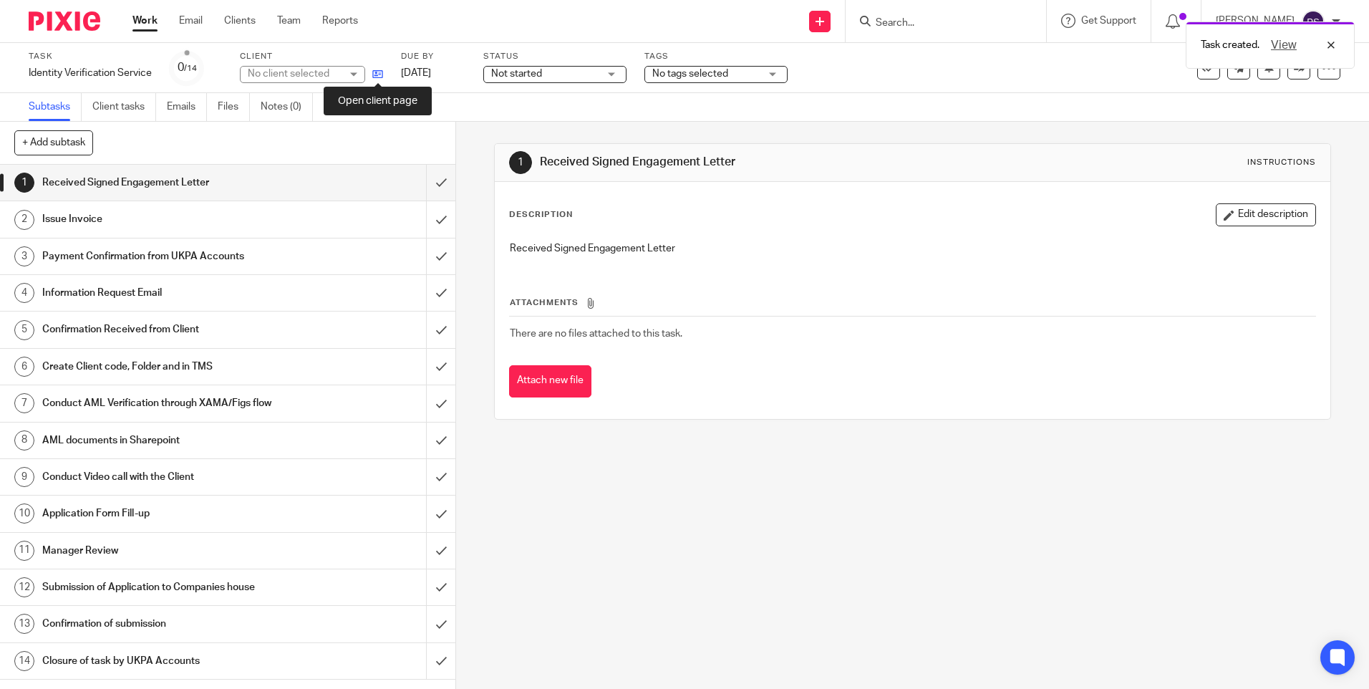
click at [375, 74] on icon at bounding box center [377, 74] width 11 height 11
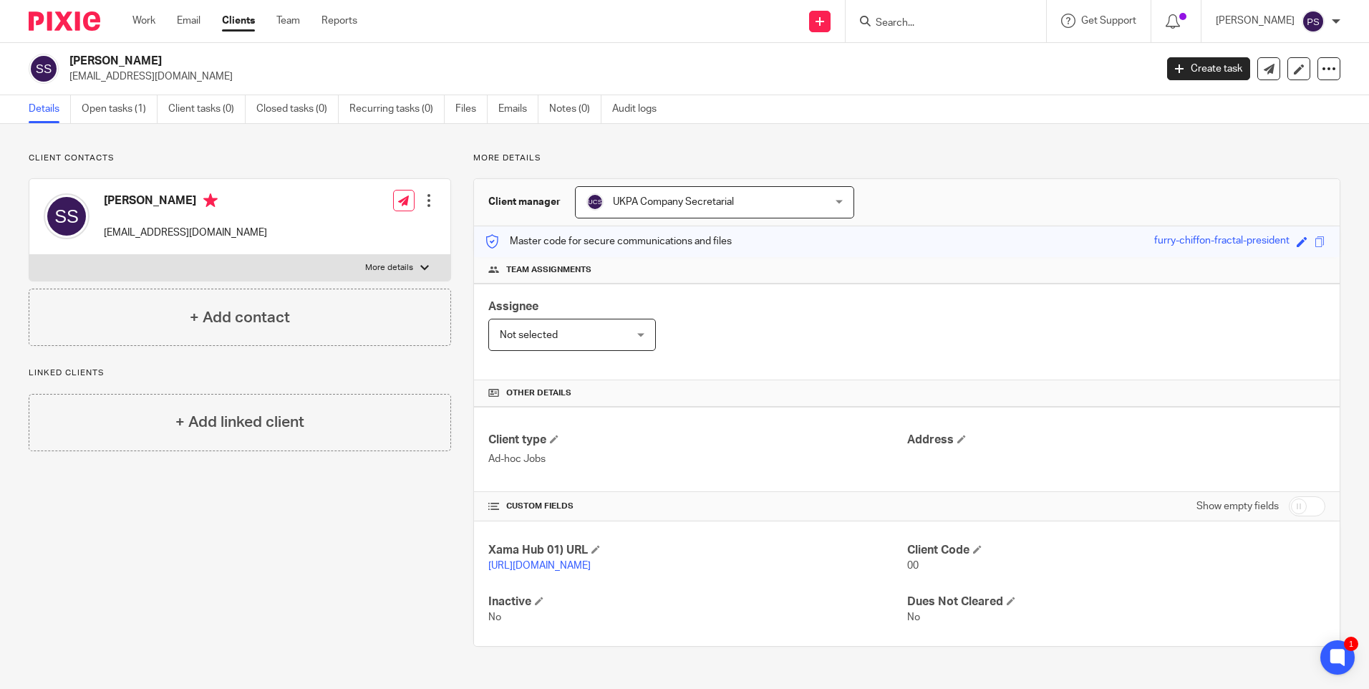
click at [771, 329] on div "Assignee Not selected Not selected Not selected Aarshika Awale Aayush Niraula A…" at bounding box center [907, 332] width 866 height 97
click at [284, 501] on div "Client contacts Sarah Jayne Sharma Sharma ssharman66@gmail.com Edit contact Cre…" at bounding box center [228, 400] width 445 height 494
click at [945, 28] on input "Search" at bounding box center [938, 23] width 129 height 13
paste input "promuk@gmail.com"
type input "promuk@gmail.com"
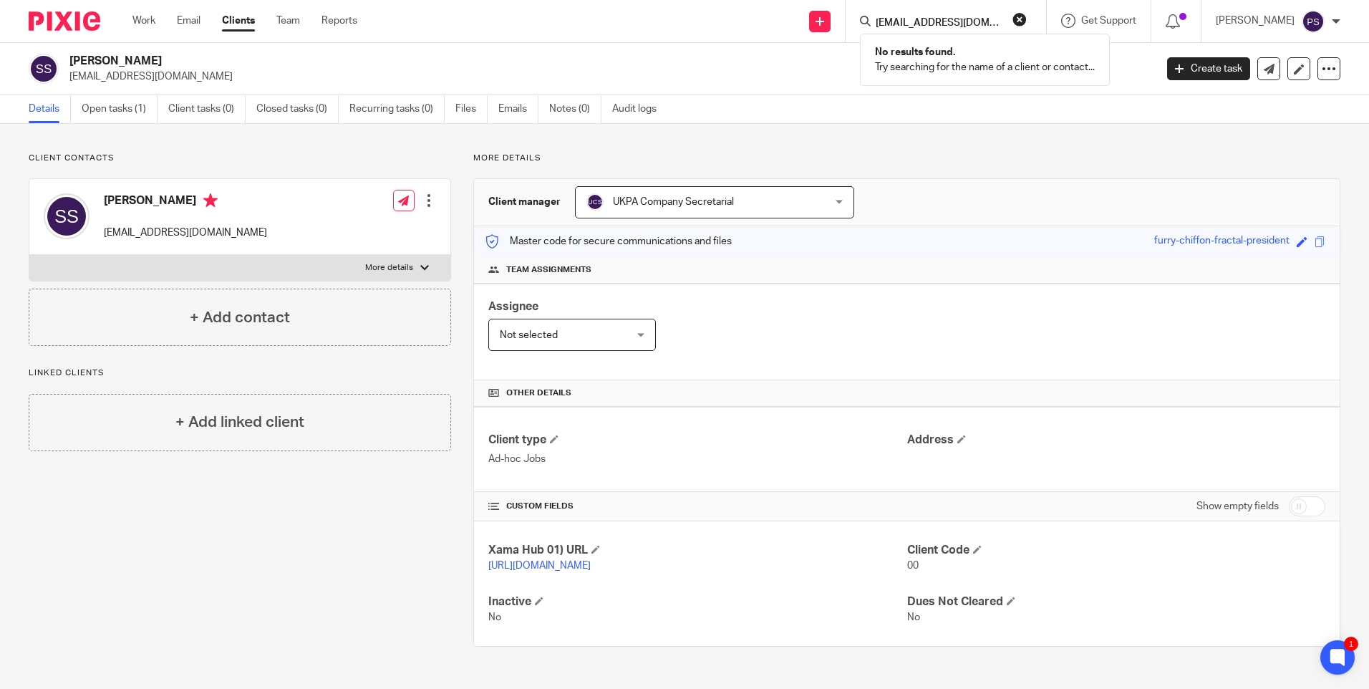
drag, startPoint x: 1046, startPoint y: 16, endPoint x: 1018, endPoint y: 28, distance: 29.5
click at [1027, 18] on button "reset" at bounding box center [1020, 19] width 14 height 14
click at [936, 25] on input "Search" at bounding box center [938, 23] width 129 height 13
paste input "Joumana Madi"
type input "Joumana Madi"
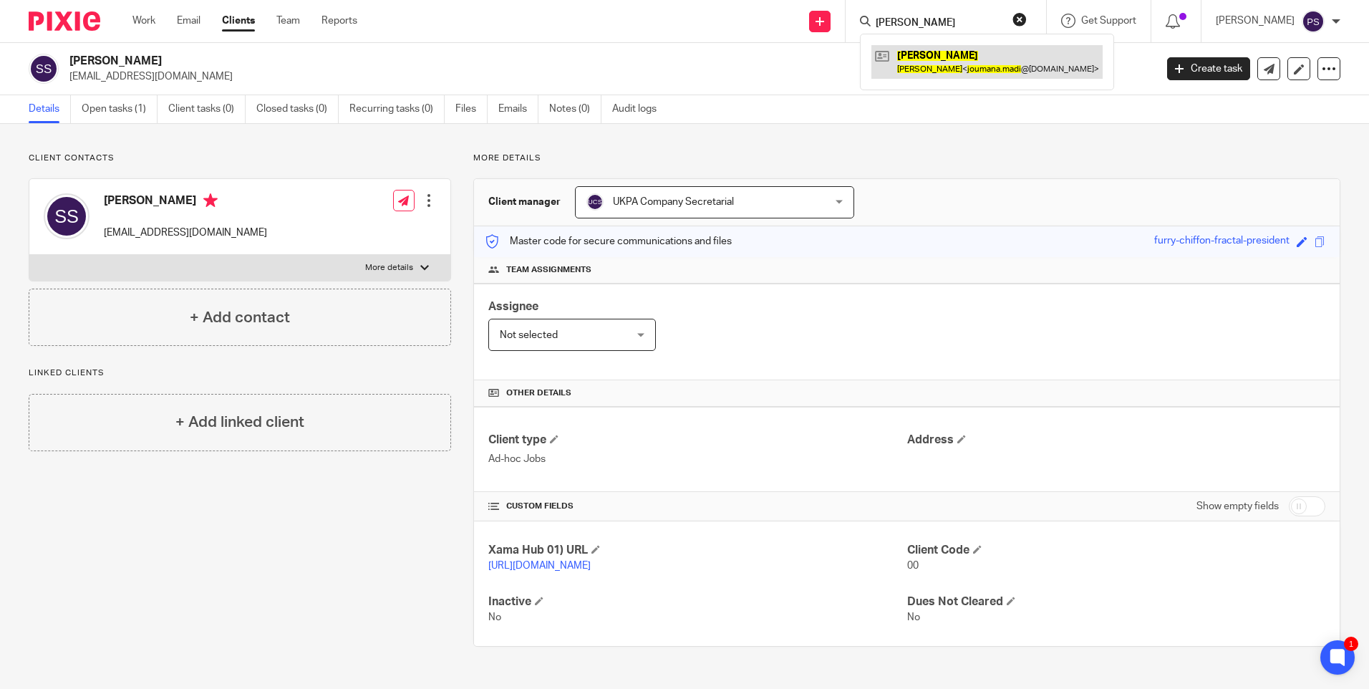
click at [935, 52] on link at bounding box center [987, 61] width 231 height 33
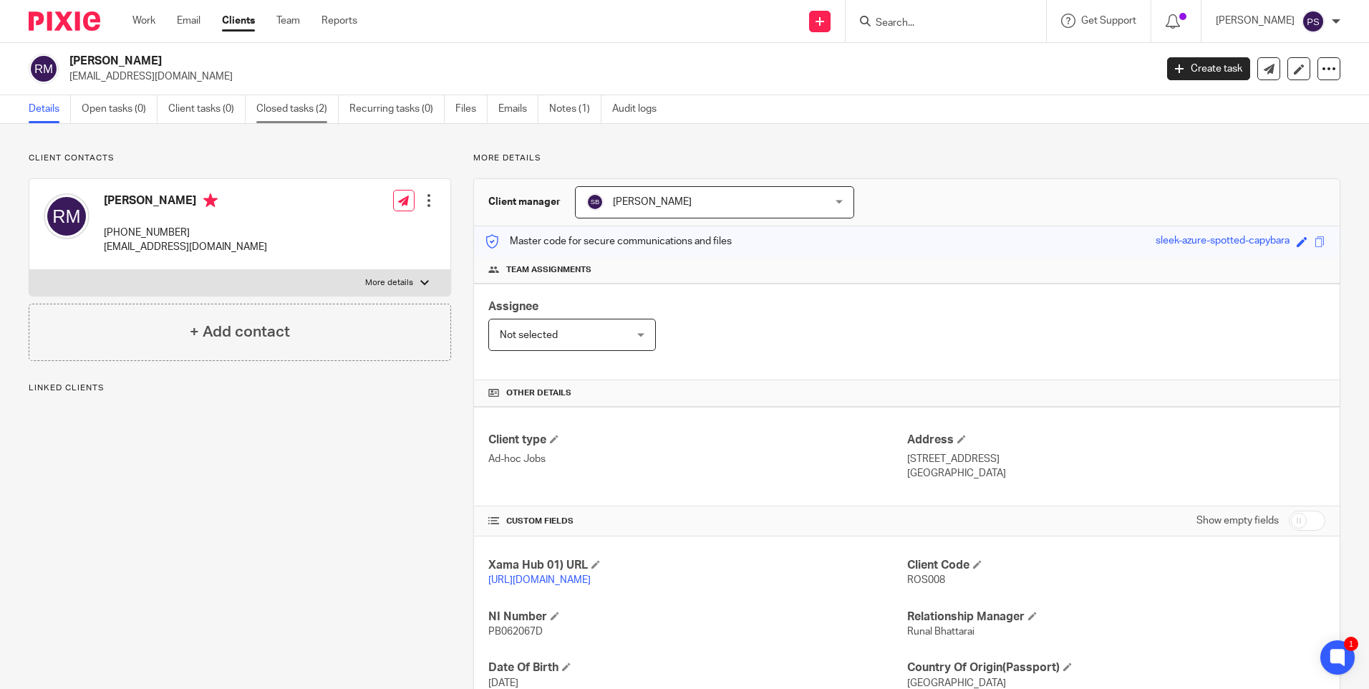
click at [279, 115] on link "Closed tasks (2)" at bounding box center [297, 109] width 82 height 28
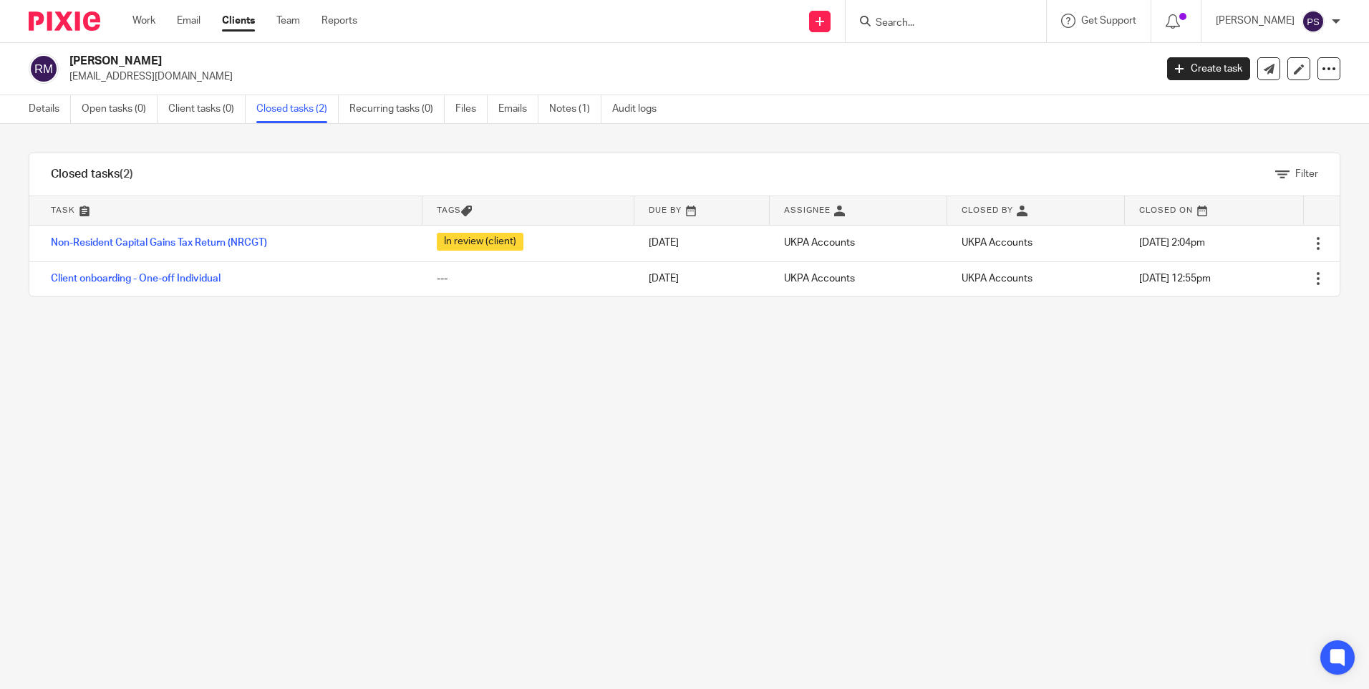
click at [110, 272] on td "Client onboarding - One-off Individual" at bounding box center [225, 278] width 393 height 34
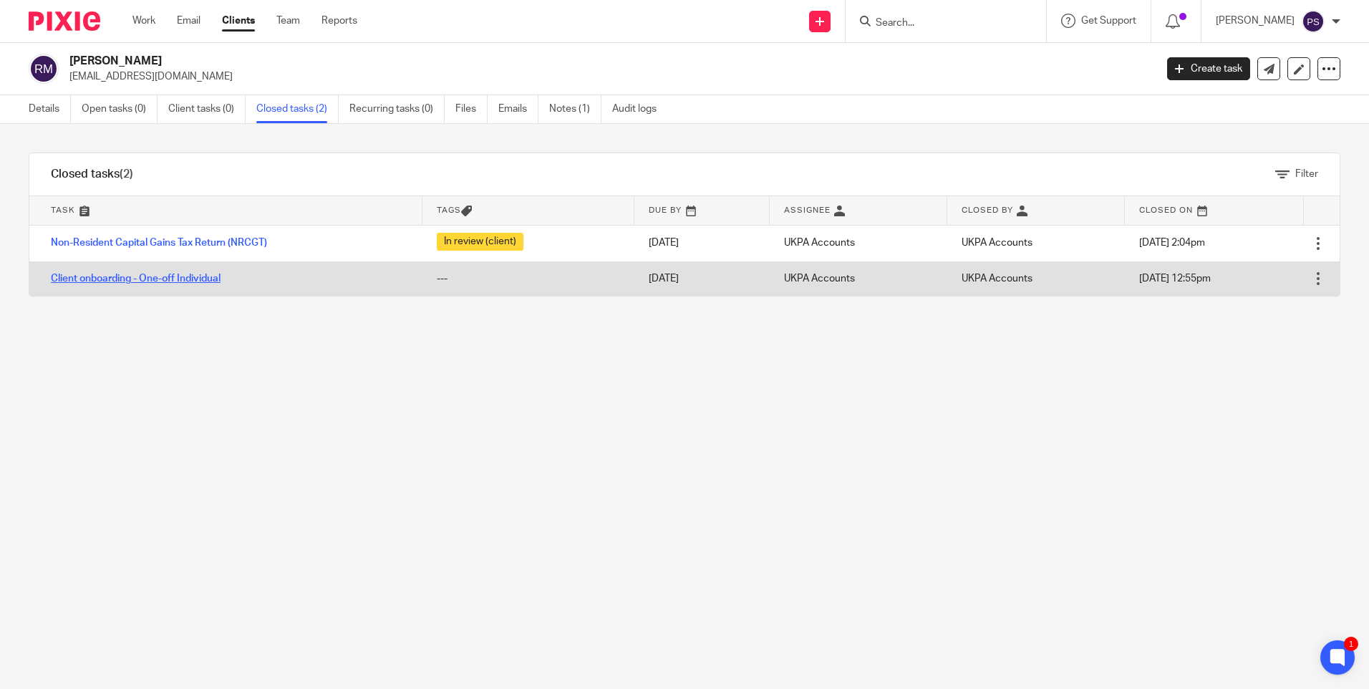
click at [109, 281] on link "Client onboarding - One-off Individual" at bounding box center [136, 279] width 170 height 10
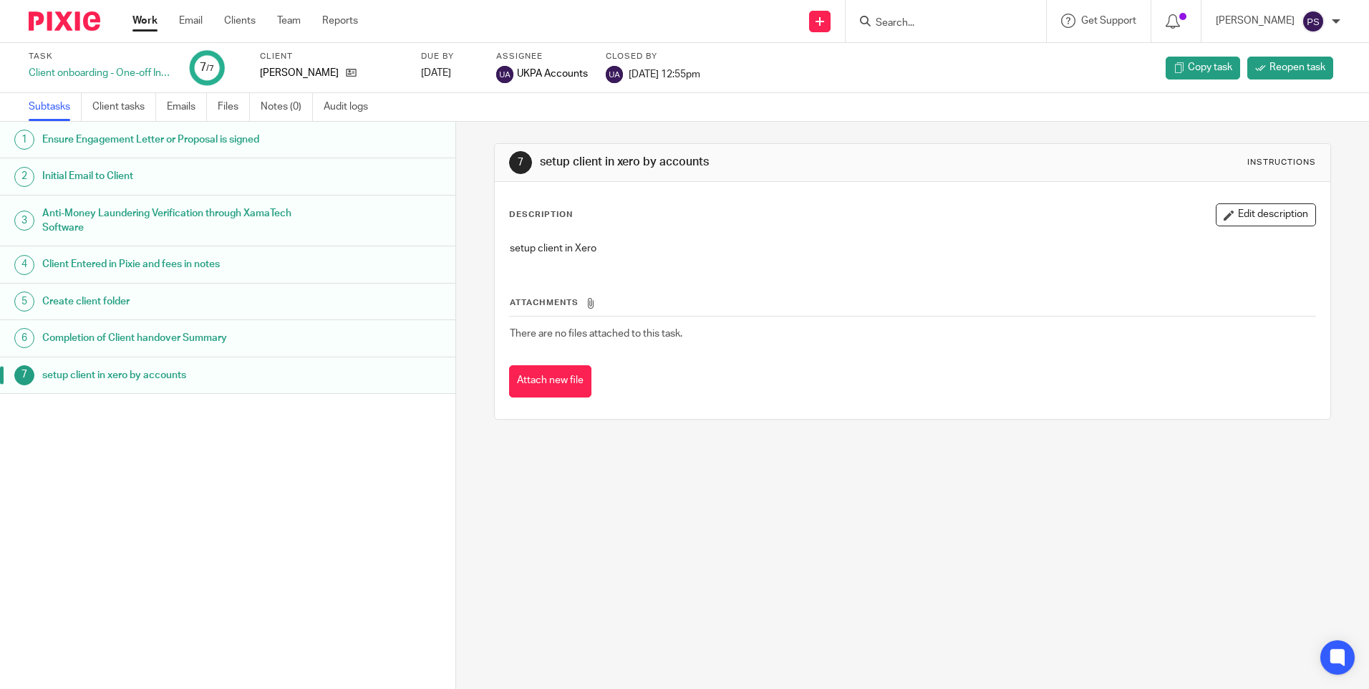
click at [131, 137] on h1 "Ensure Engagement Letter or Proposal is signed" at bounding box center [175, 139] width 266 height 21
click at [114, 172] on h1 "Initial Email to Client" at bounding box center [175, 175] width 266 height 21
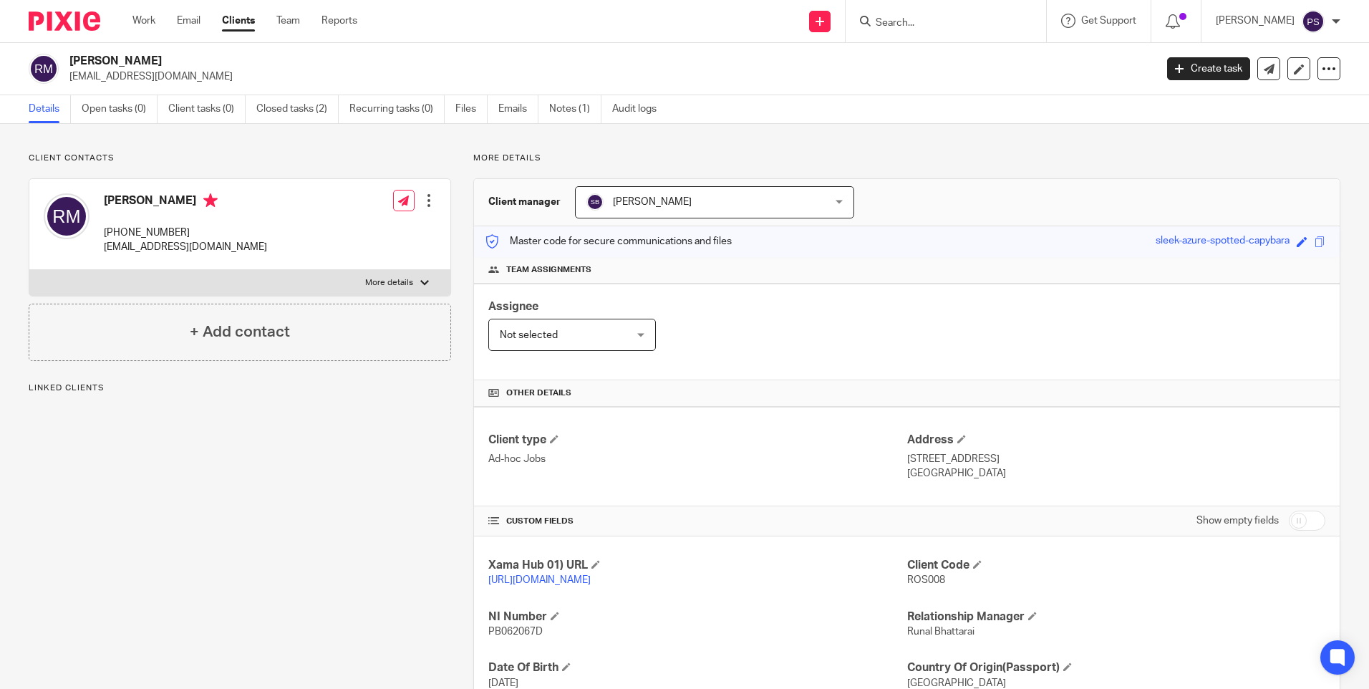
click at [137, 78] on p "rosicat95@gmail.com" at bounding box center [607, 76] width 1076 height 14
drag, startPoint x: 0, startPoint y: 0, endPoint x: 137, endPoint y: 78, distance: 157.5
click at [137, 78] on p "rosicat95@gmail.com" at bounding box center [607, 76] width 1076 height 14
click at [916, 24] on input "Search" at bounding box center [938, 23] width 129 height 13
paste input "david@mannpropertypartners.com"
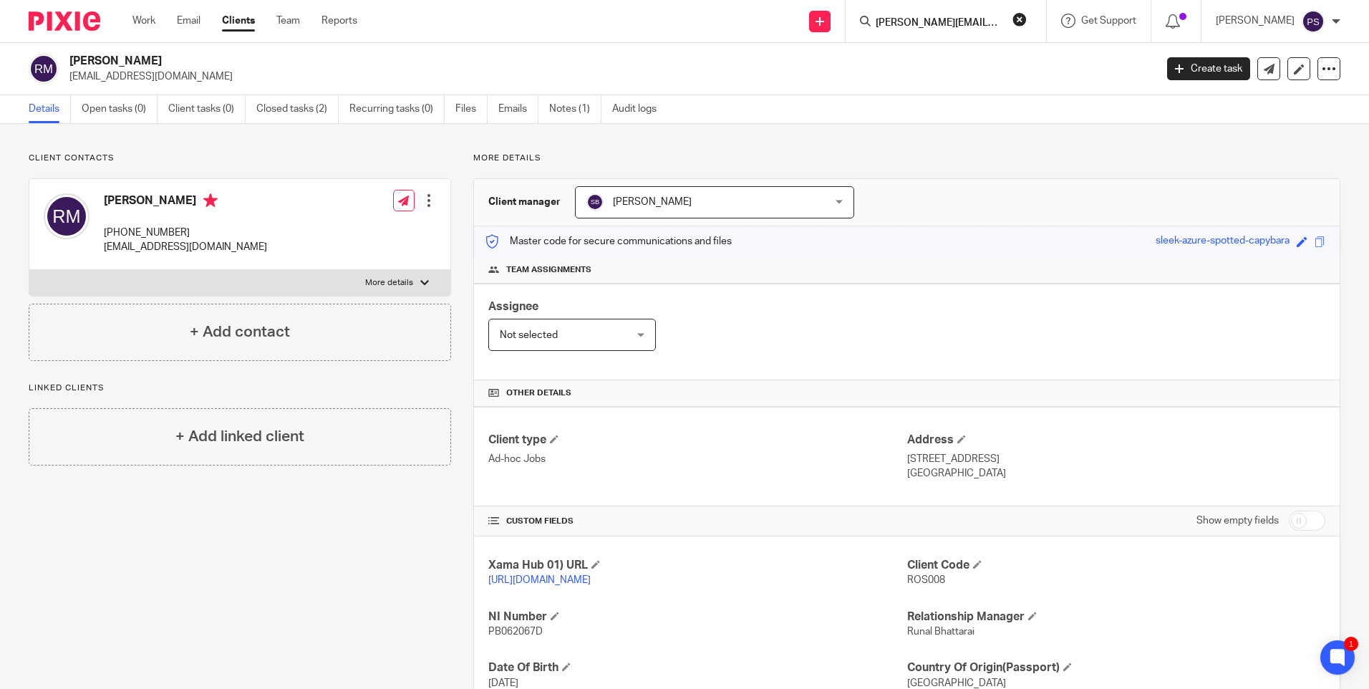
scroll to position [0, 37]
type input "david@mannpropertypartners.com"
click at [1027, 20] on button "reset" at bounding box center [1020, 19] width 14 height 14
click at [920, 26] on input "Search" at bounding box center [938, 23] width 129 height 13
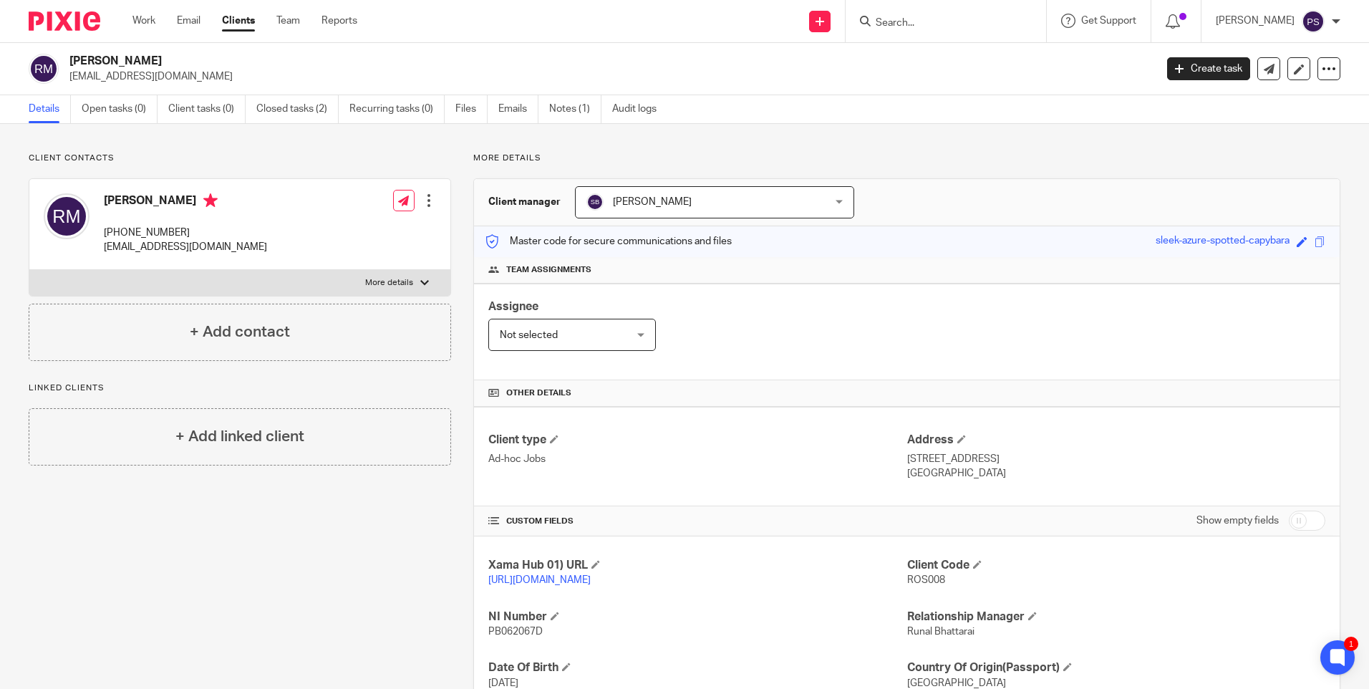
paste input "david@mannpropertypartners.com"
type input "david@mannpropertypartners.com"
click at [1027, 19] on button "reset" at bounding box center [1020, 19] width 14 height 14
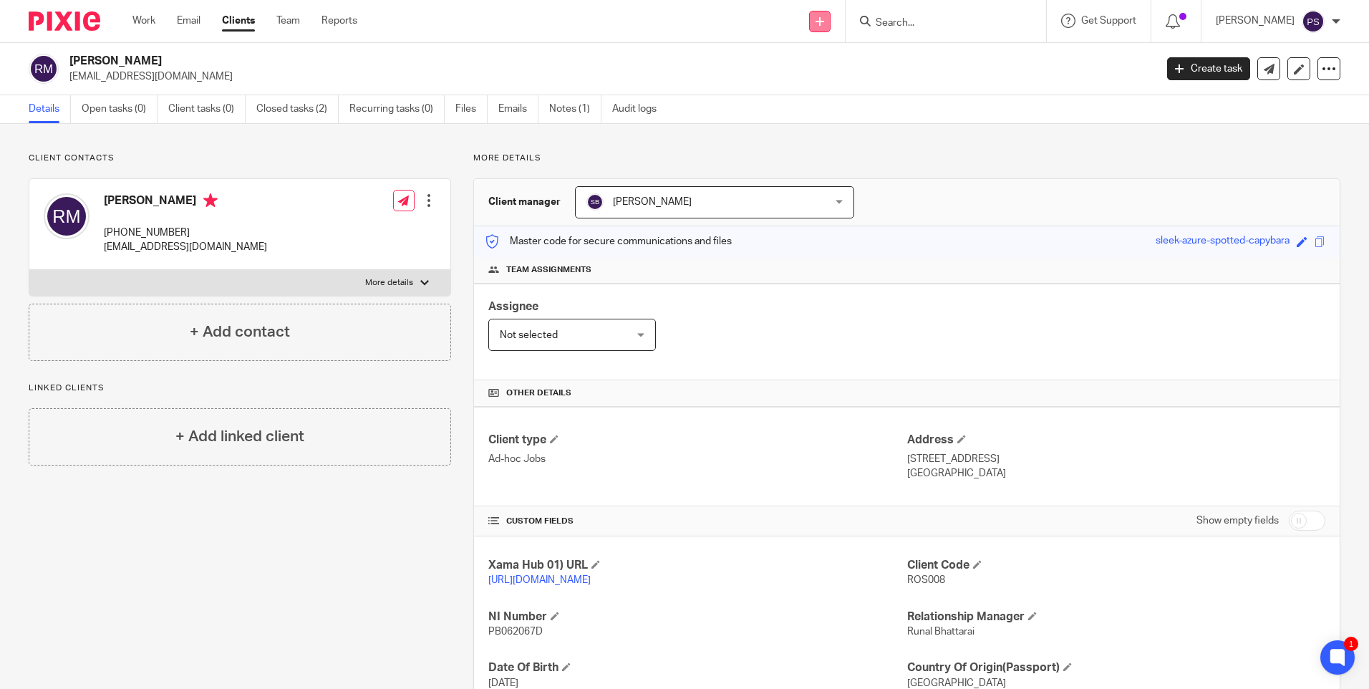
drag, startPoint x: 815, startPoint y: 26, endPoint x: 834, endPoint y: 17, distance: 21.2
click at [816, 24] on div "Send new email Create task Add client" at bounding box center [820, 21] width 51 height 42
click at [831, 17] on link at bounding box center [819, 21] width 21 height 21
click at [824, 18] on icon at bounding box center [820, 21] width 9 height 9
click at [837, 115] on link "Add client" at bounding box center [840, 109] width 88 height 21
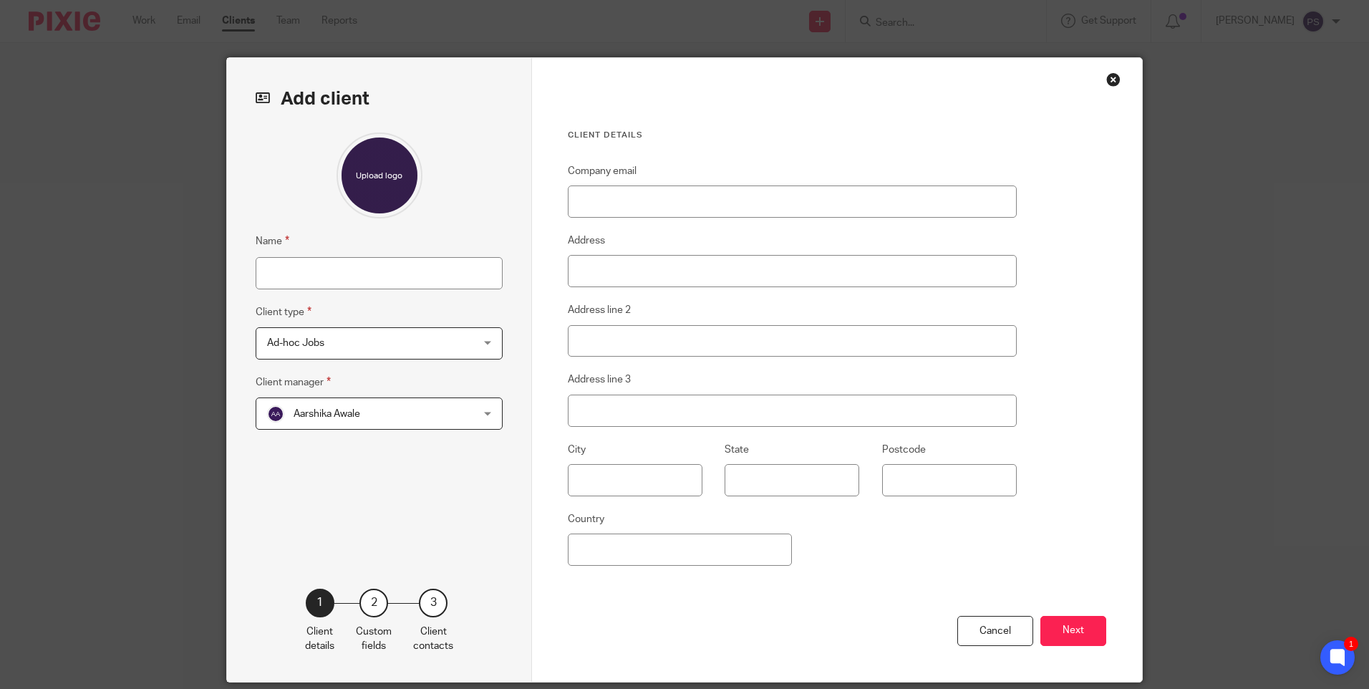
click at [1110, 85] on div "Close this dialog window" at bounding box center [1113, 79] width 14 height 14
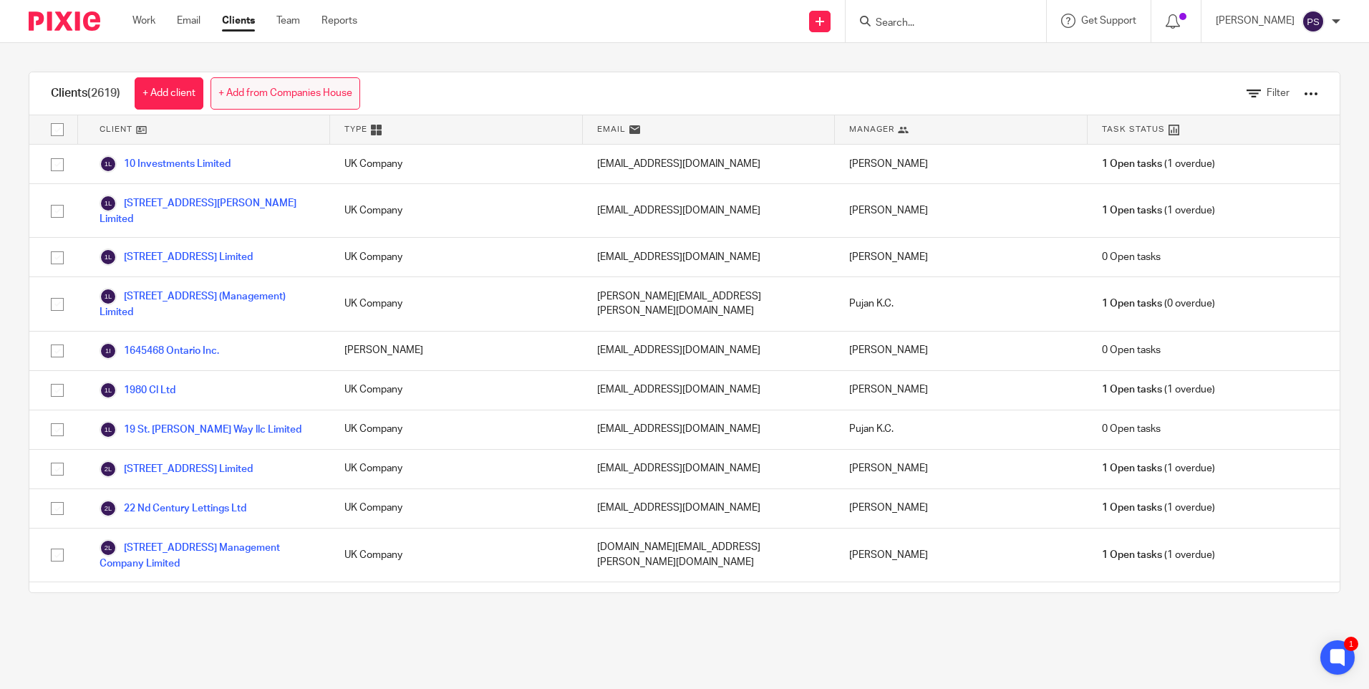
click at [296, 102] on link "+ Add from Companies House" at bounding box center [286, 93] width 150 height 32
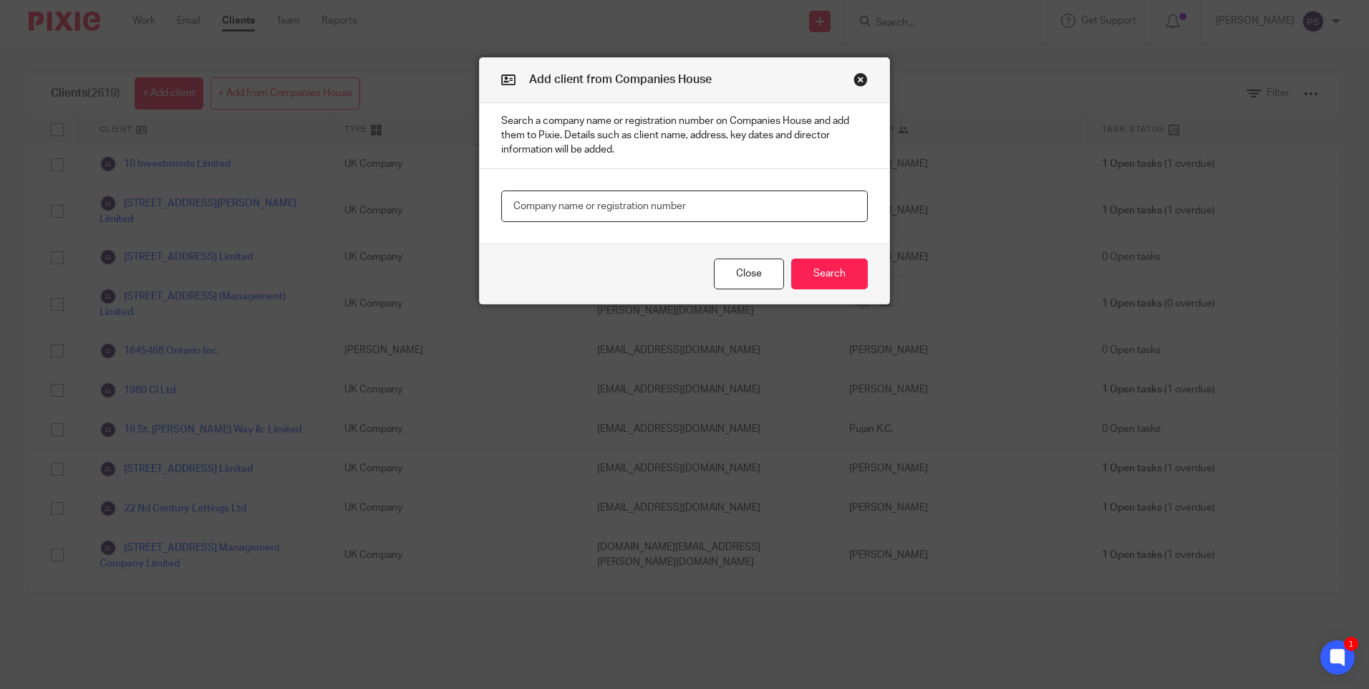
click at [565, 198] on input "text" at bounding box center [684, 206] width 367 height 32
paste input "david@mannpropertypartners.com"
type input "david@mannpropertypartners.com"
drag, startPoint x: 677, startPoint y: 201, endPoint x: 473, endPoint y: 206, distance: 204.9
click at [473, 206] on div "Add client from Companies House Search a company name or registration number on…" at bounding box center [684, 344] width 1369 height 689
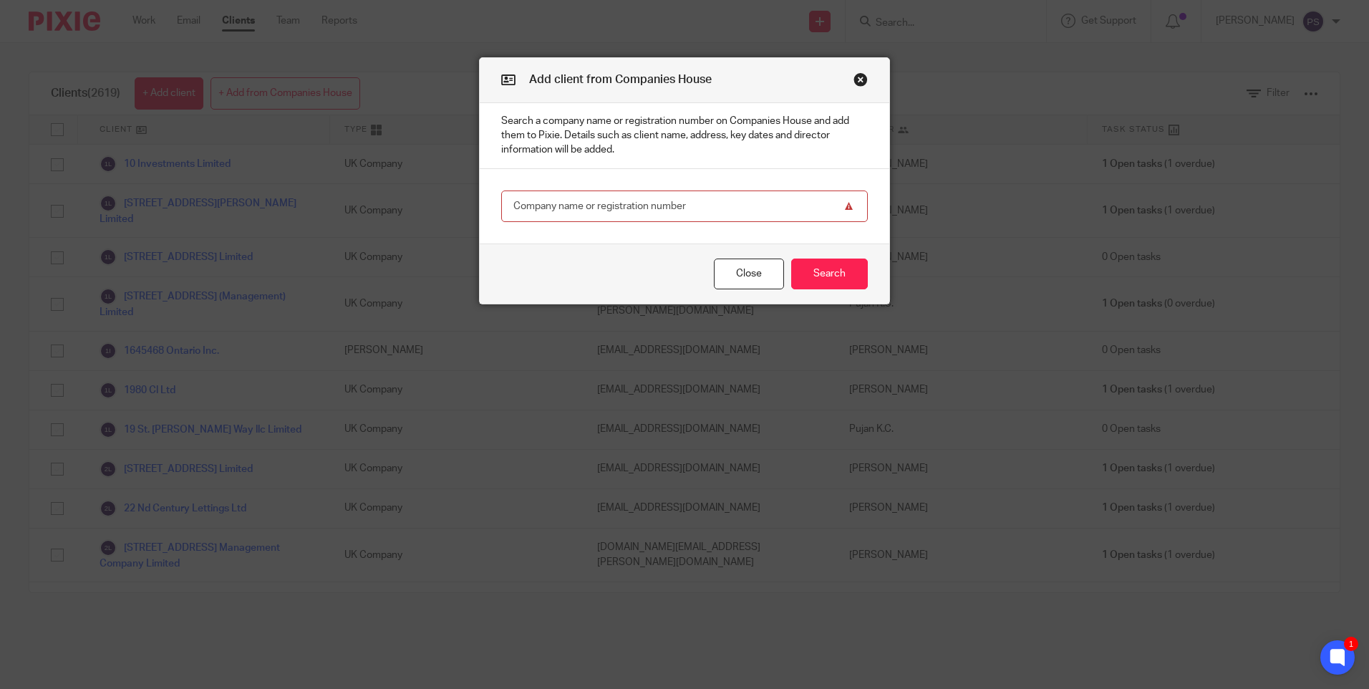
click at [605, 203] on input "text" at bounding box center [684, 206] width 367 height 32
paste input "12760132"
type input "12760132"
click at [815, 272] on button "Search" at bounding box center [829, 274] width 77 height 31
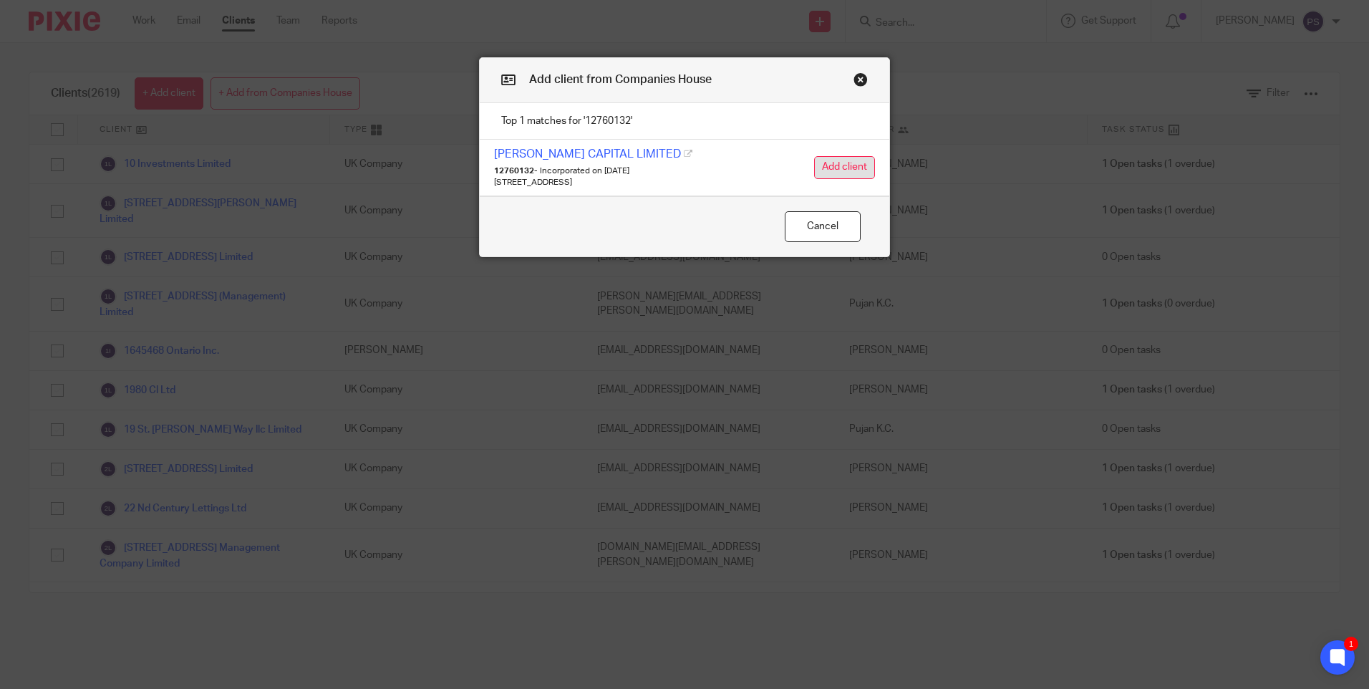
click at [821, 165] on button "Add client" at bounding box center [844, 167] width 61 height 23
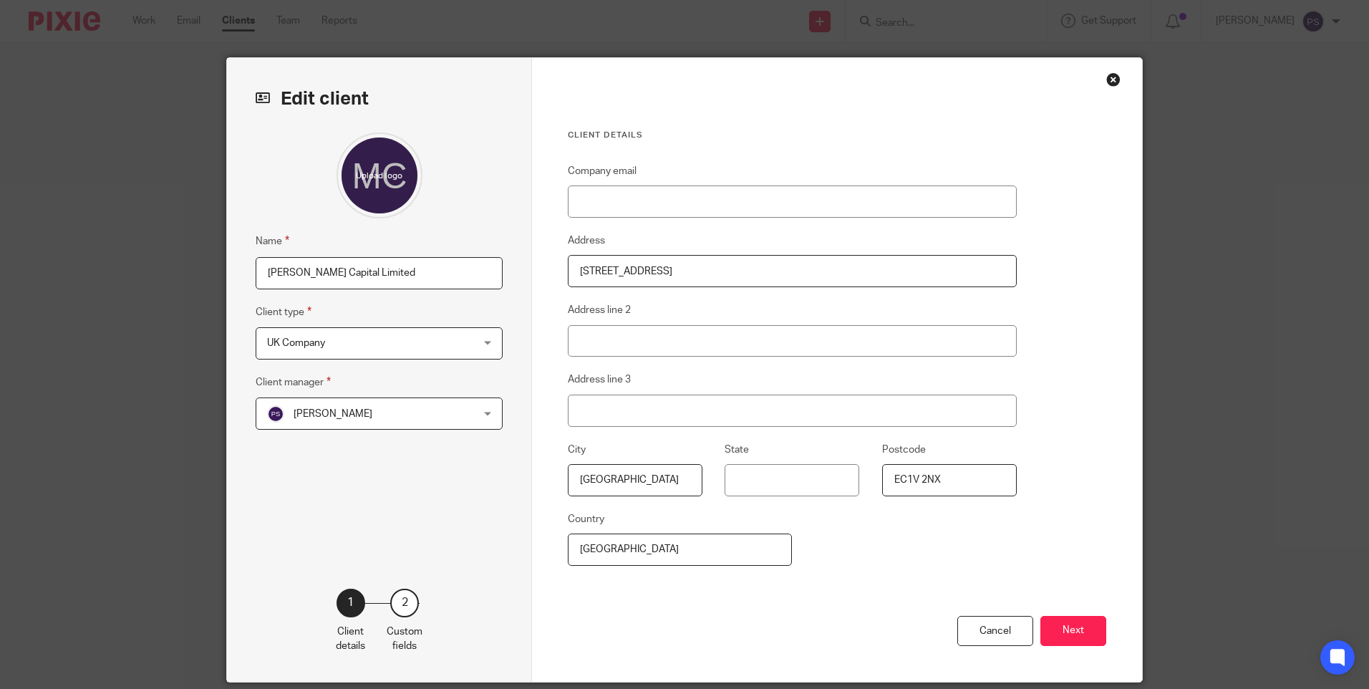
click at [319, 351] on span "UK Company" at bounding box center [361, 343] width 188 height 30
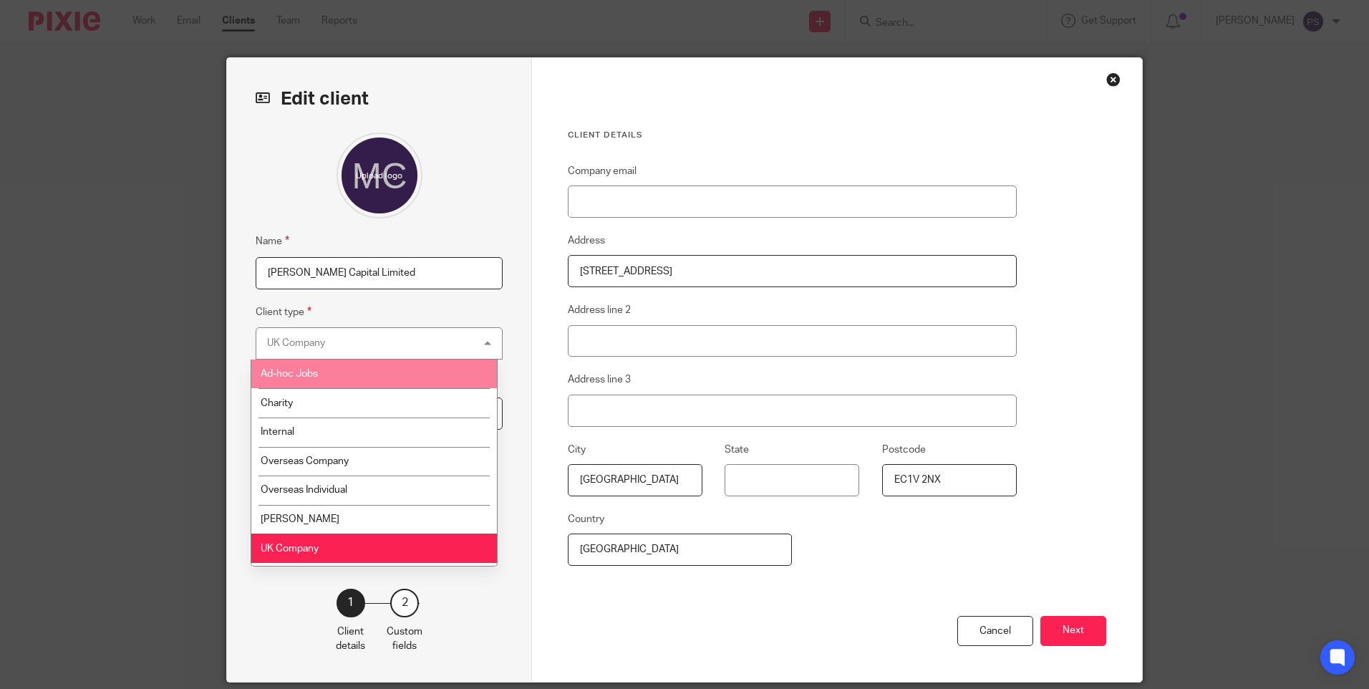
click at [357, 342] on div "UK Company UK Company" at bounding box center [379, 343] width 247 height 32
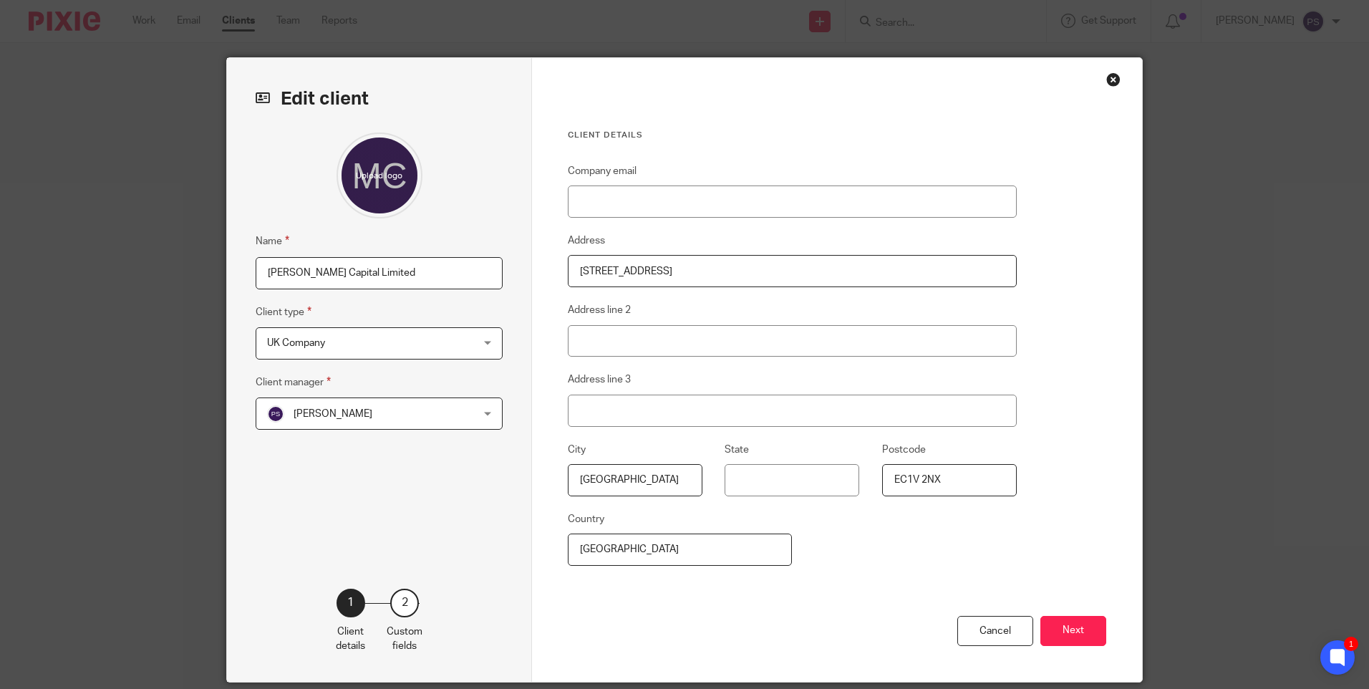
click at [351, 412] on span "[PERSON_NAME]" at bounding box center [361, 413] width 188 height 30
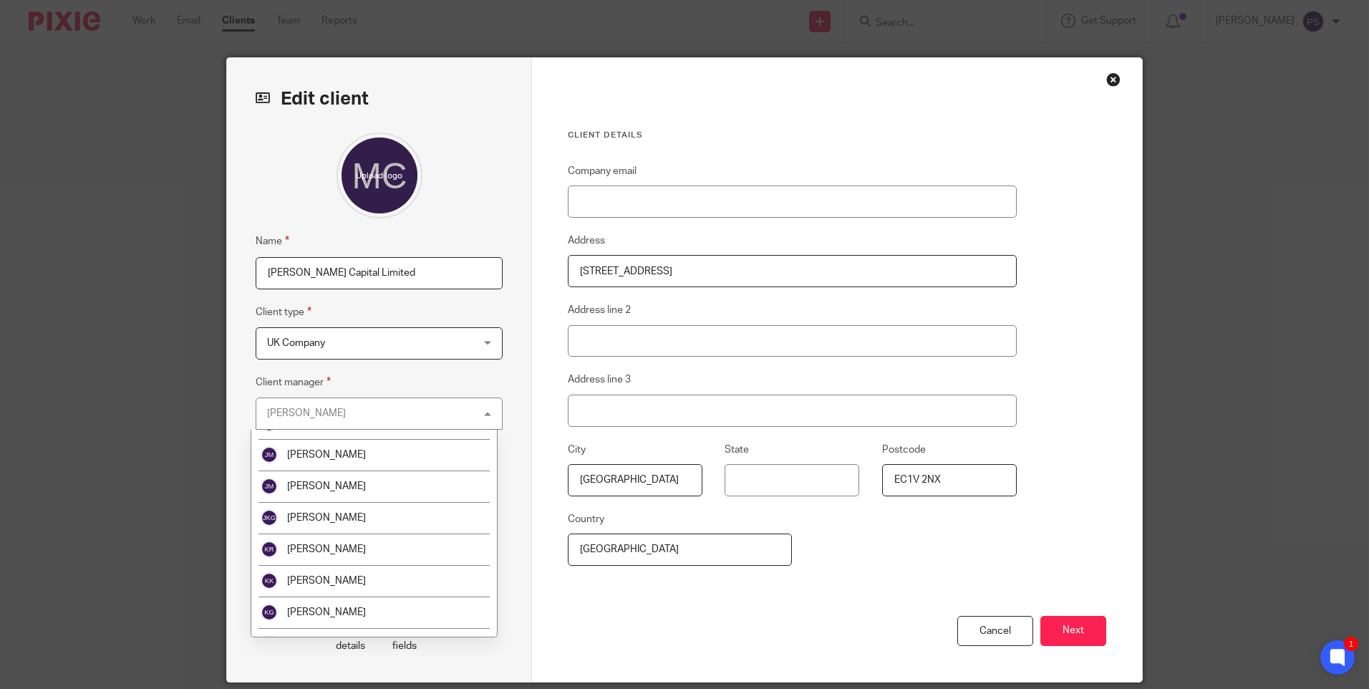
scroll to position [1022, 0]
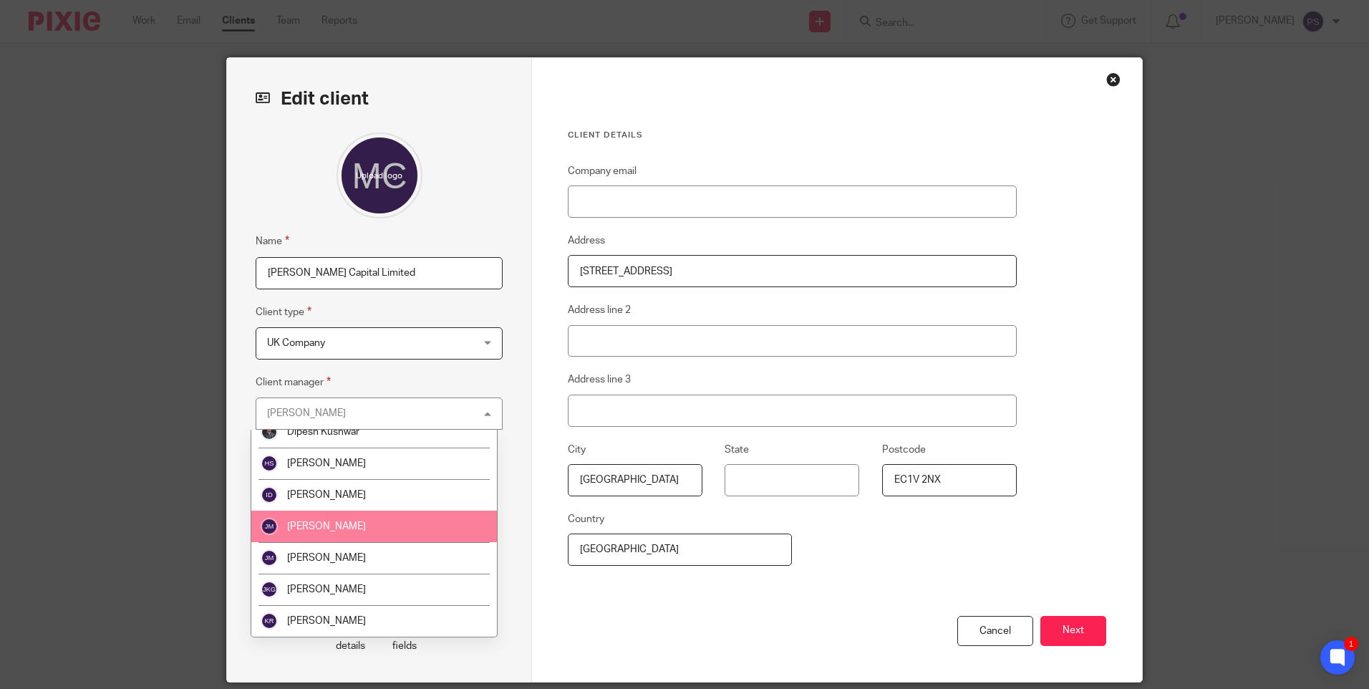
click at [334, 529] on span "[PERSON_NAME]" at bounding box center [326, 526] width 79 height 10
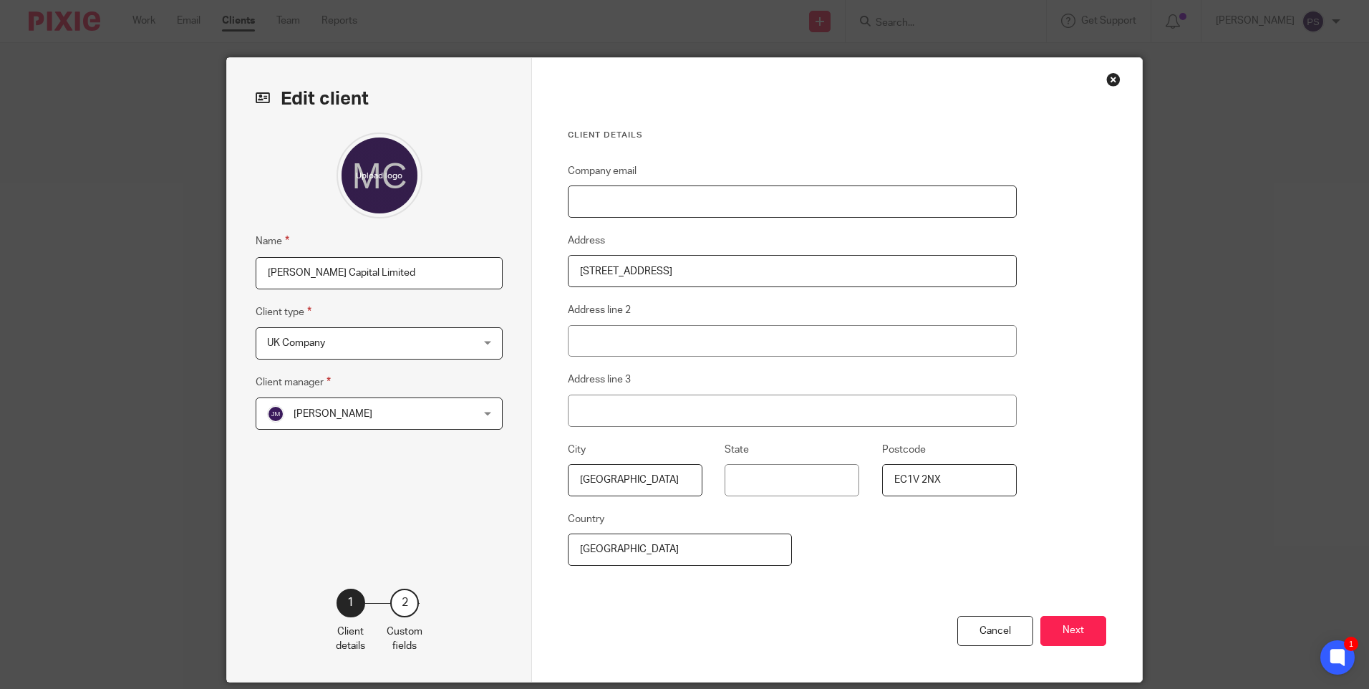
click at [652, 210] on input "Company email" at bounding box center [792, 201] width 449 height 32
click at [623, 211] on input "Company email" at bounding box center [792, 201] width 449 height 32
paste input "david@mannpropertypartners.com"
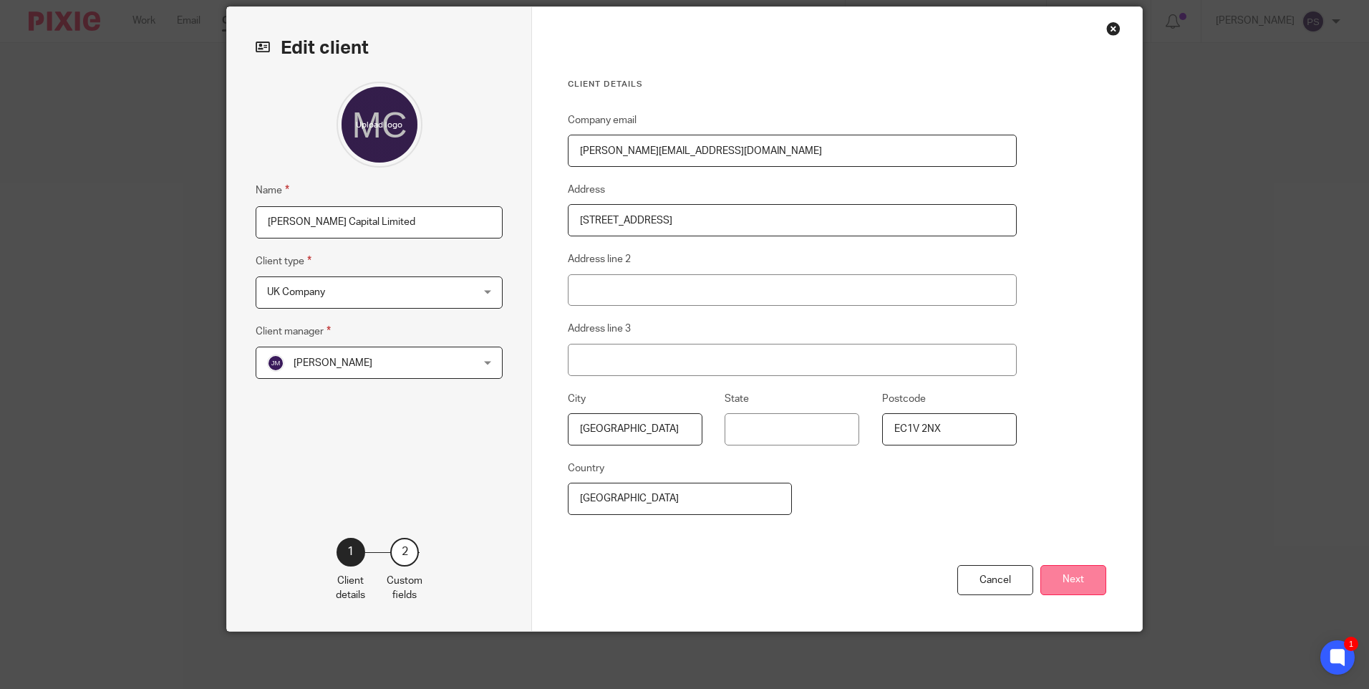
type input "david@mannpropertypartners.com"
click at [1065, 584] on button "Next" at bounding box center [1074, 580] width 66 height 31
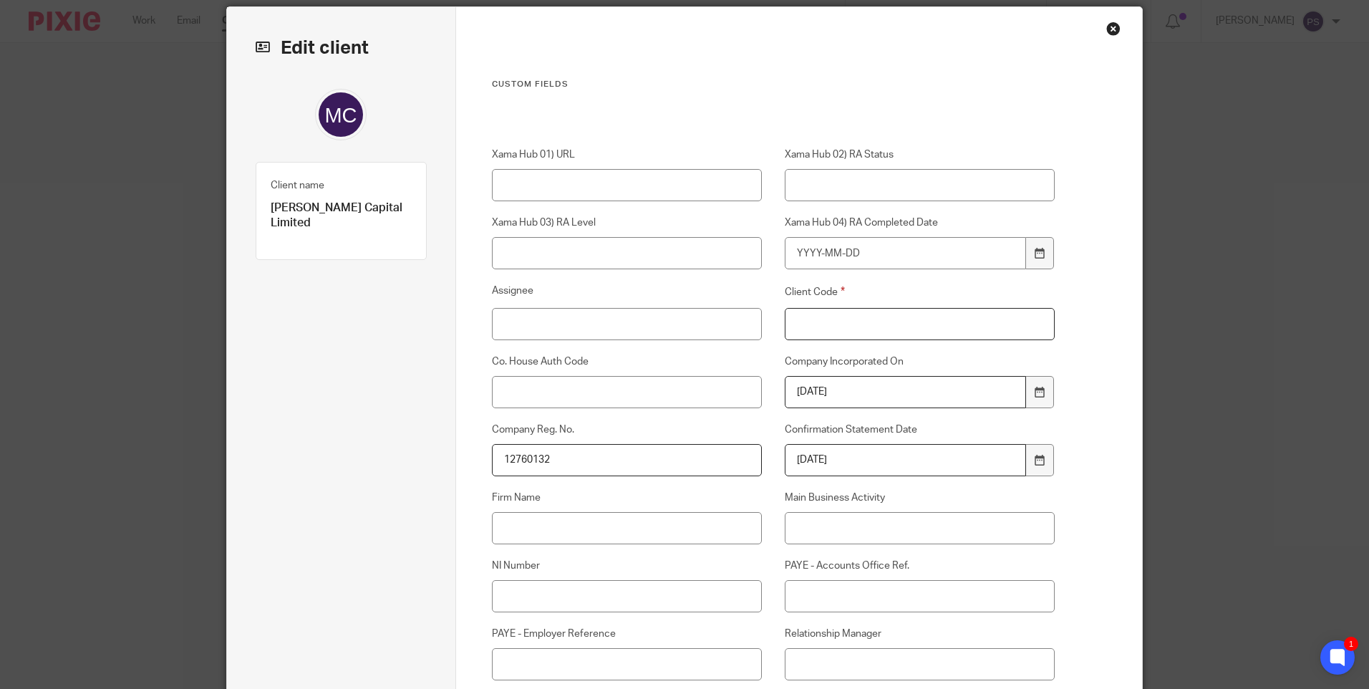
click at [826, 331] on input "Client Code" at bounding box center [920, 324] width 271 height 32
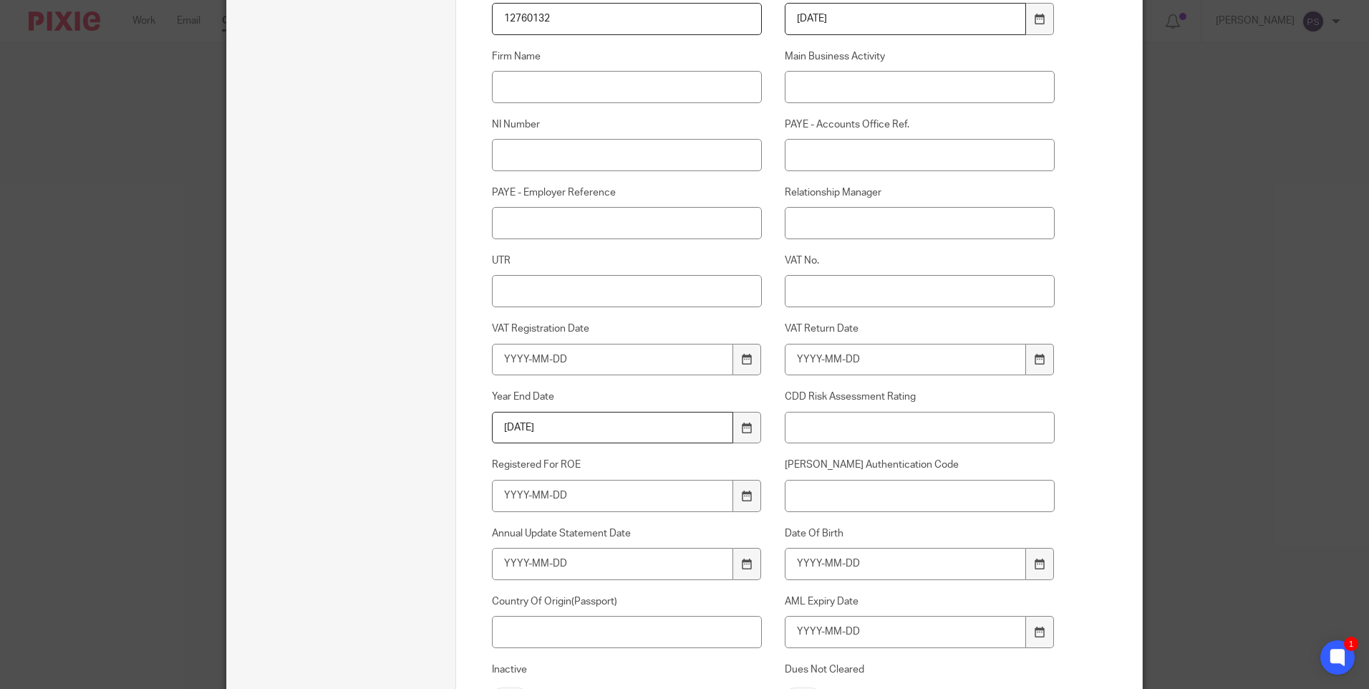
scroll to position [481, 0]
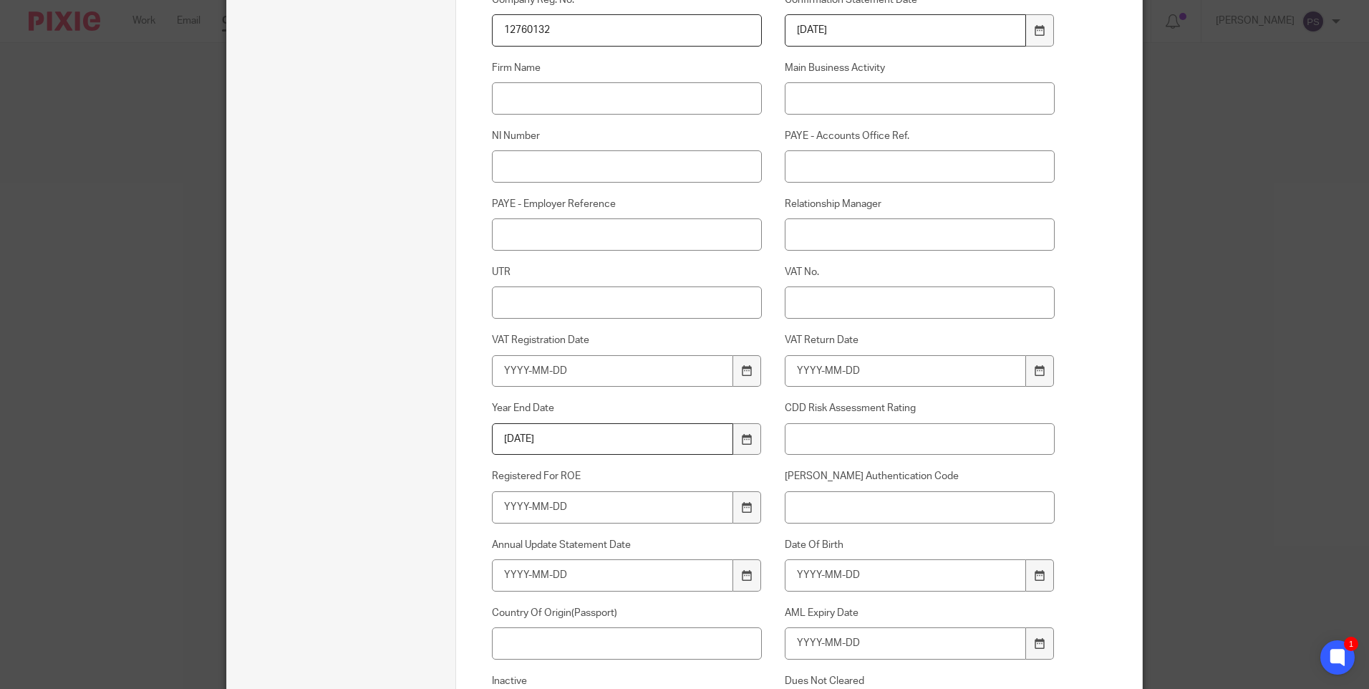
type input "00"
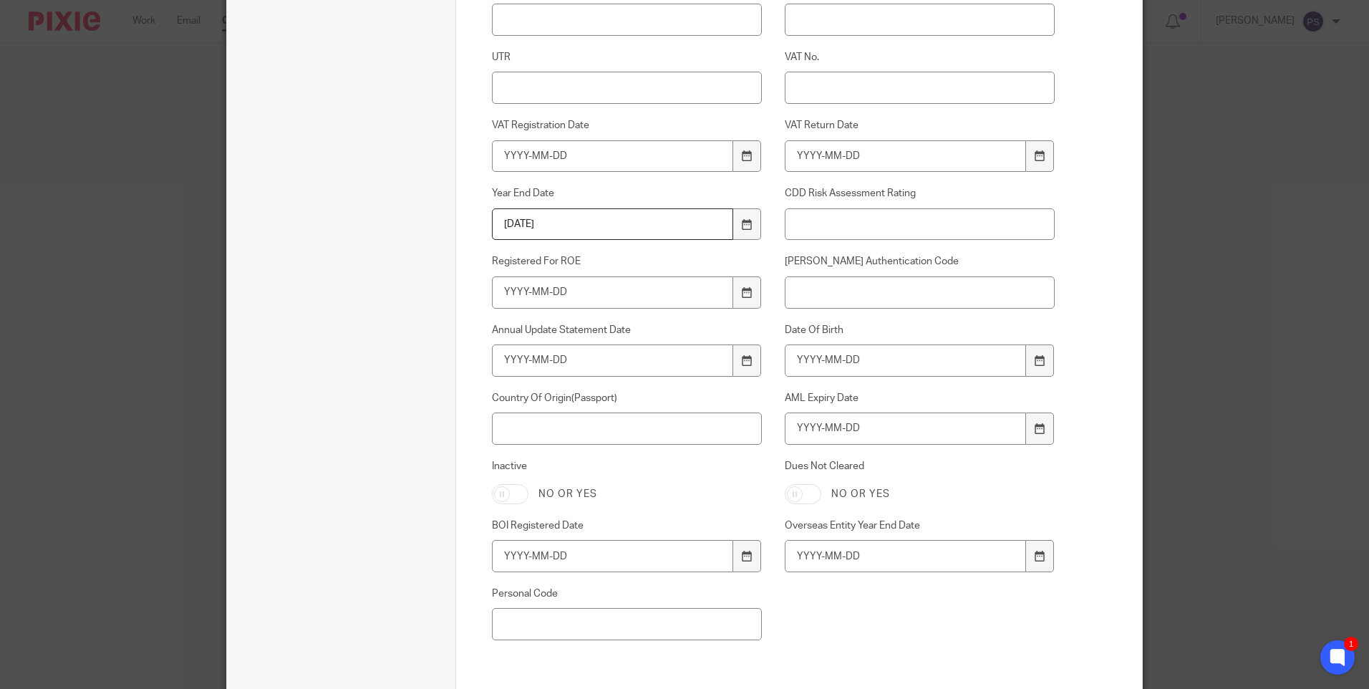
scroll to position [965, 0]
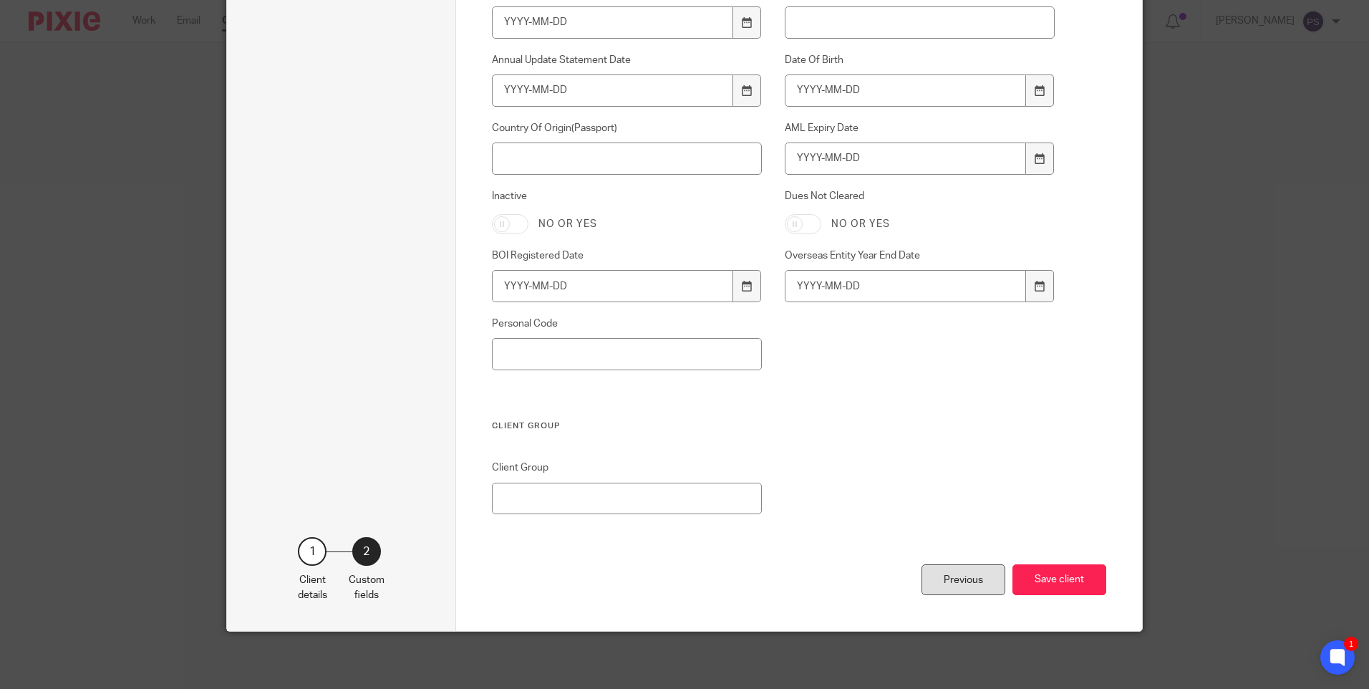
click at [960, 586] on div "Previous" at bounding box center [964, 579] width 84 height 31
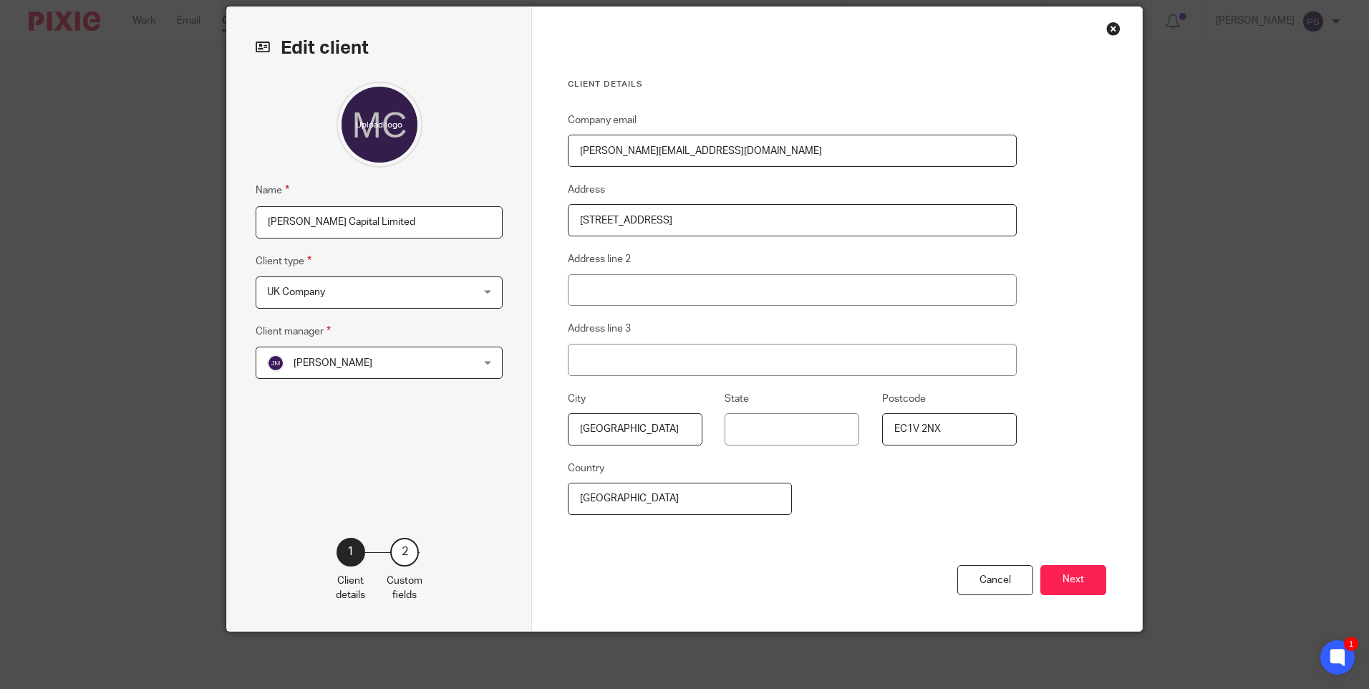
click at [1053, 577] on button "Next" at bounding box center [1074, 580] width 66 height 31
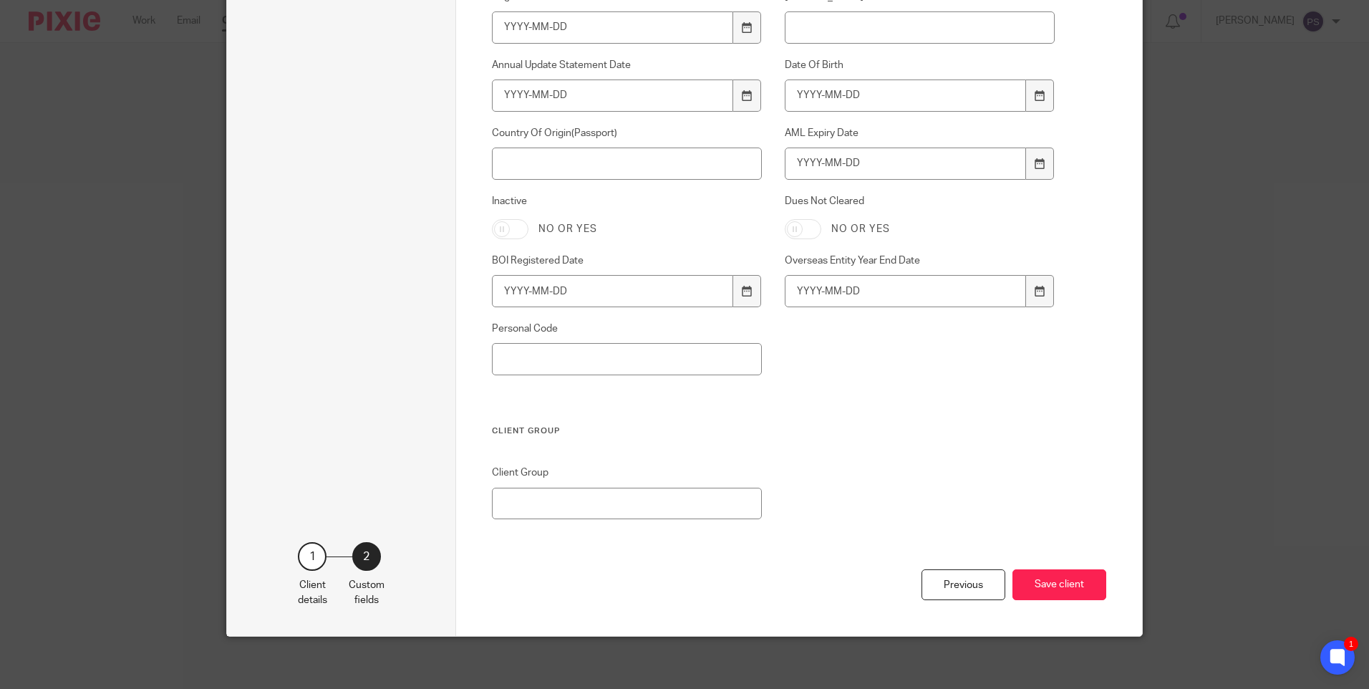
scroll to position [965, 0]
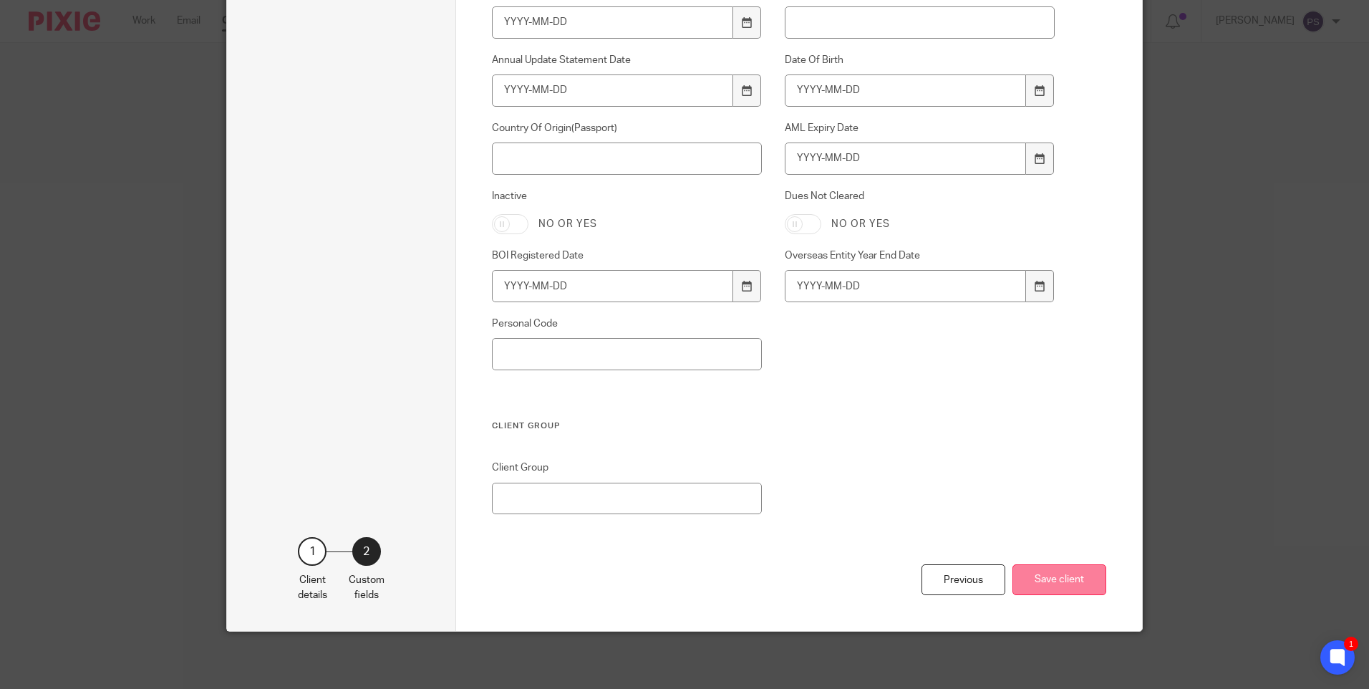
click at [1084, 581] on button "Save client" at bounding box center [1060, 579] width 94 height 31
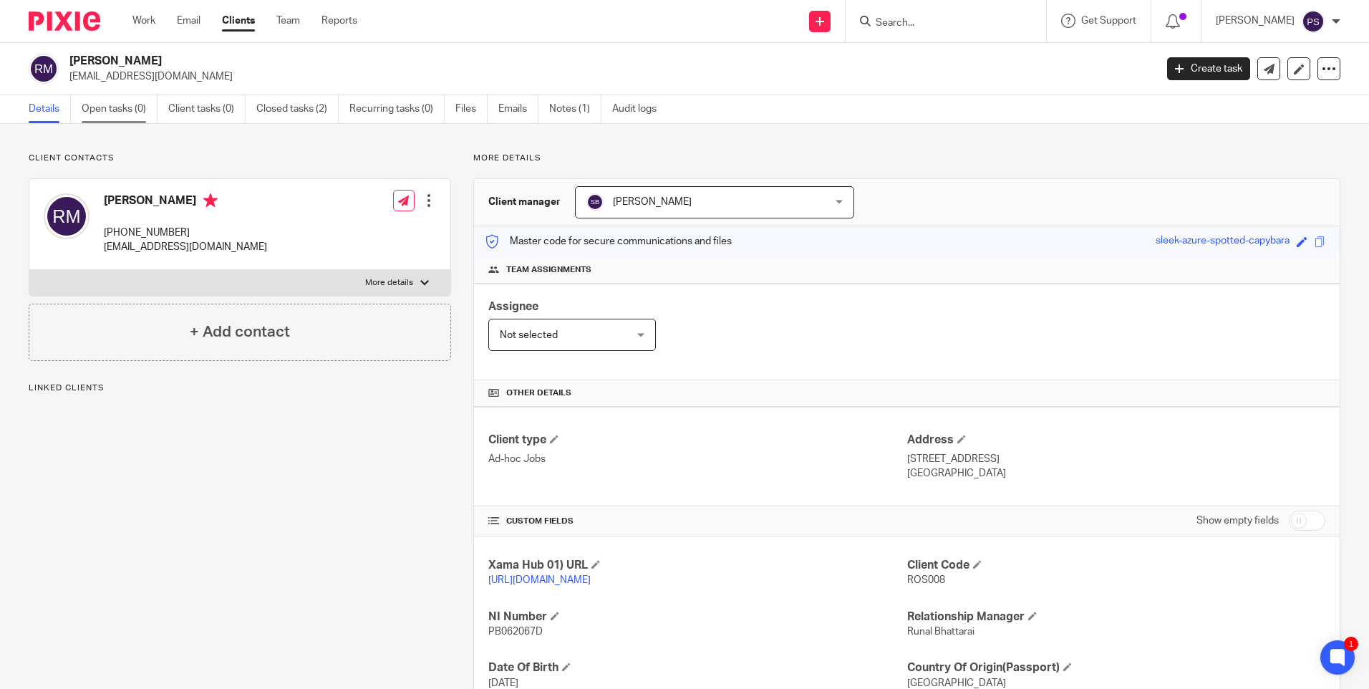
click at [108, 115] on link "Open tasks (0)" at bounding box center [120, 109] width 76 height 28
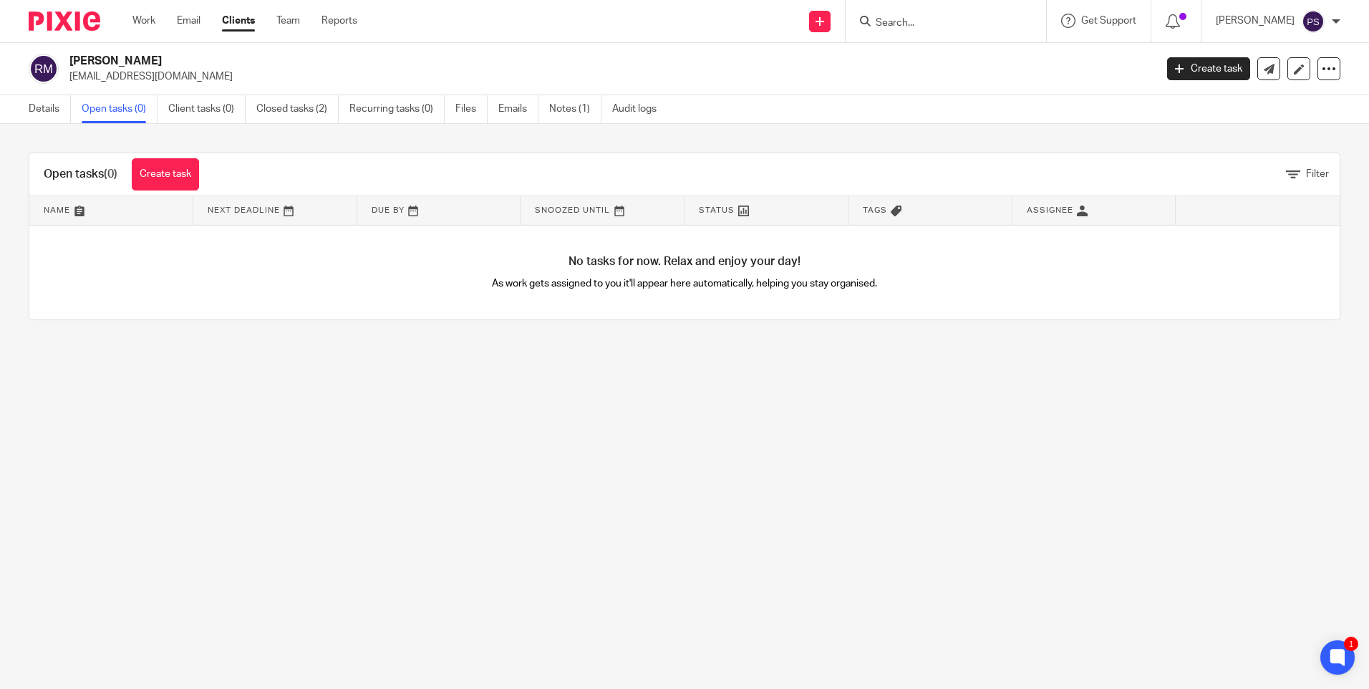
click at [910, 25] on input "Search" at bounding box center [938, 23] width 129 height 13
paste input "Rosellina Guarascio"
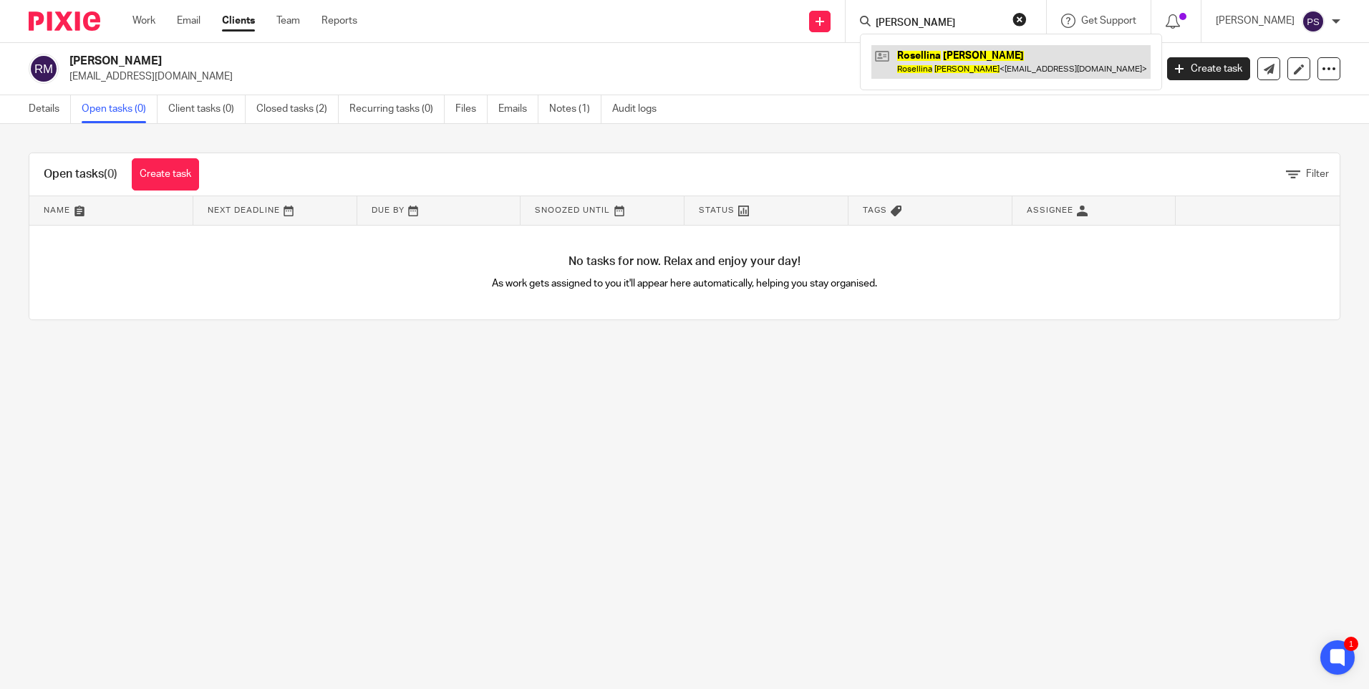
type input "[PERSON_NAME]"
click at [937, 58] on link at bounding box center [1011, 61] width 279 height 33
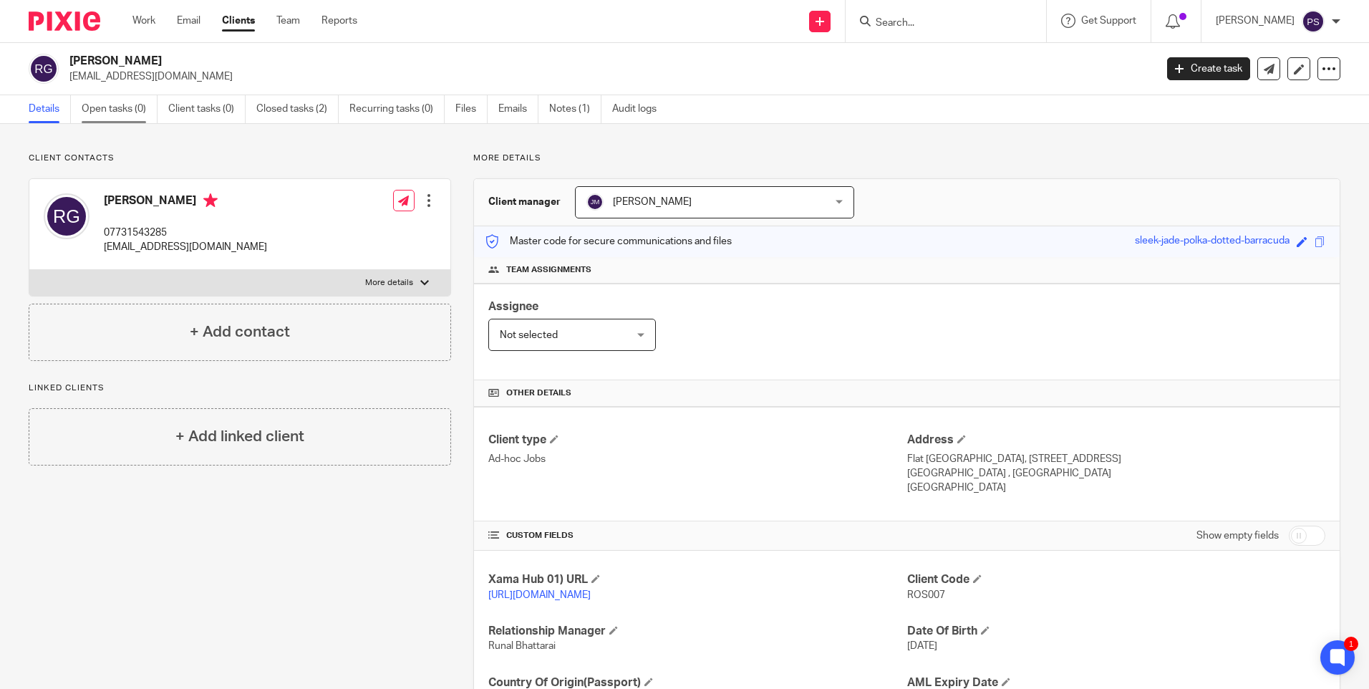
click at [96, 107] on link "Open tasks (0)" at bounding box center [120, 109] width 76 height 28
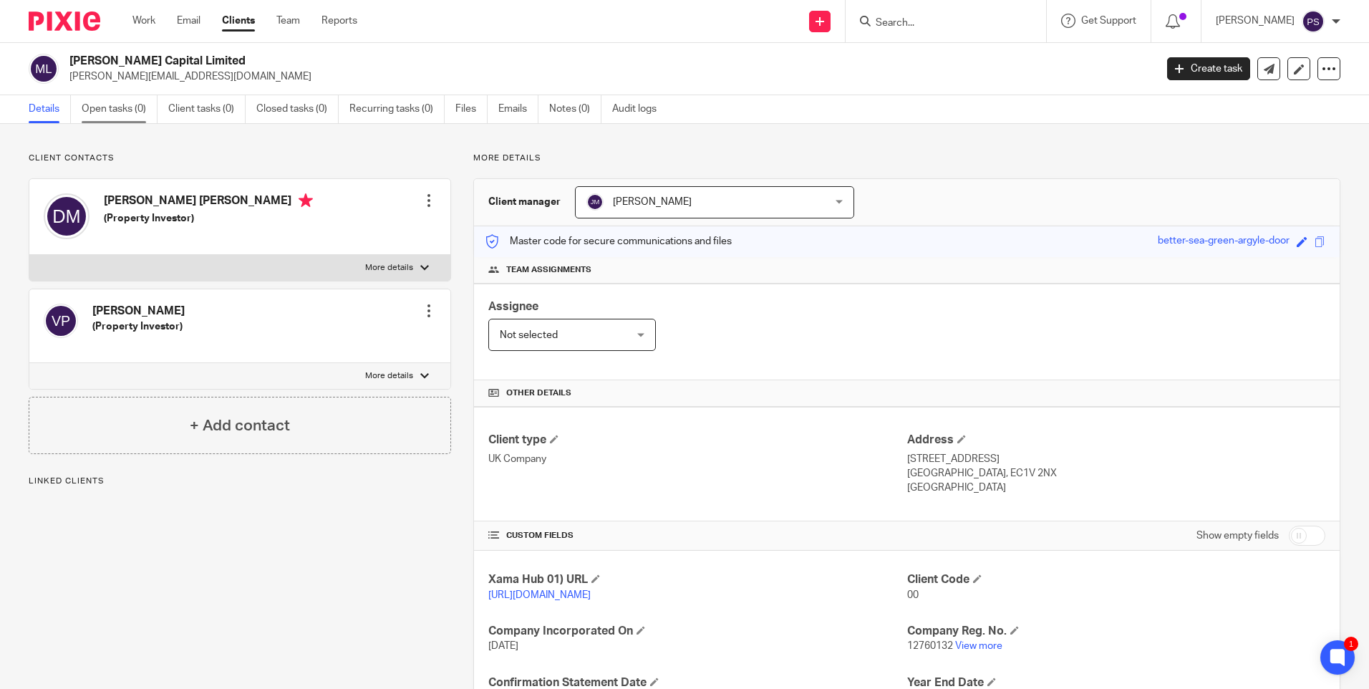
click at [111, 115] on link "Open tasks (0)" at bounding box center [120, 109] width 76 height 28
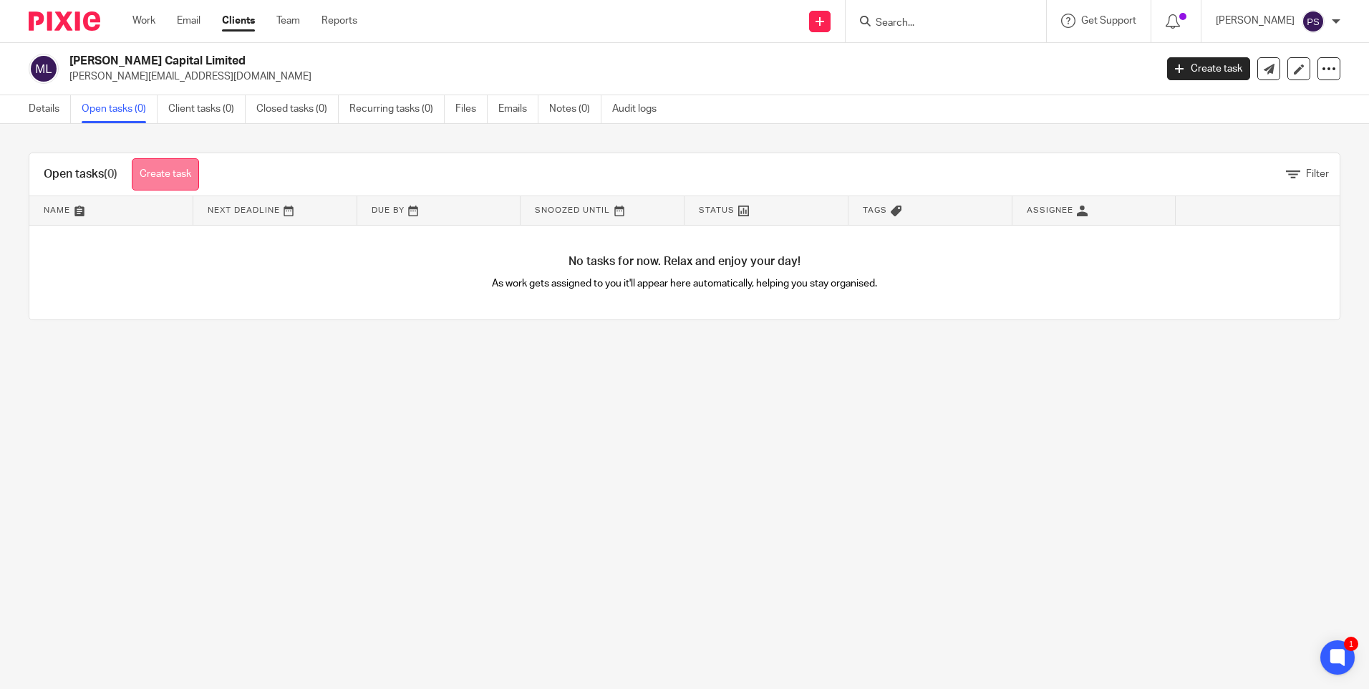
click at [180, 184] on link "Create task" at bounding box center [165, 174] width 67 height 32
click at [299, 111] on link "Closed tasks (2)" at bounding box center [297, 109] width 82 height 28
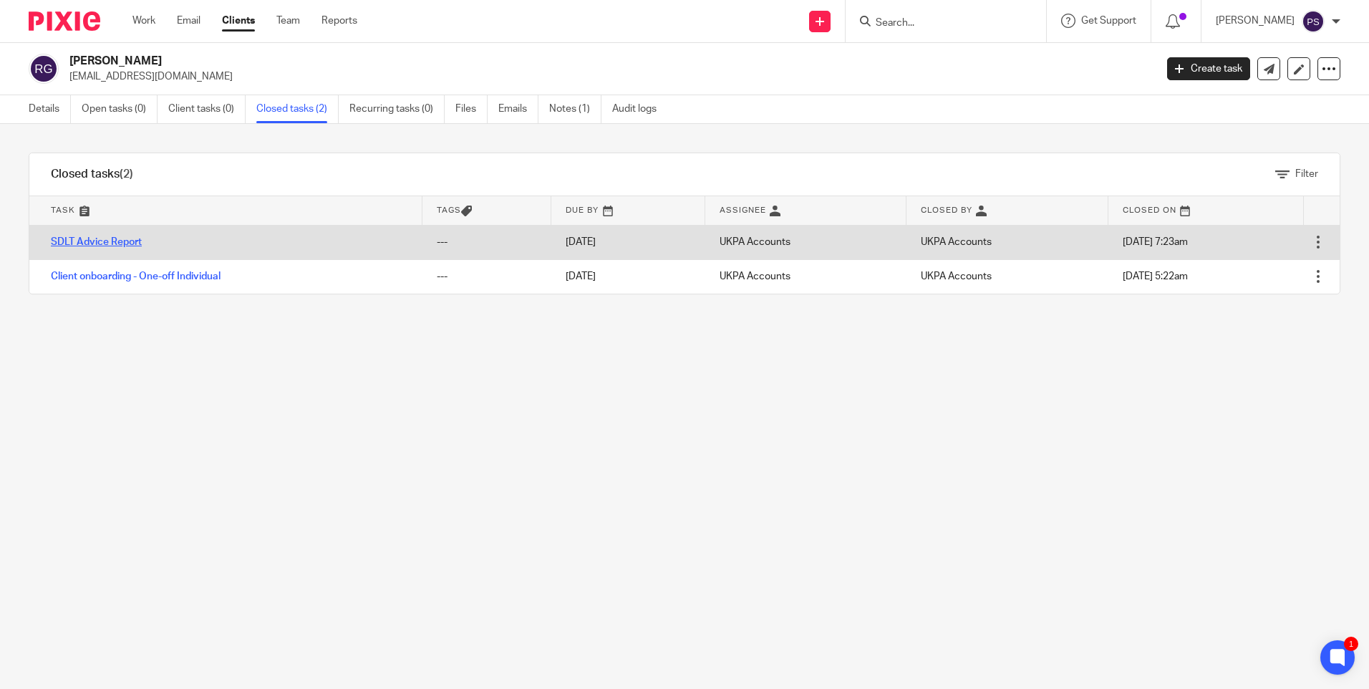
click at [102, 246] on link "SDLT Advice Report" at bounding box center [96, 242] width 91 height 10
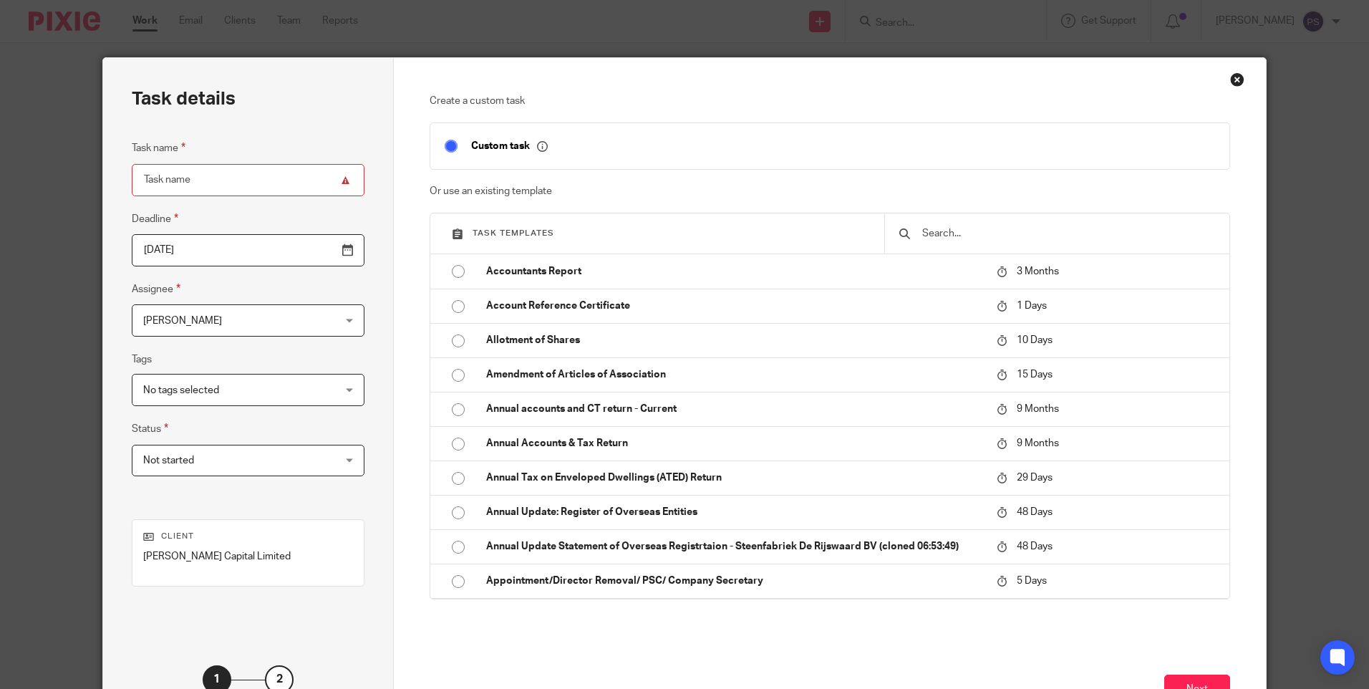
click at [968, 239] on input "text" at bounding box center [1068, 234] width 294 height 16
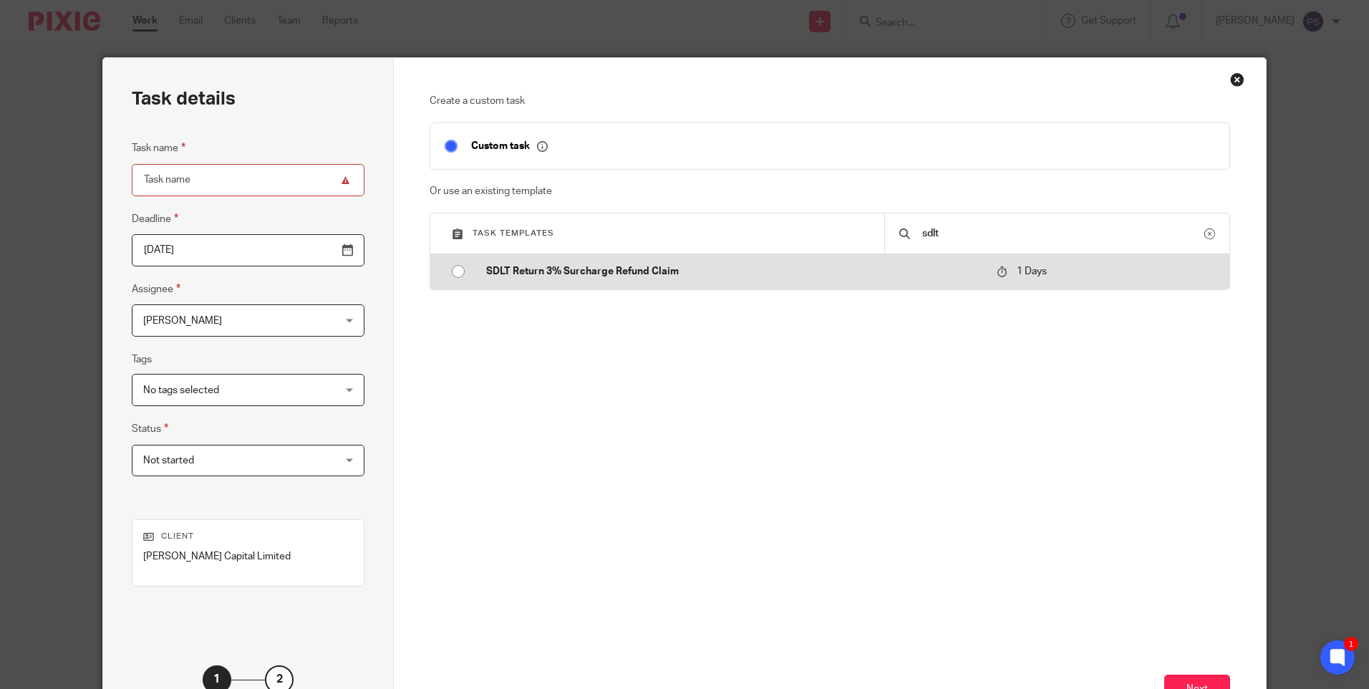
type input "sdlt"
click at [450, 270] on input "radio" at bounding box center [458, 271] width 27 height 27
type input "[DATE]"
type input "SDLT Return 3% Surcharge Refund Claim"
checkbox input "false"
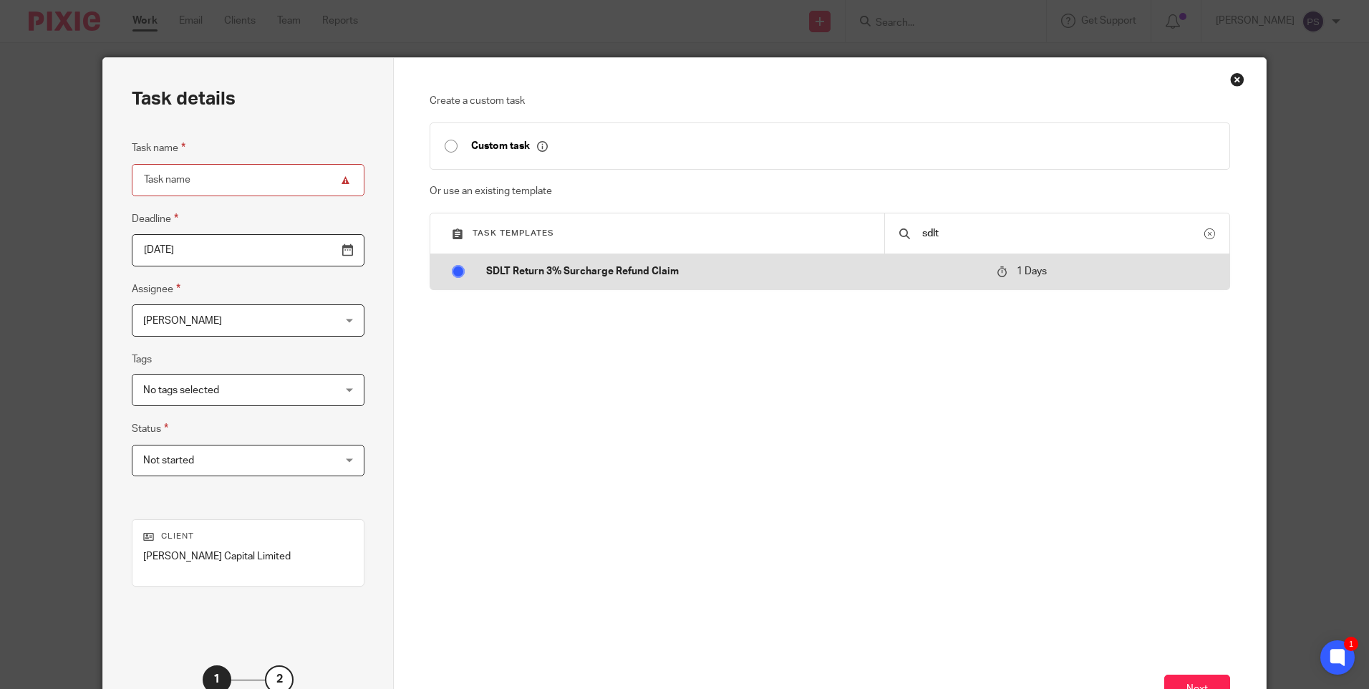
radio input "false"
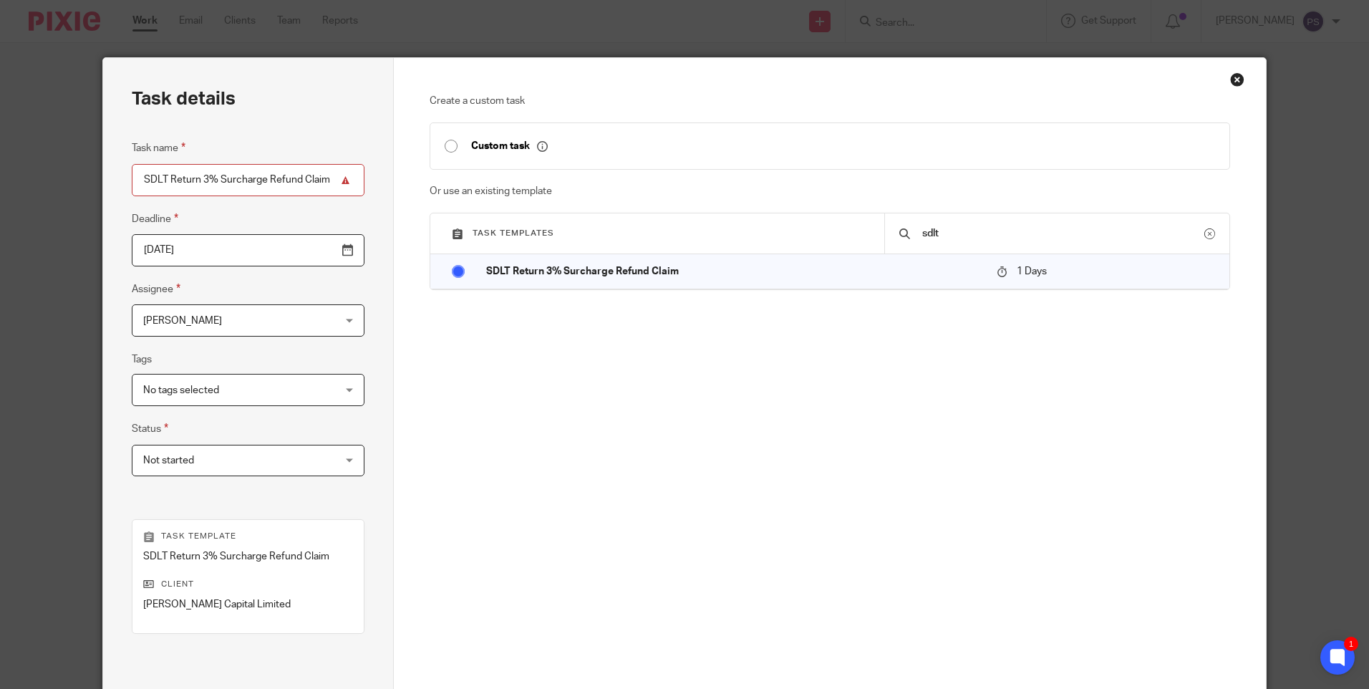
click at [181, 180] on input "SDLT Return 3% Surcharge Refund Claim" at bounding box center [248, 180] width 233 height 32
paste input "SDLT Advice Report"
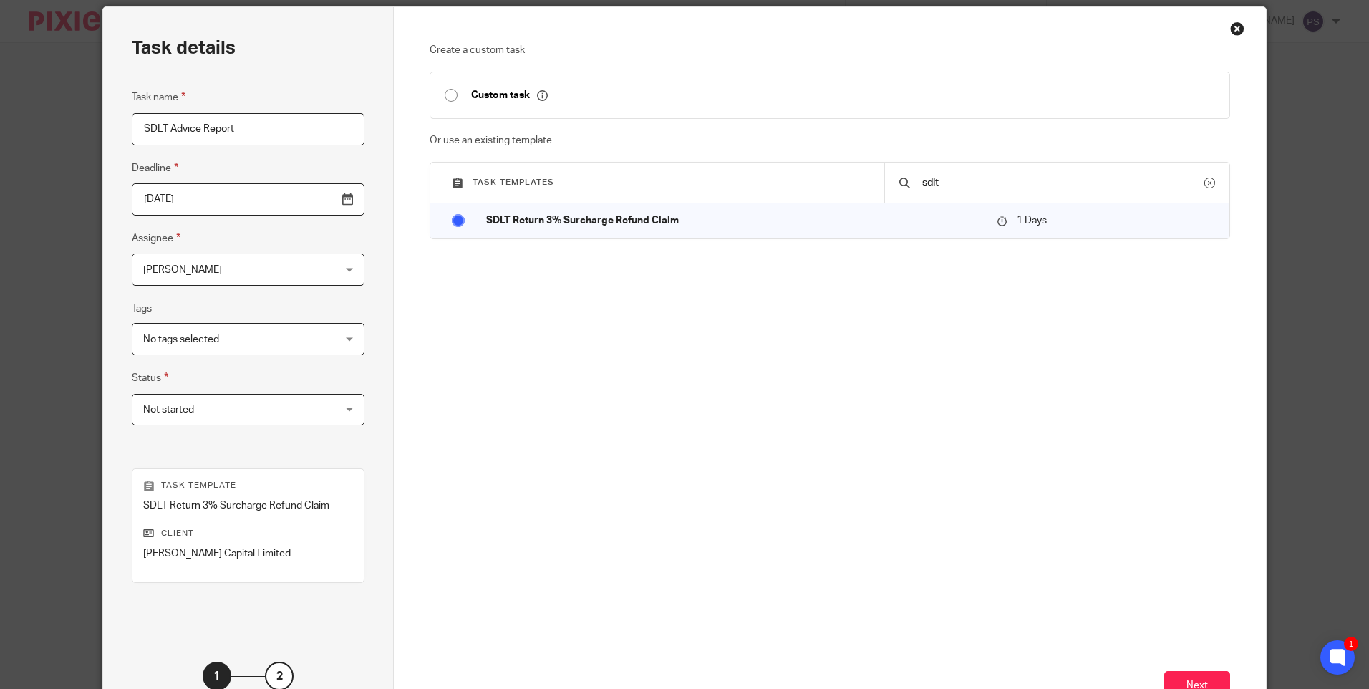
scroll to position [158, 0]
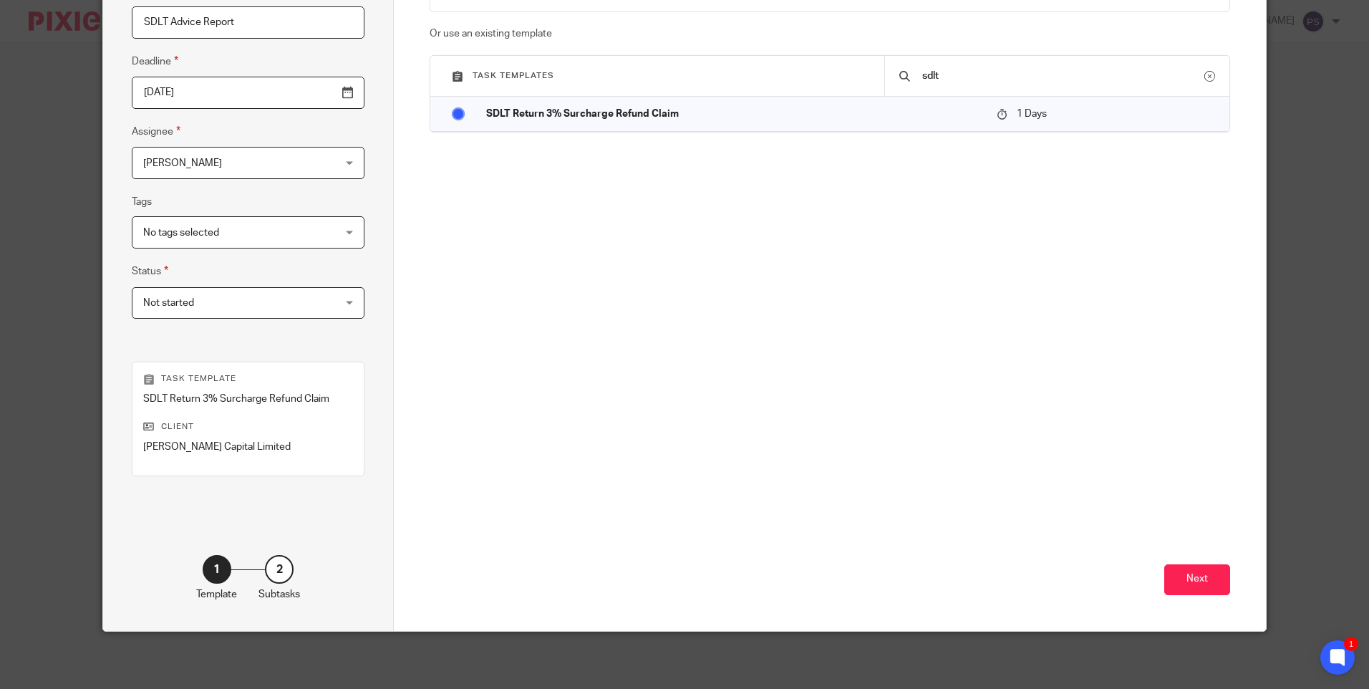
type input "SDLT Advice Report"
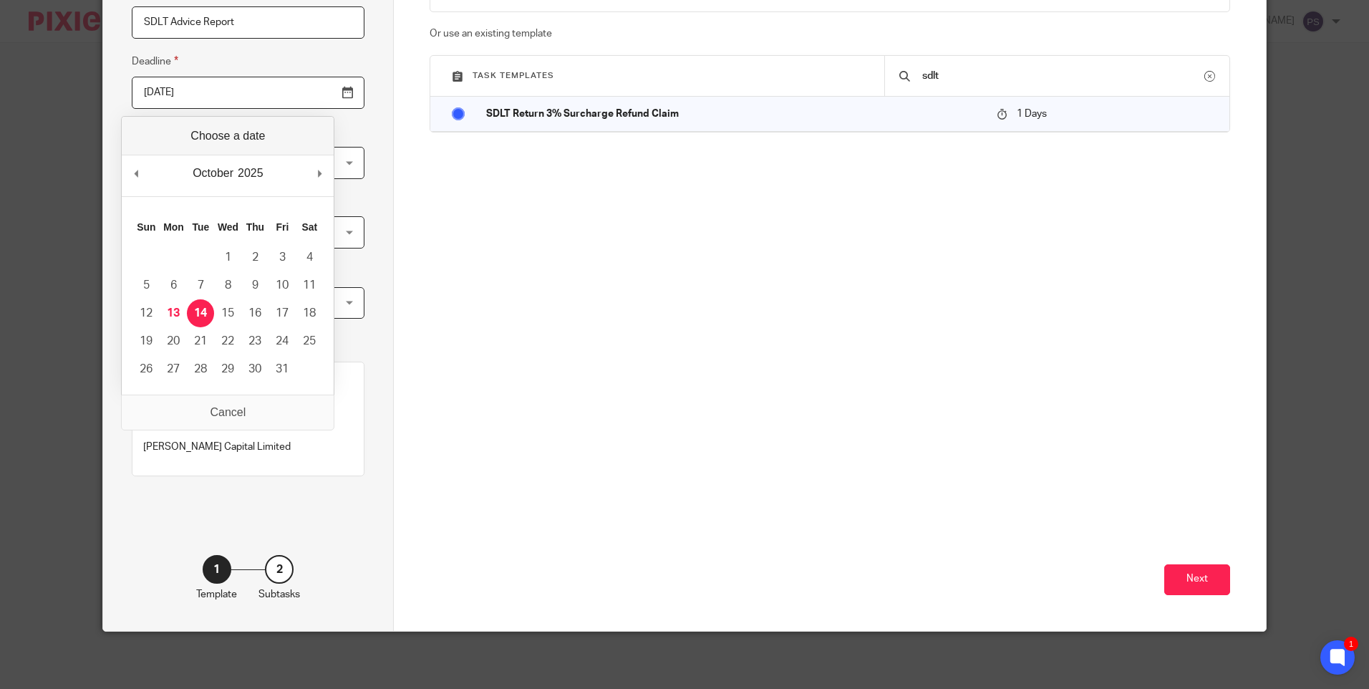
click at [202, 102] on input "[DATE]" at bounding box center [248, 93] width 233 height 32
type input "2025-10-31"
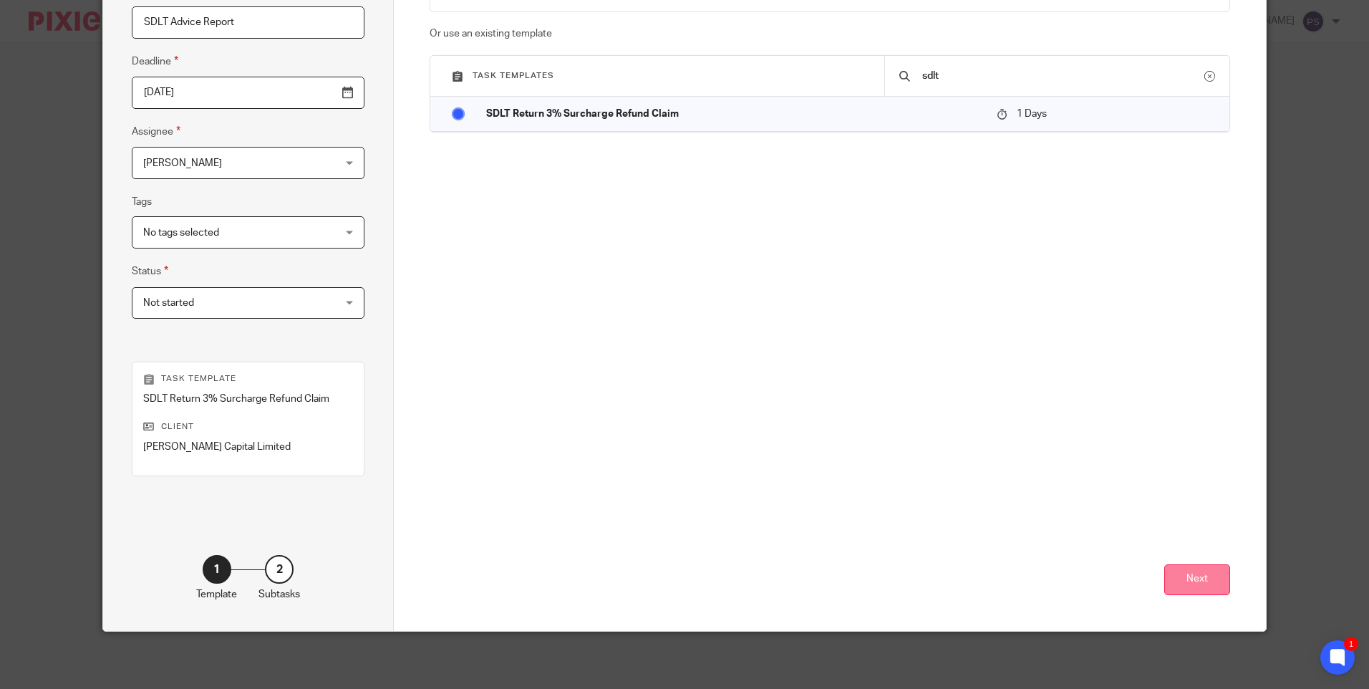
click at [1211, 586] on button "Next" at bounding box center [1197, 579] width 66 height 31
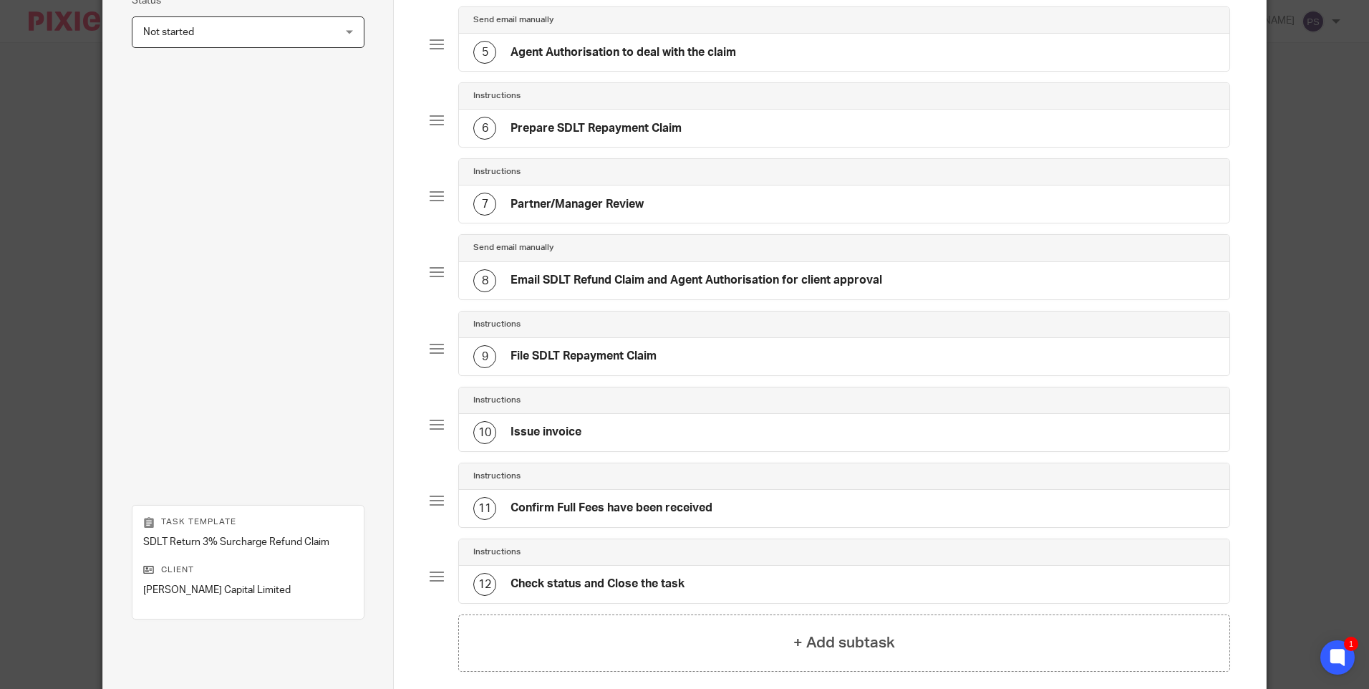
scroll to position [571, 0]
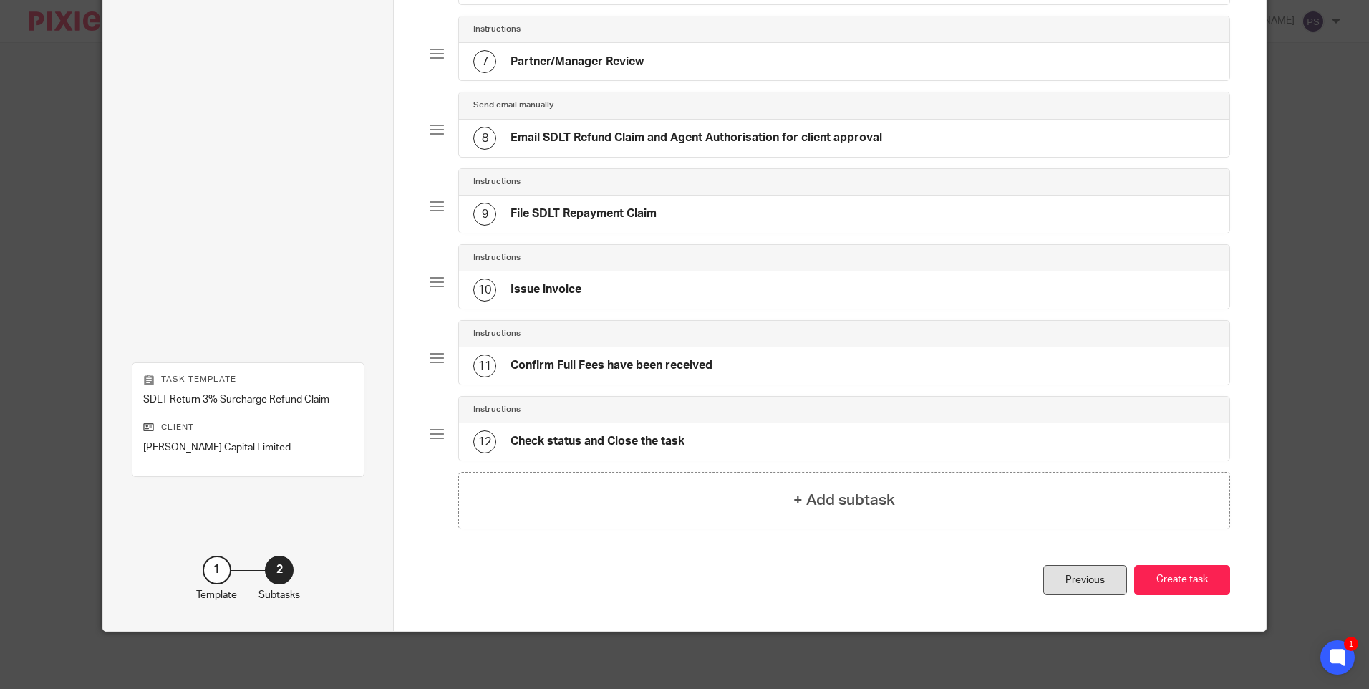
click at [1063, 579] on div "Previous" at bounding box center [1085, 580] width 84 height 31
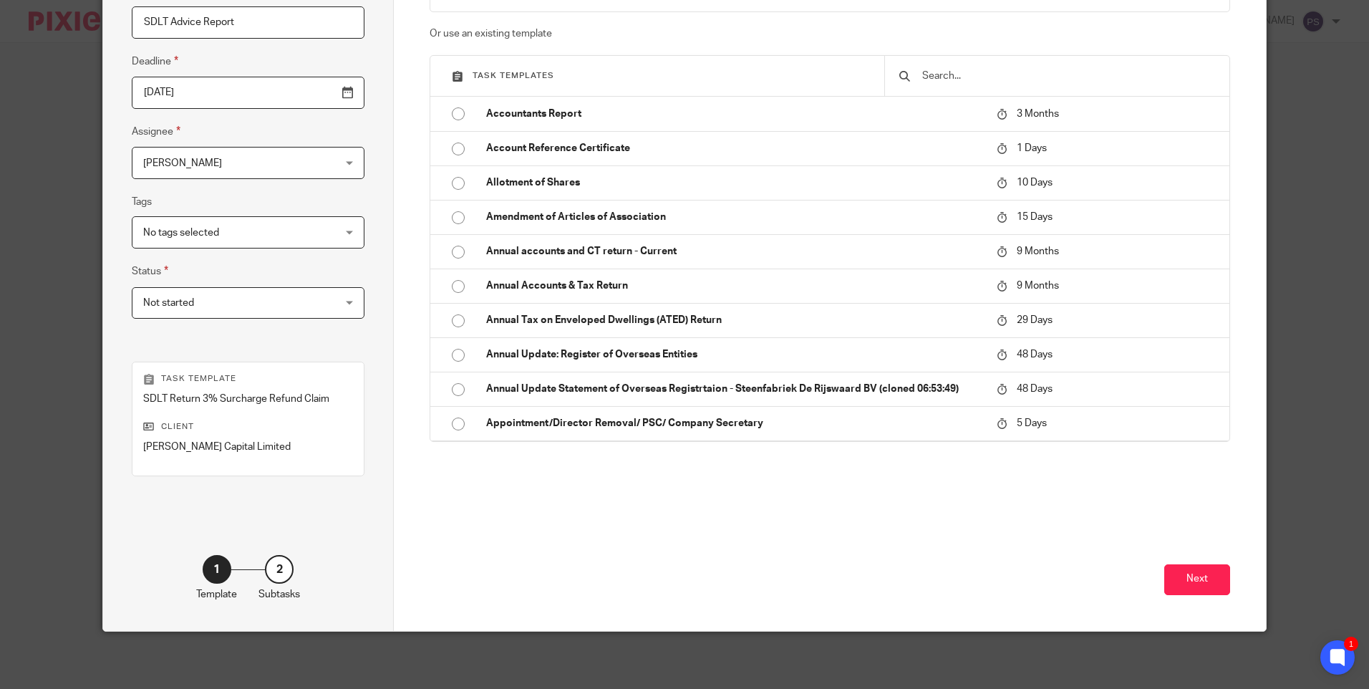
scroll to position [158, 0]
click at [941, 74] on input "text" at bounding box center [1068, 76] width 294 height 16
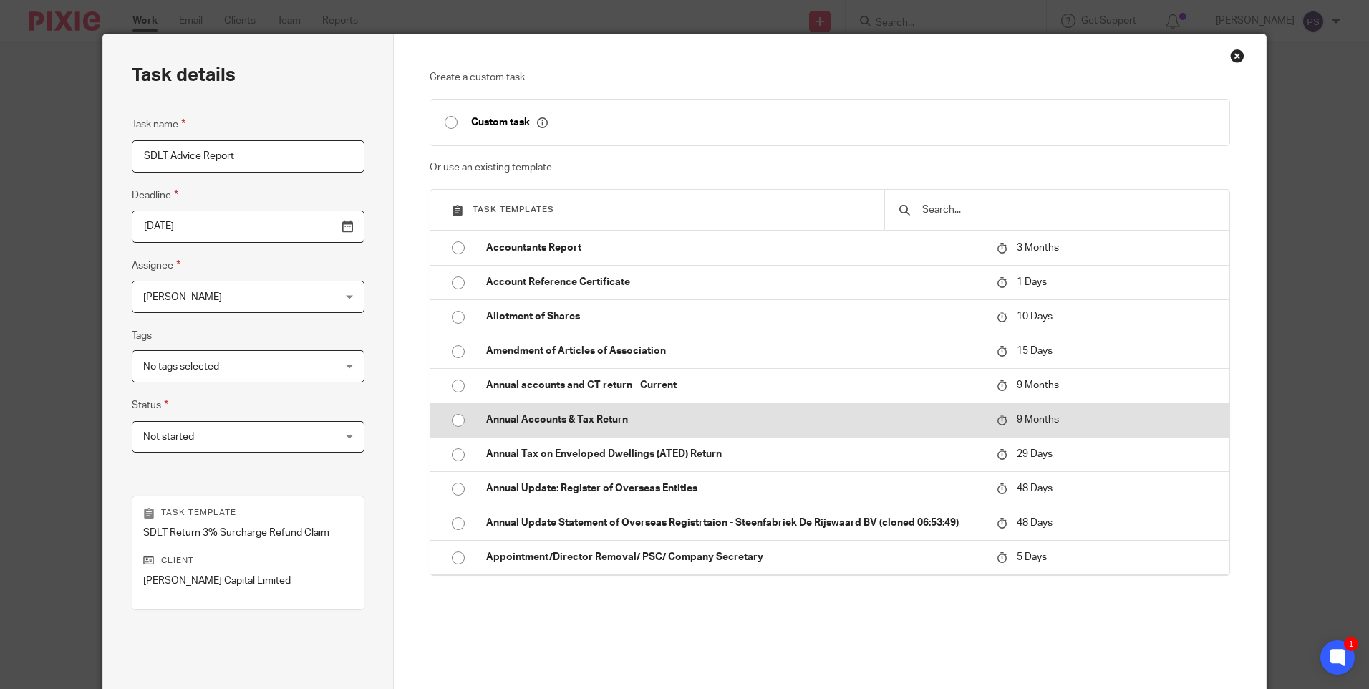
scroll to position [14, 0]
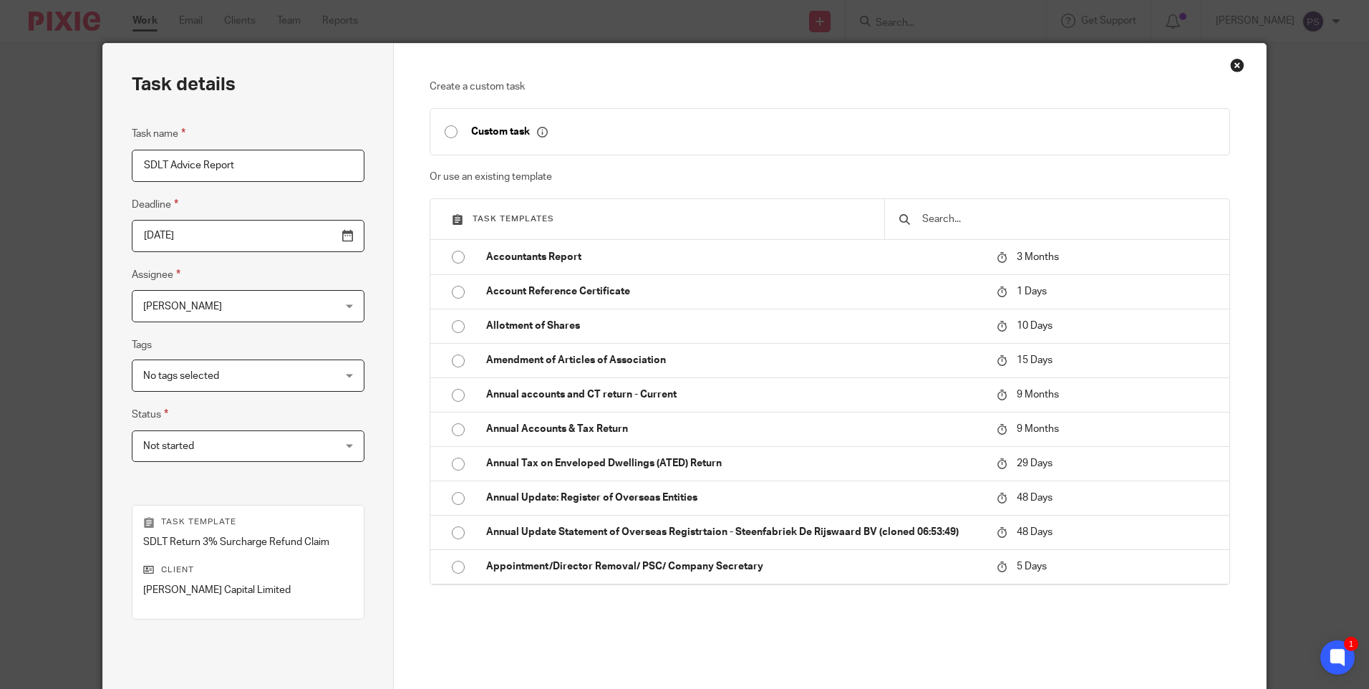
click at [958, 213] on input "text" at bounding box center [1068, 219] width 294 height 16
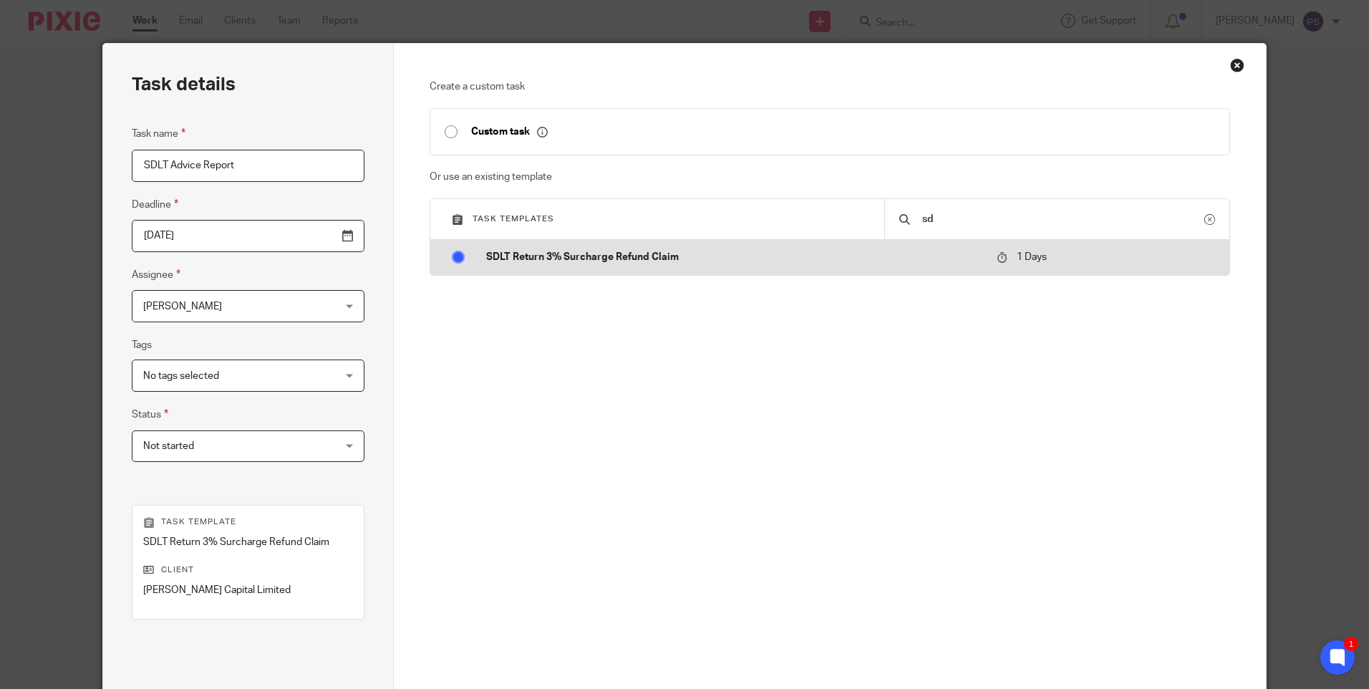
type input "sd"
click at [655, 259] on p "SDLT Return 3% Surcharge Refund Claim" at bounding box center [734, 257] width 496 height 14
click at [618, 256] on p "SDLT Return 3% Surcharge Refund Claim" at bounding box center [734, 257] width 496 height 14
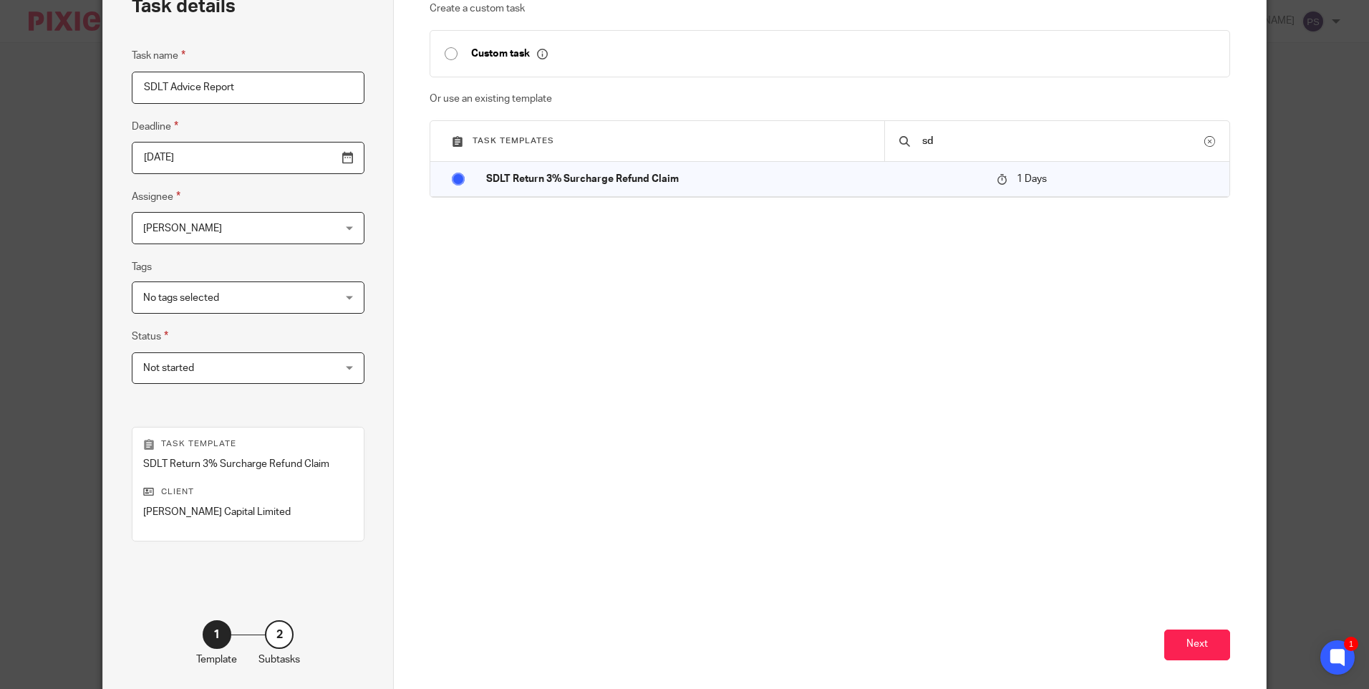
scroll to position [158, 0]
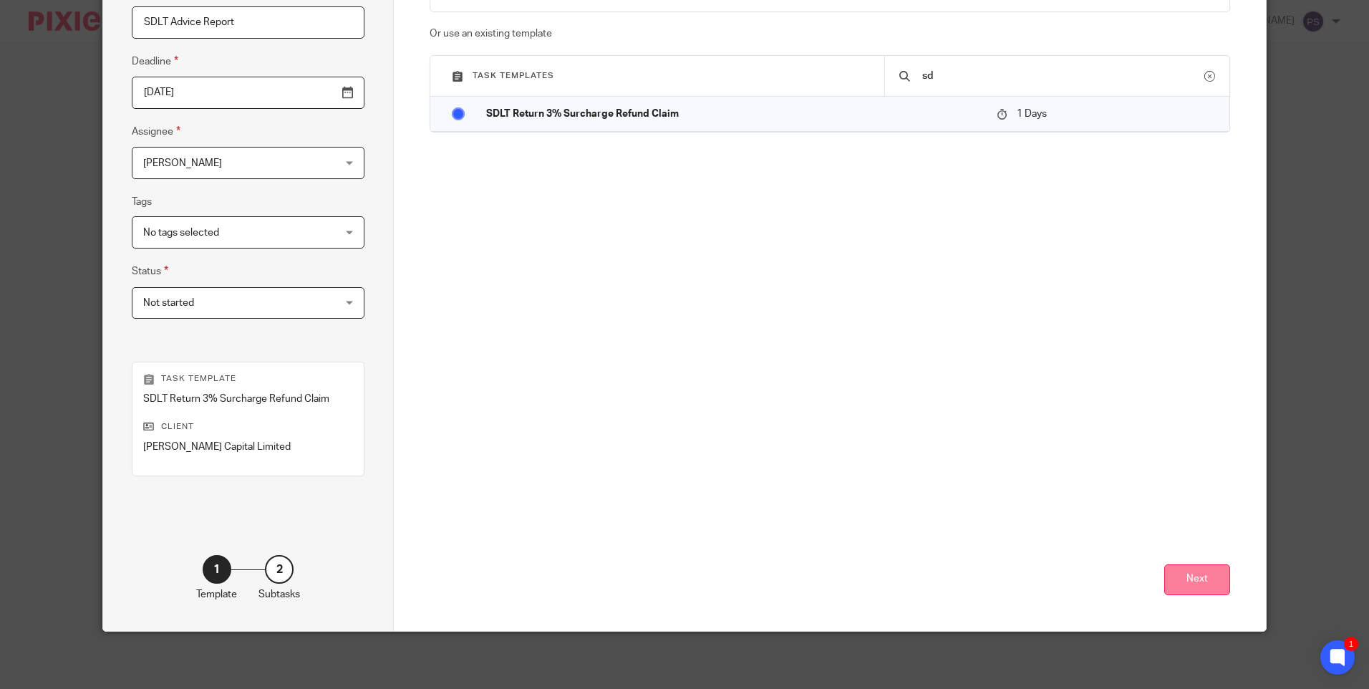
click at [1207, 592] on button "Next" at bounding box center [1197, 579] width 66 height 31
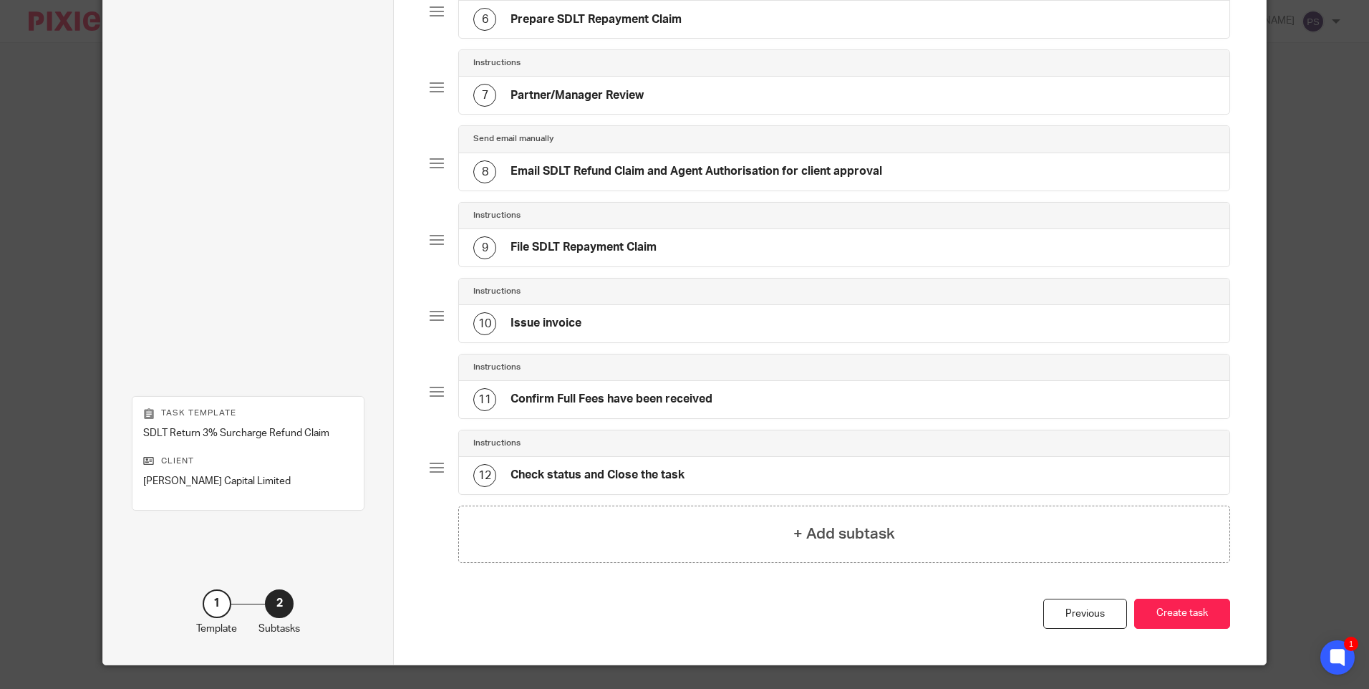
scroll to position [571, 0]
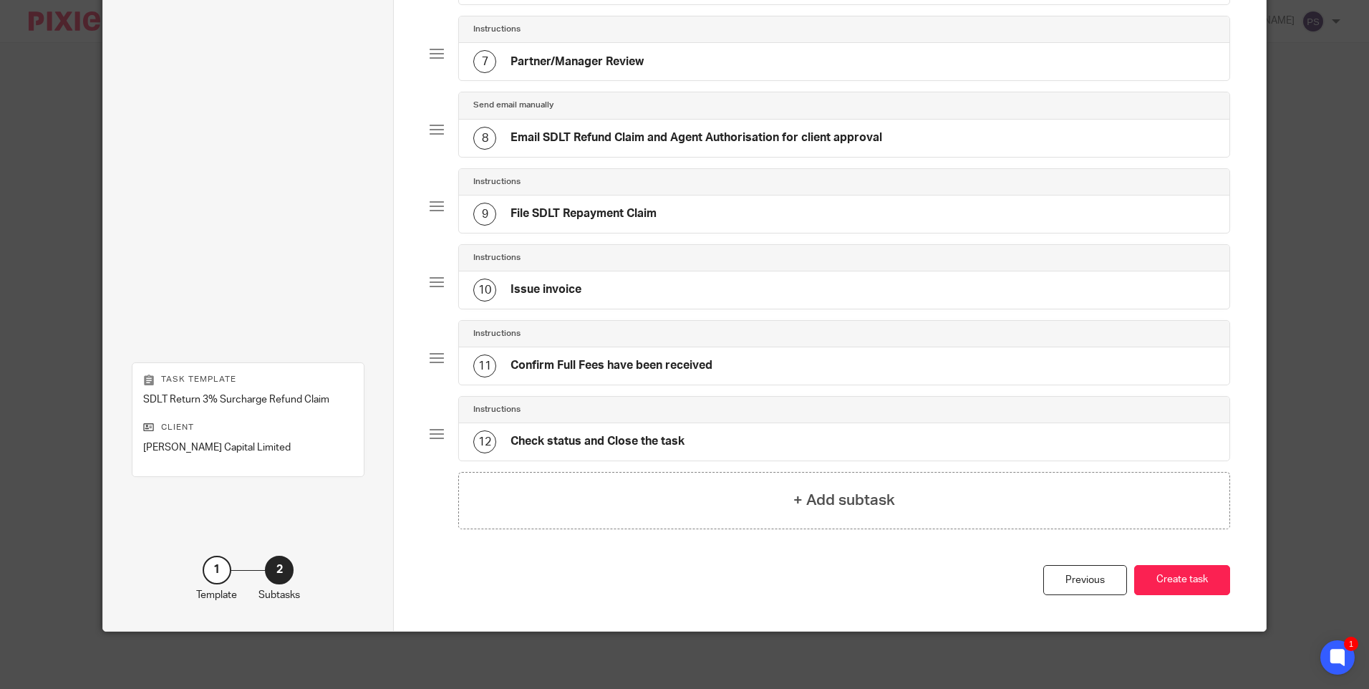
click at [1053, 560] on div "Total 12 Send email manually 1 Client onboarding email Instructions 2 Engagemen…" at bounding box center [830, 44] width 800 height 1042
click at [1056, 574] on div "Previous" at bounding box center [1085, 580] width 84 height 31
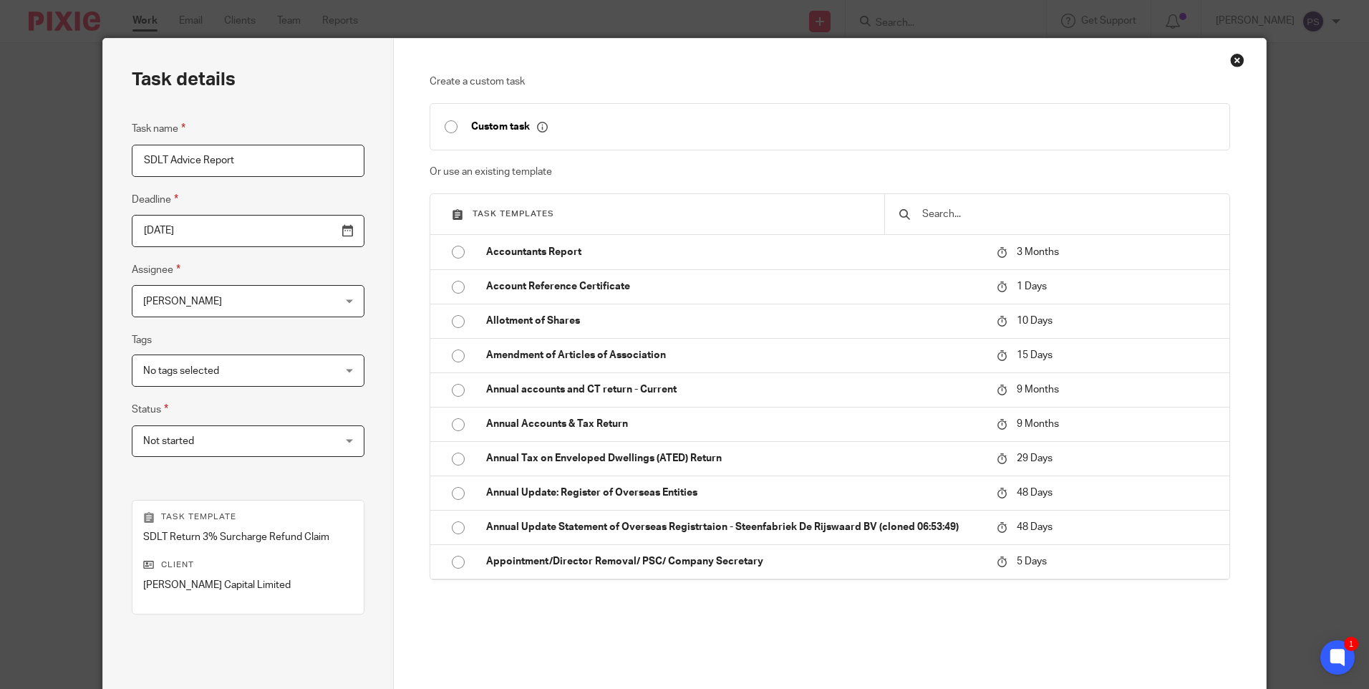
scroll to position [14, 0]
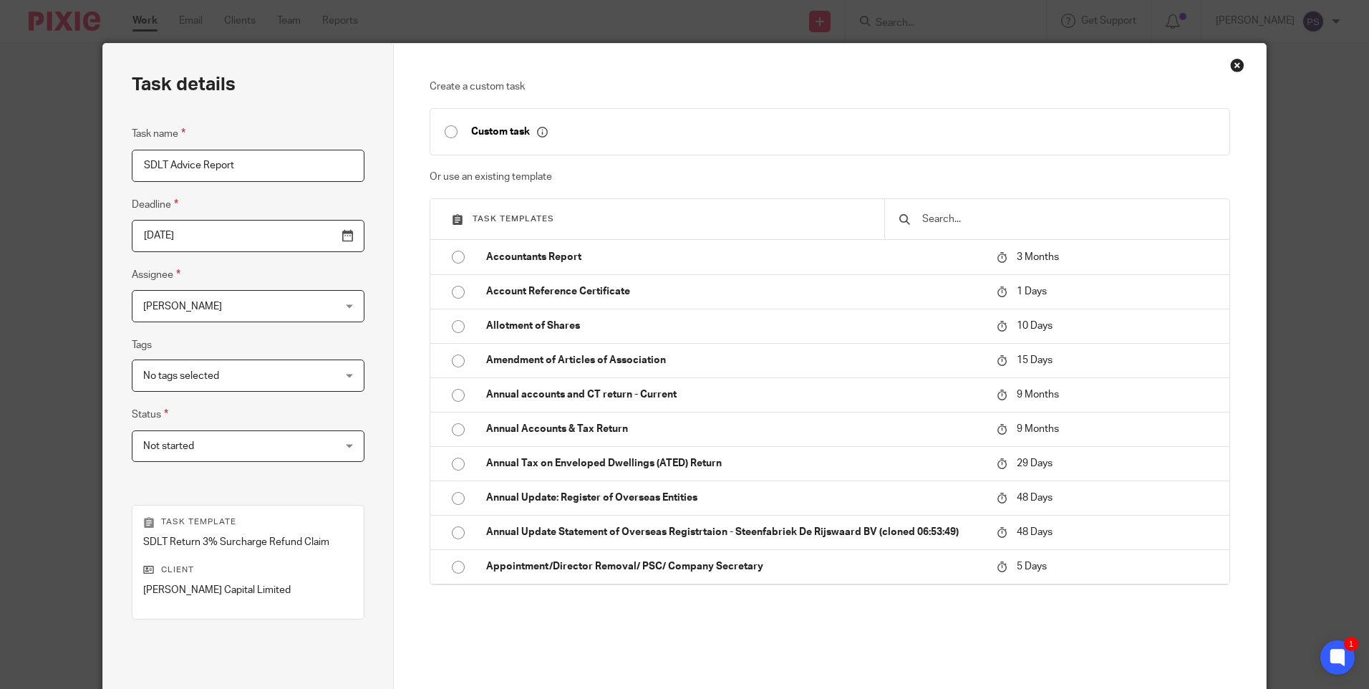
click at [1232, 63] on div "Close this dialog window" at bounding box center [1237, 65] width 14 height 14
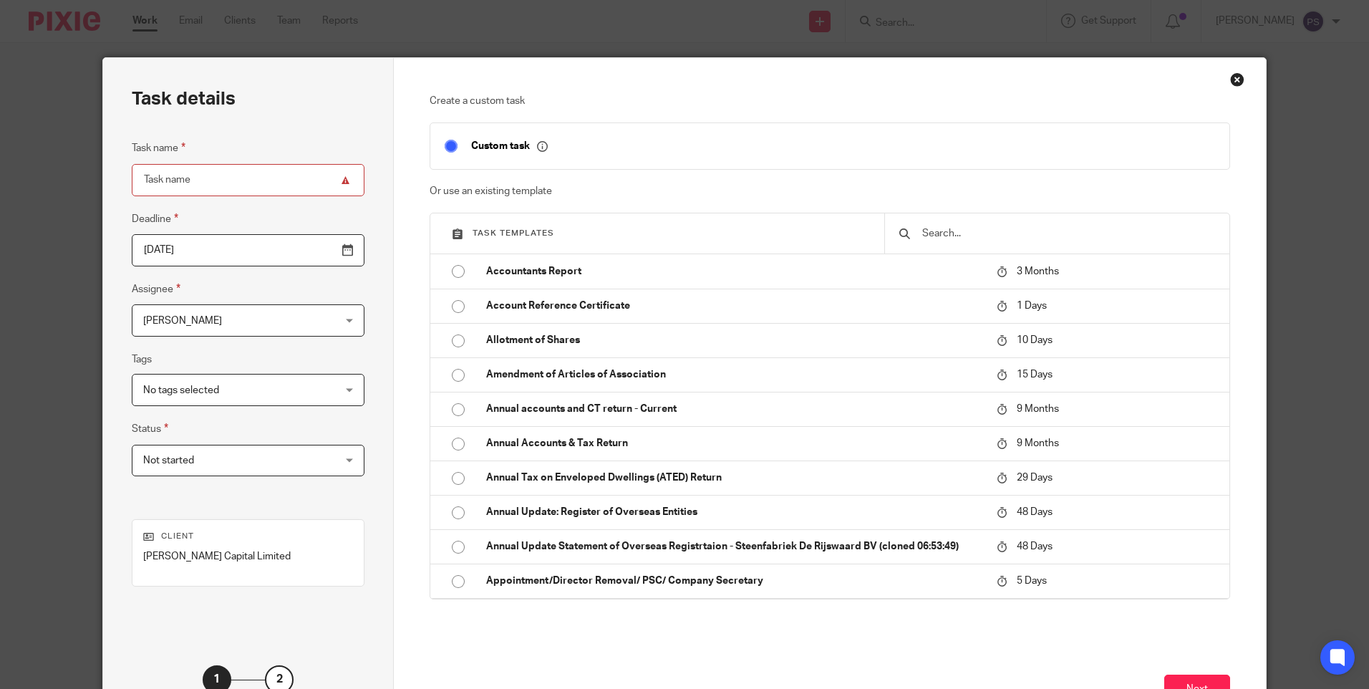
click at [948, 236] on input "text" at bounding box center [1068, 234] width 294 height 16
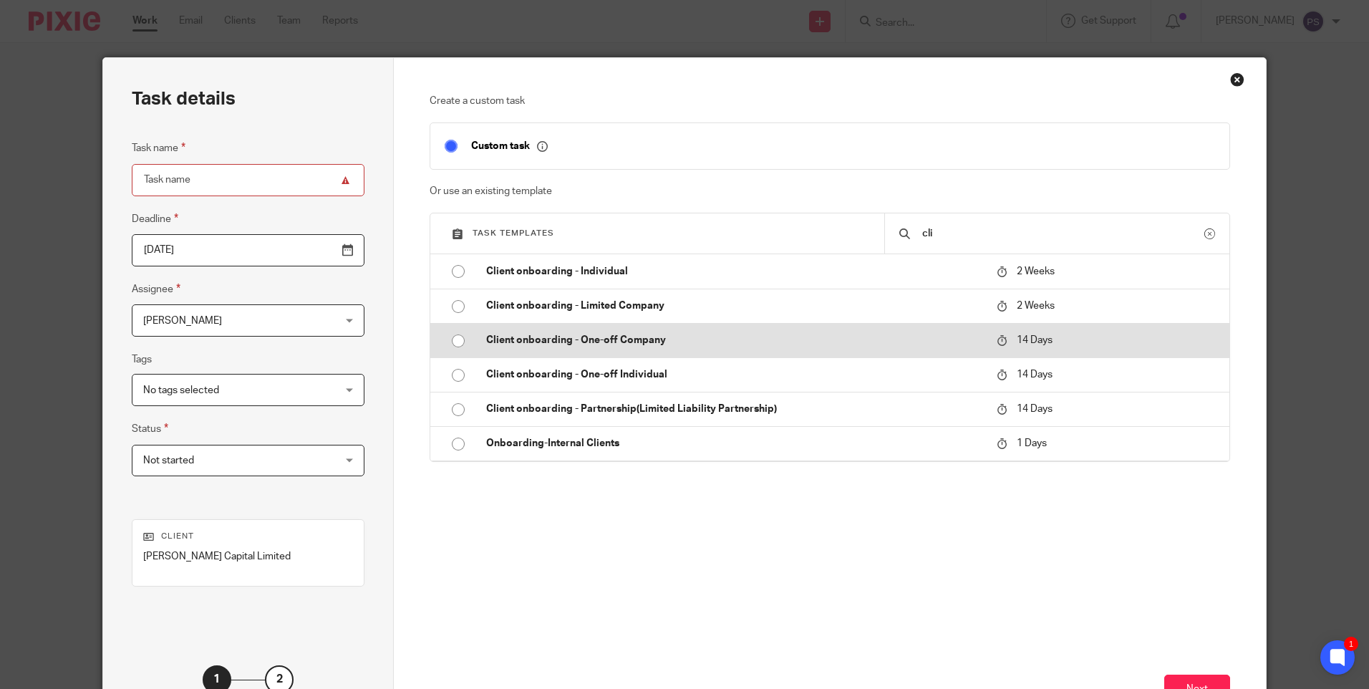
type input "cli"
click at [452, 342] on input "radio" at bounding box center [458, 340] width 27 height 27
type input "2025-10-27"
type input "Client onboarding - One-off Company"
checkbox input "false"
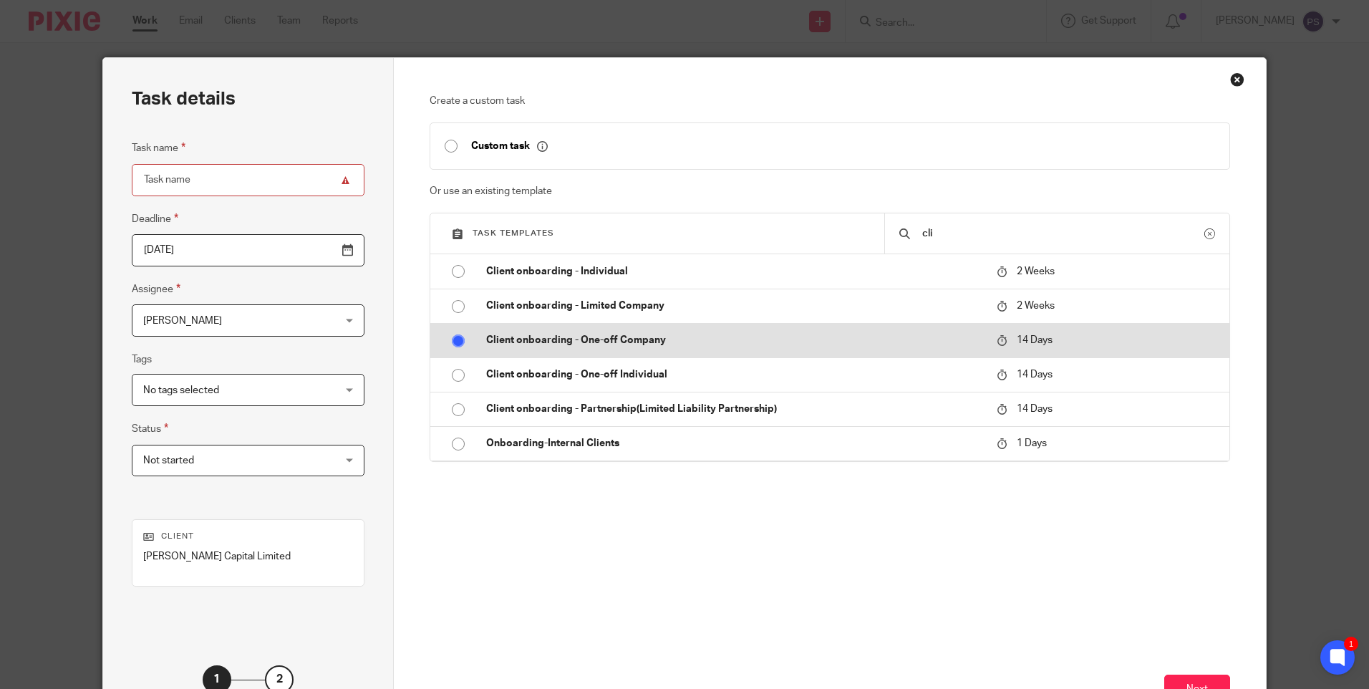
radio input "false"
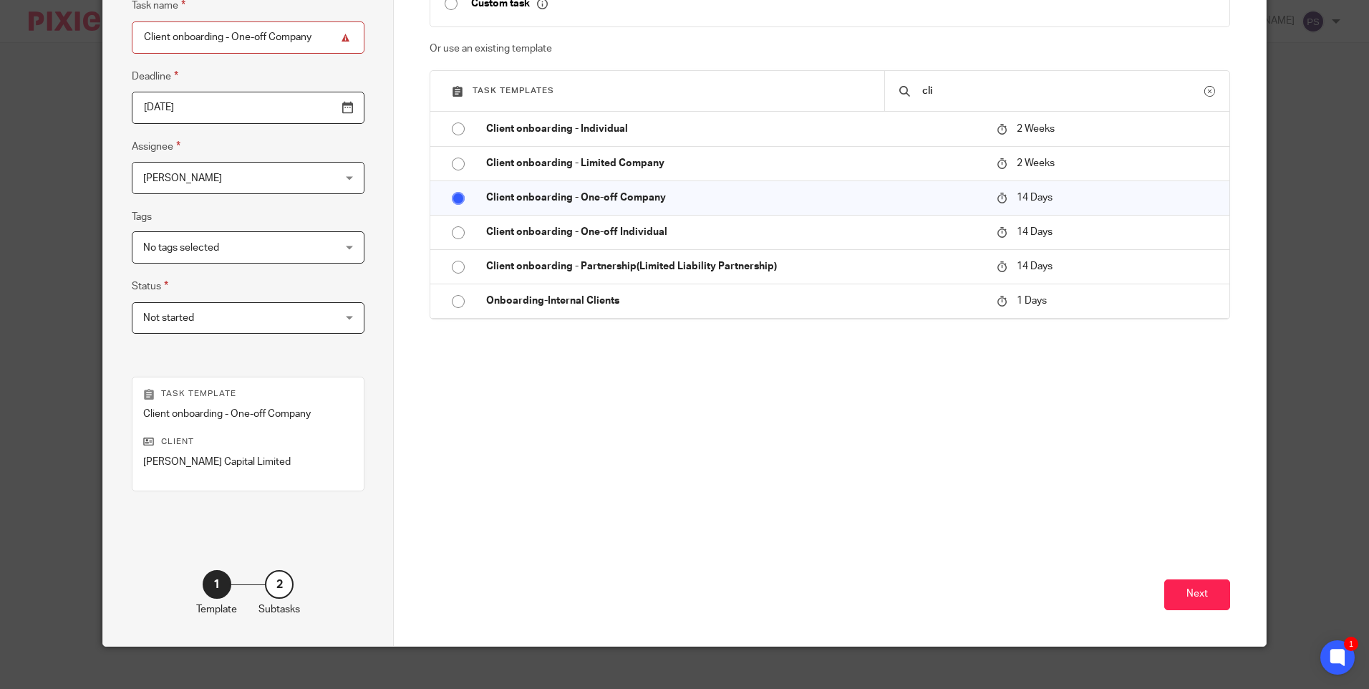
scroll to position [143, 0]
click at [1185, 587] on button "Next" at bounding box center [1197, 594] width 66 height 31
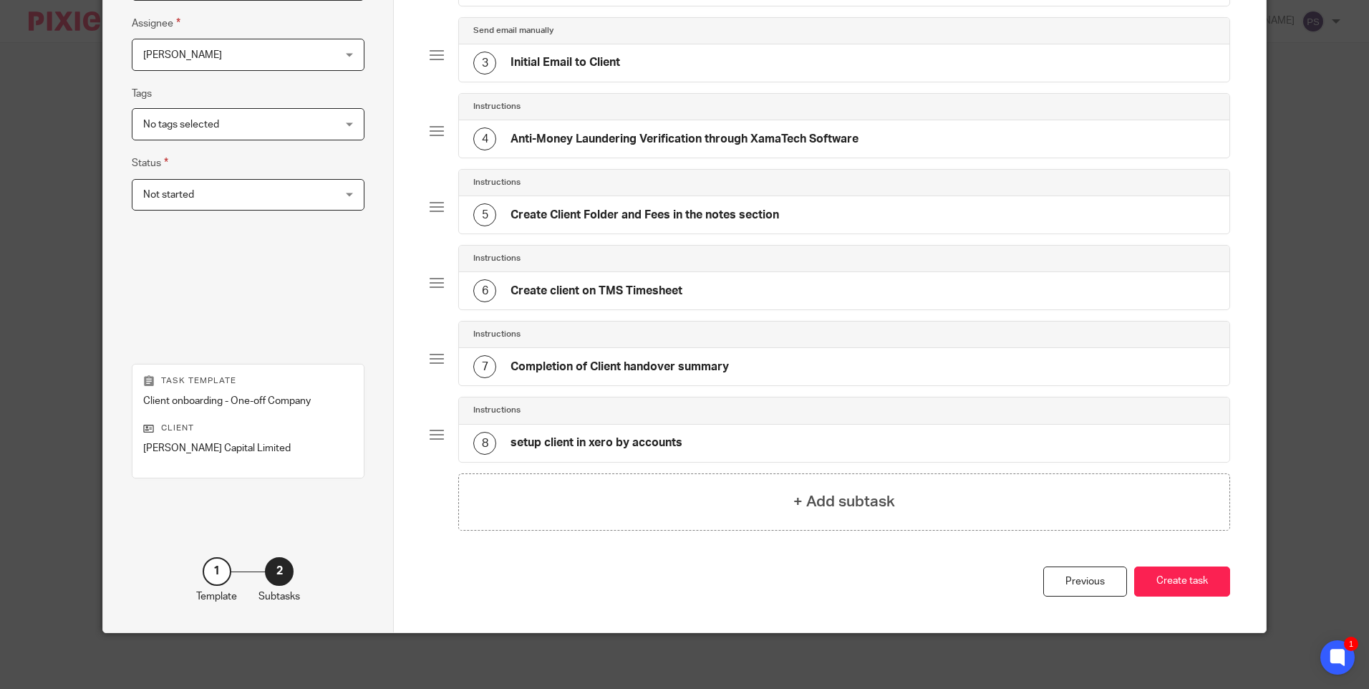
scroll to position [267, 0]
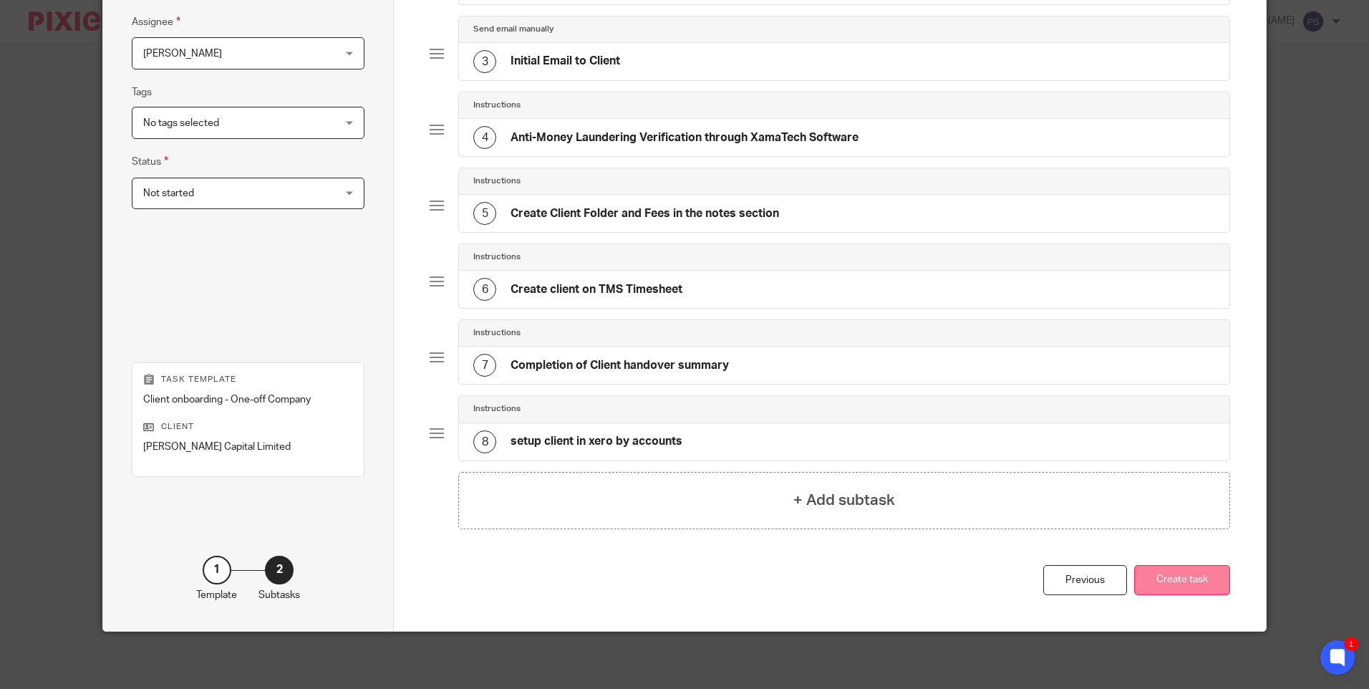
click at [1186, 582] on button "Create task" at bounding box center [1182, 580] width 96 height 31
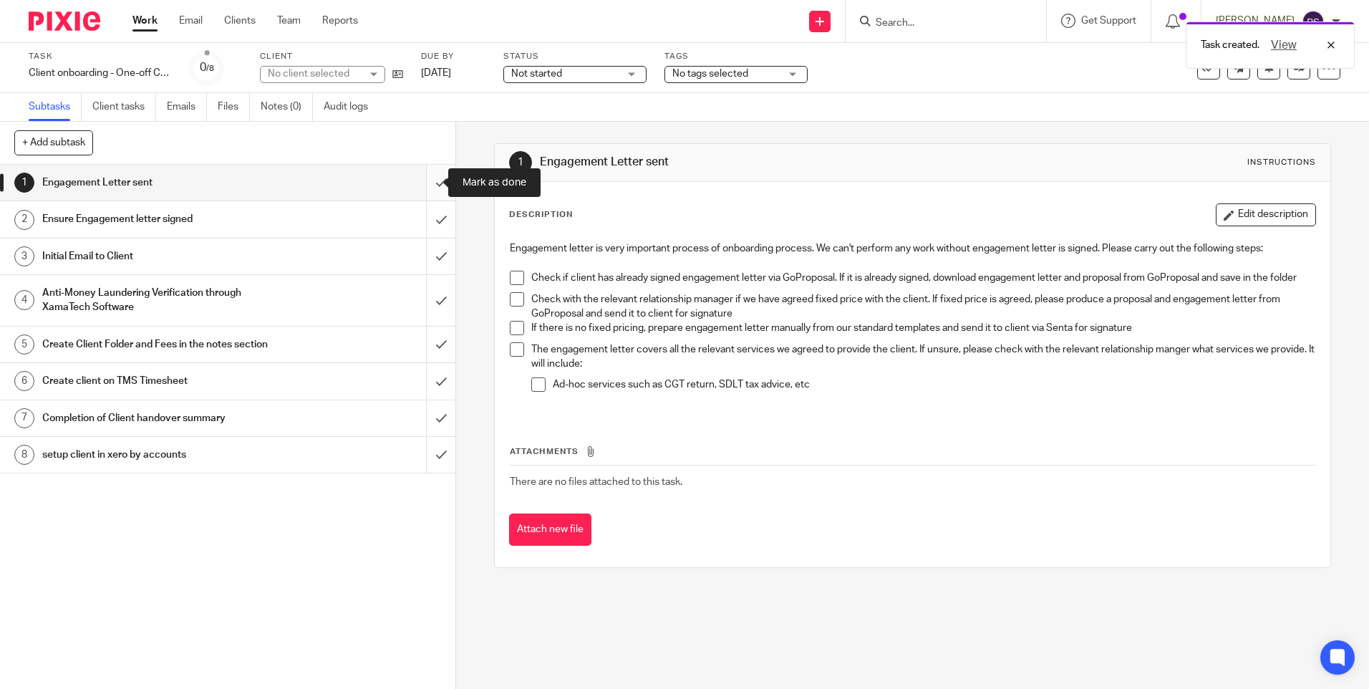
click at [428, 182] on input "submit" at bounding box center [227, 183] width 455 height 36
click at [422, 213] on input "submit" at bounding box center [227, 219] width 455 height 36
click at [417, 256] on input "submit" at bounding box center [227, 256] width 455 height 36
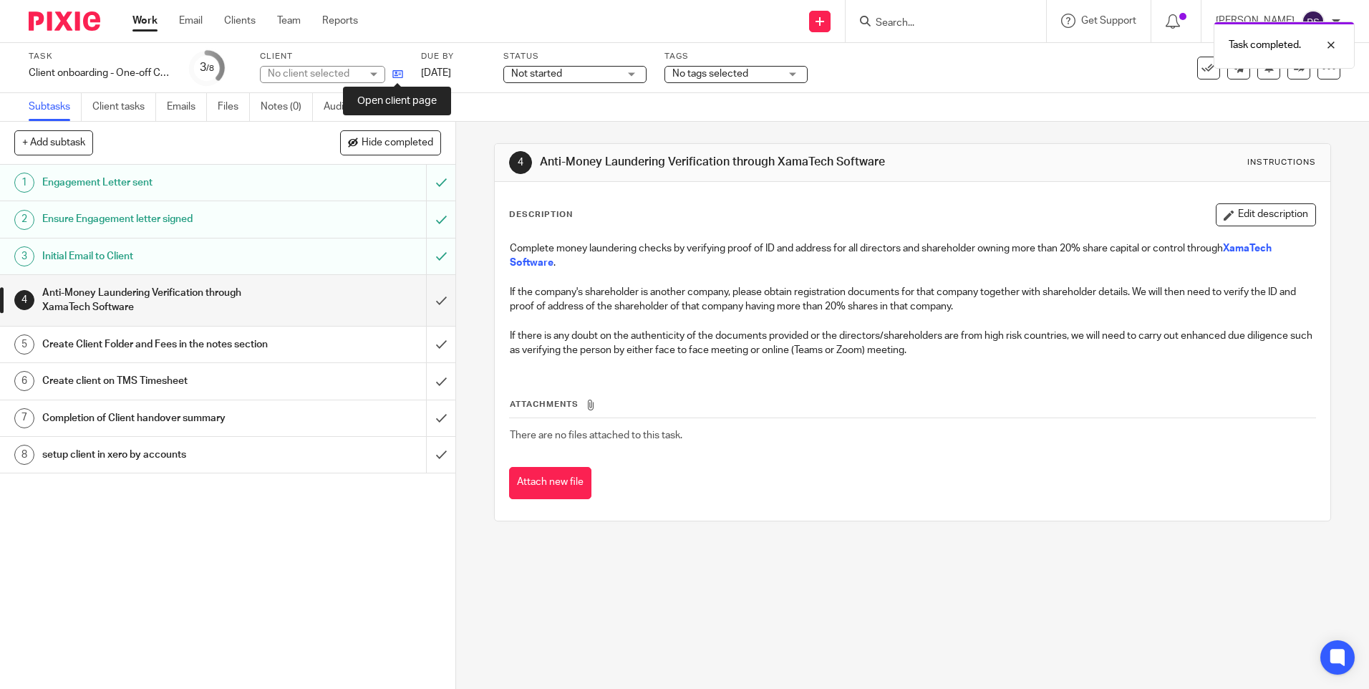
click at [397, 74] on icon at bounding box center [397, 74] width 11 height 11
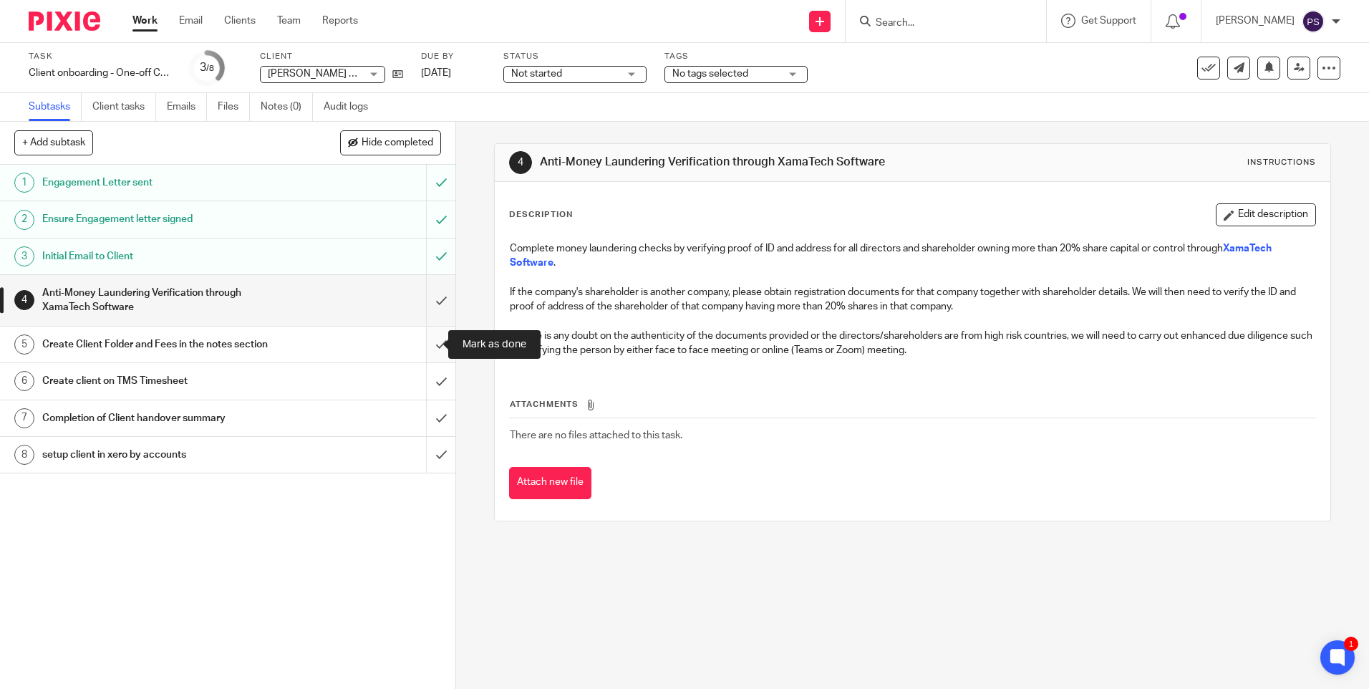
click at [418, 351] on input "submit" at bounding box center [227, 345] width 455 height 36
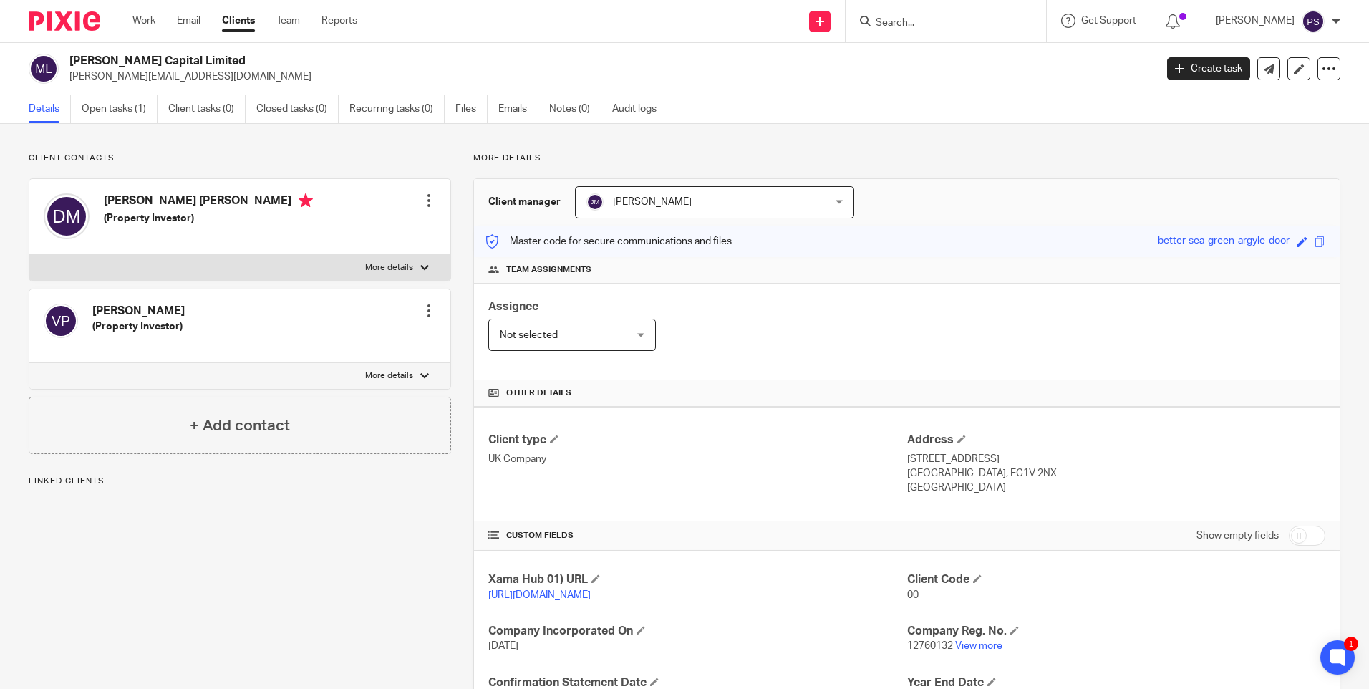
click at [183, 57] on h2 "[PERSON_NAME] Capital Limited" at bounding box center [499, 61] width 861 height 15
copy div "[PERSON_NAME] Capital Limited"
click at [297, 155] on p "Client contacts" at bounding box center [240, 158] width 423 height 11
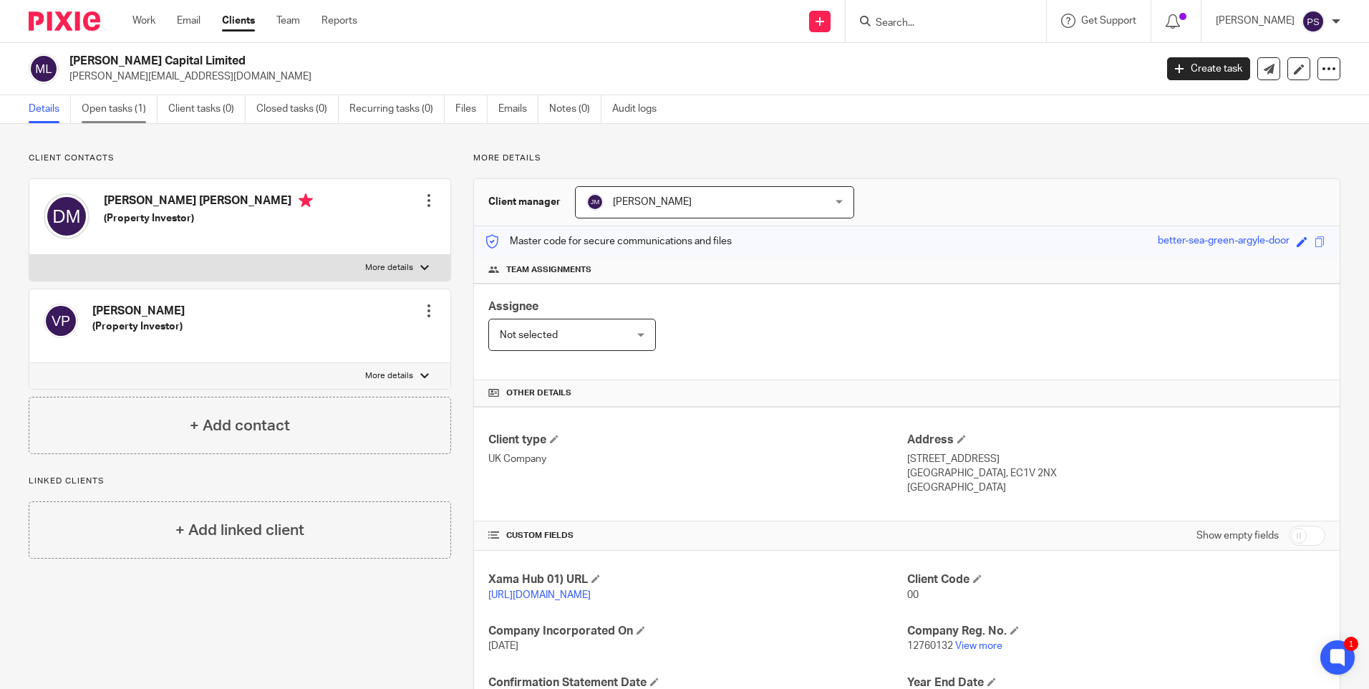
click at [127, 103] on link "Open tasks (1)" at bounding box center [120, 109] width 76 height 28
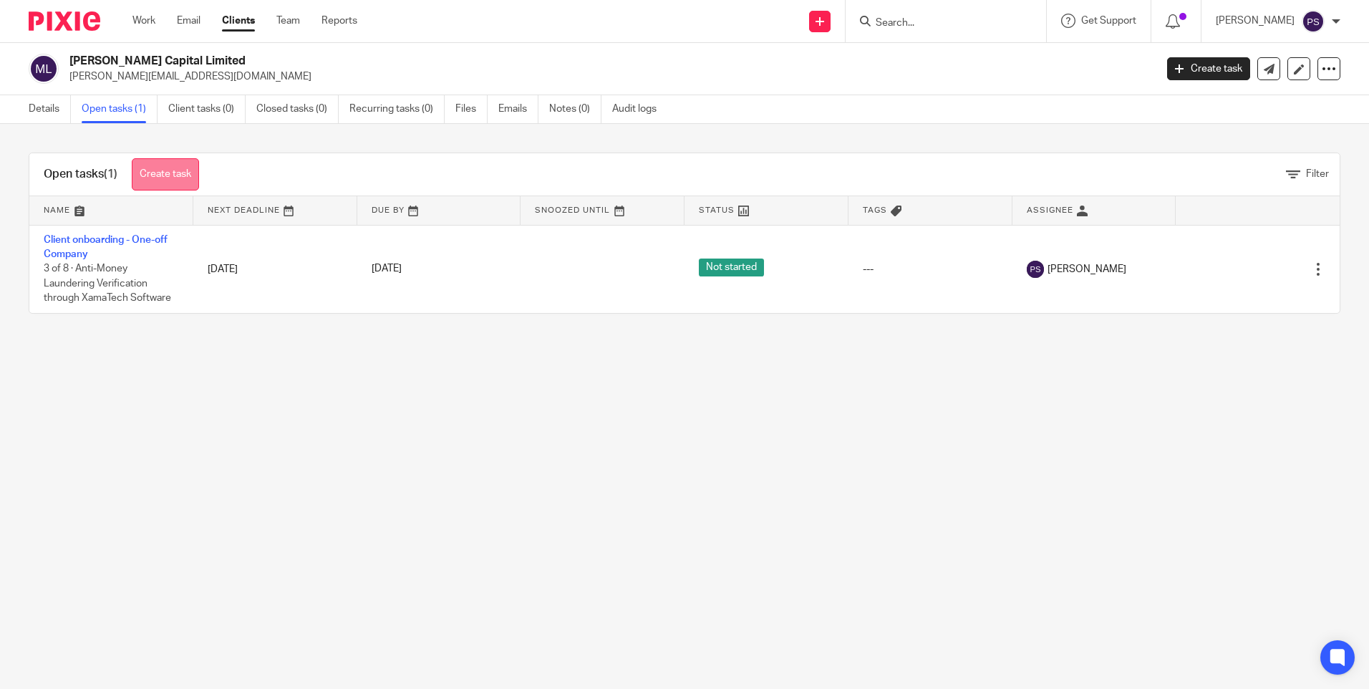
click at [173, 176] on link "Create task" at bounding box center [165, 174] width 67 height 32
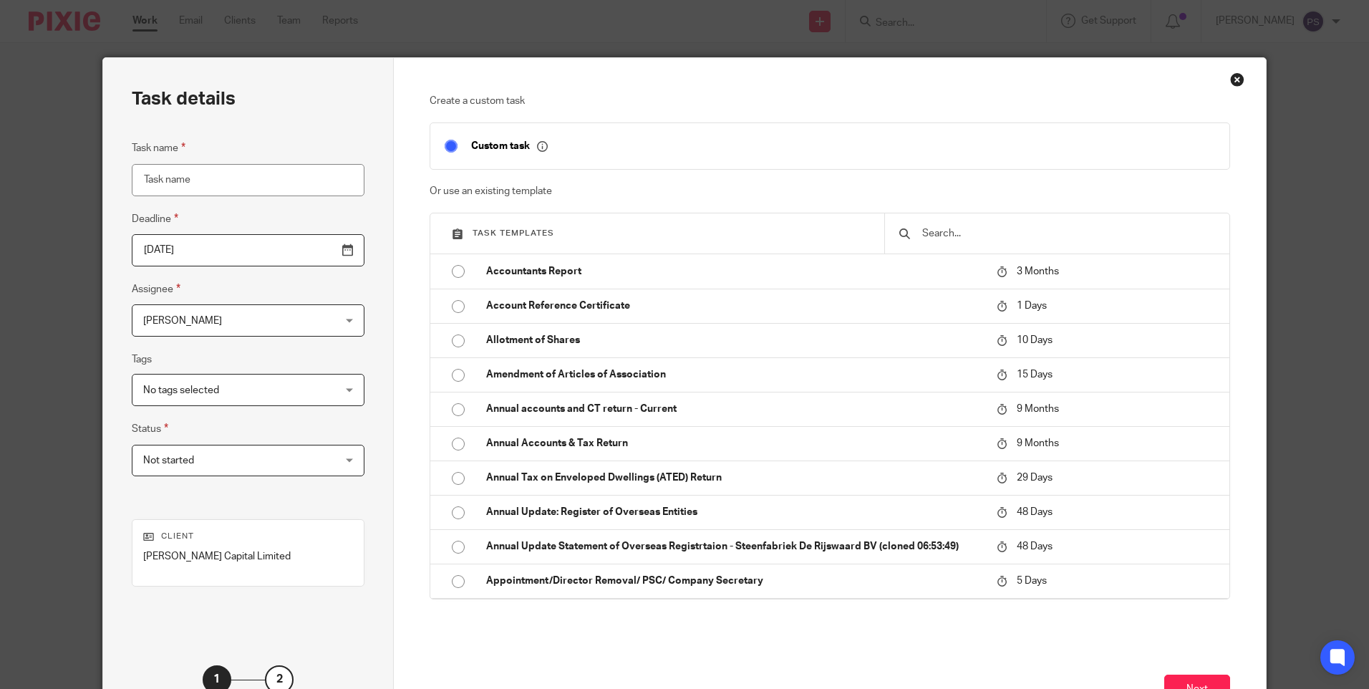
click at [982, 231] on input "text" at bounding box center [1068, 234] width 294 height 16
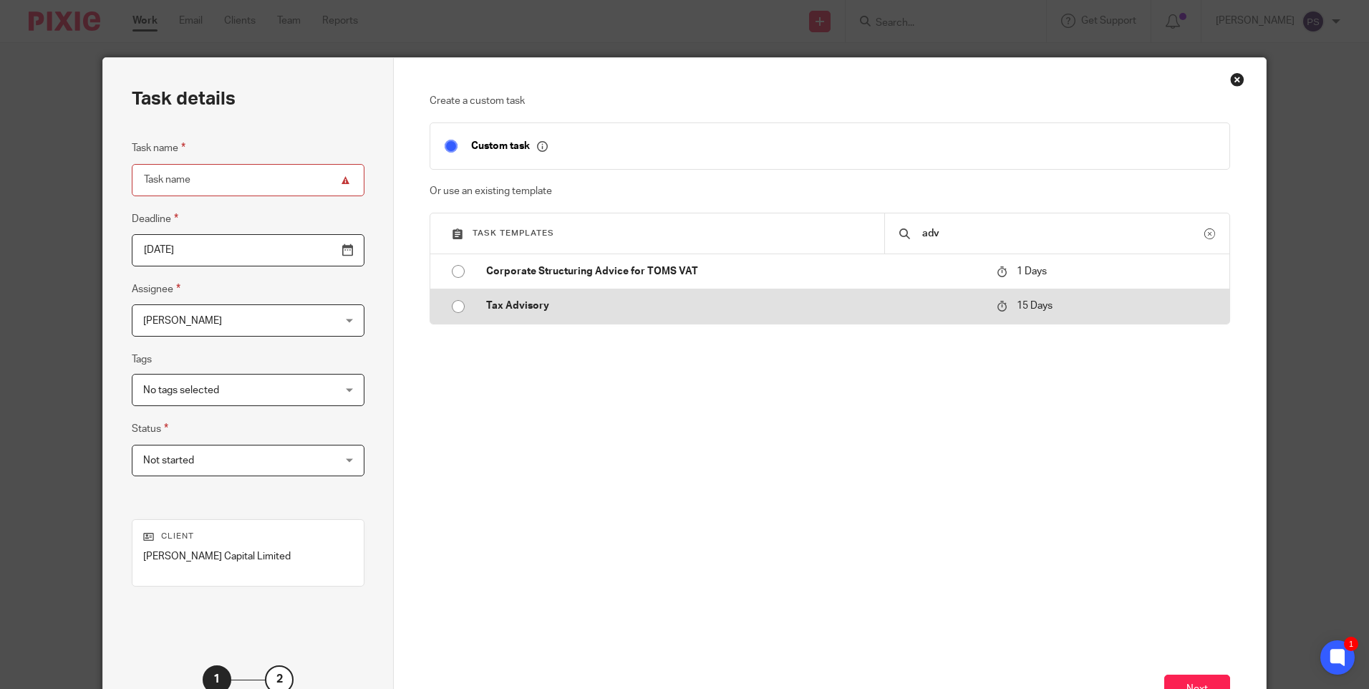
type input "adv"
click at [524, 301] on p "Tax Advisory" at bounding box center [734, 306] width 496 height 14
type input "2025-10-28"
type input "Tax Advisory"
checkbox input "false"
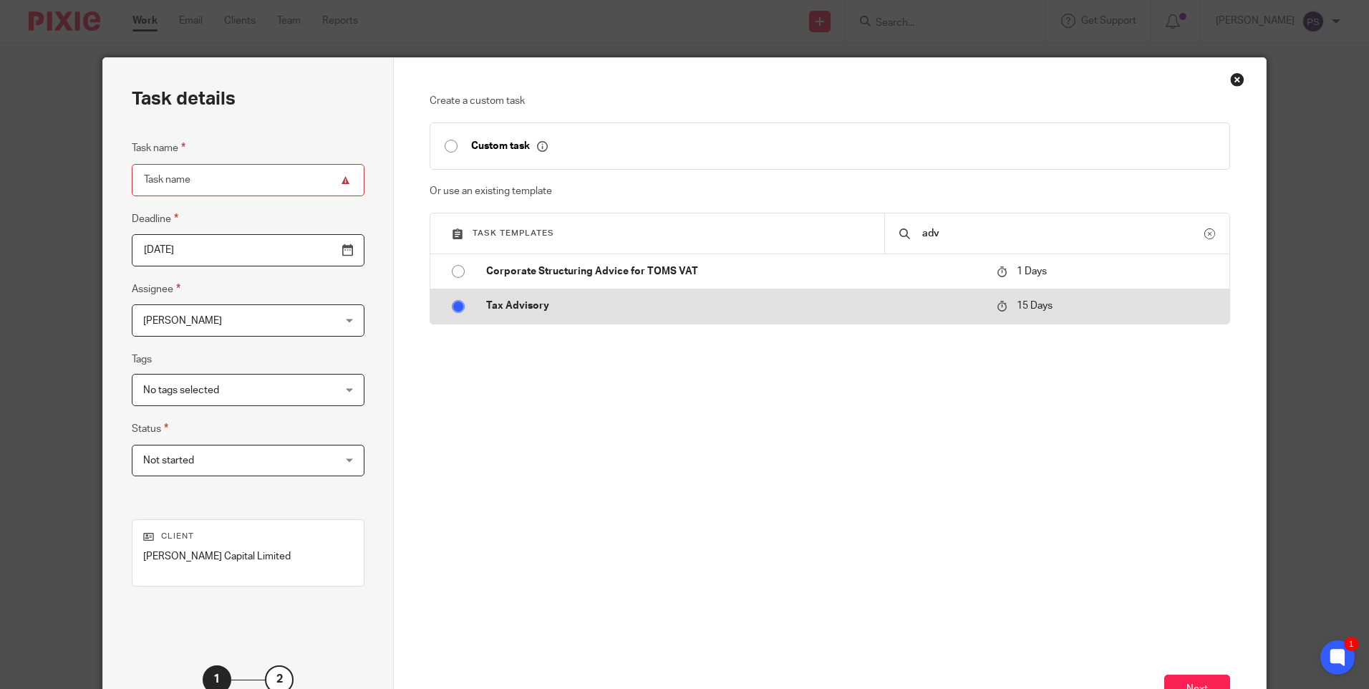
radio input "true"
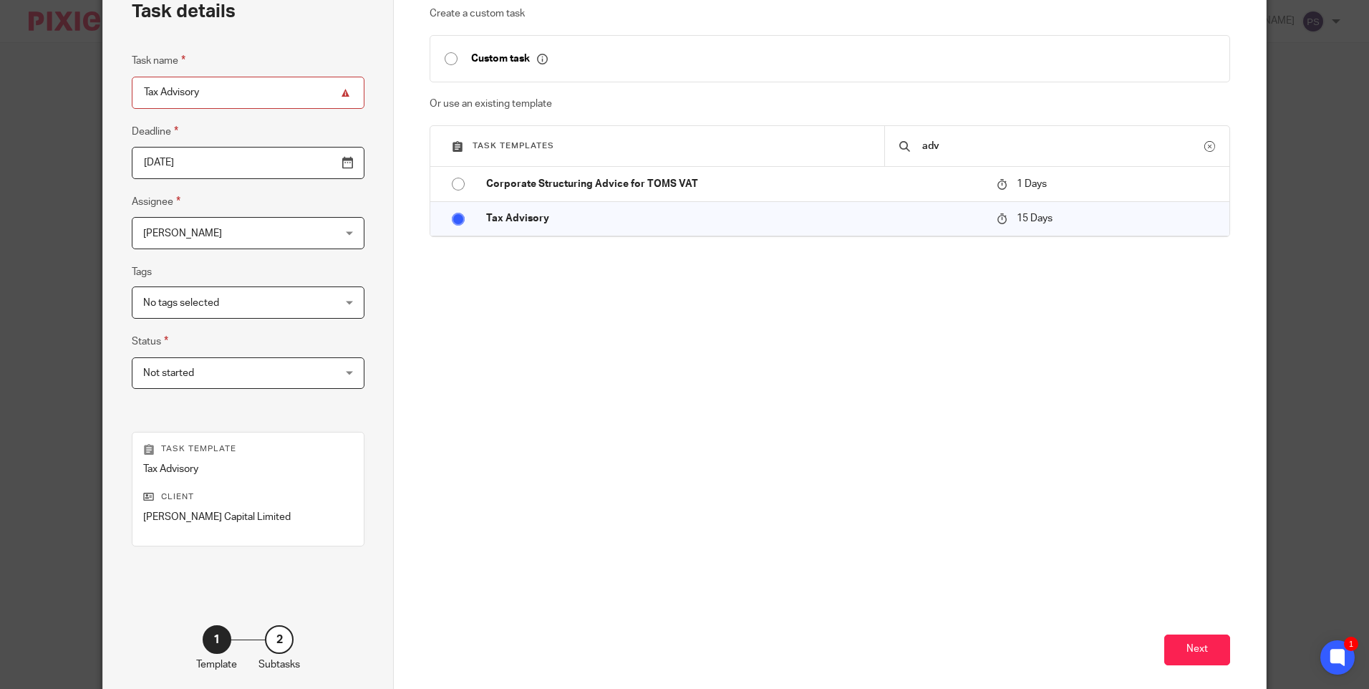
scroll to position [158, 0]
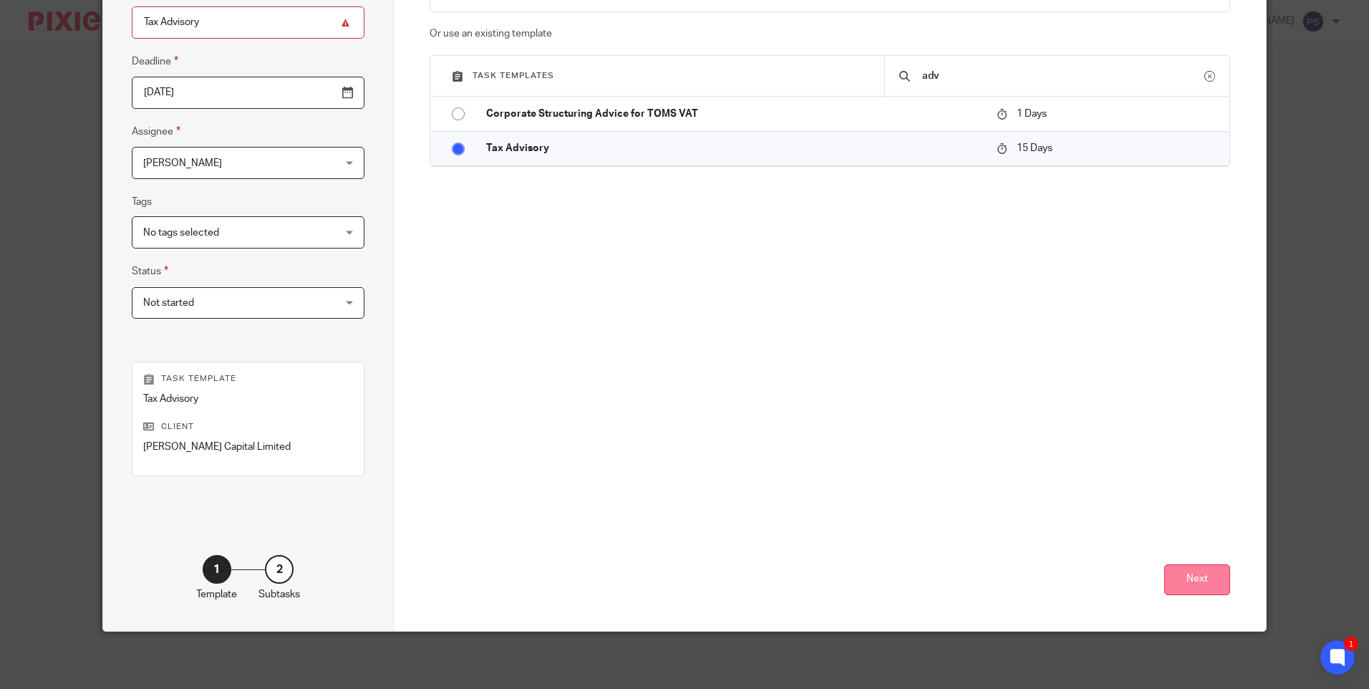
click at [1188, 585] on button "Next" at bounding box center [1197, 579] width 66 height 31
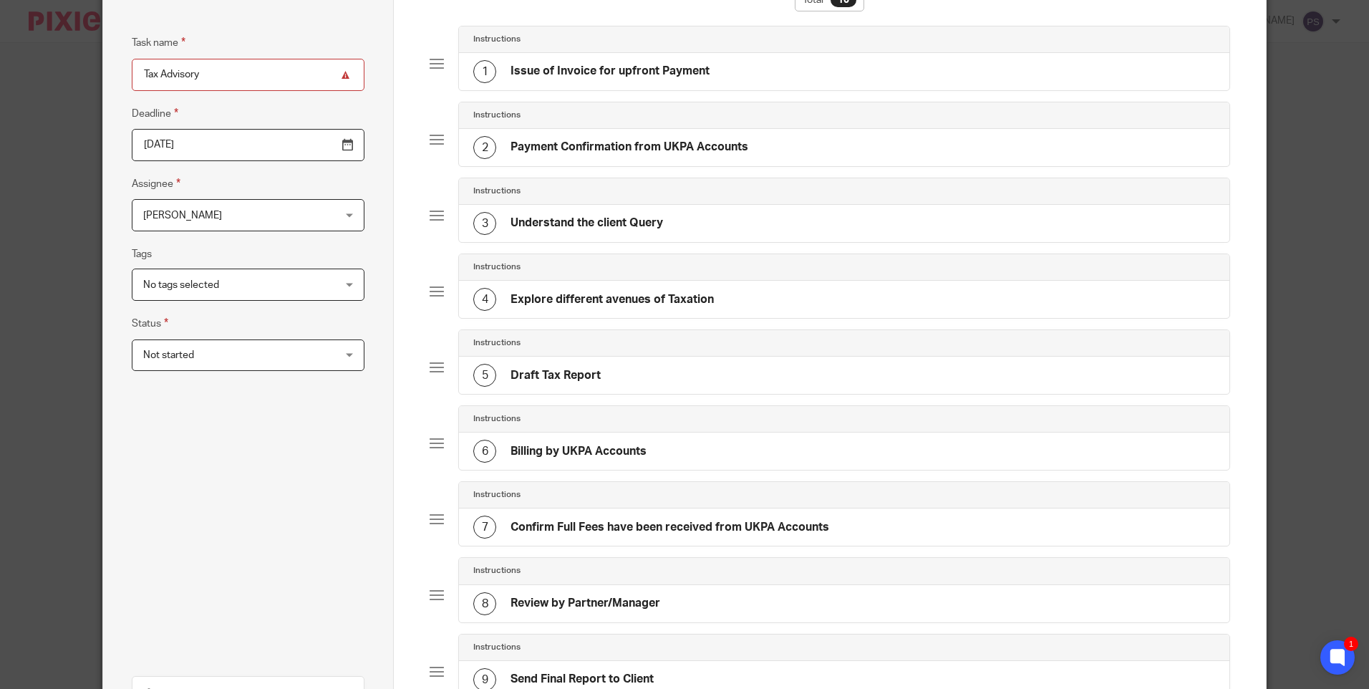
scroll to position [86, 0]
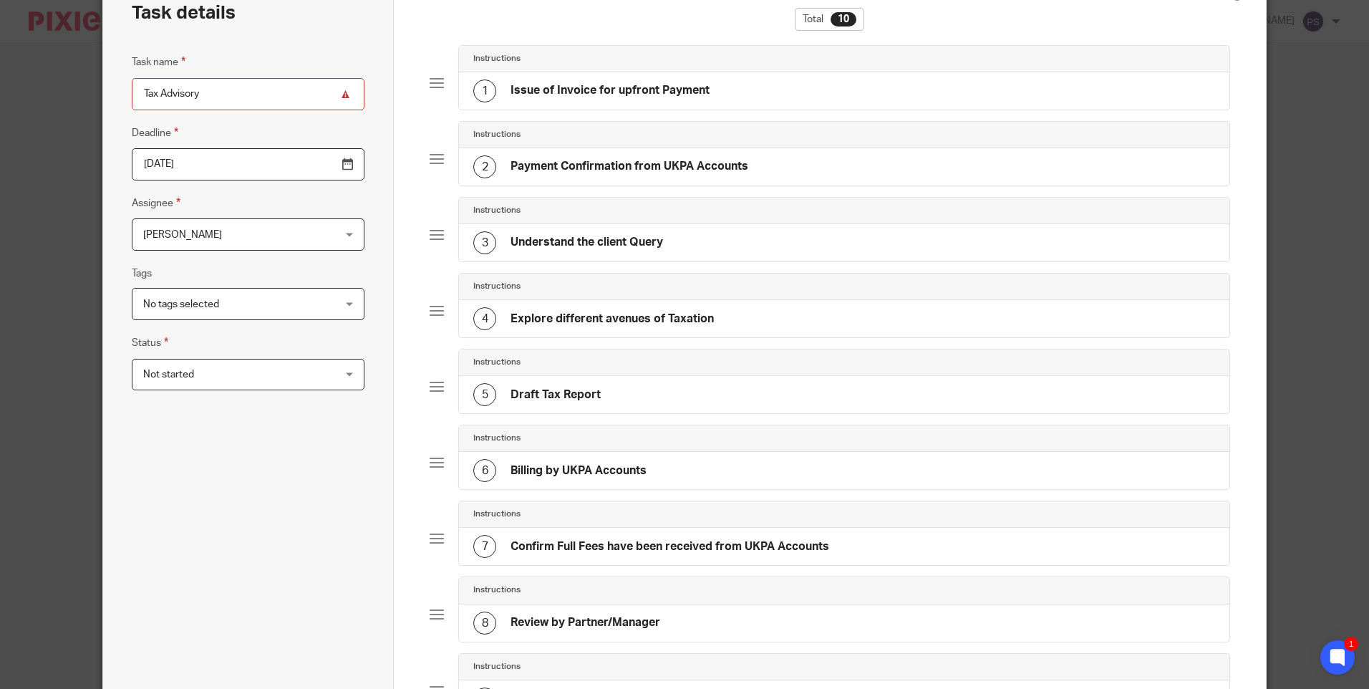
click at [222, 95] on input "Tax Advisory" at bounding box center [248, 94] width 233 height 32
paste input "SDLT Advice Report"
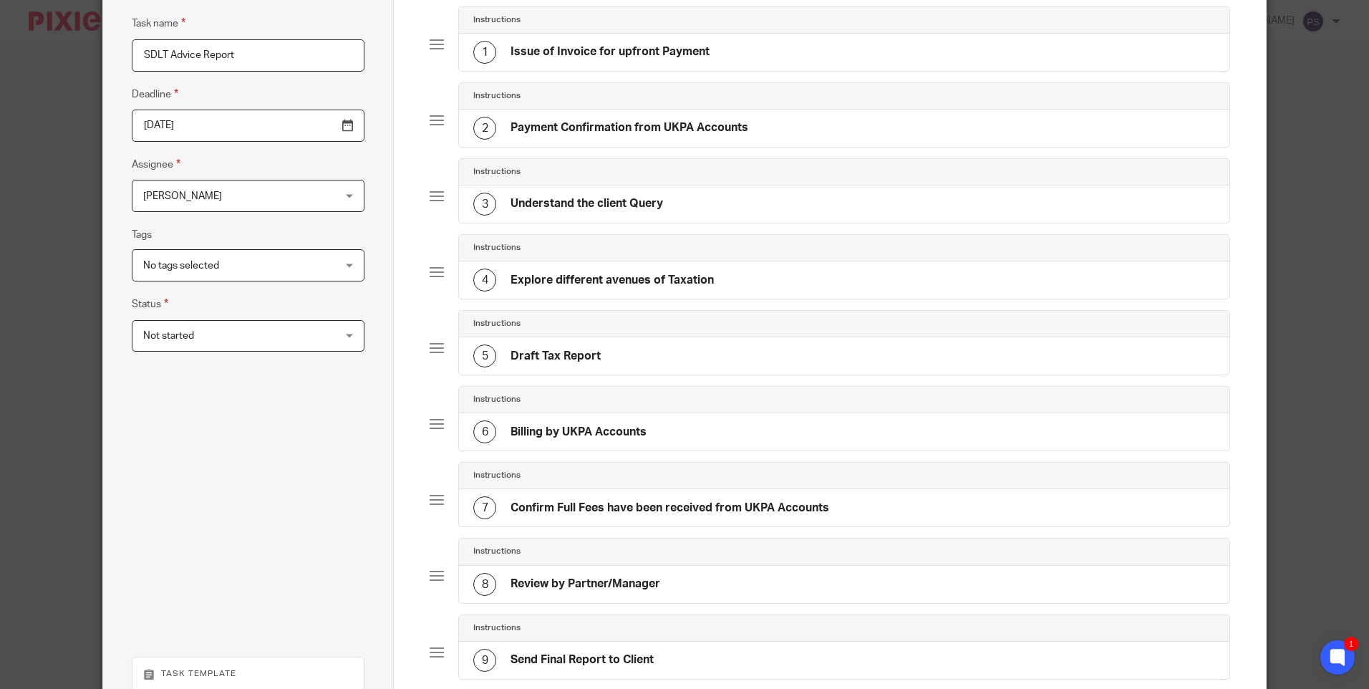
scroll to position [158, 0]
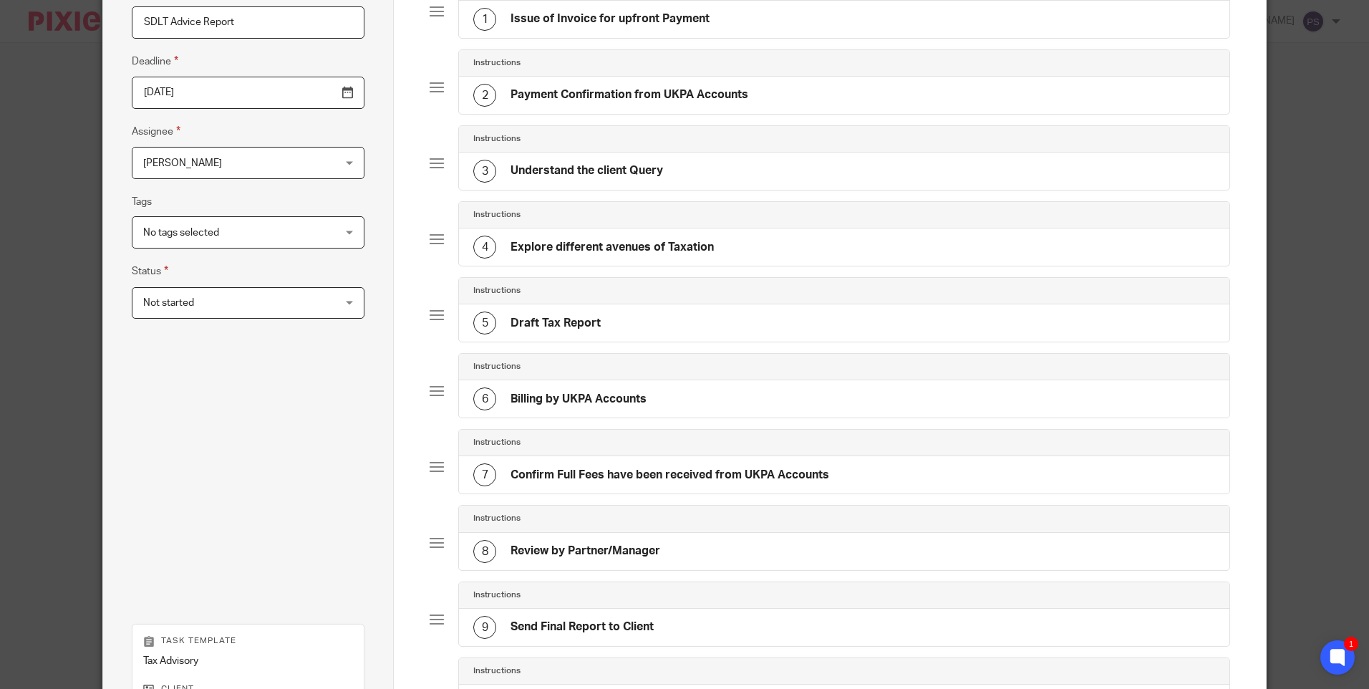
type input "SDLT Advice Report"
click at [178, 91] on input "2025-10-28" at bounding box center [248, 93] width 233 height 32
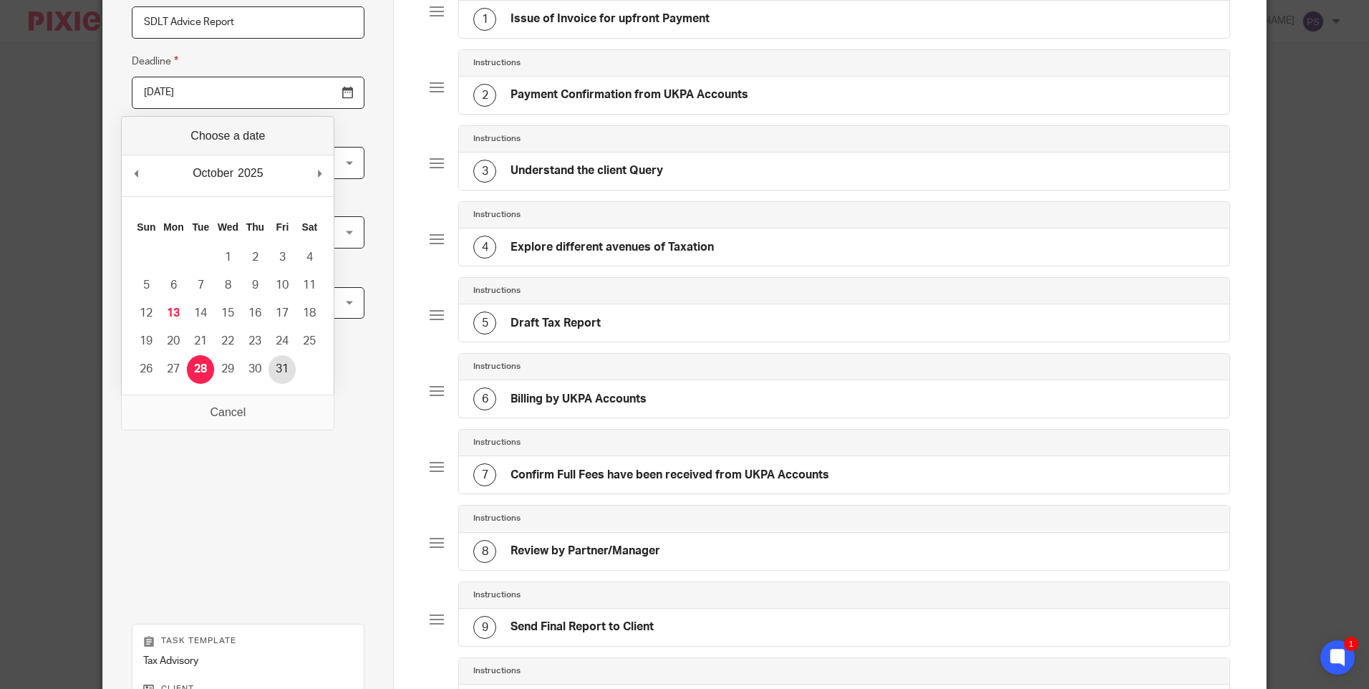
type input "2025-10-31"
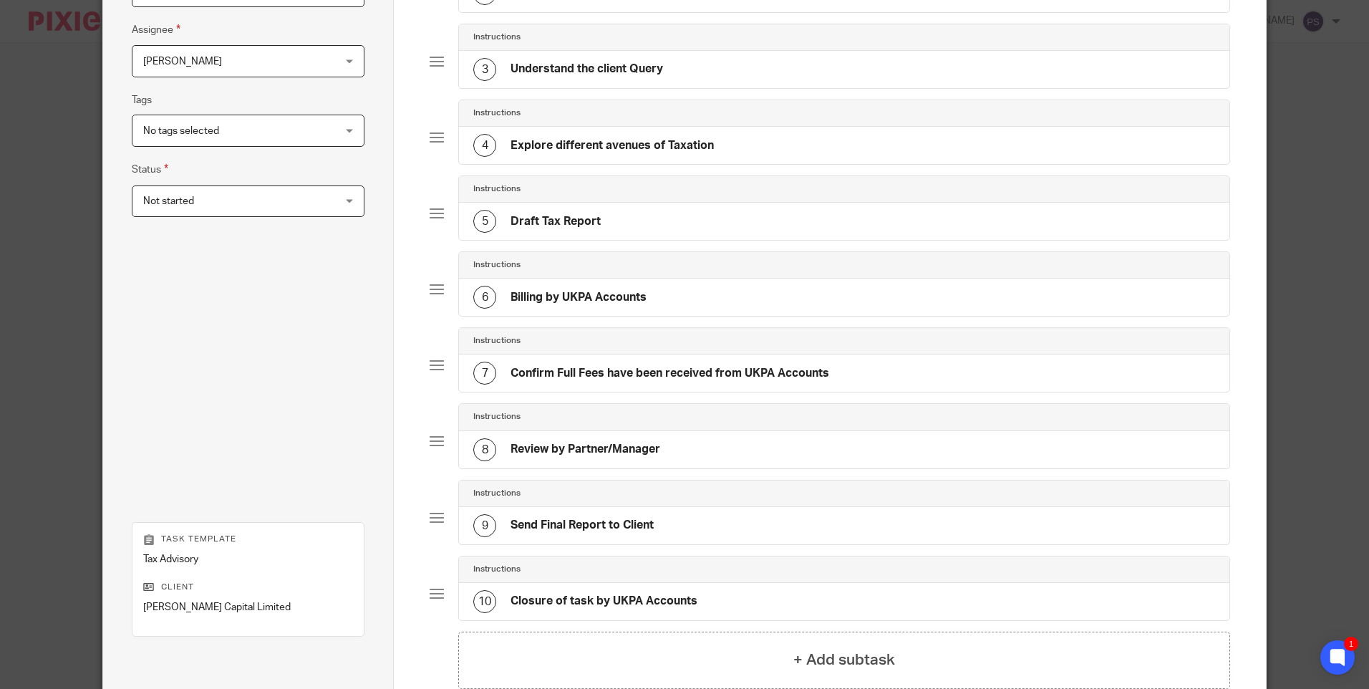
scroll to position [419, 0]
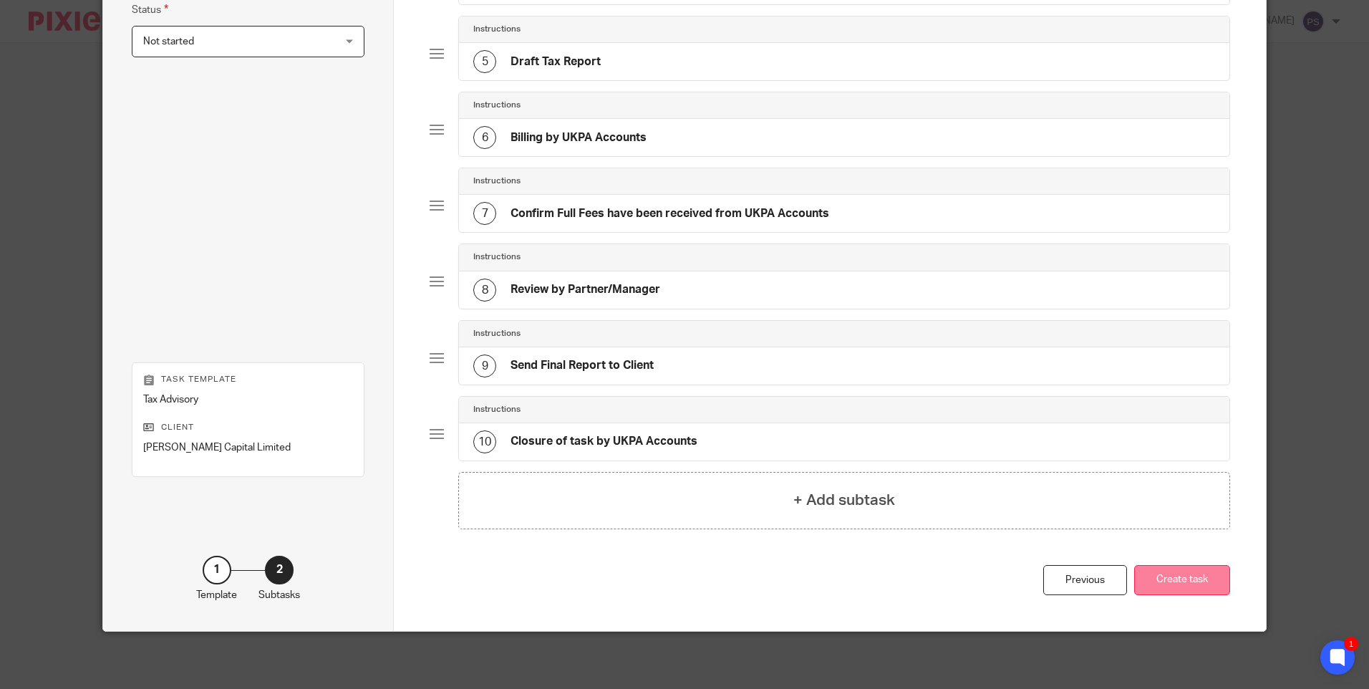
click at [1180, 575] on button "Create task" at bounding box center [1182, 580] width 96 height 31
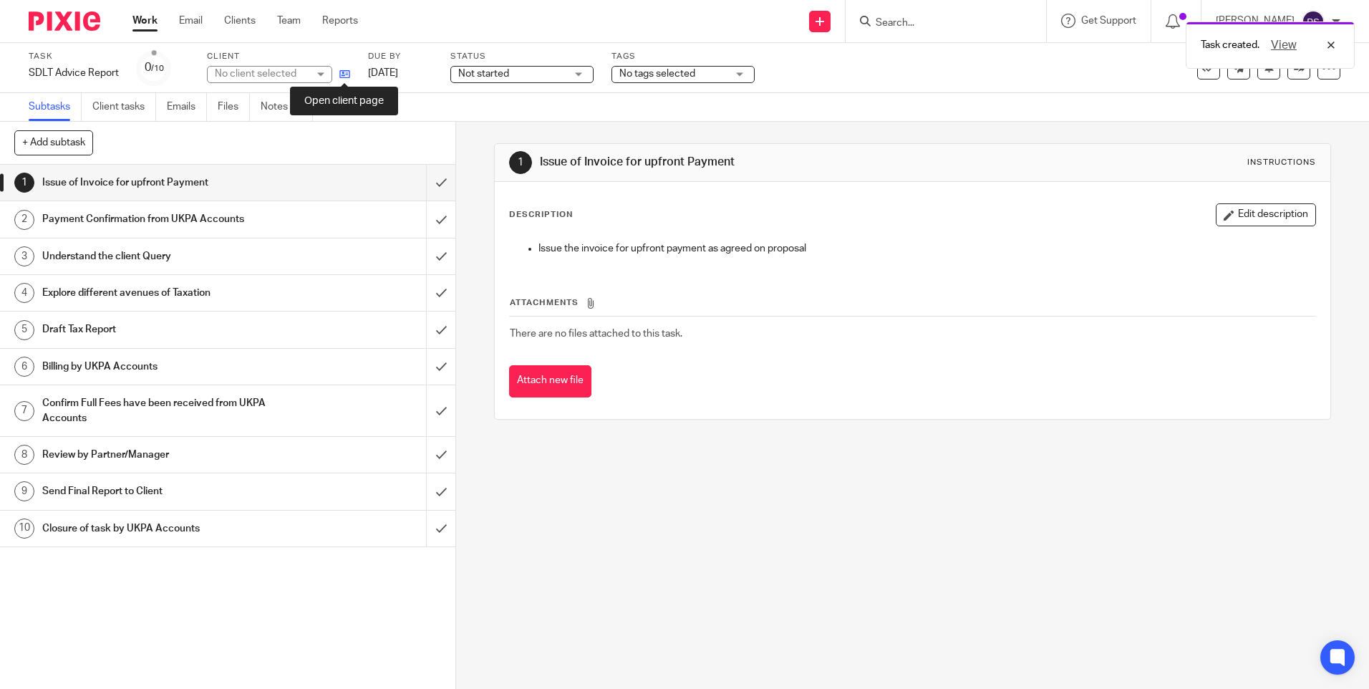
click at [339, 72] on icon at bounding box center [344, 74] width 11 height 11
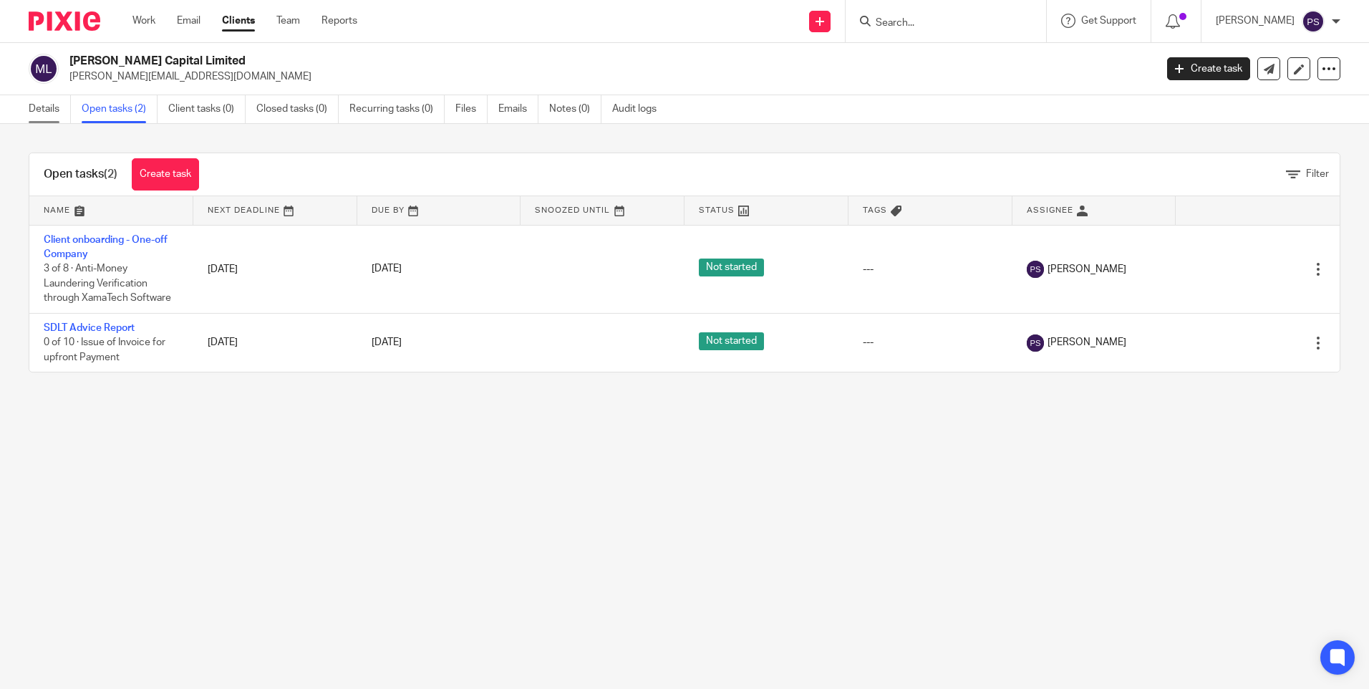
click at [47, 106] on link "Details" at bounding box center [50, 109] width 42 height 28
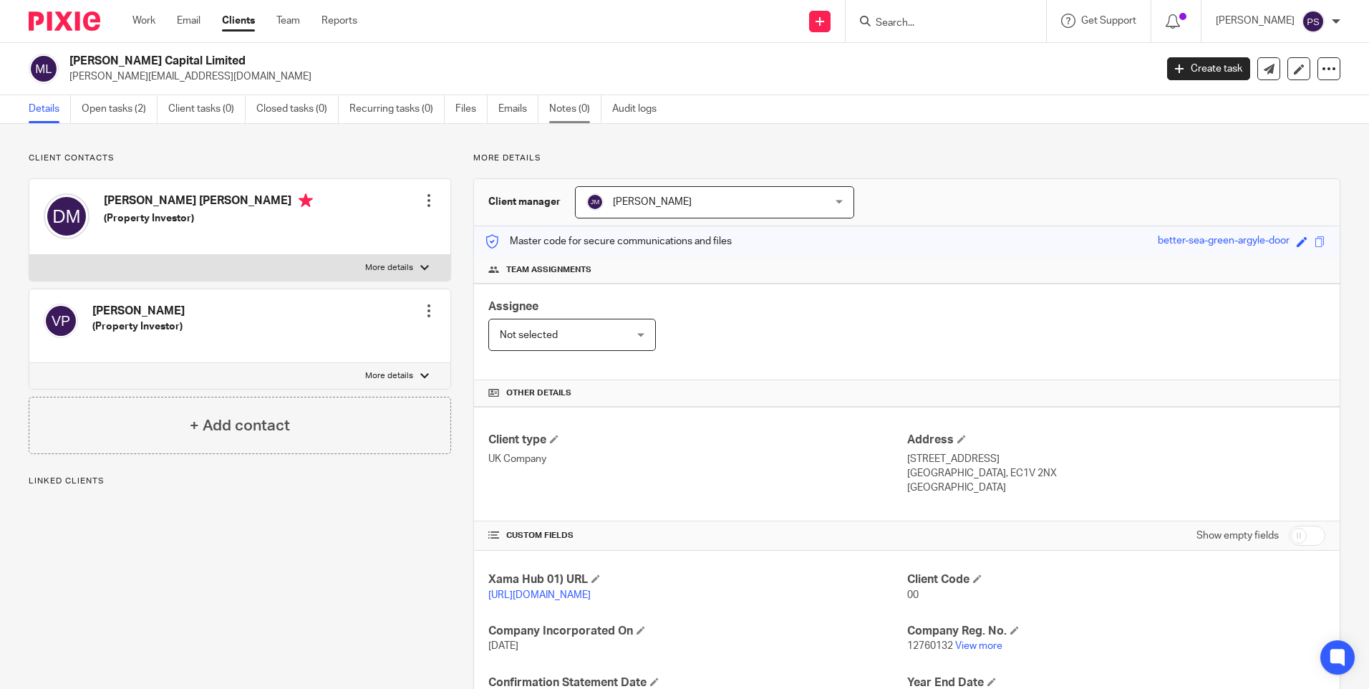
click at [567, 100] on link "Notes (0)" at bounding box center [575, 109] width 52 height 28
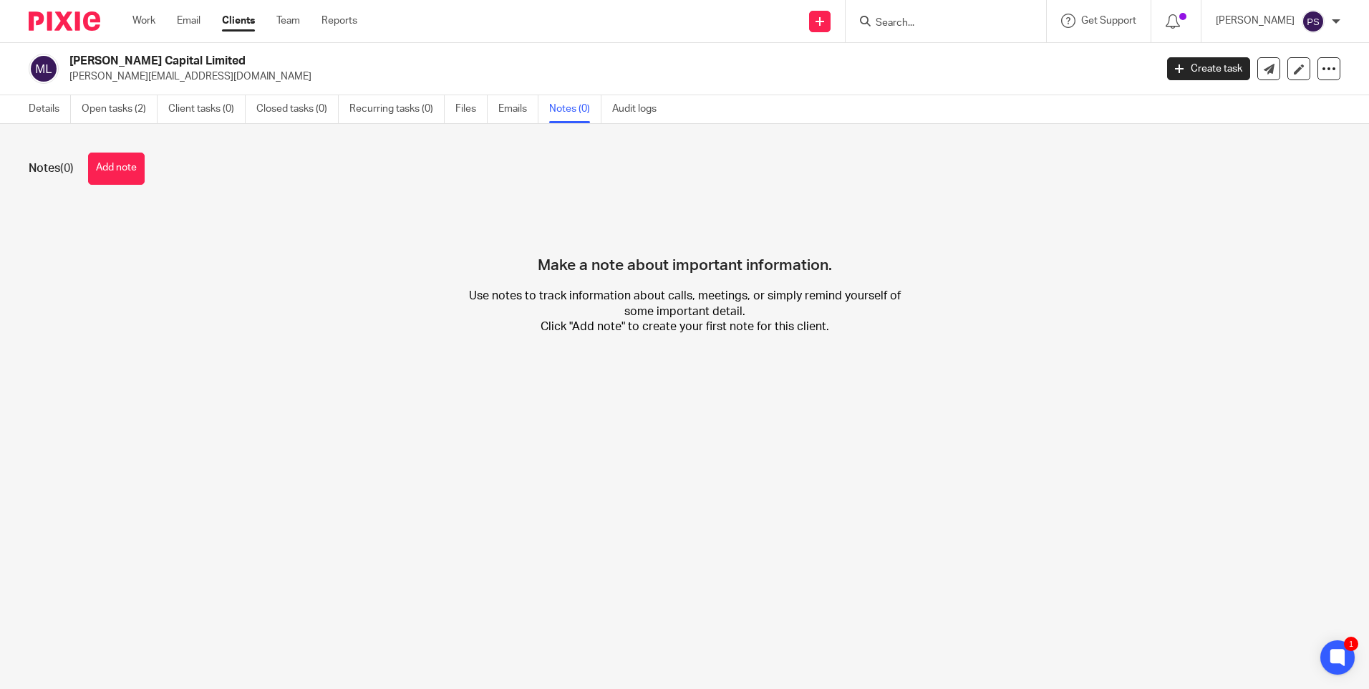
drag, startPoint x: 128, startPoint y: 168, endPoint x: 140, endPoint y: 218, distance: 50.7
click at [129, 169] on button "Add note" at bounding box center [116, 169] width 57 height 32
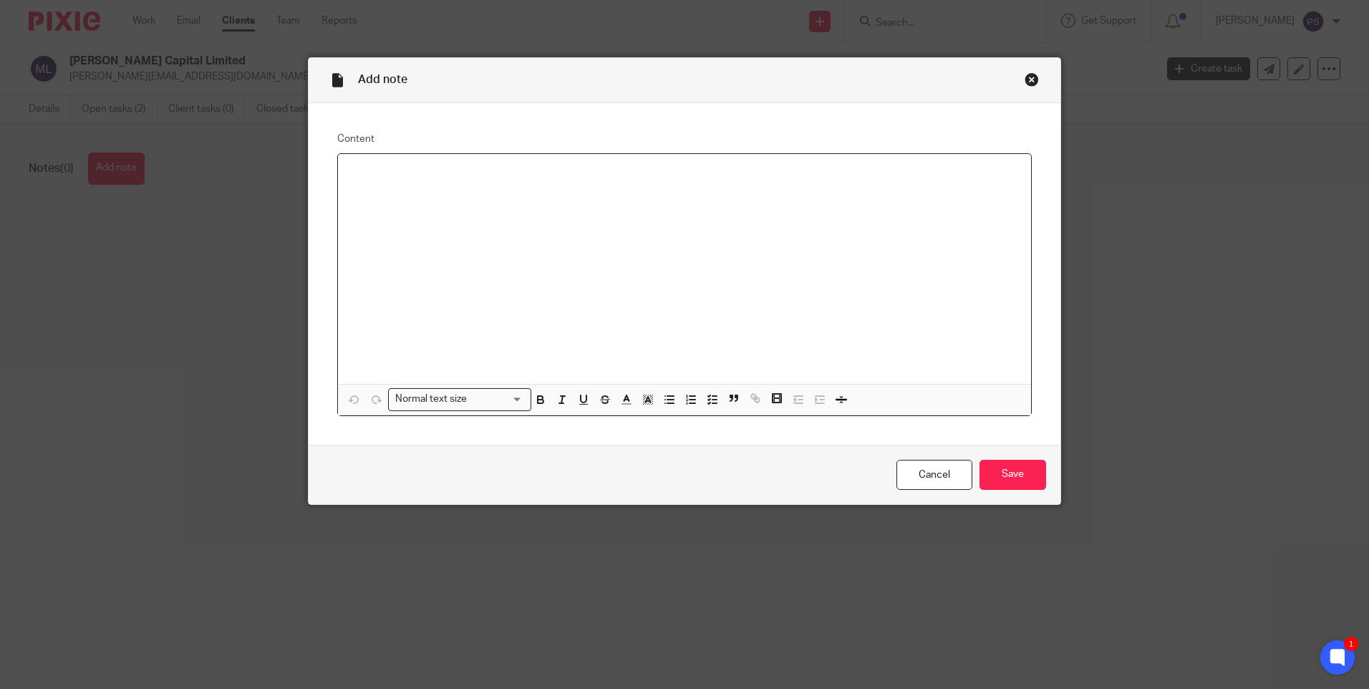
click at [355, 178] on p at bounding box center [684, 172] width 670 height 14
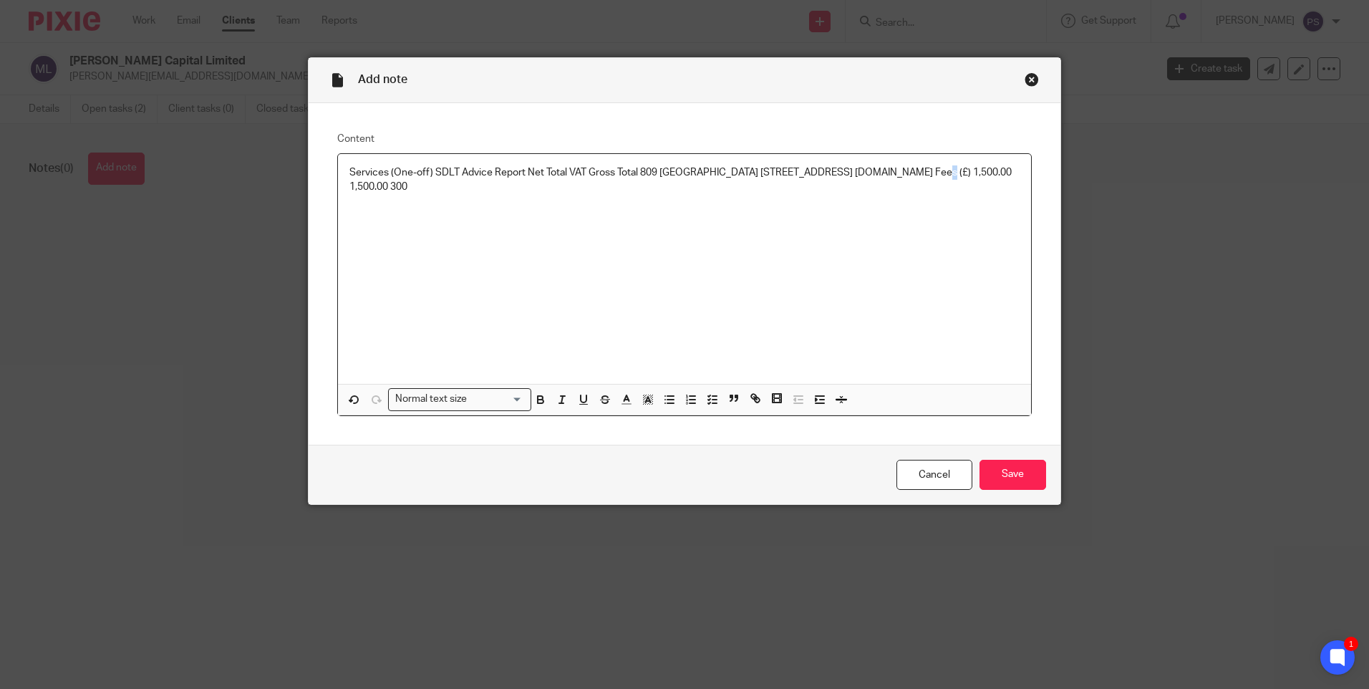
drag, startPoint x: 913, startPoint y: 168, endPoint x: 352, endPoint y: 189, distance: 561.9
click at [352, 189] on p "Services (One-off) SDLT Advice Report Net Total VAT Gross Total 809 [GEOGRAPHIC…" at bounding box center [684, 179] width 670 height 29
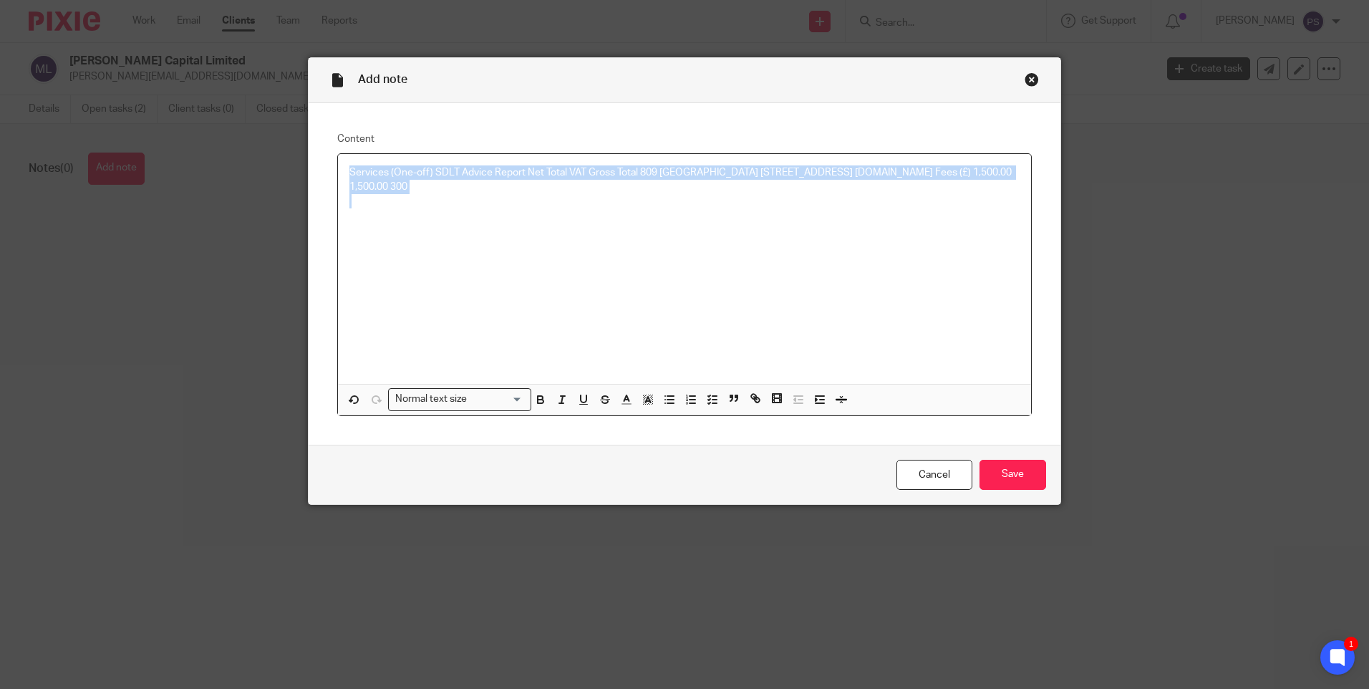
drag, startPoint x: 342, startPoint y: 169, endPoint x: 667, endPoint y: 195, distance: 326.2
click at [667, 195] on div "Services (One-off) SDLT Advice Report Net Total VAT Gross Total 809 [GEOGRAPHIC…" at bounding box center [684, 269] width 693 height 230
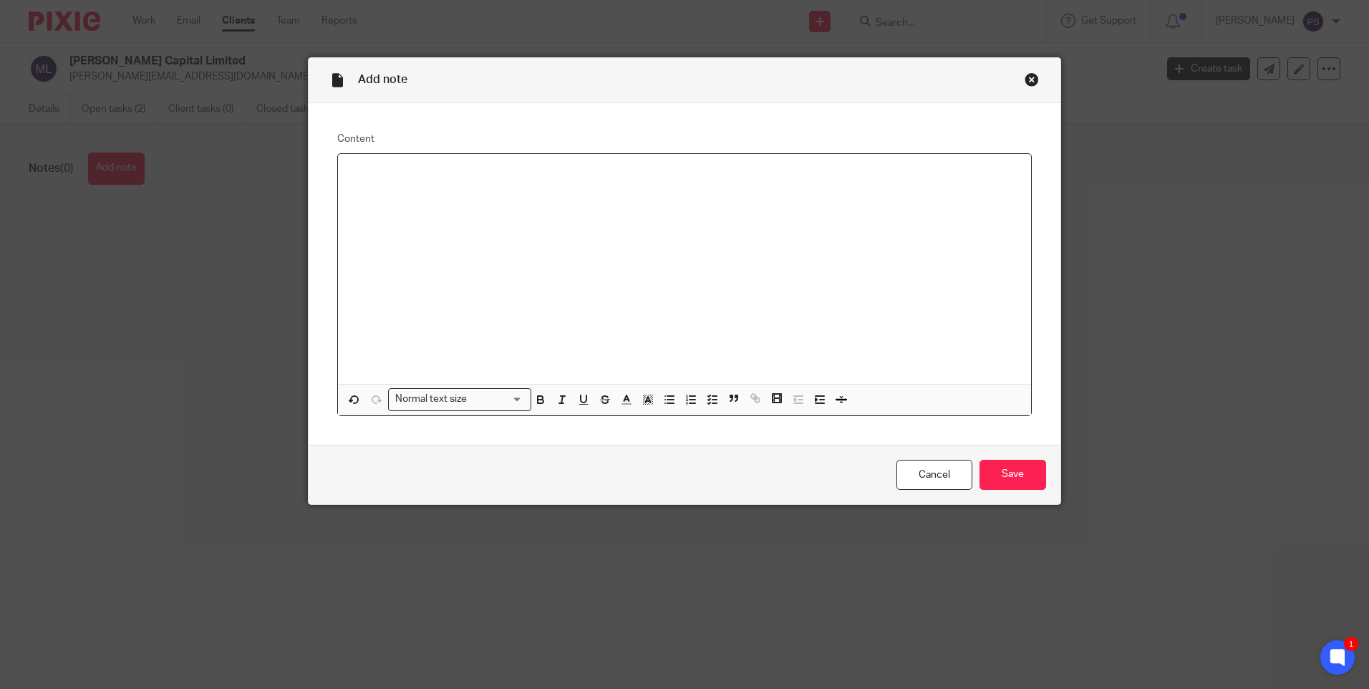
click at [372, 185] on div at bounding box center [684, 269] width 693 height 230
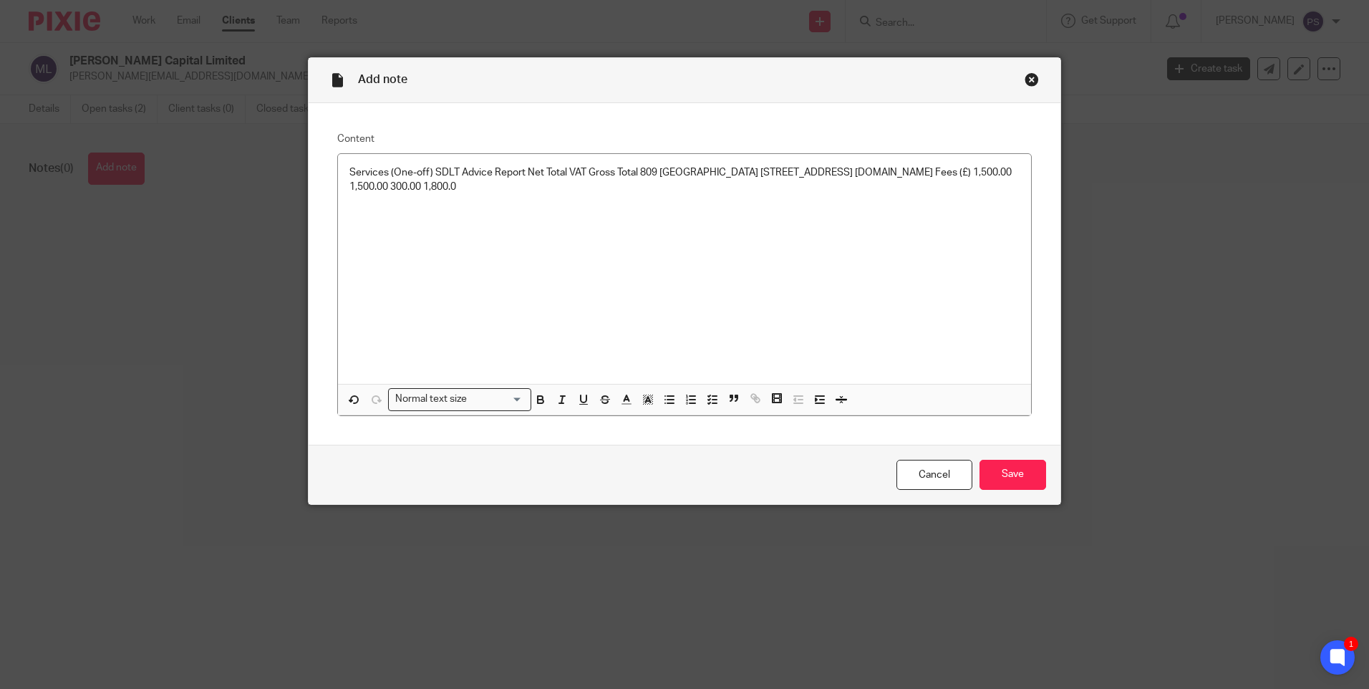
click at [602, 319] on div "Services (One-off) SDLT Advice Report Net Total VAT Gross Total 809 Salisbury H…" at bounding box center [684, 269] width 693 height 230
drag, startPoint x: 343, startPoint y: 170, endPoint x: 708, endPoint y: 186, distance: 365.6
click at [708, 186] on div "Services (One-off) SDLT Advice Report Net Total VAT Gross Total 809 Salisbury H…" at bounding box center [684, 269] width 693 height 230
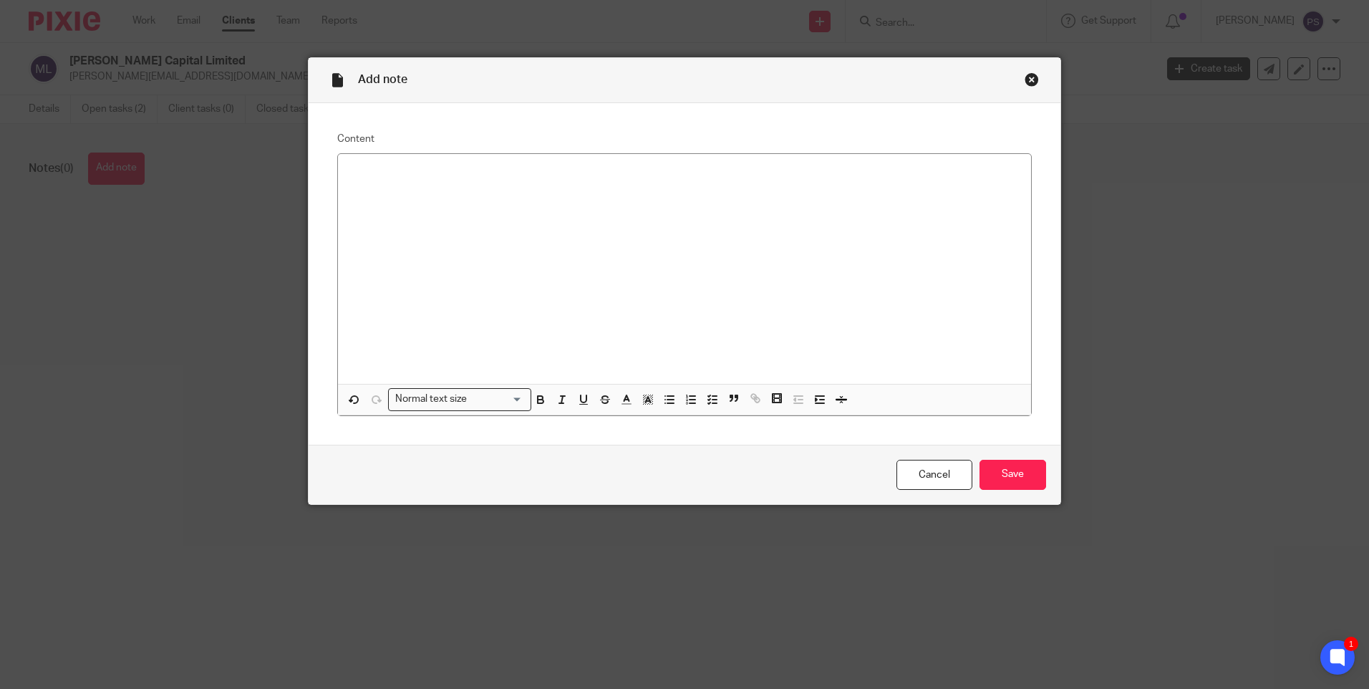
paste div
click at [413, 178] on p "Services (One-off)" at bounding box center [684, 172] width 670 height 14
click at [443, 180] on p "Services (One-off)" at bounding box center [684, 172] width 670 height 14
click at [516, 186] on div "Services (One-off) Fees (£)" at bounding box center [684, 269] width 693 height 230
click at [590, 183] on div "Services (One-off) Fees (£) SDLT Advice Report" at bounding box center [684, 269] width 693 height 230
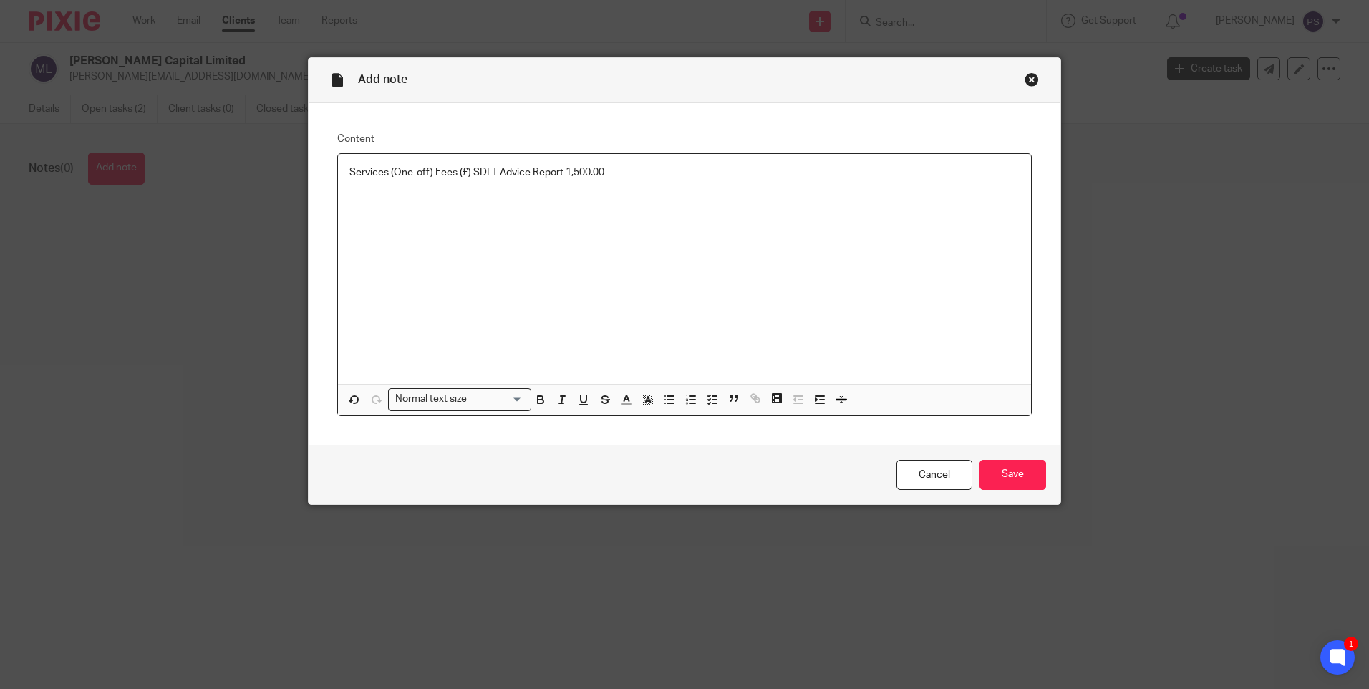
click at [609, 171] on p "Services (One-off) Fees (£) SDLT Advice Report 1,500.00" at bounding box center [684, 172] width 670 height 14
click at [643, 172] on p "Services (One-off) Fees (£) SDLT Advice Report 1,500" at bounding box center [684, 172] width 670 height 14
click at [667, 171] on p "Services (One-off) Fees (£) SDLT Advice Report 1,500 = Net Total" at bounding box center [684, 172] width 670 height 14
click at [720, 177] on p "Services (One-off) Fees (£) SDLT Advice Report 1,500 = Net Total 1,500 Plus" at bounding box center [684, 172] width 670 height 14
click at [751, 185] on div "Services (One-off) Fees (£) SDLT Advice Report 1,500 = Net Total 1,500 Plus VAT" at bounding box center [684, 269] width 693 height 230
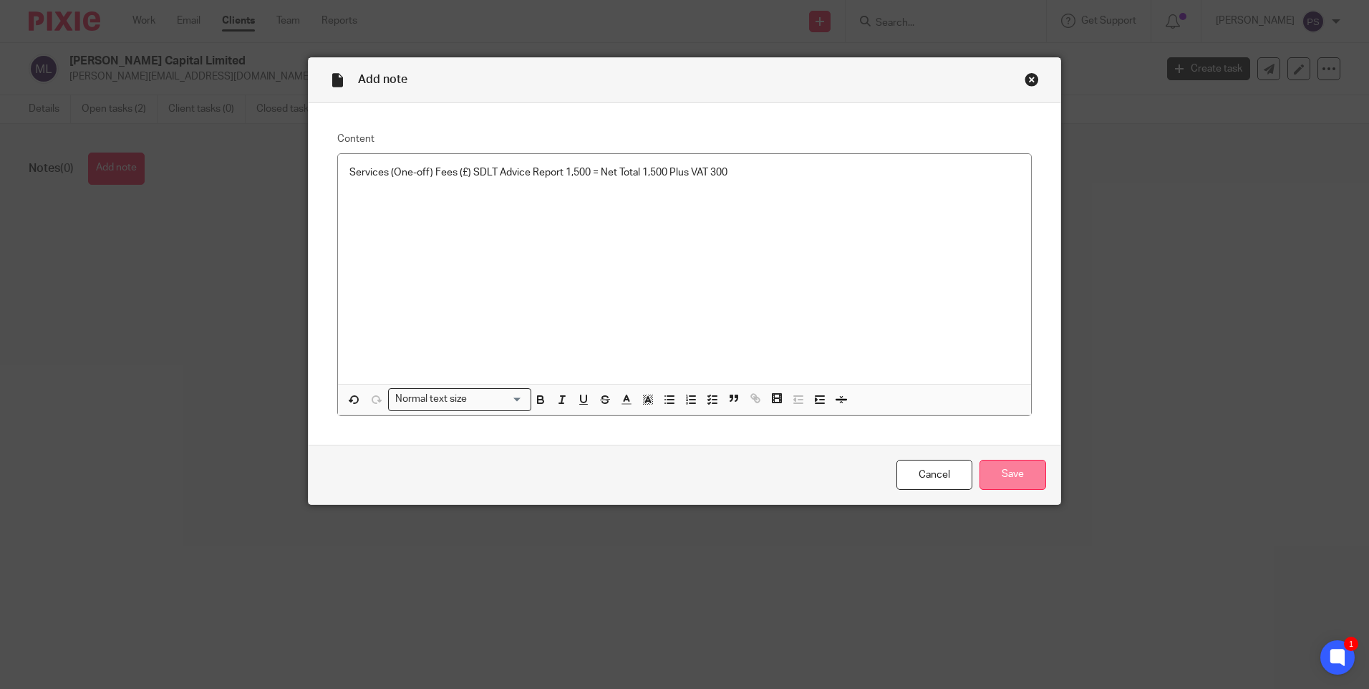
click at [1013, 466] on input "Save" at bounding box center [1013, 475] width 67 height 31
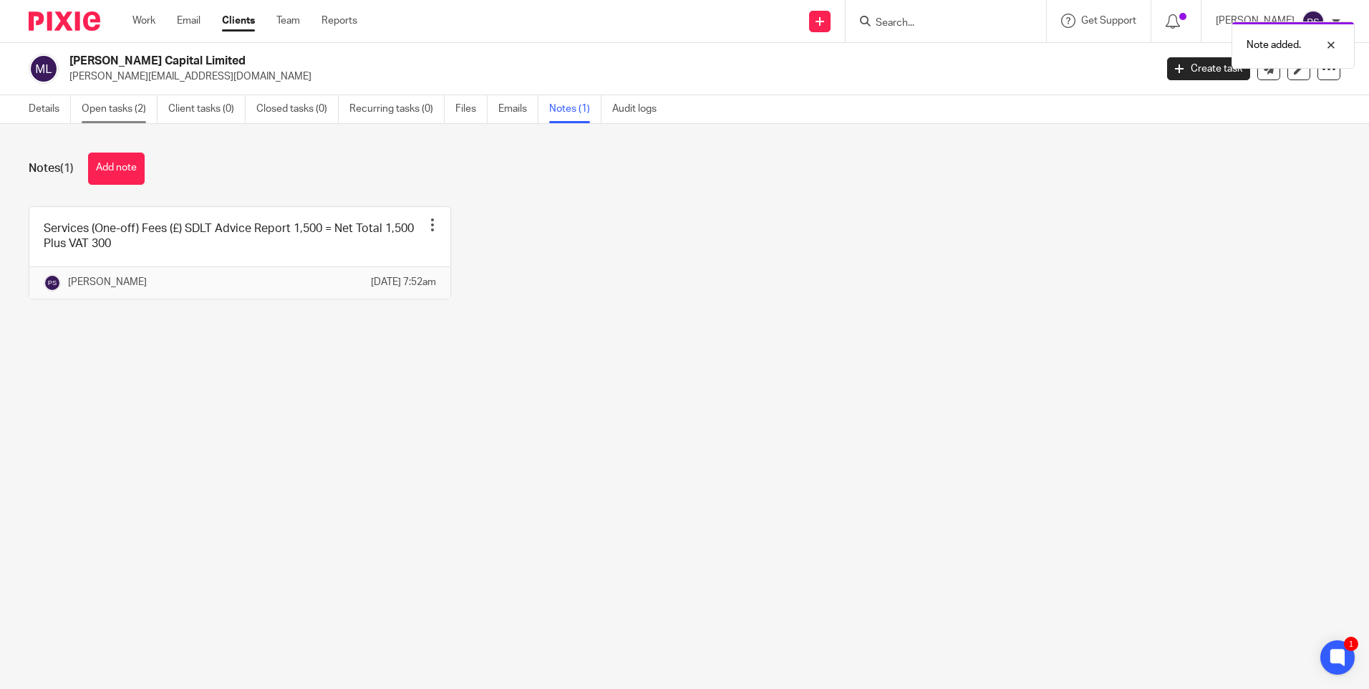
click at [112, 107] on link "Open tasks (2)" at bounding box center [120, 109] width 76 height 28
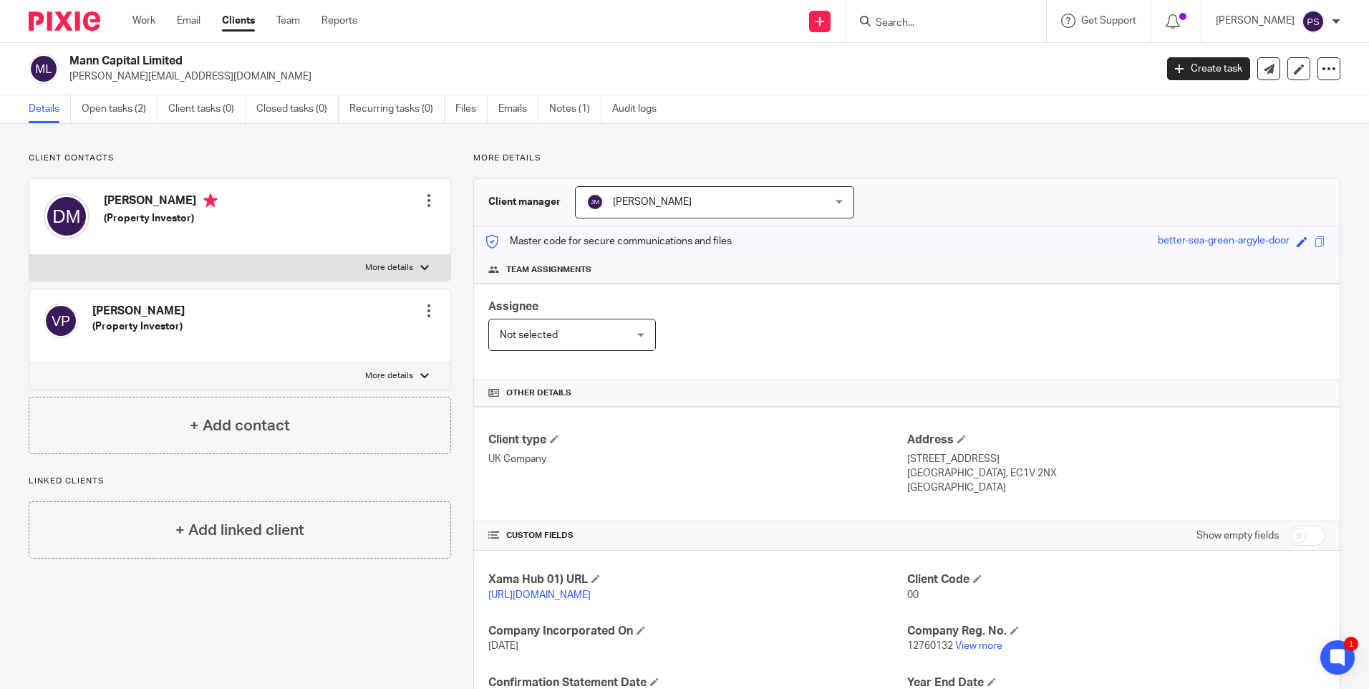
scroll to position [118, 0]
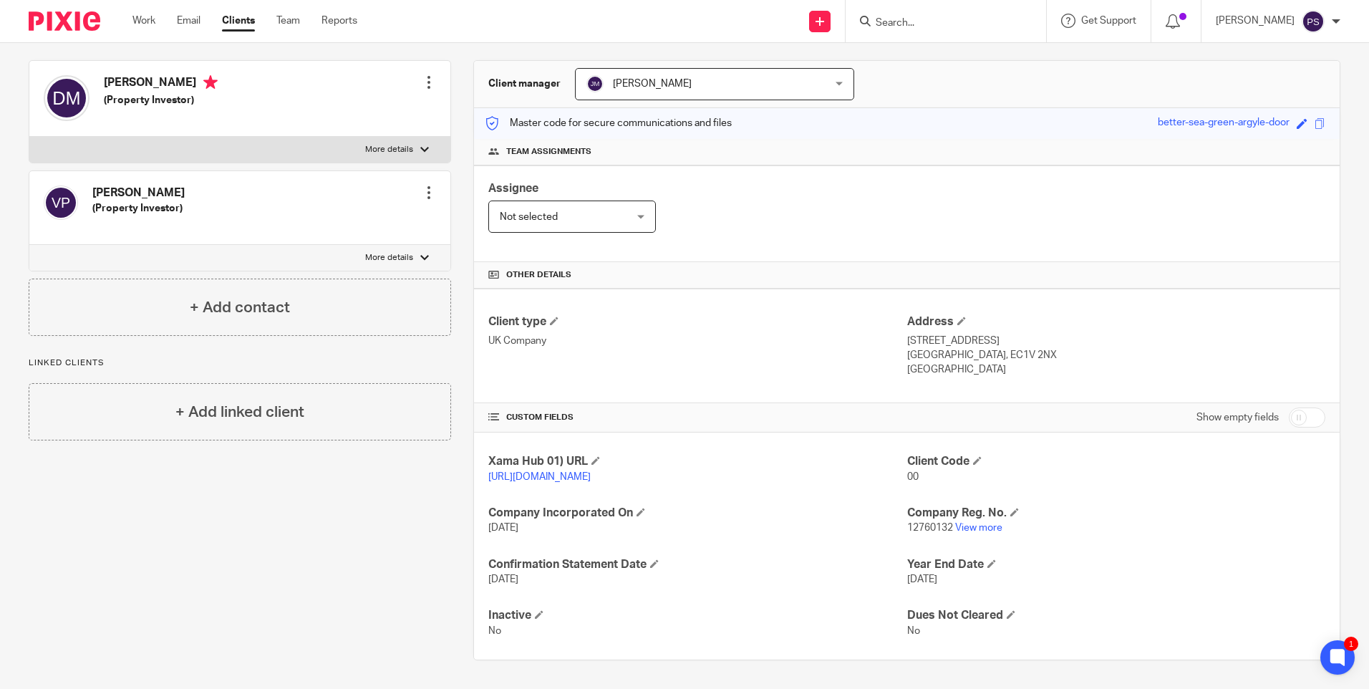
click at [567, 476] on link "[URL][DOMAIN_NAME]" at bounding box center [539, 477] width 102 height 10
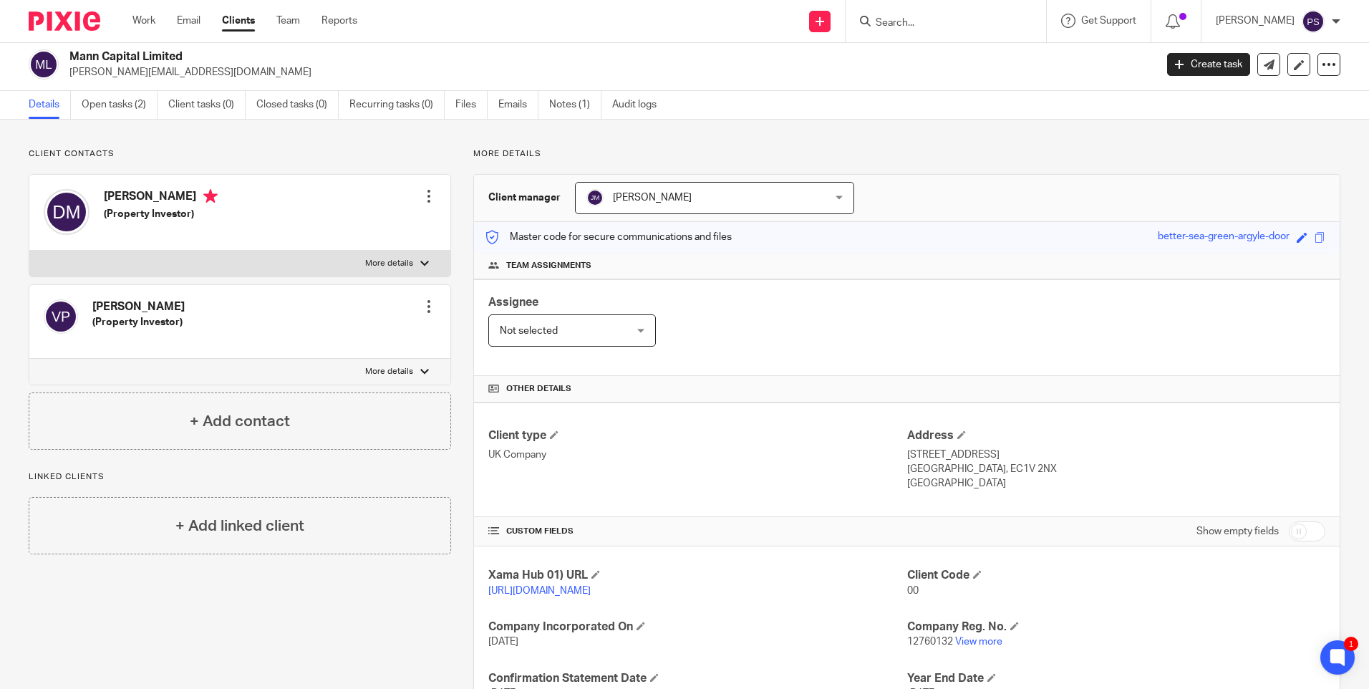
scroll to position [0, 0]
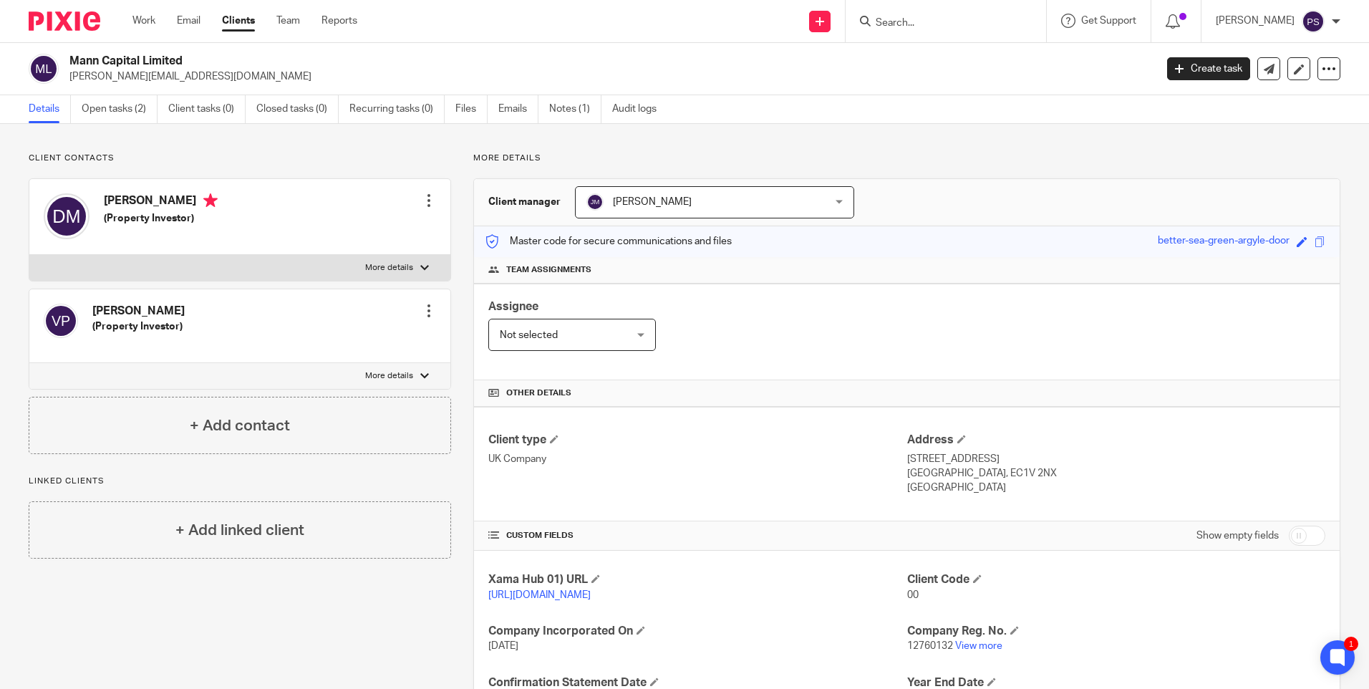
click at [422, 203] on div at bounding box center [429, 200] width 14 height 14
click at [352, 227] on link "Edit contact" at bounding box center [361, 232] width 137 height 21
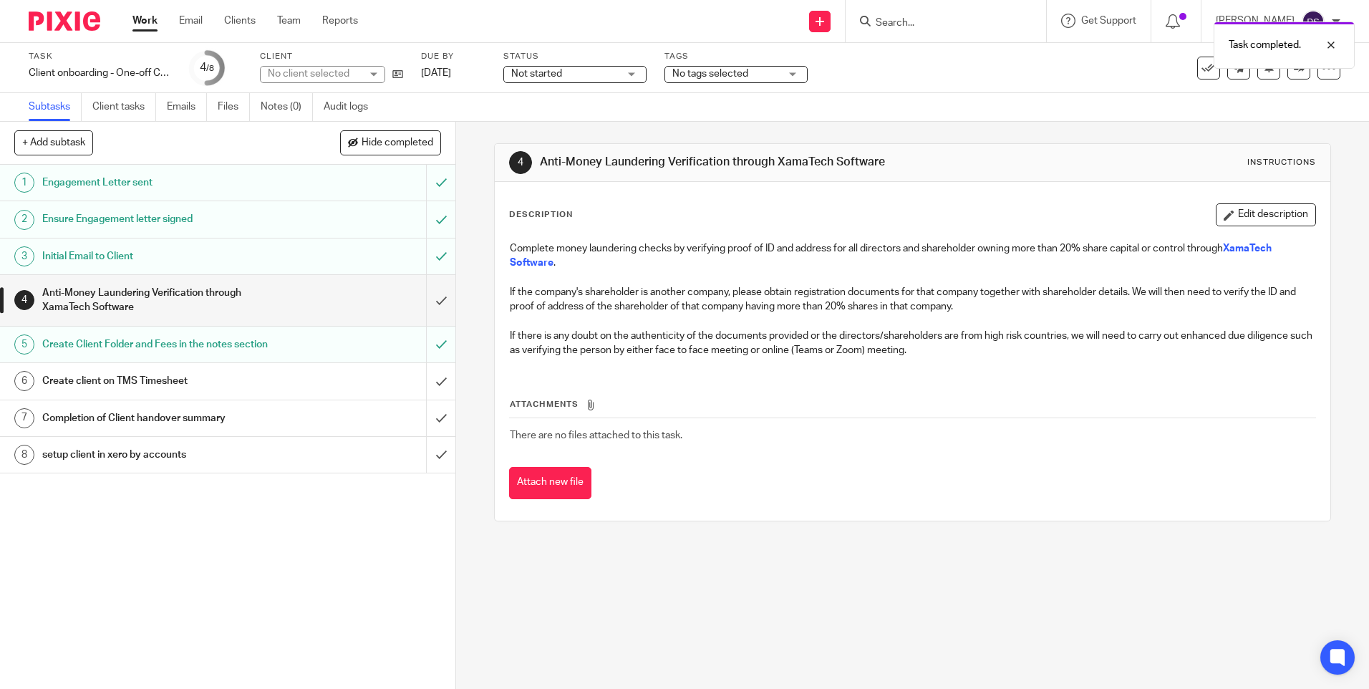
drag, startPoint x: 383, startPoint y: 510, endPoint x: 375, endPoint y: 502, distance: 11.7
click at [384, 510] on div "1 Engagement Letter sent 2 Ensure Engagement letter signed 3 Initial Email to C…" at bounding box center [227, 427] width 455 height 524
click at [922, 26] on input "Search" at bounding box center [938, 23] width 129 height 13
paste input "lara.romanelli.uk@gmail.com"
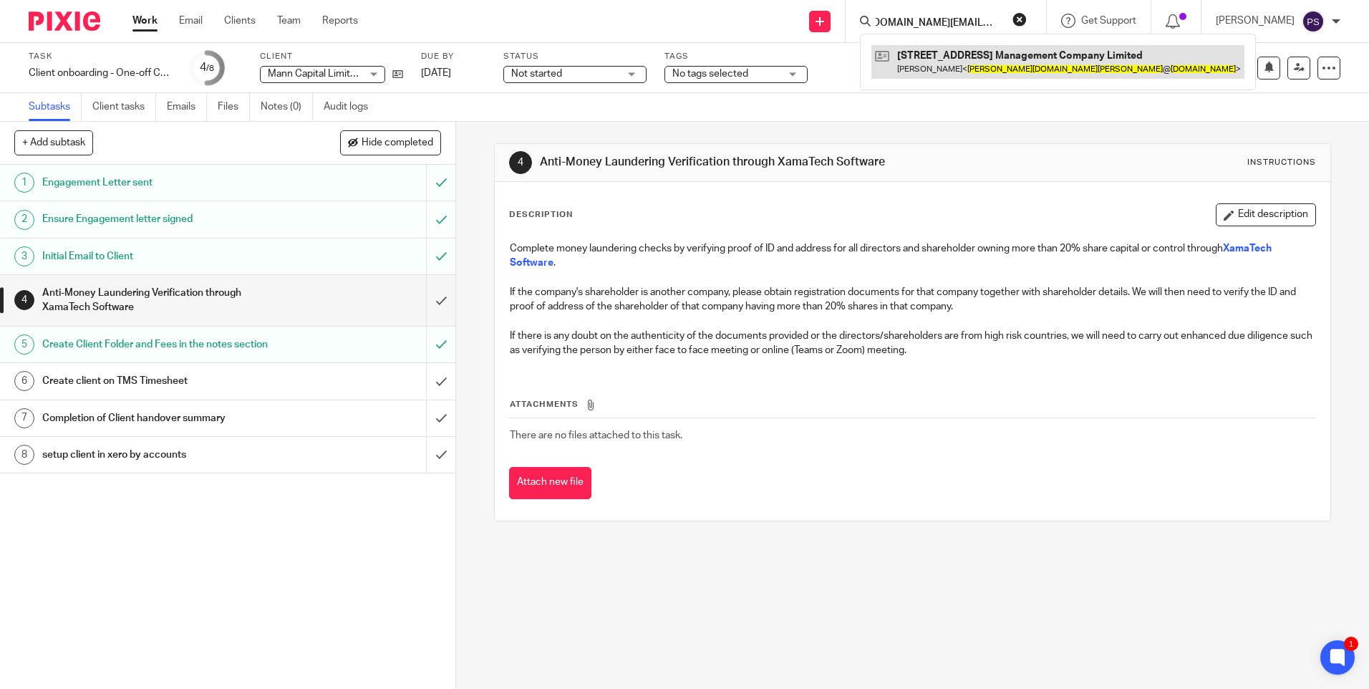
type input "lara.romanelli.uk@gmail.com"
click at [952, 64] on link at bounding box center [1058, 61] width 373 height 33
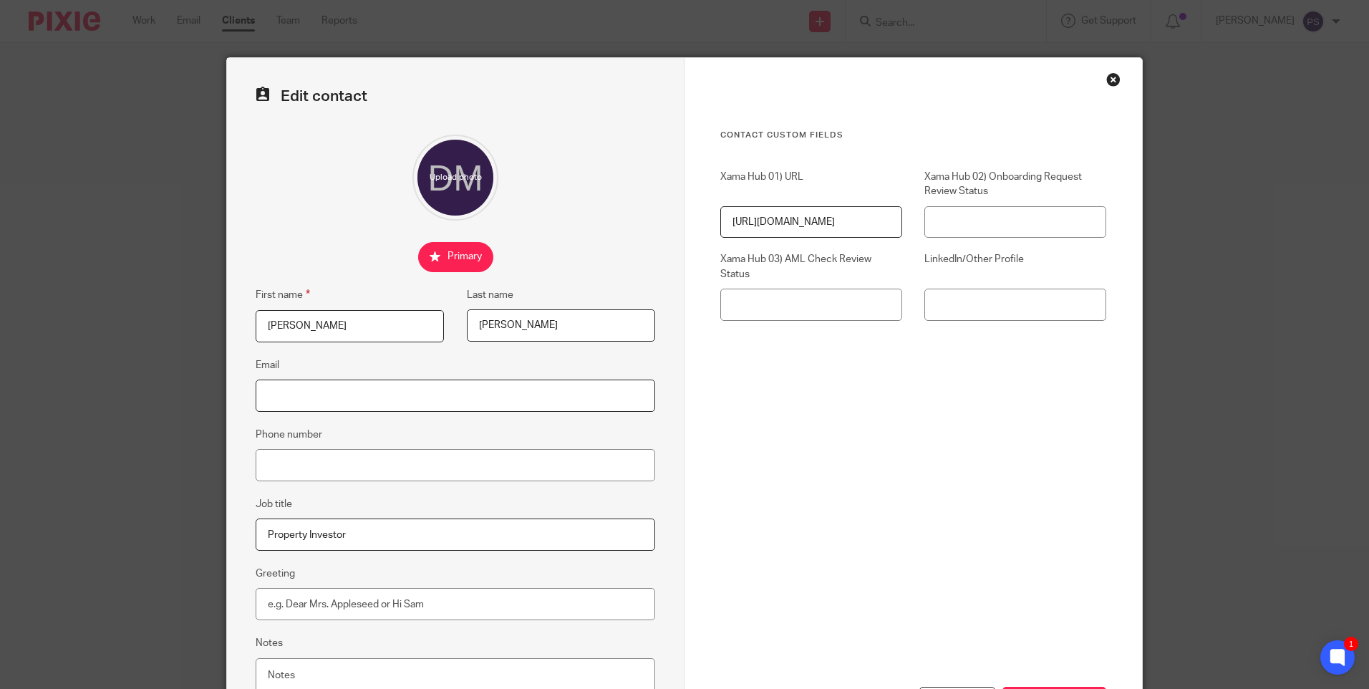
click at [310, 402] on input "Email" at bounding box center [456, 396] width 400 height 32
paste input "[PERSON_NAME][EMAIL_ADDRESS][DOMAIN_NAME]"
type input "[PERSON_NAME][EMAIL_ADDRESS][DOMAIN_NAME]"
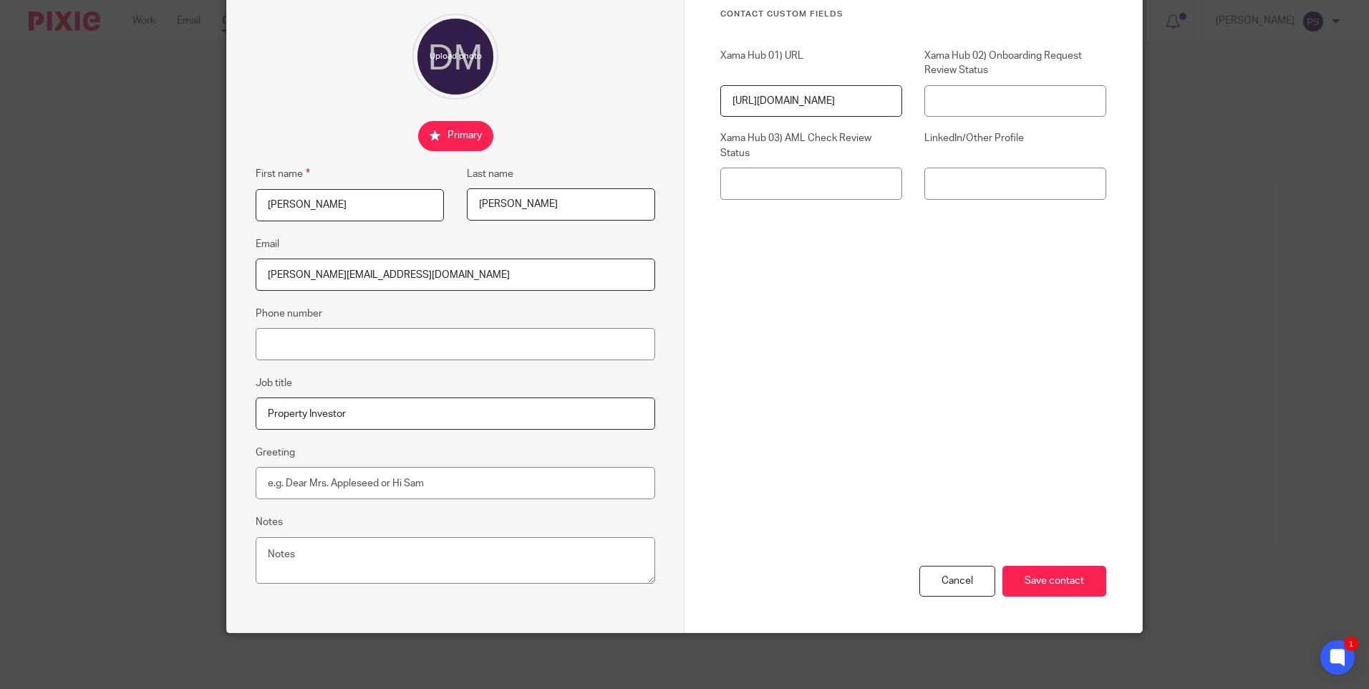
scroll to position [122, 0]
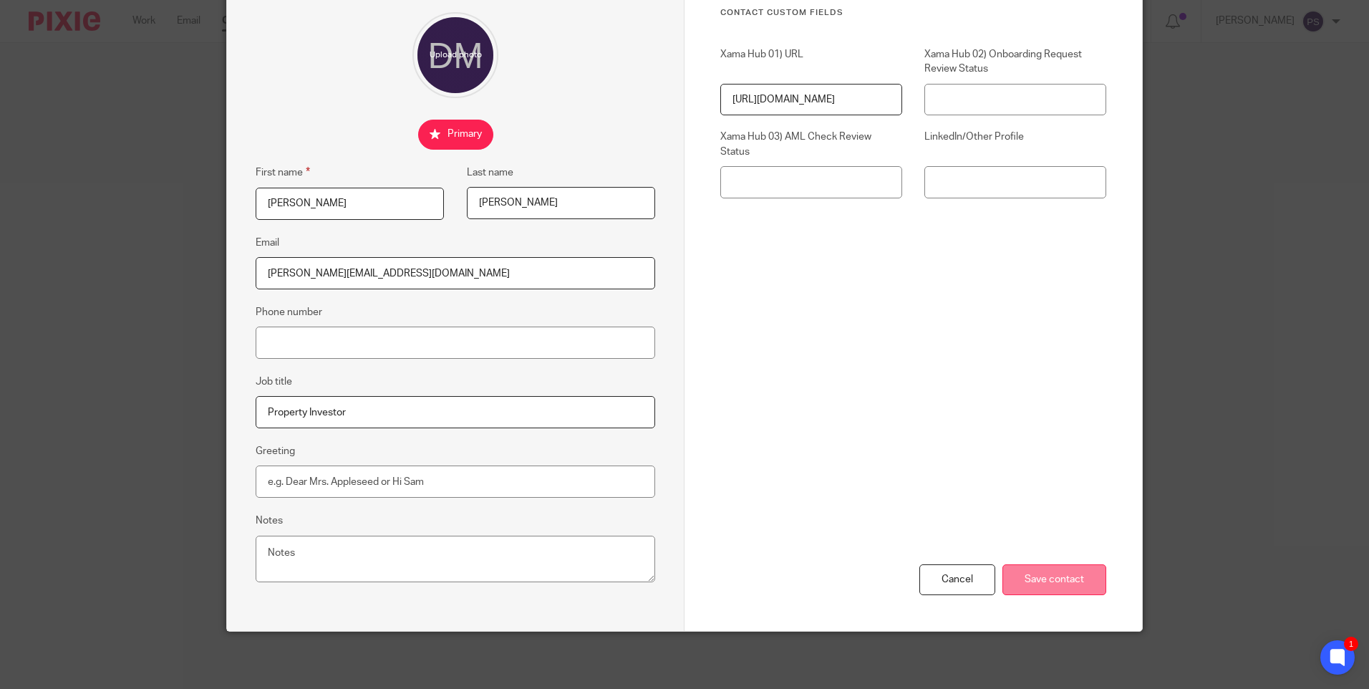
click at [1027, 583] on input "Save contact" at bounding box center [1055, 579] width 104 height 31
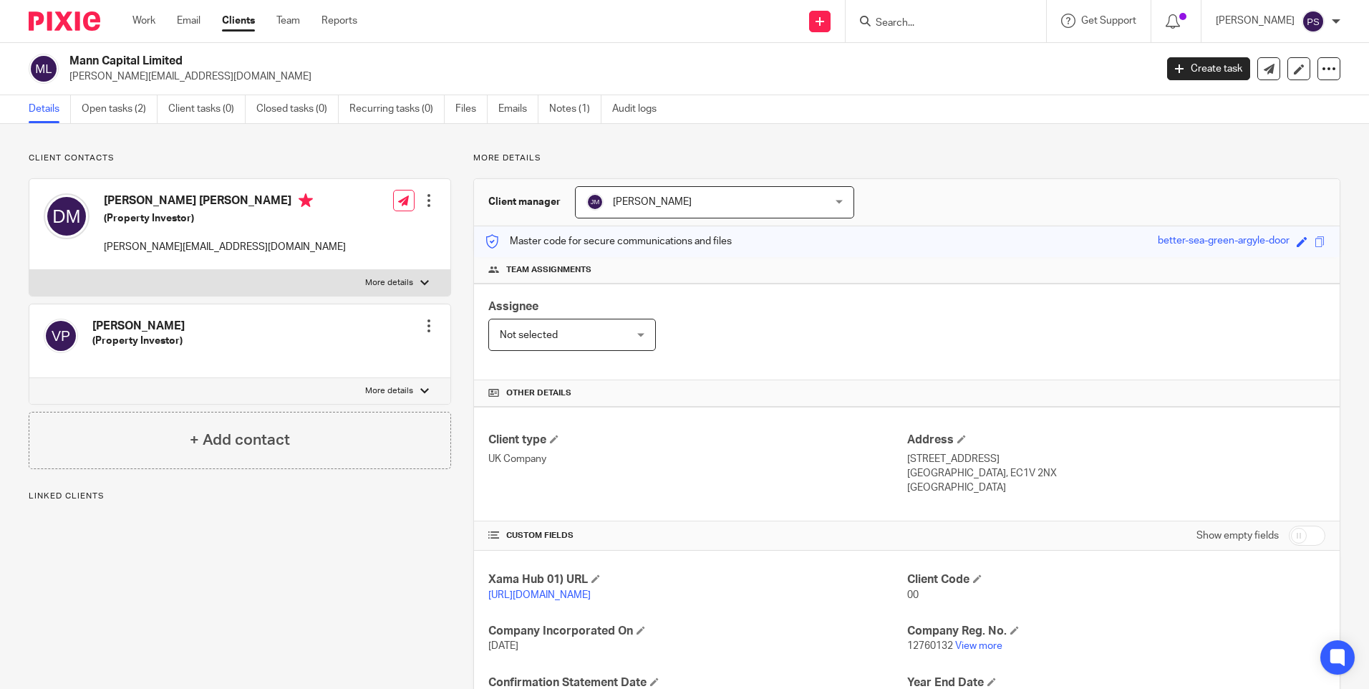
drag, startPoint x: 0, startPoint y: 0, endPoint x: 231, endPoint y: 551, distance: 597.7
click at [231, 551] on div "Client contacts [PERSON_NAME] [PERSON_NAME] (Property Investor) [PERSON_NAME][E…" at bounding box center [228, 466] width 445 height 626
click at [545, 594] on link "[URL][DOMAIN_NAME]" at bounding box center [539, 595] width 102 height 10
click at [197, 198] on h4 "David Peter Mann" at bounding box center [225, 202] width 242 height 18
click at [196, 198] on h4 "David Peter Mann" at bounding box center [225, 202] width 242 height 18
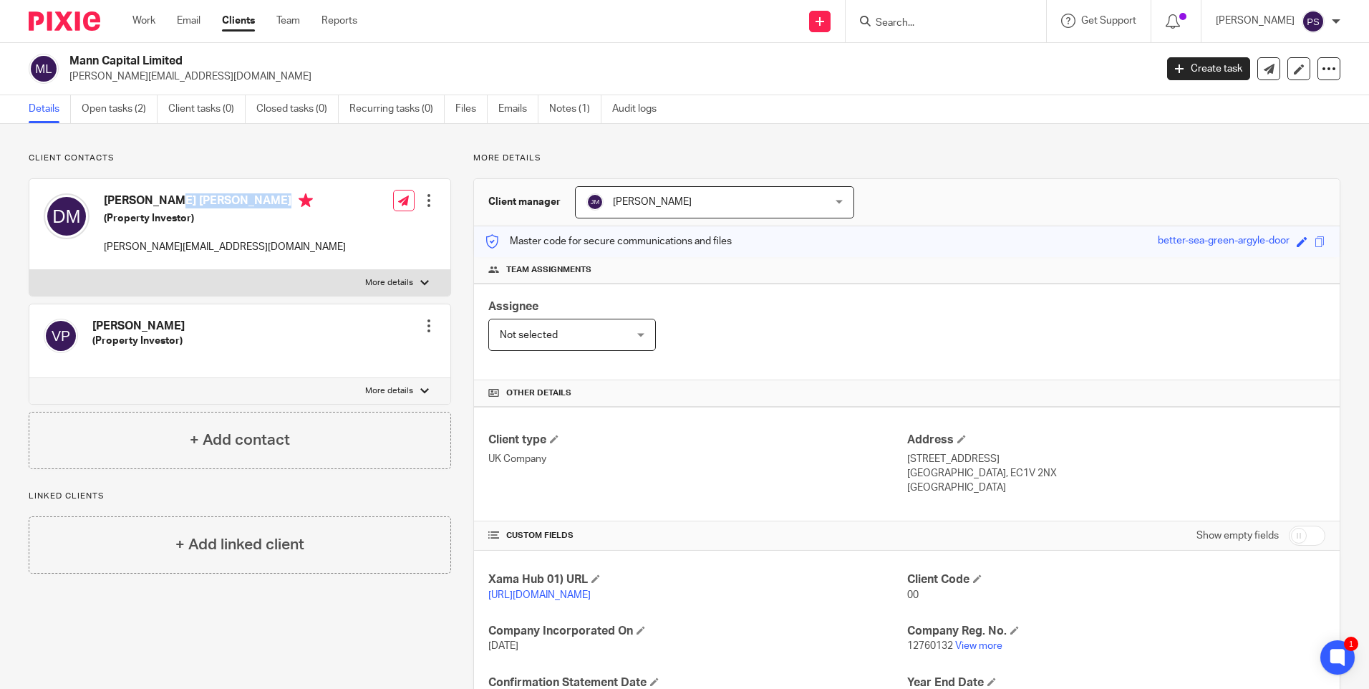
click at [196, 197] on h4 "David Peter Mann" at bounding box center [225, 202] width 242 height 18
copy h4 "David Peter Mann"
click at [591, 595] on link "https://platform.xamatech.com/portal/crm/clients/94f81230-a7ff-11f0-bc87-bdff0e…" at bounding box center [539, 595] width 102 height 10
click at [160, 77] on p "david@mannpropertypartners.com" at bounding box center [607, 76] width 1076 height 14
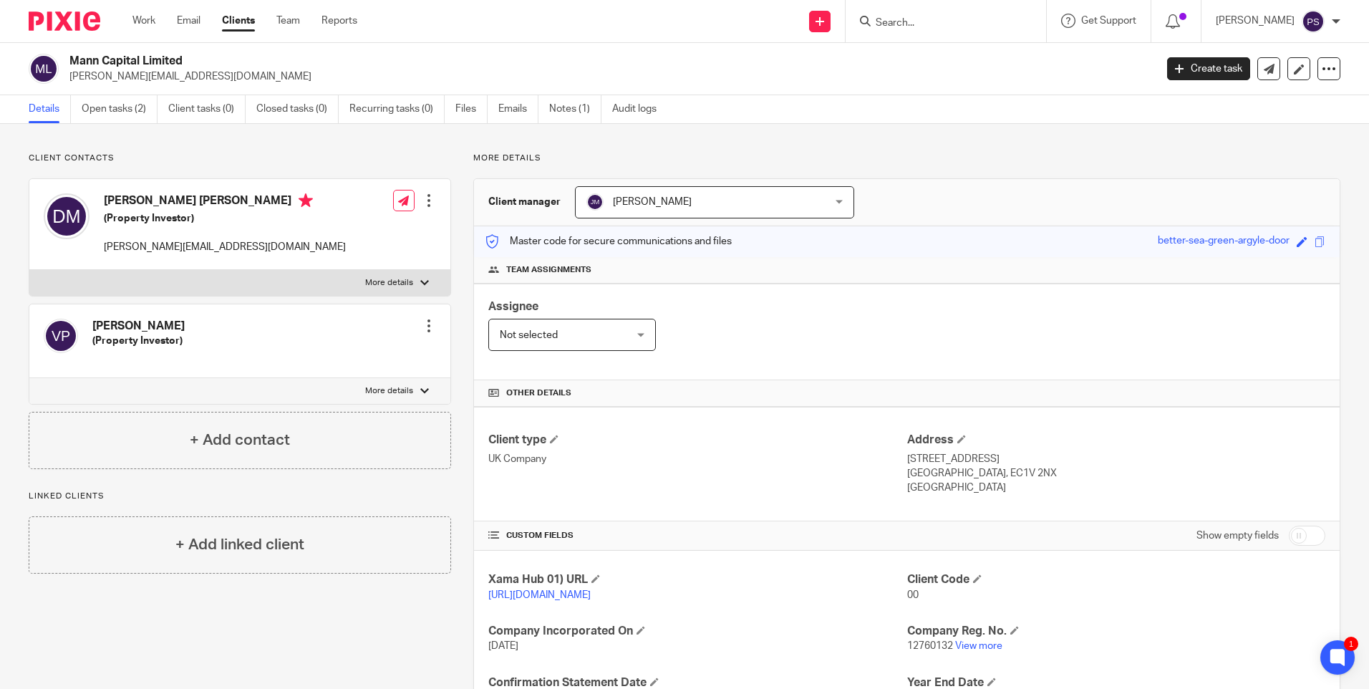
click at [160, 77] on p "david@mannpropertypartners.com" at bounding box center [607, 76] width 1076 height 14
copy main "david@mannpropertypartners.com Create task Update from Companies House Export d…"
click at [924, 31] on div at bounding box center [946, 21] width 201 height 42
click at [968, 141] on div "Client contacts David Peter Mann (Property Investor) david@mannpropertypartners…" at bounding box center [684, 465] width 1369 height 683
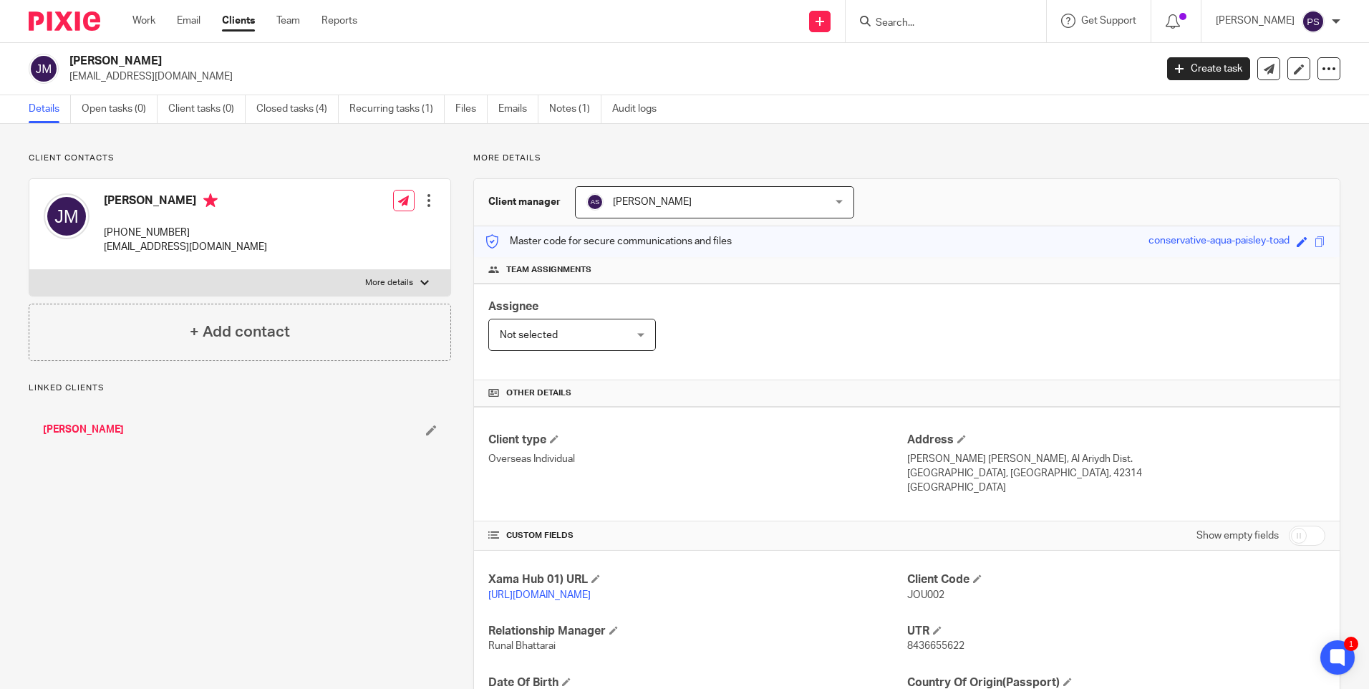
click at [267, 145] on div "Client contacts Joumana Madi +966-5-55297689 joumana.madi@outlook.com Edit cont…" at bounding box center [684, 491] width 1369 height 735
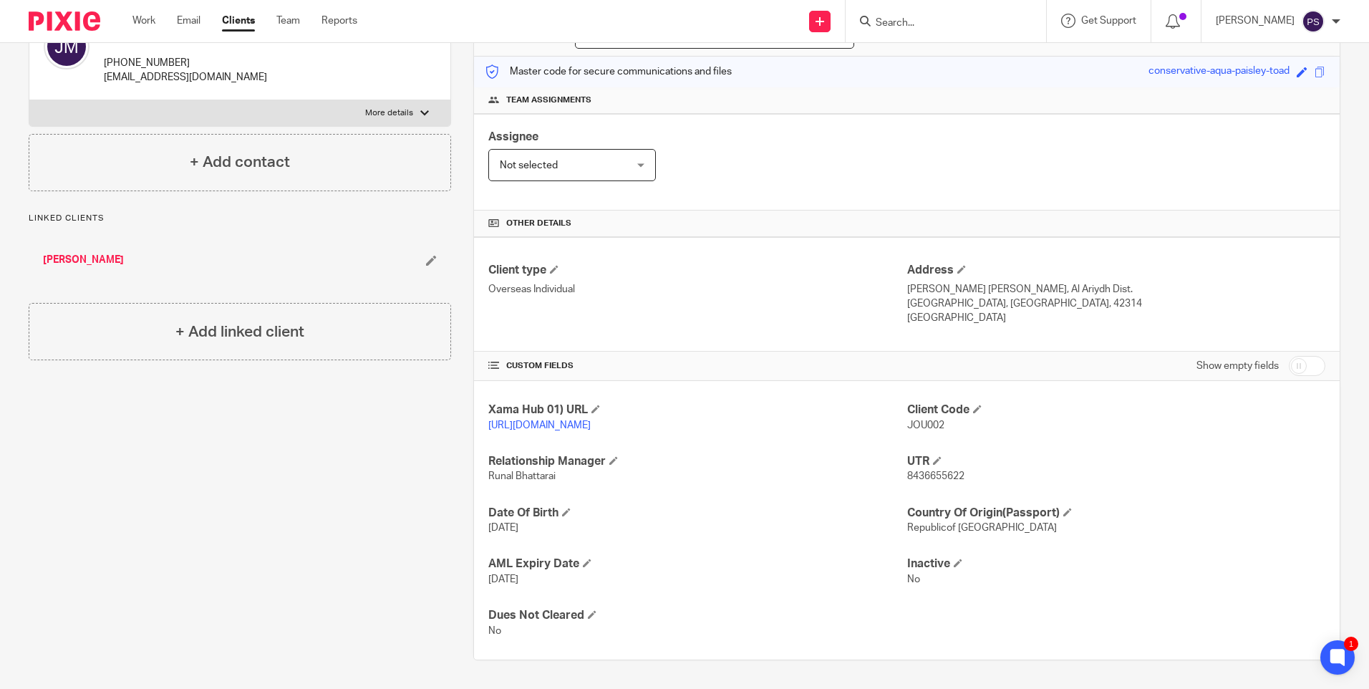
click at [361, 506] on div "Client contacts Joumana Madi +966-5-55297689 joumana.madi@outlook.com Edit cont…" at bounding box center [228, 321] width 445 height 677
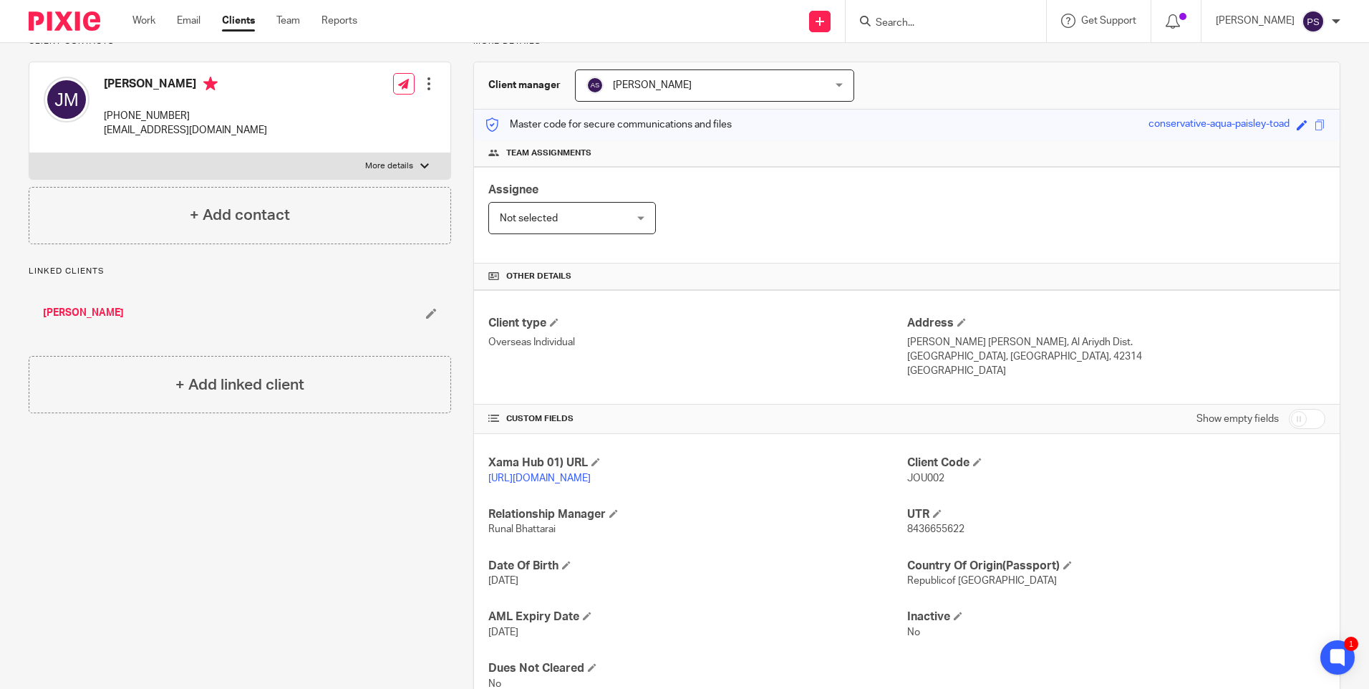
scroll to position [0, 0]
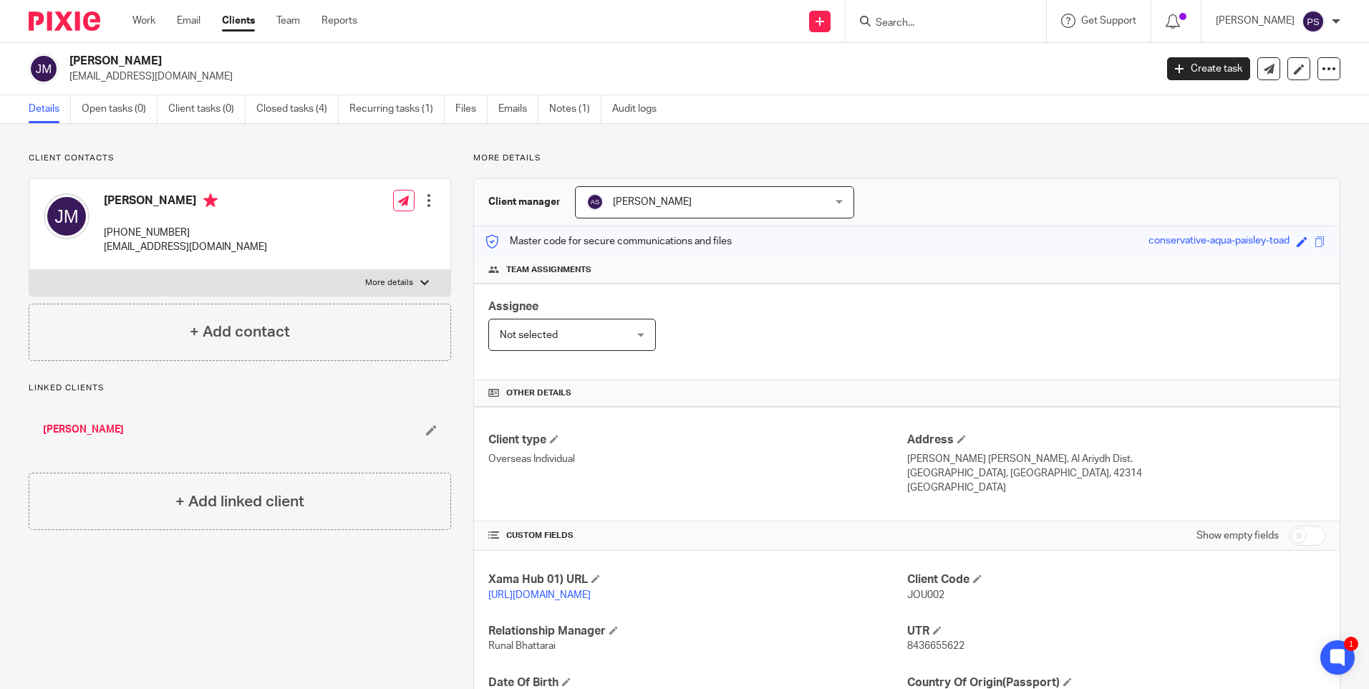
click at [205, 140] on div "Client contacts Joumana Madi +966-5-55297689 joumana.madi@outlook.com Edit cont…" at bounding box center [684, 491] width 1369 height 735
click at [289, 110] on link "Closed tasks (4)" at bounding box center [297, 109] width 82 height 28
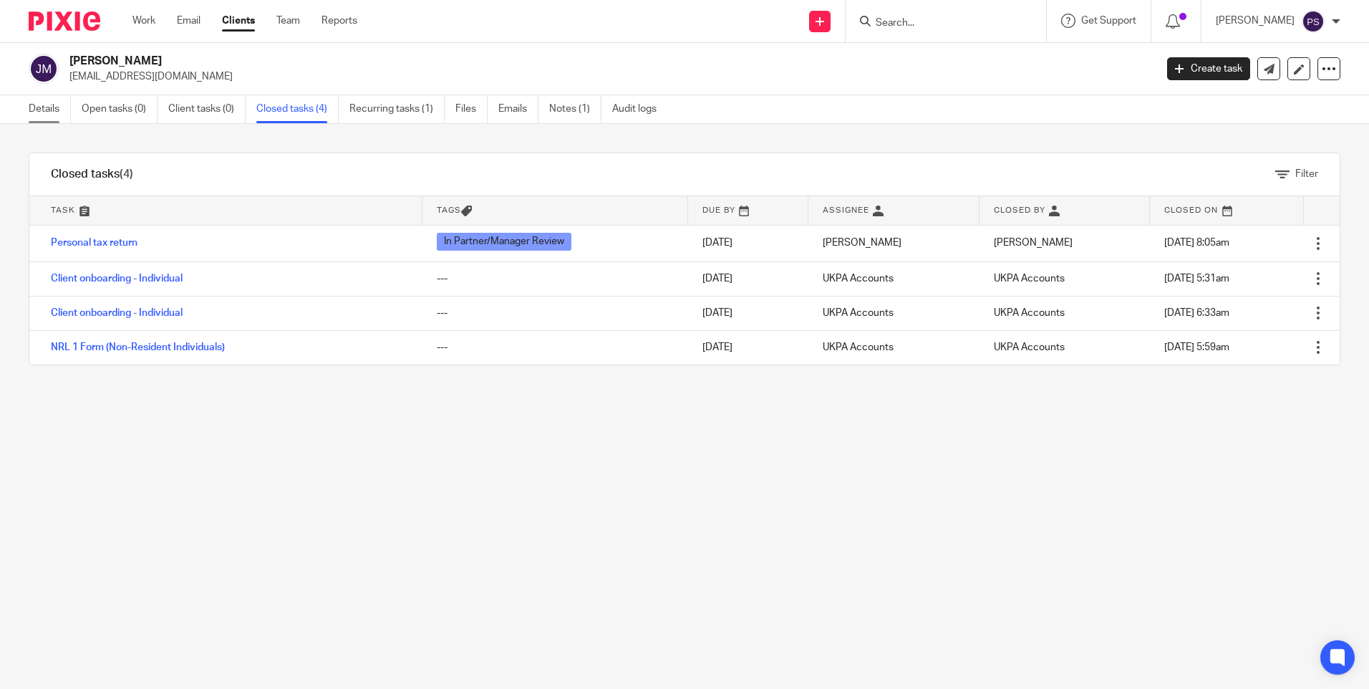
click at [50, 108] on link "Details" at bounding box center [50, 109] width 42 height 28
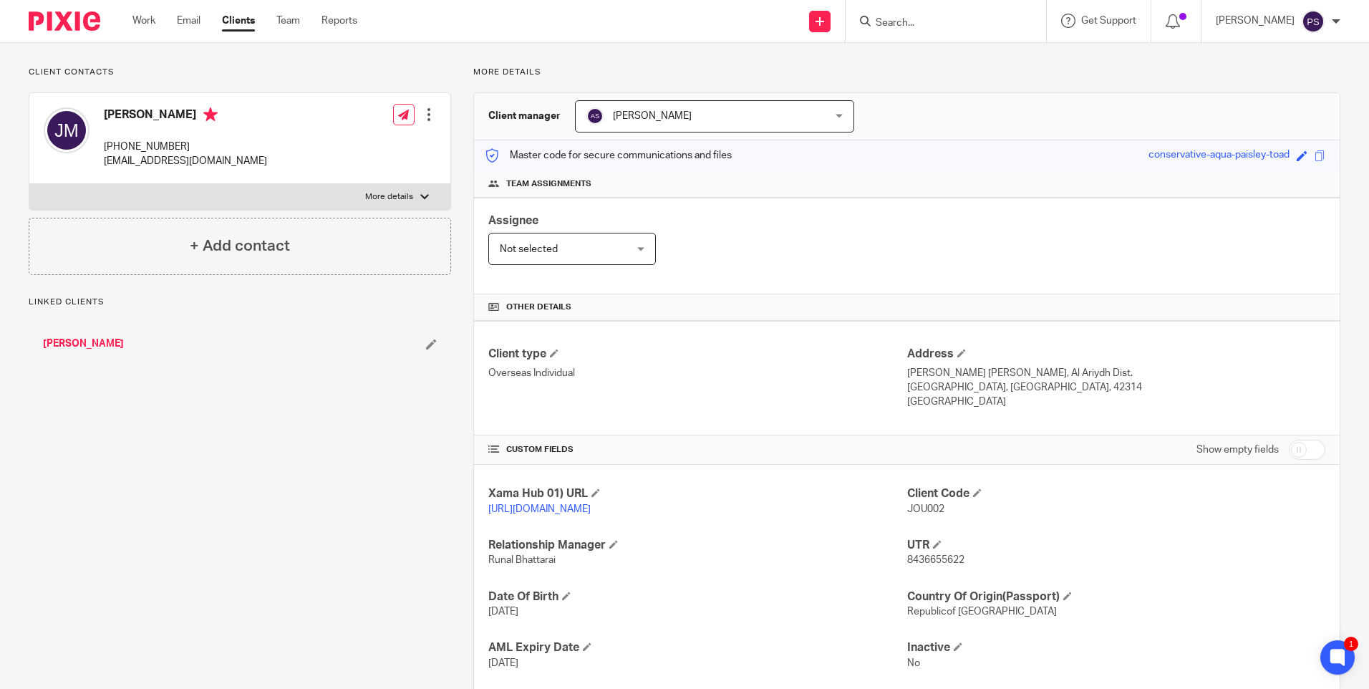
scroll to position [184, 0]
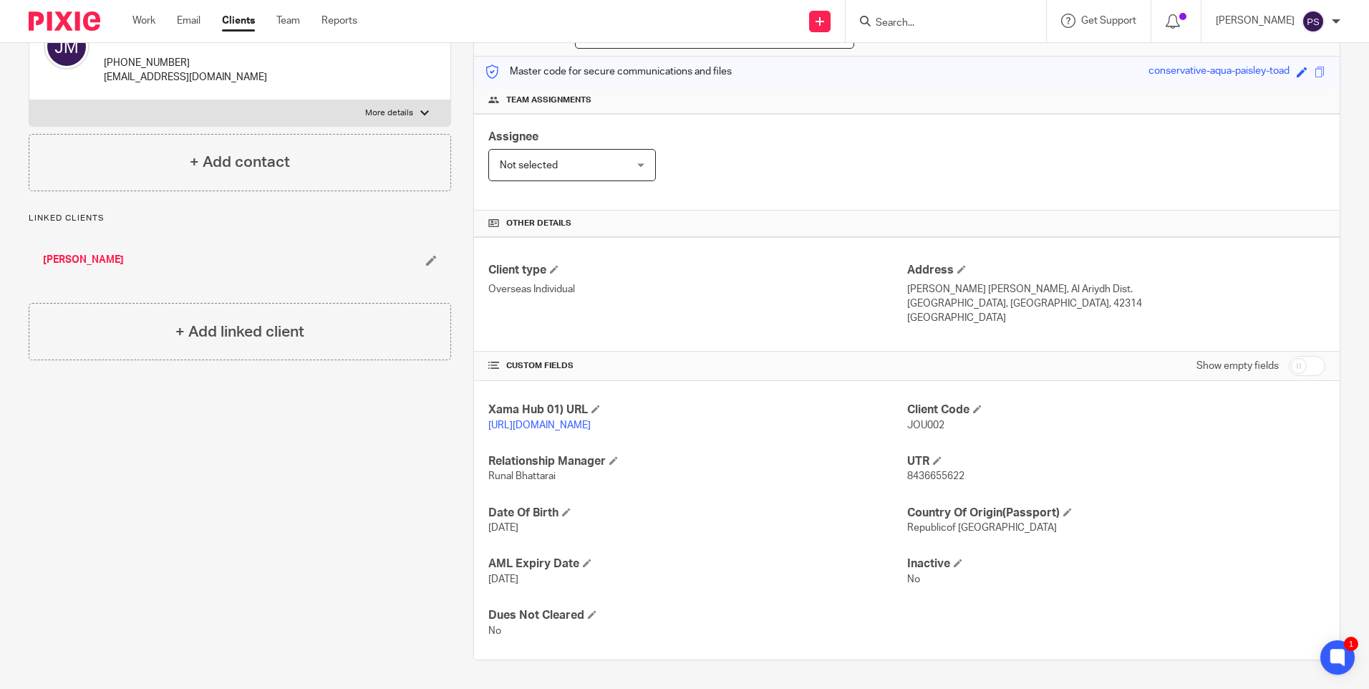
click at [958, 481] on span "8436655622" at bounding box center [935, 476] width 57 height 10
click at [951, 478] on span "8436655622" at bounding box center [935, 476] width 57 height 10
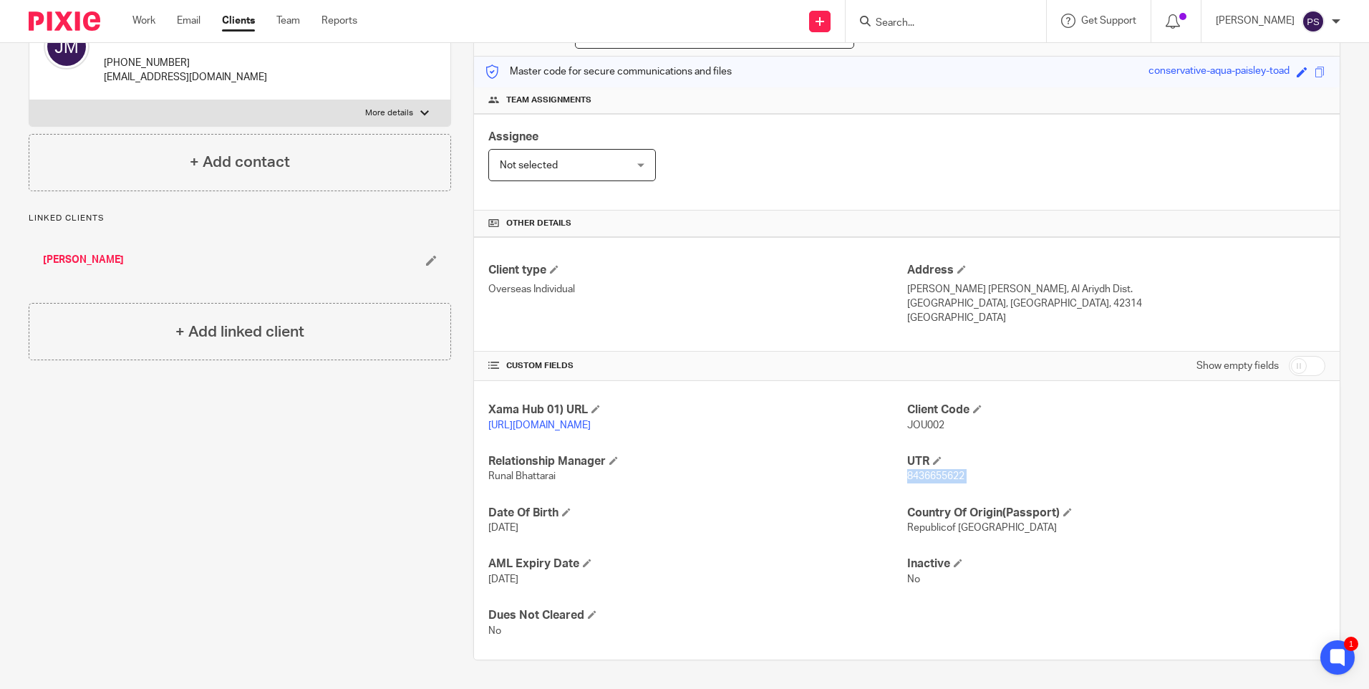
copy p "8436655622"
click at [883, 125] on div "Assignee Not selected Not selected Not selected Aarshika Awale Aayush Niraula A…" at bounding box center [907, 162] width 866 height 97
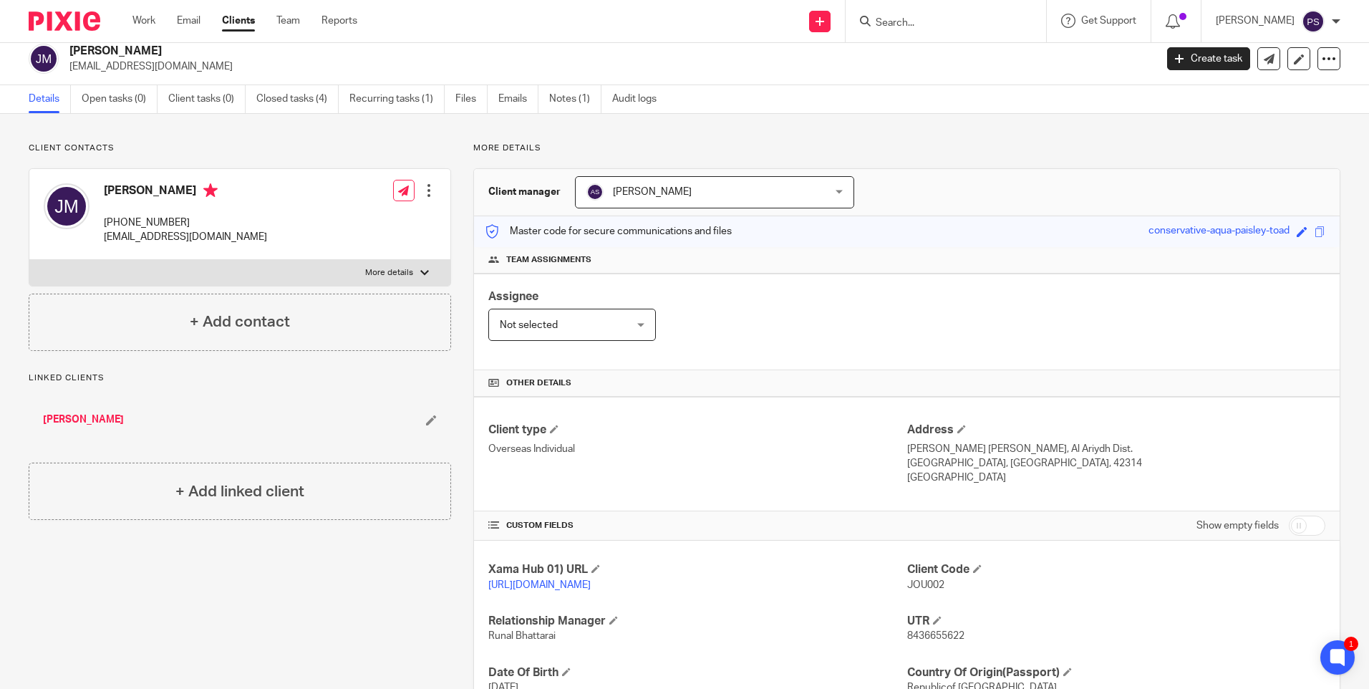
scroll to position [0, 0]
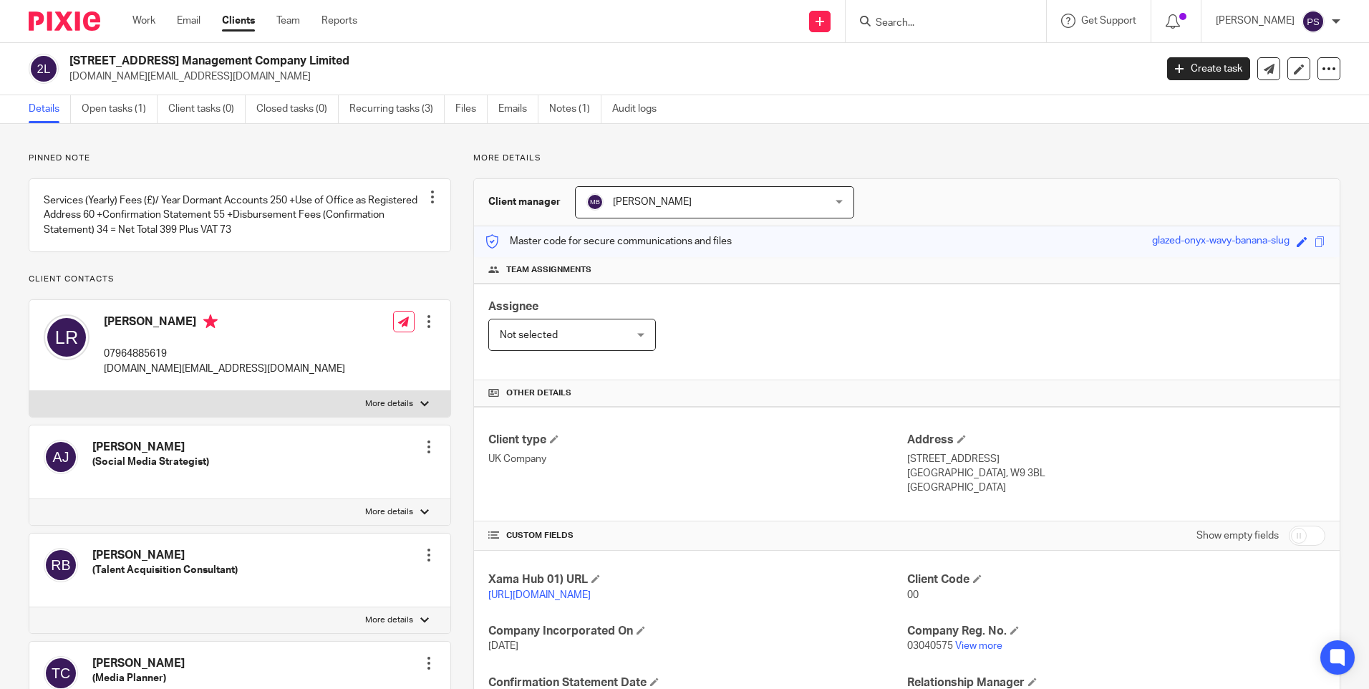
click at [238, 58] on h2 "[STREET_ADDRESS] Management Company Limited" at bounding box center [499, 61] width 861 height 15
copy div "[STREET_ADDRESS] Management Company Limited"
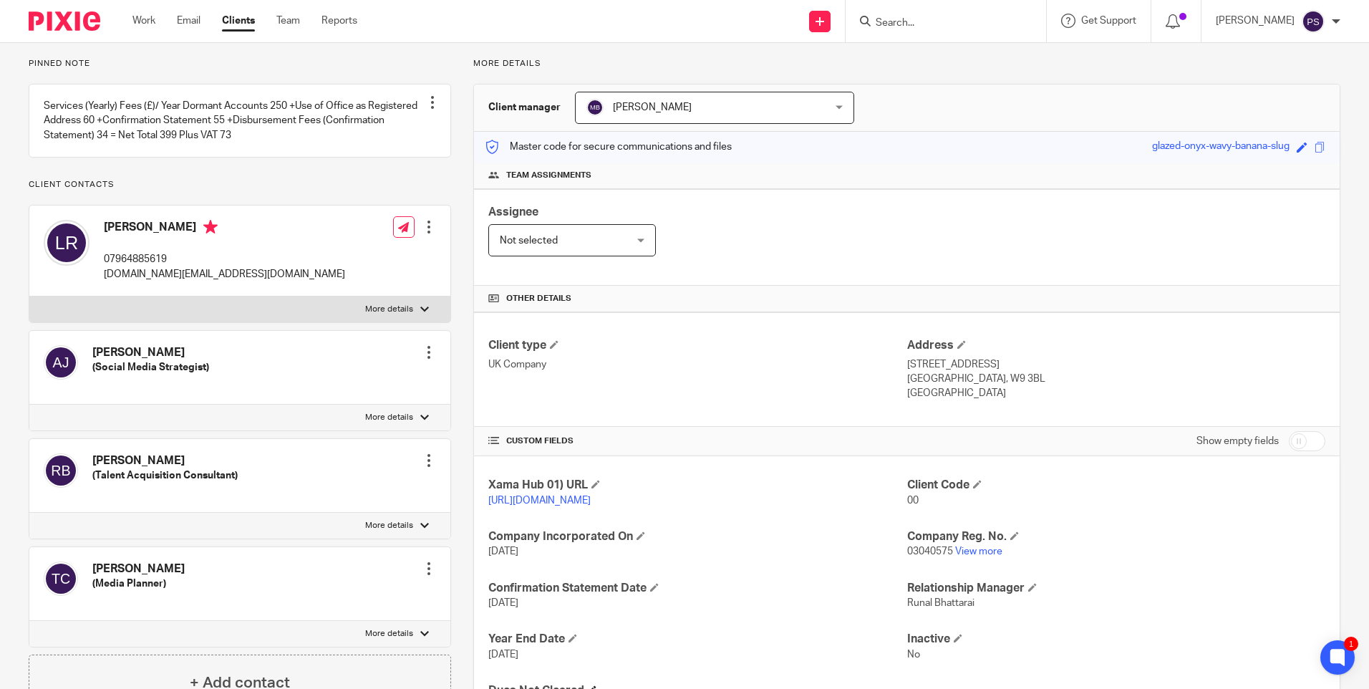
scroll to position [215, 0]
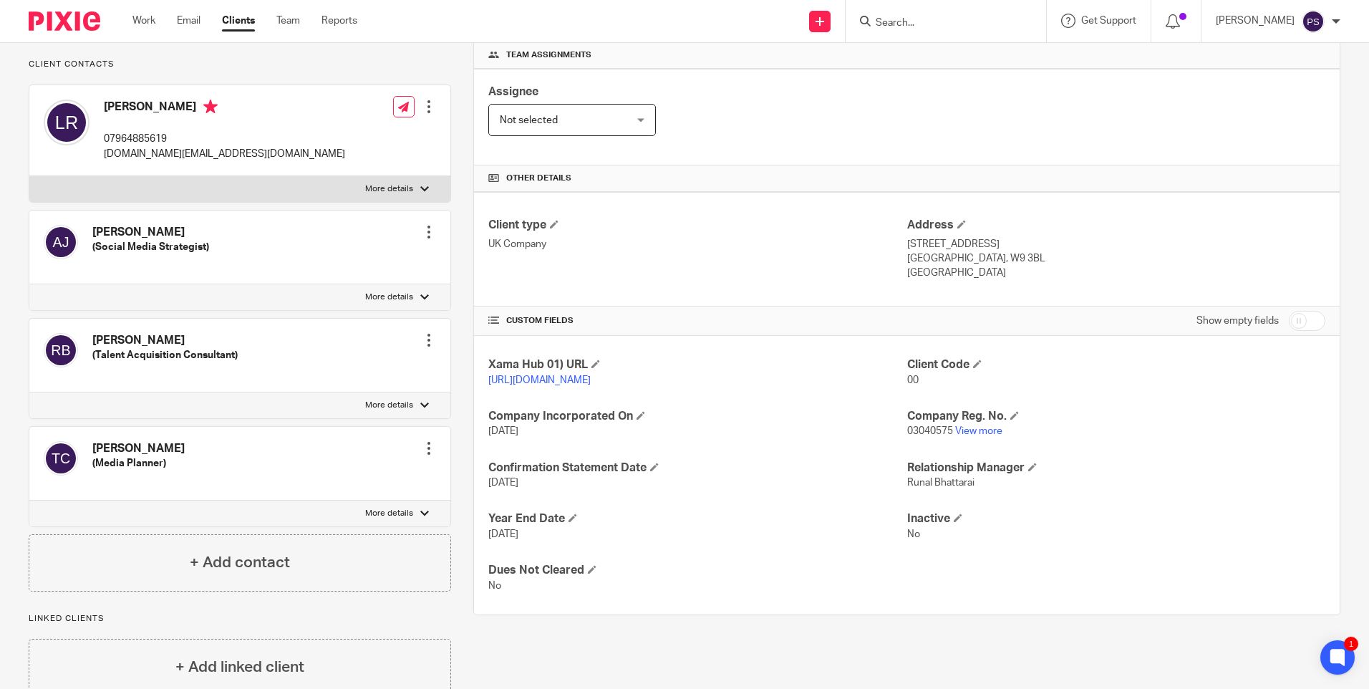
click at [911, 436] on span "03040575" at bounding box center [930, 431] width 46 height 10
copy p "03040575"
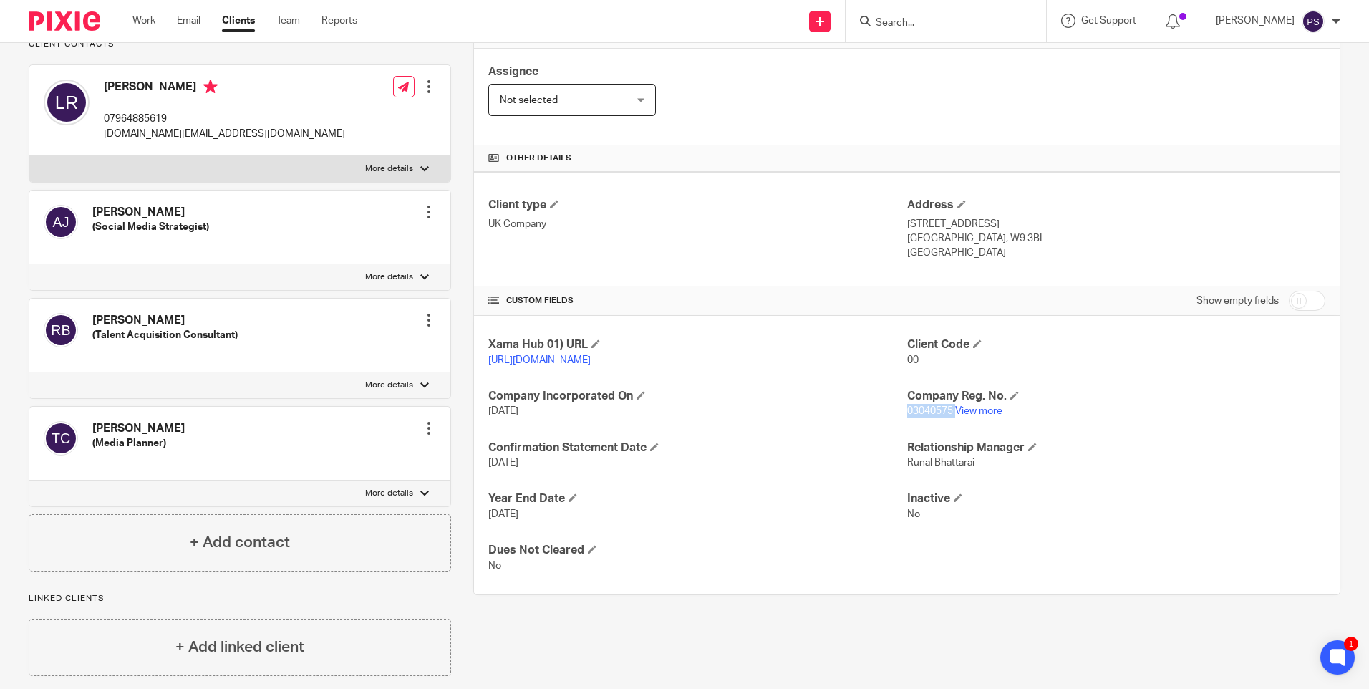
scroll to position [265, 0]
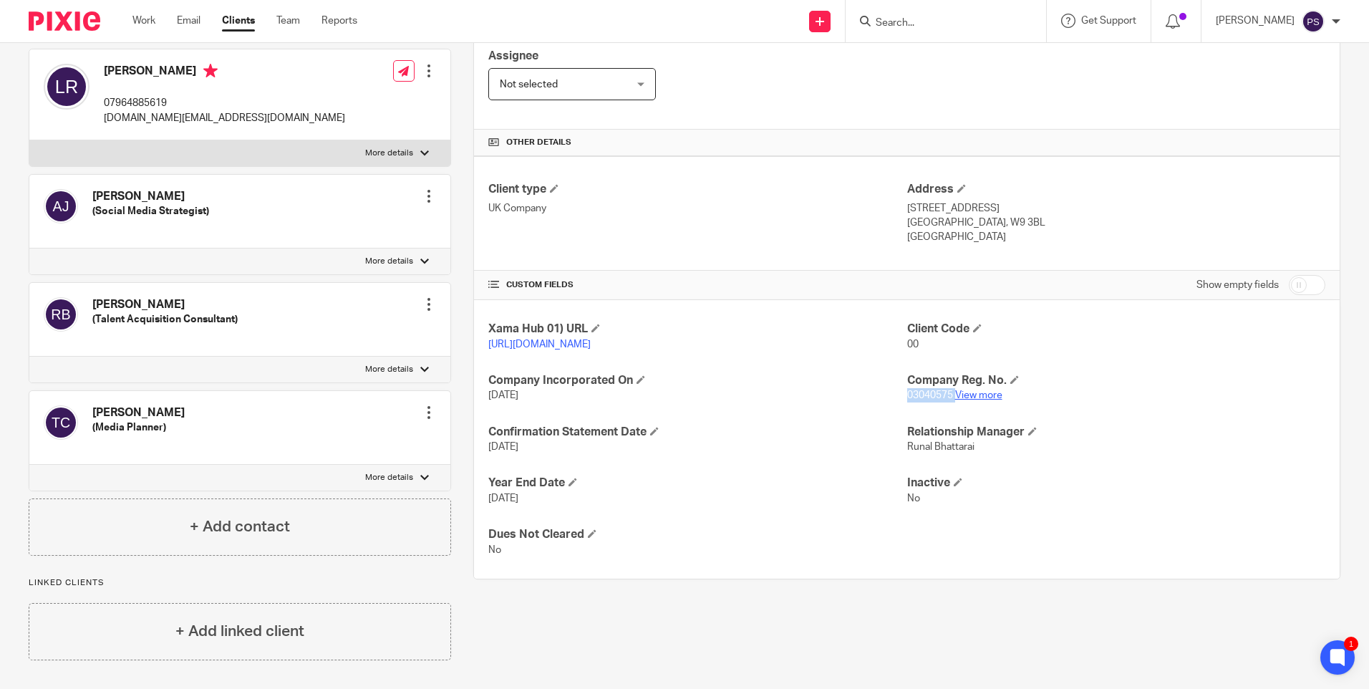
click at [974, 397] on link "View more" at bounding box center [978, 395] width 47 height 10
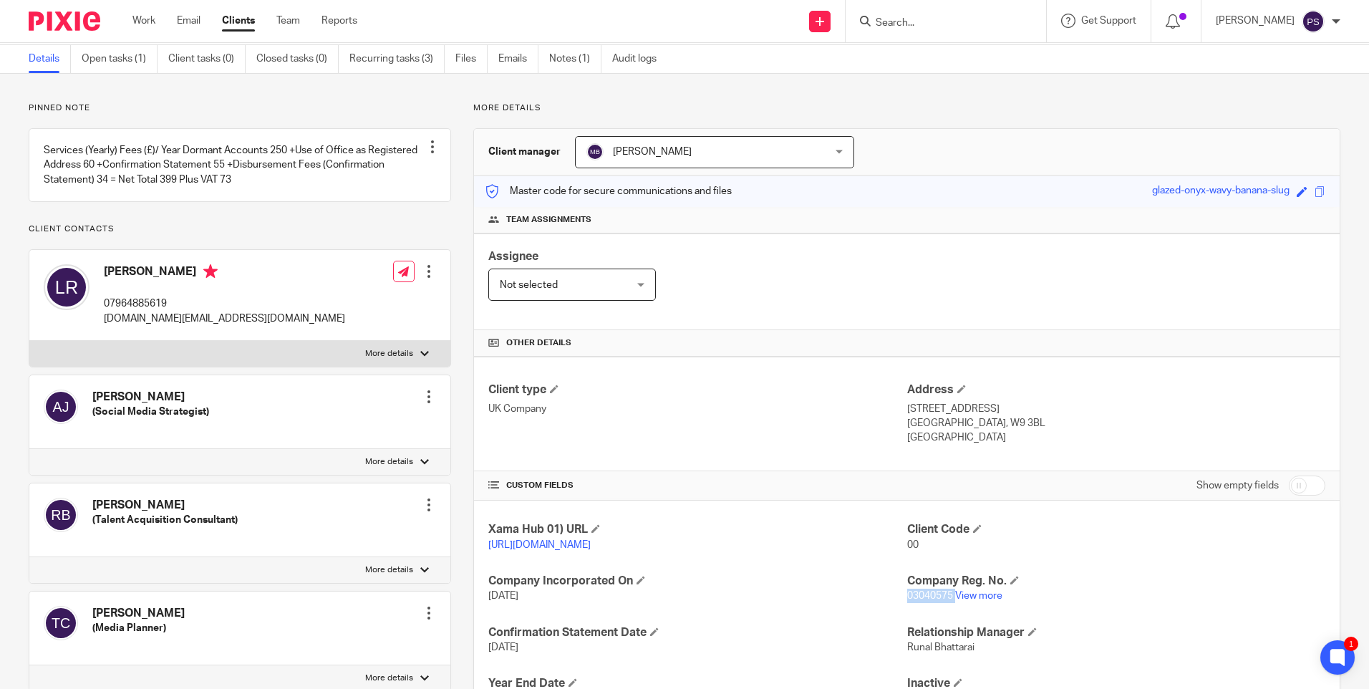
scroll to position [0, 0]
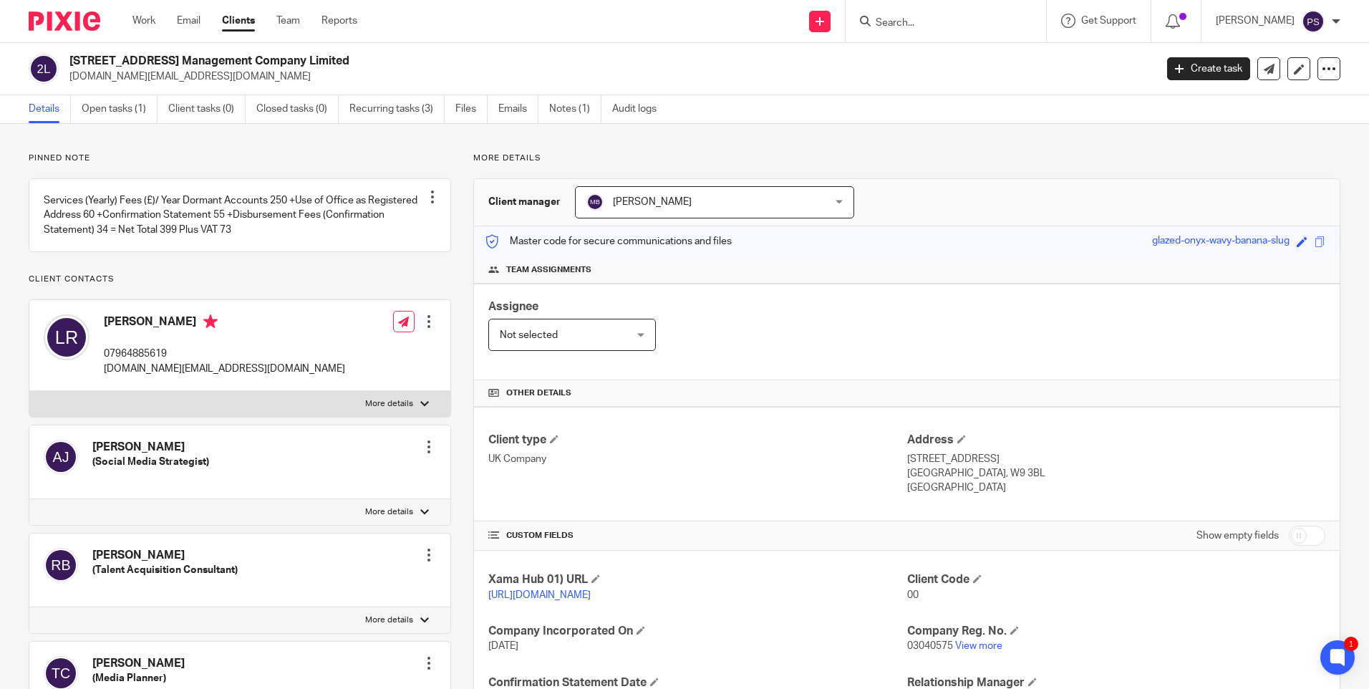
click at [177, 79] on p "[DOMAIN_NAME][EMAIL_ADDRESS][DOMAIN_NAME]" at bounding box center [607, 76] width 1076 height 14
copy main "[DOMAIN_NAME][EMAIL_ADDRESS][DOMAIN_NAME] Create task Update from Companies Hou…"
